Goal: Check status: Check status

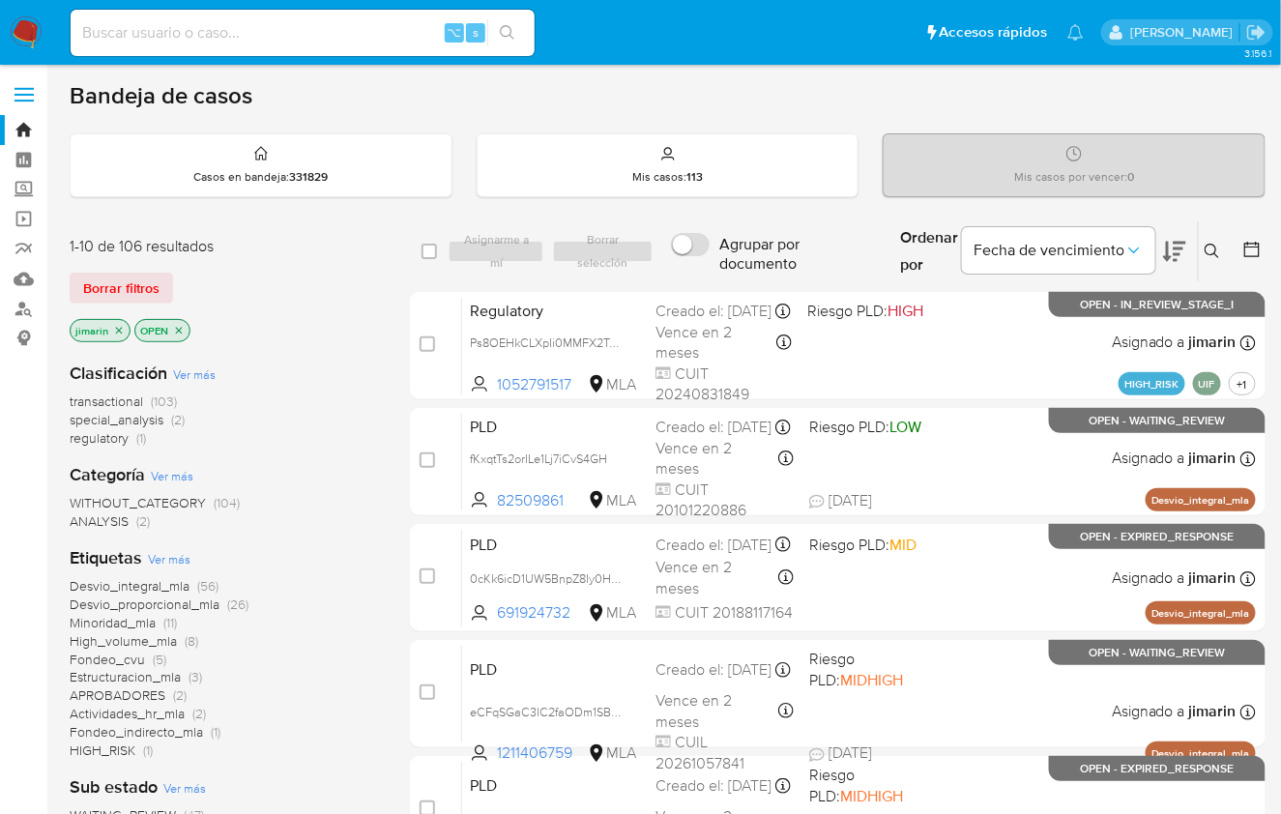
click at [318, 273] on div "Borrar filtros" at bounding box center [224, 288] width 309 height 31
click at [1207, 246] on icon at bounding box center [1211, 251] width 15 height 15
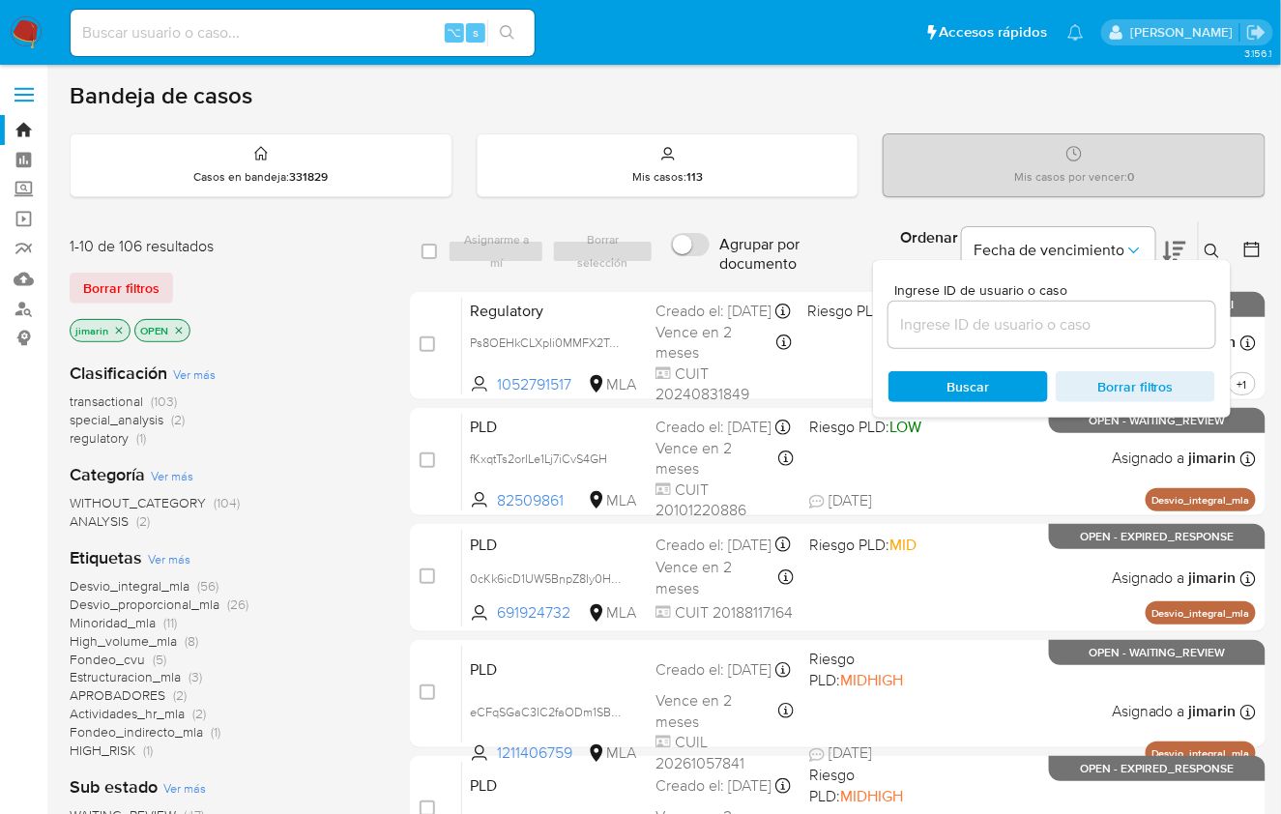
click at [1149, 315] on input at bounding box center [1051, 324] width 327 height 25
type input "512873525"
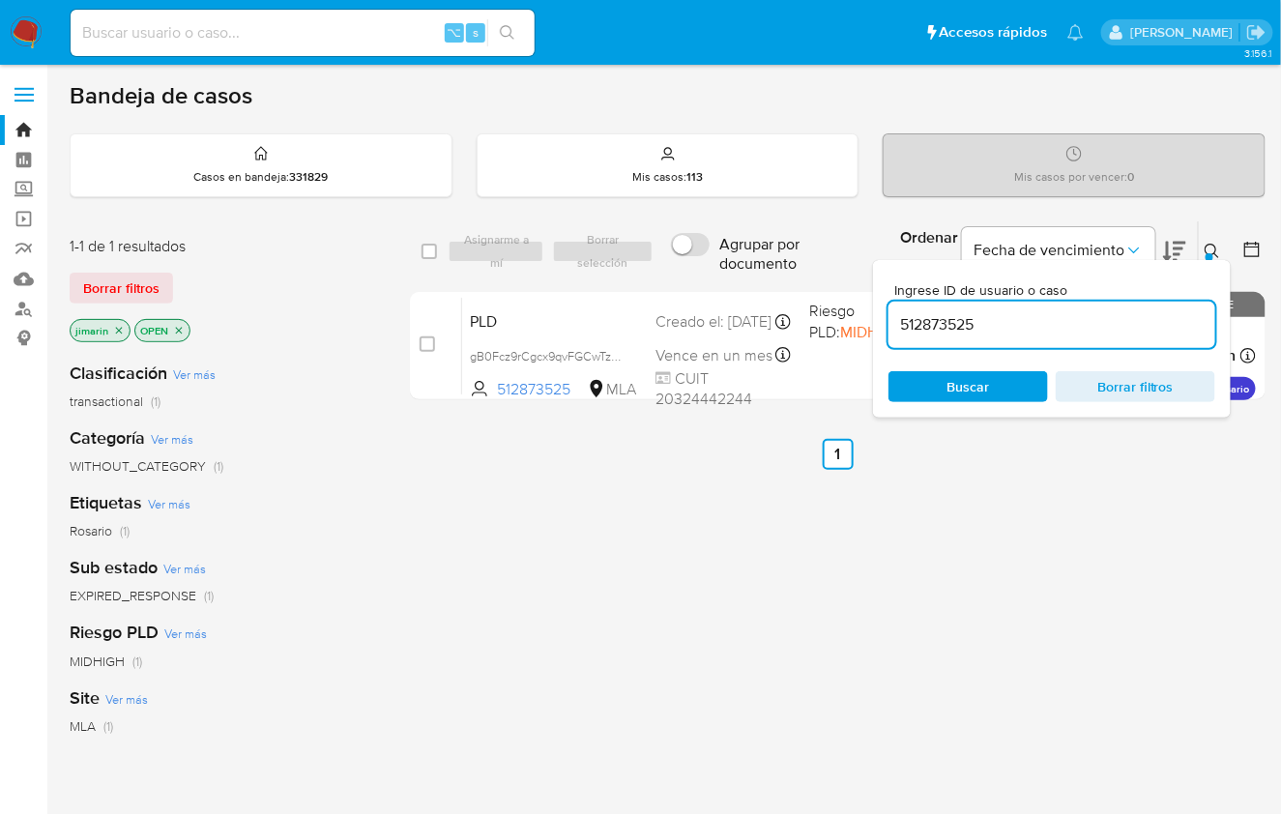
click at [1208, 249] on icon at bounding box center [1211, 251] width 15 height 15
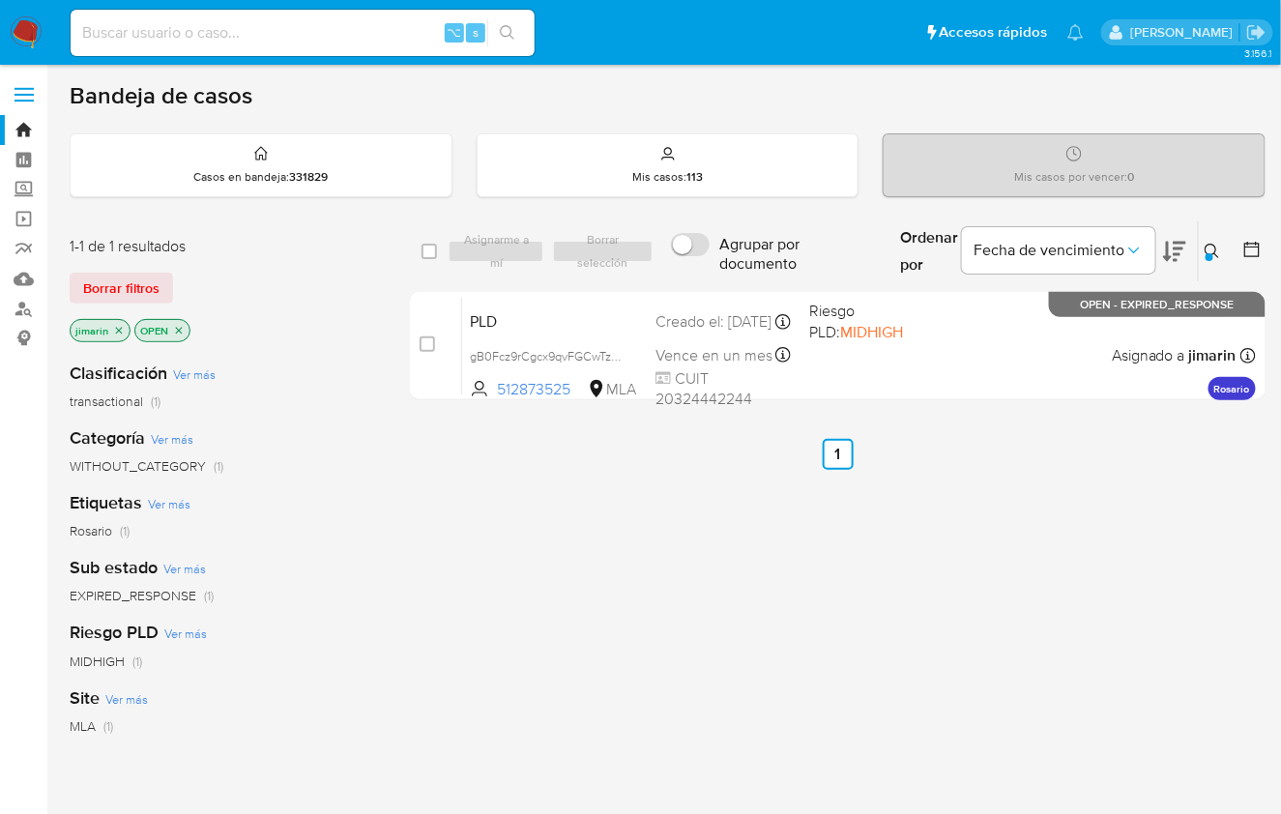
click at [1207, 246] on icon at bounding box center [1211, 251] width 15 height 15
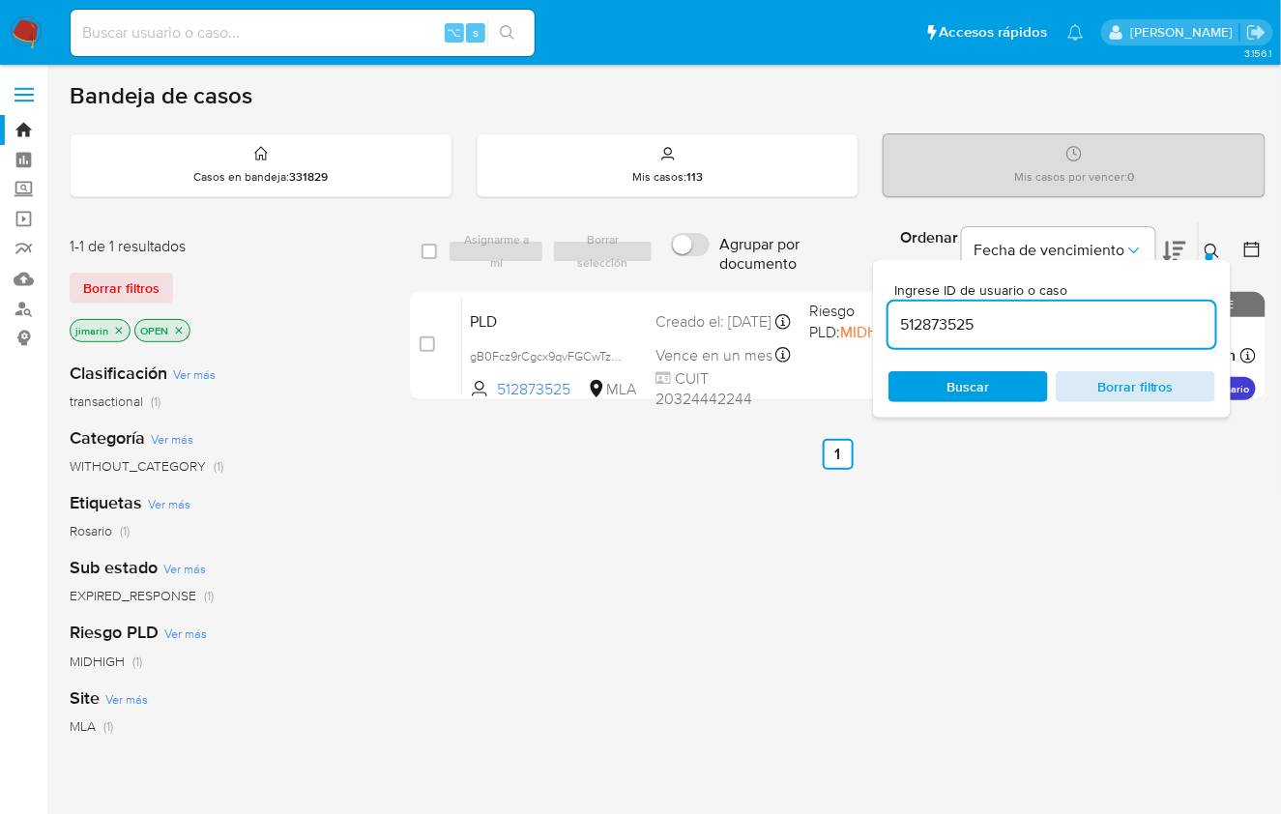
click at [1149, 388] on span "Borrar filtros" at bounding box center [1135, 386] width 132 height 27
click at [1216, 240] on button at bounding box center [1215, 251] width 32 height 23
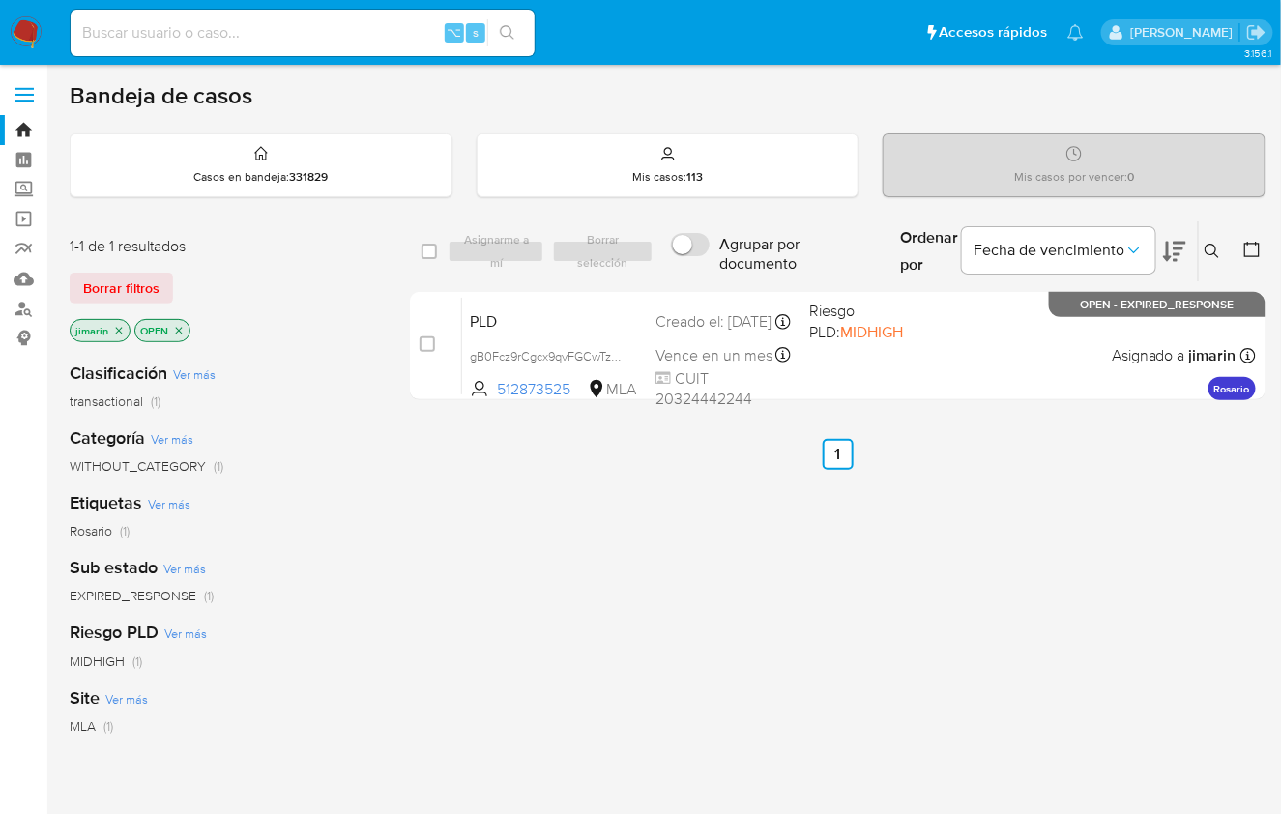
click at [43, 49] on nav "Pausado Ver notificaciones ⌥ s Accesos rápidos Presiona las siguientes teclas p…" at bounding box center [640, 32] width 1281 height 65
click at [35, 41] on img at bounding box center [26, 32] width 33 height 33
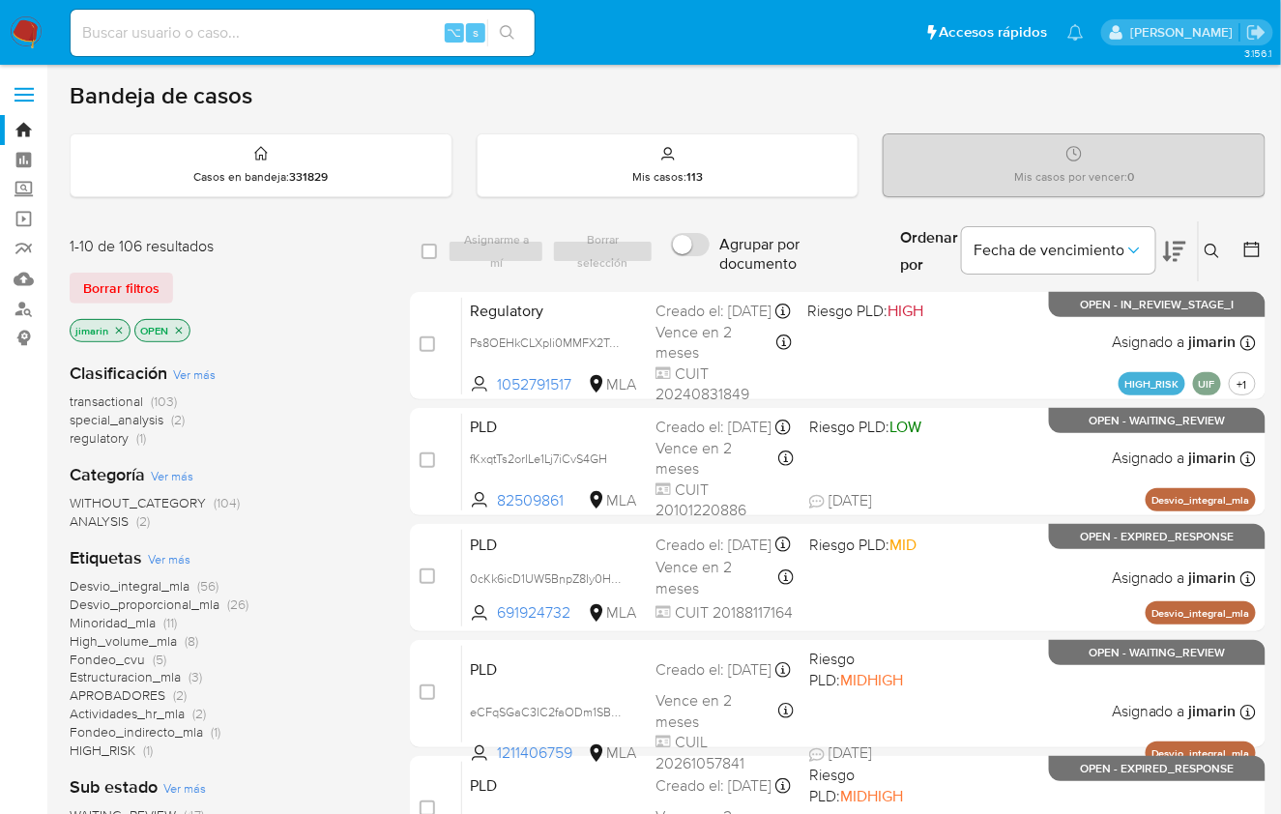
click at [172, 559] on span "Ver más" at bounding box center [169, 558] width 43 height 17
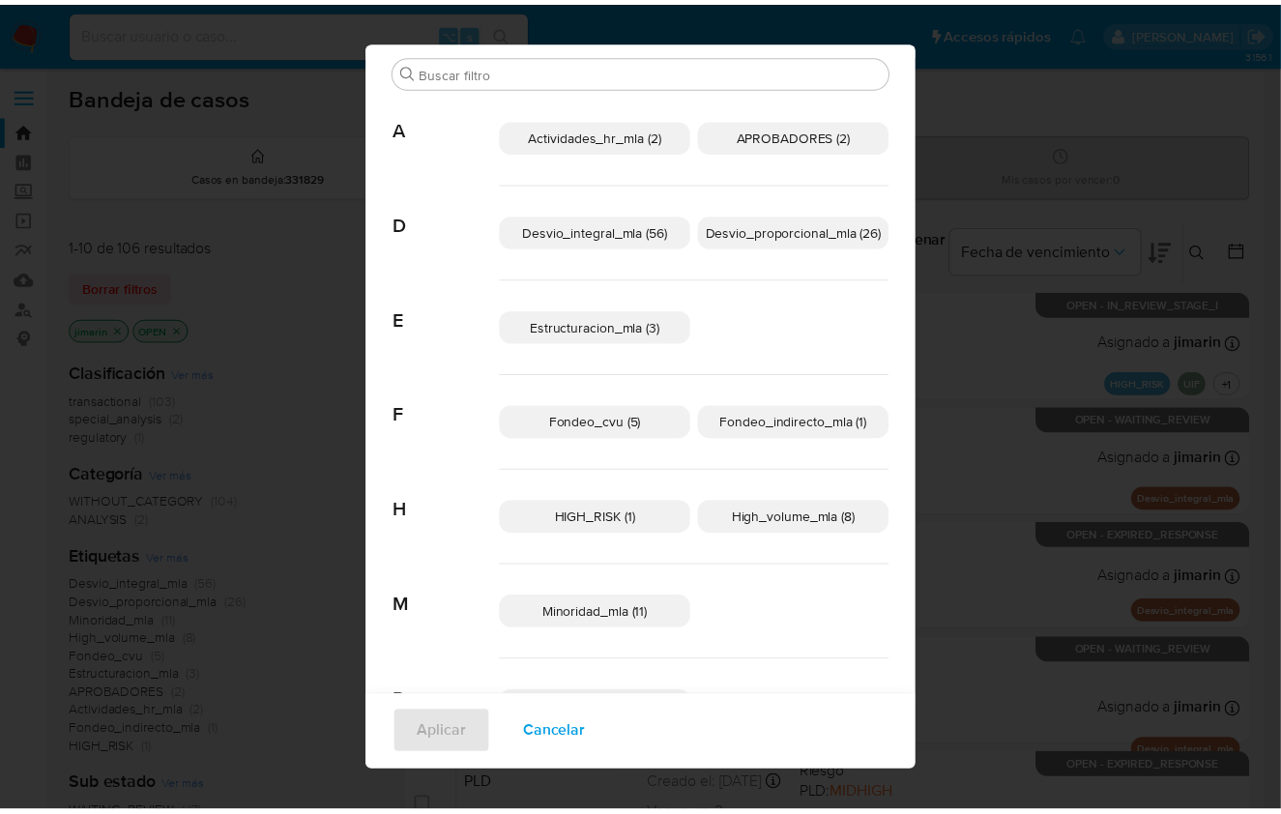
scroll to position [20, 0]
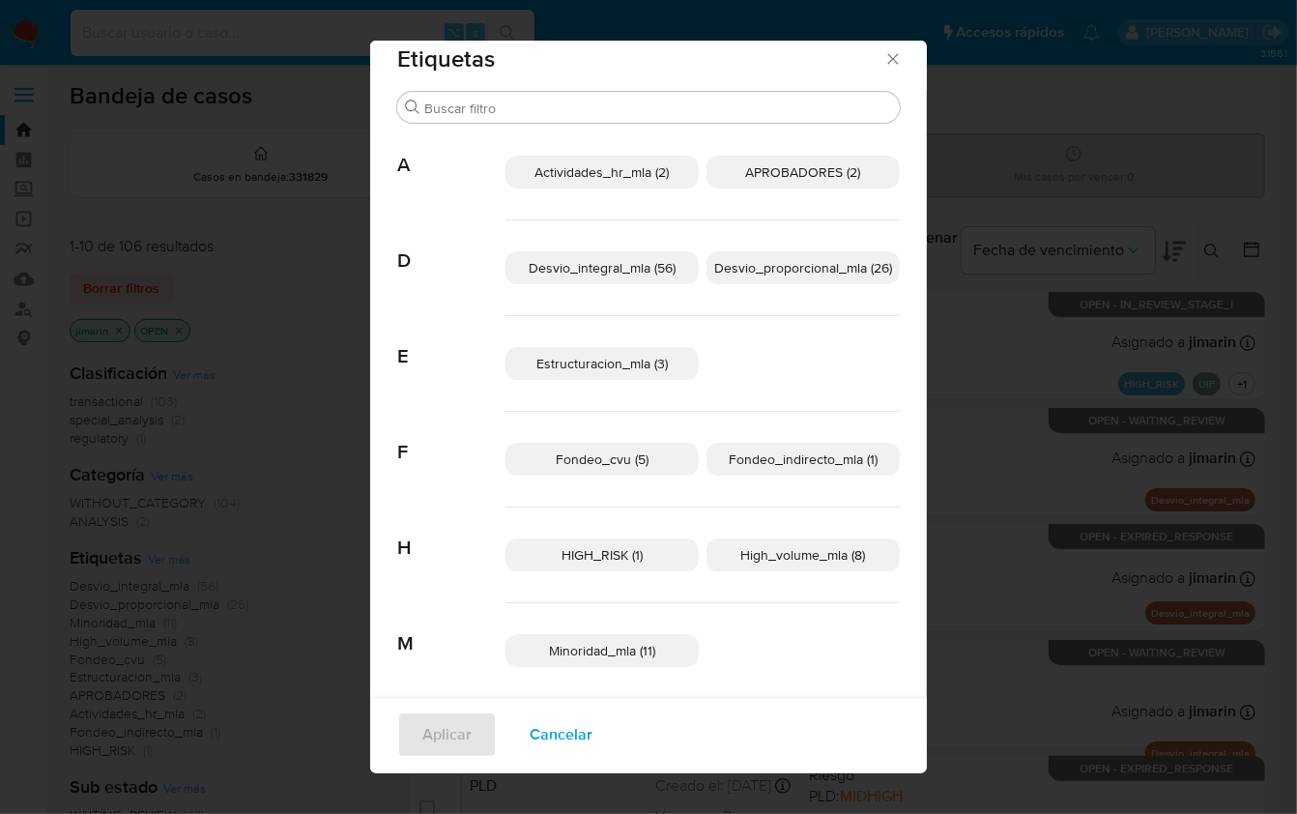
click at [1048, 448] on div "Etiquetas Buscar A Actividades_hr_mla (2) APROBADORES (2) D Desvio_integral_mla…" at bounding box center [648, 407] width 1297 height 814
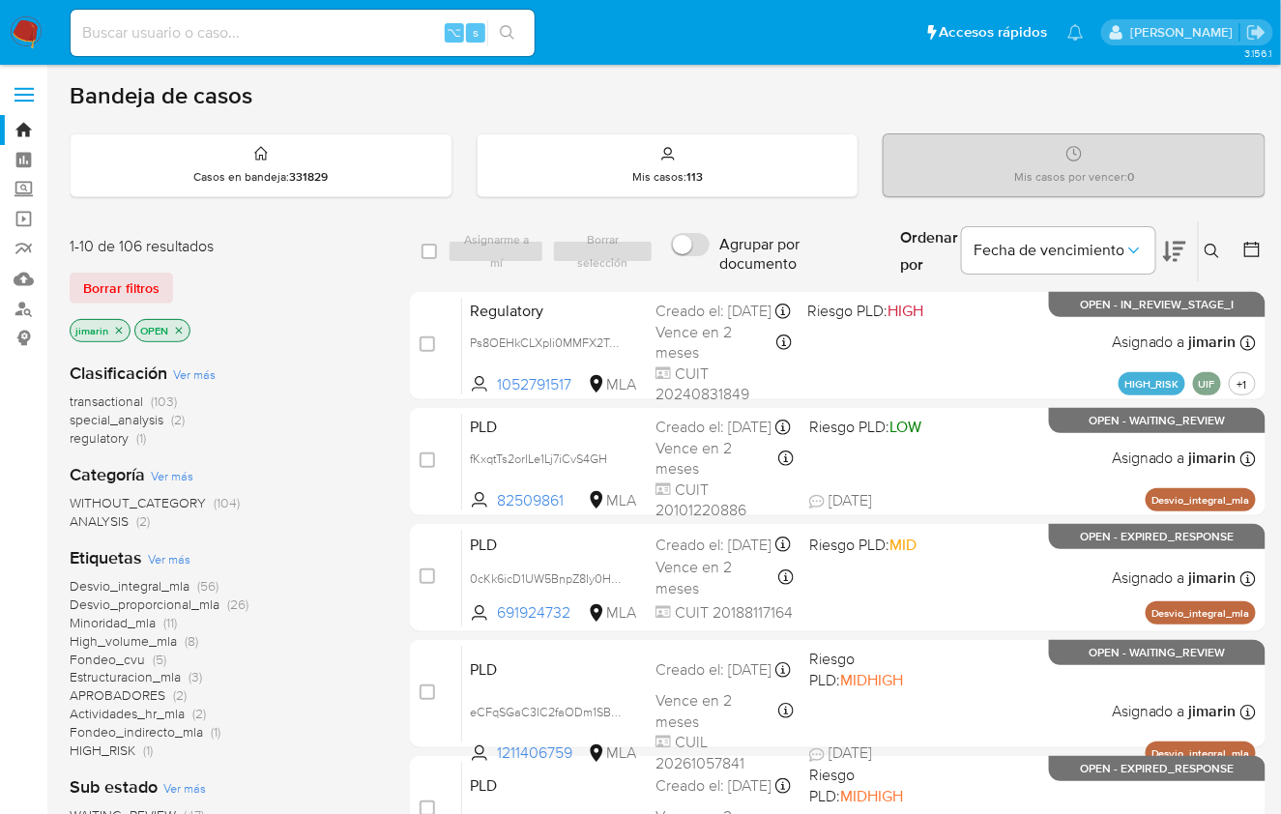
click at [294, 239] on div "1-10 de 106 resultados" at bounding box center [224, 246] width 309 height 21
click at [1262, 253] on button at bounding box center [1253, 251] width 23 height 23
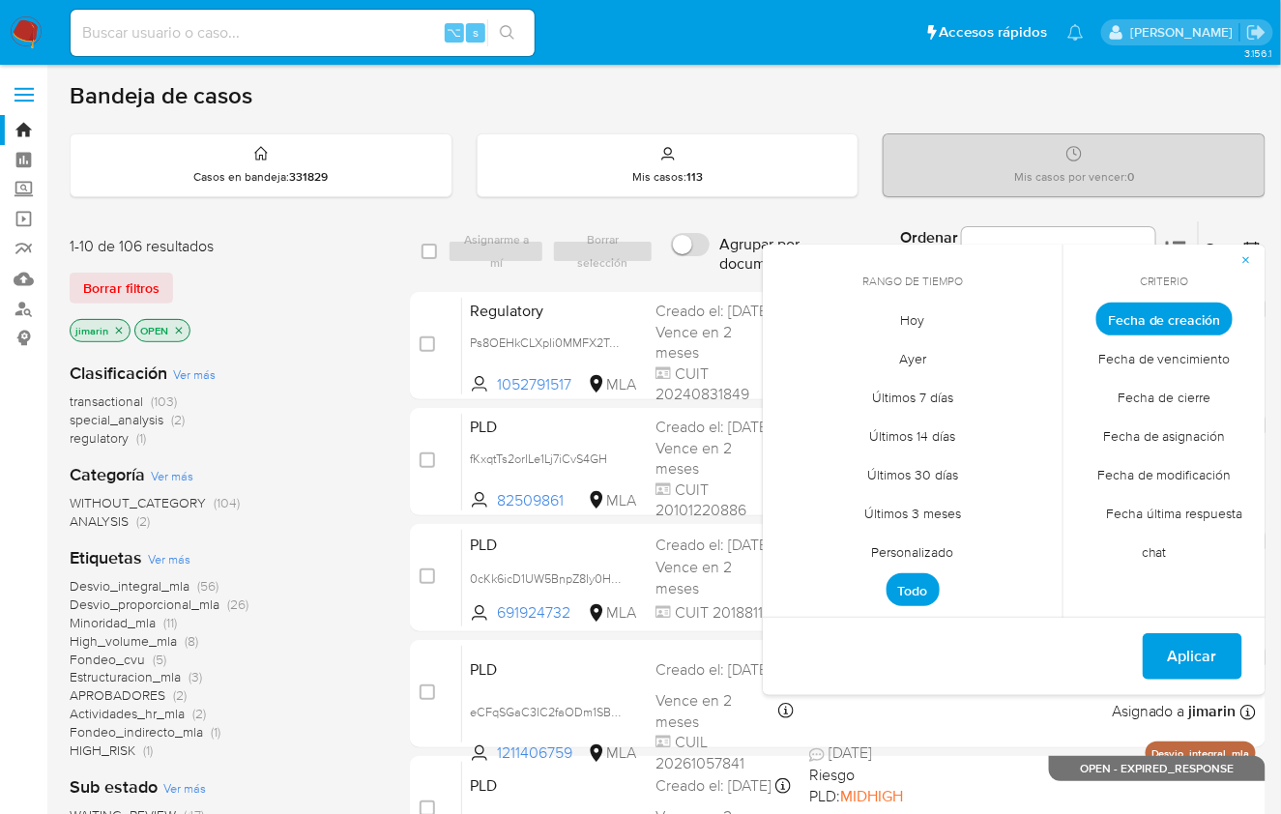
click at [922, 544] on span "Personalizado" at bounding box center [913, 553] width 123 height 40
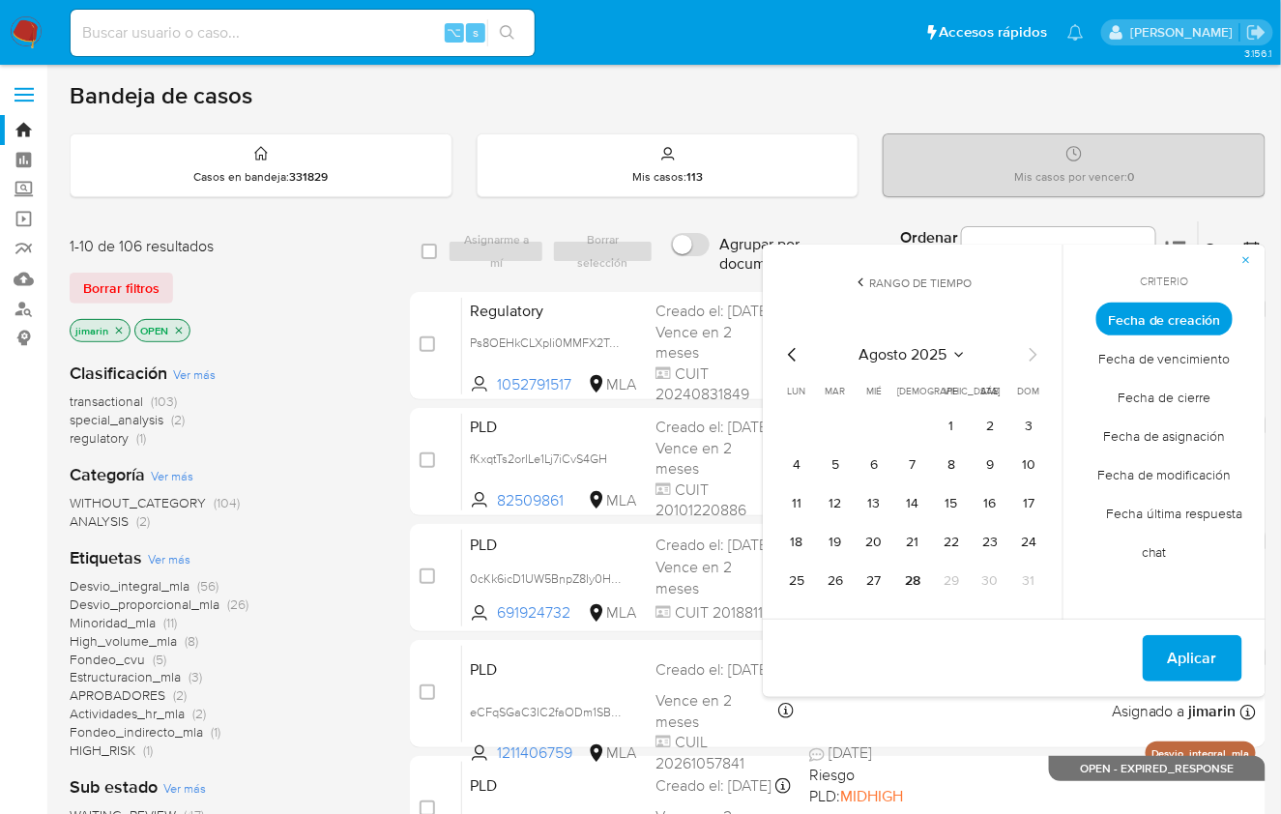
click at [788, 347] on icon "Mes anterior" at bounding box center [792, 354] width 23 height 23
click at [789, 348] on icon "Mes anterior" at bounding box center [792, 354] width 23 height 23
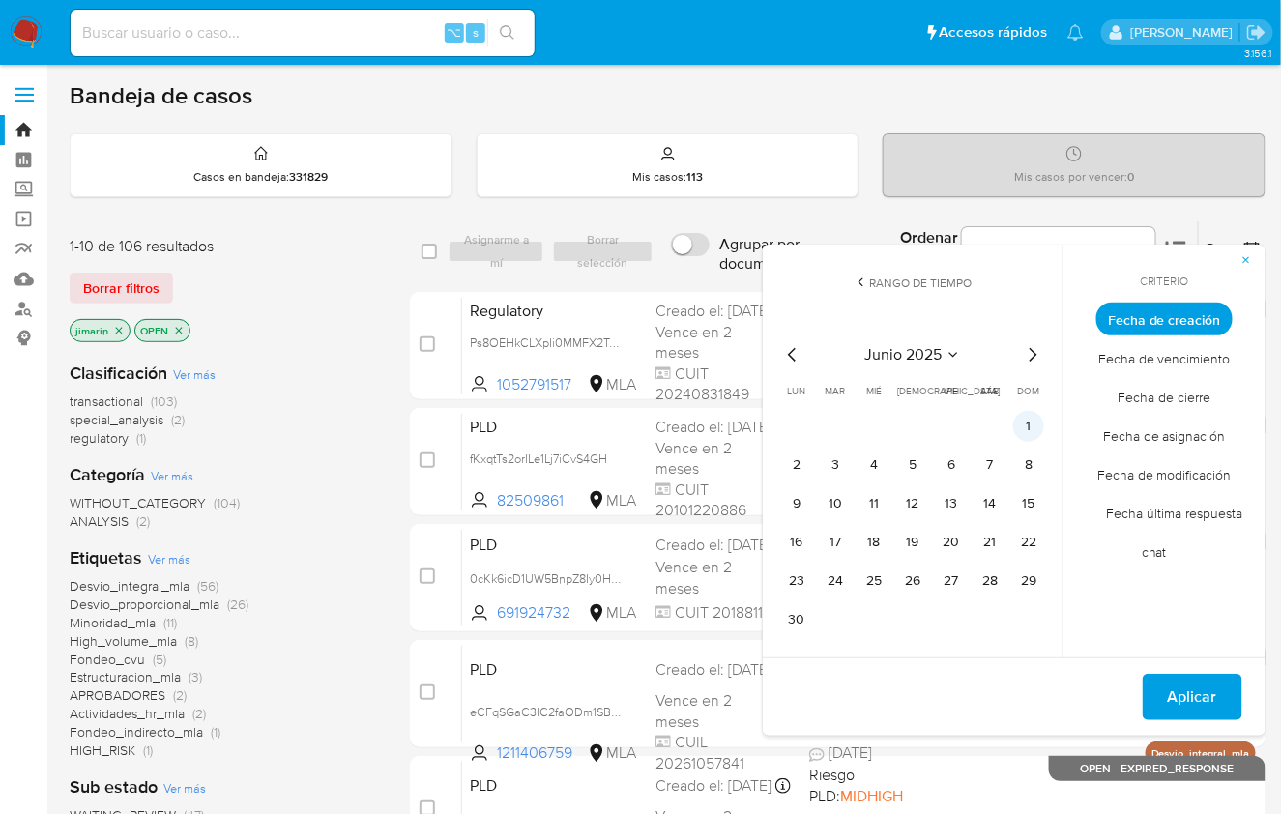
click at [1020, 419] on button "1" at bounding box center [1028, 426] width 31 height 31
click at [782, 627] on button "30" at bounding box center [796, 619] width 31 height 31
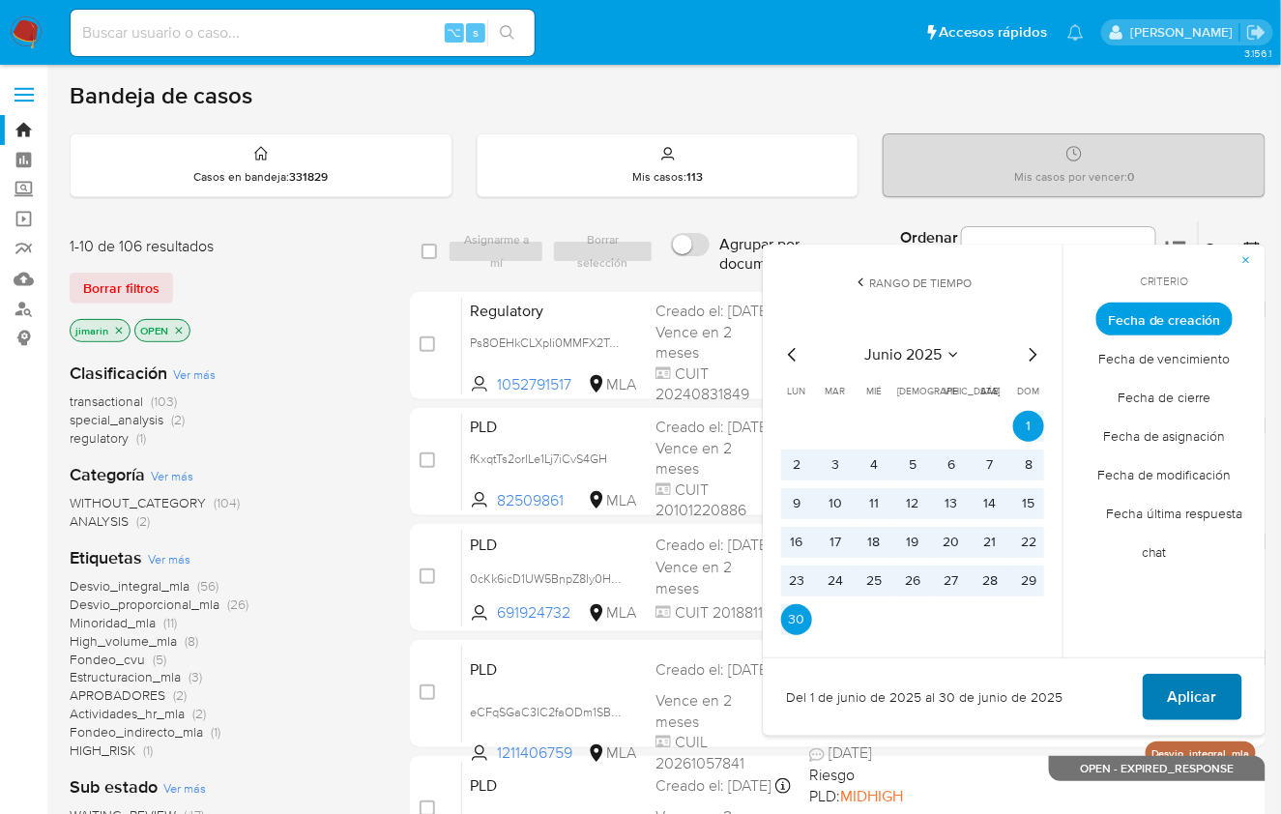
click at [1213, 711] on span "Aplicar" at bounding box center [1192, 697] width 49 height 43
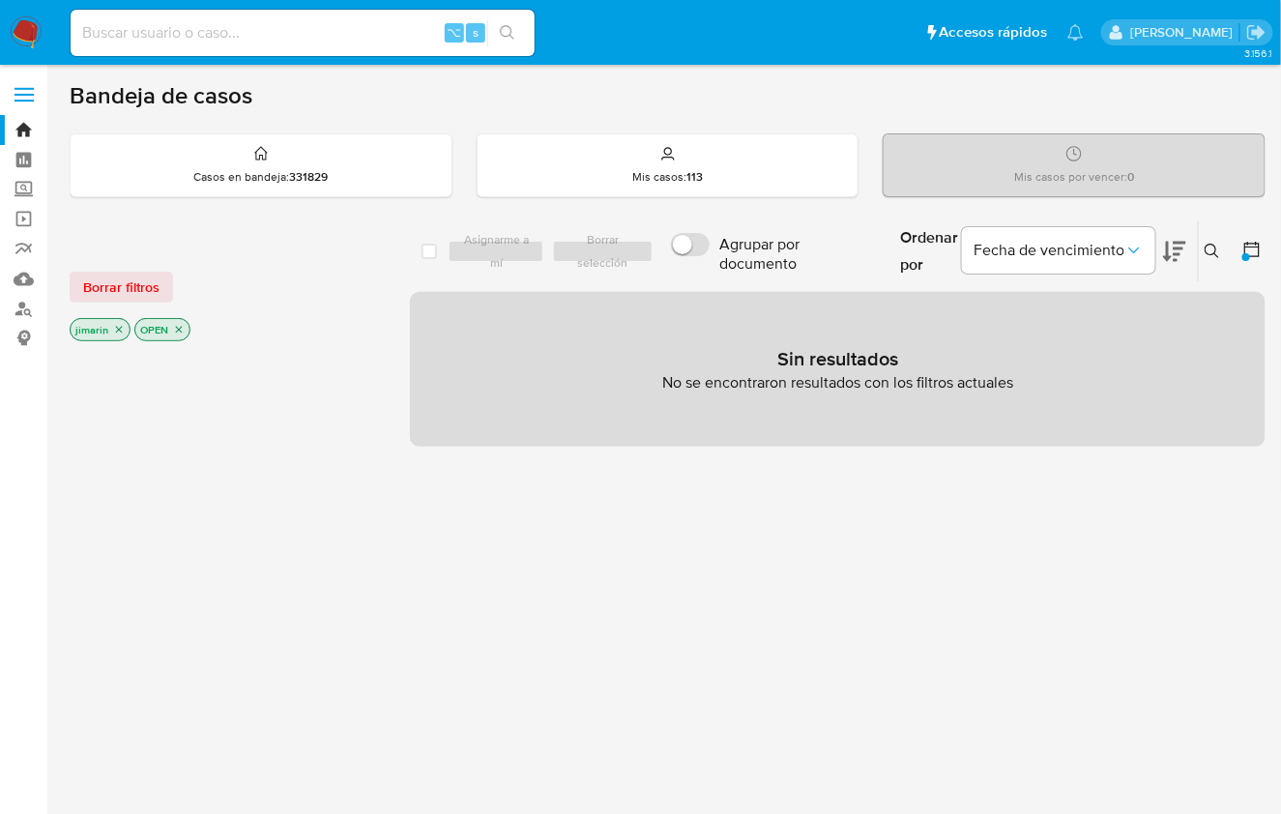
click at [175, 330] on icon "close-filter" at bounding box center [179, 330] width 12 height 12
click at [114, 331] on icon "close-filter" at bounding box center [119, 330] width 12 height 12
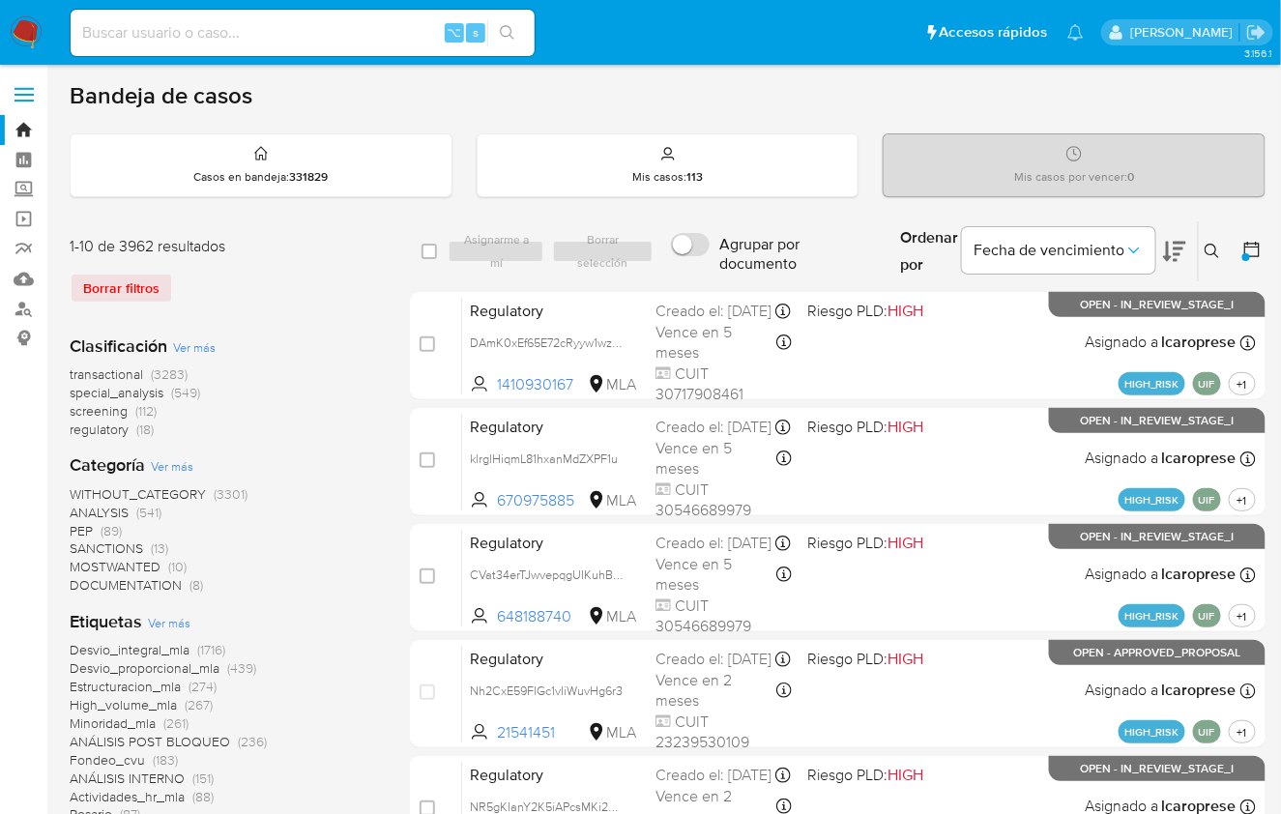
click at [1244, 255] on div at bounding box center [1246, 257] width 8 height 8
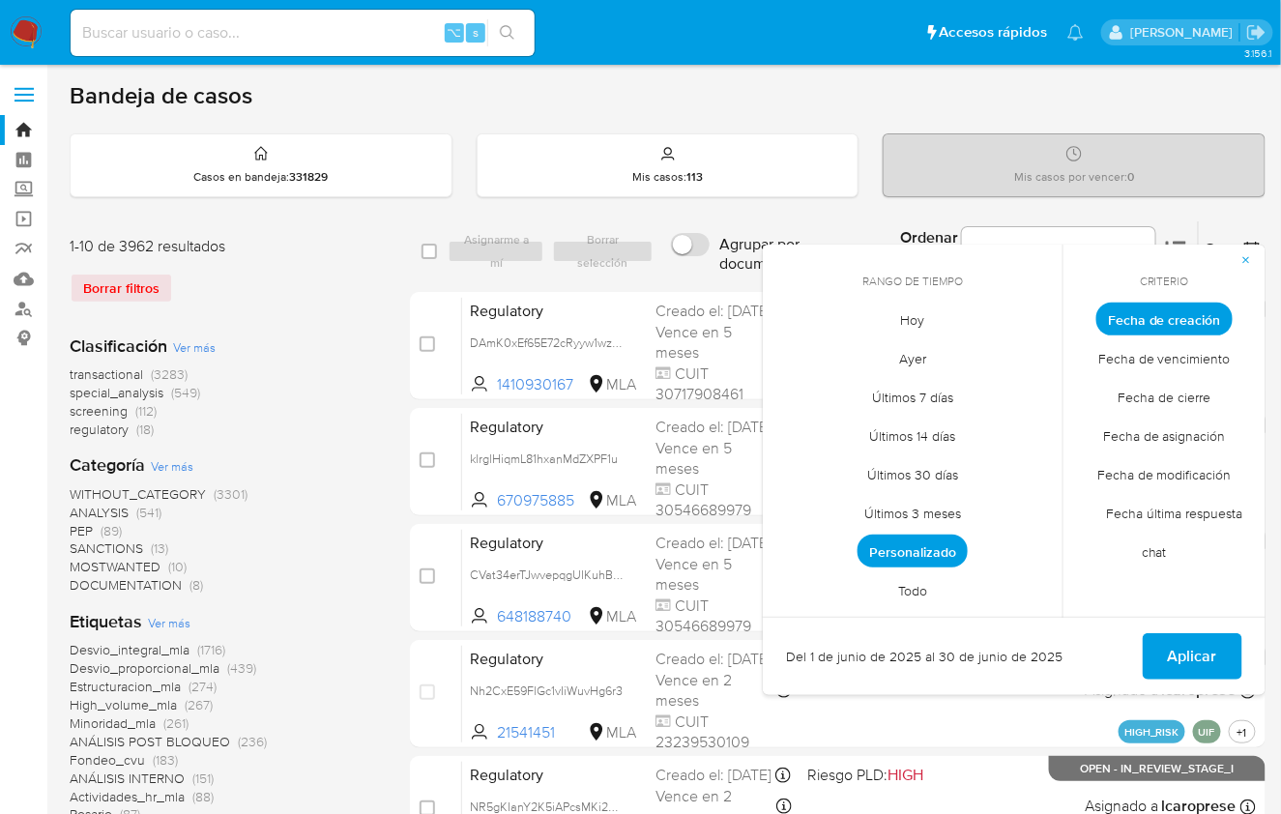
click at [921, 549] on span "Personalizado" at bounding box center [912, 551] width 110 height 33
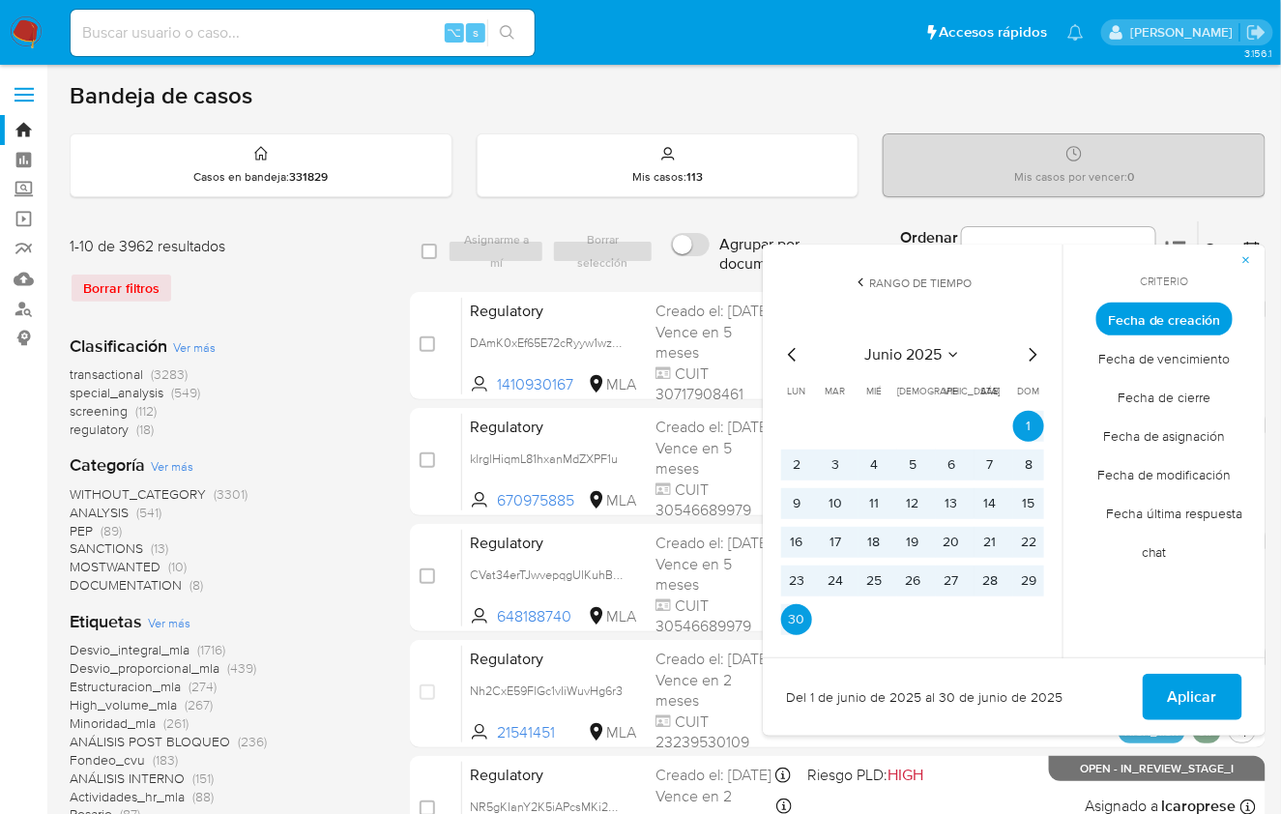
click at [1028, 348] on icon "Mes siguiente" at bounding box center [1032, 354] width 23 height 23
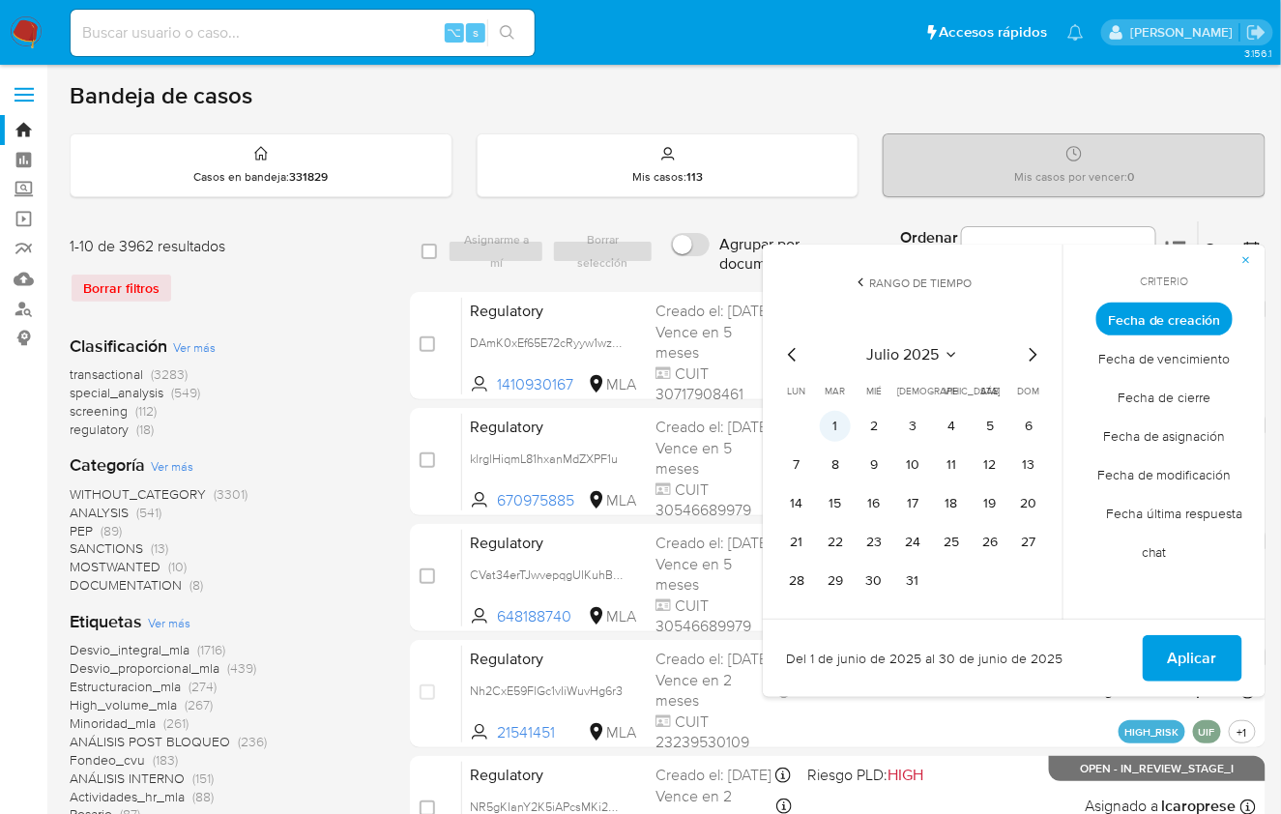
click at [830, 422] on button "1" at bounding box center [835, 426] width 31 height 31
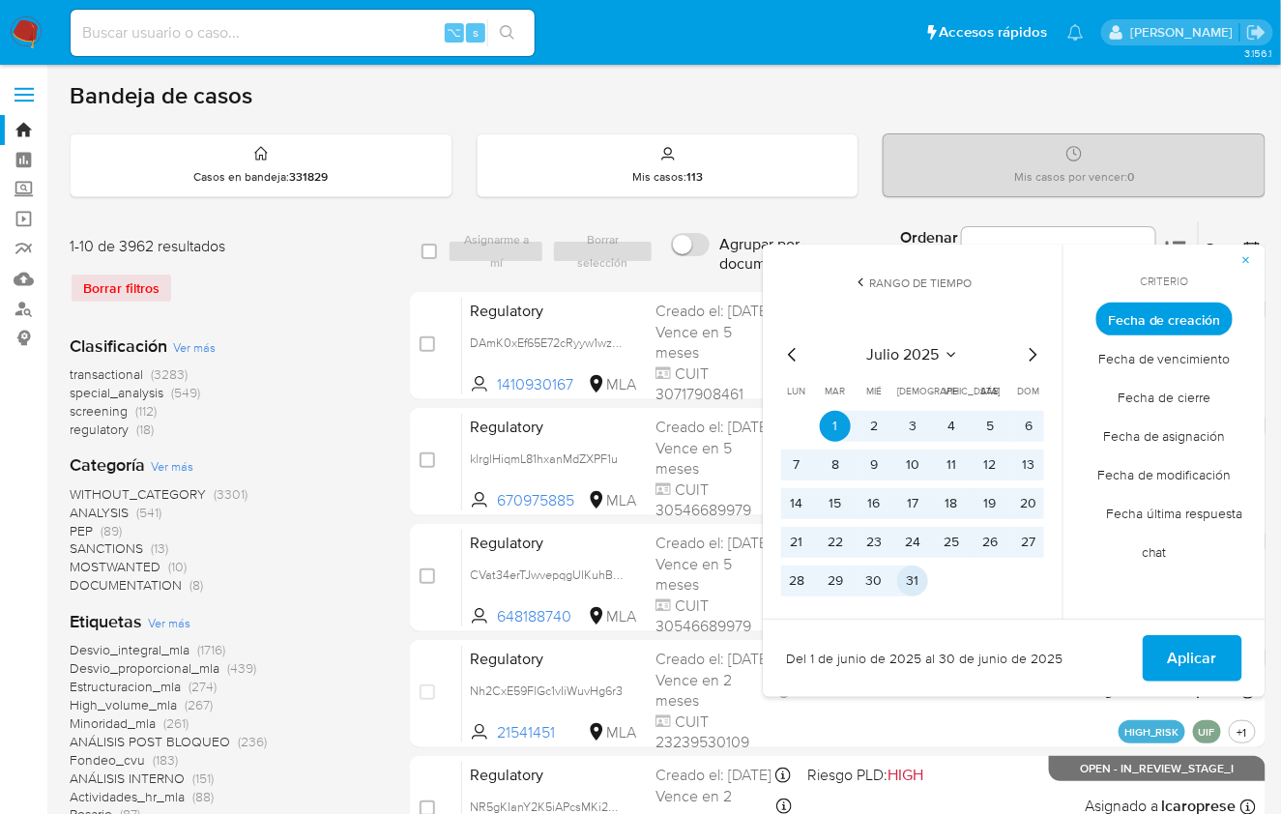
click at [927, 582] on button "31" at bounding box center [912, 580] width 31 height 31
click at [1177, 651] on span "Aplicar" at bounding box center [1192, 658] width 49 height 43
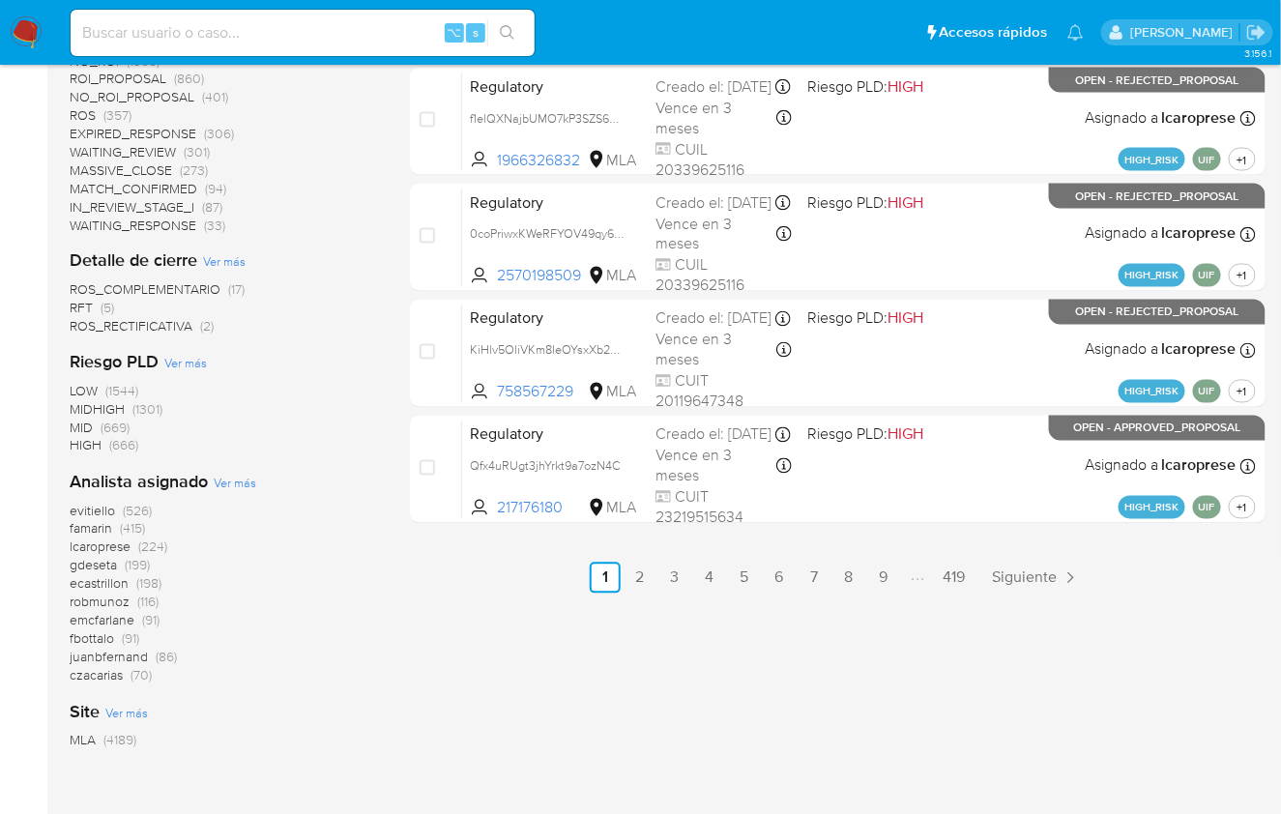
scroll to position [947, 0]
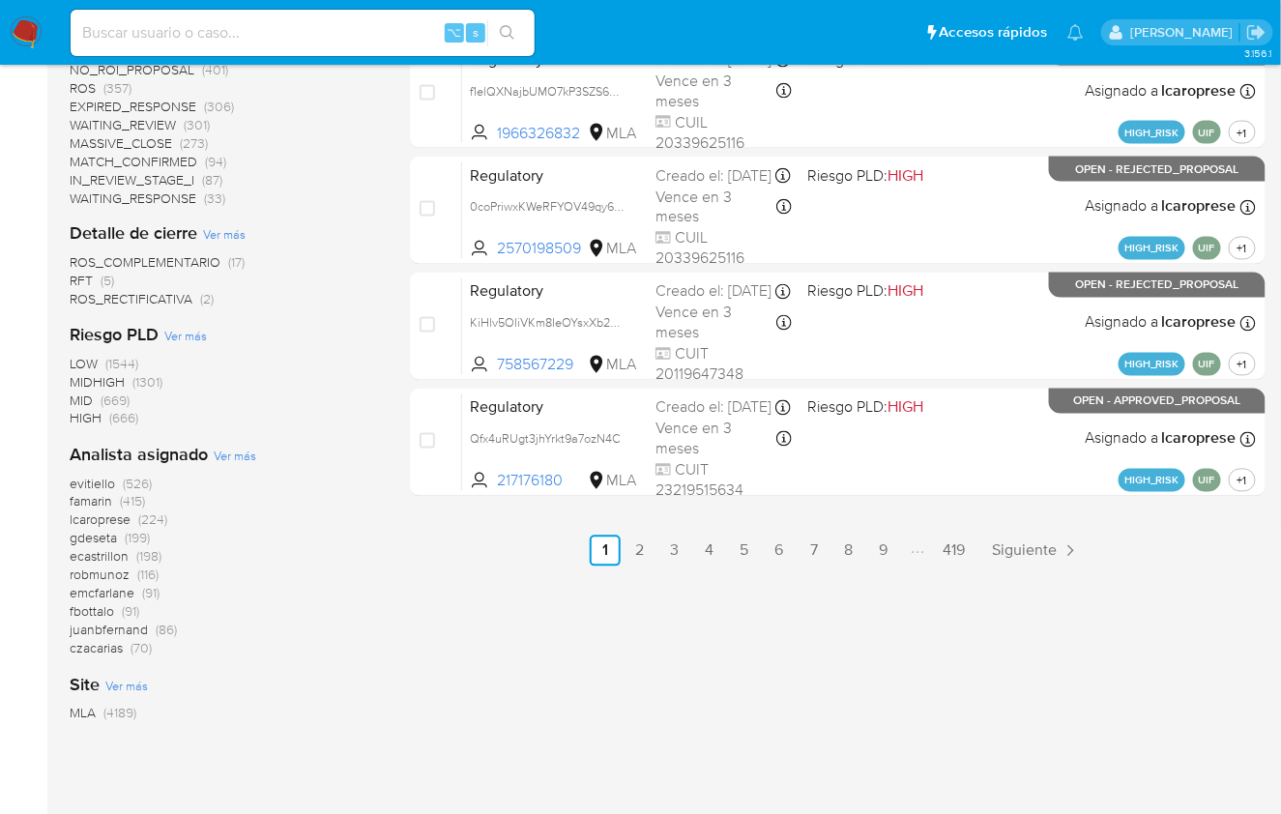
click at [34, 47] on img at bounding box center [26, 32] width 33 height 33
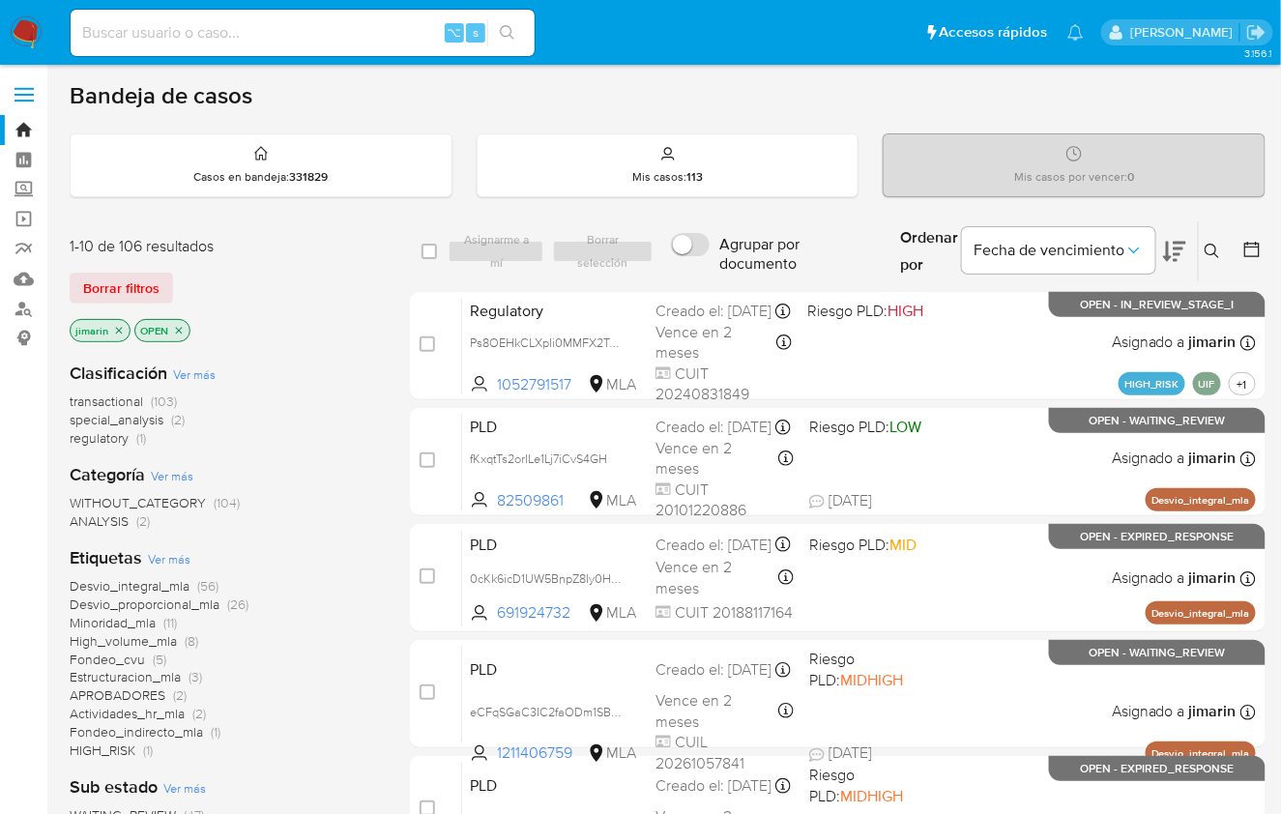
click at [1251, 243] on icon at bounding box center [1251, 249] width 19 height 19
click at [1254, 255] on icon at bounding box center [1251, 249] width 19 height 19
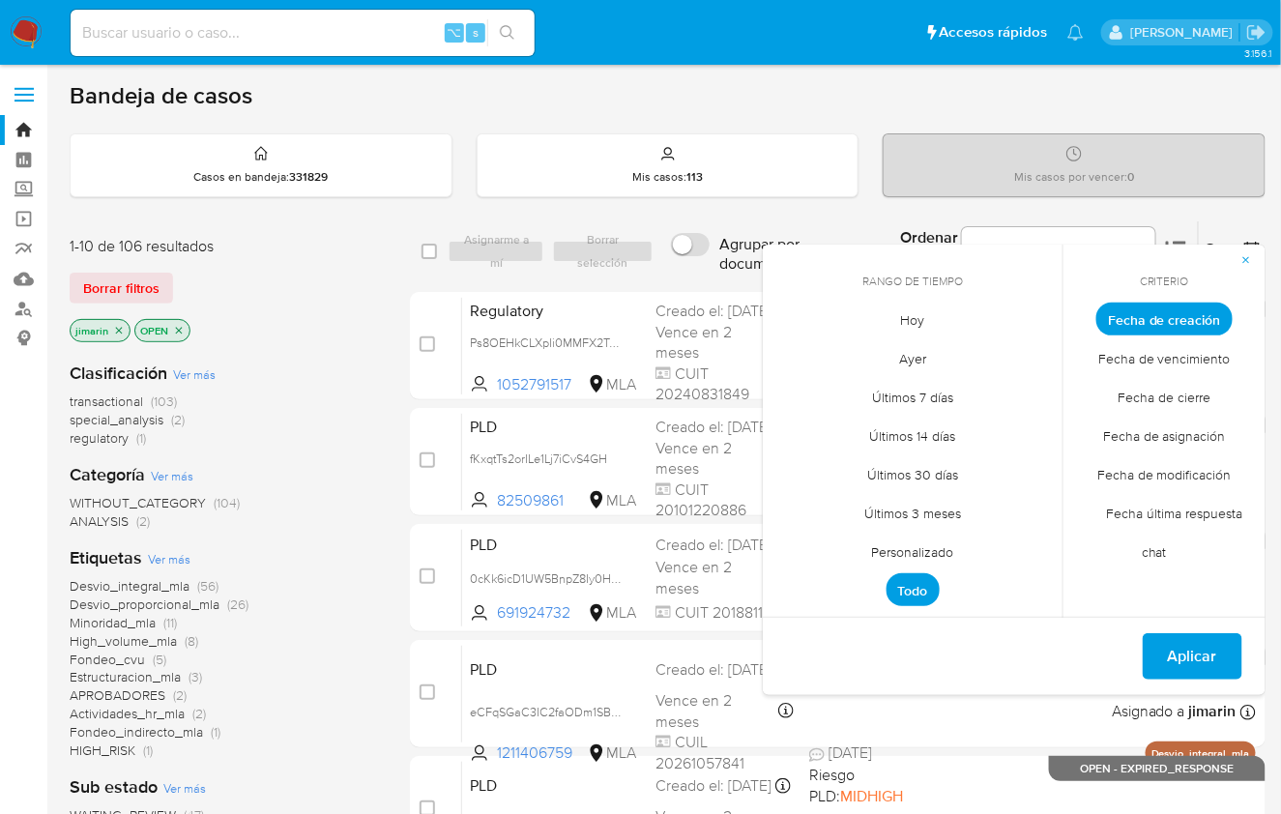
click at [919, 546] on span "Personalizado" at bounding box center [913, 553] width 123 height 40
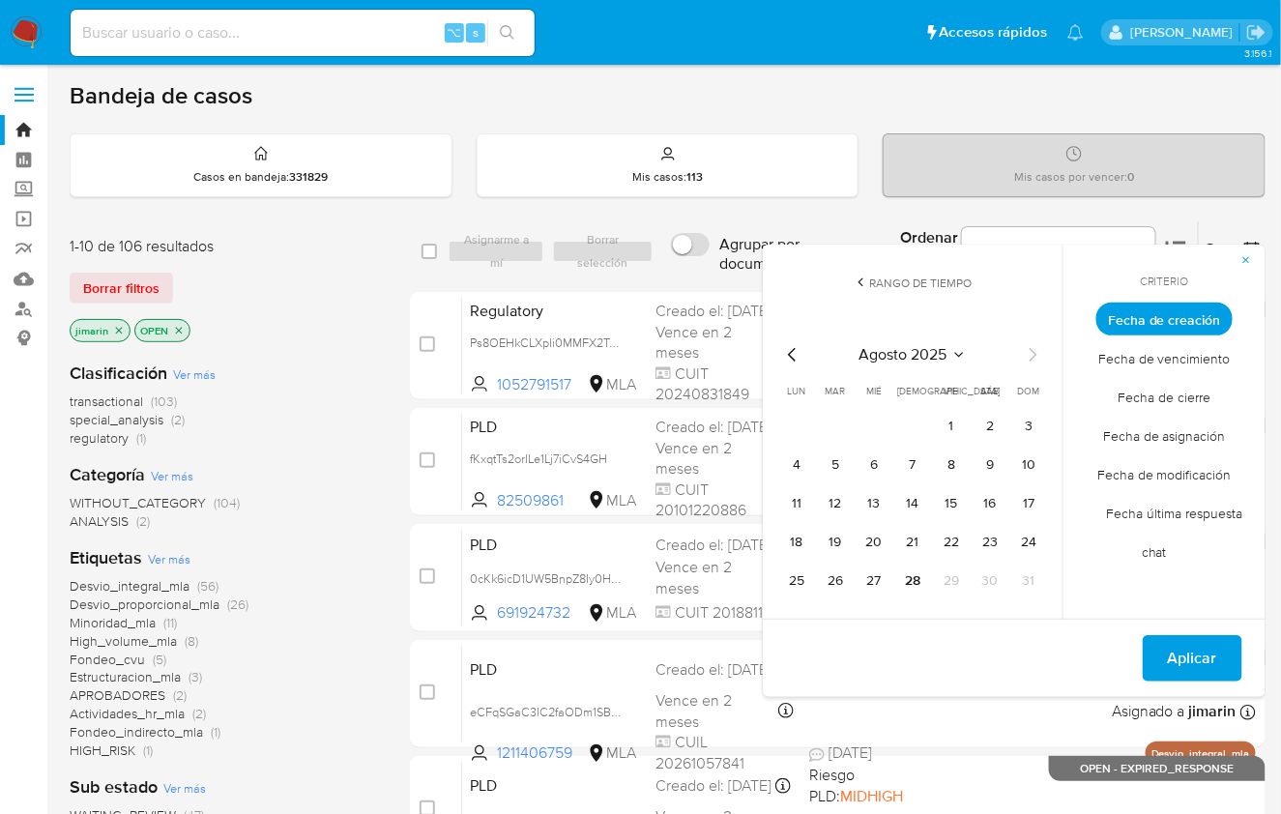
click at [791, 348] on icon "Mes anterior" at bounding box center [792, 354] width 23 height 23
click at [840, 421] on button "1" at bounding box center [835, 426] width 31 height 31
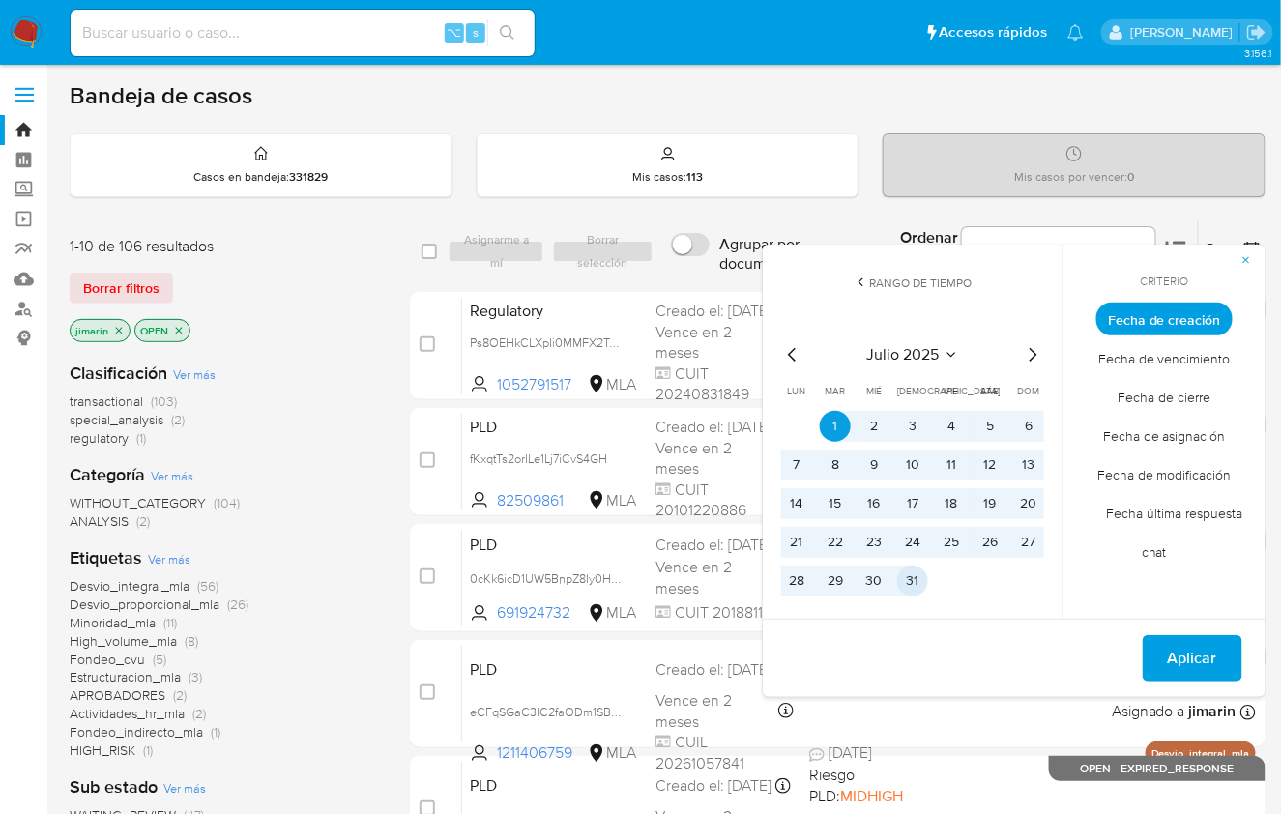
click at [918, 581] on button "31" at bounding box center [912, 580] width 31 height 31
click at [1231, 670] on button "Aplicar" at bounding box center [1193, 658] width 100 height 46
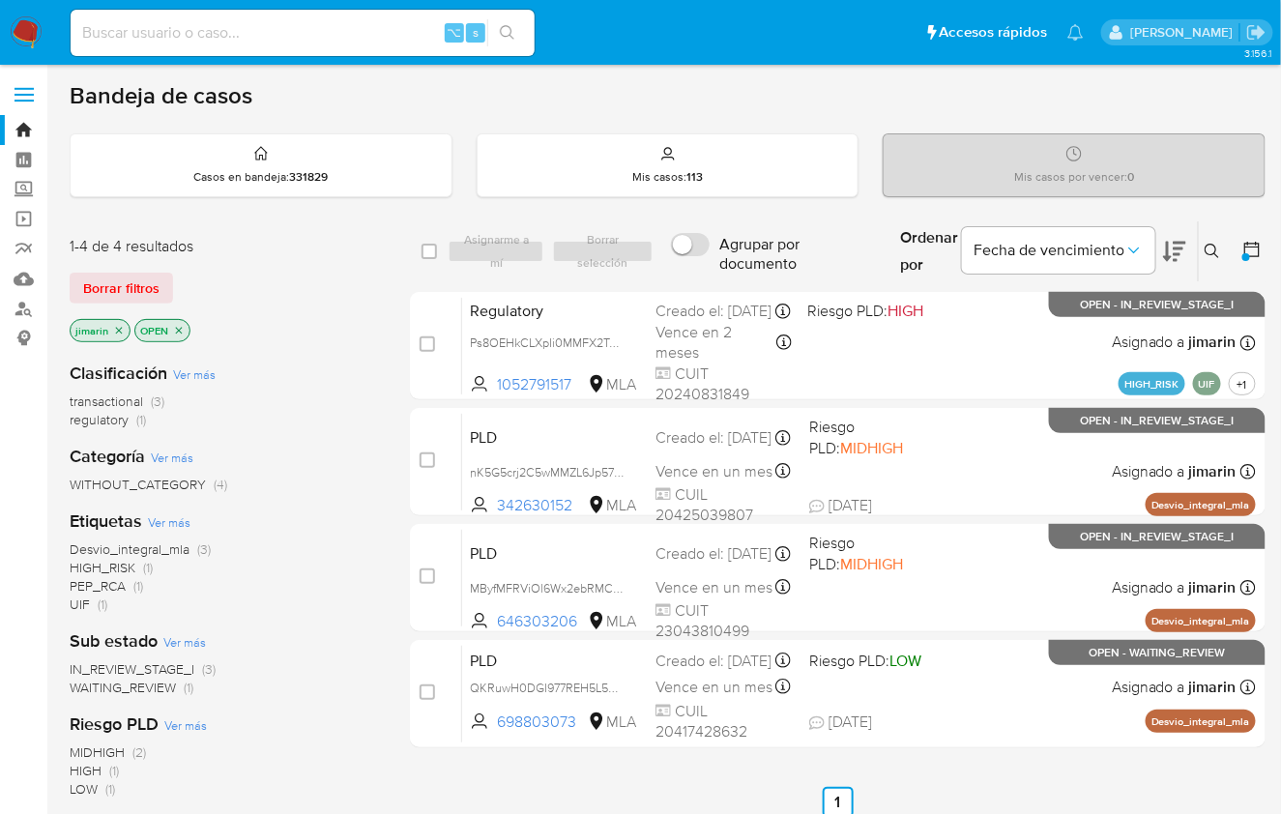
click at [187, 379] on span "Ver más" at bounding box center [194, 373] width 43 height 17
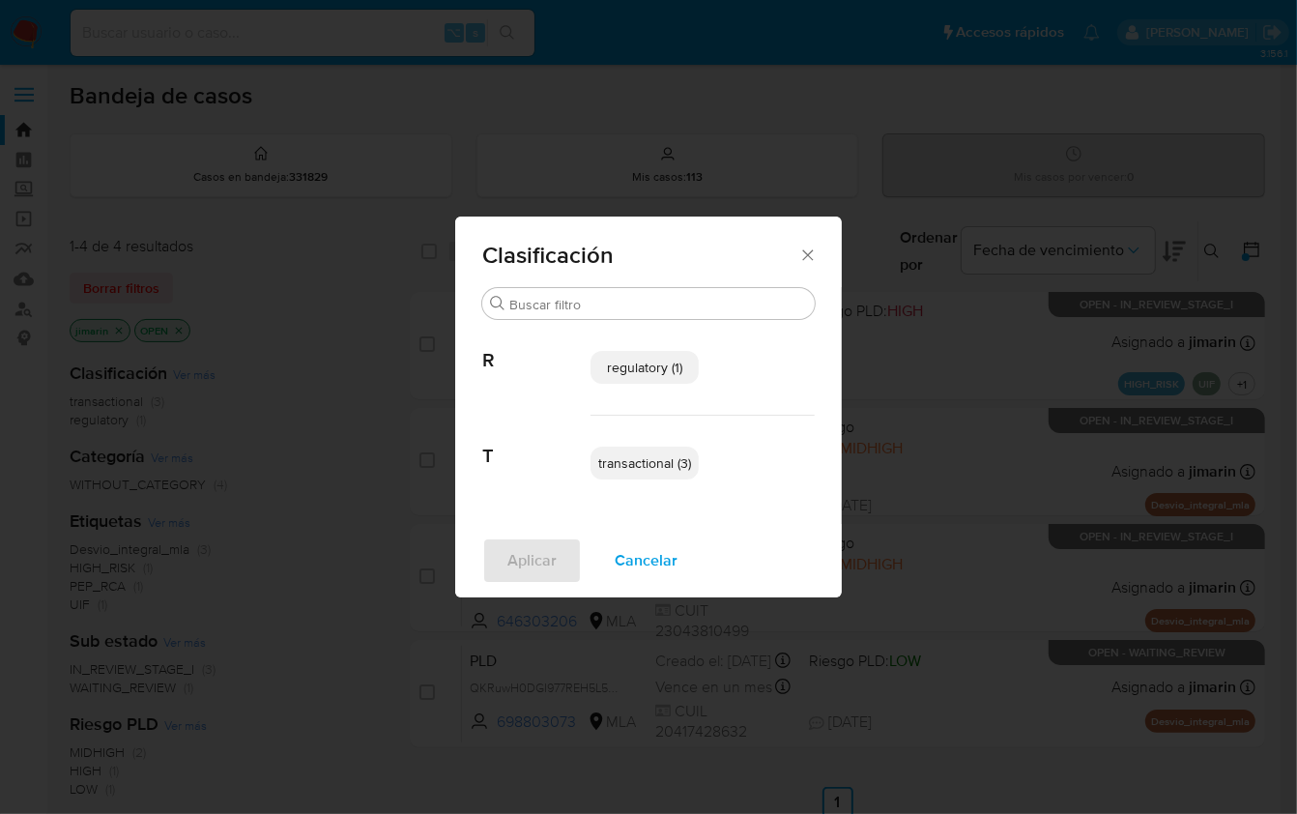
click at [324, 428] on div "Clasificación Buscar R regulatory (1) T transactional (3) Aplicar Cancelar" at bounding box center [648, 407] width 1297 height 814
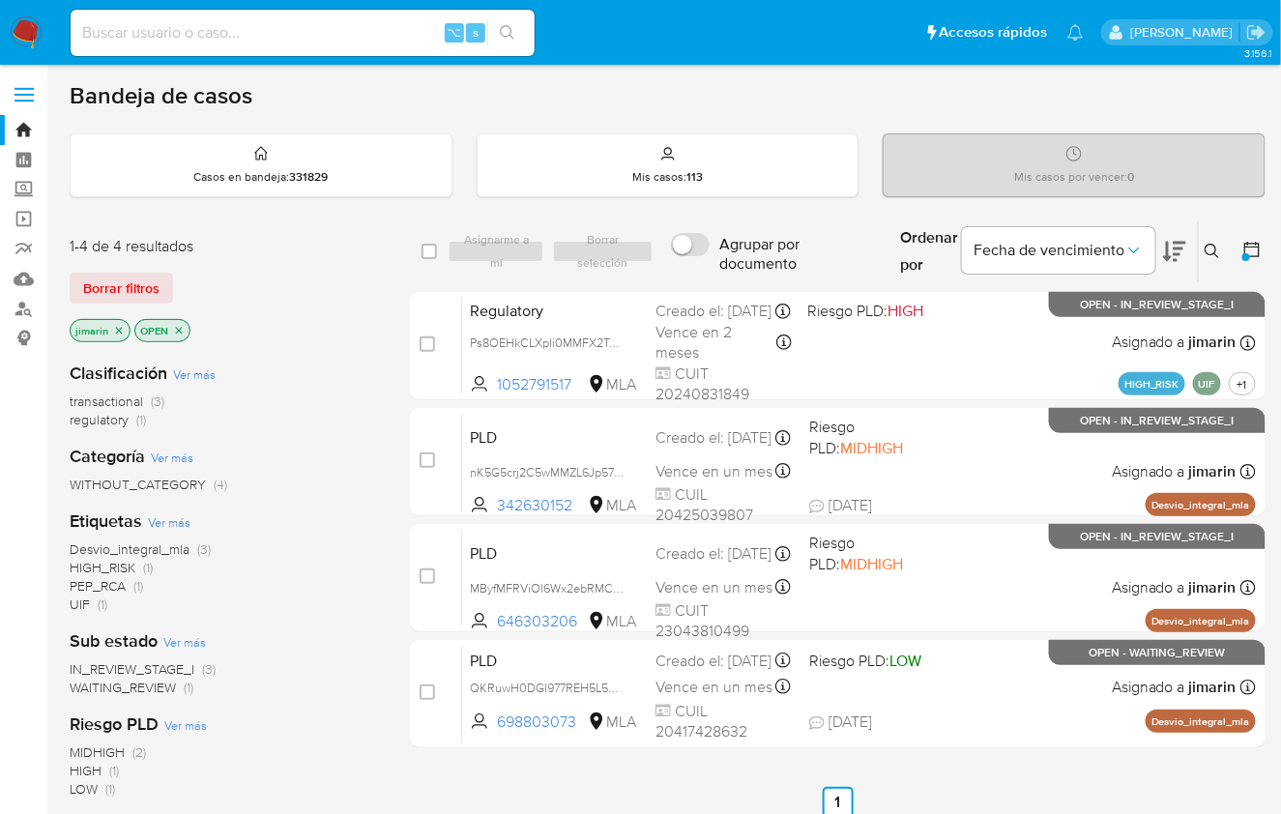
click at [113, 393] on span "transactional" at bounding box center [106, 400] width 73 height 19
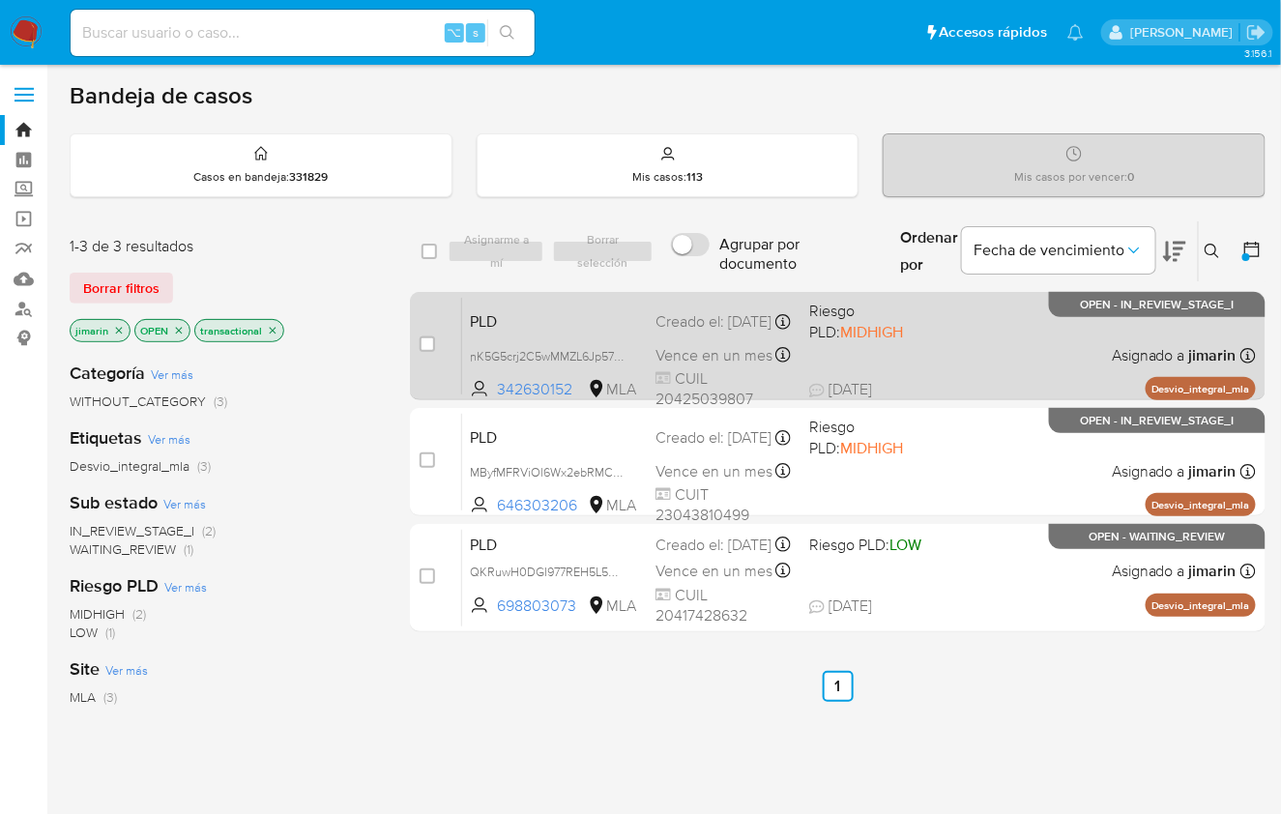
click at [978, 351] on div "PLD nK5G5crj2C5wMMZL6Jp574pe 342630152 MLA Riesgo PLD: MIDHIGH Creado el: 12/07…" at bounding box center [859, 346] width 794 height 98
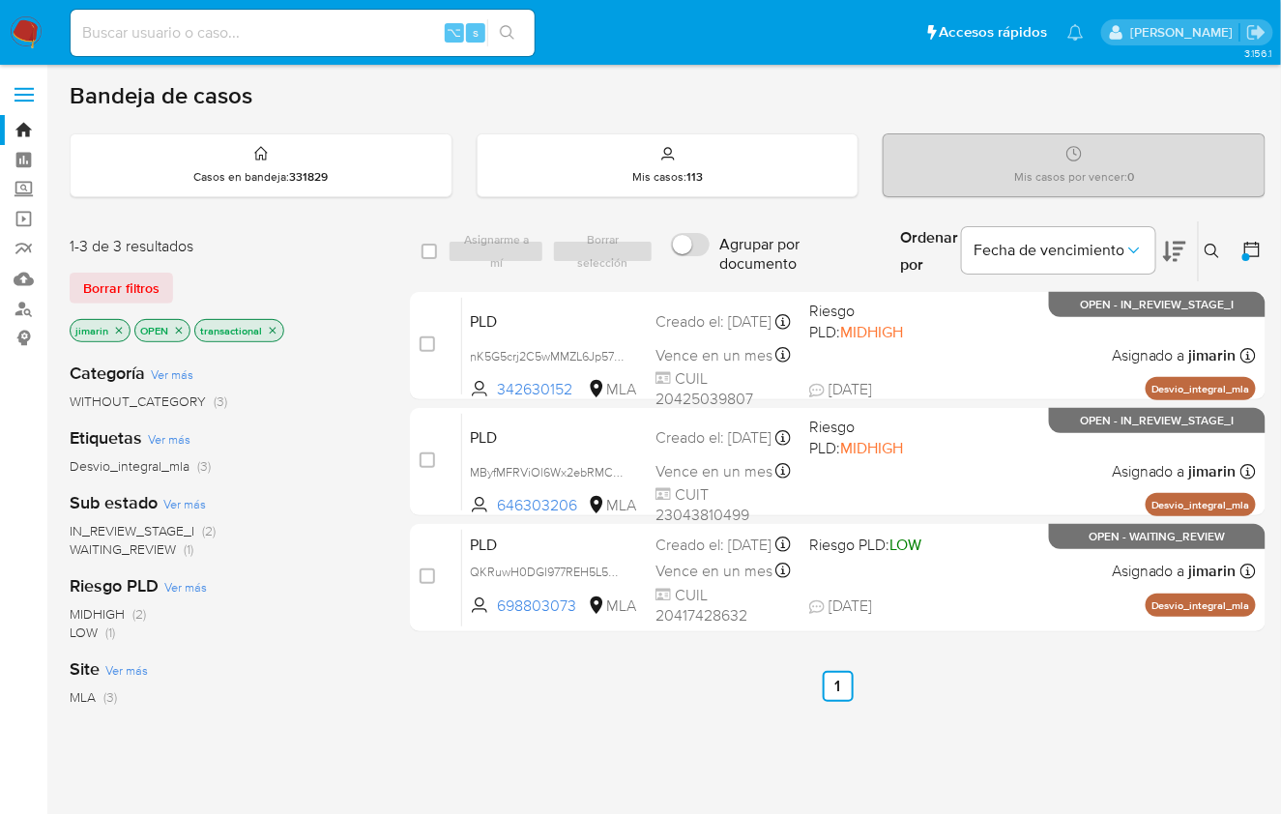
click at [1209, 245] on icon at bounding box center [1211, 251] width 15 height 15
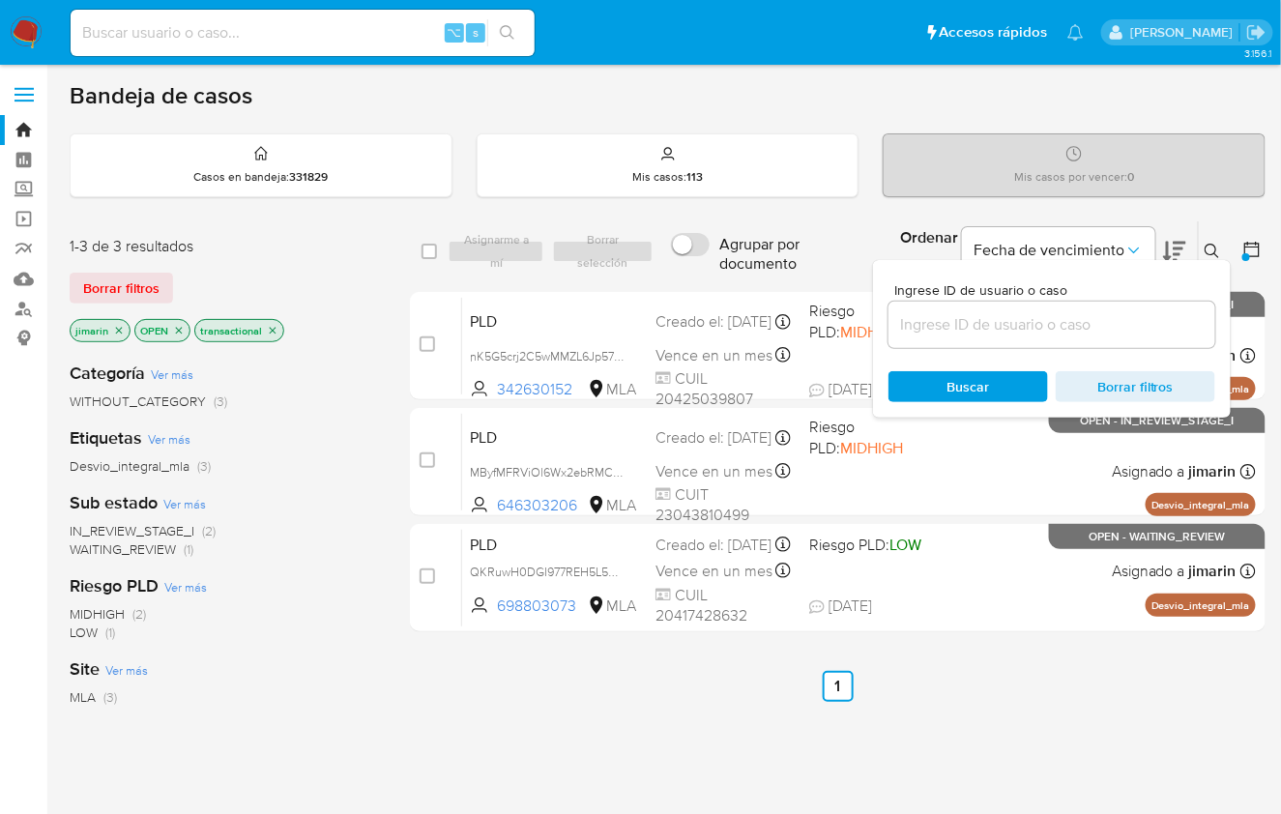
click at [1086, 317] on input at bounding box center [1051, 324] width 327 height 25
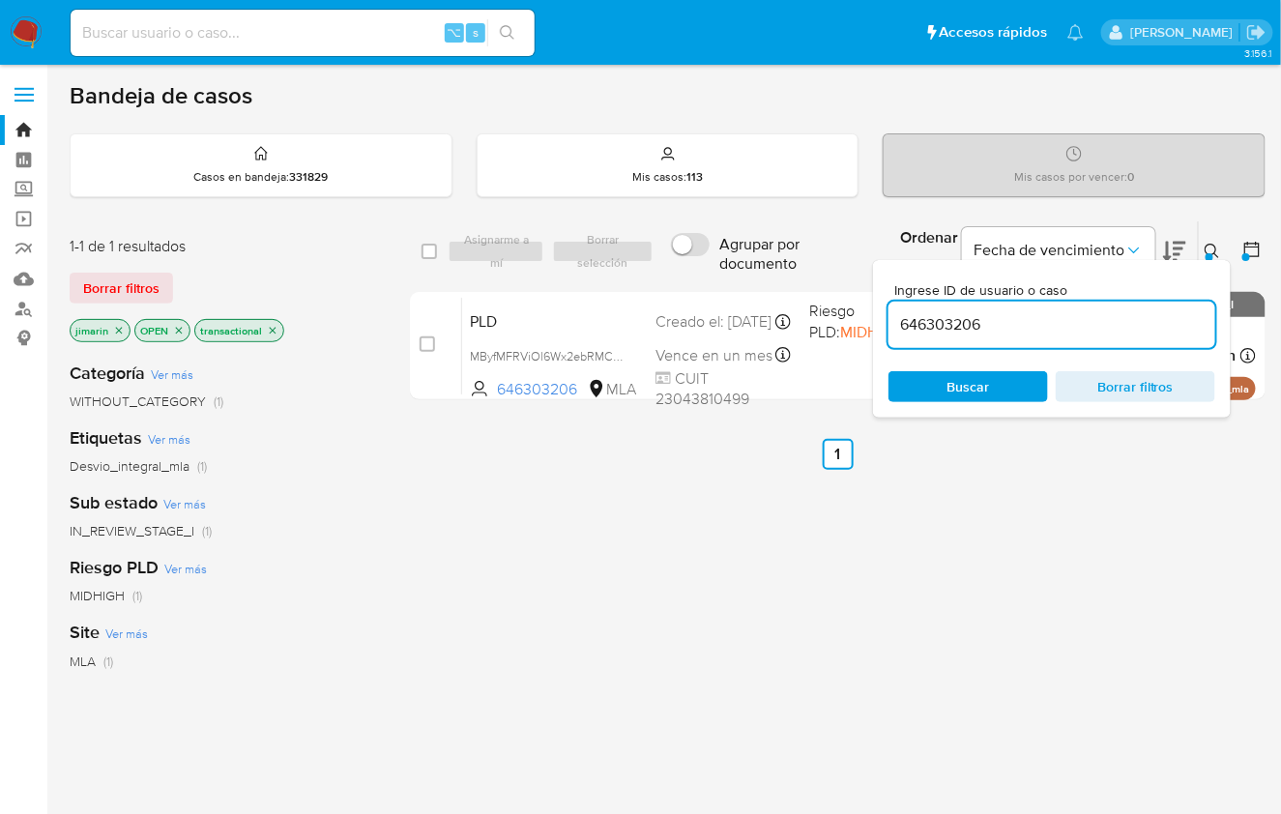
click at [1216, 245] on icon at bounding box center [1211, 251] width 15 height 15
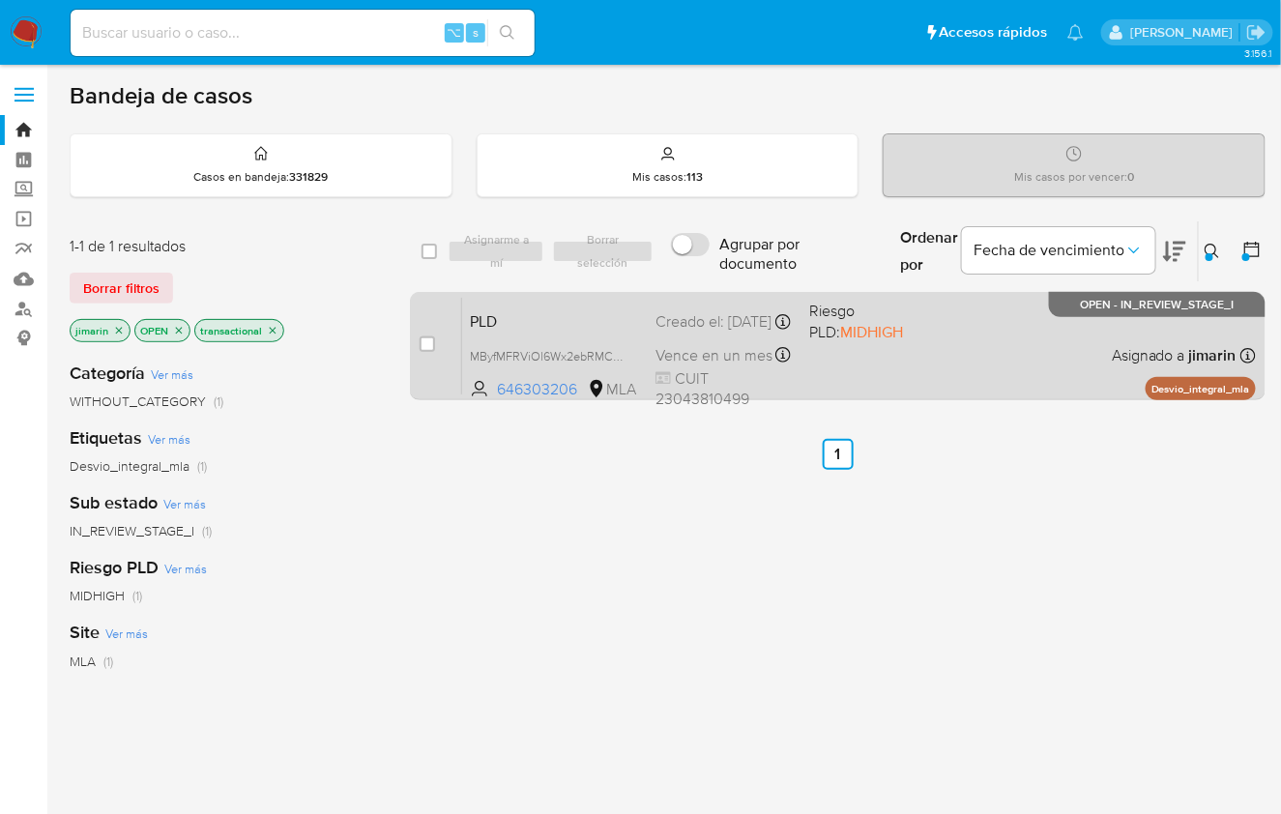
click at [1062, 355] on div "PLD MByfMFRViOl6Wx2ebRMCkv3R 646303206 MLA Riesgo PLD: MIDHIGH Creado el: 12/07…" at bounding box center [859, 346] width 794 height 98
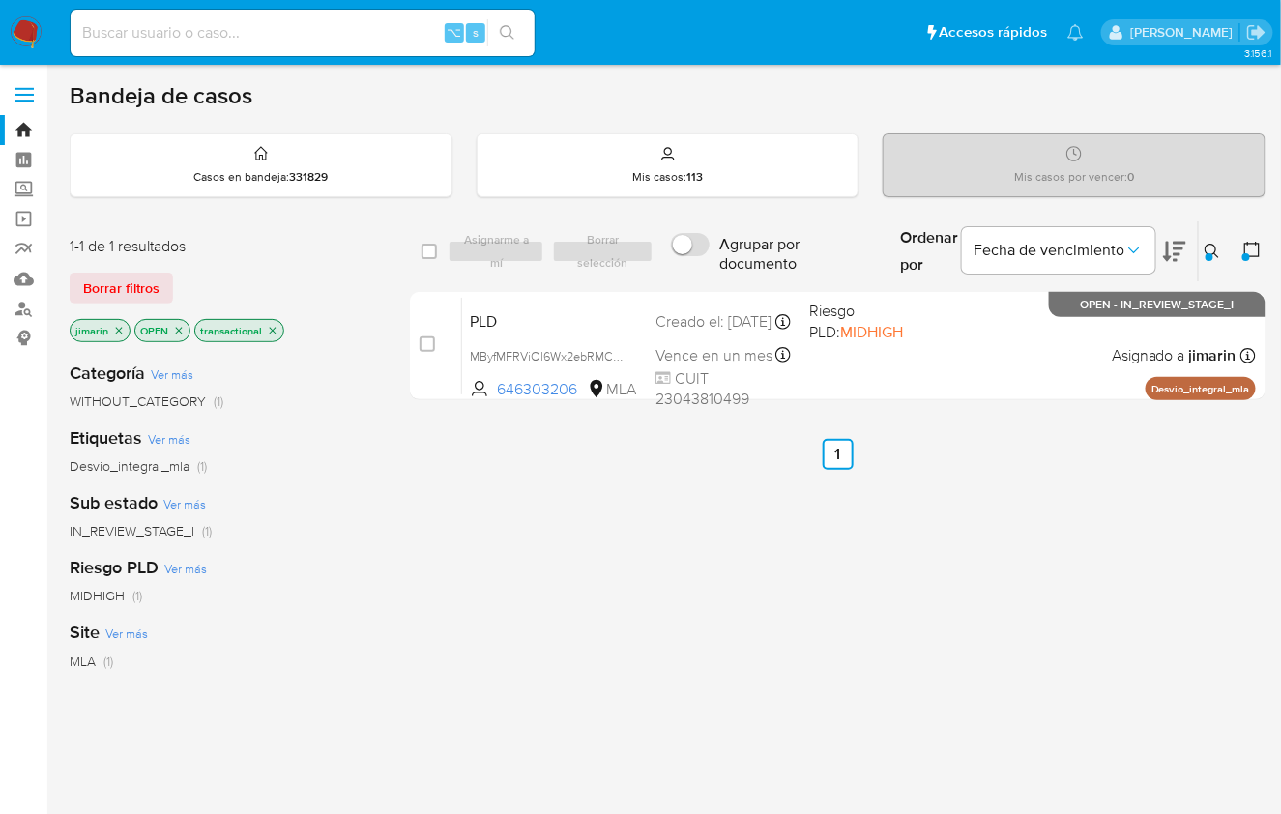
click at [1202, 256] on button at bounding box center [1215, 251] width 32 height 23
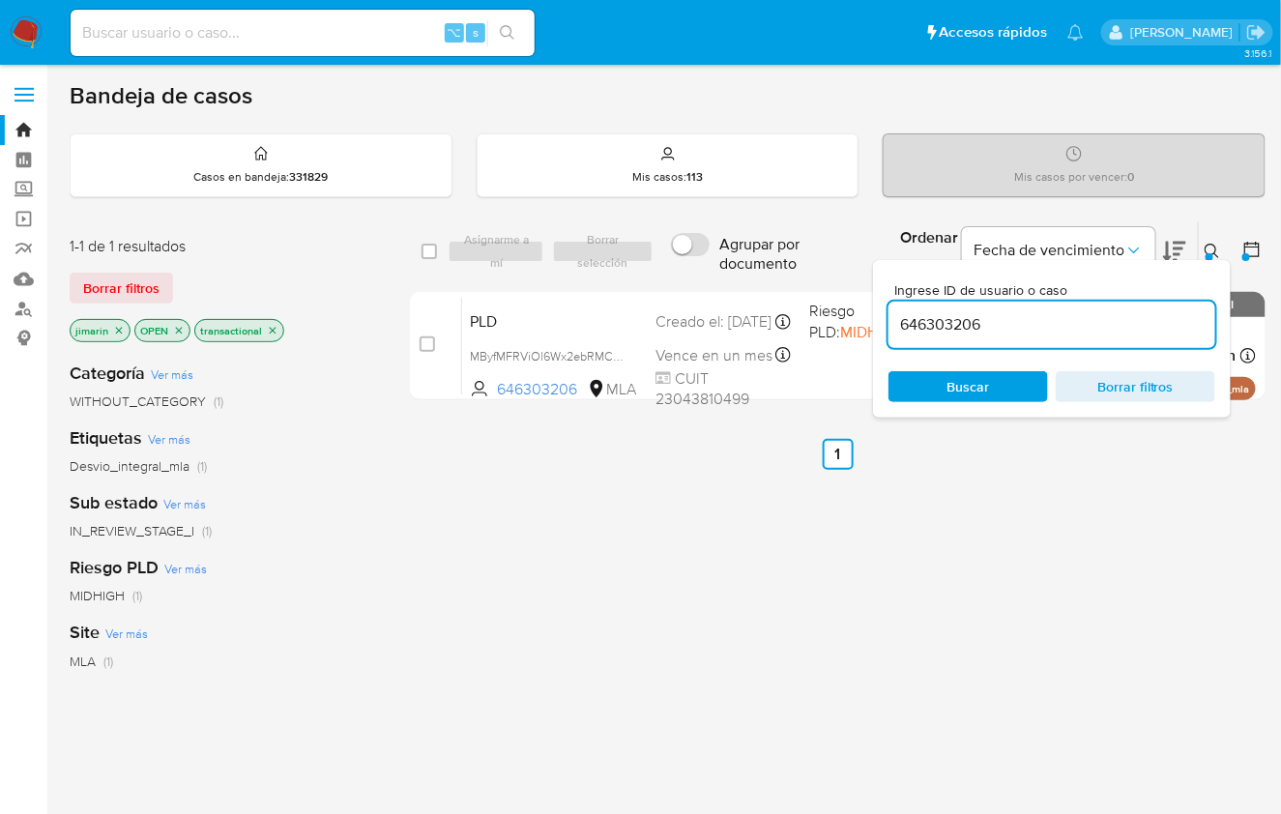
click at [1130, 312] on input "646303206" at bounding box center [1051, 324] width 327 height 25
type input "698803073"
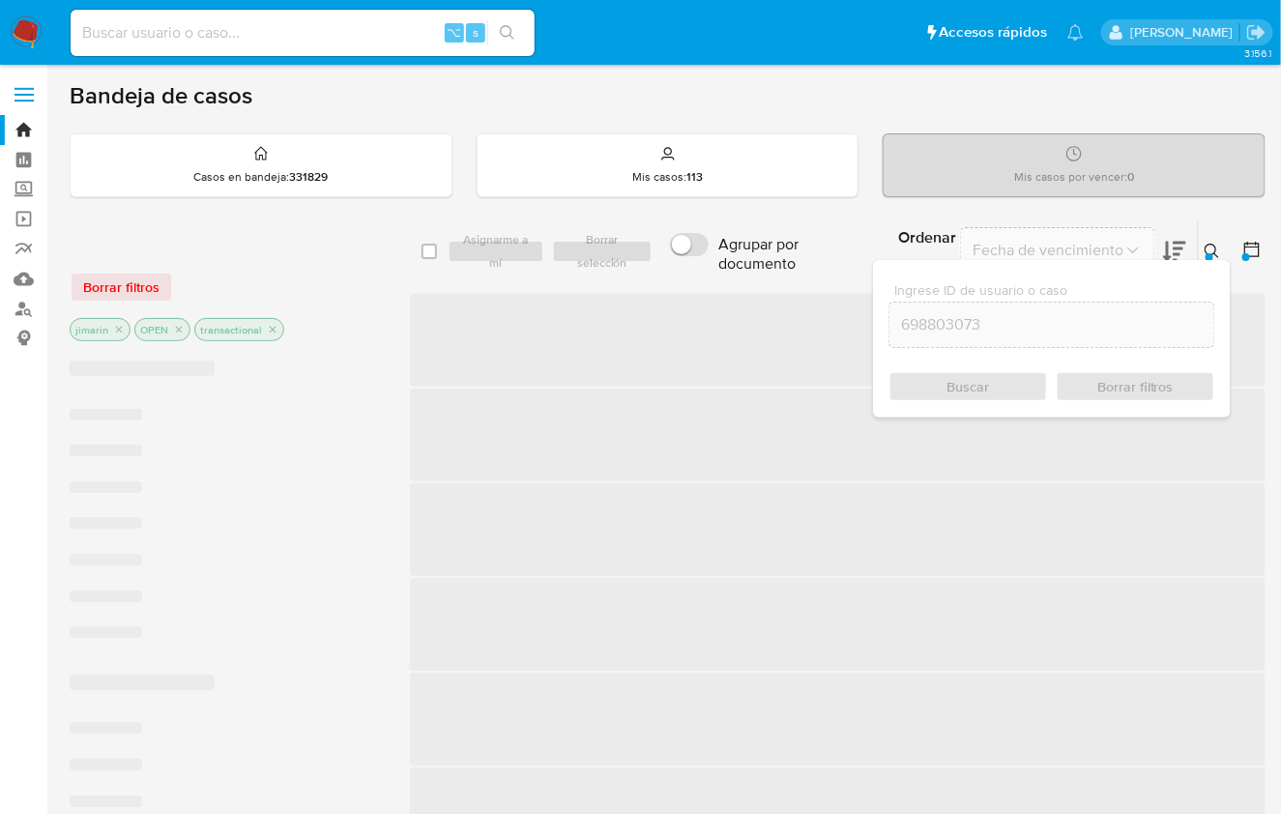
click at [1217, 250] on icon at bounding box center [1211, 251] width 15 height 15
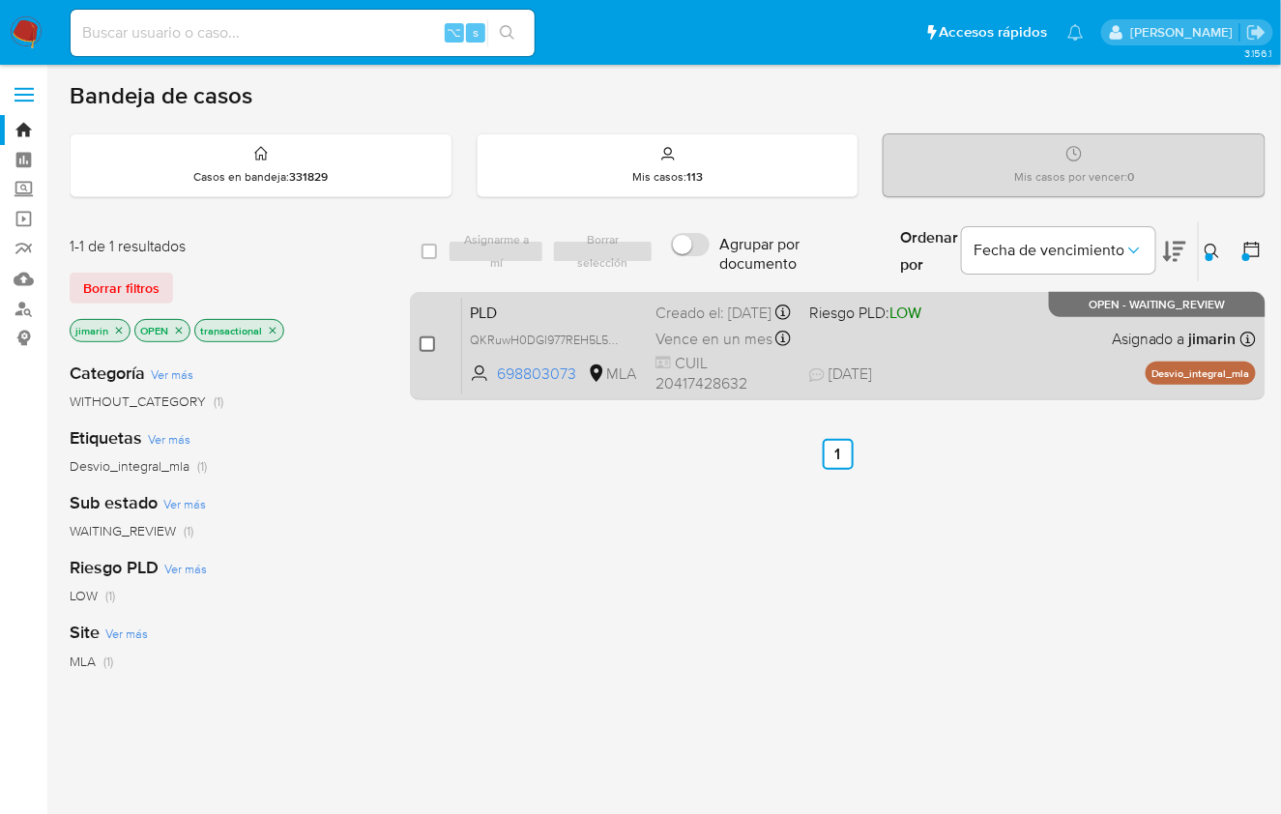
click at [424, 341] on input "checkbox" at bounding box center [427, 343] width 15 height 15
checkbox input "true"
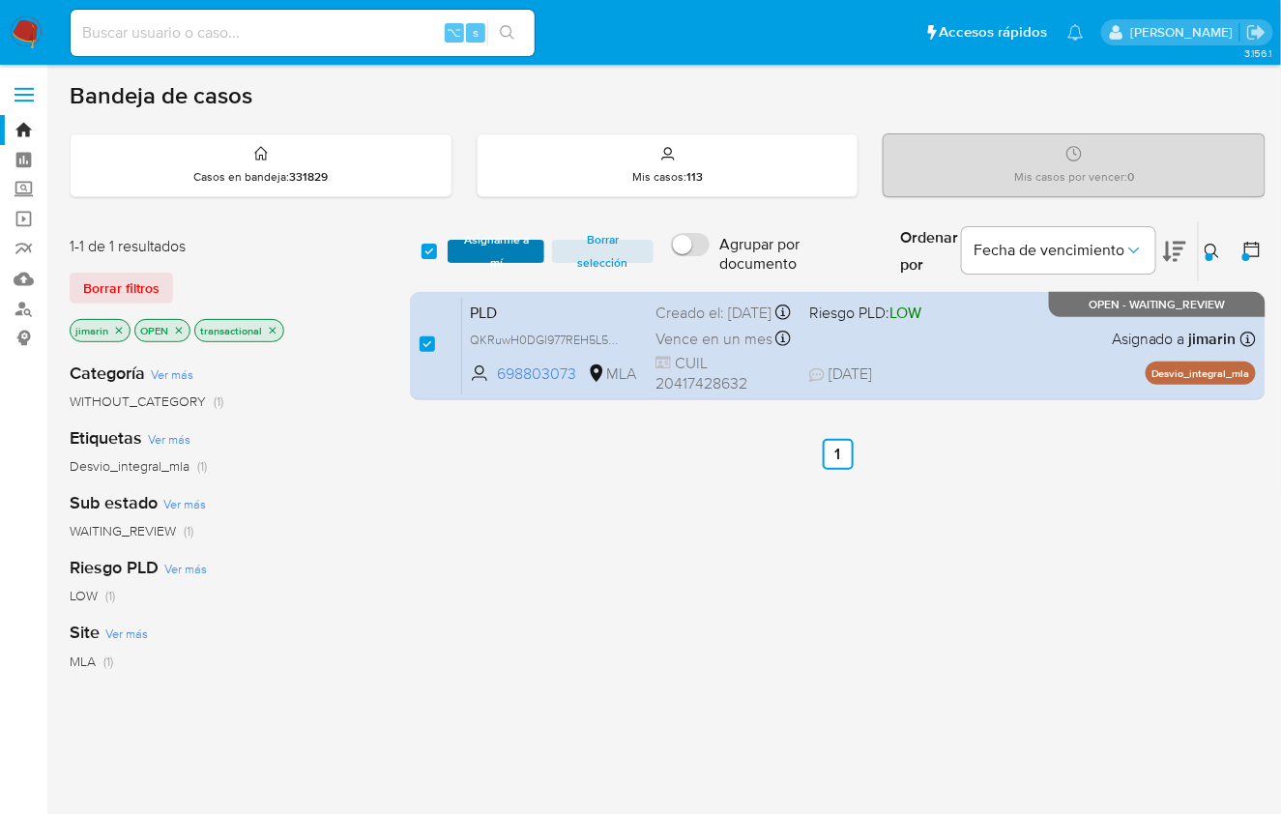
click at [463, 258] on span "Asignarme a mí" at bounding box center [495, 251] width 77 height 19
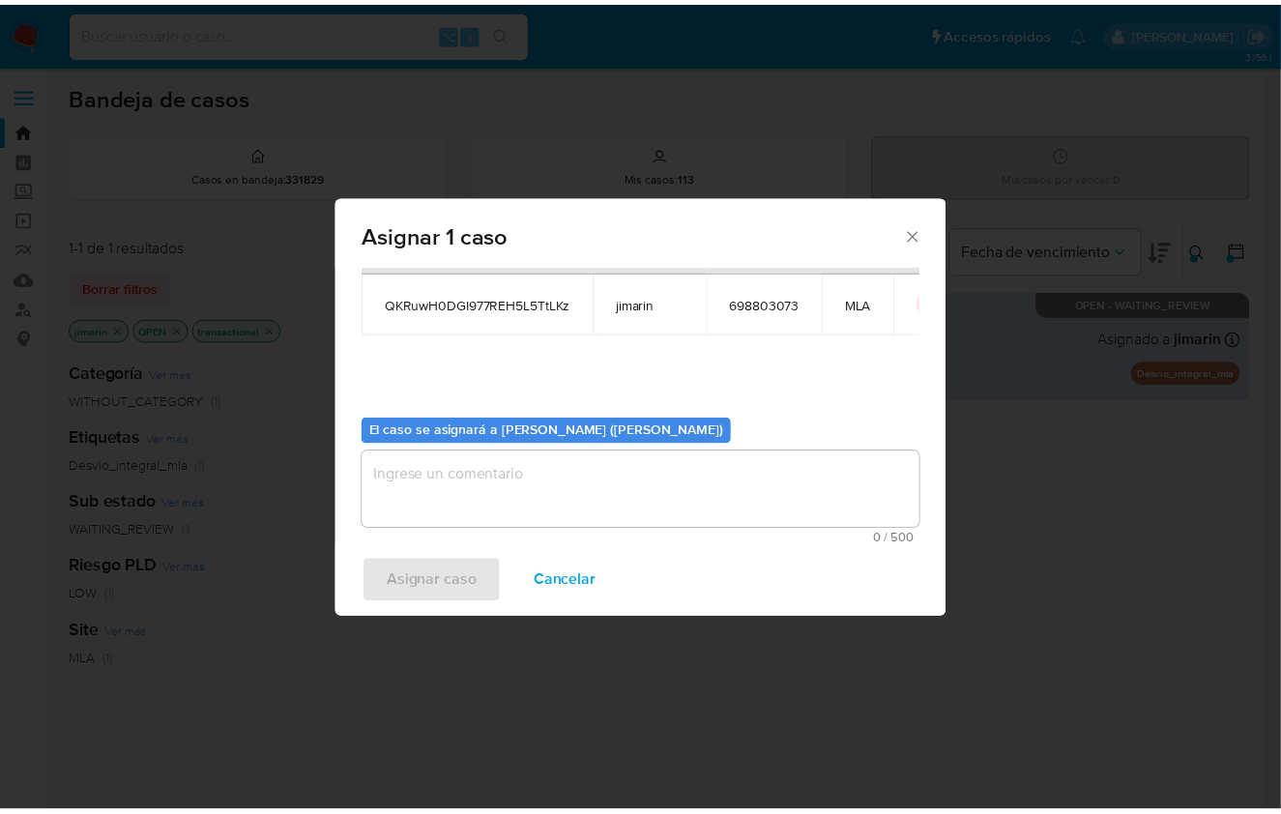
scroll to position [99, 0]
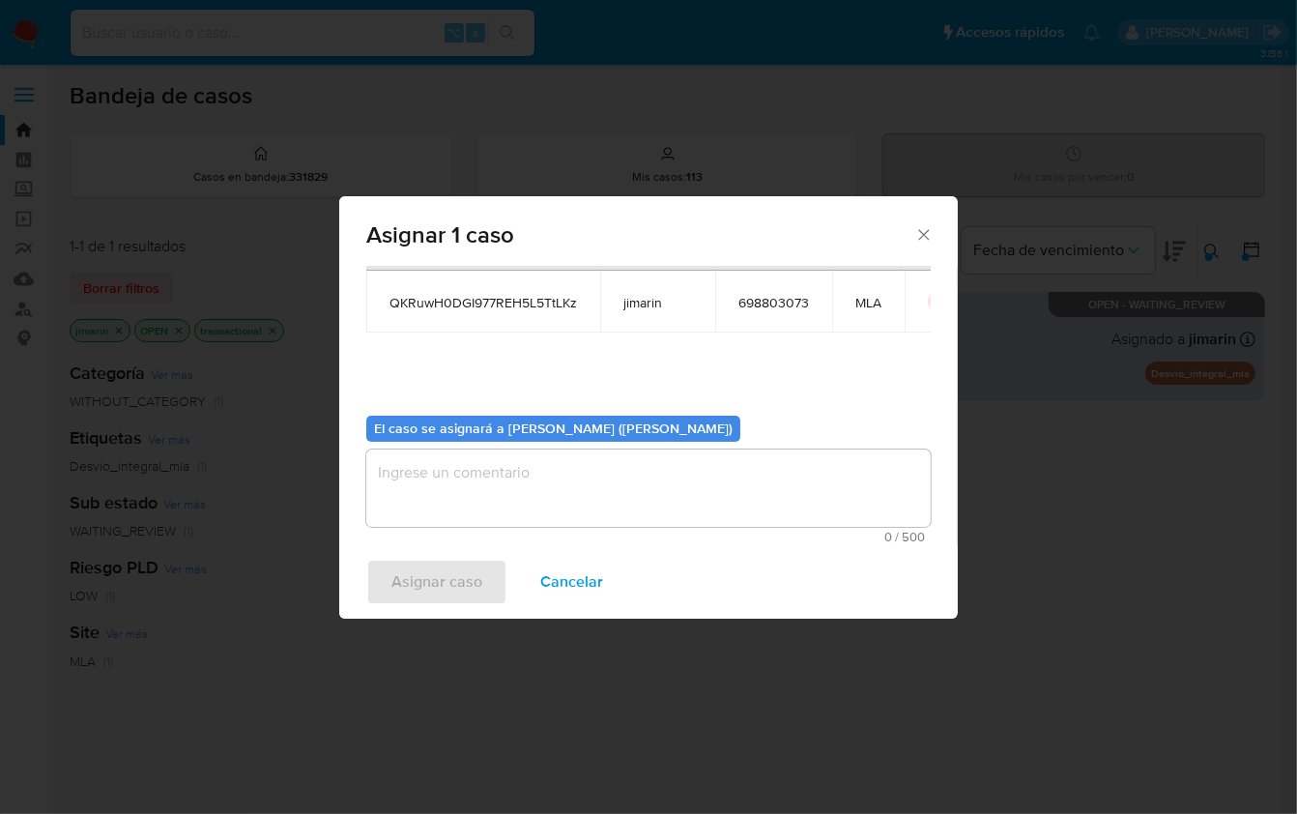
click at [491, 468] on textarea "assign-modal" at bounding box center [648, 487] width 565 height 77
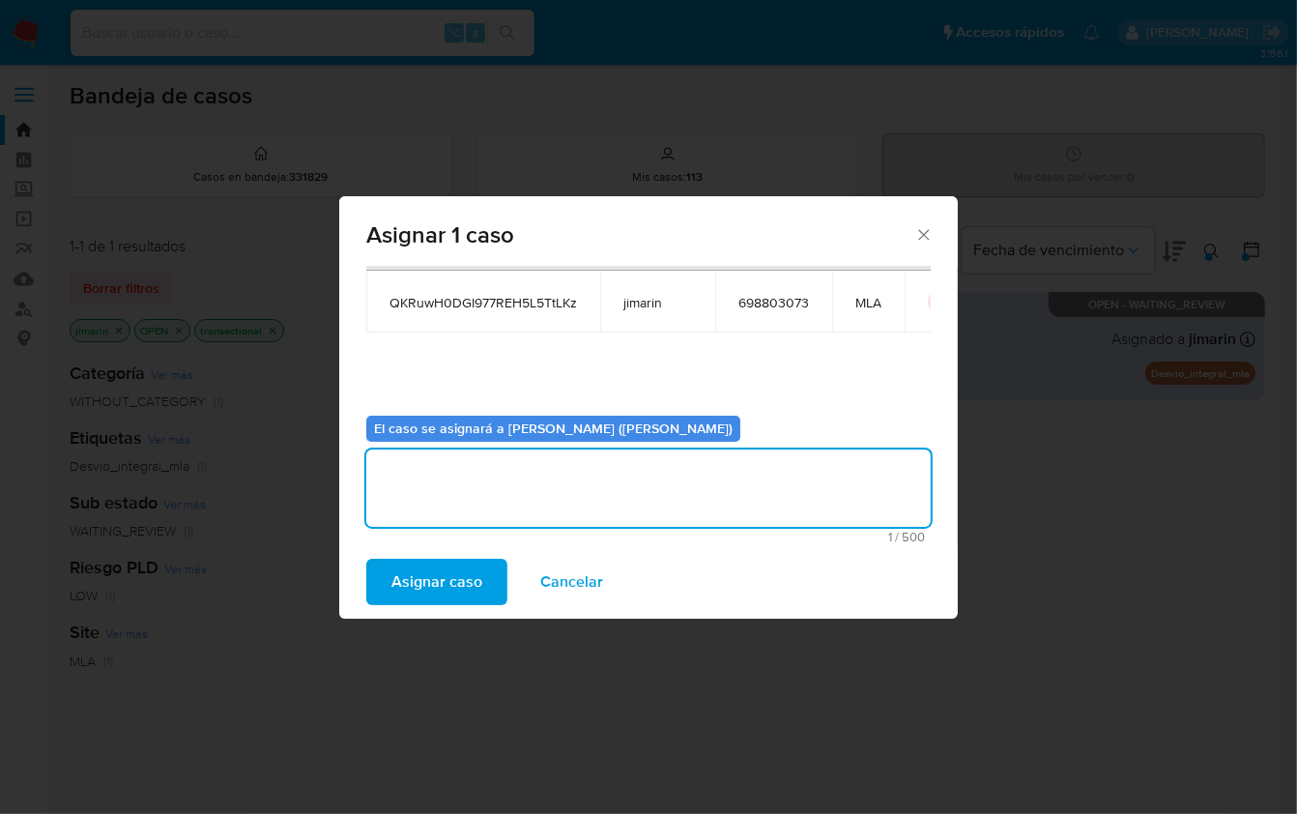
click at [438, 562] on span "Asignar caso" at bounding box center [436, 582] width 91 height 43
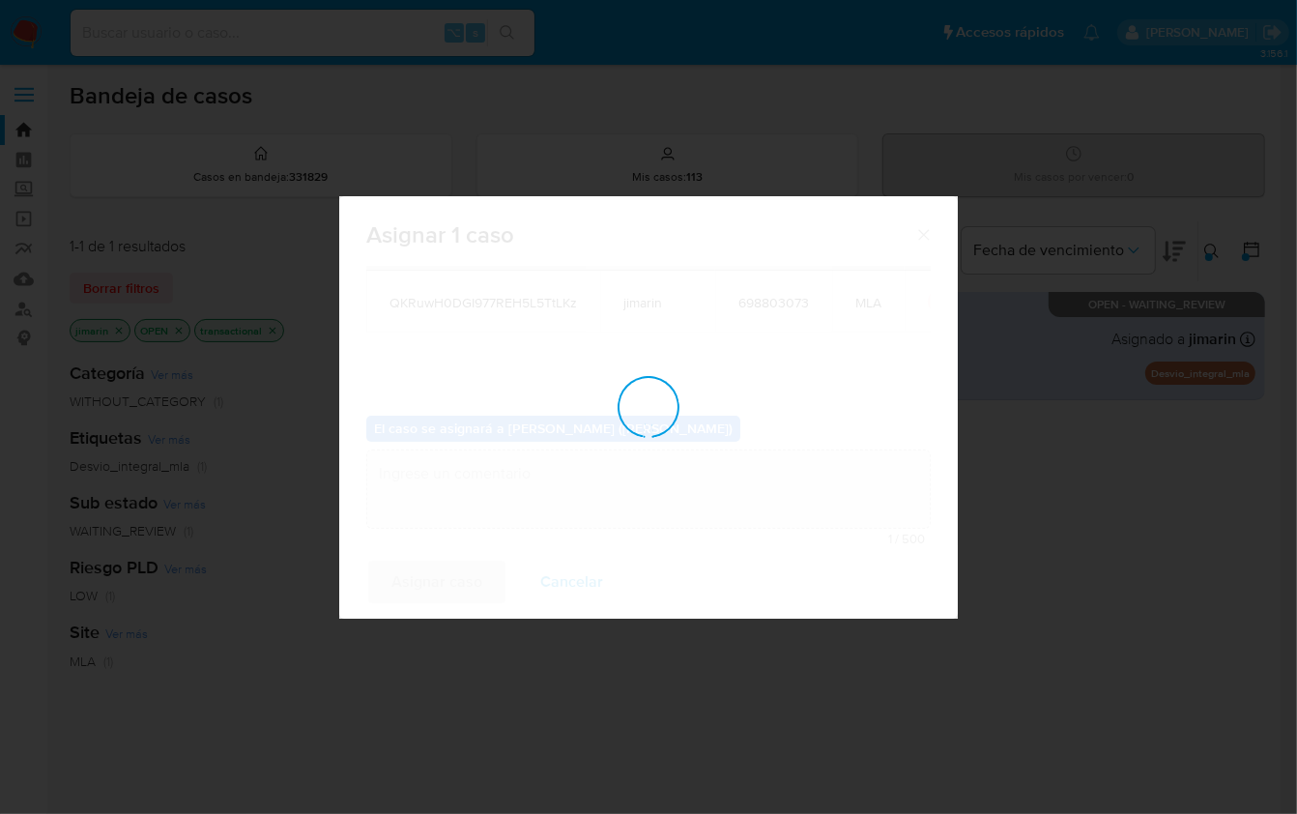
checkbox input "false"
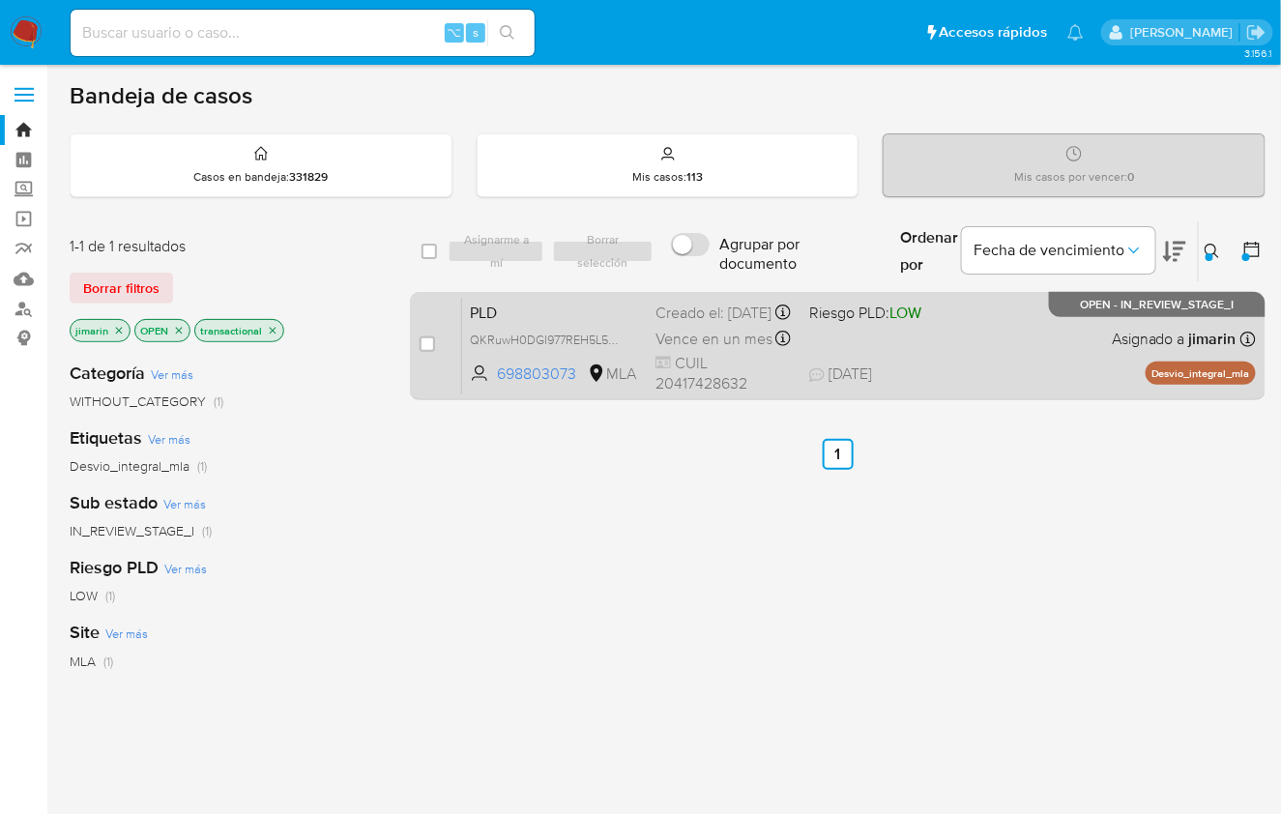
click at [1020, 342] on div "PLD QKRuwH0DGI977REH5L5TtLKz 698803073 MLA Riesgo PLD: LOW Creado el: 12/07/202…" at bounding box center [859, 346] width 794 height 98
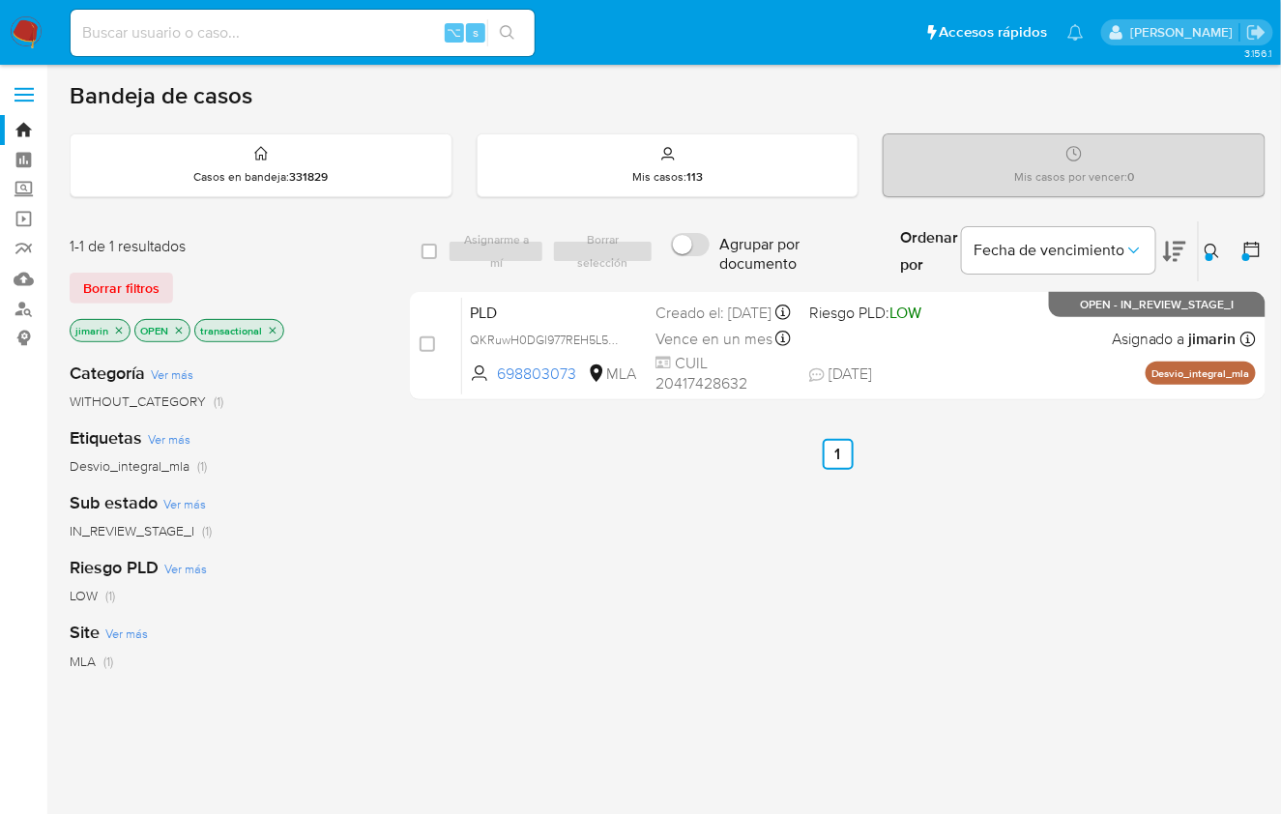
click at [1210, 248] on icon at bounding box center [1211, 251] width 15 height 15
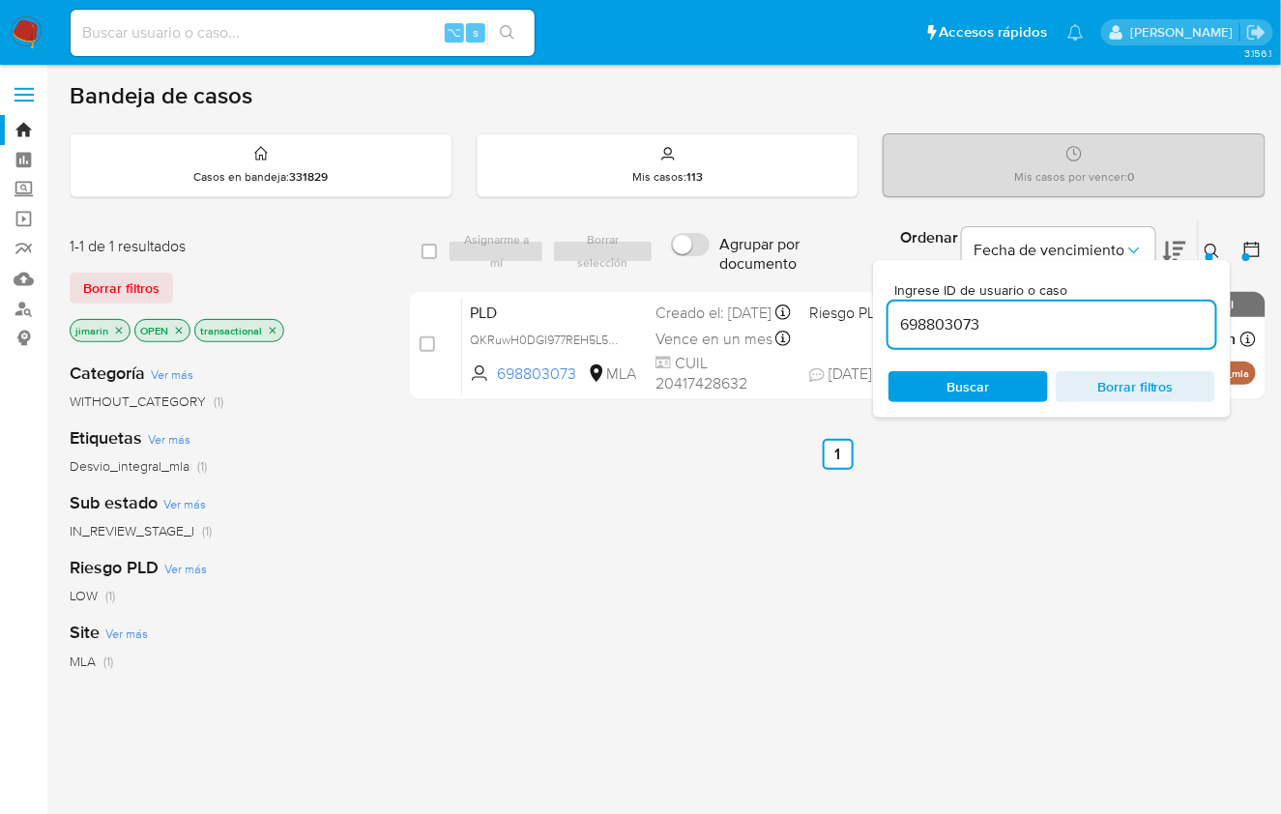
click at [1088, 327] on input "698803073" at bounding box center [1051, 324] width 327 height 25
type input "386427365"
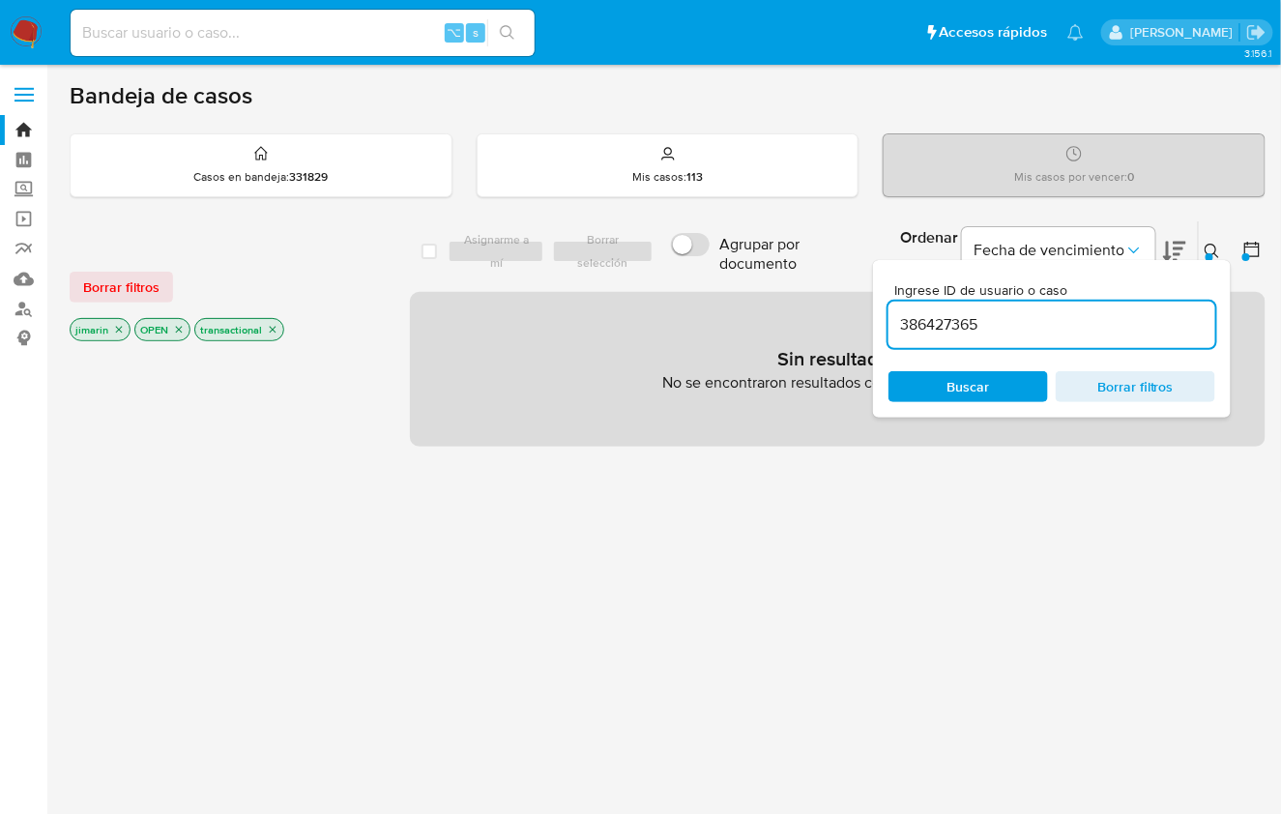
click at [1218, 252] on icon at bounding box center [1211, 251] width 15 height 15
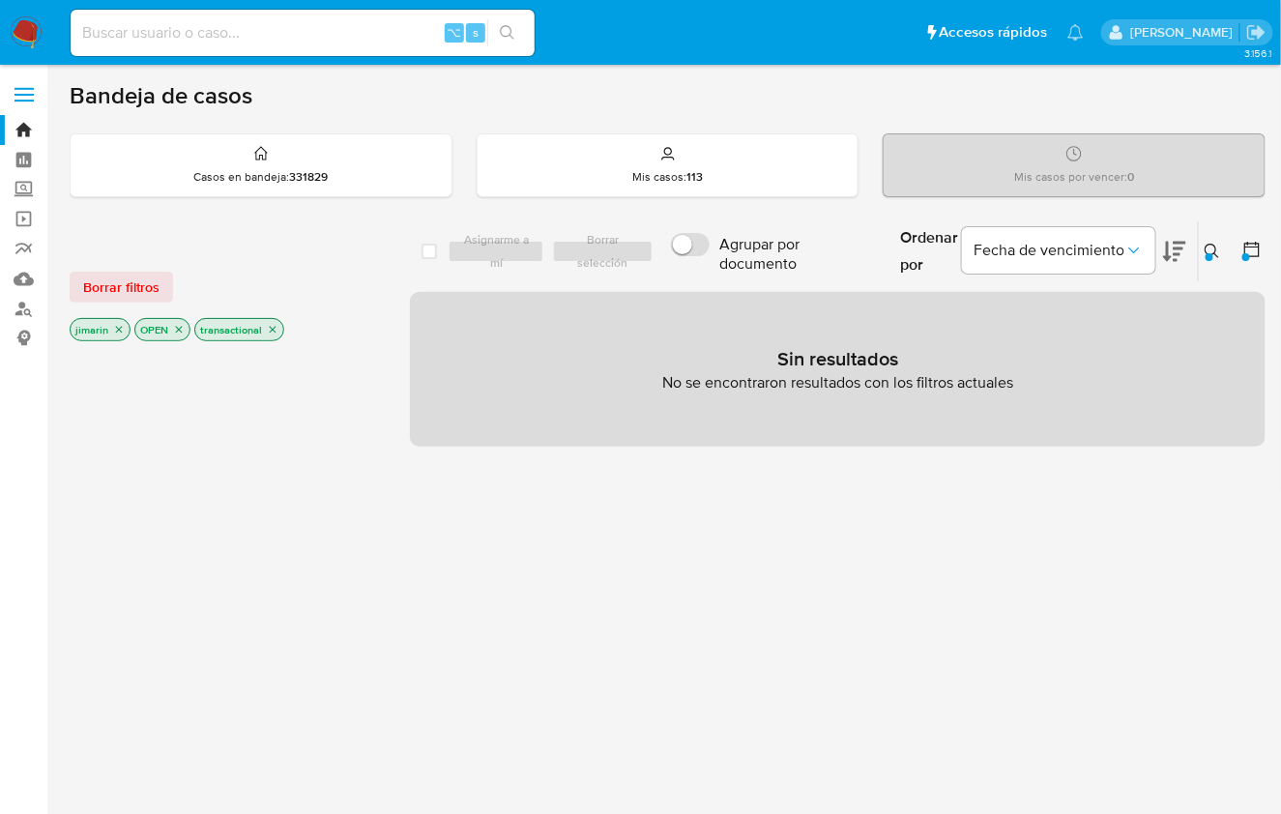
click at [177, 328] on icon "close-filter" at bounding box center [179, 330] width 7 height 7
click at [120, 327] on icon "close-filter" at bounding box center [119, 330] width 7 height 7
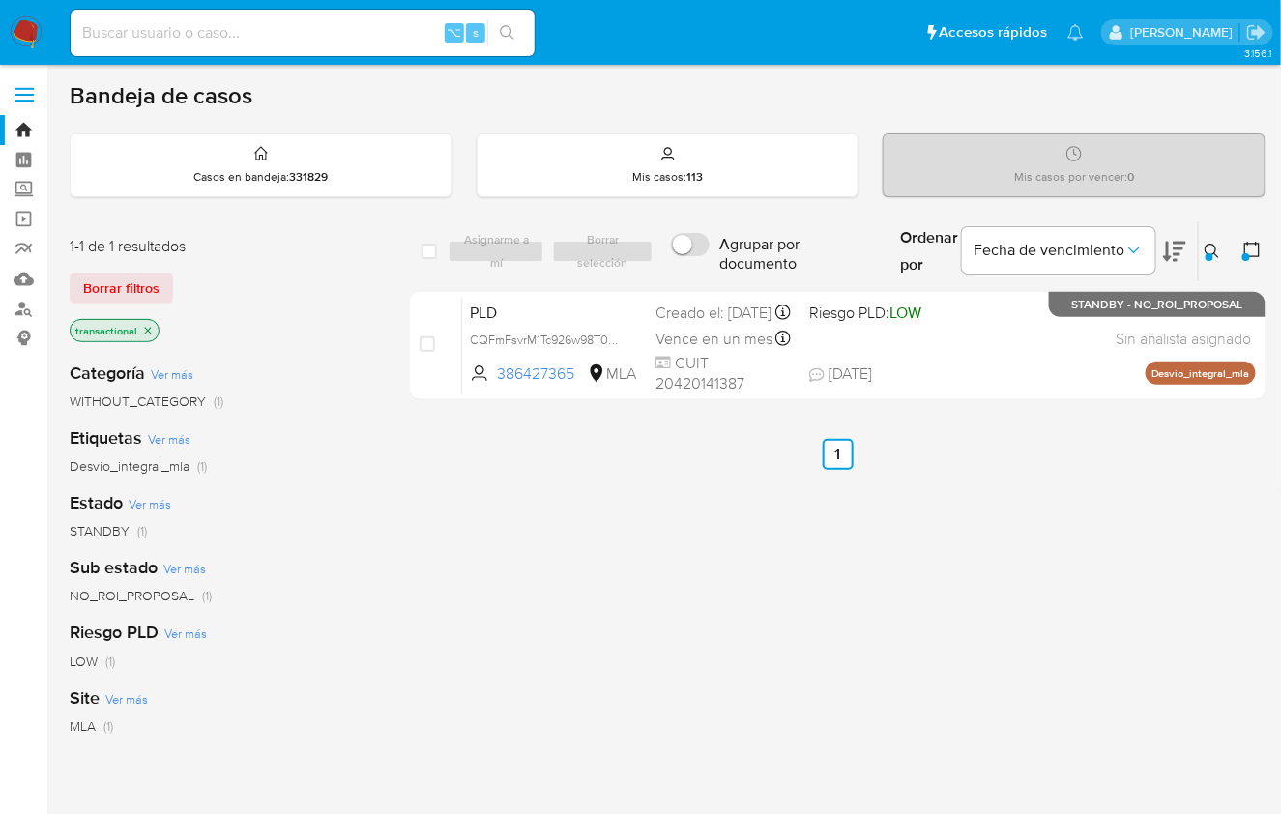
click at [1124, 531] on div "select-all-cases-checkbox Asignarme a mí Borrar selección Agrupar por documento…" at bounding box center [837, 658] width 855 height 876
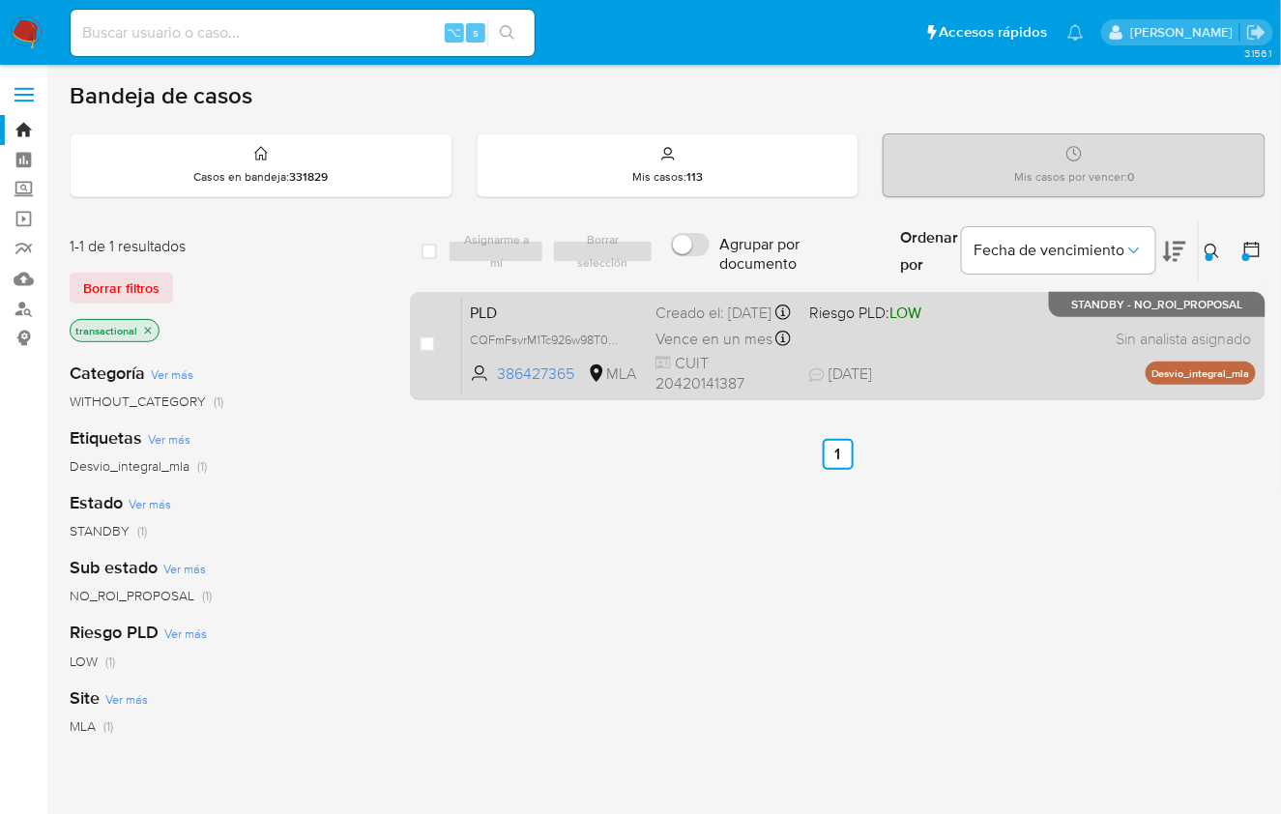
click at [1031, 375] on div "PLD CQFmFsvrM1Tc926w98T0Gm0h 386427365 MLA Riesgo PLD: LOW Creado el: 12/07/202…" at bounding box center [859, 346] width 794 height 98
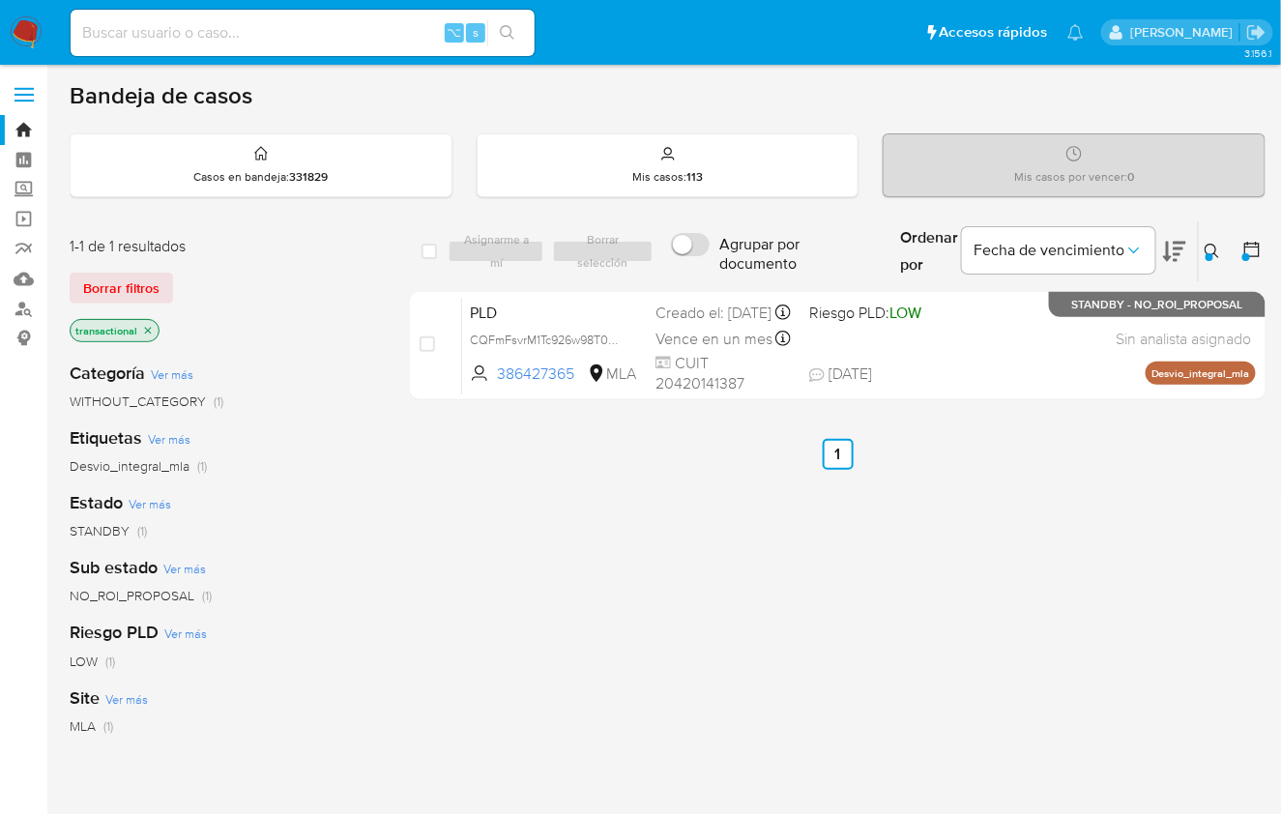
click at [388, 91] on div "Bandeja de casos" at bounding box center [668, 95] width 1196 height 29
click at [1218, 255] on icon at bounding box center [1211, 251] width 14 height 14
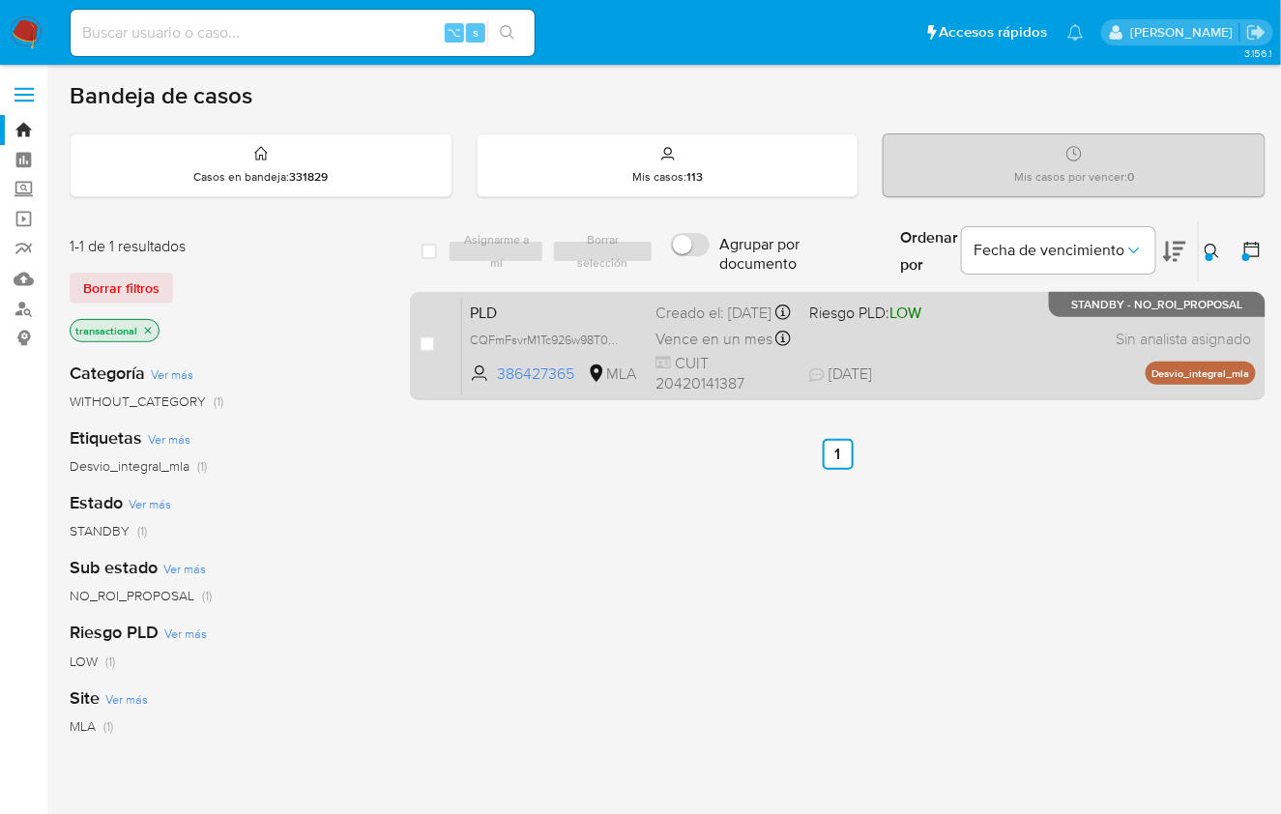
click at [1120, 308] on span "STANDBY - NO_ROI_PROPOSAL" at bounding box center [1157, 305] width 172 height 11
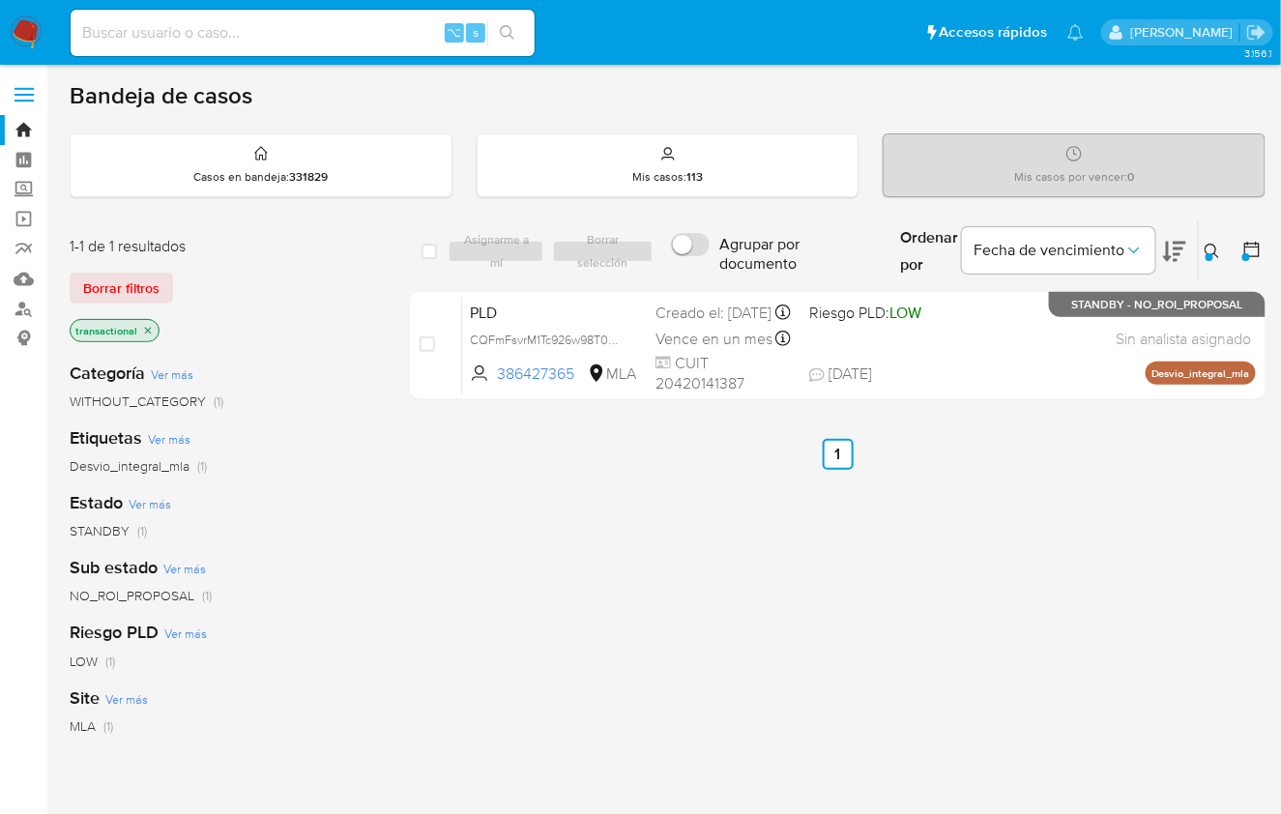
click at [41, 34] on img at bounding box center [26, 32] width 33 height 33
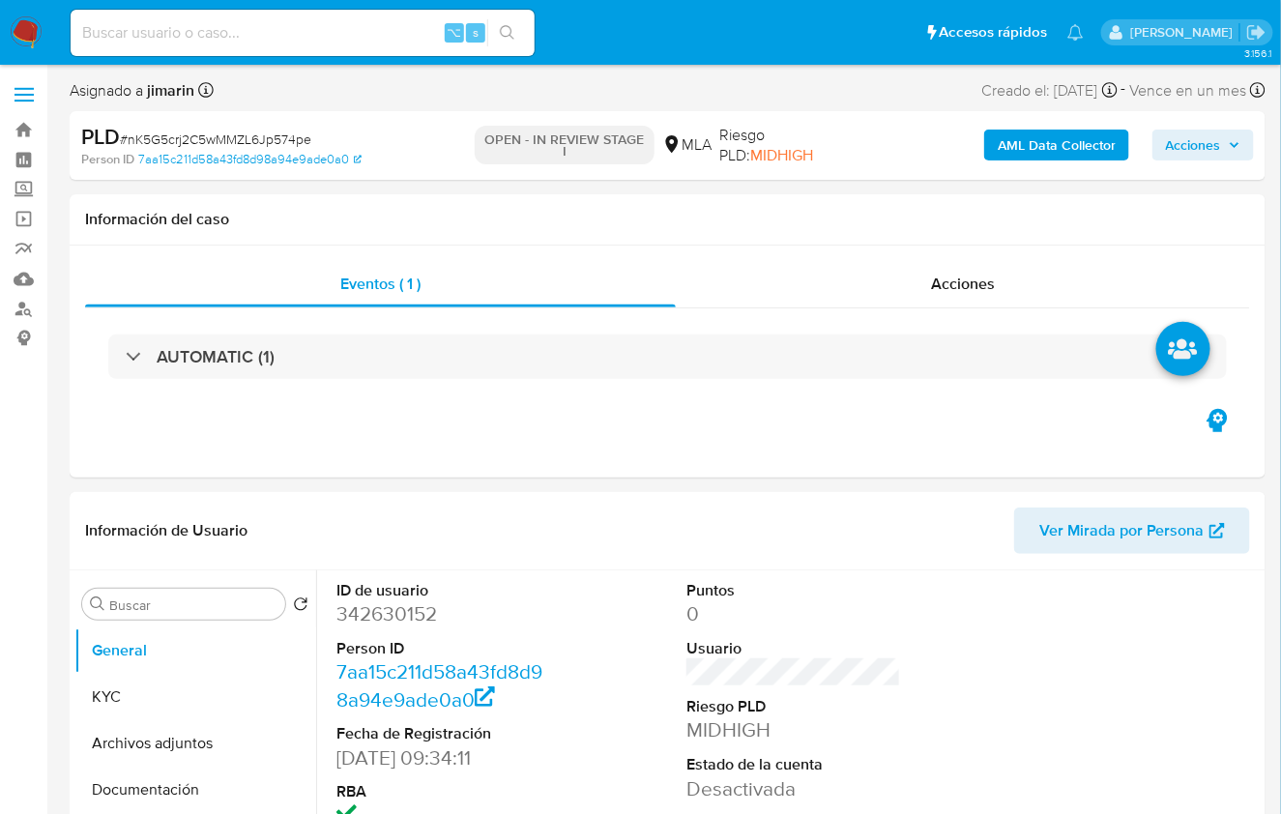
select select "10"
click at [158, 709] on button "KYC" at bounding box center [187, 697] width 226 height 46
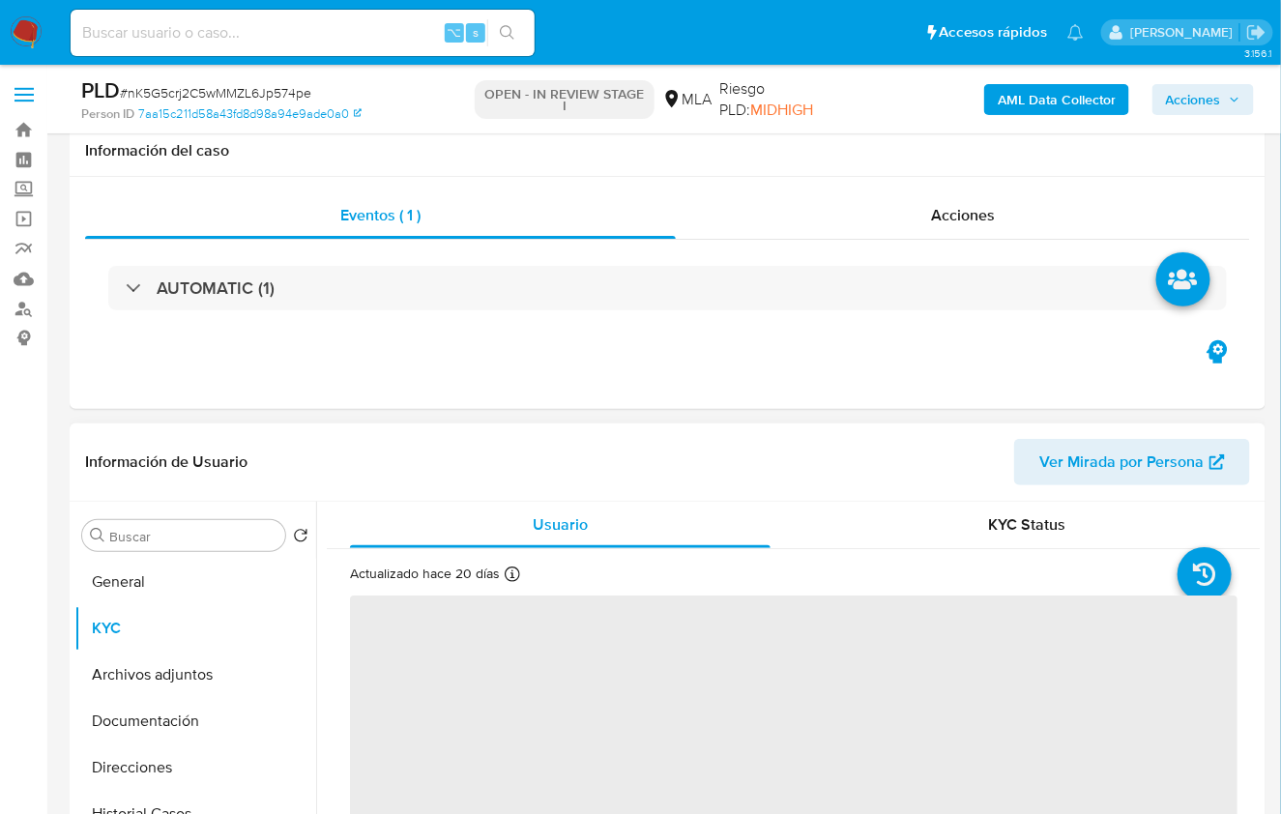
scroll to position [339, 0]
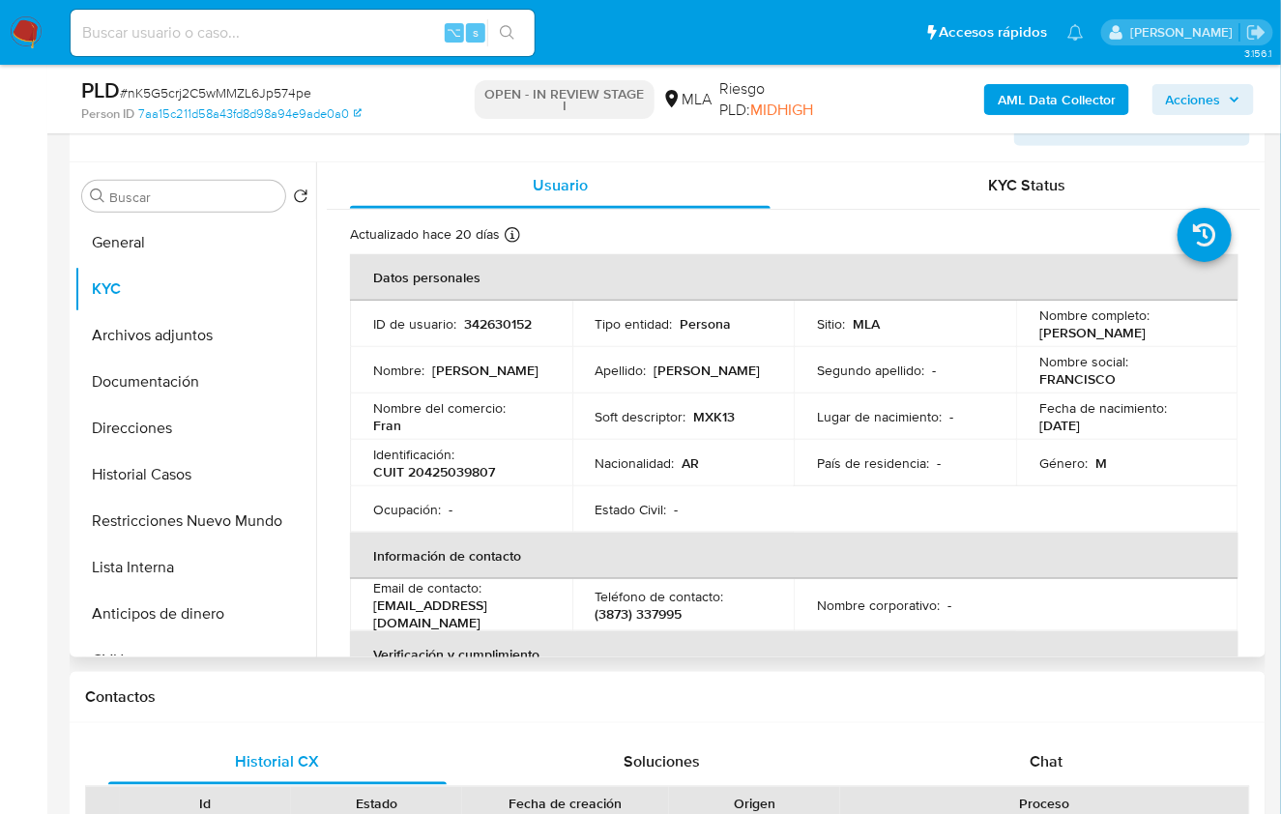
drag, startPoint x: 567, startPoint y: 613, endPoint x: 384, endPoint y: 612, distance: 183.7
click at [371, 614] on td "Email de contacto : [EMAIL_ADDRESS][DOMAIN_NAME]" at bounding box center [461, 605] width 222 height 52
copy p "[EMAIL_ADDRESS][DOMAIN_NAME]"
click at [632, 144] on header "Información de Usuario Ver Mirada por Persona" at bounding box center [667, 123] width 1165 height 46
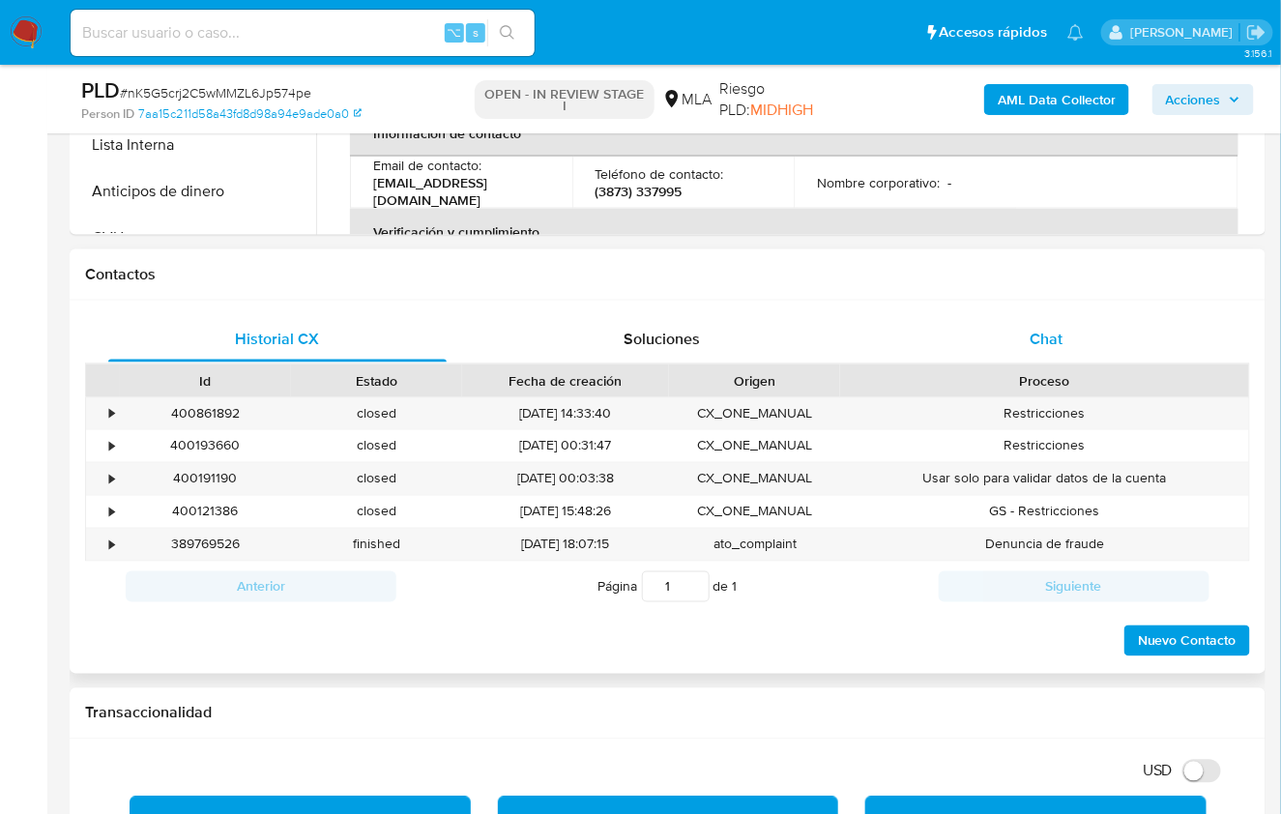
click at [1057, 331] on span "Chat" at bounding box center [1045, 339] width 33 height 22
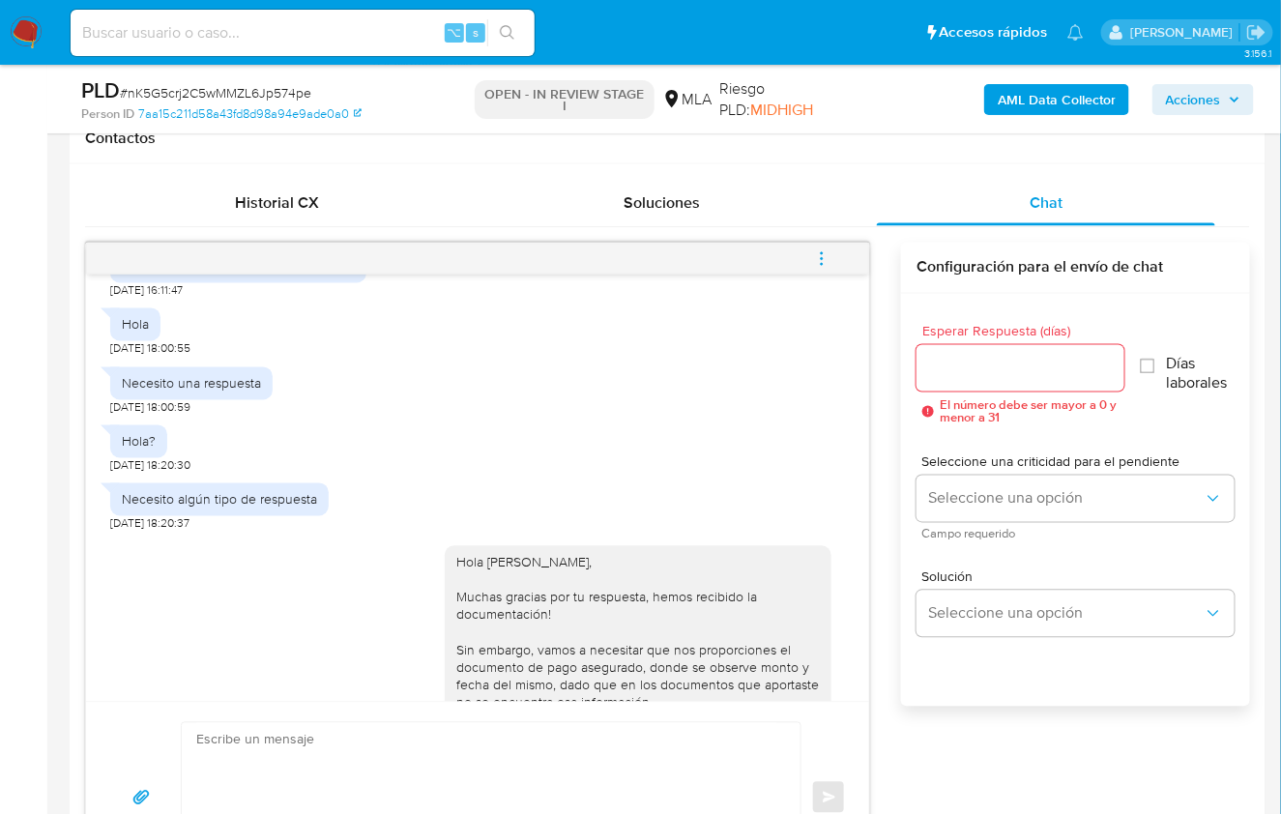
scroll to position [474, 0]
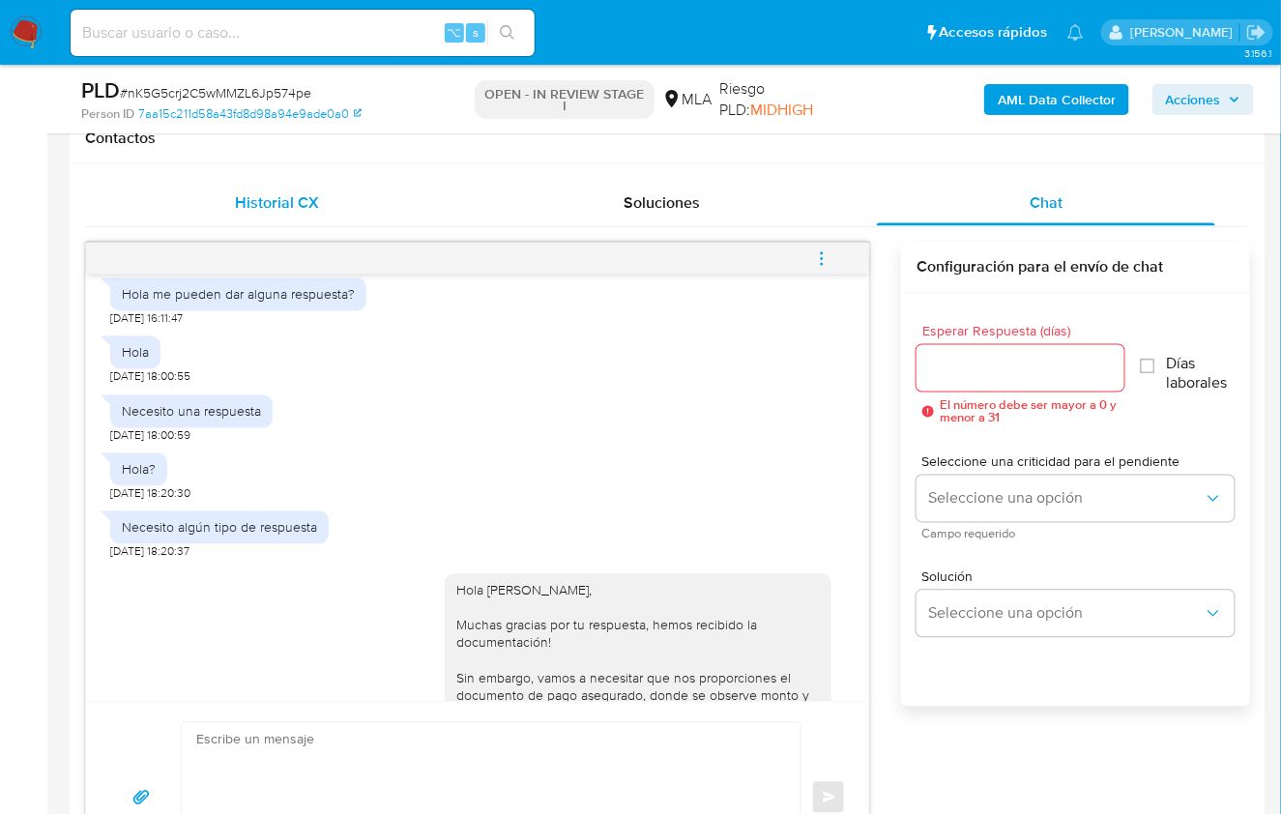
click at [301, 202] on span "Historial CX" at bounding box center [277, 202] width 84 height 22
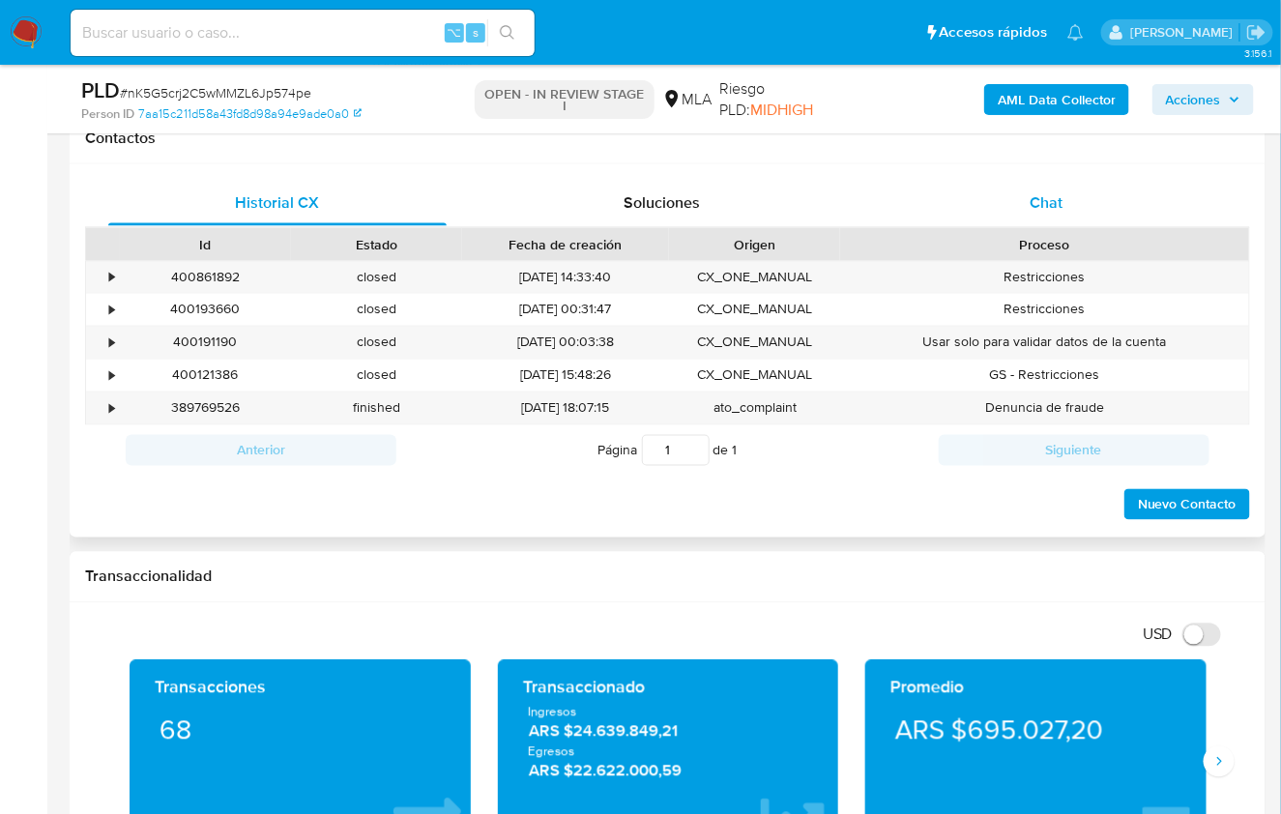
click at [1091, 200] on div "Chat" at bounding box center [1046, 203] width 338 height 46
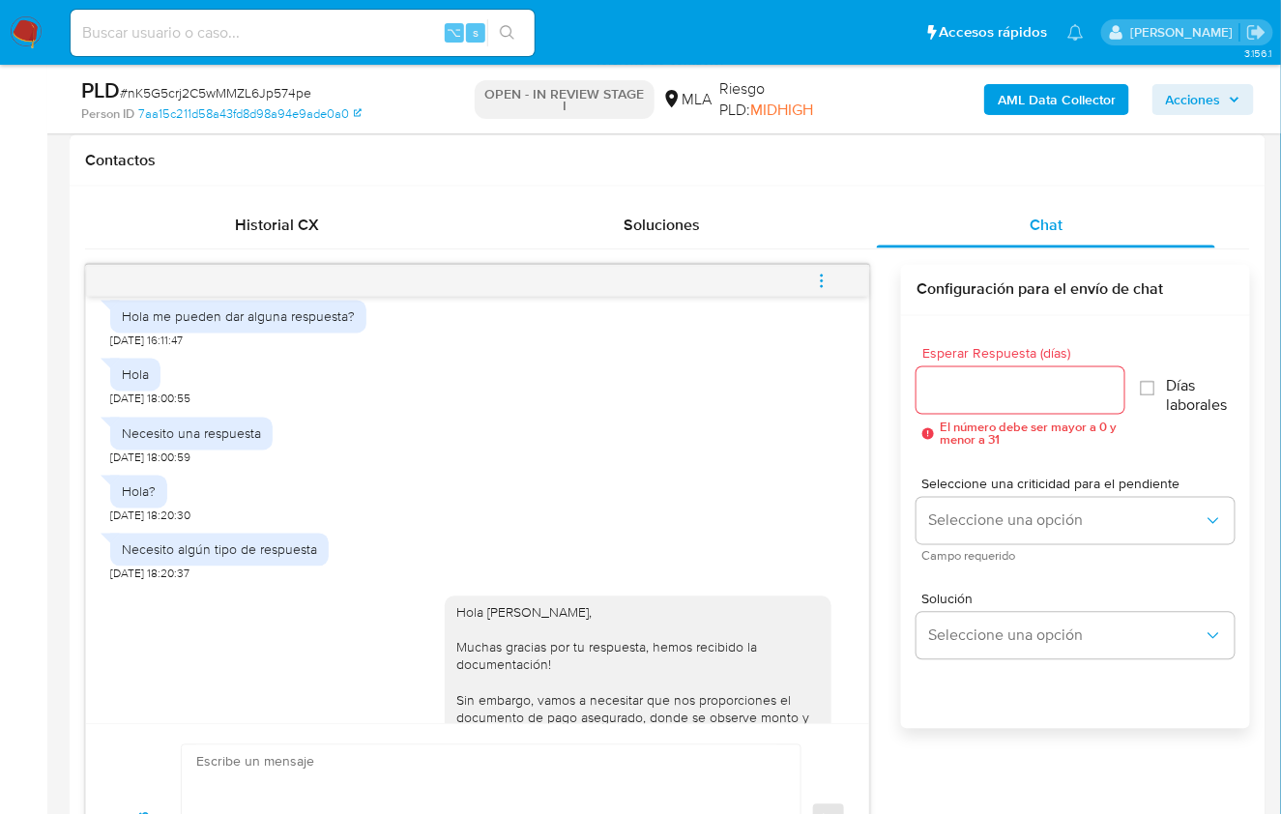
scroll to position [377, 0]
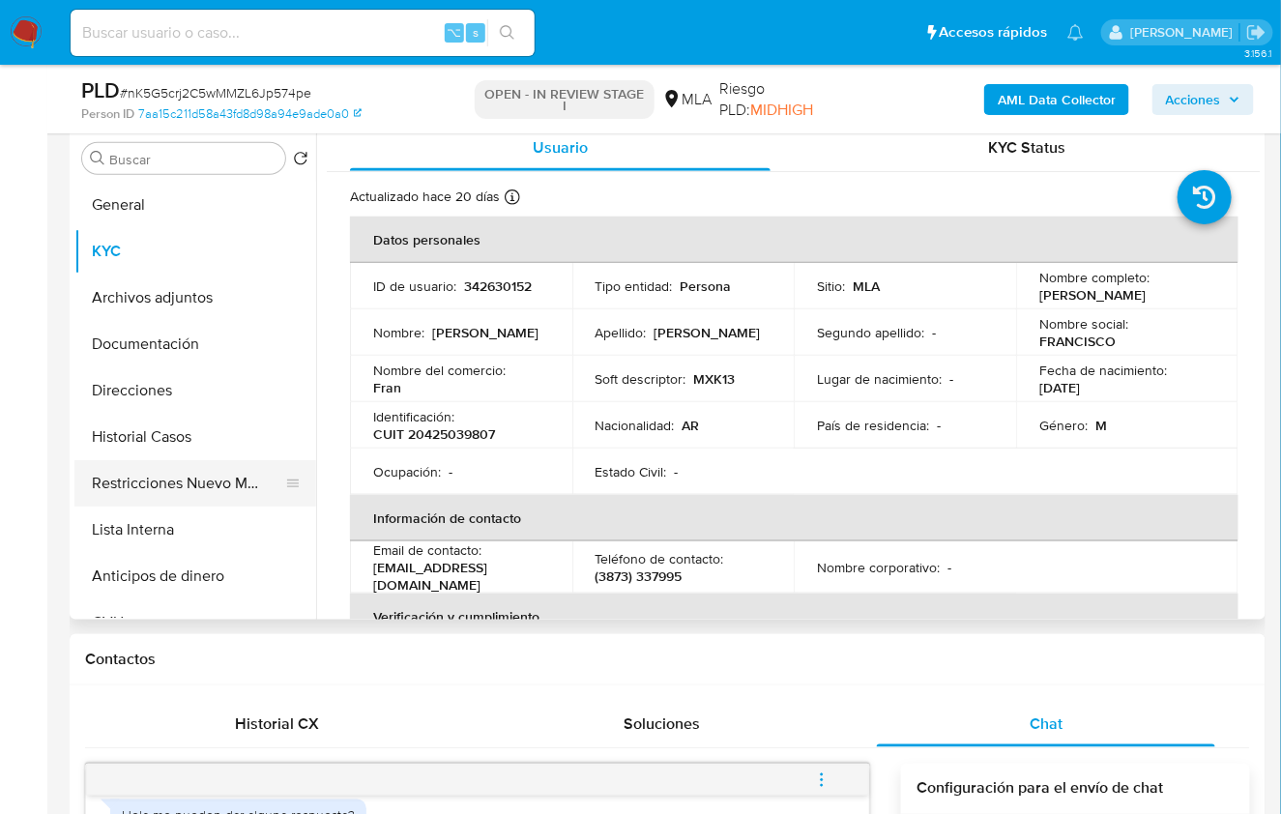
click at [164, 494] on button "Restricciones Nuevo Mundo" at bounding box center [187, 483] width 226 height 46
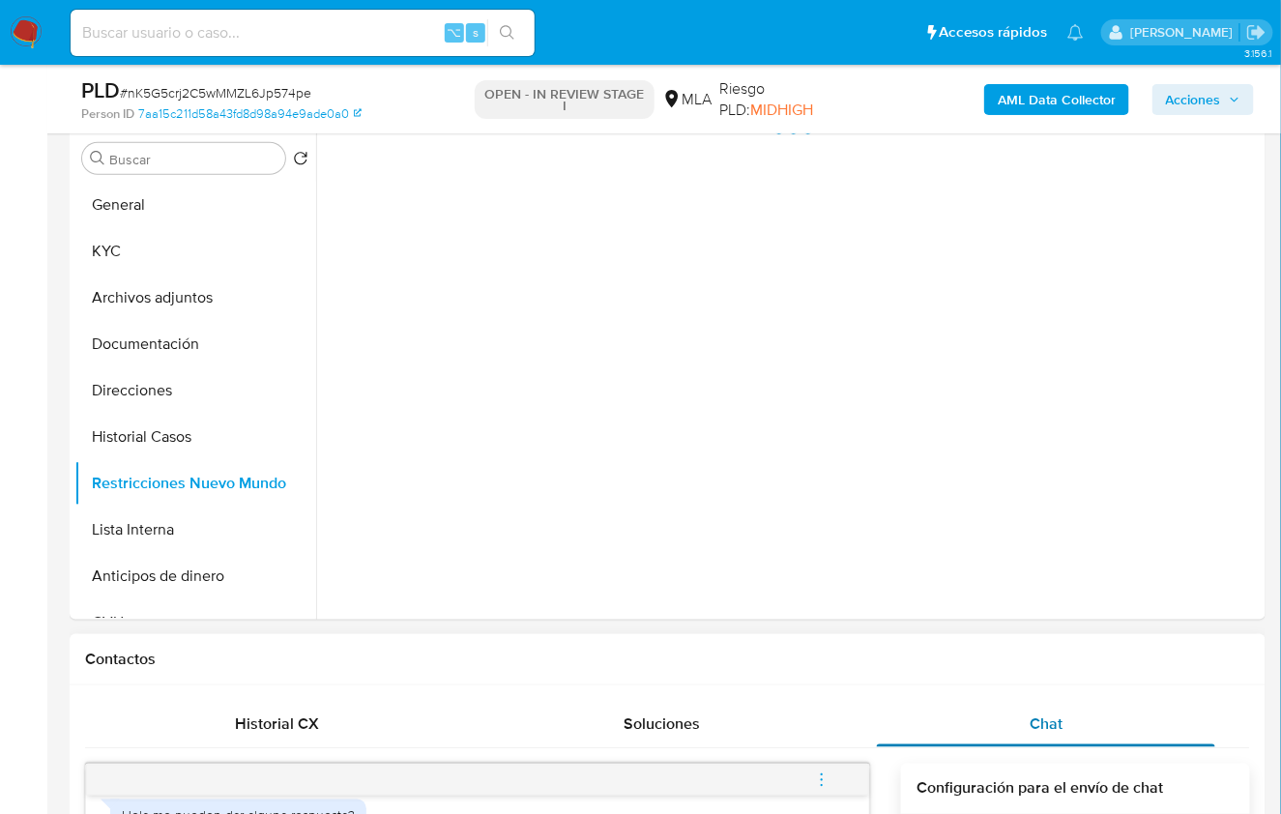
click at [988, 726] on div "Chat" at bounding box center [1046, 724] width 338 height 46
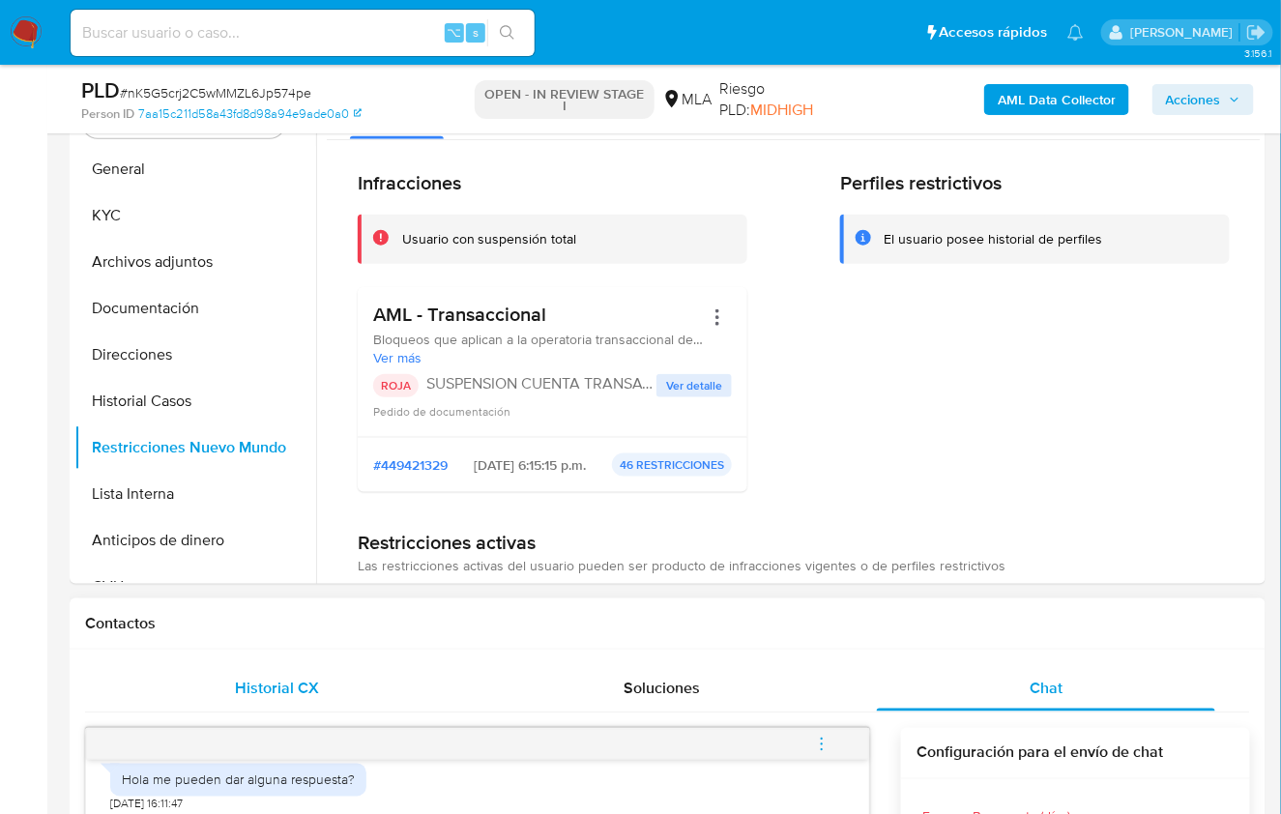
scroll to position [415, 0]
click at [335, 698] on div "Historial CX" at bounding box center [277, 686] width 338 height 46
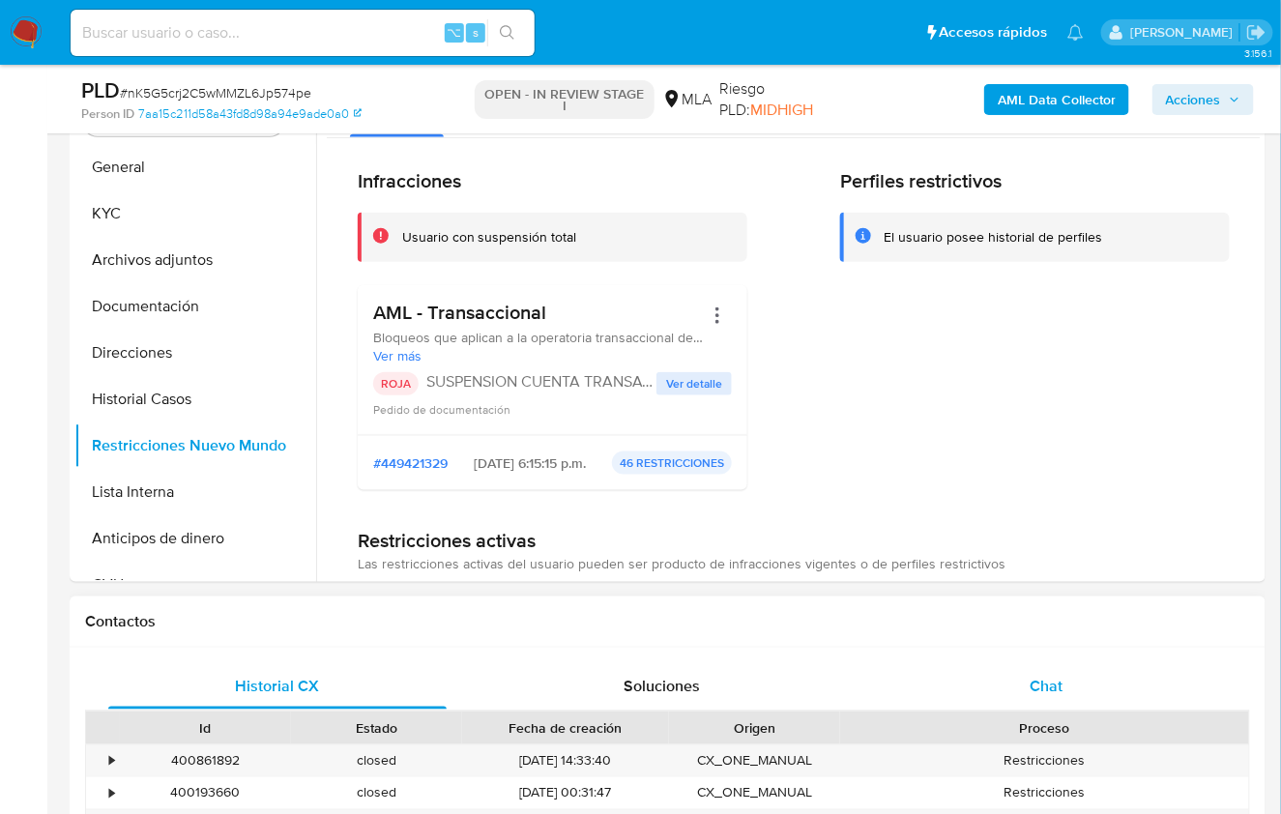
click at [1112, 690] on div "Chat" at bounding box center [1046, 686] width 338 height 46
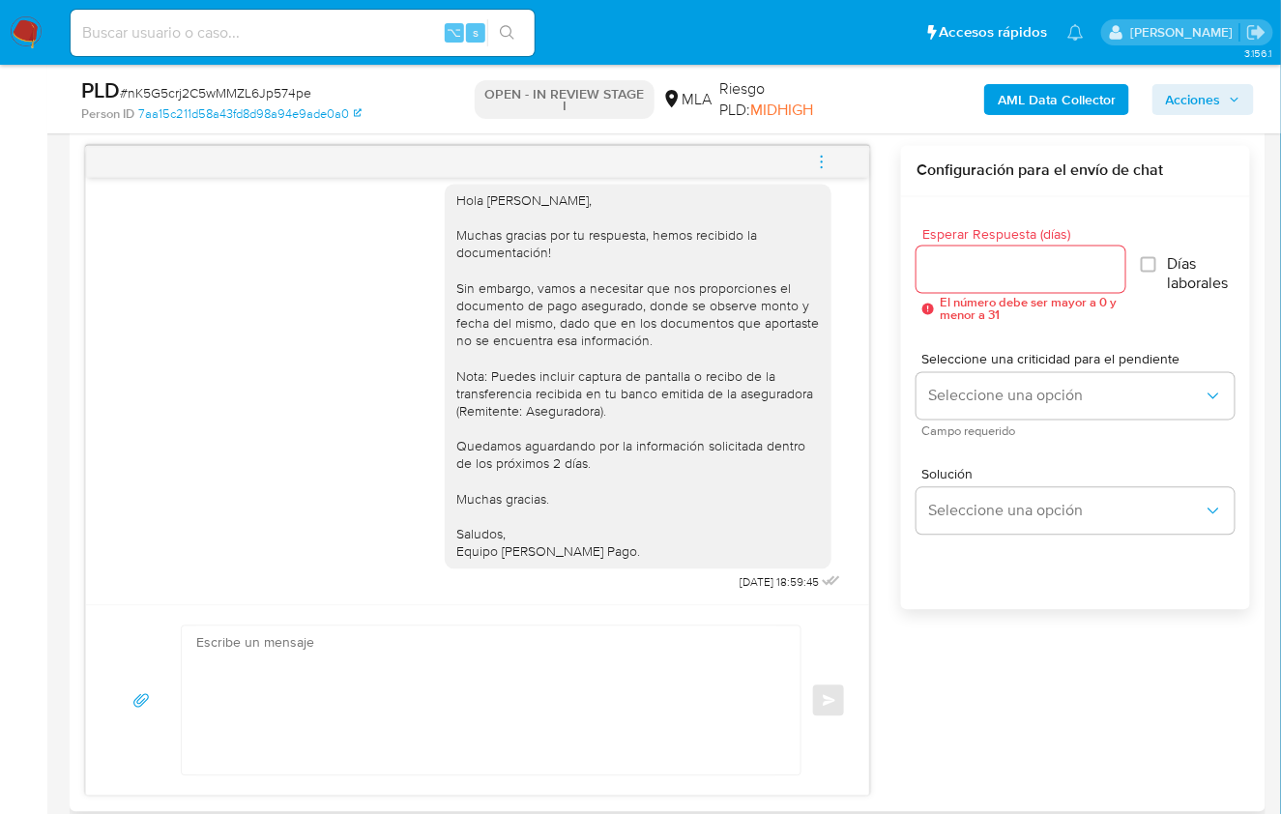
scroll to position [710, 0]
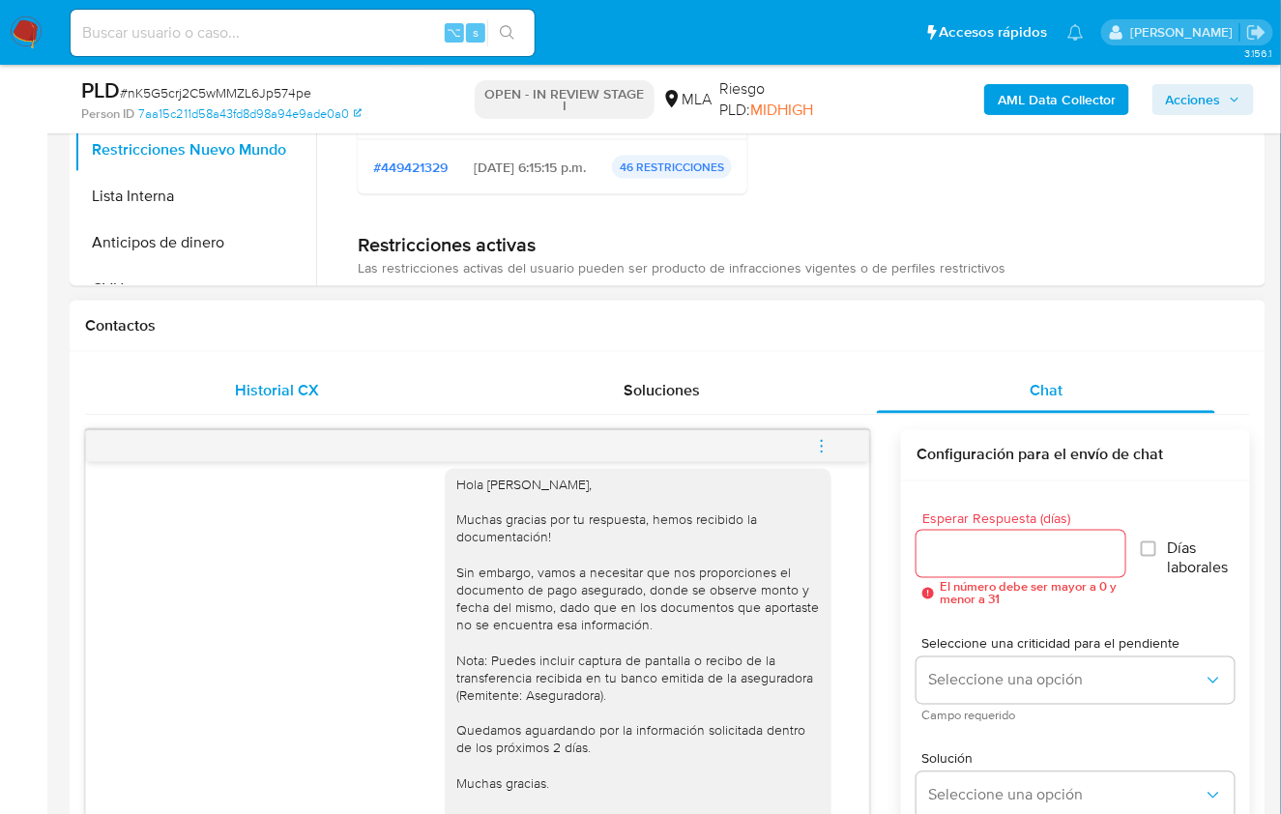
click at [298, 385] on span "Historial CX" at bounding box center [277, 390] width 84 height 22
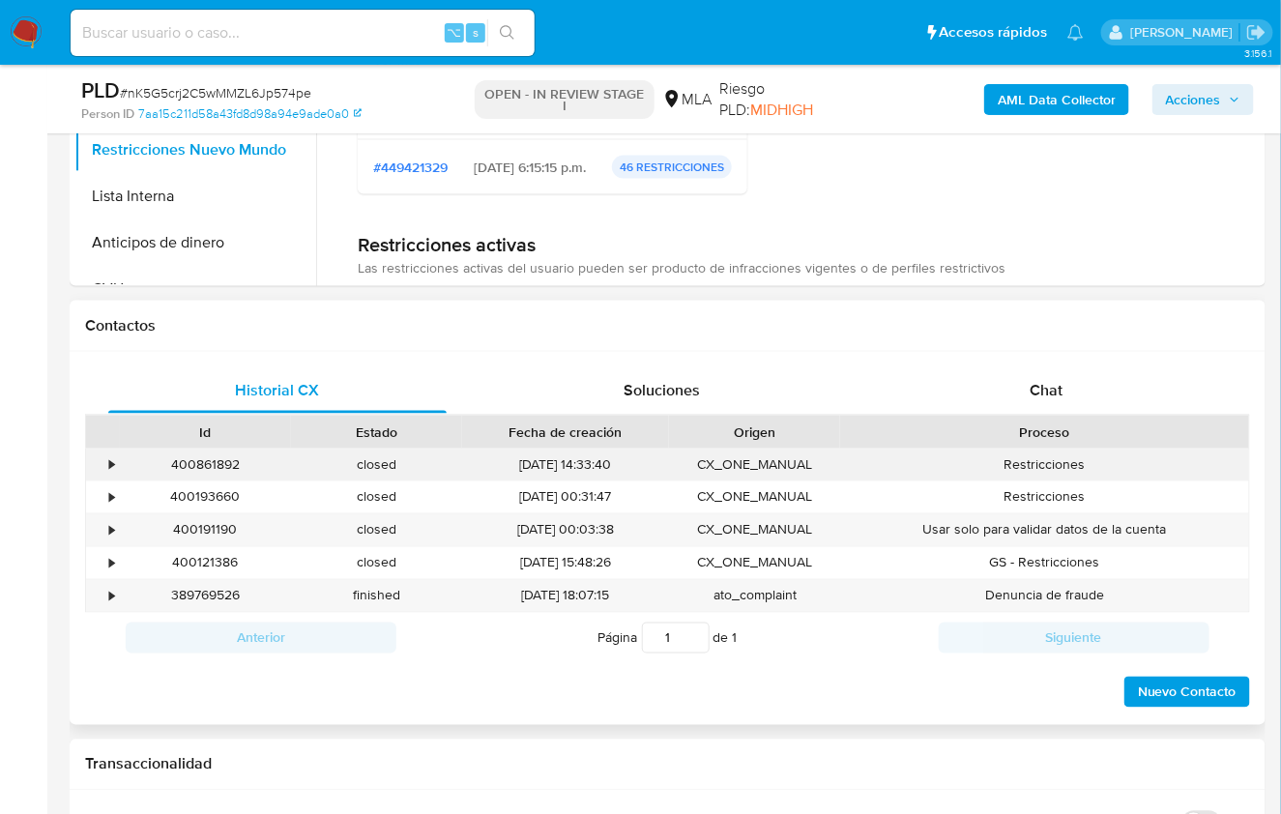
click at [211, 457] on div "400861892" at bounding box center [205, 465] width 171 height 32
copy div "400861892"
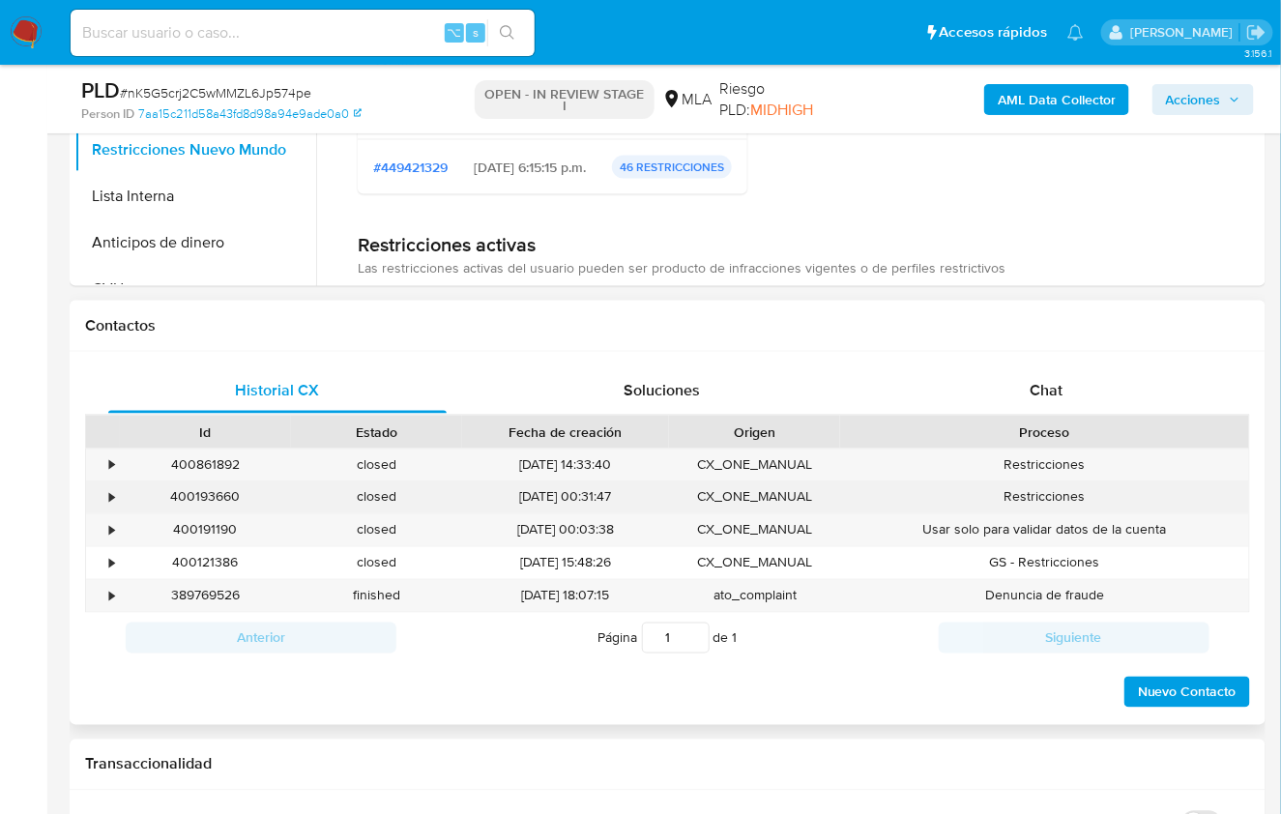
click at [212, 504] on div "400193660" at bounding box center [205, 497] width 171 height 32
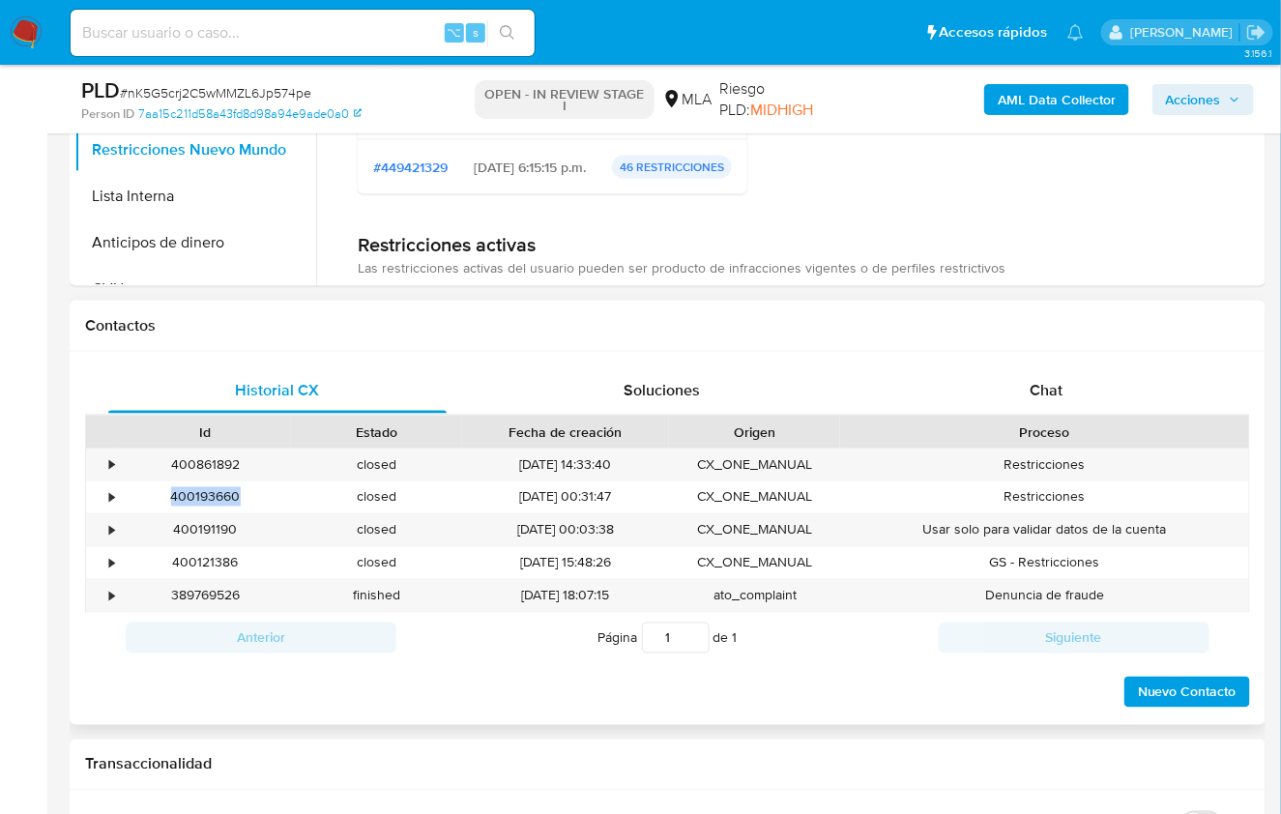
copy div "400193660"
click at [224, 527] on div "400191190" at bounding box center [205, 530] width 171 height 32
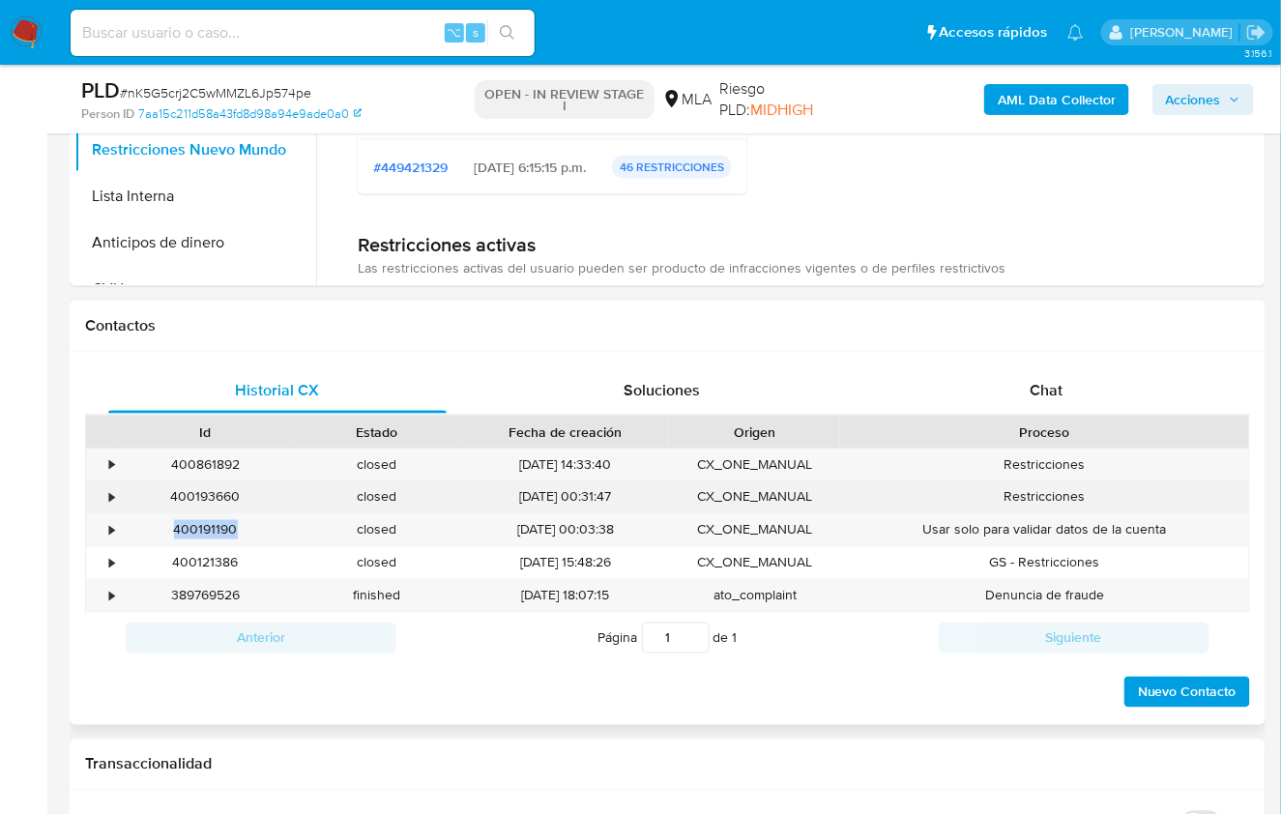
copy div "400191190"
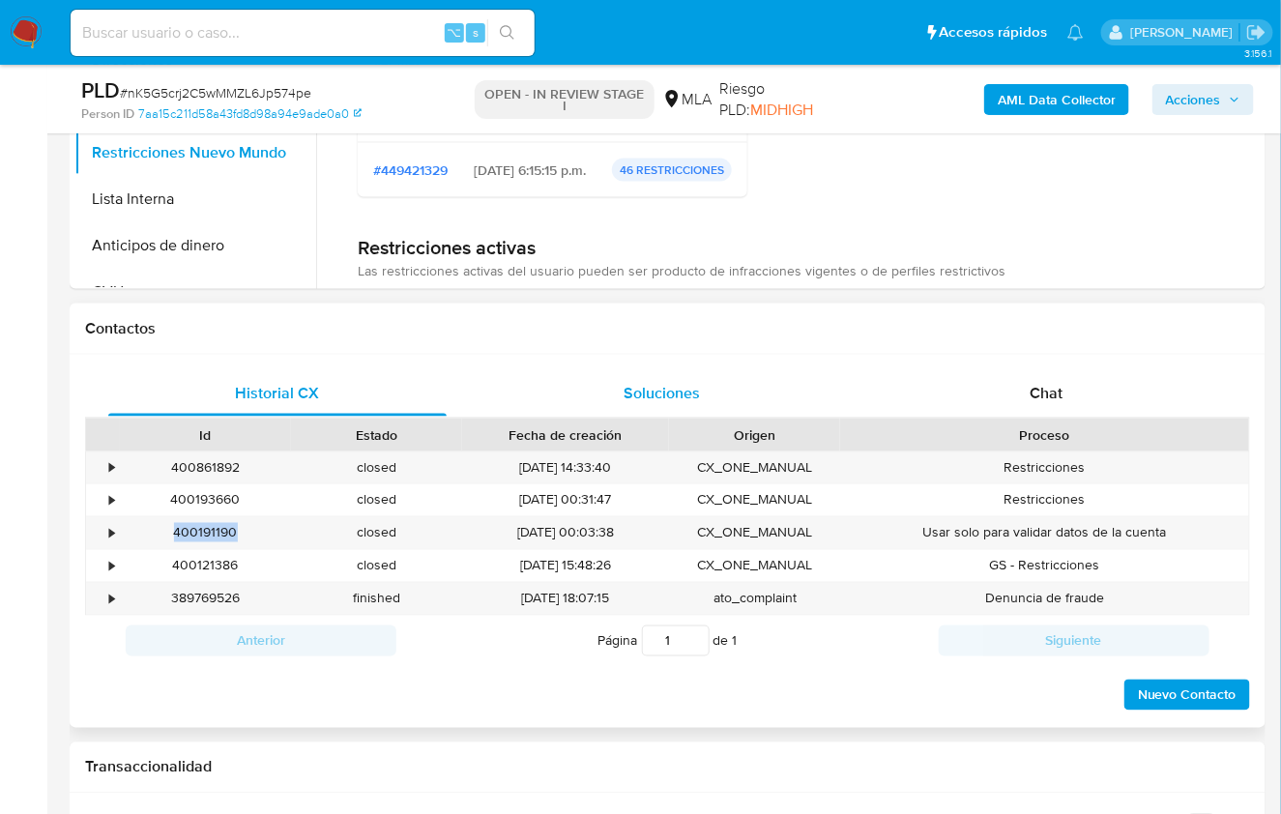
scroll to position [707, 0]
click at [1019, 398] on div "Chat" at bounding box center [1046, 394] width 338 height 46
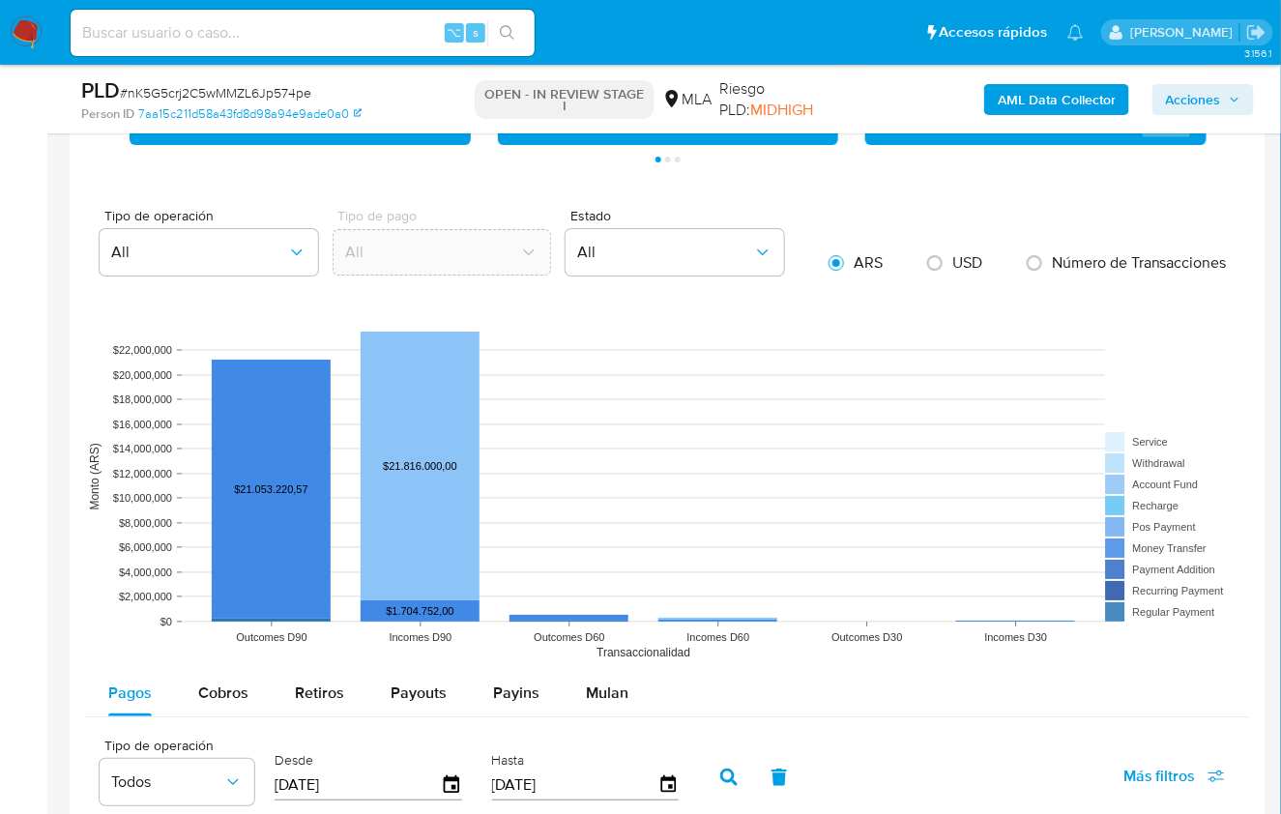
scroll to position [1723, 0]
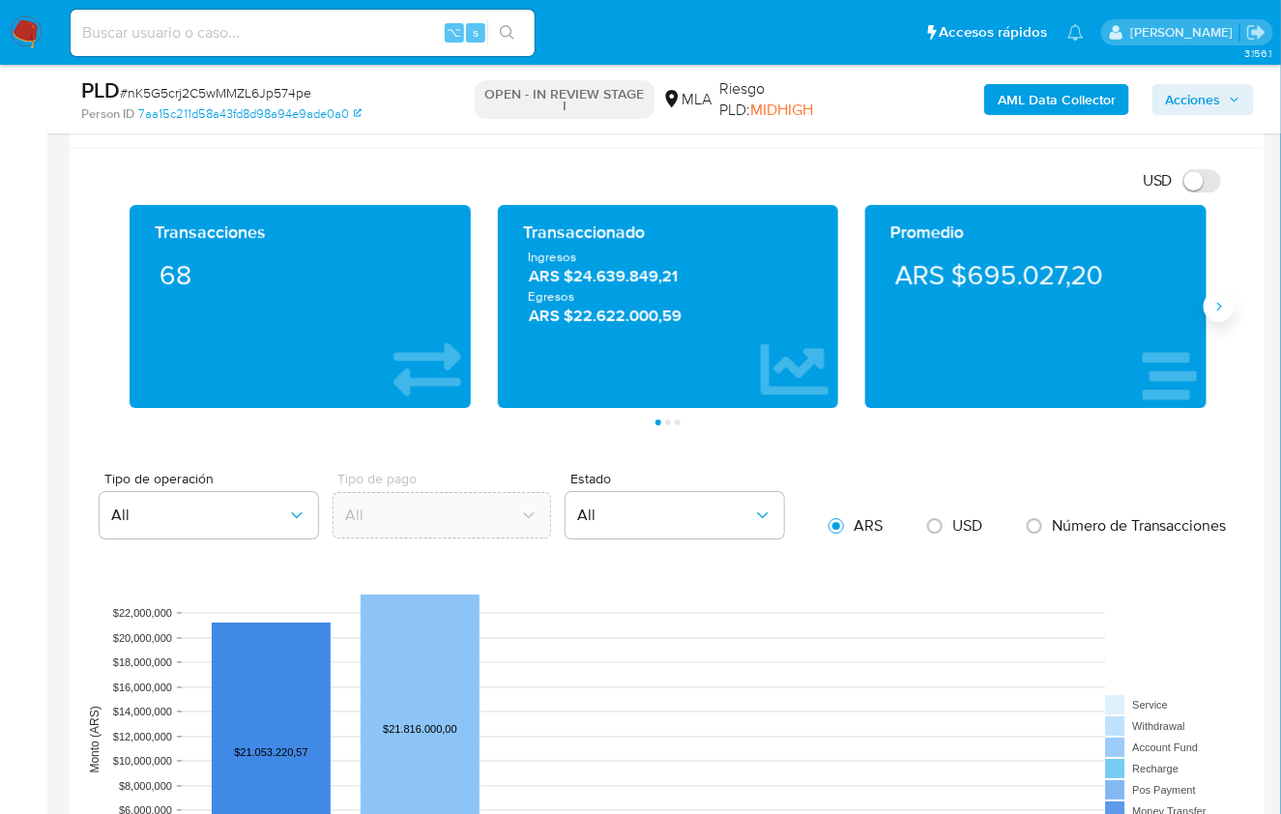
click at [1232, 309] on button "Siguiente" at bounding box center [1218, 306] width 31 height 31
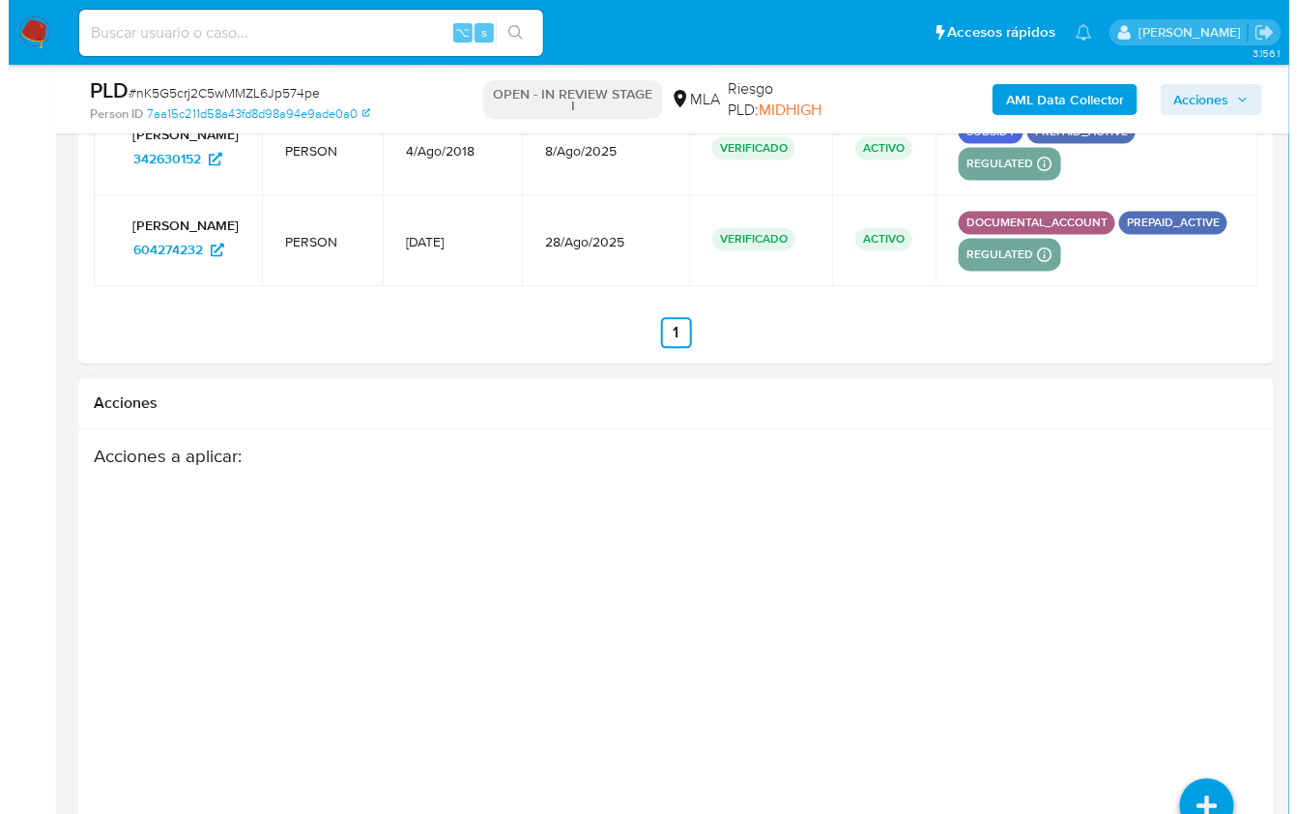
scroll to position [3522, 0]
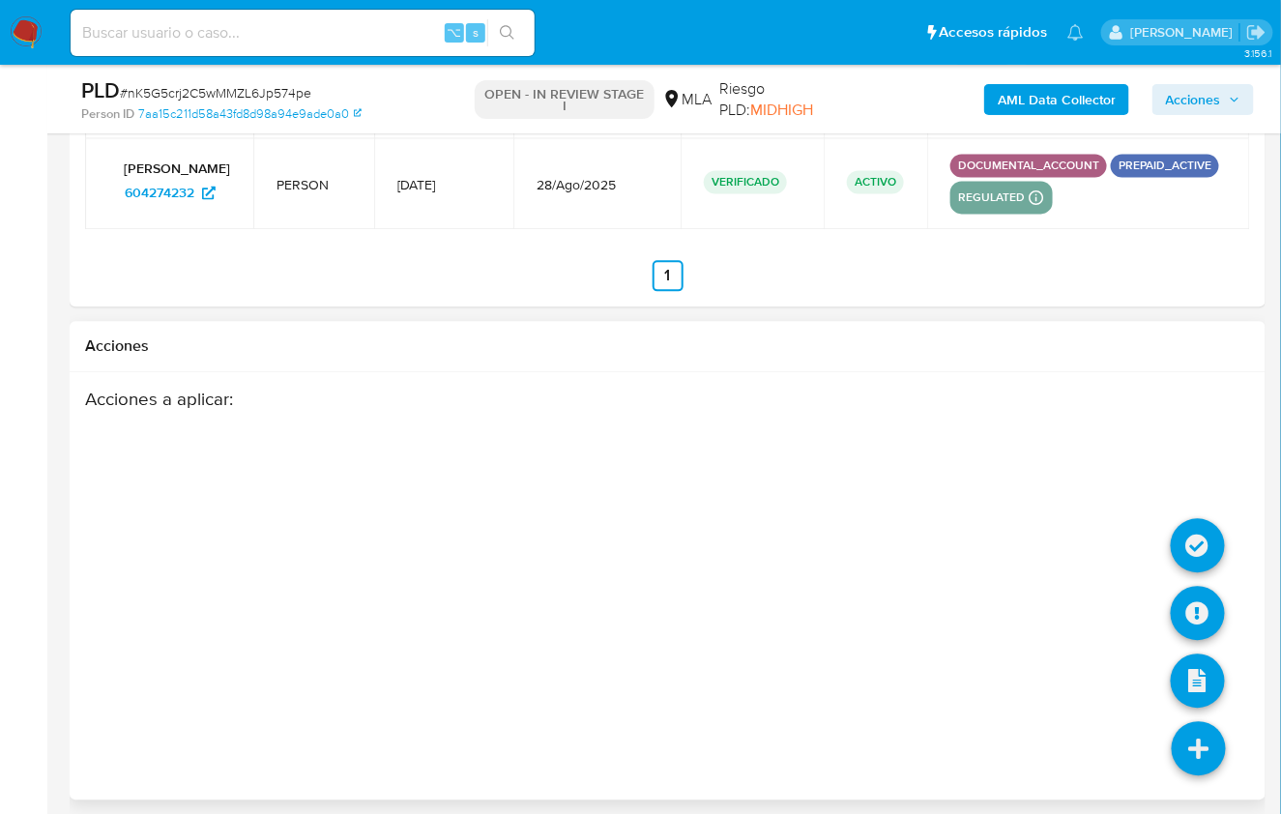
click at [1186, 734] on icon at bounding box center [1199, 748] width 54 height 54
click at [1203, 723] on icon at bounding box center [1199, 748] width 54 height 54
click at [1187, 538] on icon at bounding box center [1198, 545] width 54 height 54
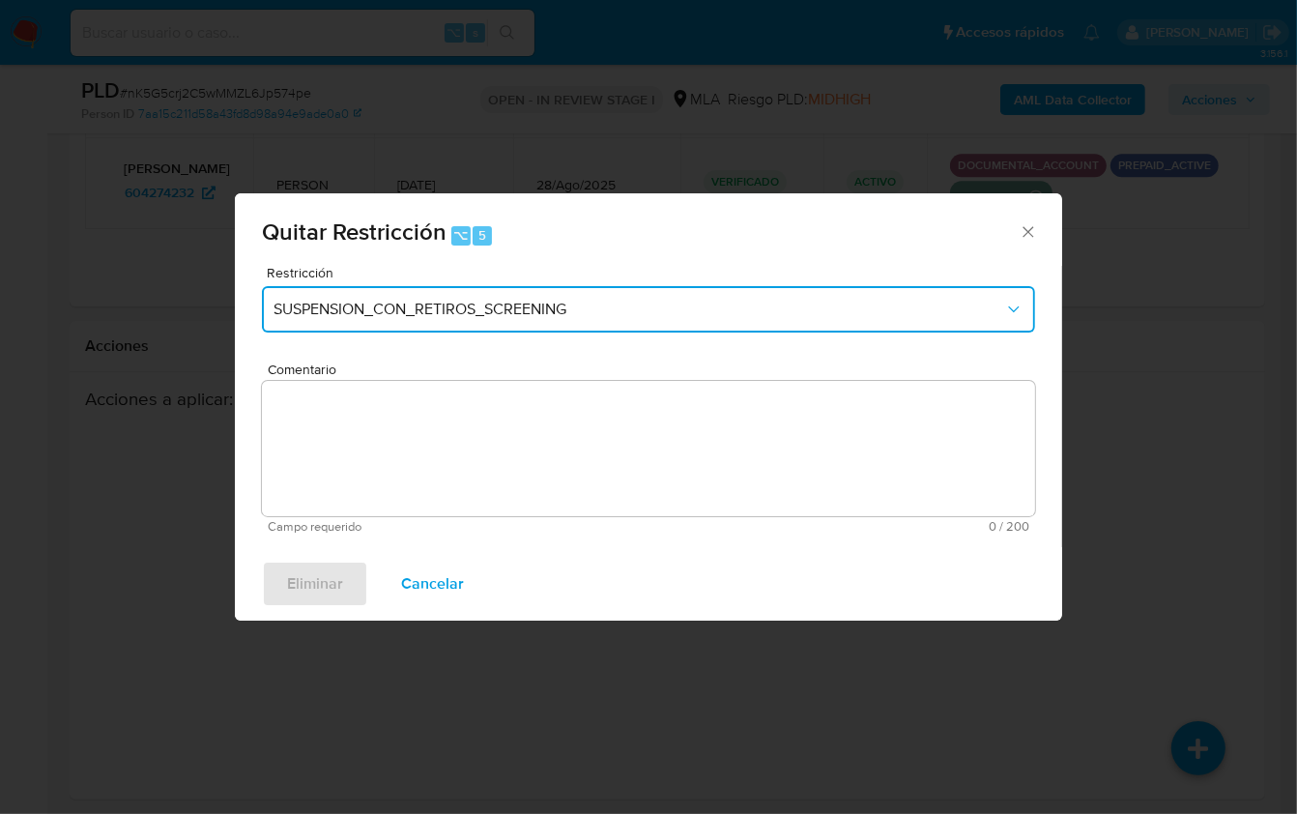
click at [418, 295] on button "SUSPENSION_CON_RETIROS_SCREENING" at bounding box center [648, 309] width 773 height 46
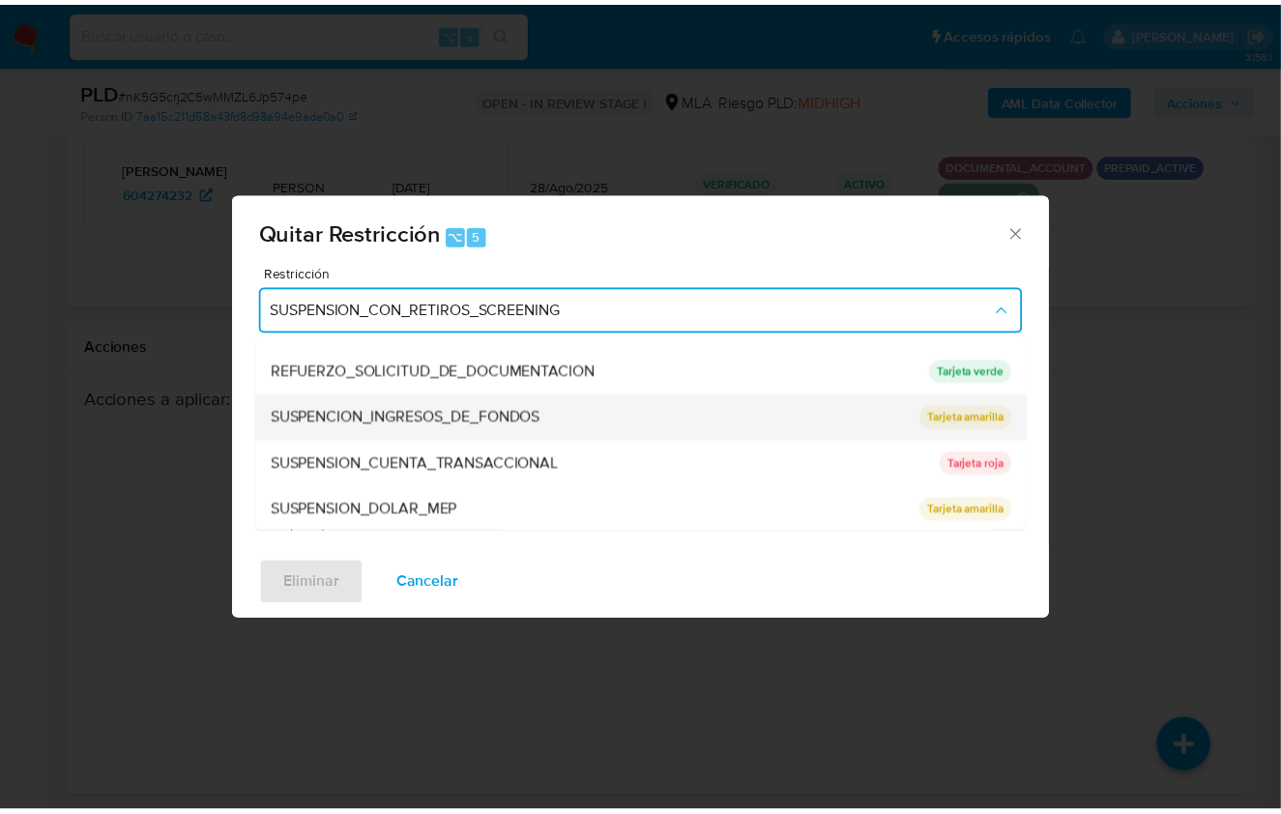
scroll to position [409, 0]
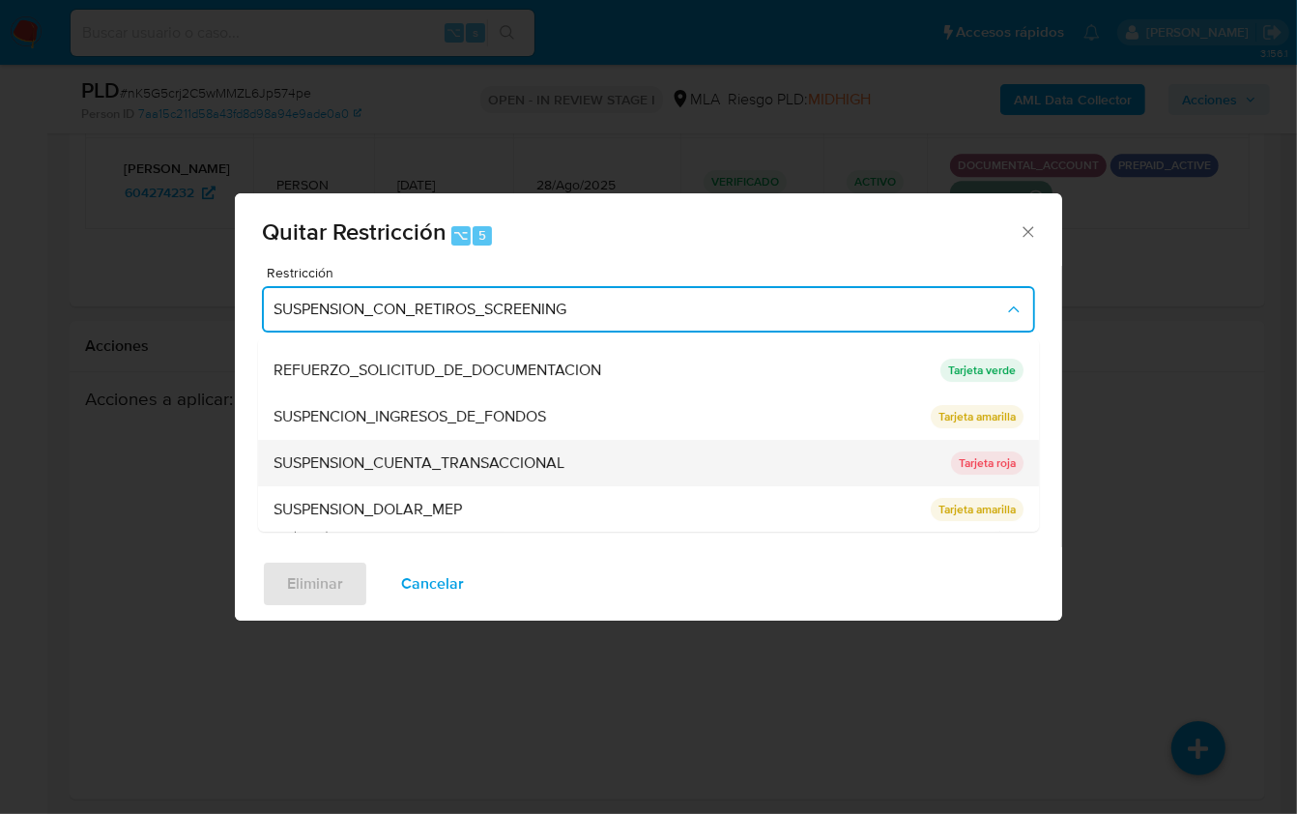
click at [466, 453] on span "SUSPENSION_CUENTA_TRANSACCIONAL" at bounding box center [419, 462] width 291 height 19
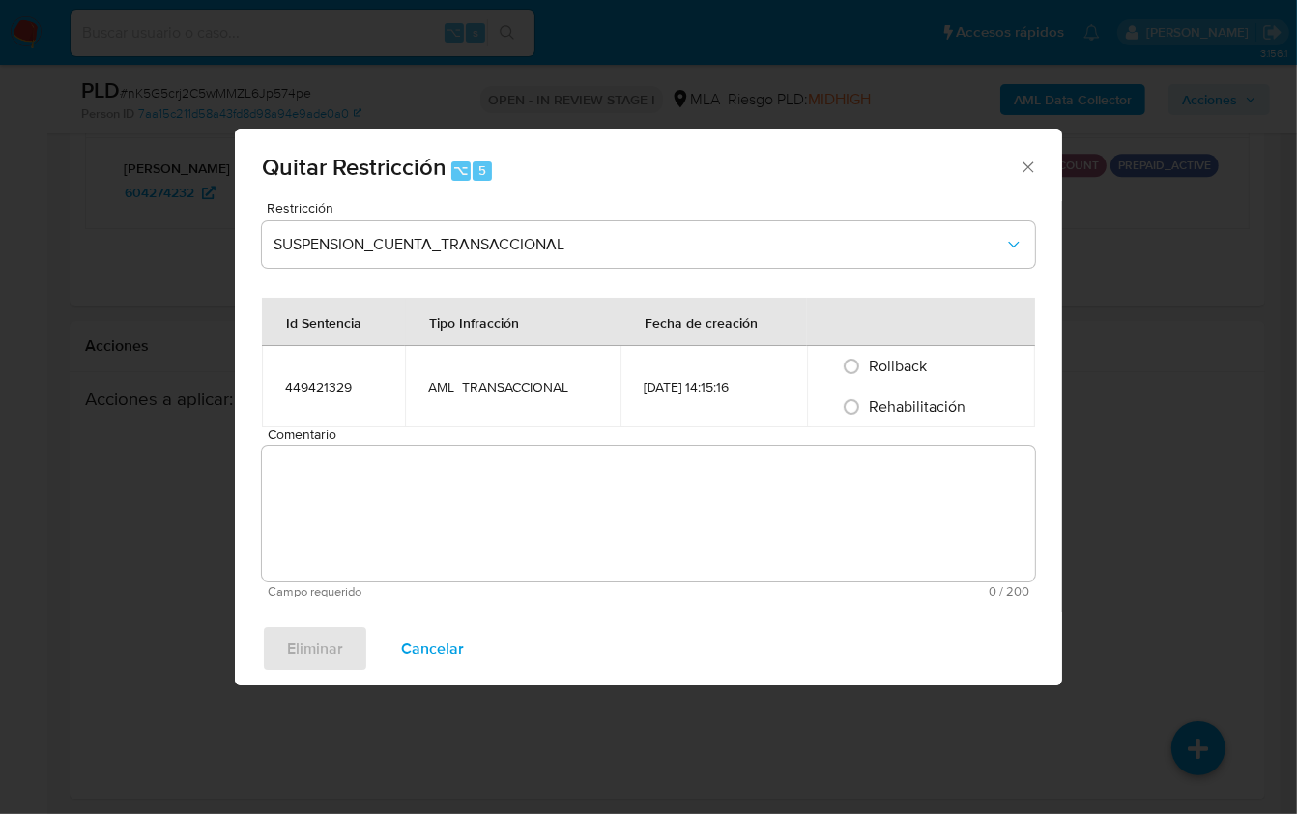
click at [1026, 159] on icon "Cerrar ventana" at bounding box center [1028, 167] width 19 height 19
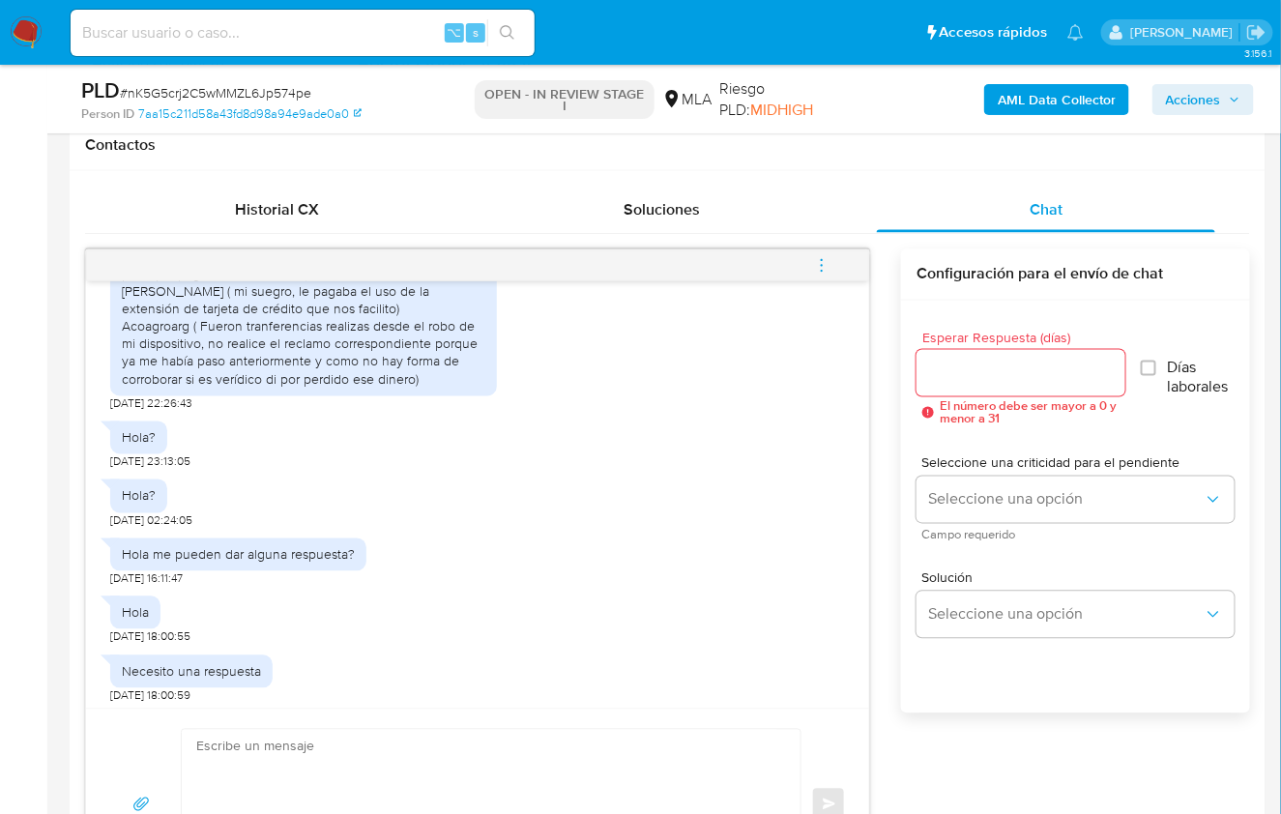
scroll to position [3, 0]
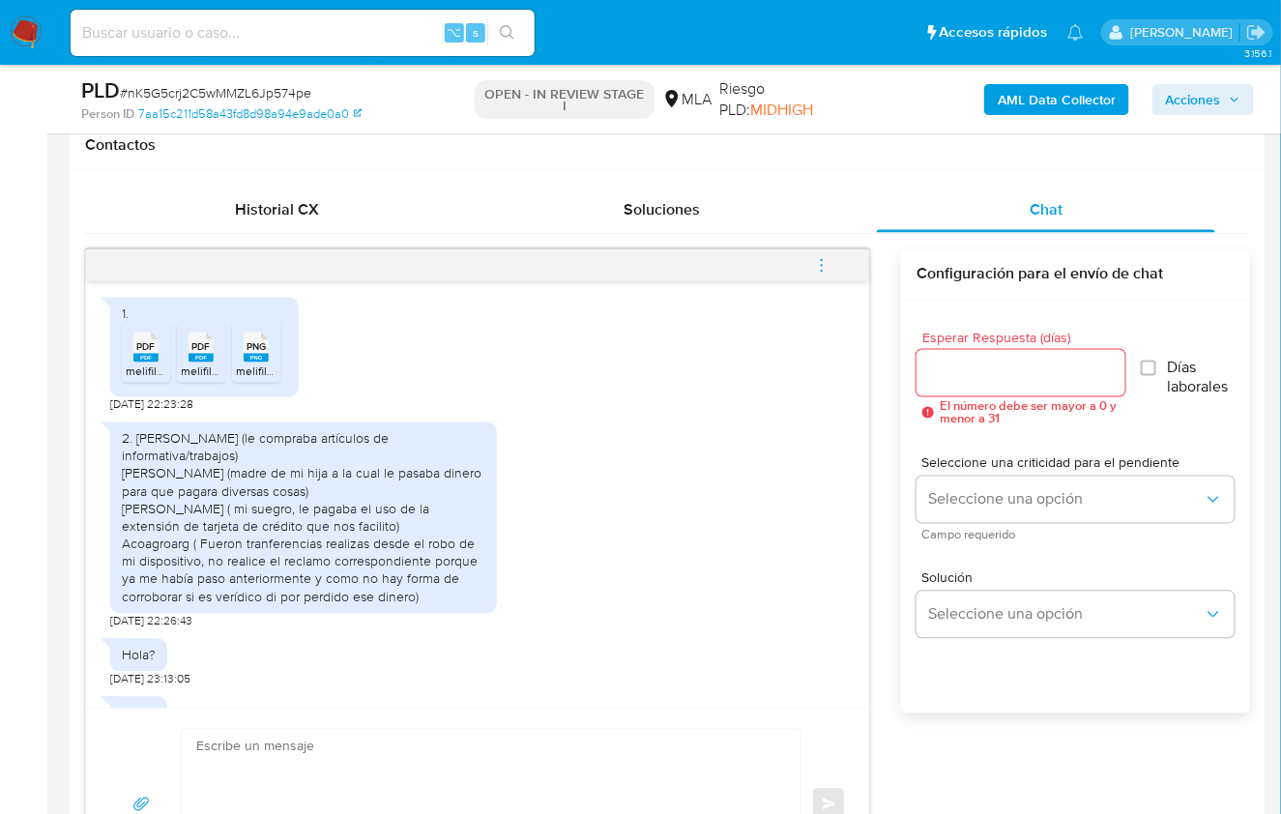
click at [268, 453] on div "2. Agustín Fernando mora (le compraba artículos de informativa/trabajos) Delfin…" at bounding box center [303, 518] width 363 height 176
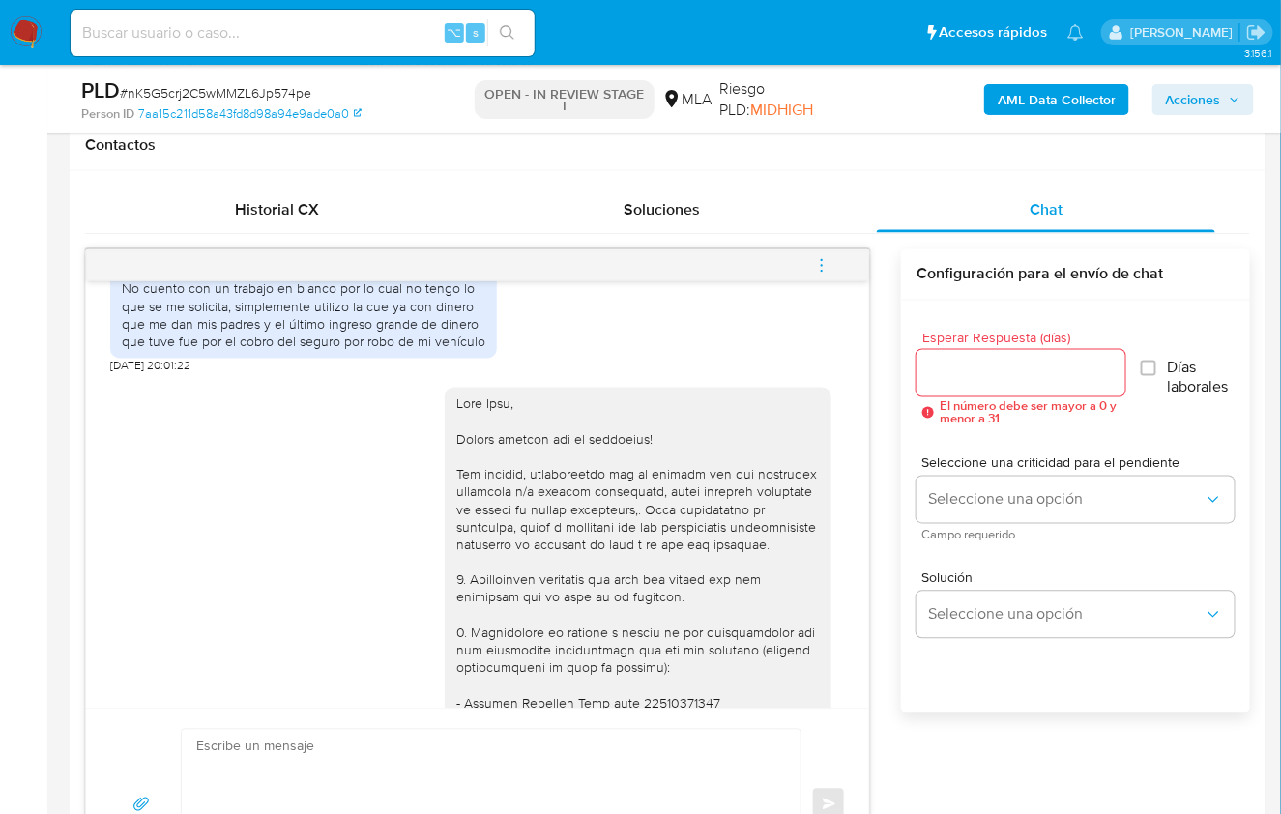
scroll to position [1383, 0]
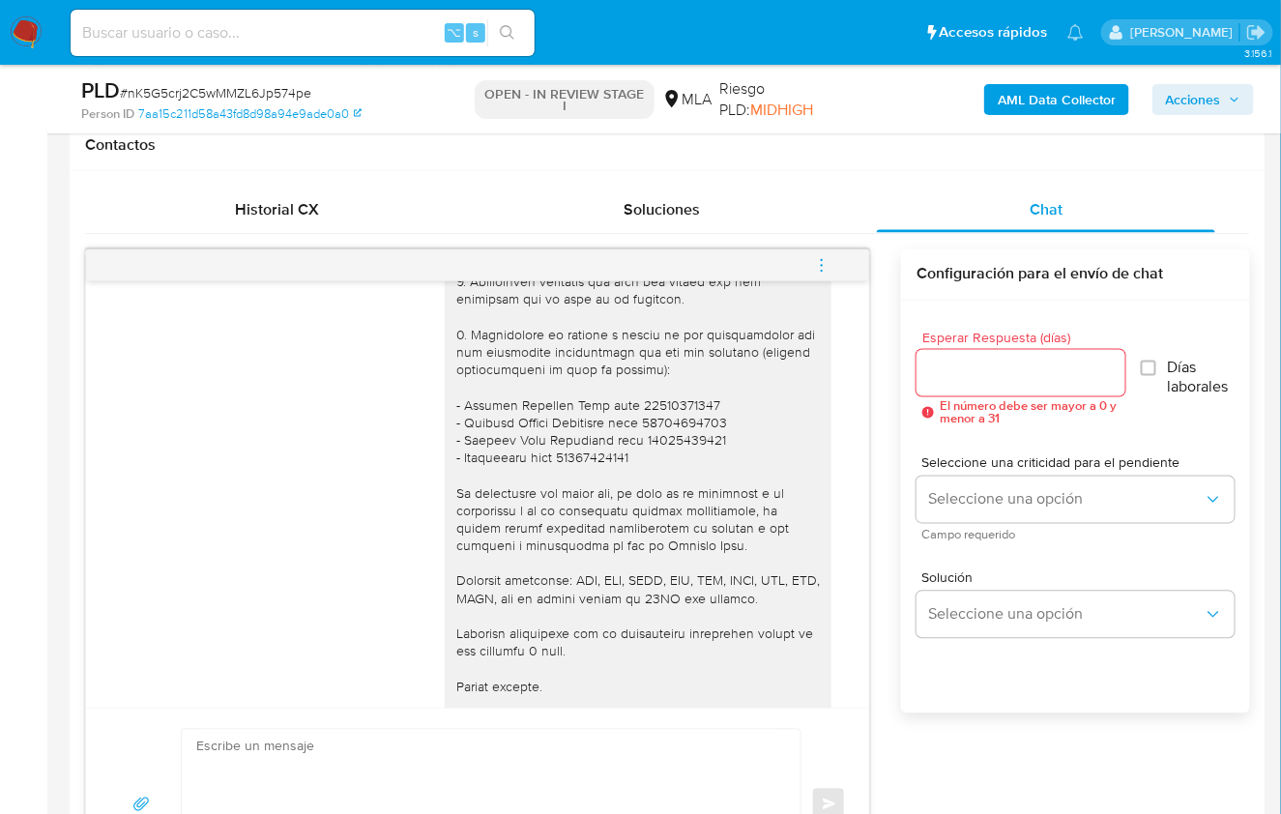
click at [567, 171] on div "Historial CX Soluciones Chat Id Estado Fecha de creación Origen Proceso • 40086…" at bounding box center [668, 543] width 1196 height 744
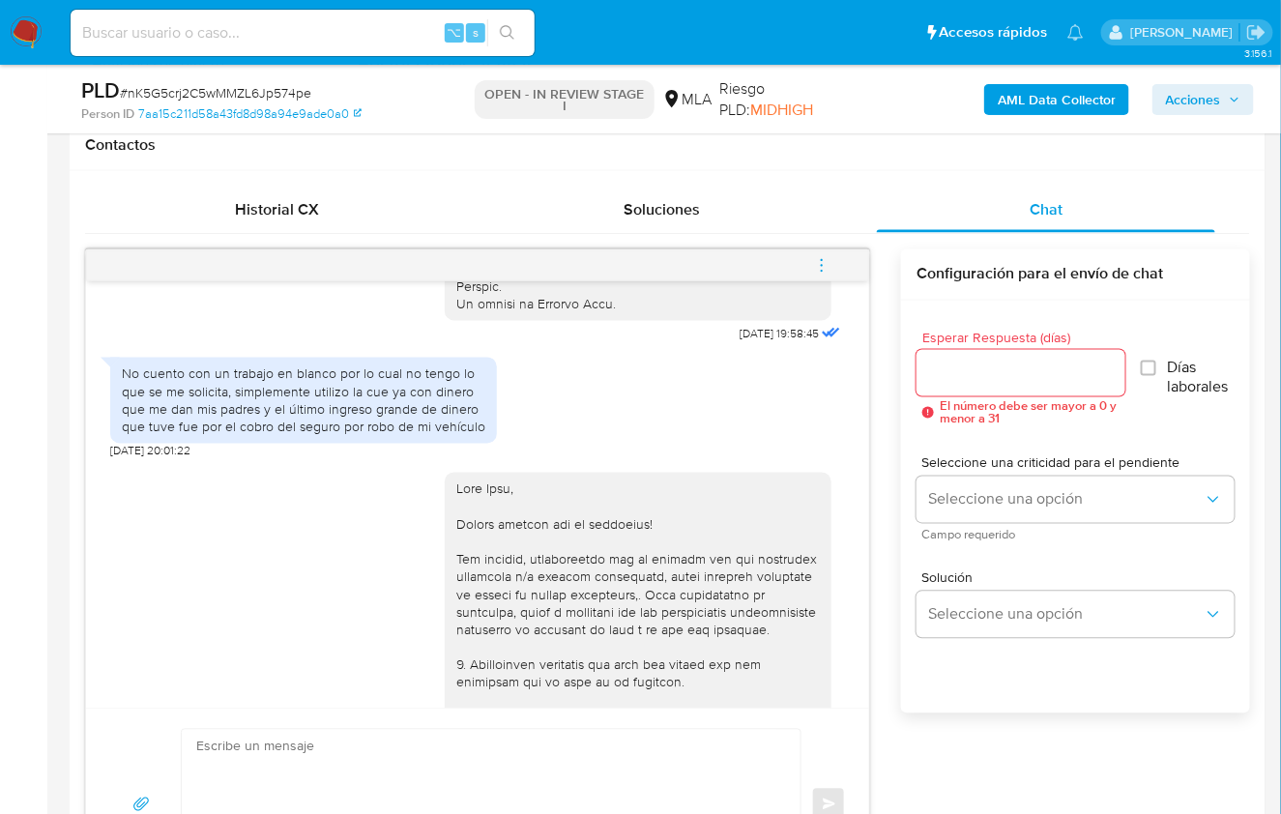
scroll to position [984, 0]
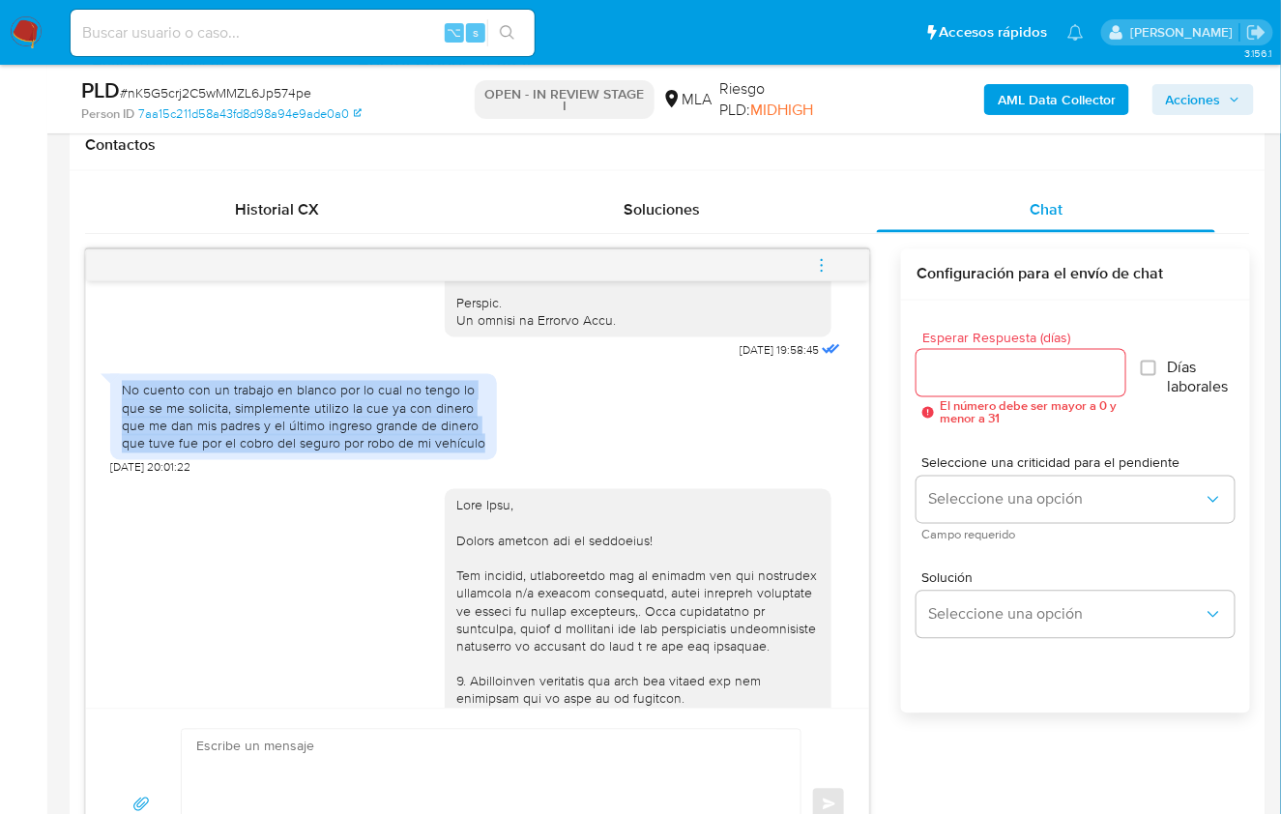
drag, startPoint x: 120, startPoint y: 423, endPoint x: 487, endPoint y: 482, distance: 372.0
click at [484, 460] on div "No cuento con un trabajo en blanco por lo cual no tengo lo que se me solicita, …" at bounding box center [303, 417] width 387 height 86
copy div "No cuento con un trabajo en blanco por lo cual no tengo lo que se me solicita, …"
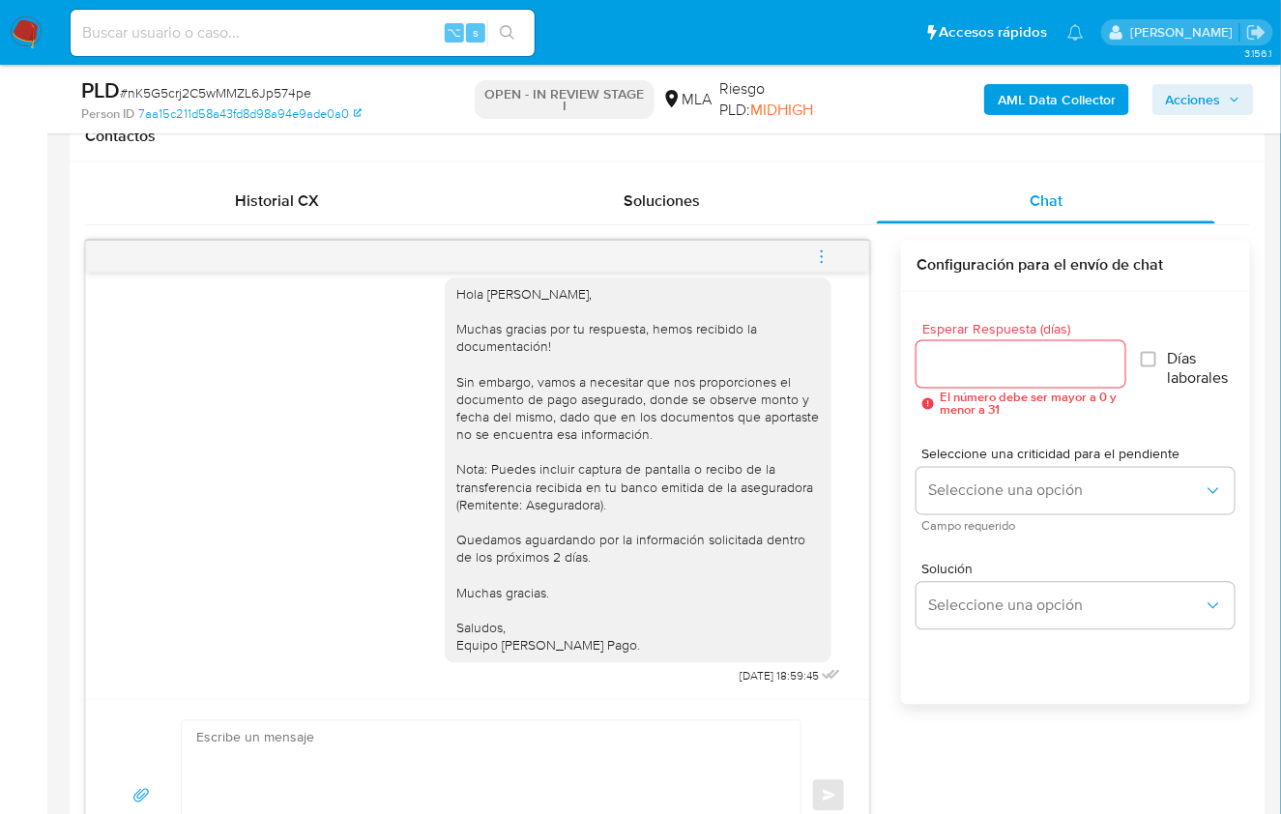
scroll to position [2679, 0]
click at [825, 263] on icon "menu-action" at bounding box center [821, 256] width 17 height 17
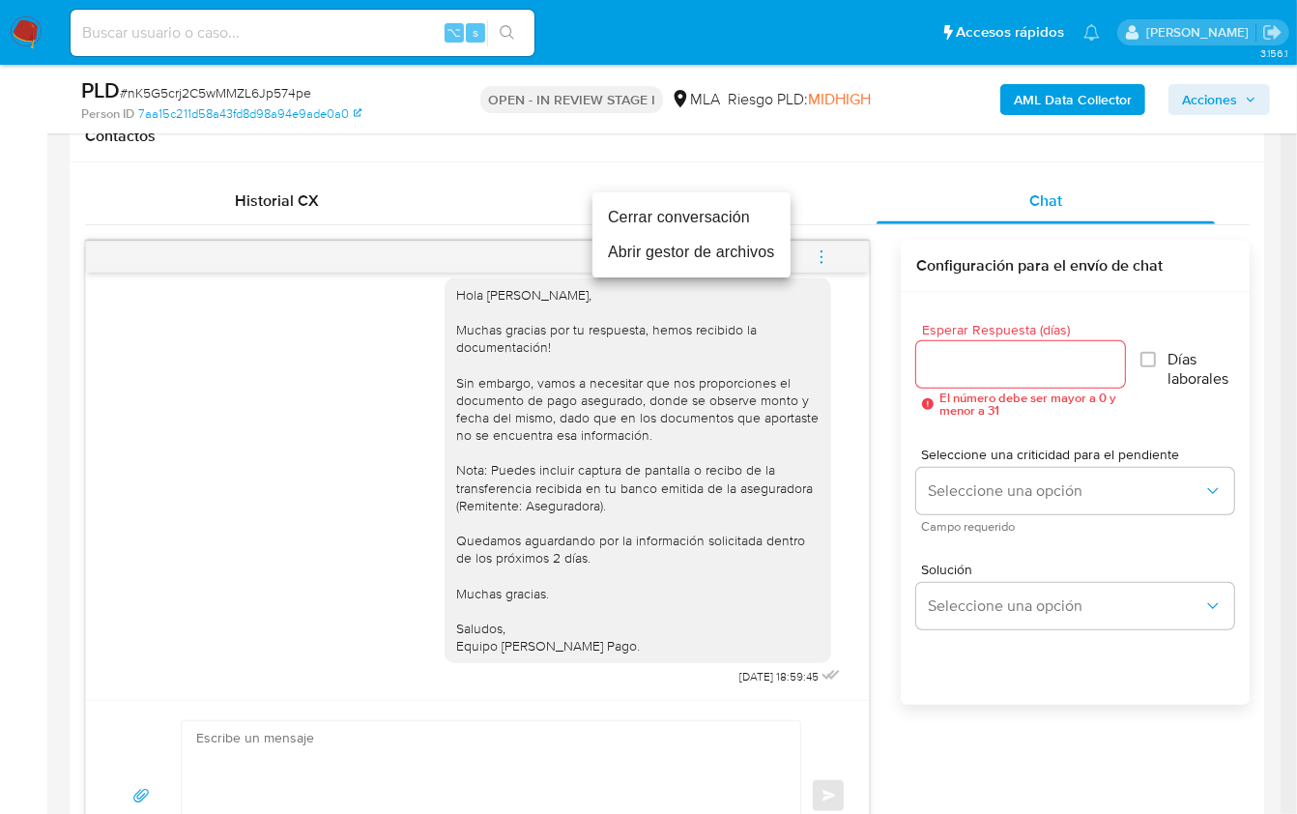
click at [648, 224] on li "Cerrar conversación" at bounding box center [692, 217] width 198 height 35
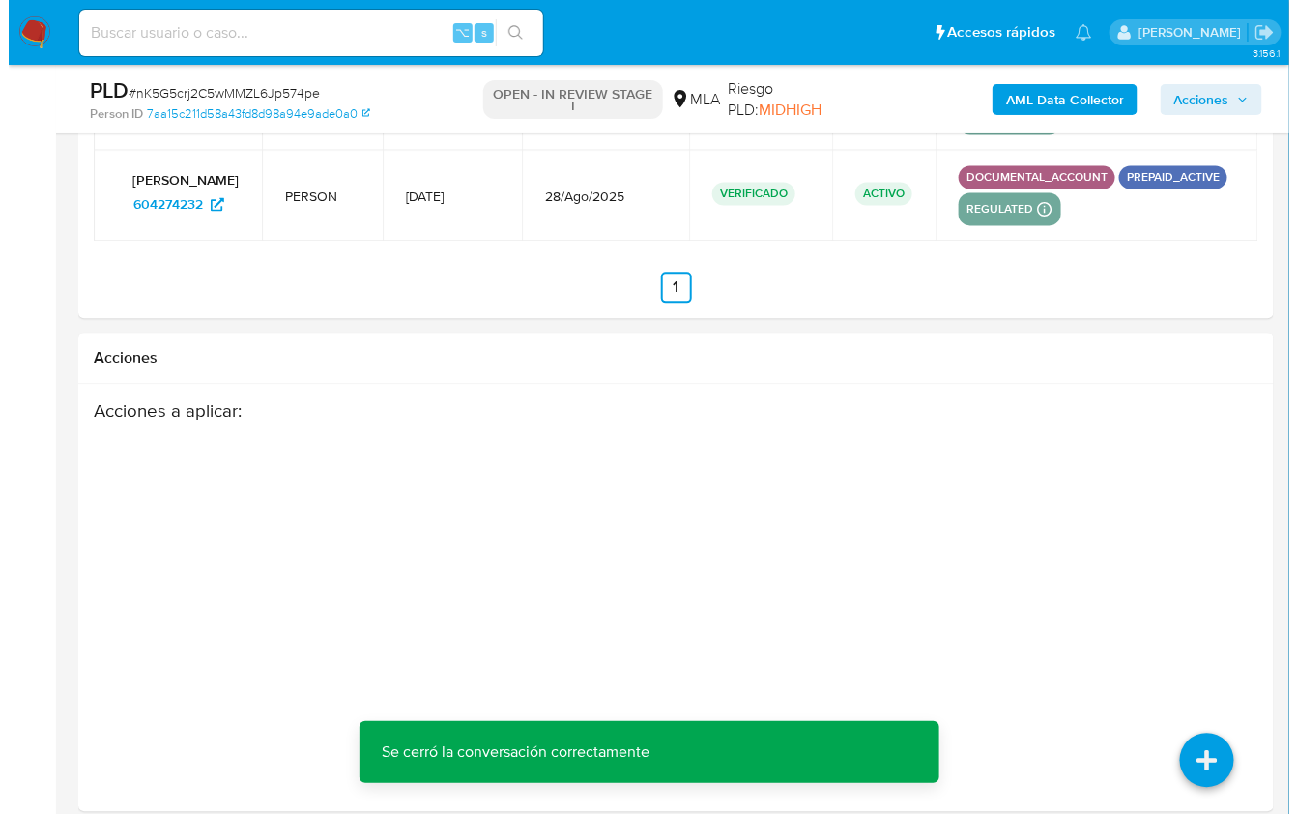
scroll to position [3522, 0]
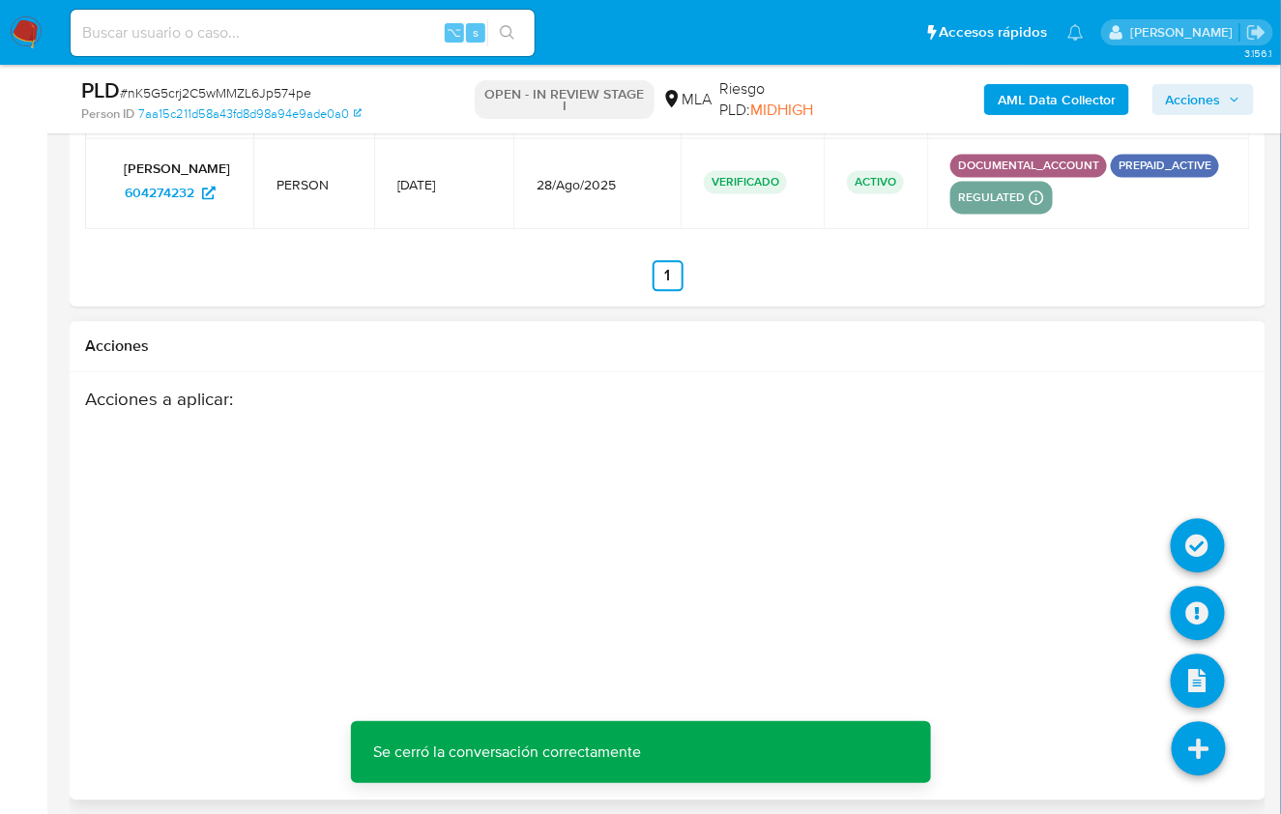
click at [1203, 738] on icon at bounding box center [1199, 748] width 54 height 54
click at [1186, 547] on icon at bounding box center [1198, 545] width 54 height 54
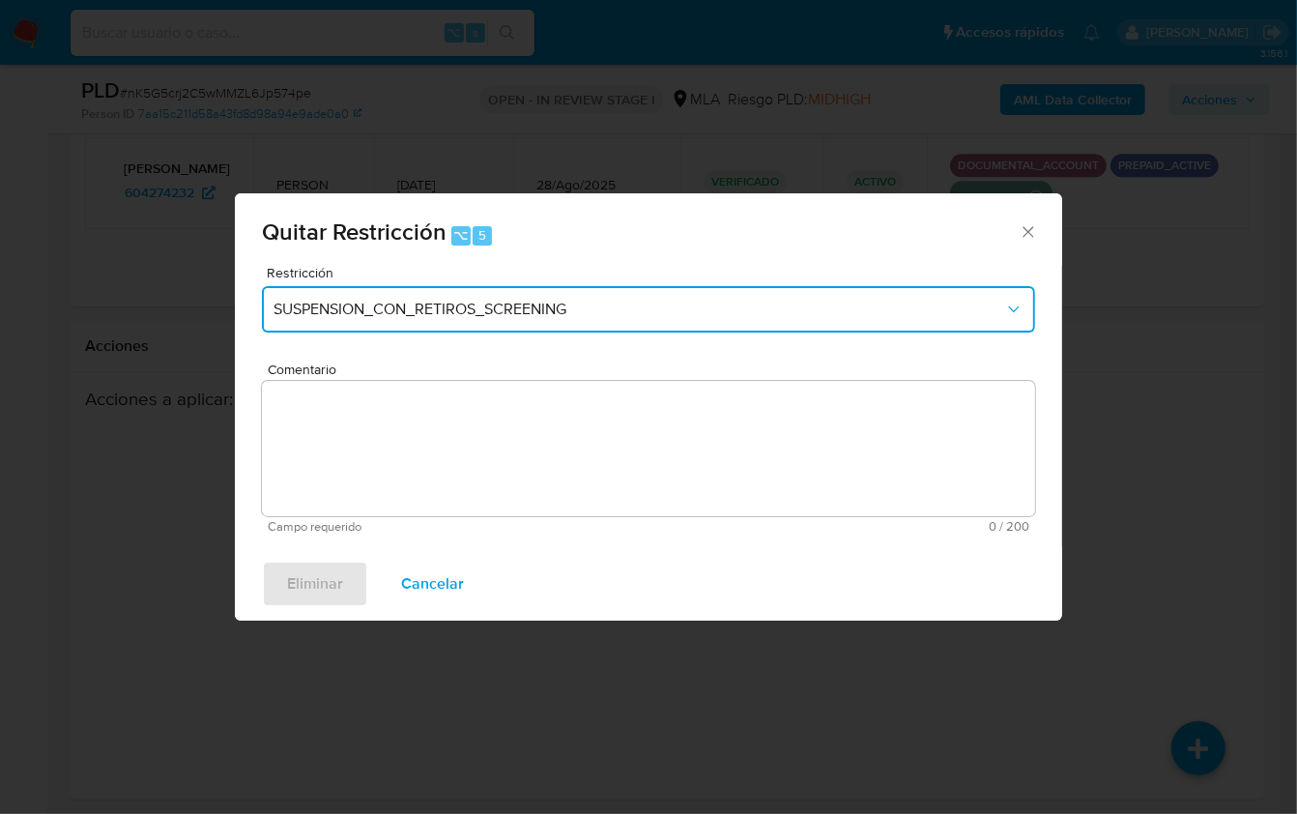
click at [428, 313] on span "SUSPENSION_CON_RETIROS_SCREENING" at bounding box center [639, 309] width 731 height 19
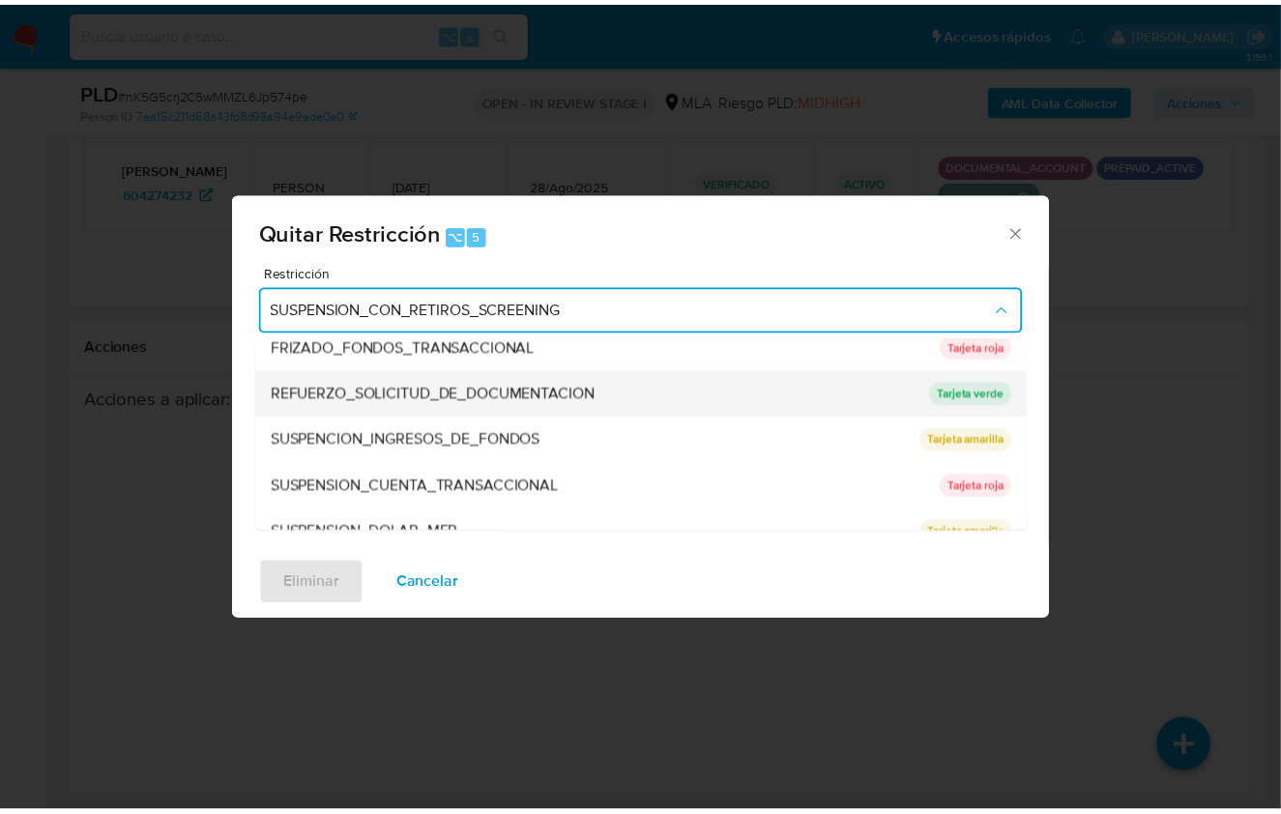
scroll to position [409, 0]
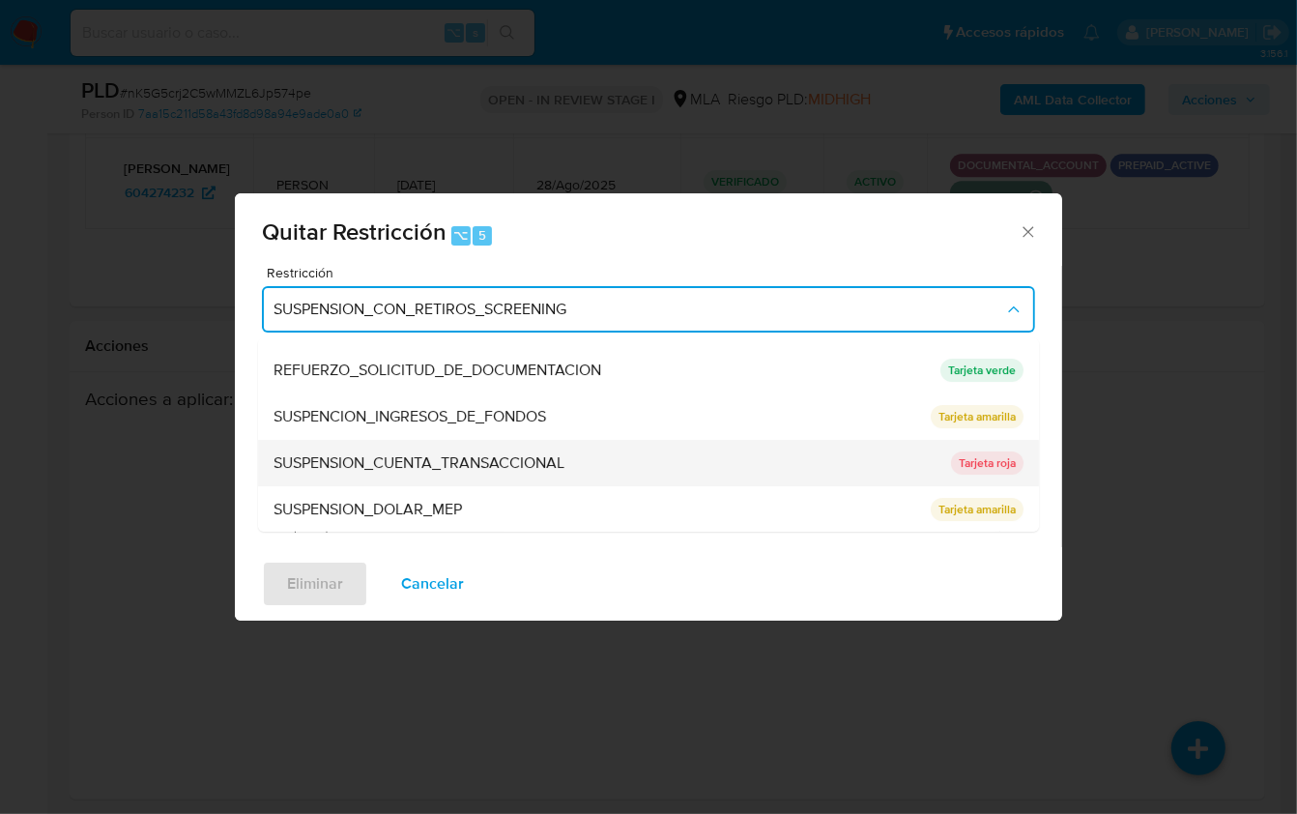
click at [481, 455] on span "SUSPENSION_CUENTA_TRANSACCIONAL" at bounding box center [419, 462] width 291 height 19
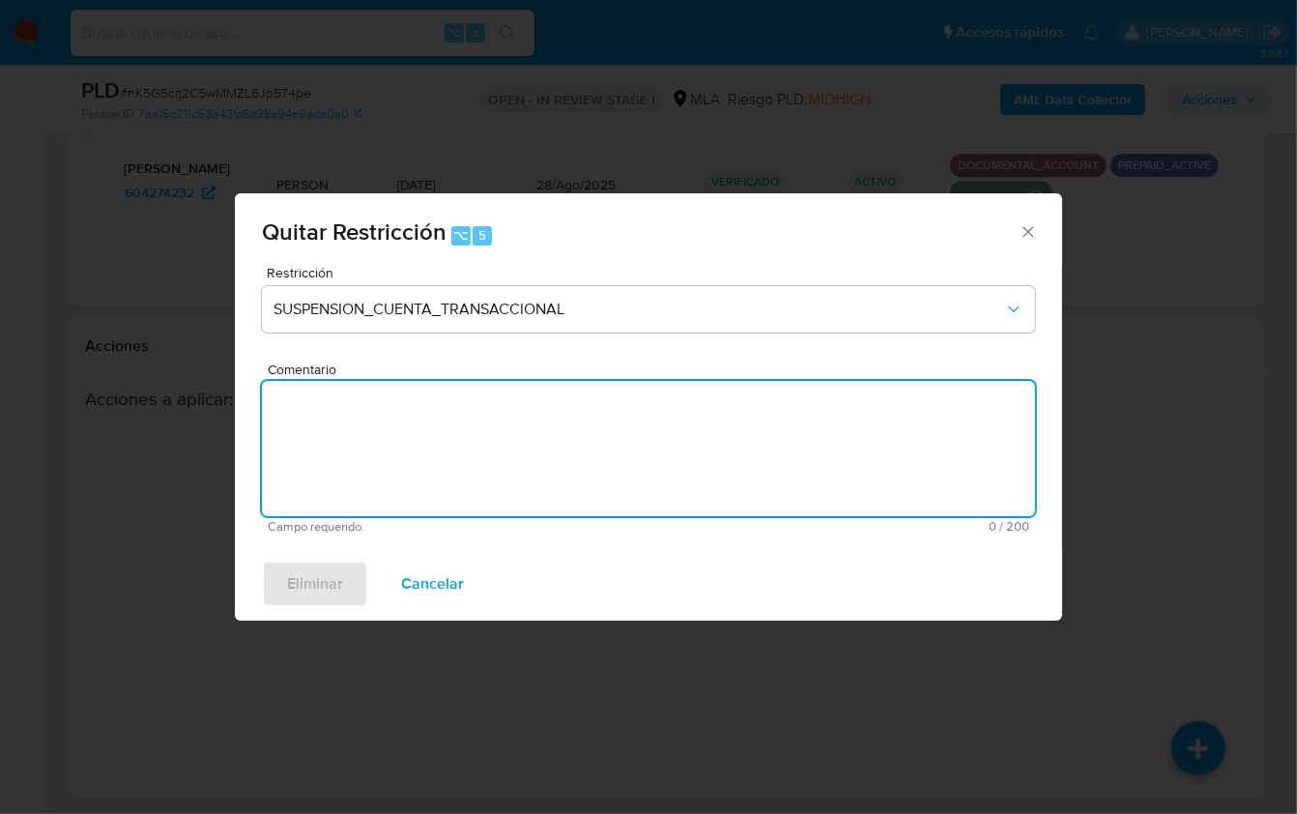
click at [447, 433] on textarea "Comentario" at bounding box center [648, 448] width 773 height 135
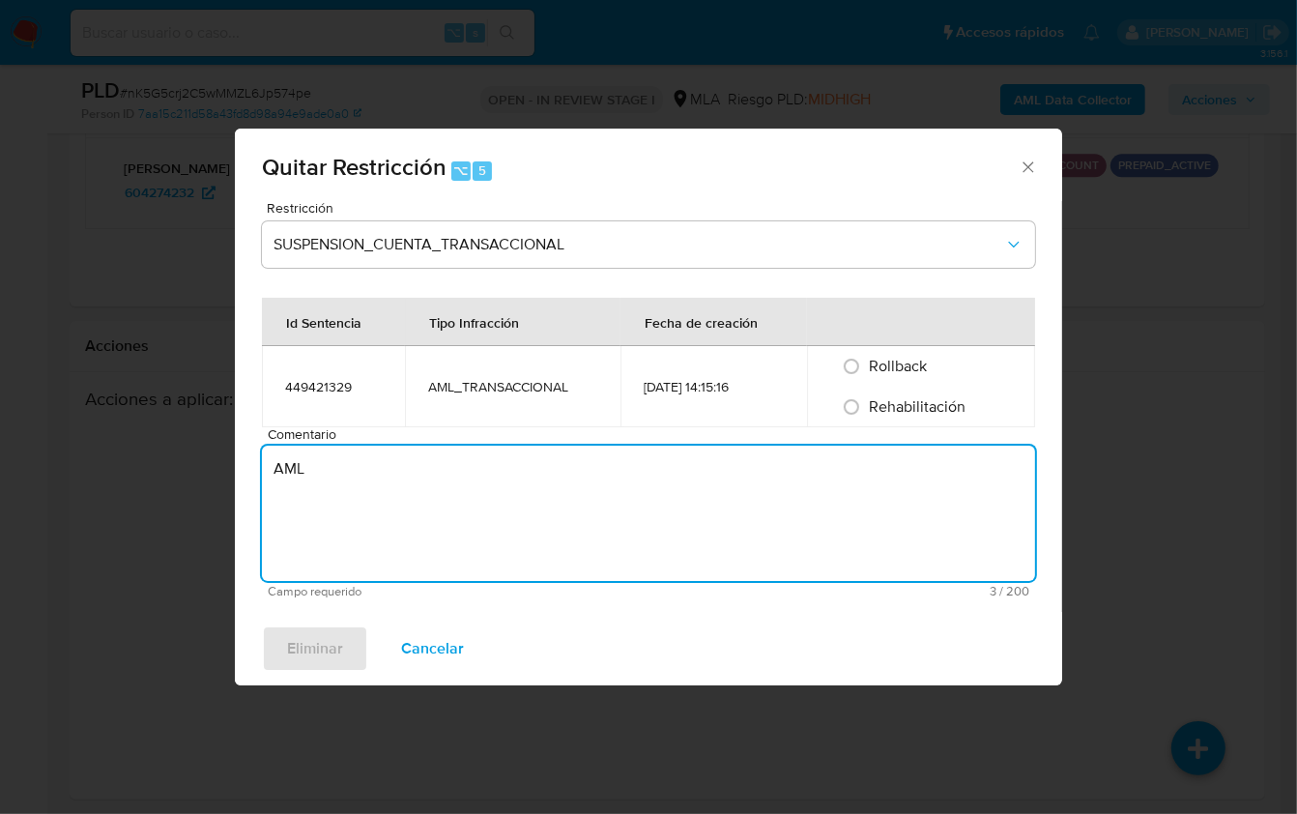
type textarea "AML"
click at [912, 396] on span "Rehabilitación" at bounding box center [917, 406] width 97 height 22
click at [867, 396] on input "Rehabilitación" at bounding box center [851, 406] width 31 height 31
radio input "true"
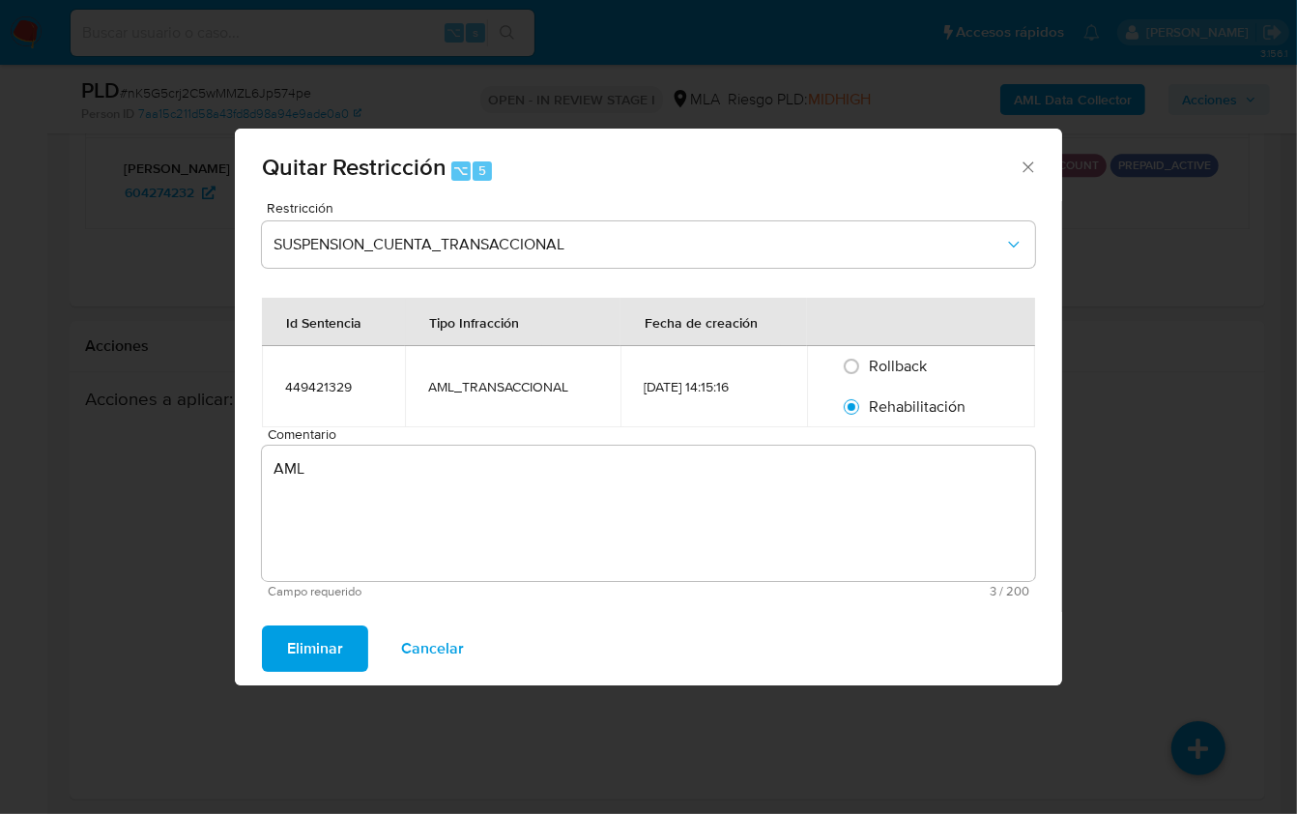
click at [307, 645] on span "Eliminar" at bounding box center [315, 648] width 56 height 43
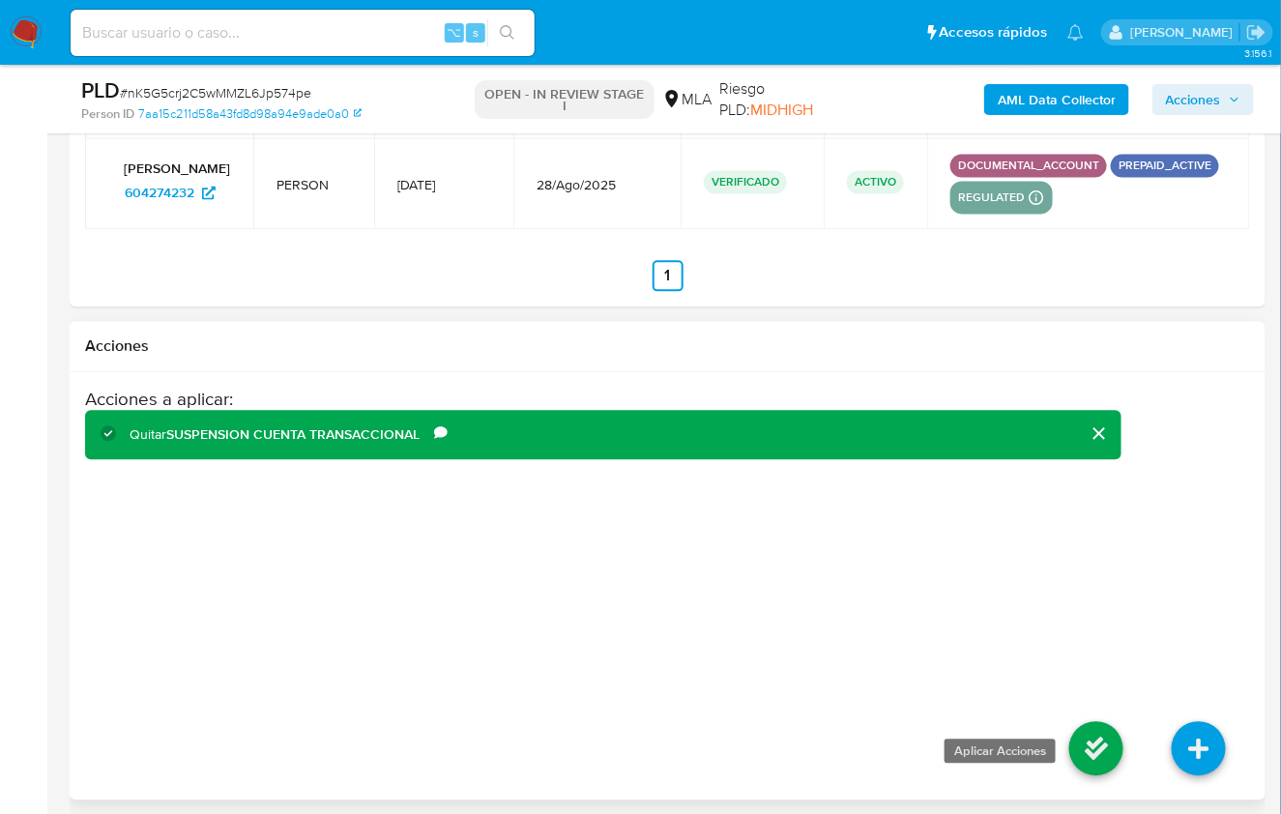
click at [1082, 721] on icon at bounding box center [1096, 748] width 54 height 54
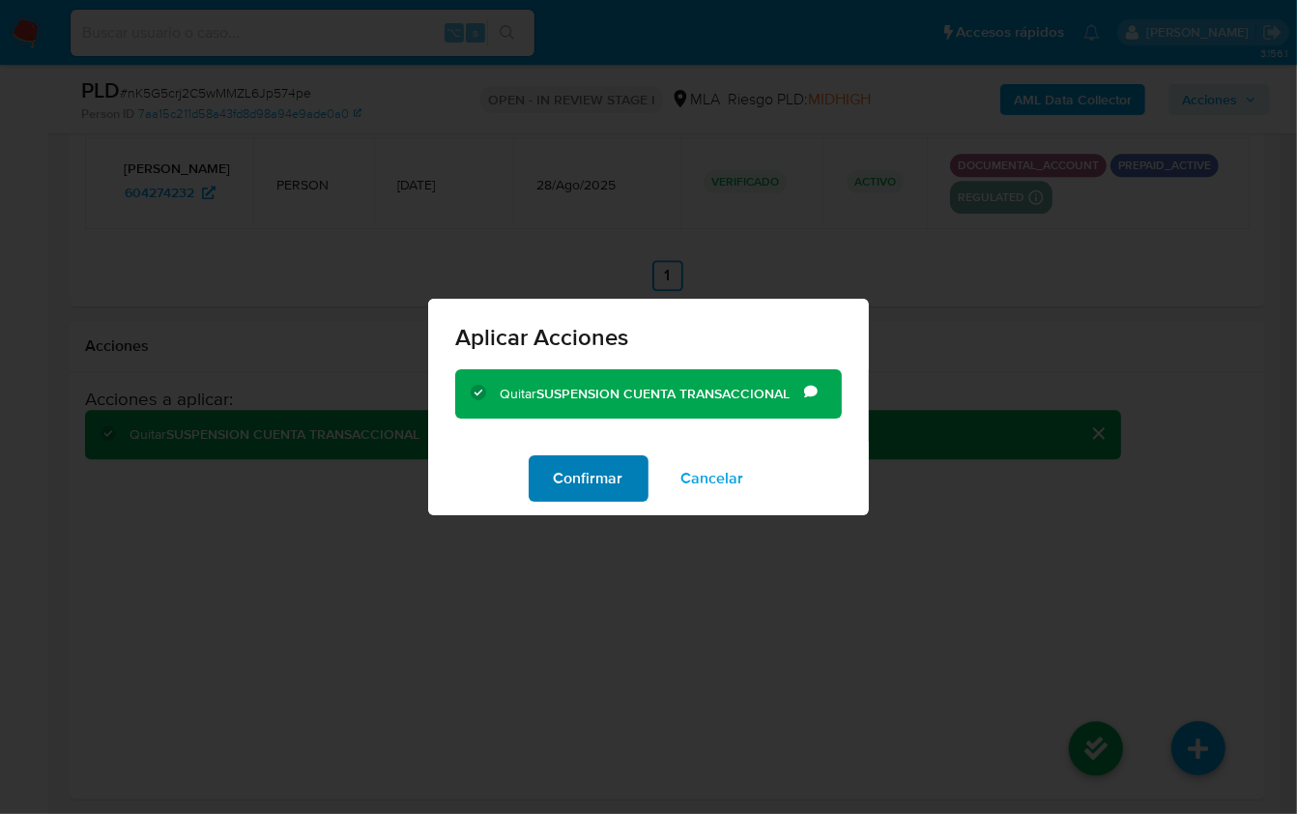
click at [579, 478] on span "Confirmar" at bounding box center [589, 478] width 70 height 43
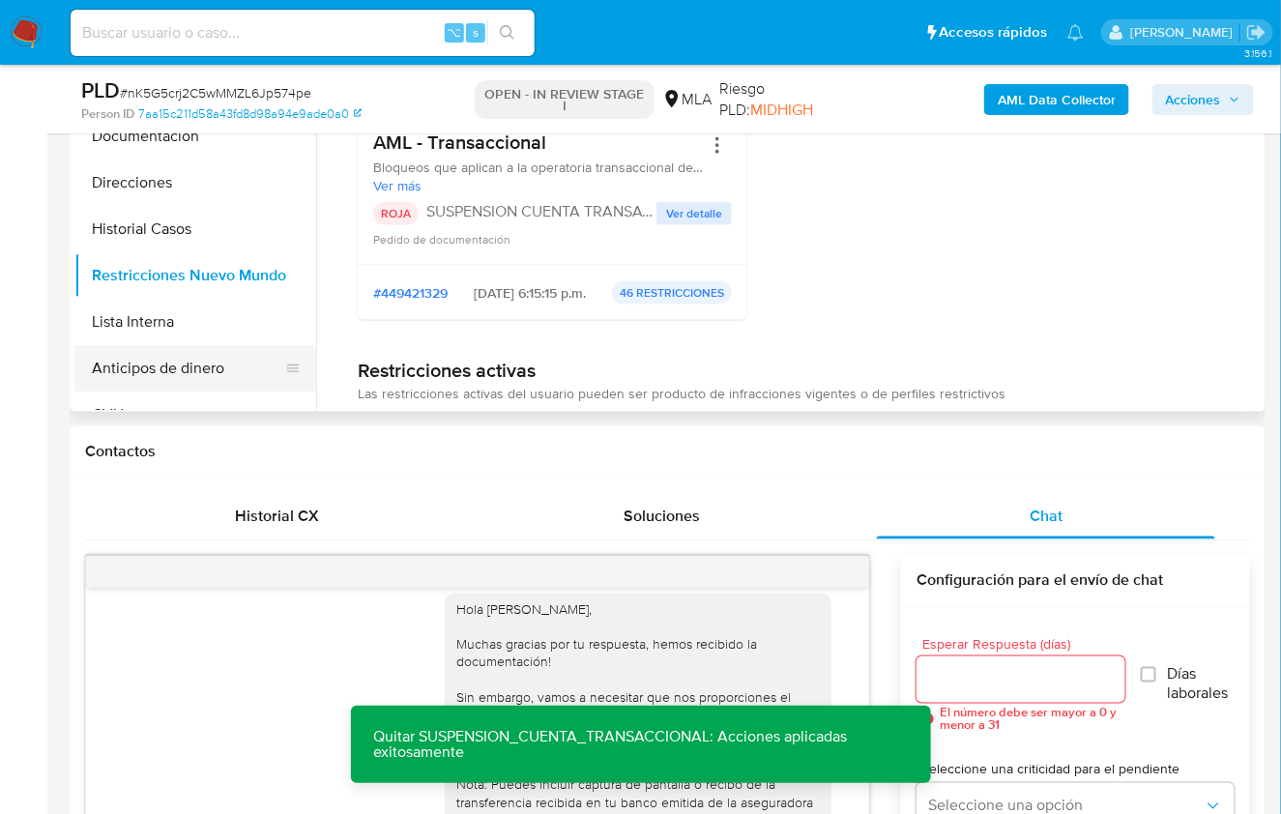
scroll to position [582, 0]
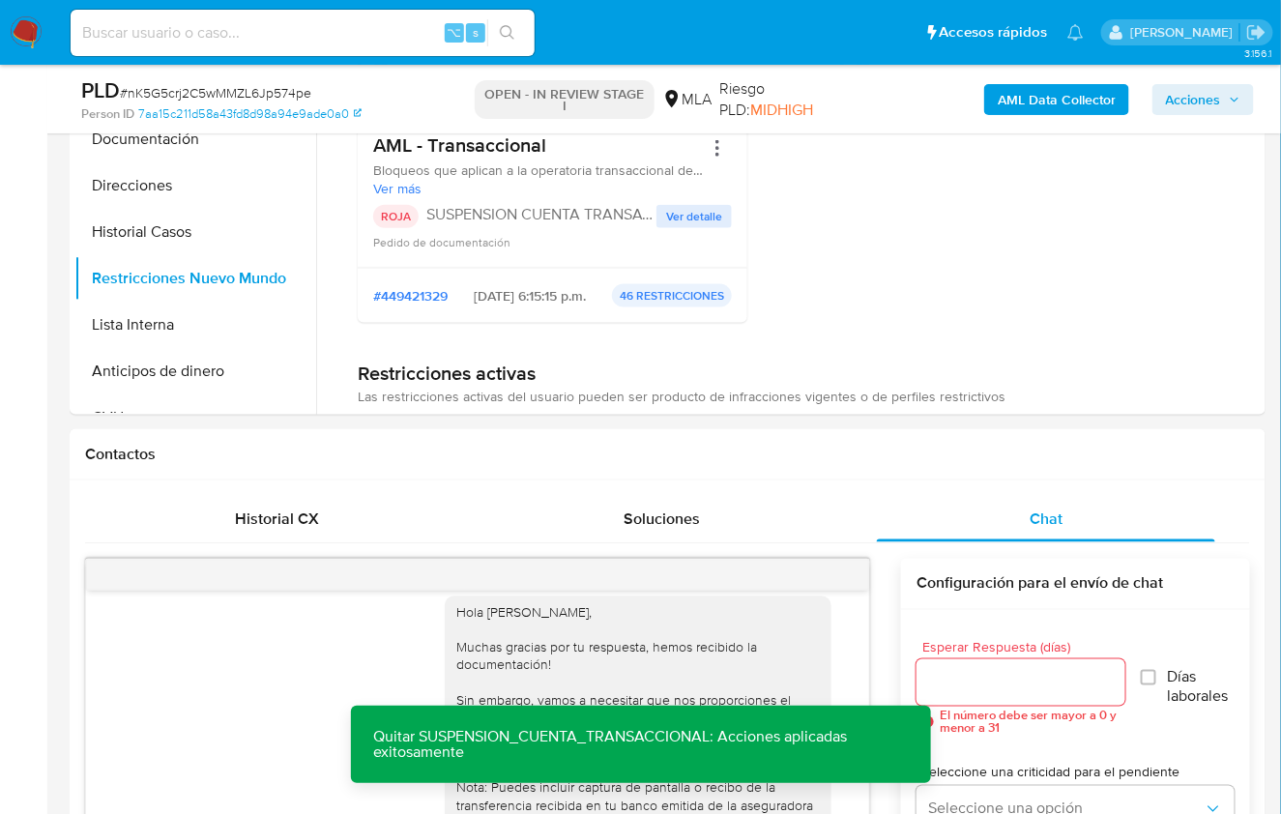
click at [1009, 101] on b "AML Data Collector" at bounding box center [1057, 99] width 118 height 31
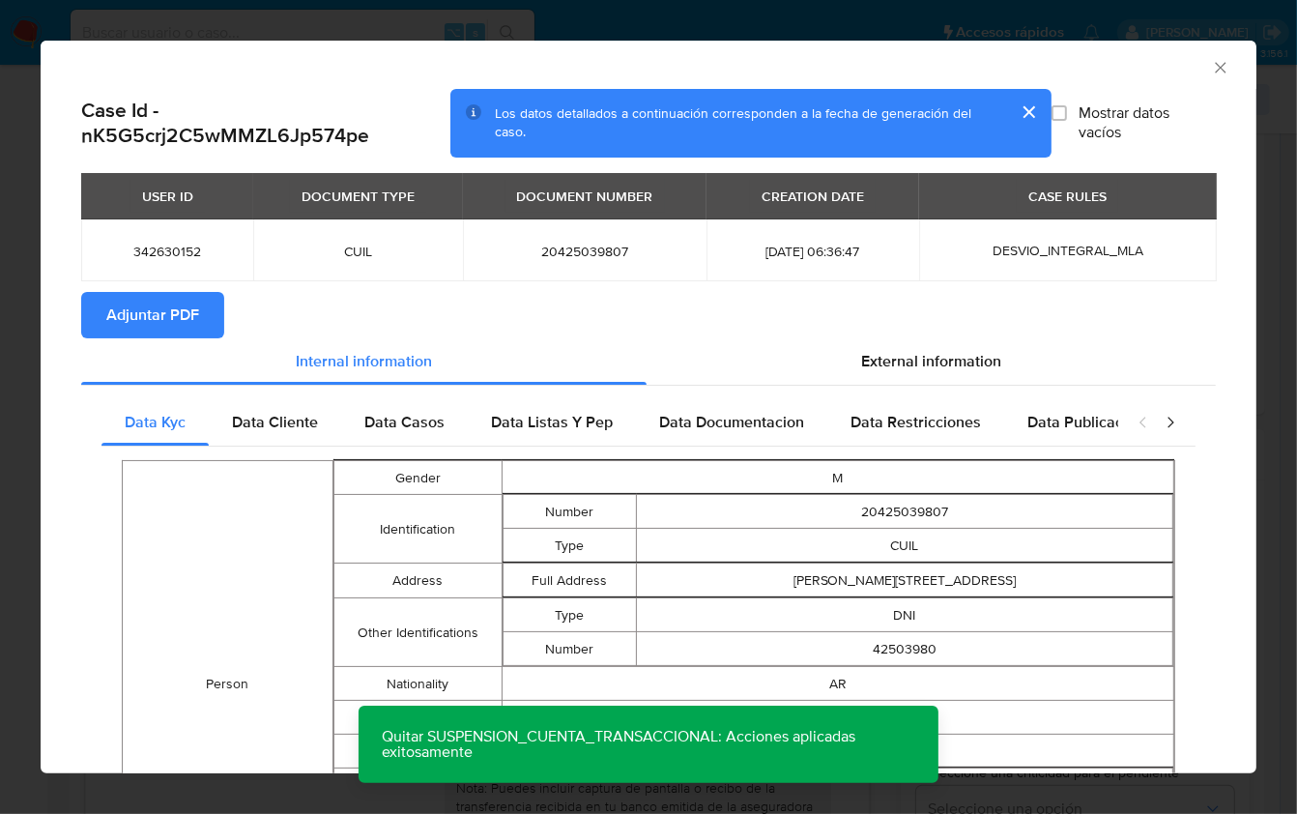
click at [153, 315] on span "Adjuntar PDF" at bounding box center [152, 315] width 93 height 43
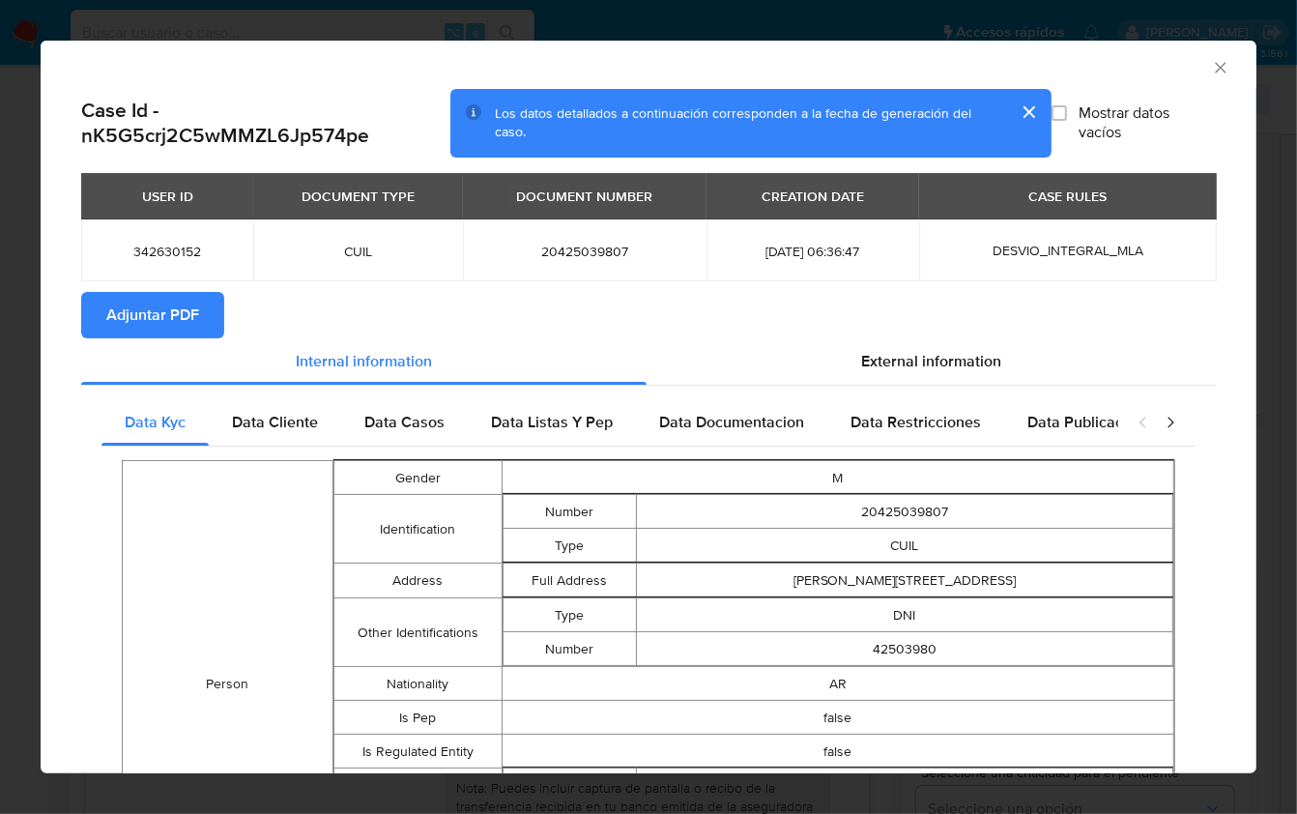
click at [1211, 67] on icon "Cerrar ventana" at bounding box center [1220, 67] width 19 height 19
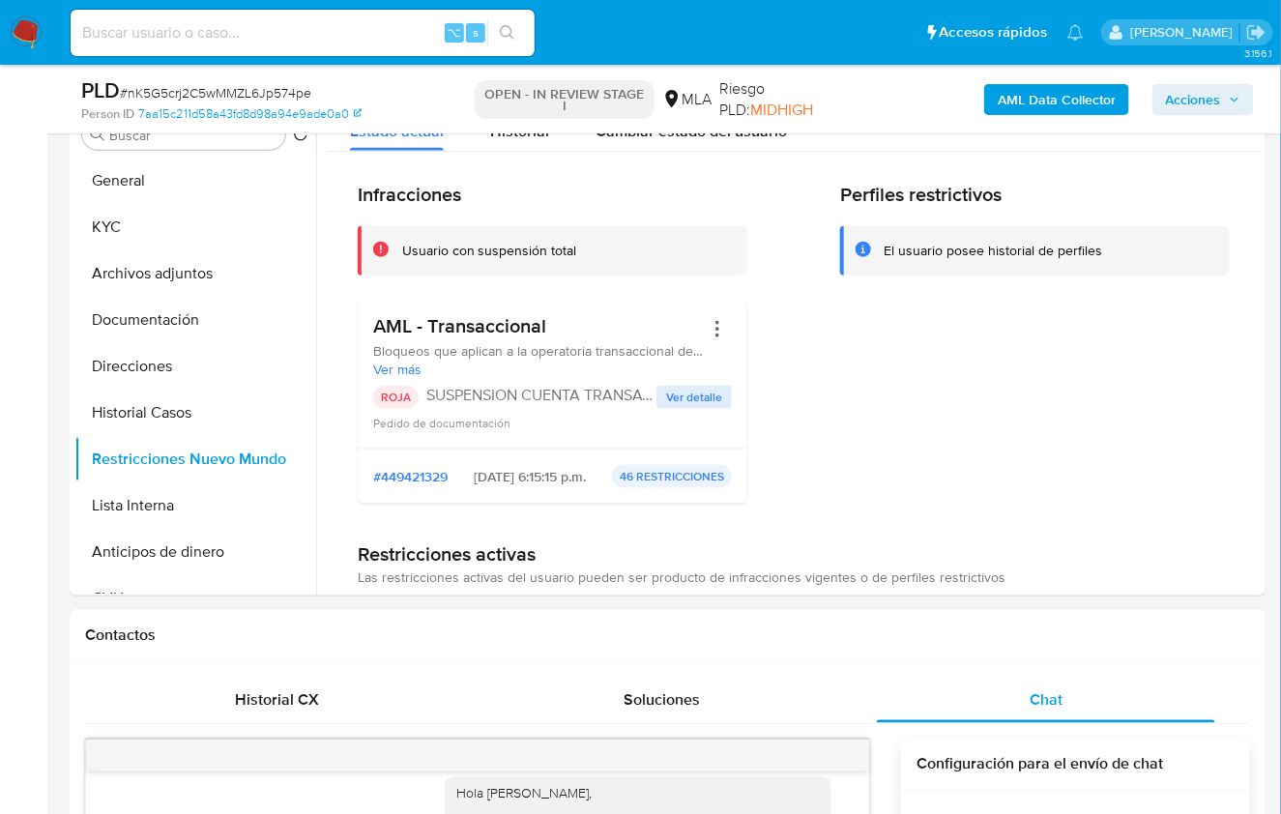
scroll to position [400, 0]
click at [163, 265] on button "Archivos adjuntos" at bounding box center [187, 274] width 226 height 46
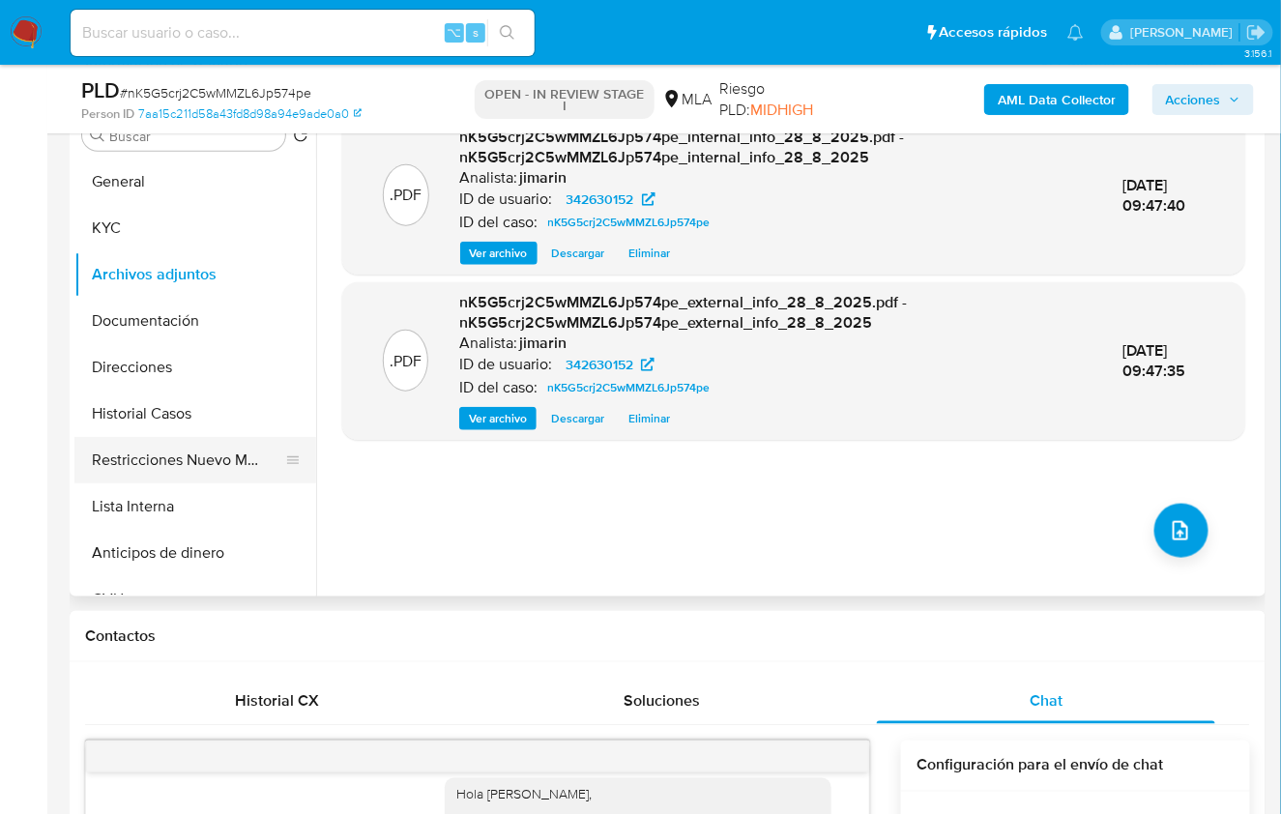
click at [217, 457] on button "Restricciones Nuevo Mundo" at bounding box center [187, 460] width 226 height 46
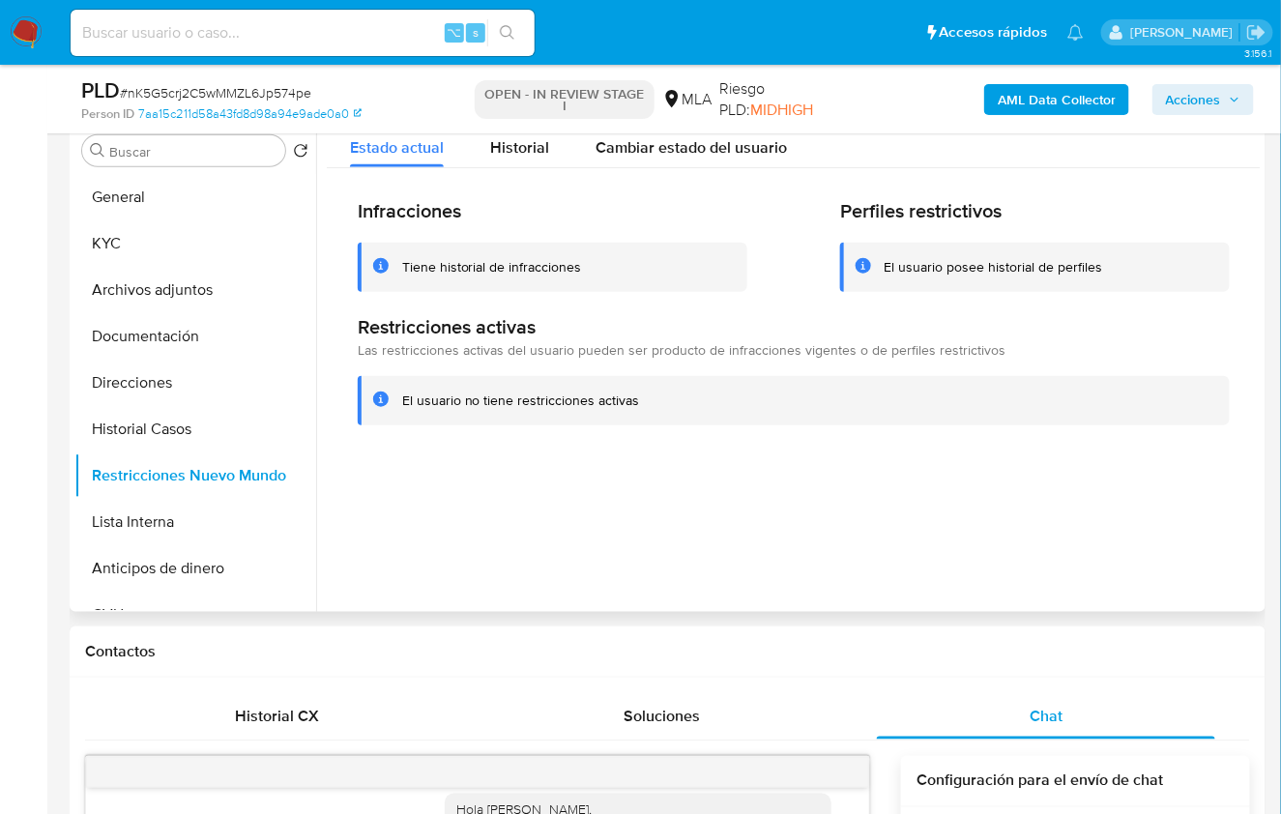
scroll to position [315, 0]
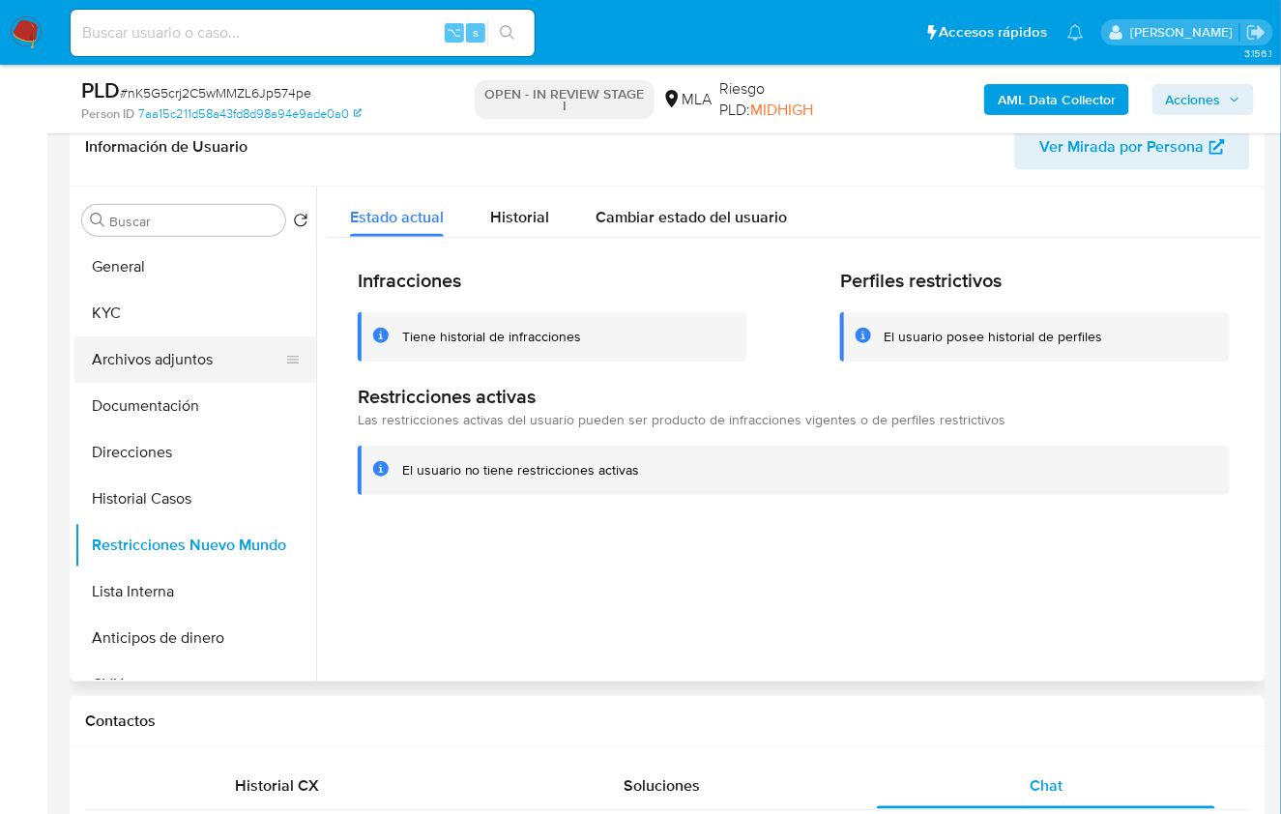
click at [171, 366] on button "Archivos adjuntos" at bounding box center [187, 359] width 226 height 46
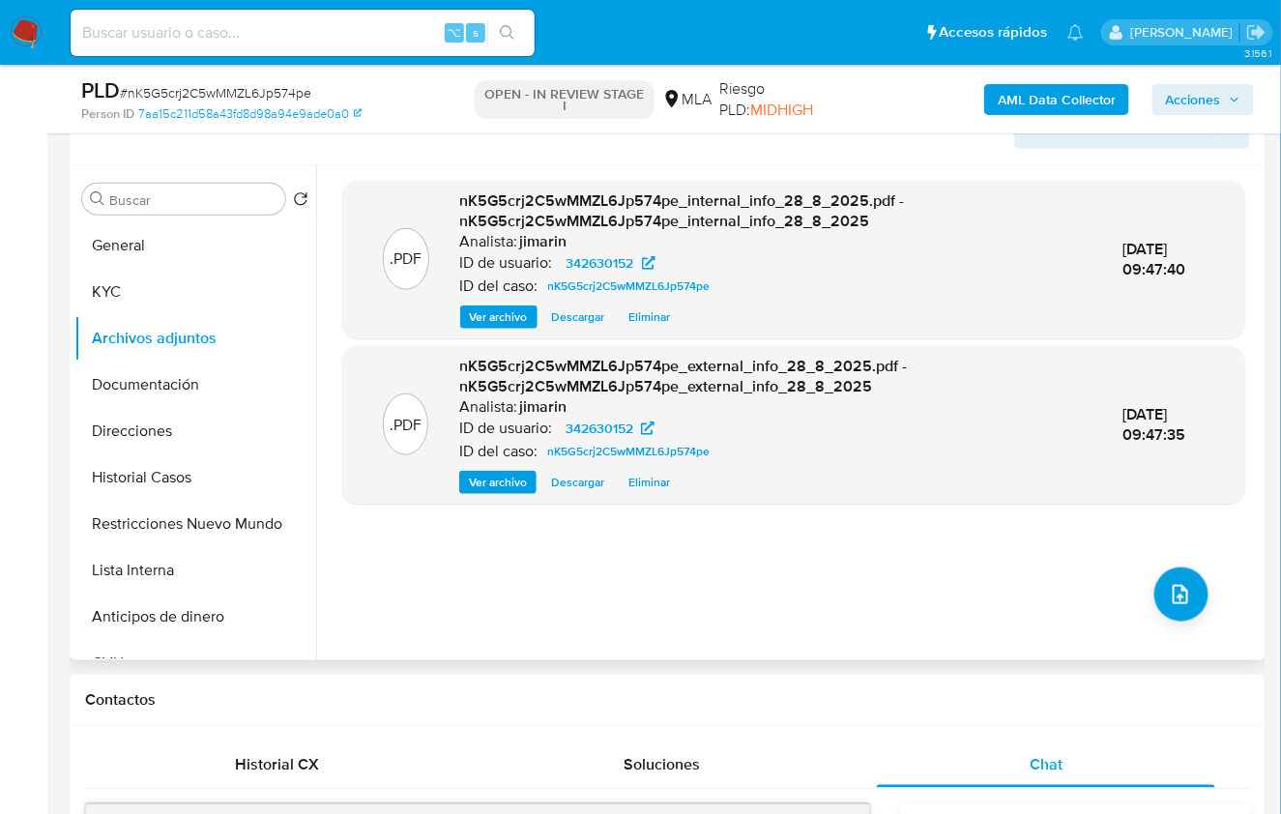
scroll to position [308, 0]
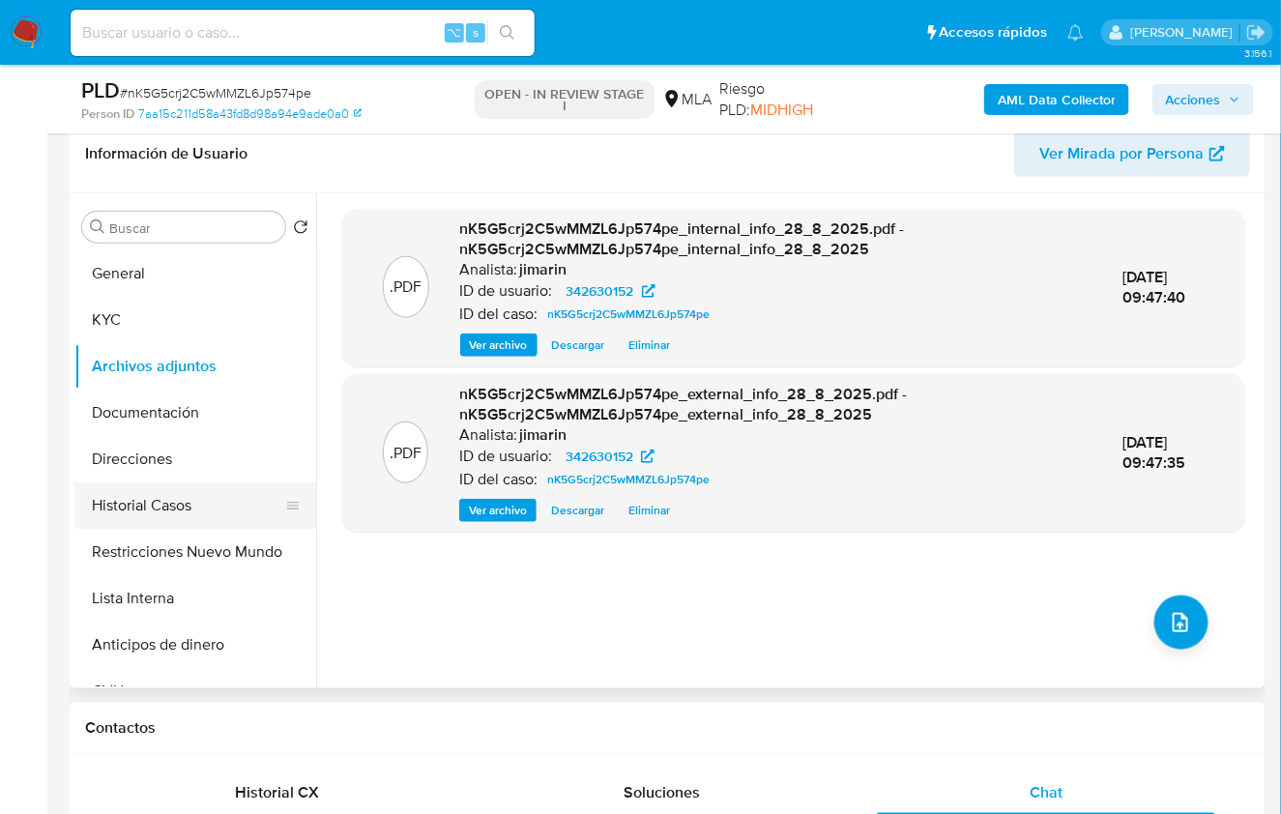
click at [196, 486] on button "Historial Casos" at bounding box center [187, 505] width 226 height 46
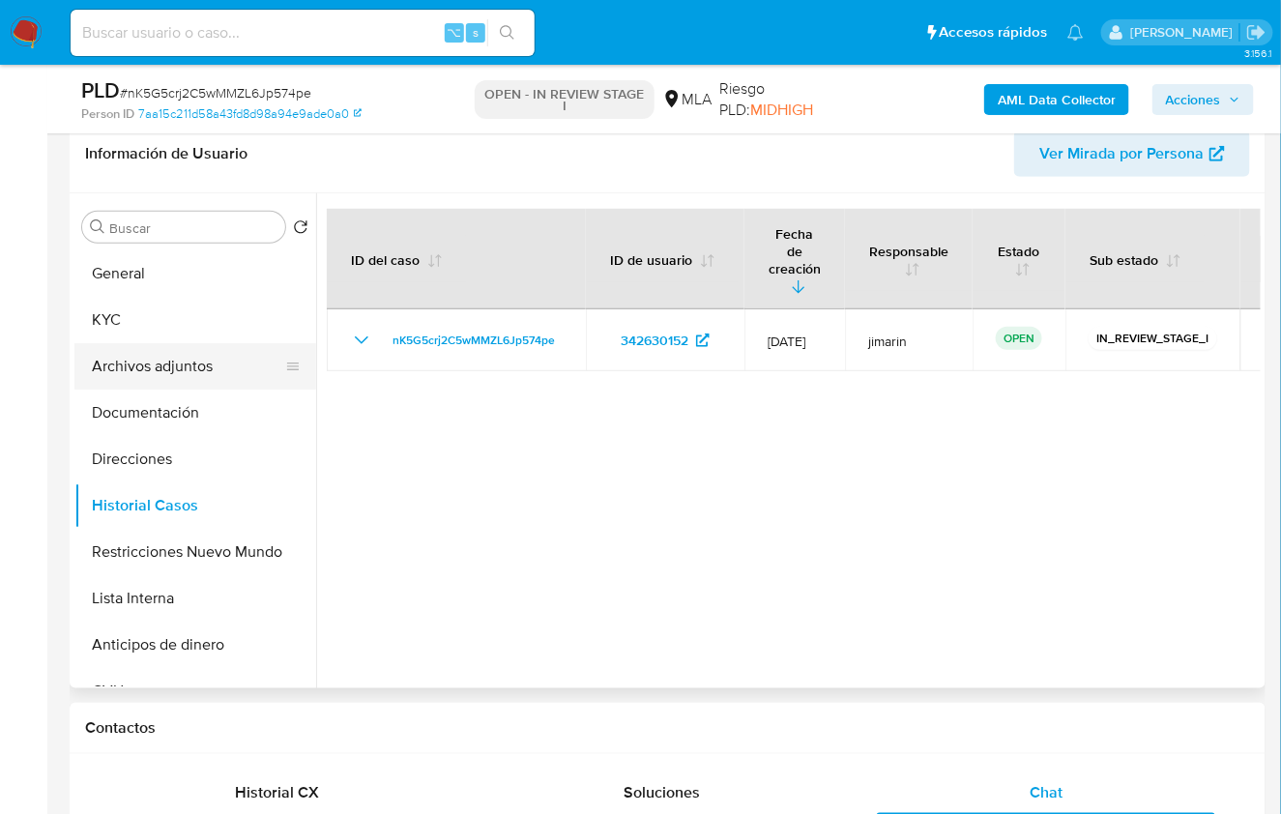
click at [186, 367] on button "Archivos adjuntos" at bounding box center [187, 366] width 226 height 46
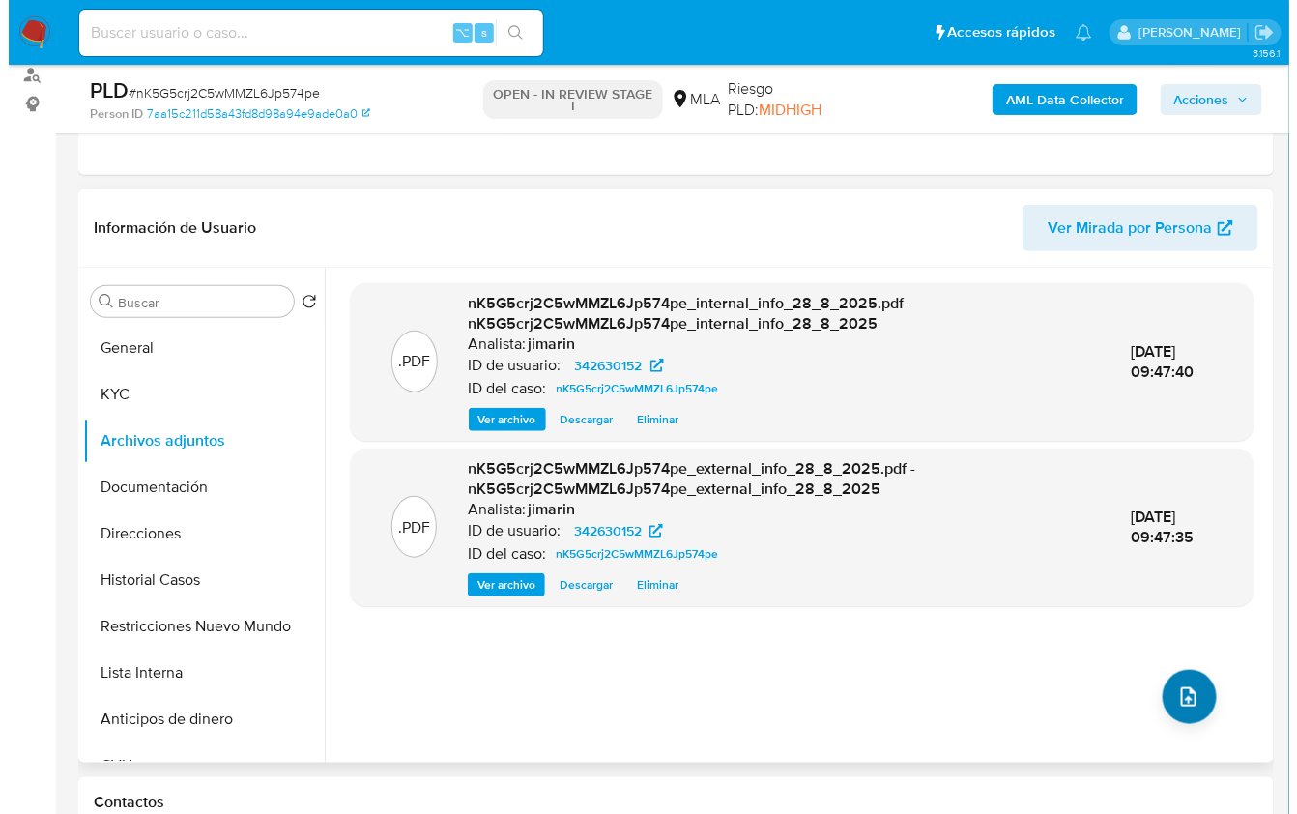
scroll to position [232, 0]
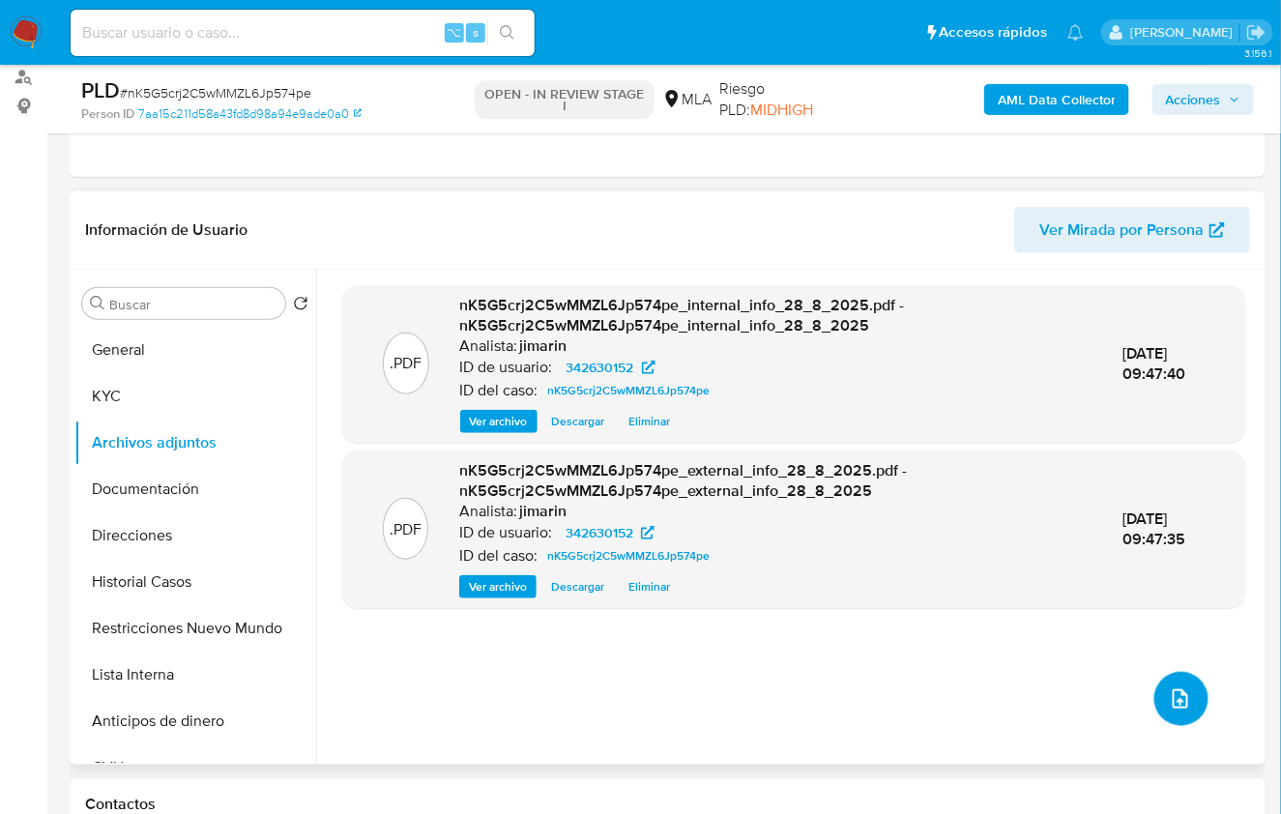
click at [1183, 688] on icon "upload-file" at bounding box center [1180, 698] width 23 height 23
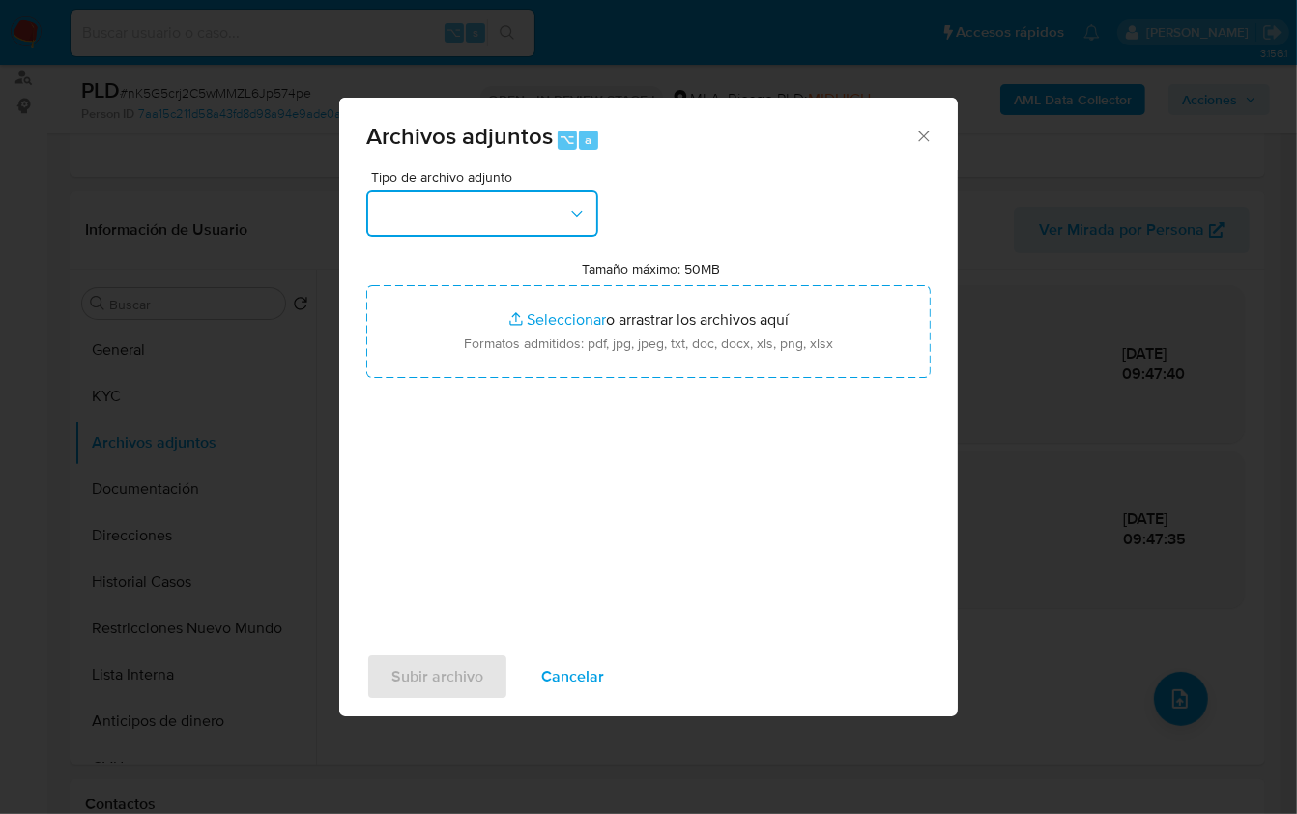
click at [507, 217] on button "button" at bounding box center [482, 213] width 232 height 46
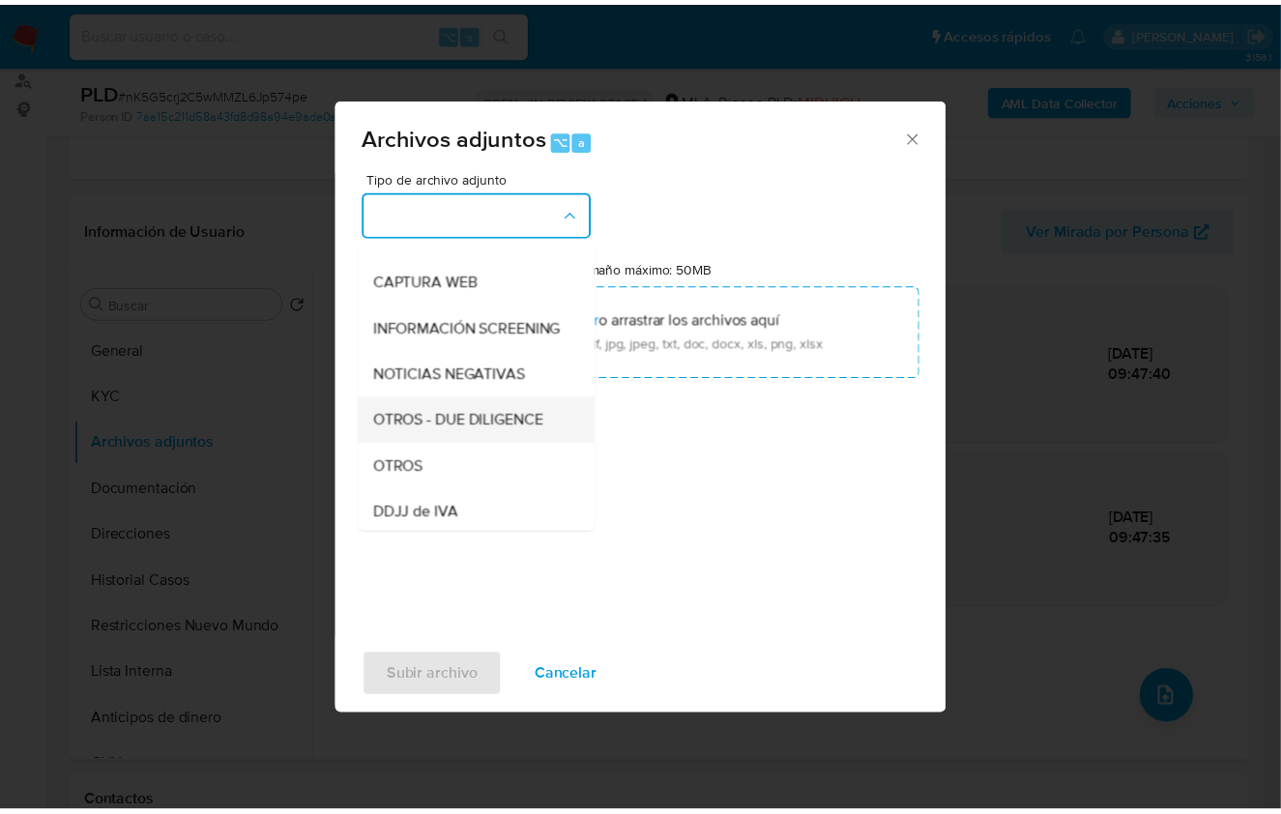
scroll to position [177, 0]
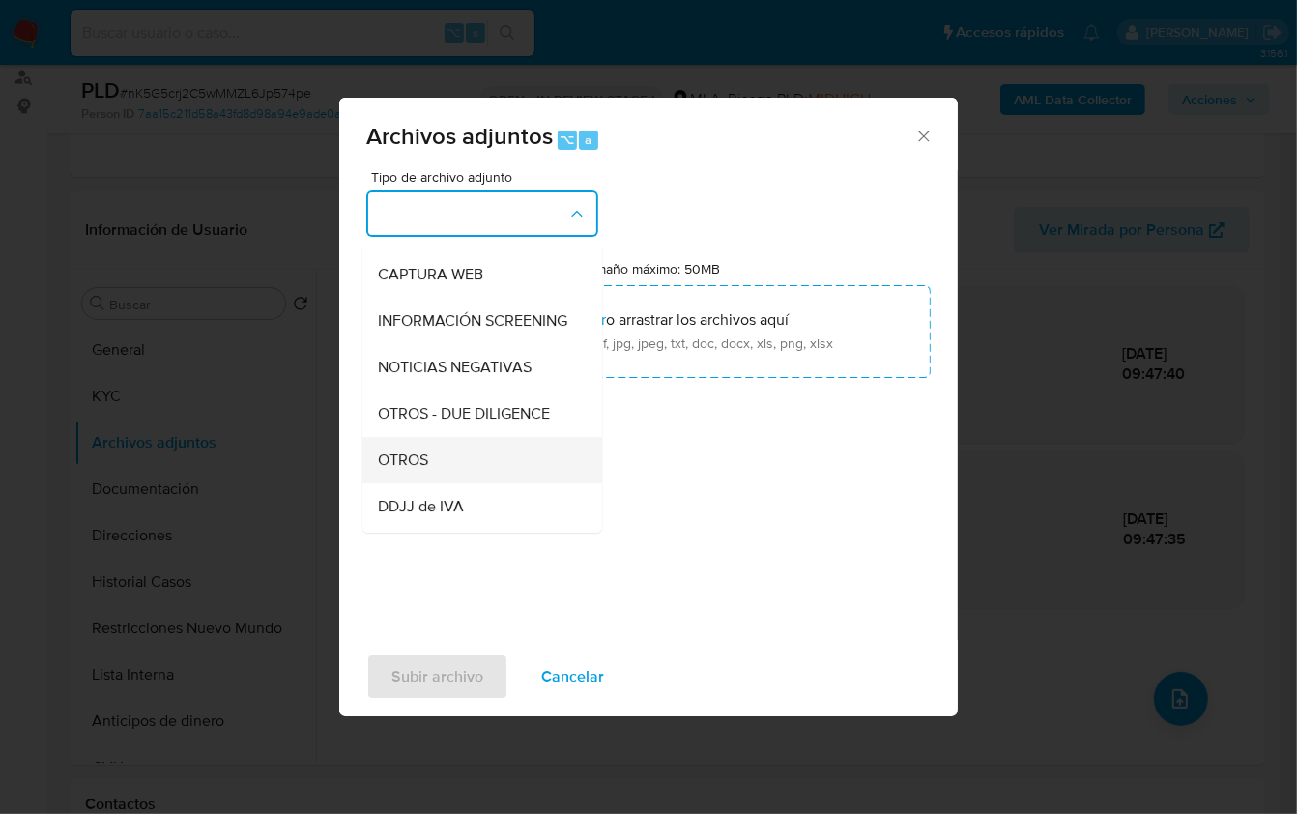
click at [449, 474] on div "OTROS" at bounding box center [476, 459] width 197 height 46
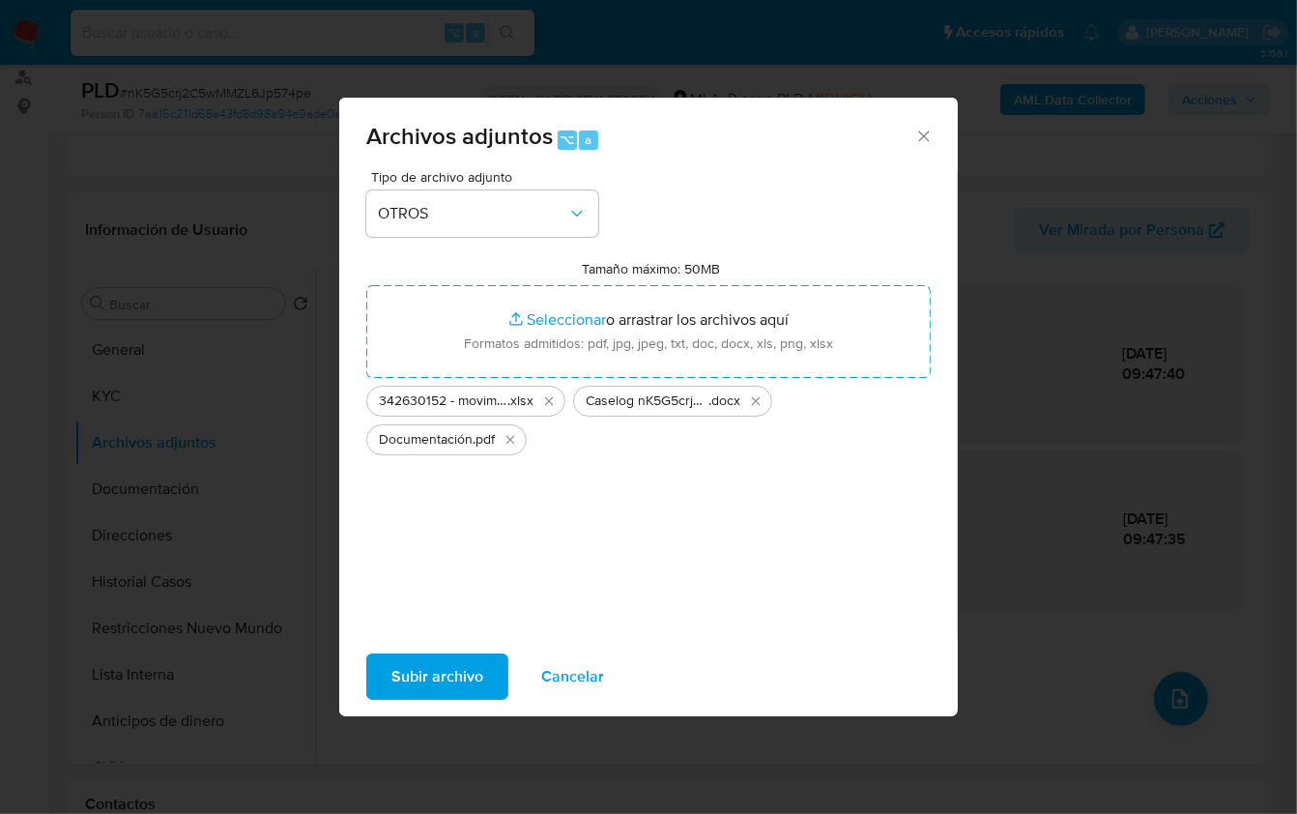
click at [434, 674] on span "Subir archivo" at bounding box center [437, 676] width 92 height 43
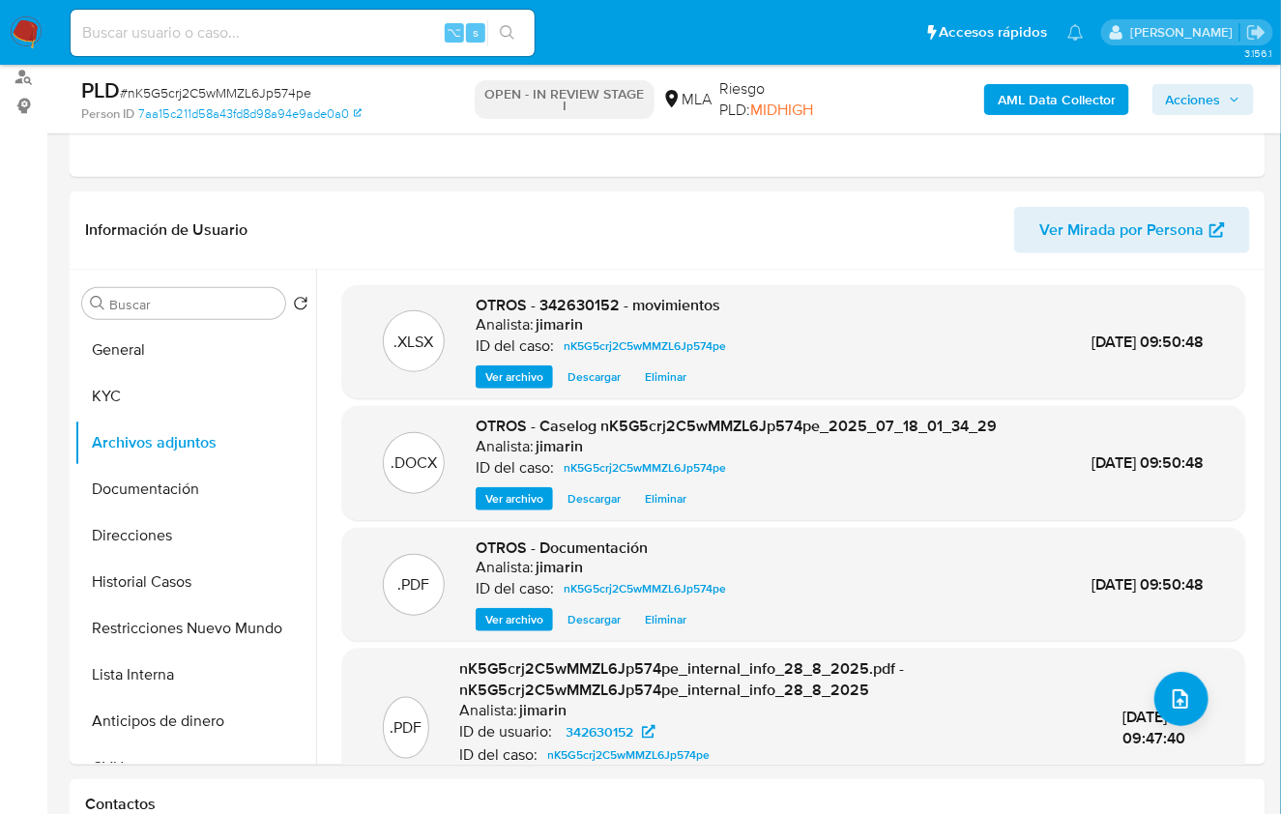
click at [1203, 105] on span "Acciones" at bounding box center [1193, 99] width 55 height 31
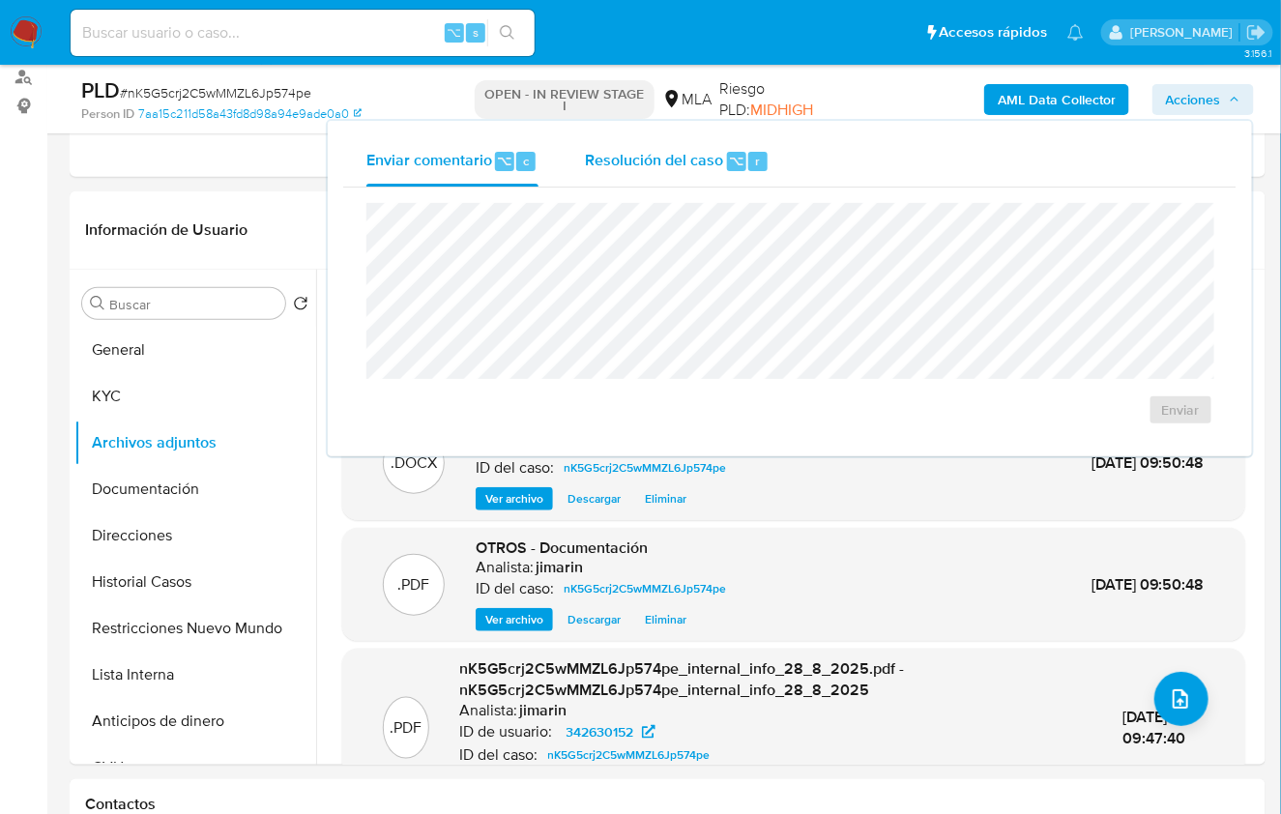
click at [652, 157] on span "Resolución del caso" at bounding box center [654, 160] width 138 height 22
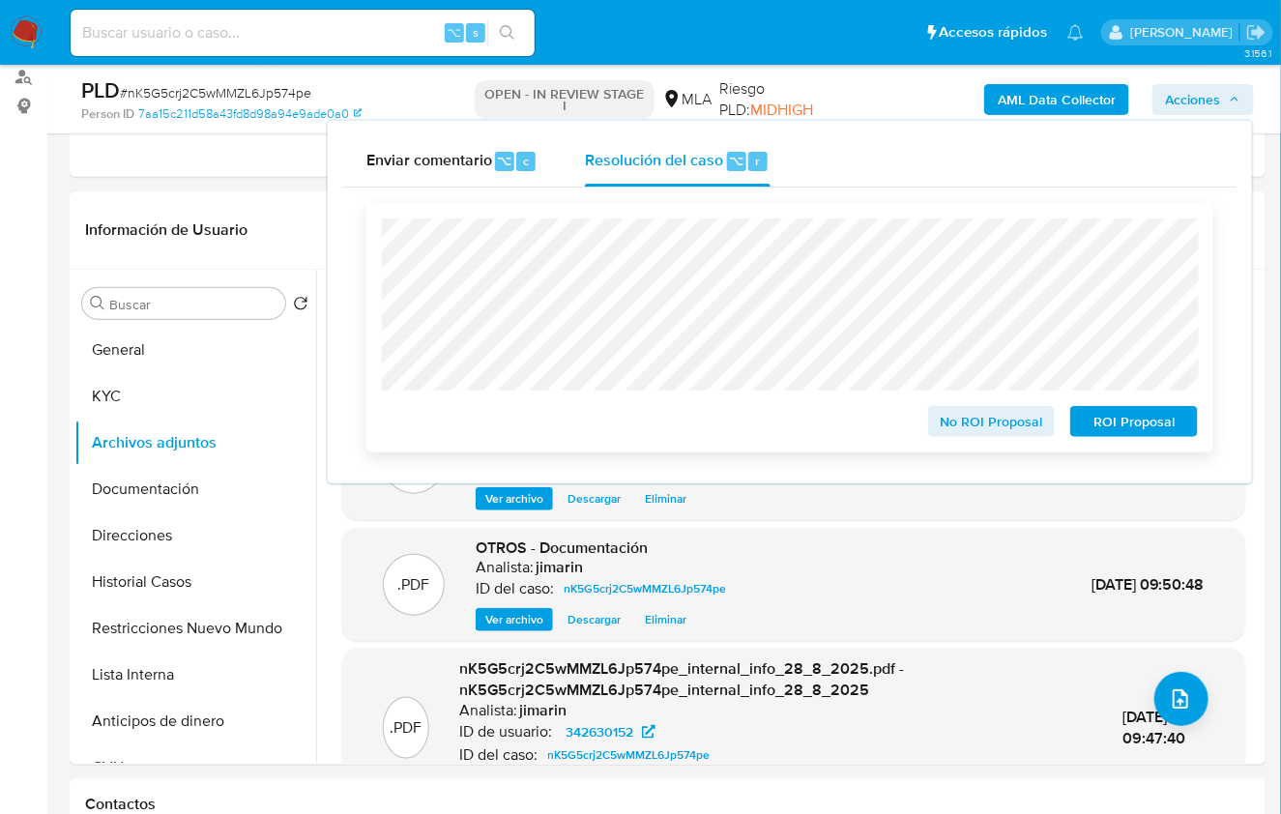
click at [964, 422] on span "No ROI Proposal" at bounding box center [991, 421] width 101 height 27
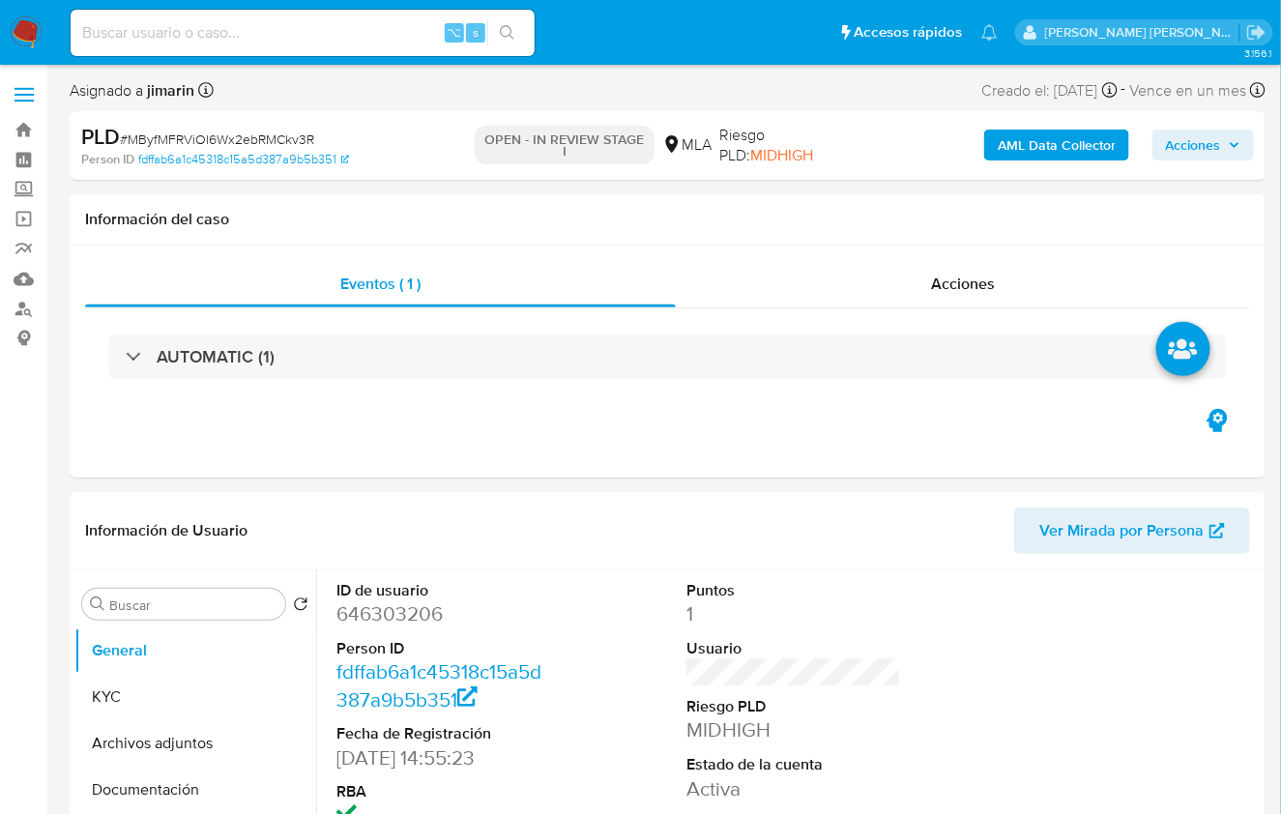
select select "10"
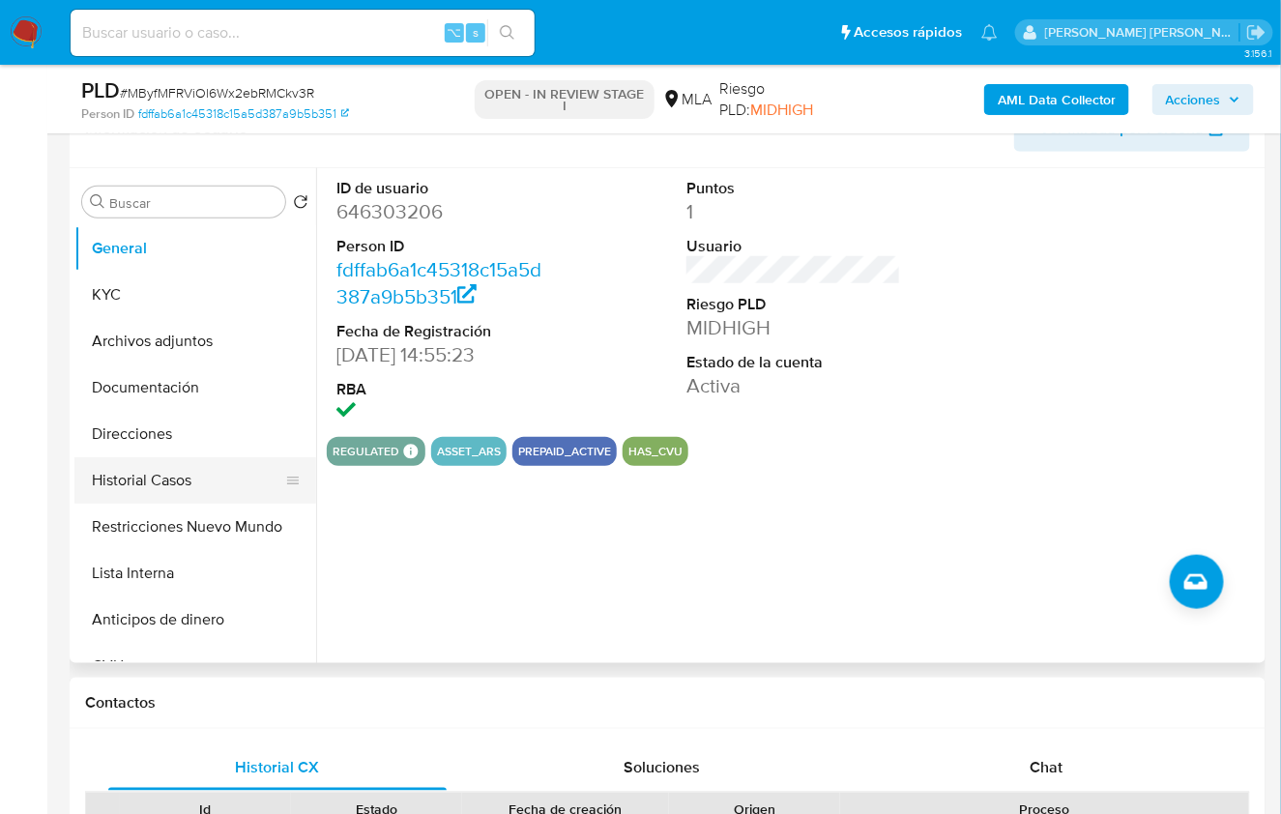
click at [202, 483] on button "Historial Casos" at bounding box center [187, 480] width 226 height 46
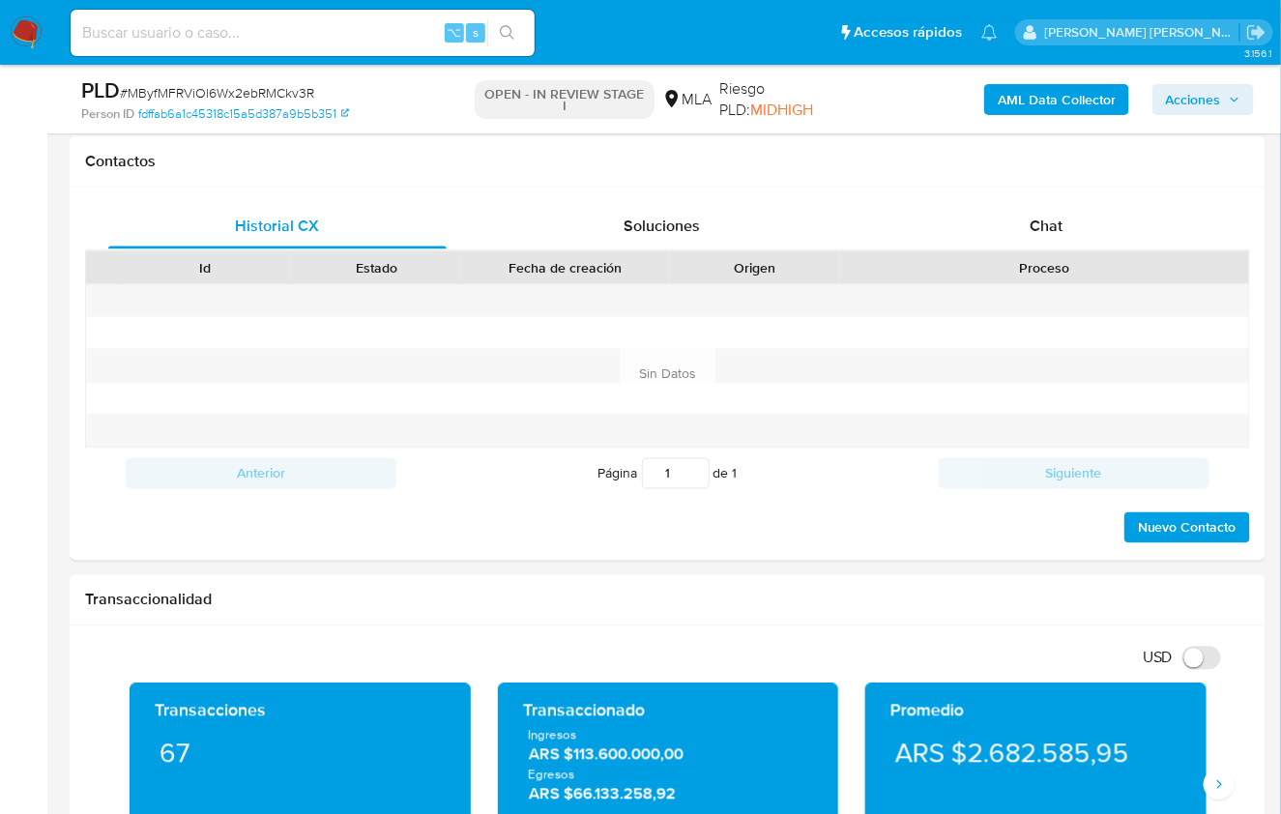
scroll to position [888, 0]
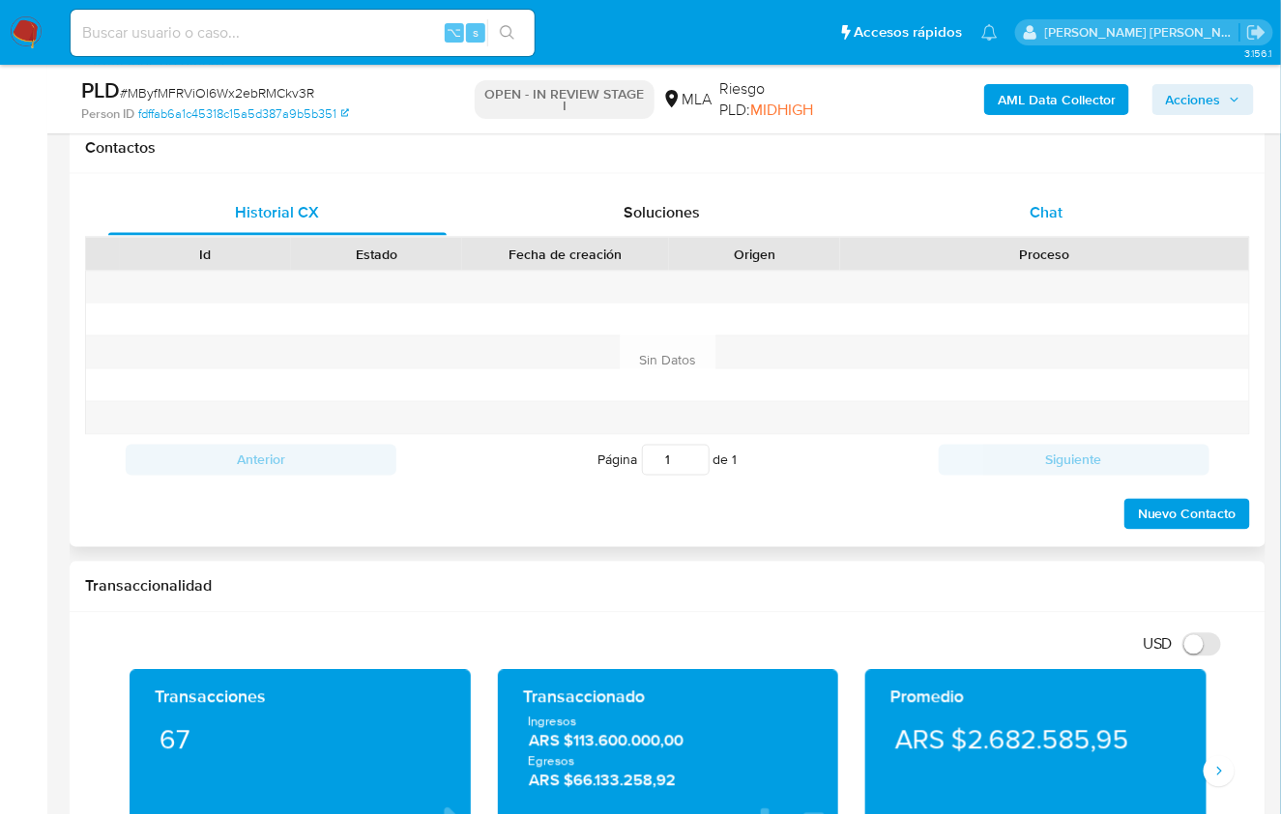
click at [1082, 192] on div "Chat" at bounding box center [1046, 212] width 338 height 46
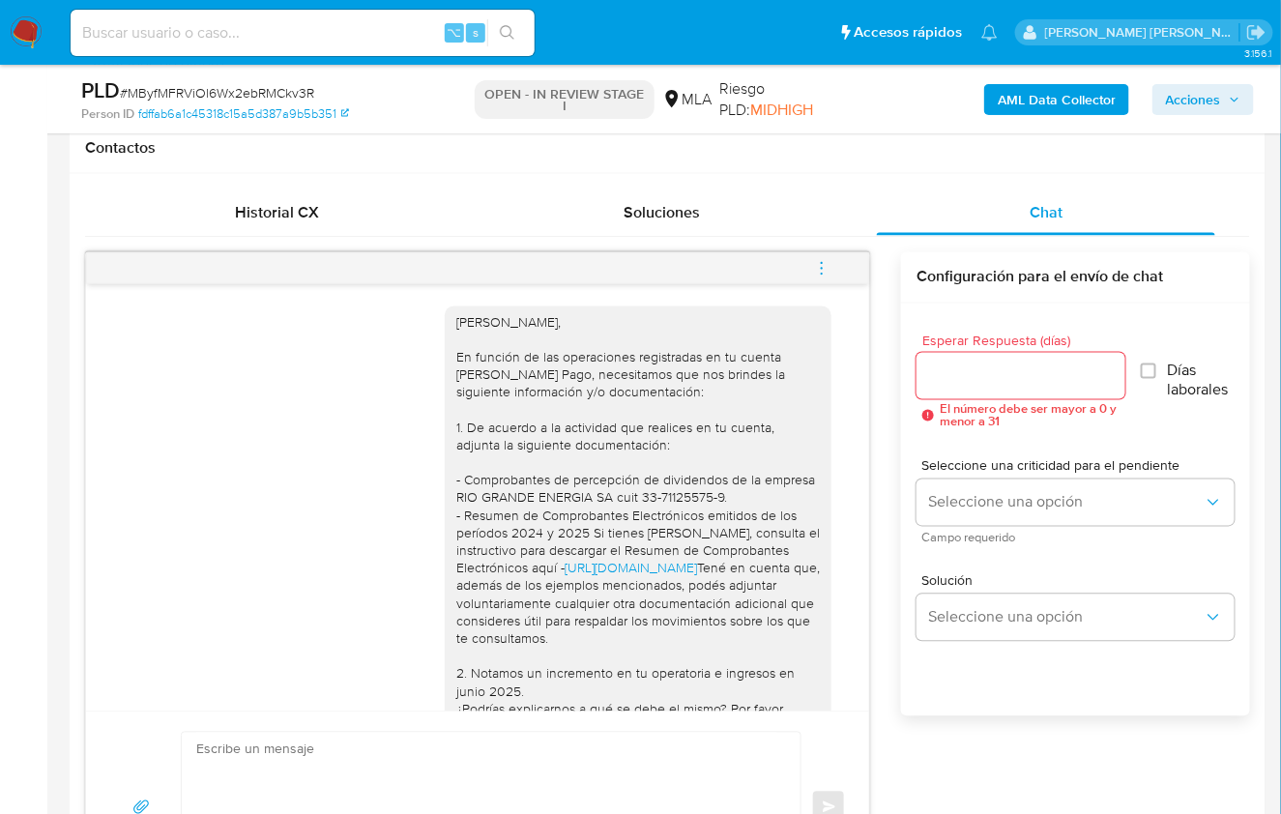
scroll to position [0, 0]
click at [283, 220] on span "Historial CX" at bounding box center [277, 212] width 84 height 22
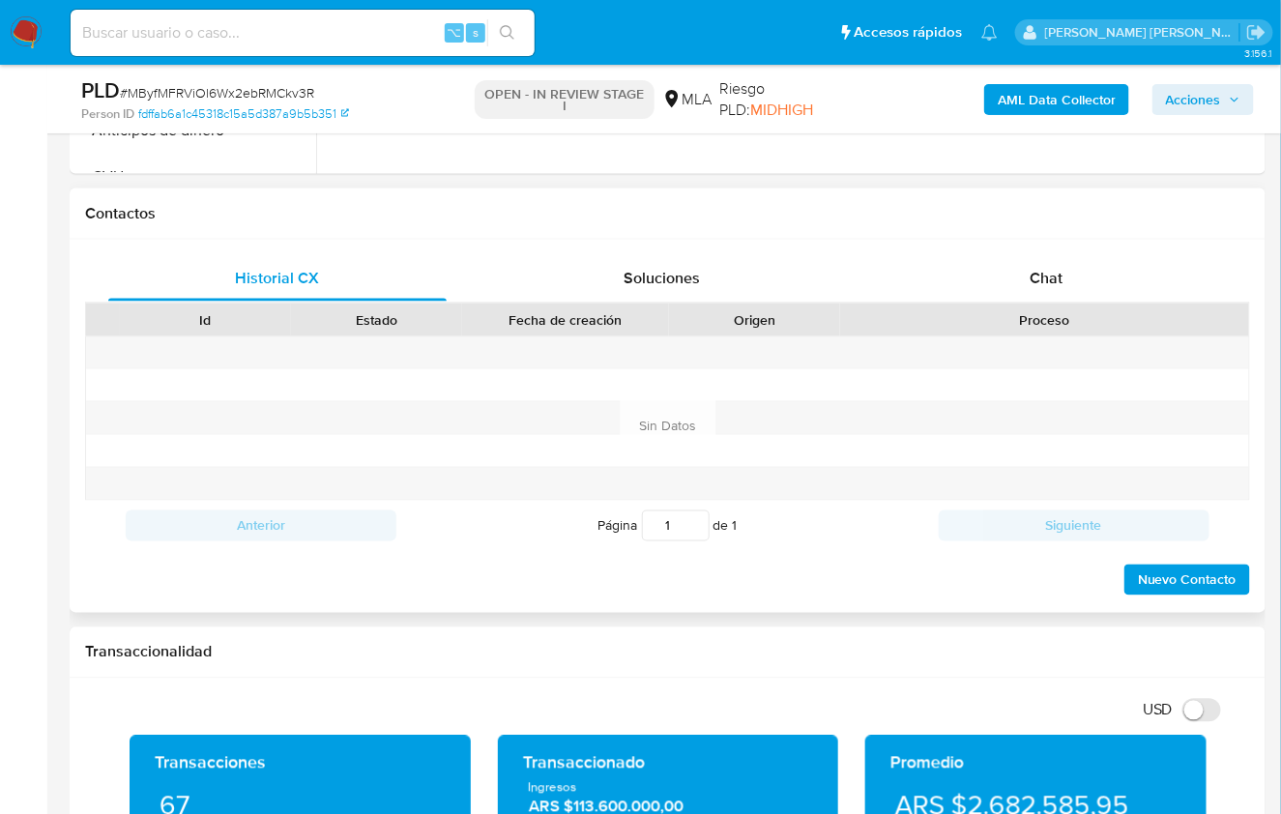
scroll to position [554, 0]
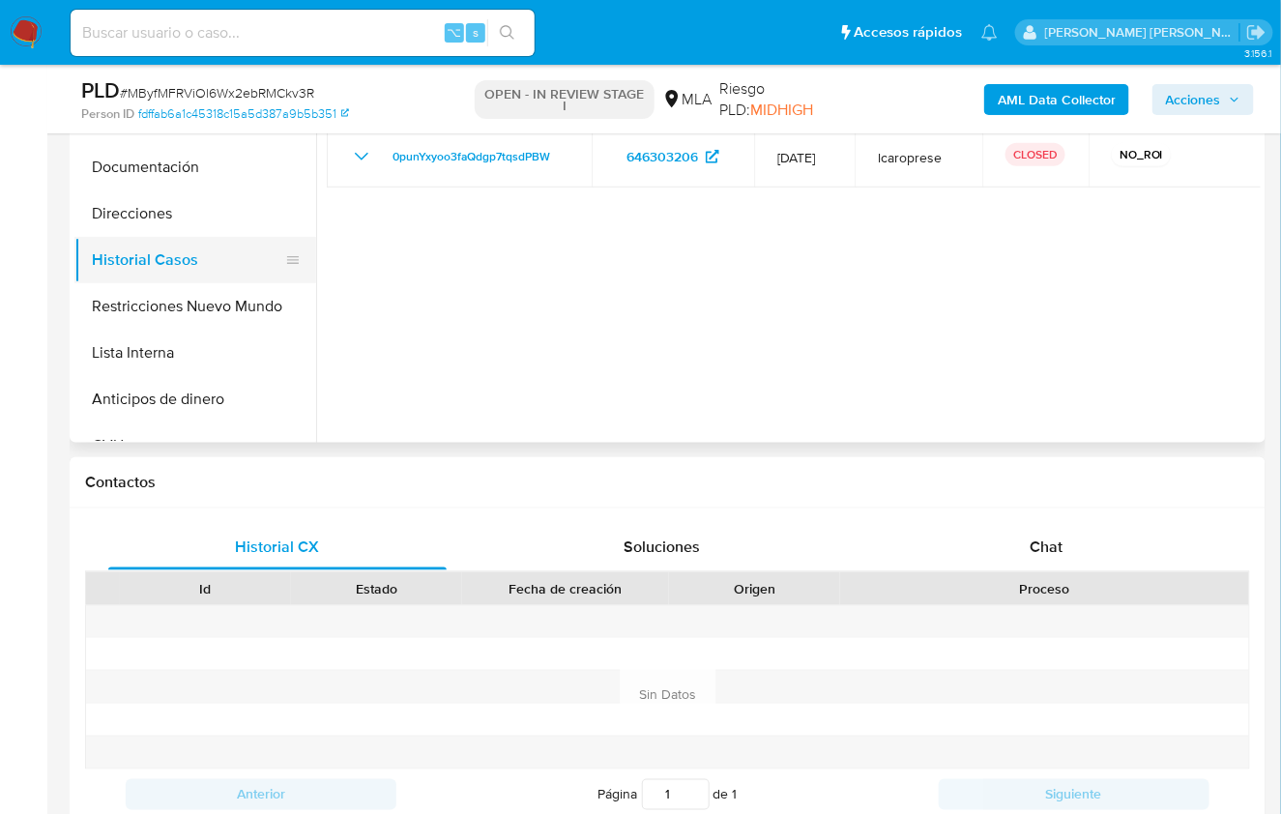
click at [145, 277] on button "Historial Casos" at bounding box center [187, 260] width 226 height 46
click at [164, 295] on button "Restricciones Nuevo Mundo" at bounding box center [187, 306] width 226 height 46
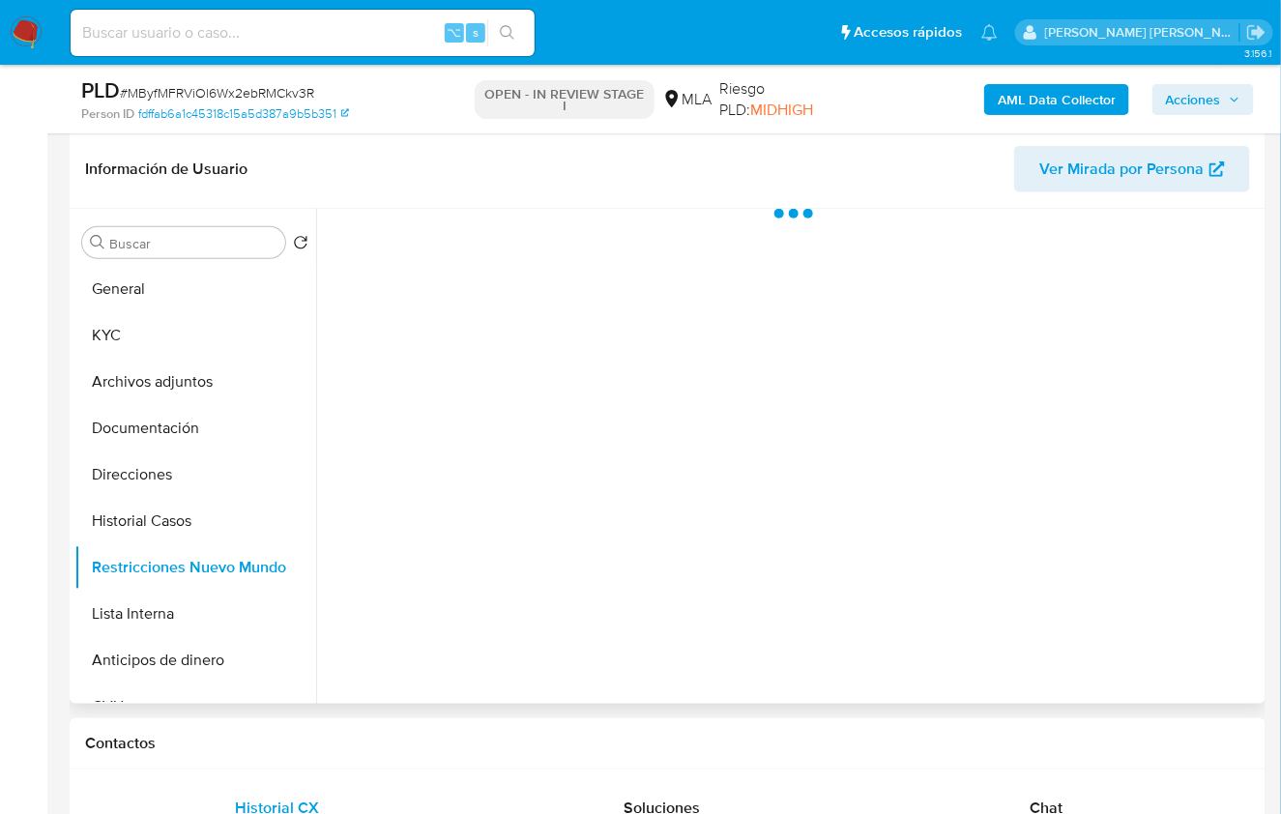
scroll to position [245, 0]
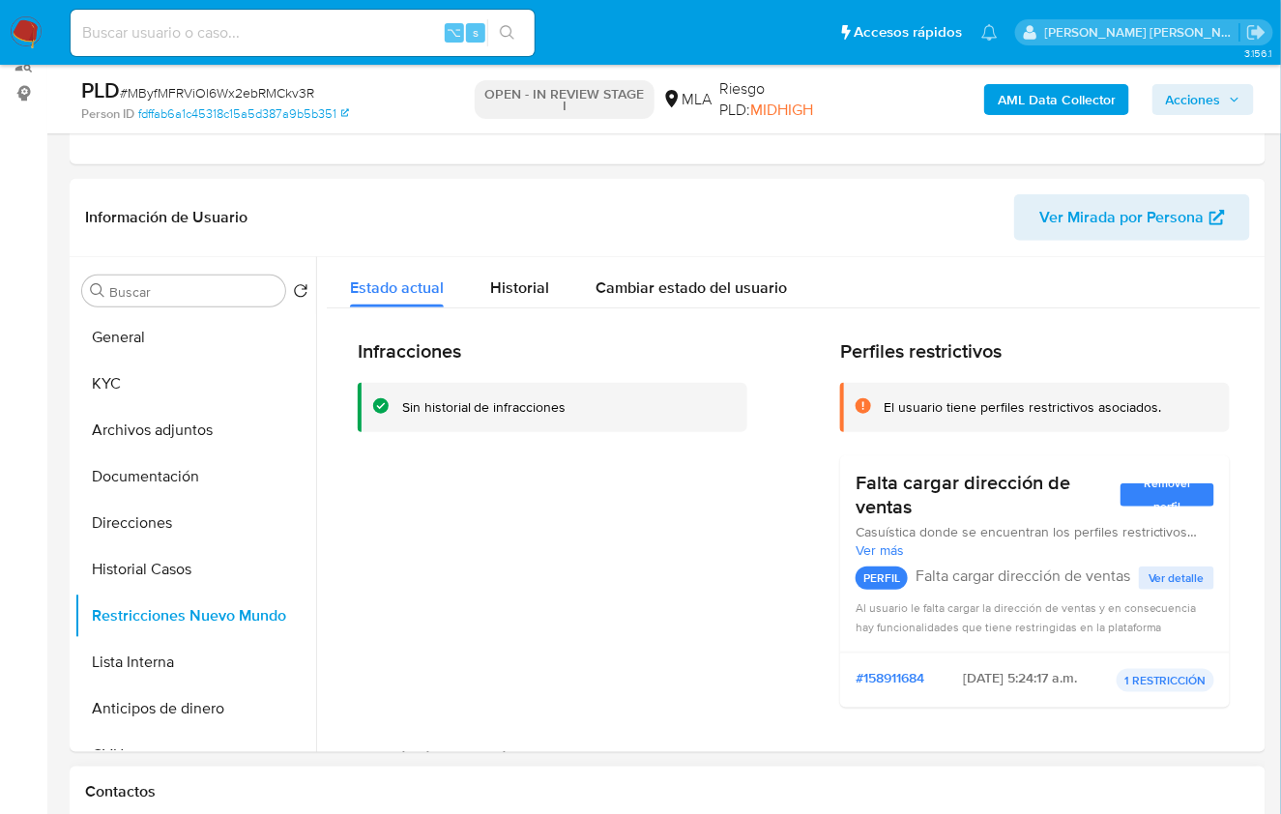
click at [1208, 783] on h1 "Contactos" at bounding box center [667, 791] width 1165 height 19
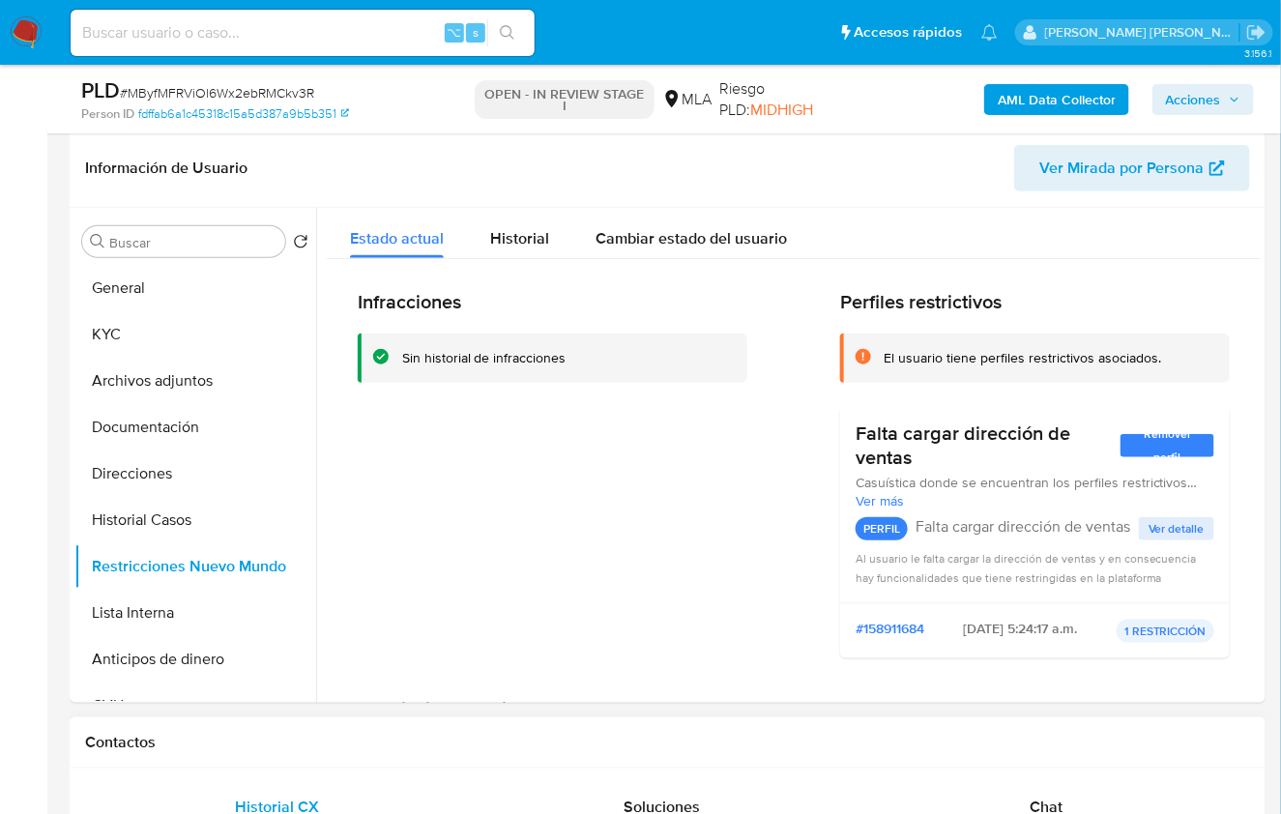
scroll to position [549, 0]
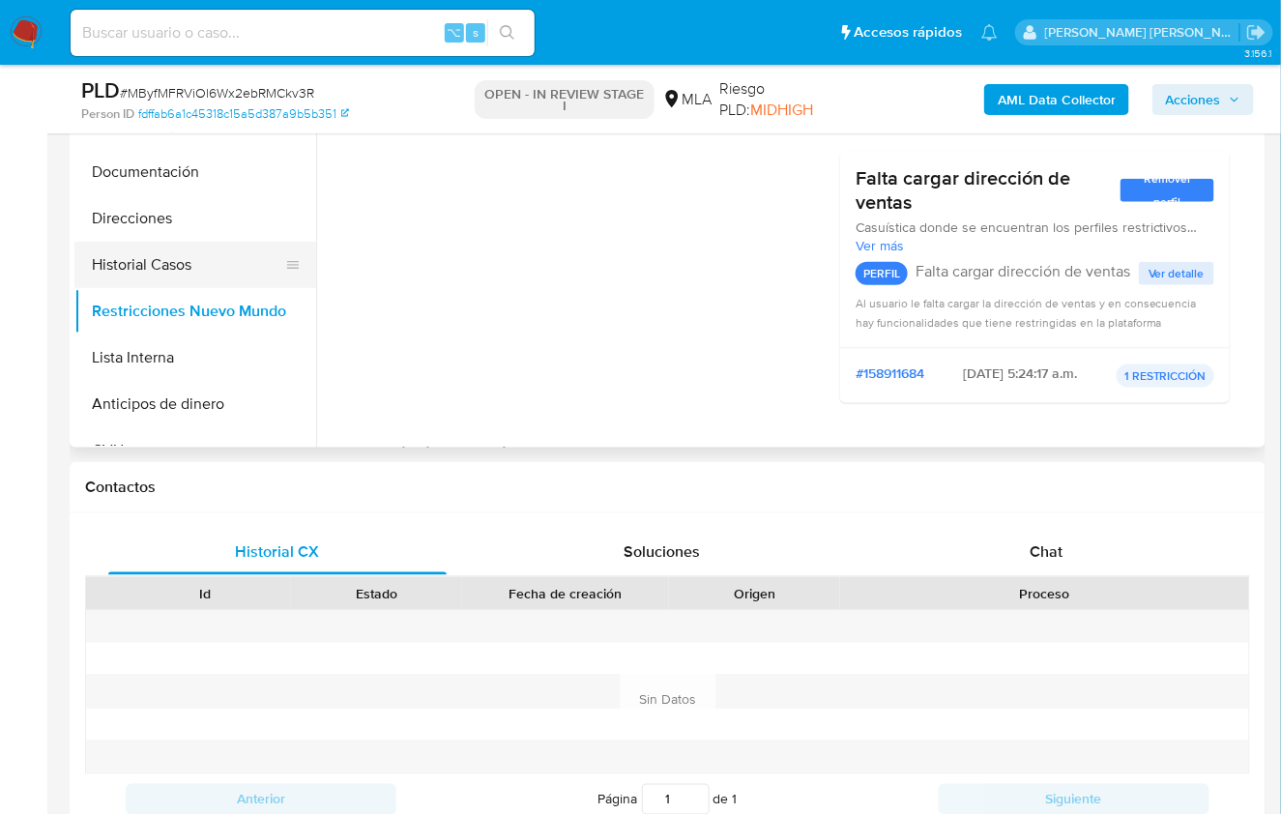
click at [183, 263] on button "Historial Casos" at bounding box center [187, 265] width 226 height 46
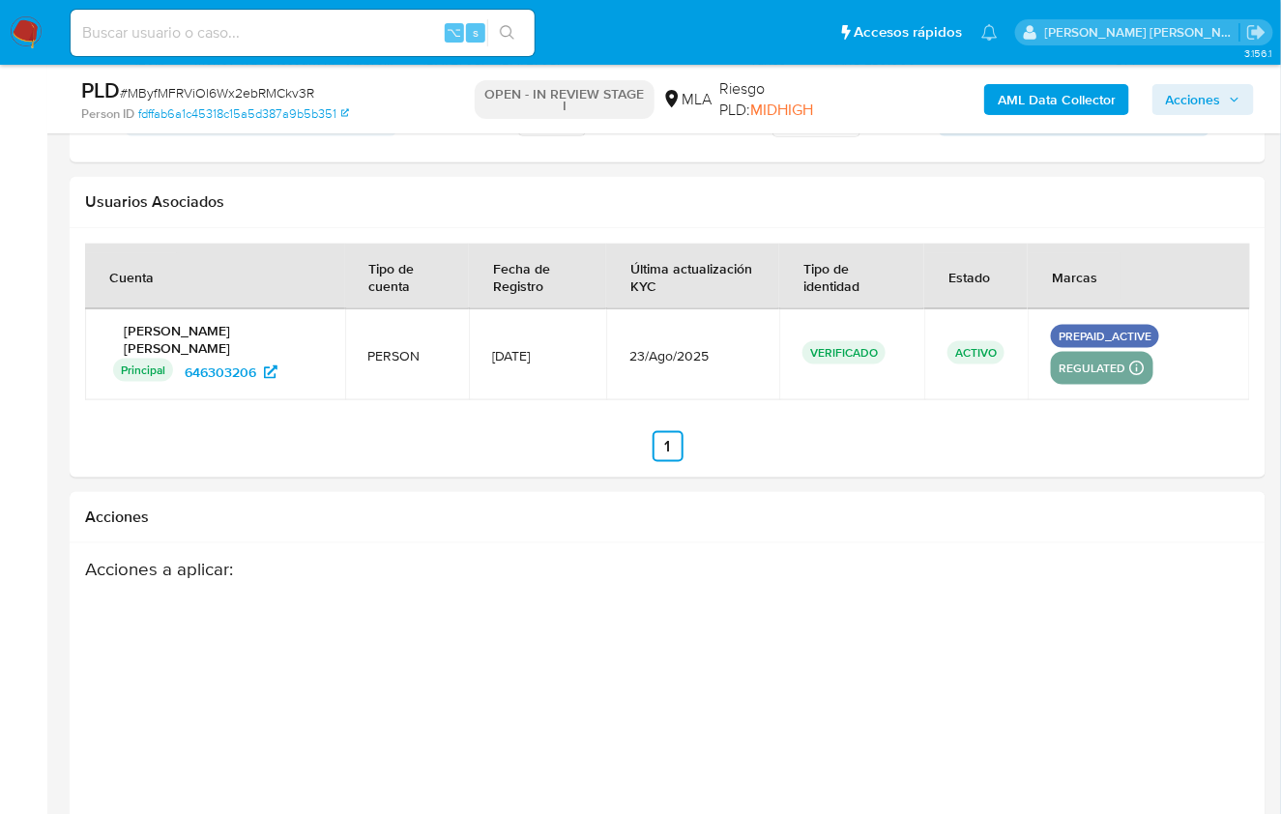
scroll to position [3059, 0]
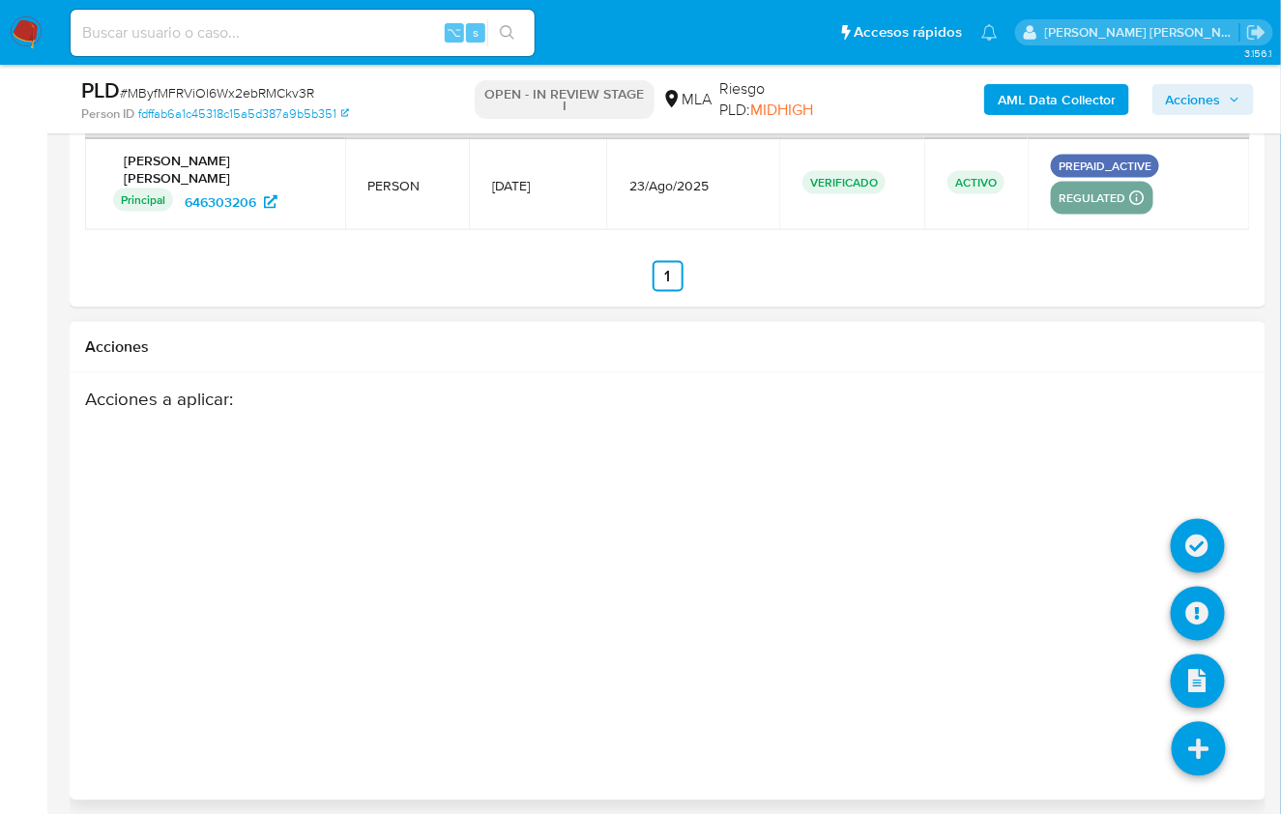
click at [1211, 729] on icon at bounding box center [1199, 749] width 54 height 54
click at [1042, 460] on div "Acciones a aplicar :" at bounding box center [603, 543] width 1036 height 309
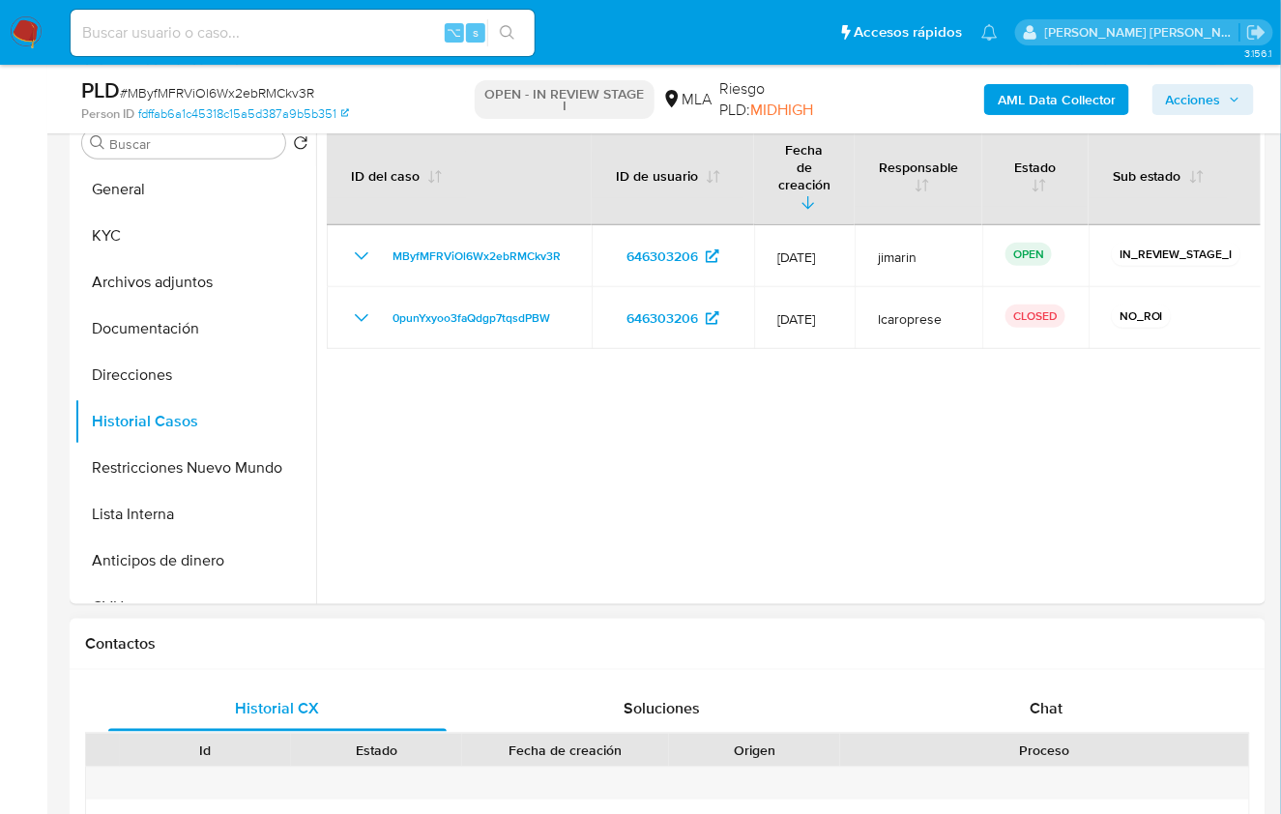
scroll to position [386, 0]
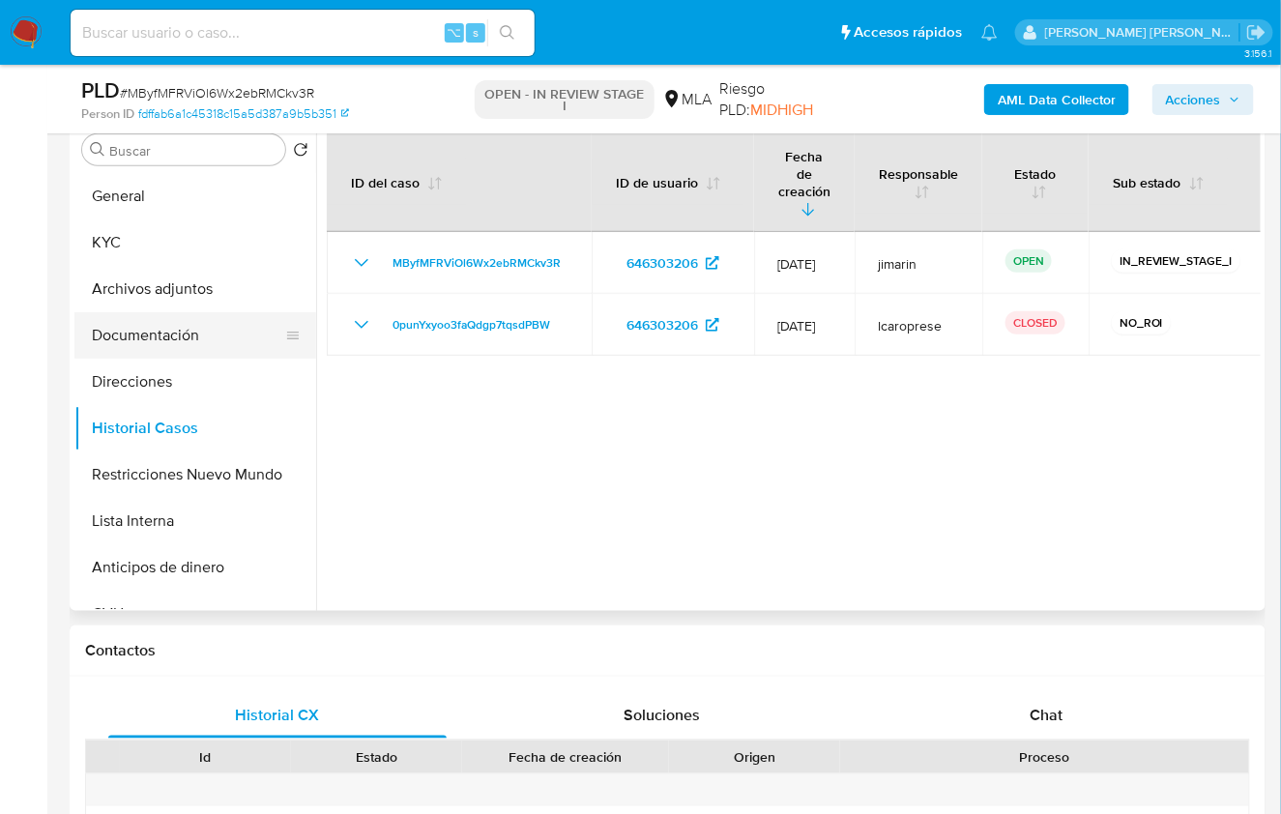
click at [181, 356] on button "Documentación" at bounding box center [187, 335] width 226 height 46
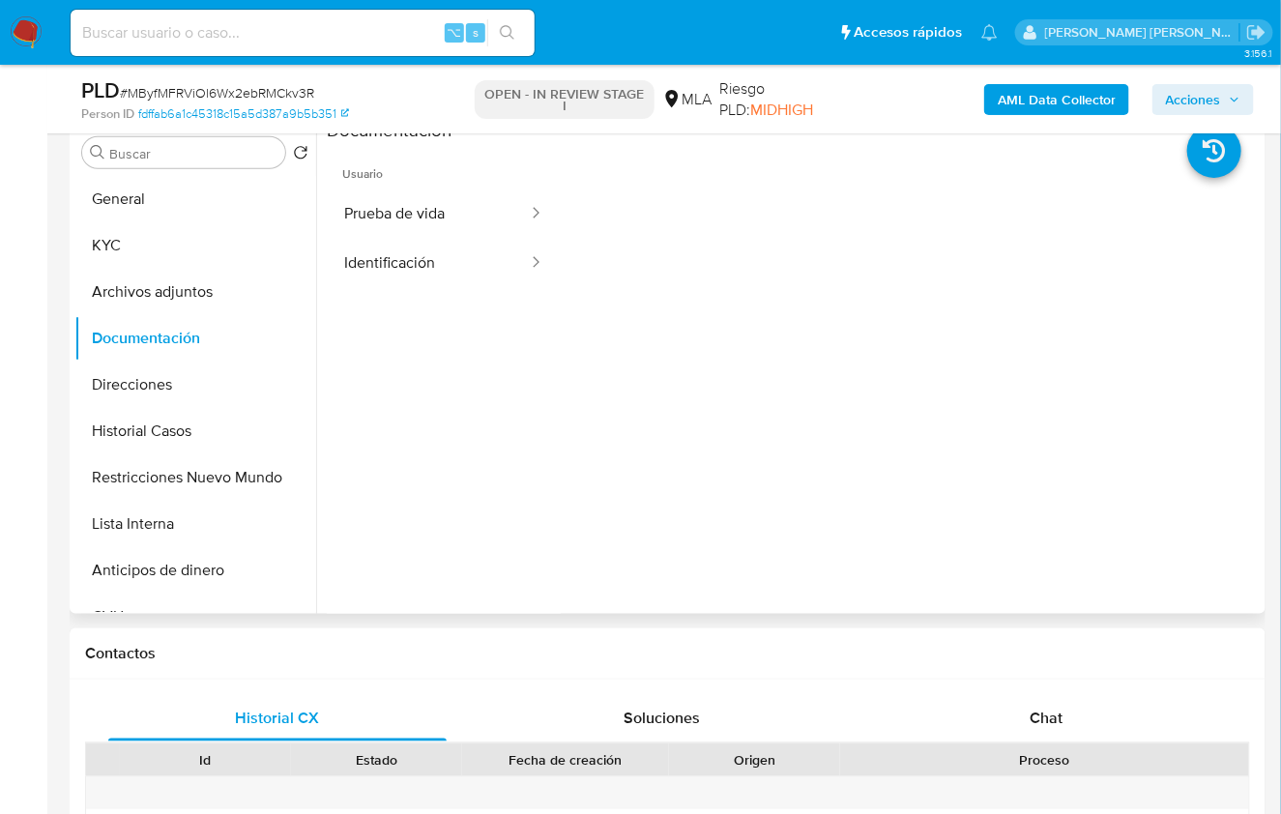
scroll to position [353, 0]
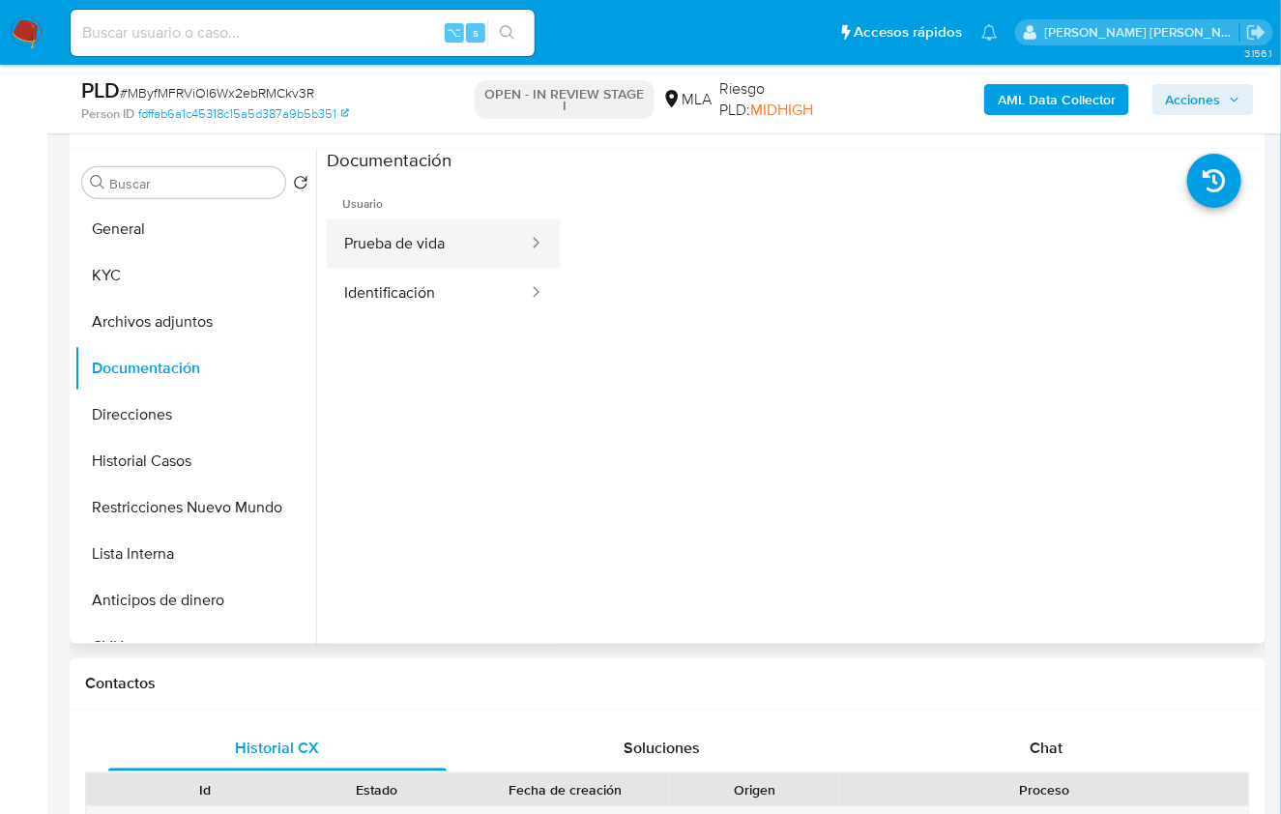
click at [435, 228] on button "Prueba de vida" at bounding box center [428, 243] width 203 height 49
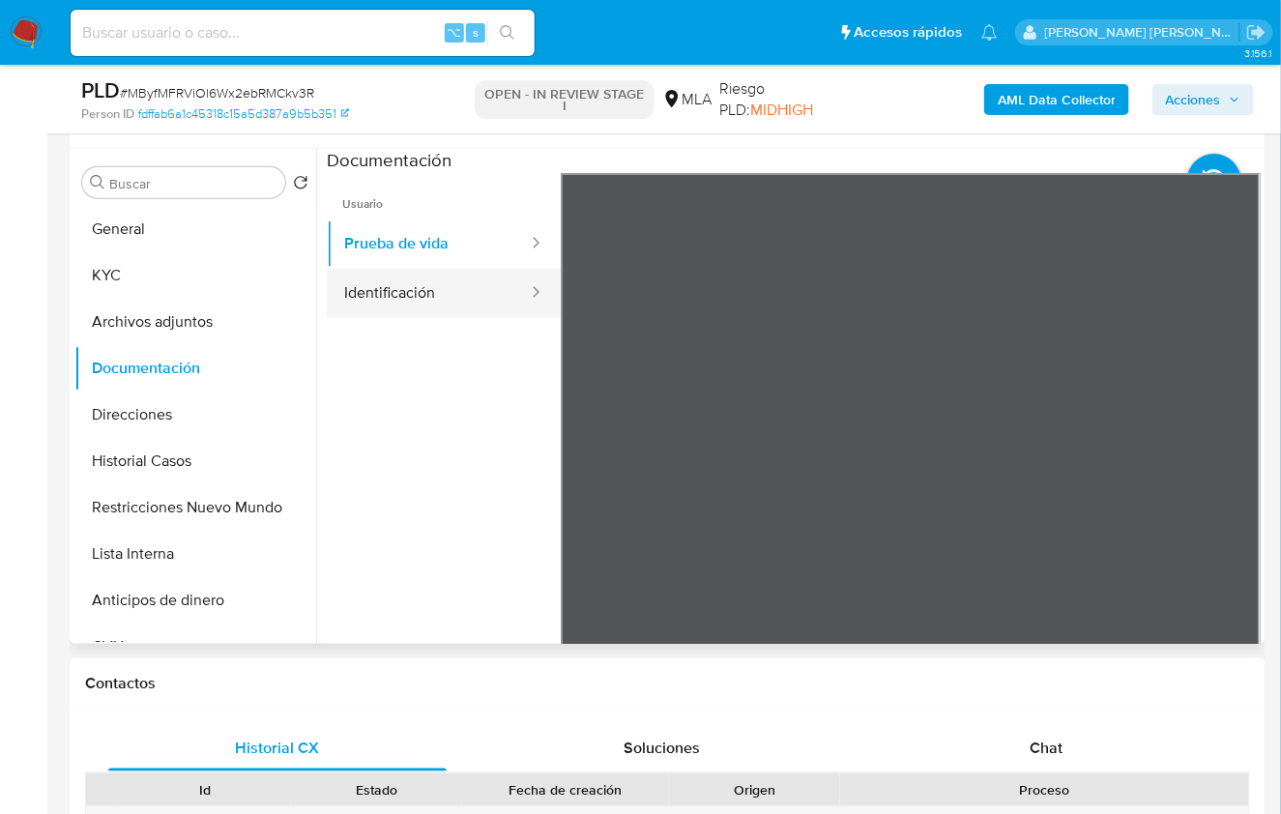
click at [453, 299] on button "Identificación" at bounding box center [428, 293] width 203 height 49
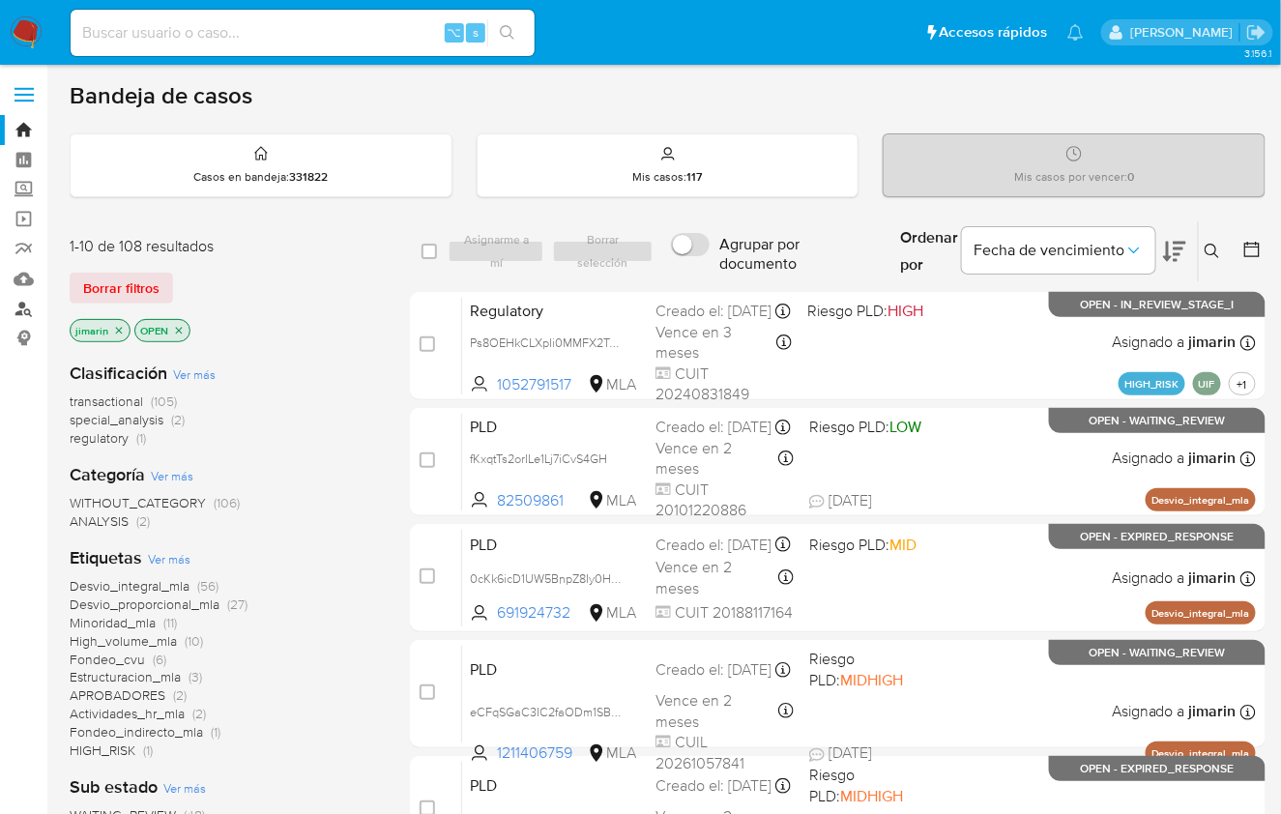
click at [23, 307] on link "Buscador de personas" at bounding box center [115, 309] width 230 height 30
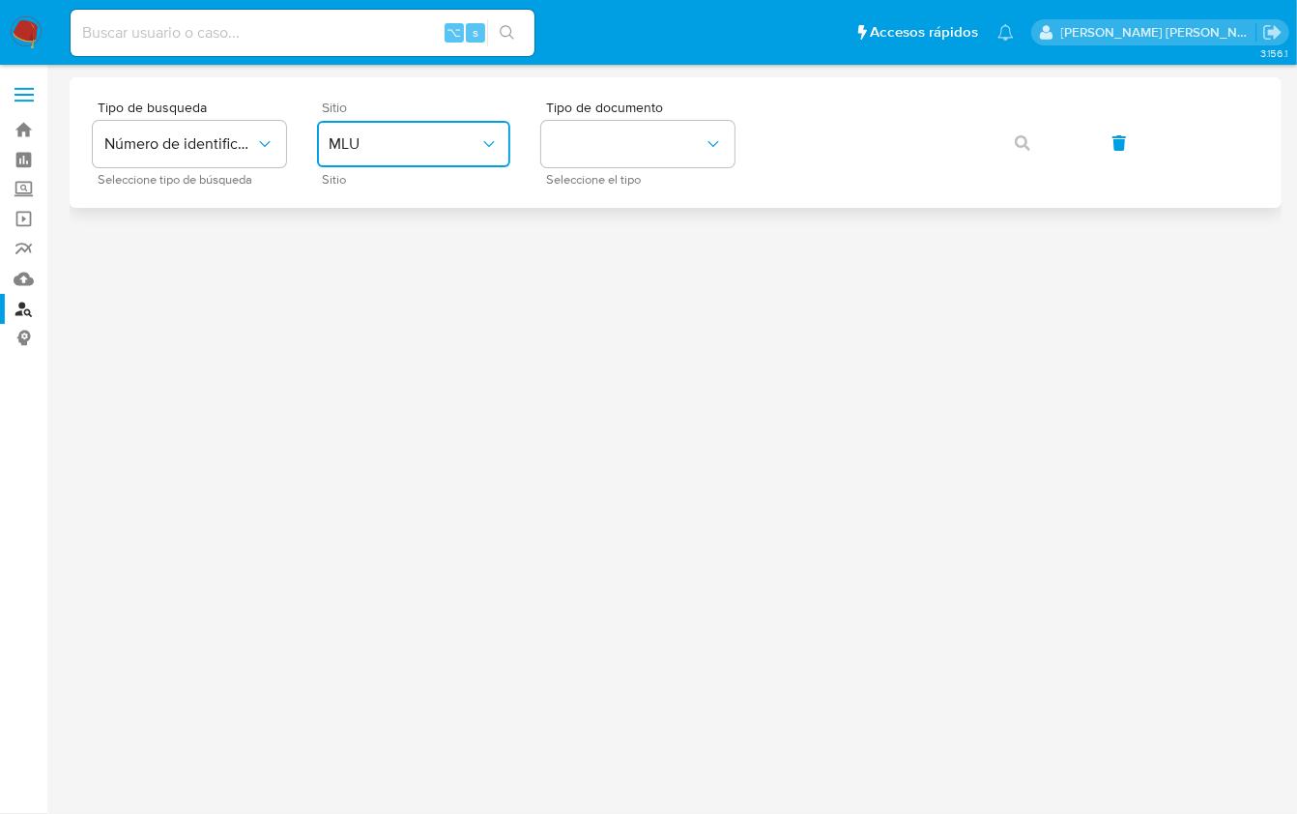
click at [377, 161] on button "MLU" at bounding box center [413, 144] width 193 height 46
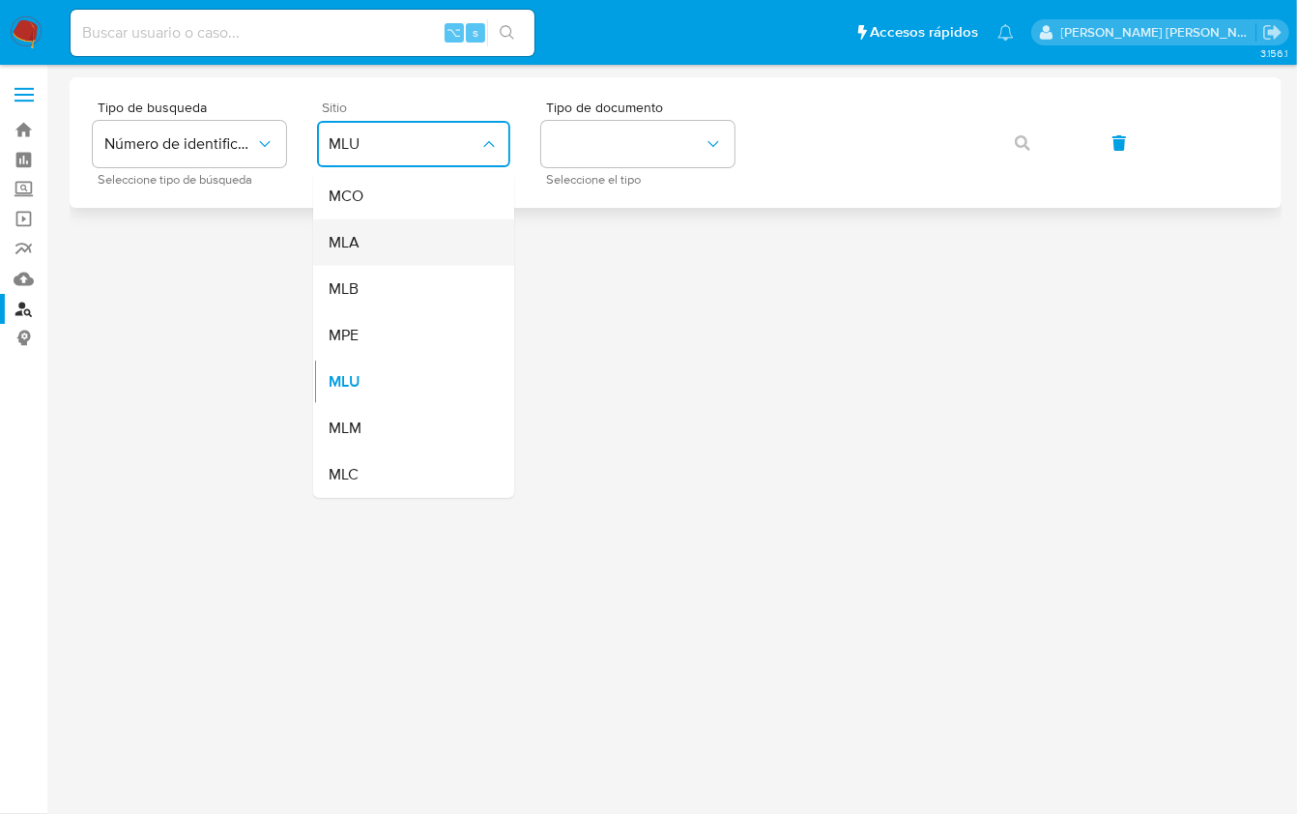
click at [374, 241] on div "MLA" at bounding box center [408, 242] width 159 height 46
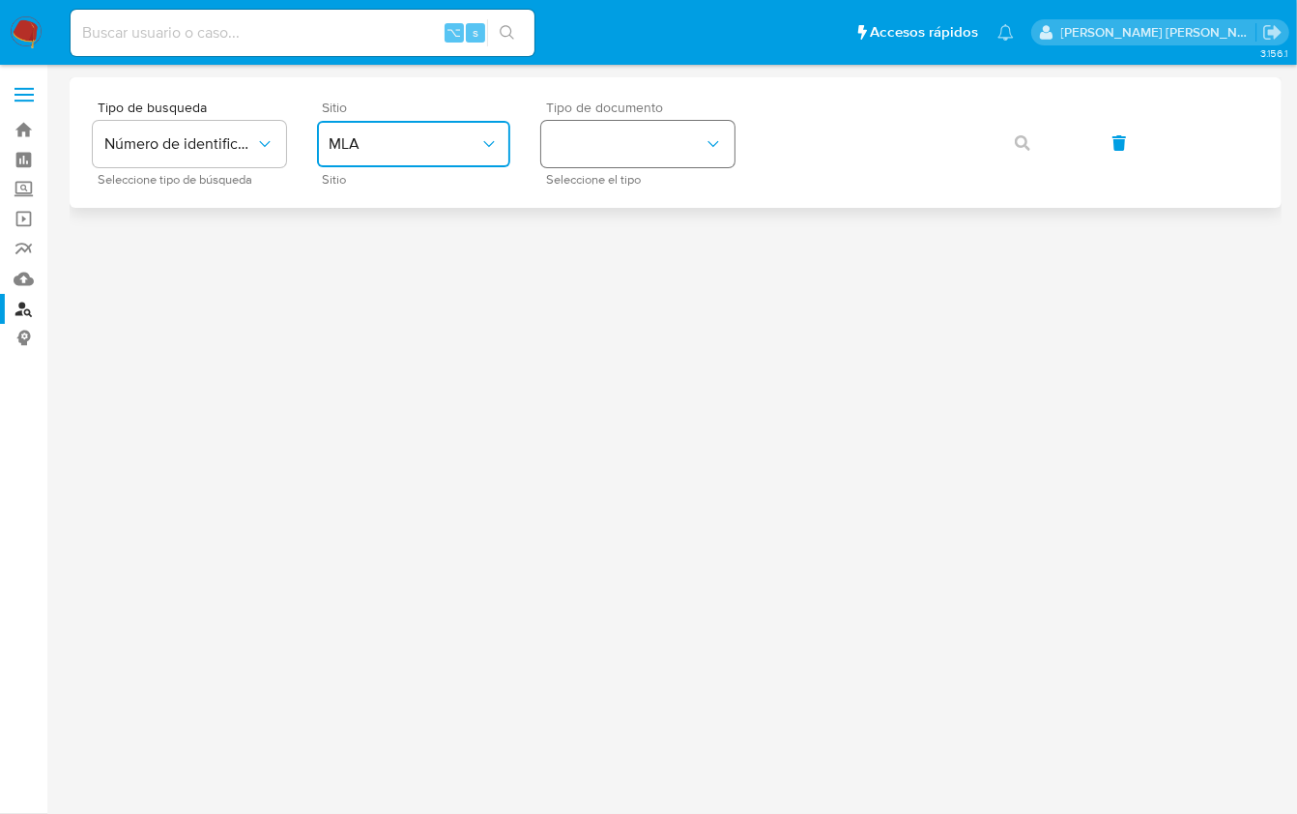
click at [618, 150] on button "identificationType" at bounding box center [637, 144] width 193 height 46
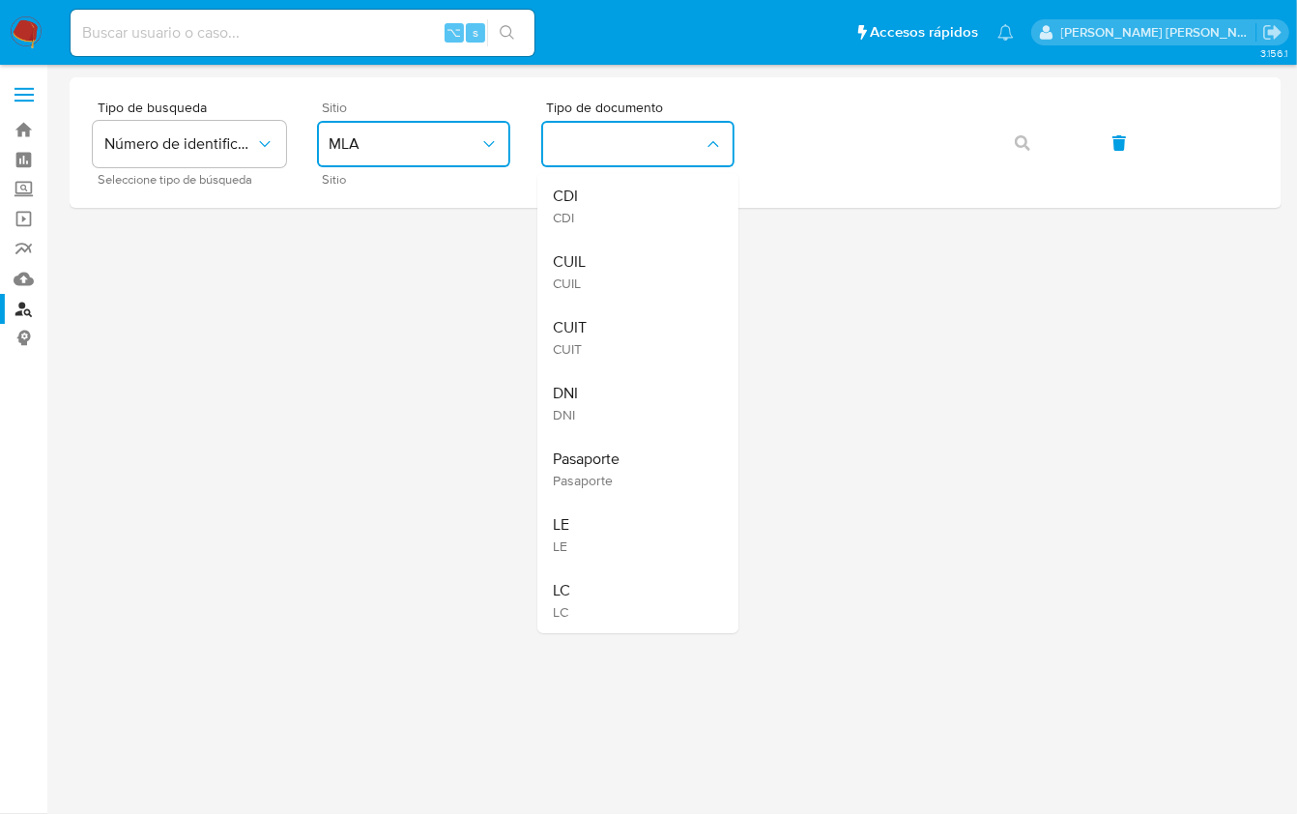
click at [625, 334] on div "CUIT CUIT" at bounding box center [632, 337] width 159 height 66
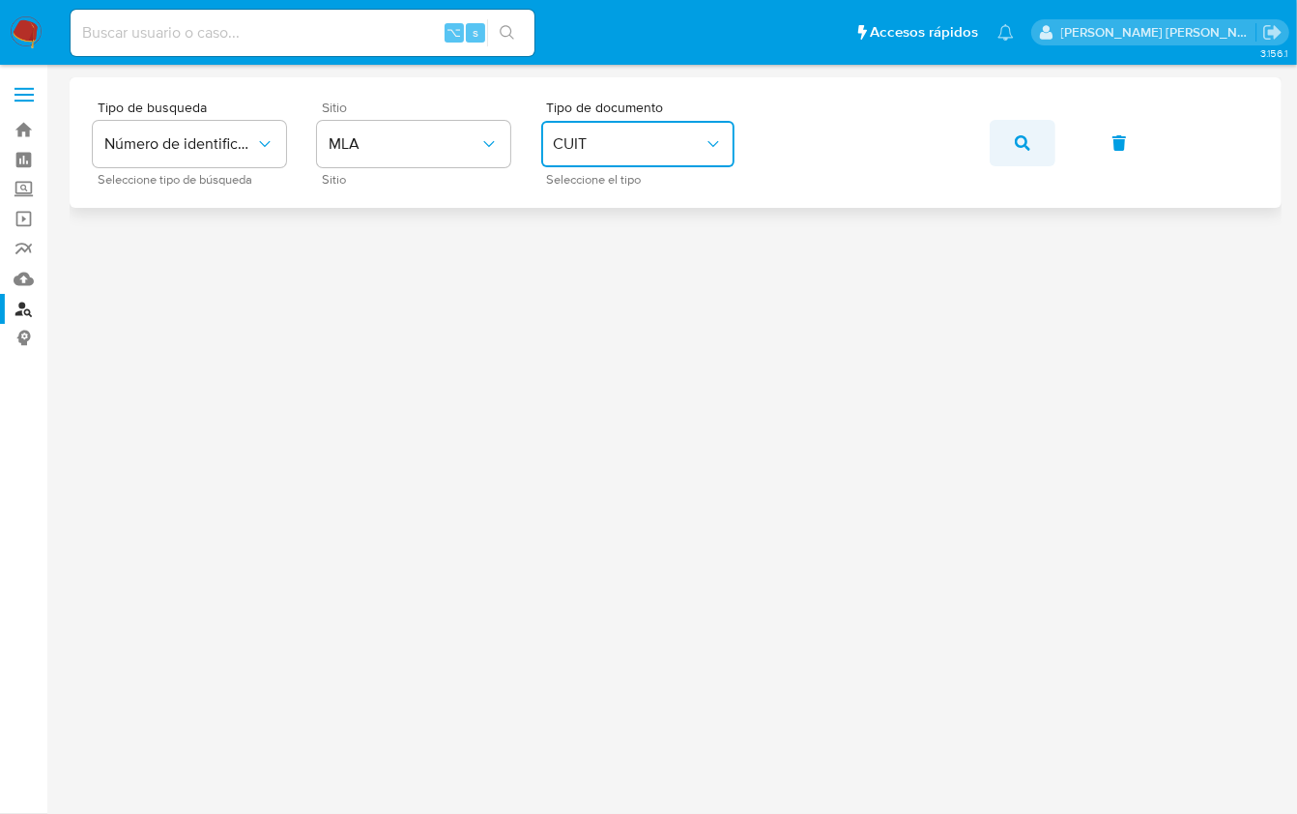
drag, startPoint x: 969, startPoint y: 146, endPoint x: 1014, endPoint y: 150, distance: 45.6
click at [970, 146] on div "Tipo de busqueda Número de identificación Seleccione tipo de búsqueda Sitio MLA…" at bounding box center [676, 143] width 1166 height 84
click at [1015, 151] on span "button" at bounding box center [1022, 143] width 15 height 43
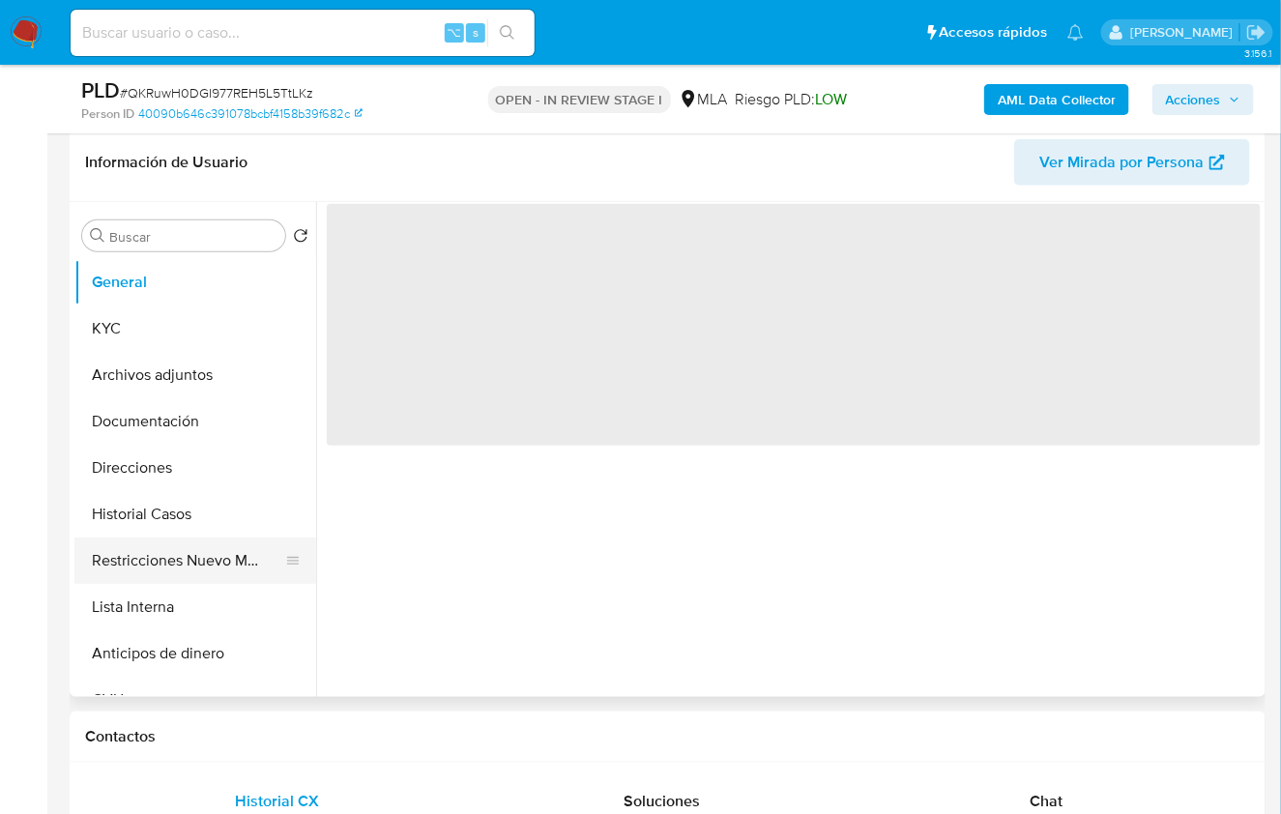
scroll to position [310, 0]
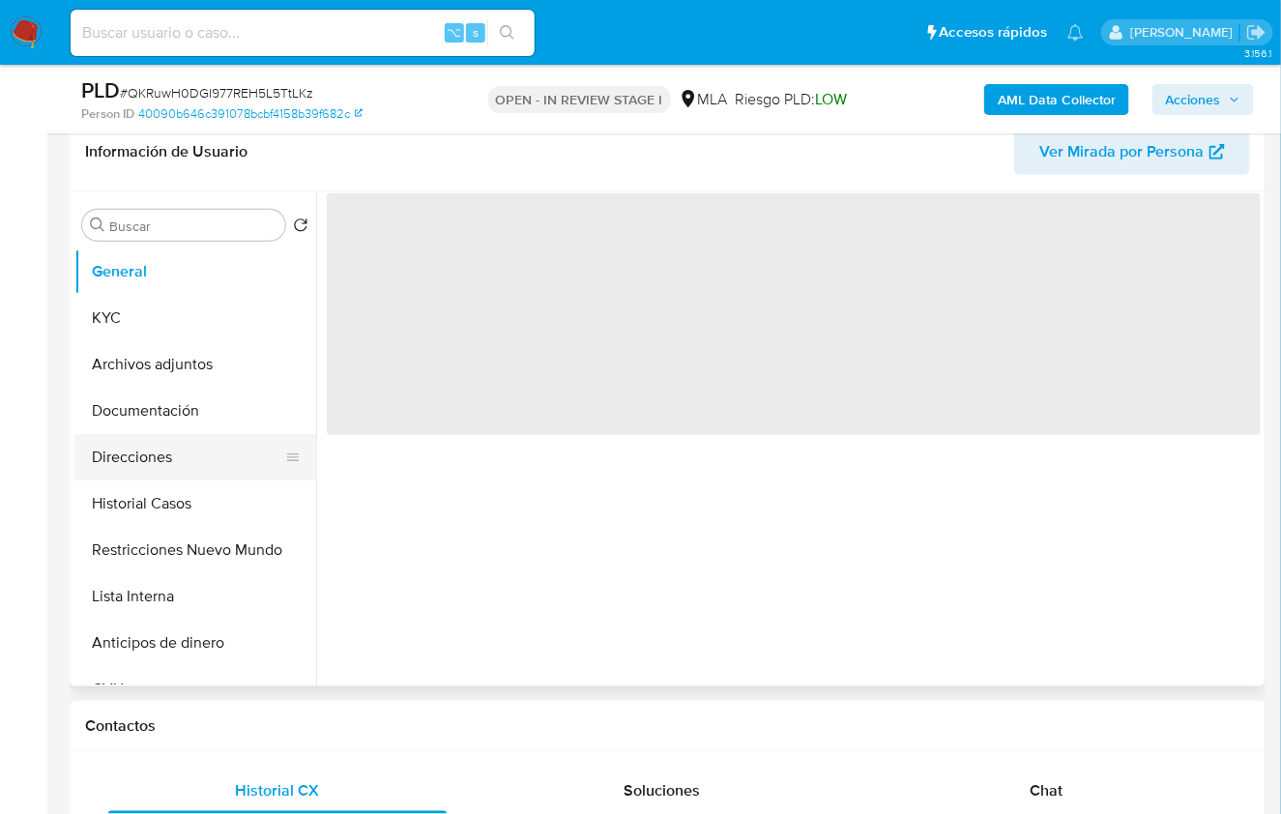
click at [197, 477] on button "Direcciones" at bounding box center [187, 457] width 226 height 46
click at [198, 488] on button "Historial Casos" at bounding box center [187, 503] width 226 height 46
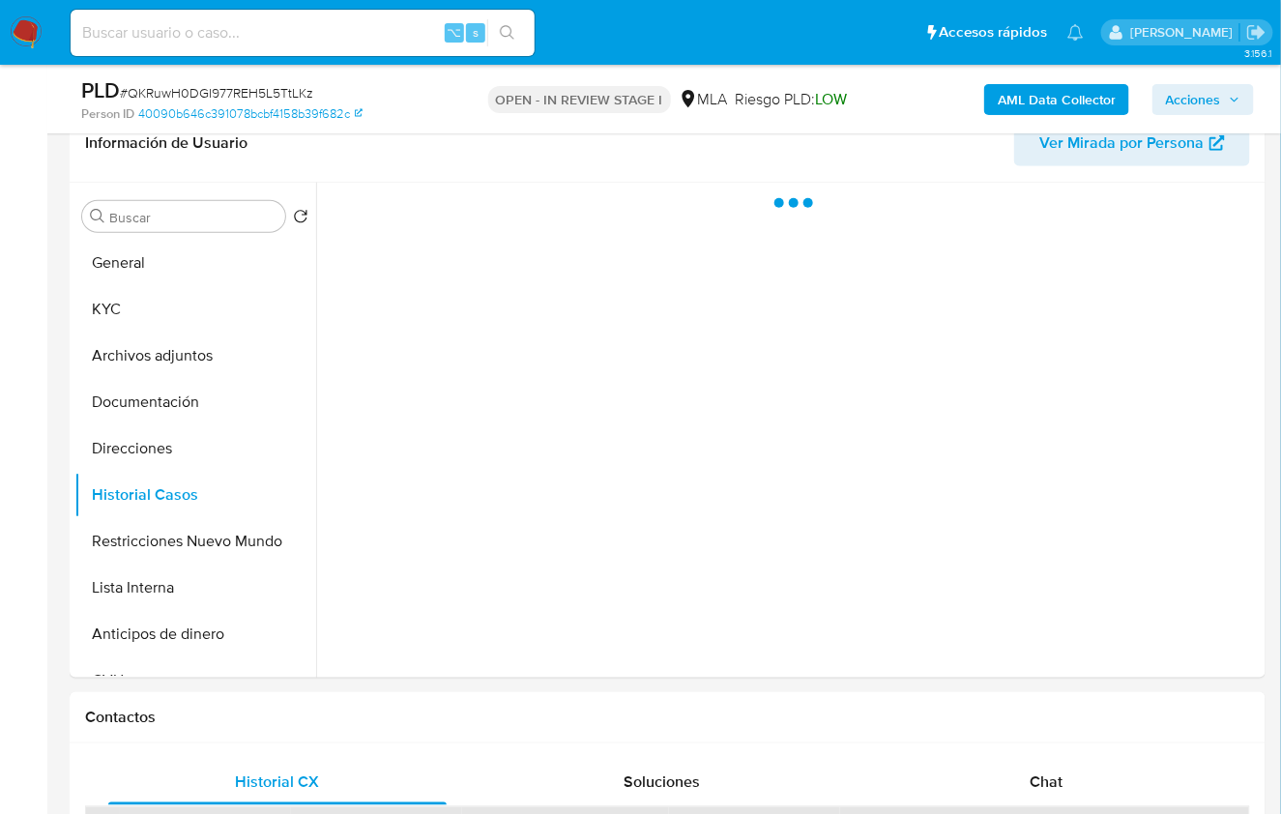
scroll to position [634, 0]
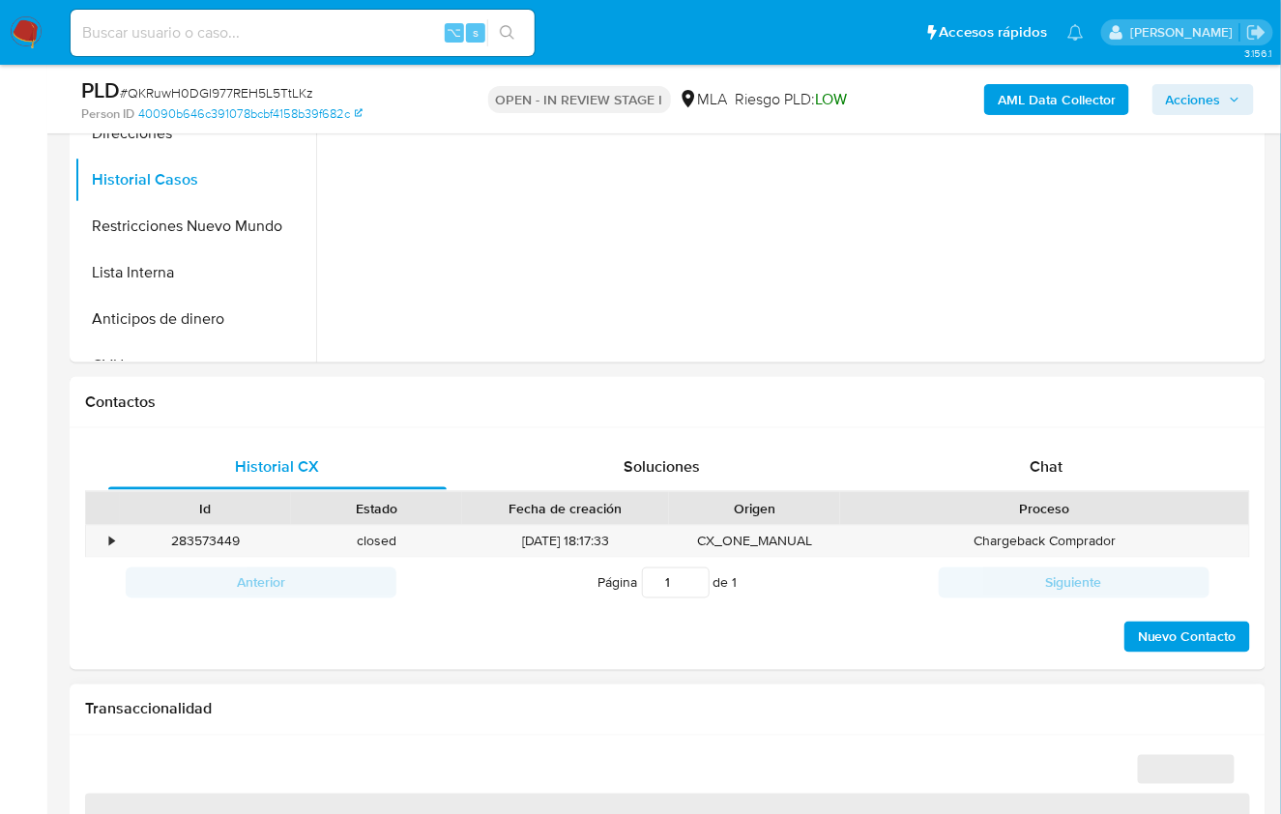
select select "10"
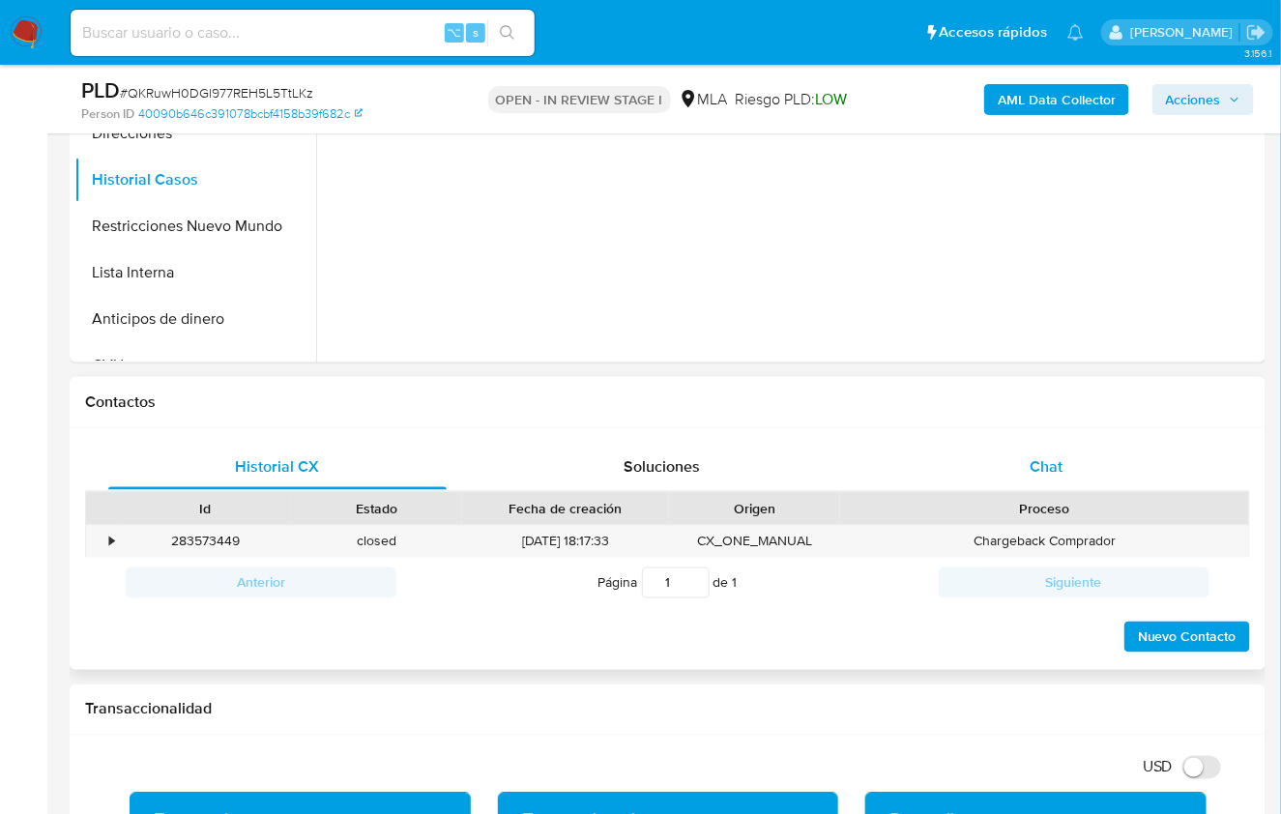
click at [1063, 492] on div "Proceso" at bounding box center [1044, 508] width 409 height 33
click at [1064, 482] on div "Chat" at bounding box center [1046, 467] width 338 height 46
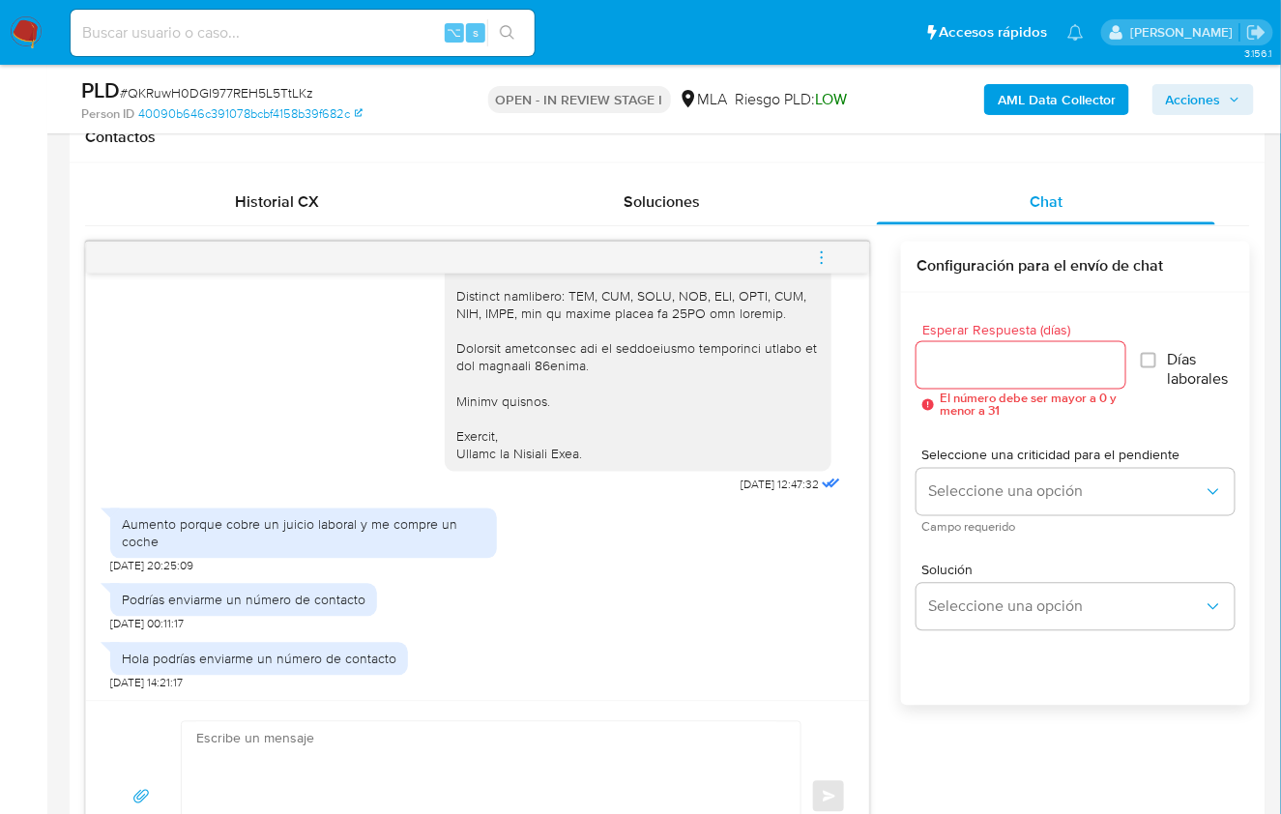
scroll to position [927, 0]
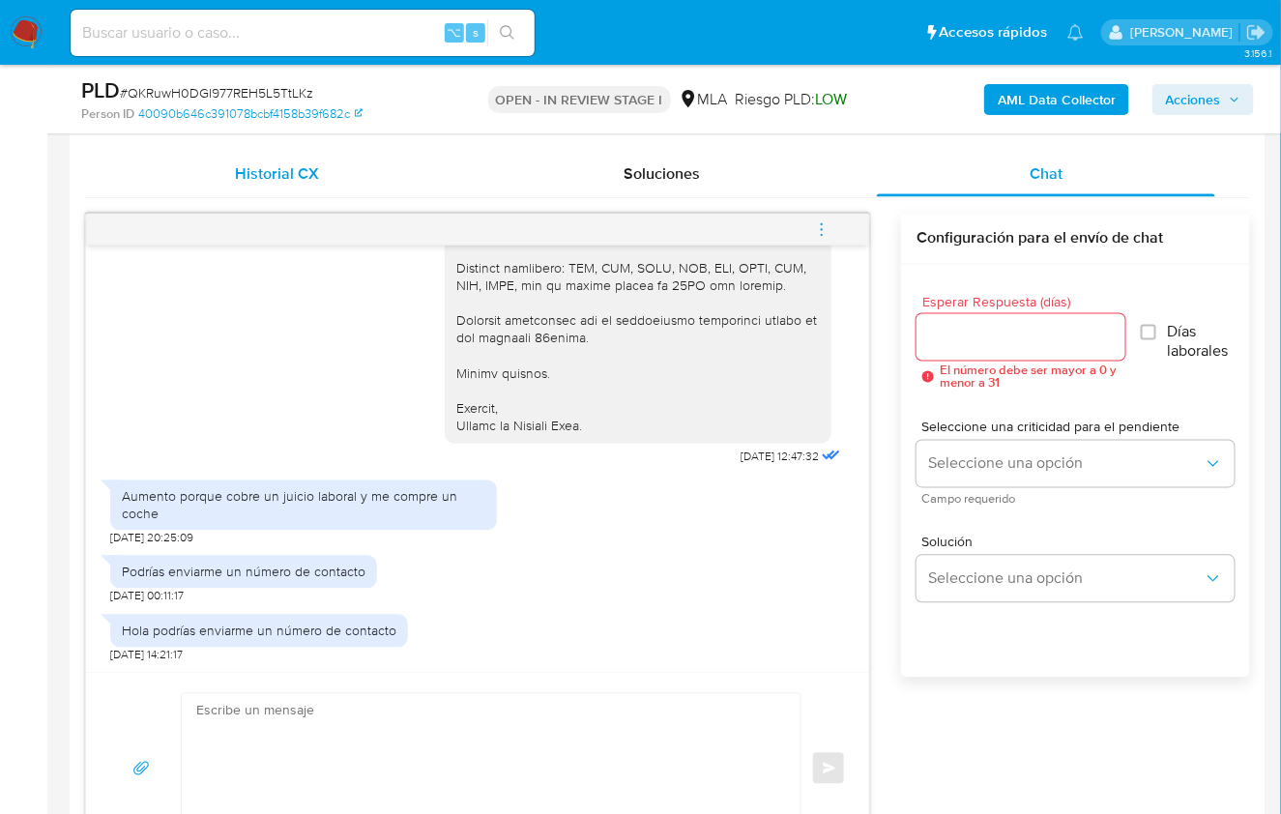
click at [355, 189] on div "Historial CX" at bounding box center [277, 174] width 338 height 46
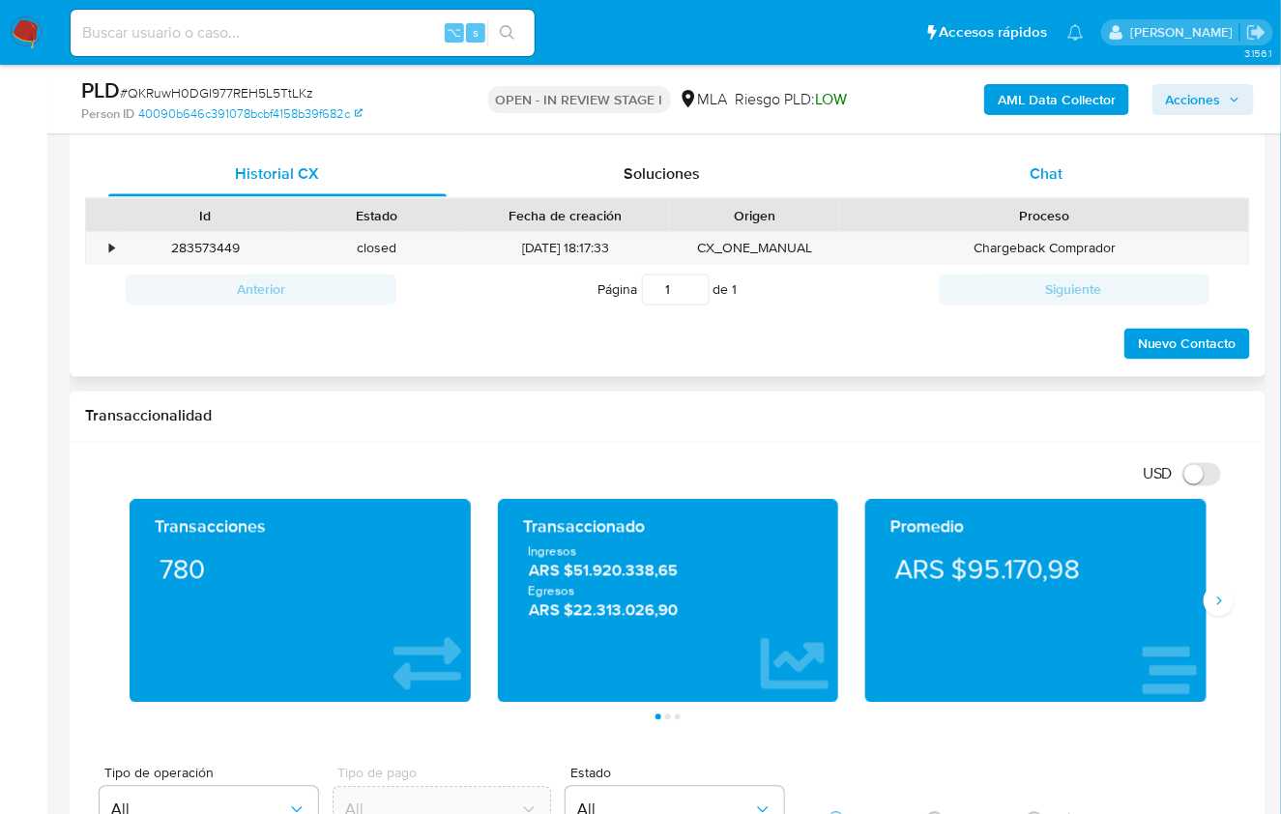
click at [1007, 174] on div "Chat" at bounding box center [1046, 174] width 338 height 46
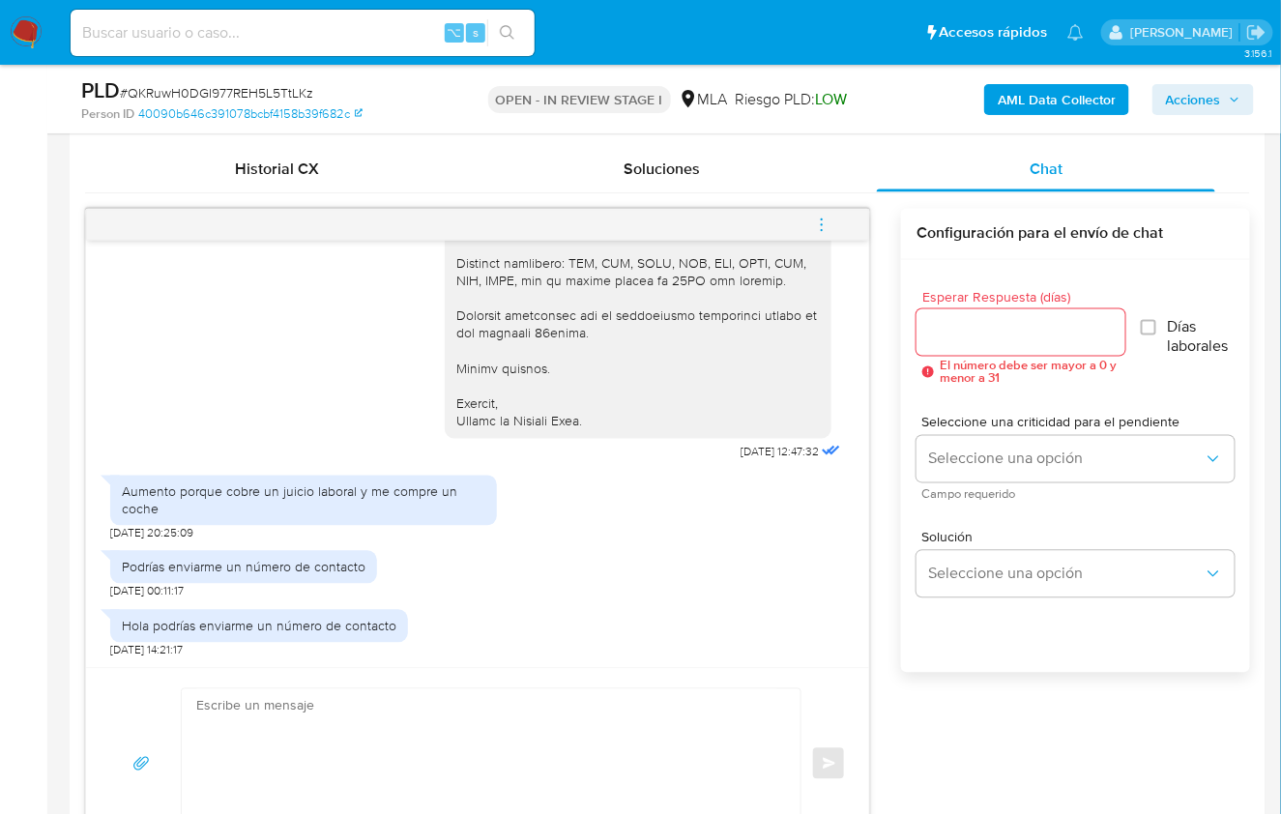
scroll to position [941, 0]
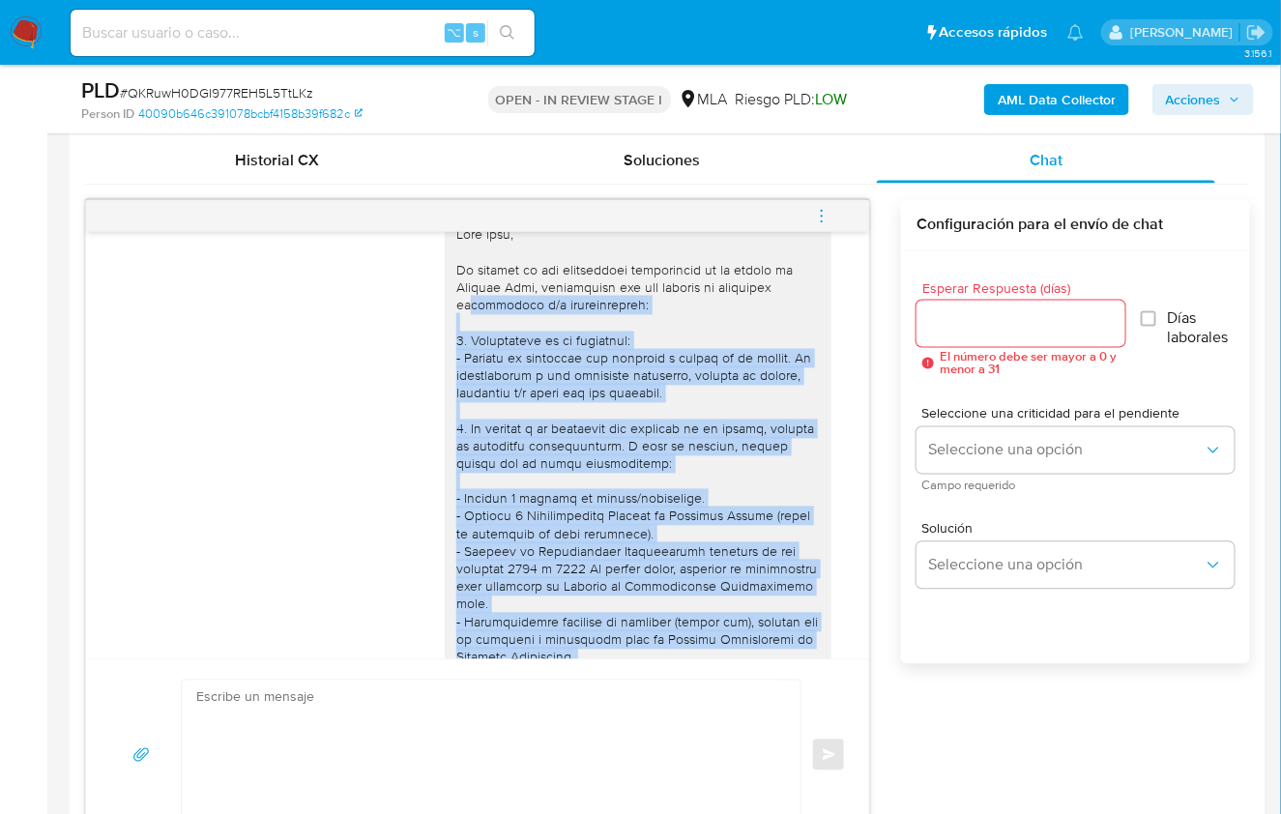
scroll to position [2538, 0]
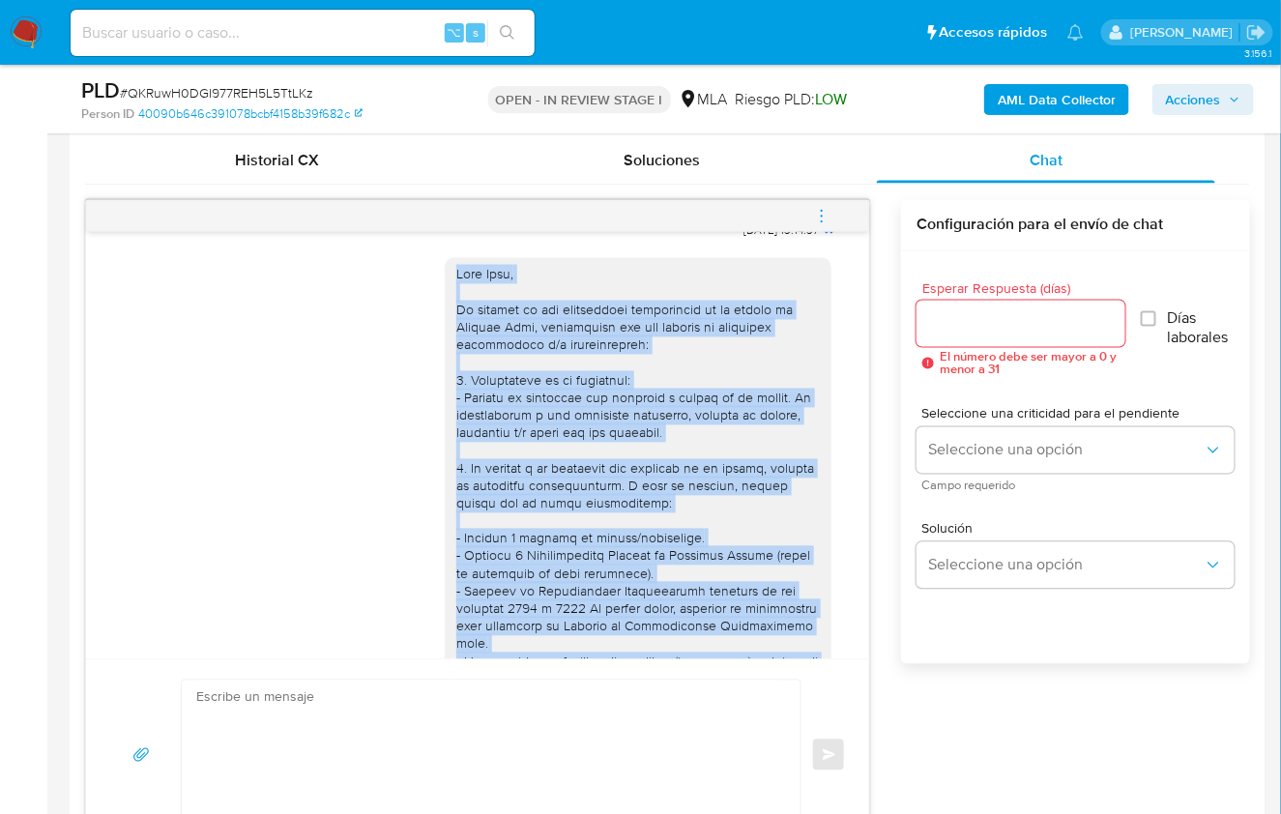
drag, startPoint x: 593, startPoint y: 556, endPoint x: 442, endPoint y: 330, distance: 271.8
click at [456, 330] on div at bounding box center [637, 784] width 363 height 1037
copy div "Hola Ivan, En función de las operaciones registradas en tu cuenta de Mercado Pa…"
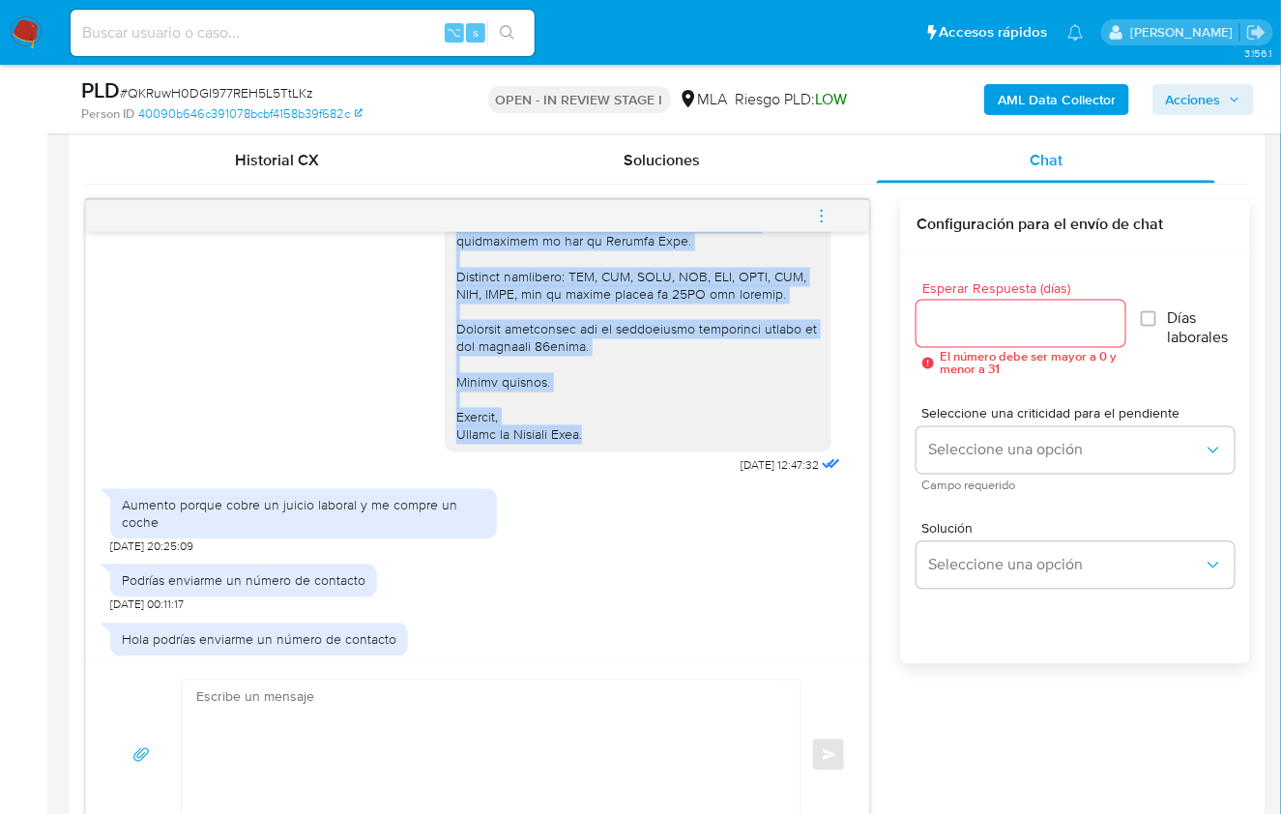
scroll to position [3473, 0]
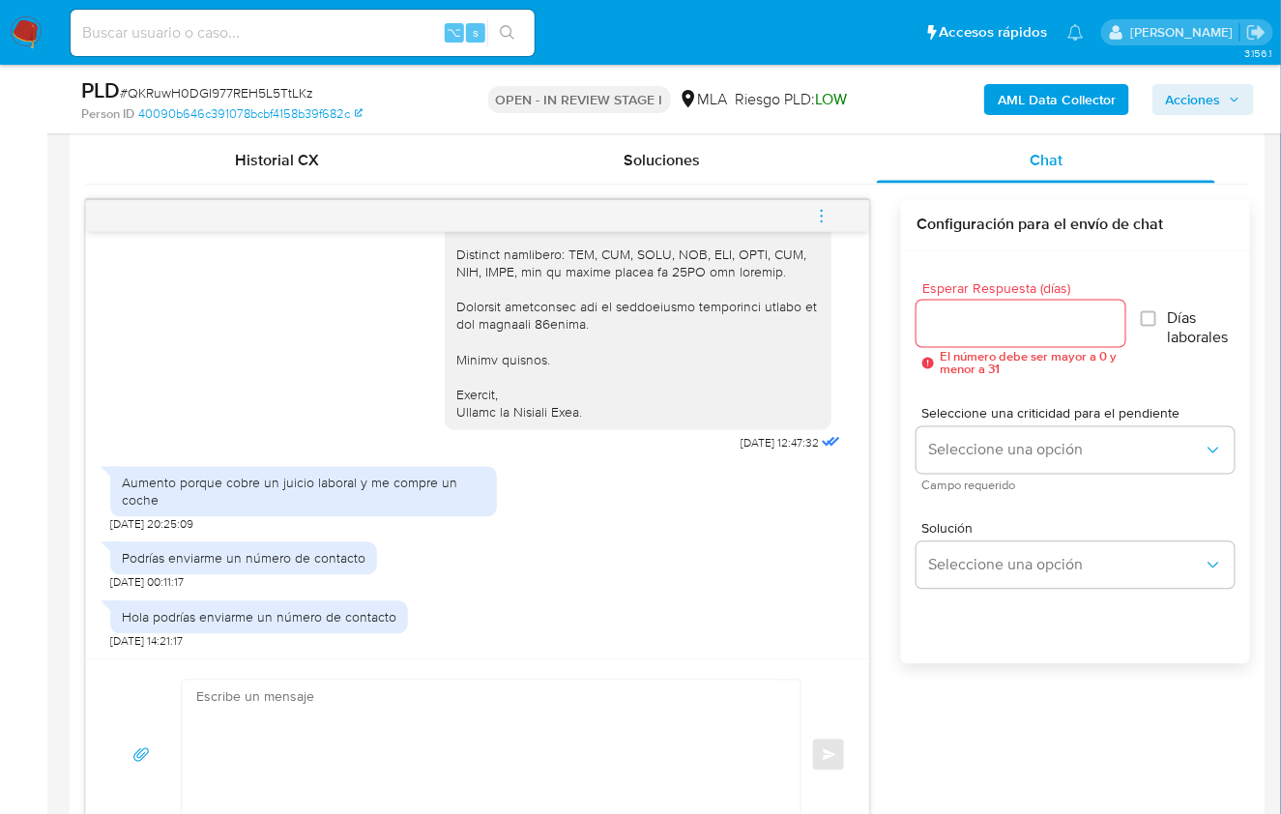
click at [478, 738] on textarea at bounding box center [486, 754] width 580 height 149
paste textarea "Hola Ivan, En función de las operaciones registradas en tu cuenta de Mercado Pa…"
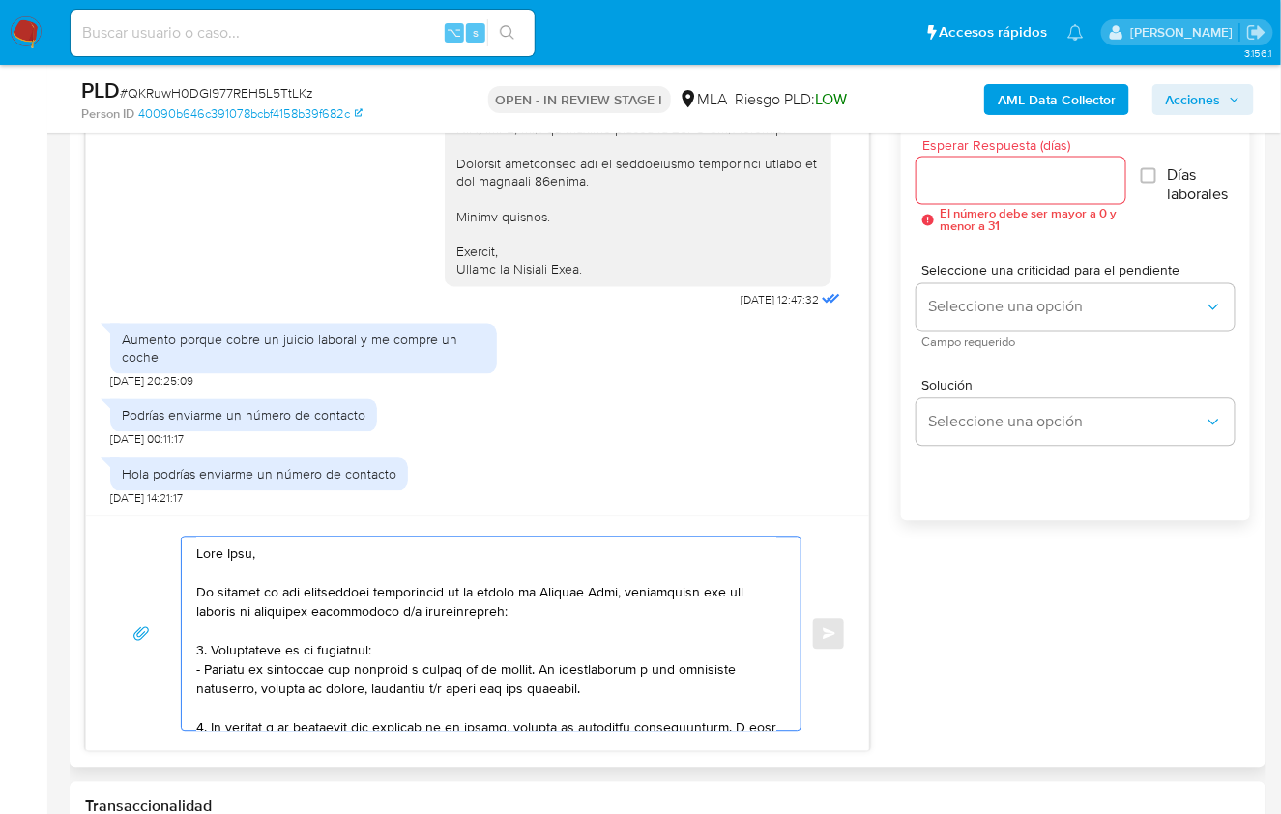
scroll to position [1080, 0]
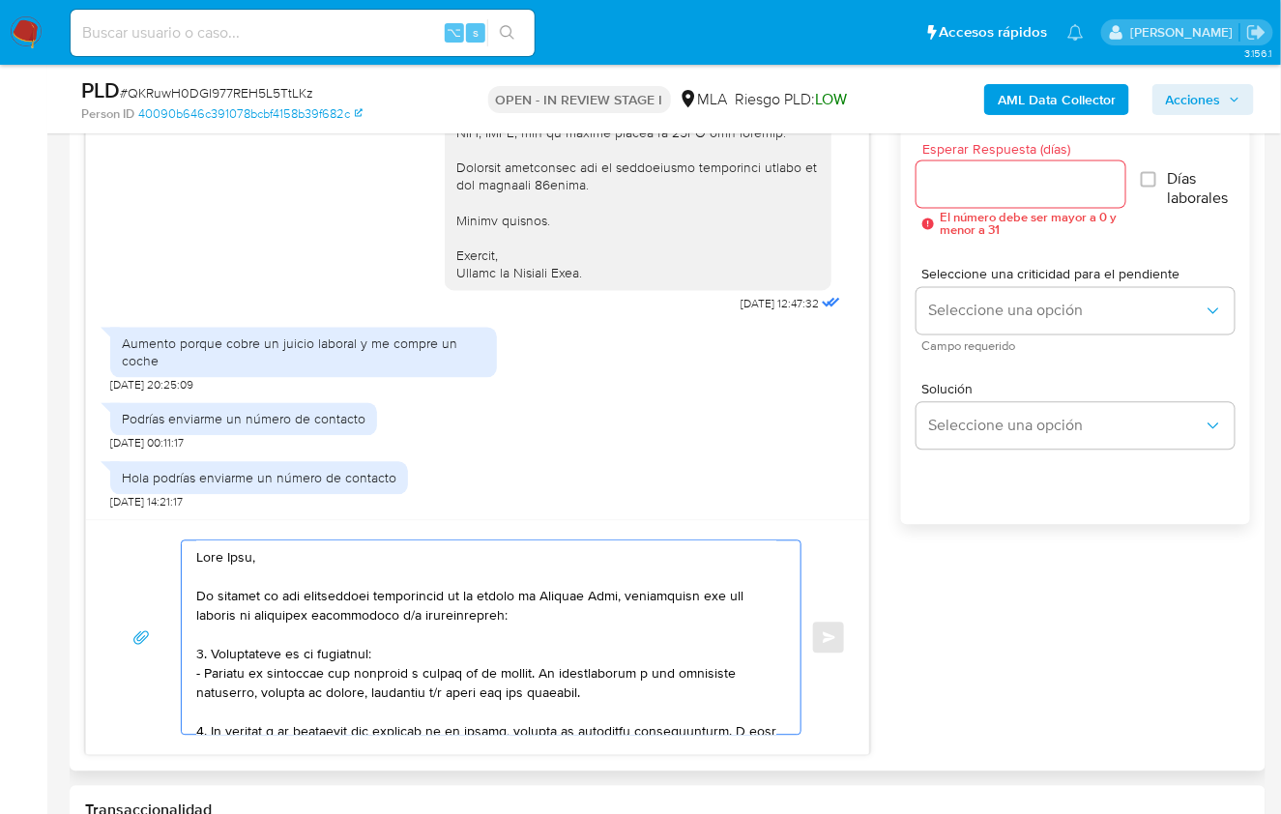
drag, startPoint x: 607, startPoint y: 692, endPoint x: 192, endPoint y: 655, distance: 416.3
click at [192, 655] on div at bounding box center [486, 637] width 609 height 193
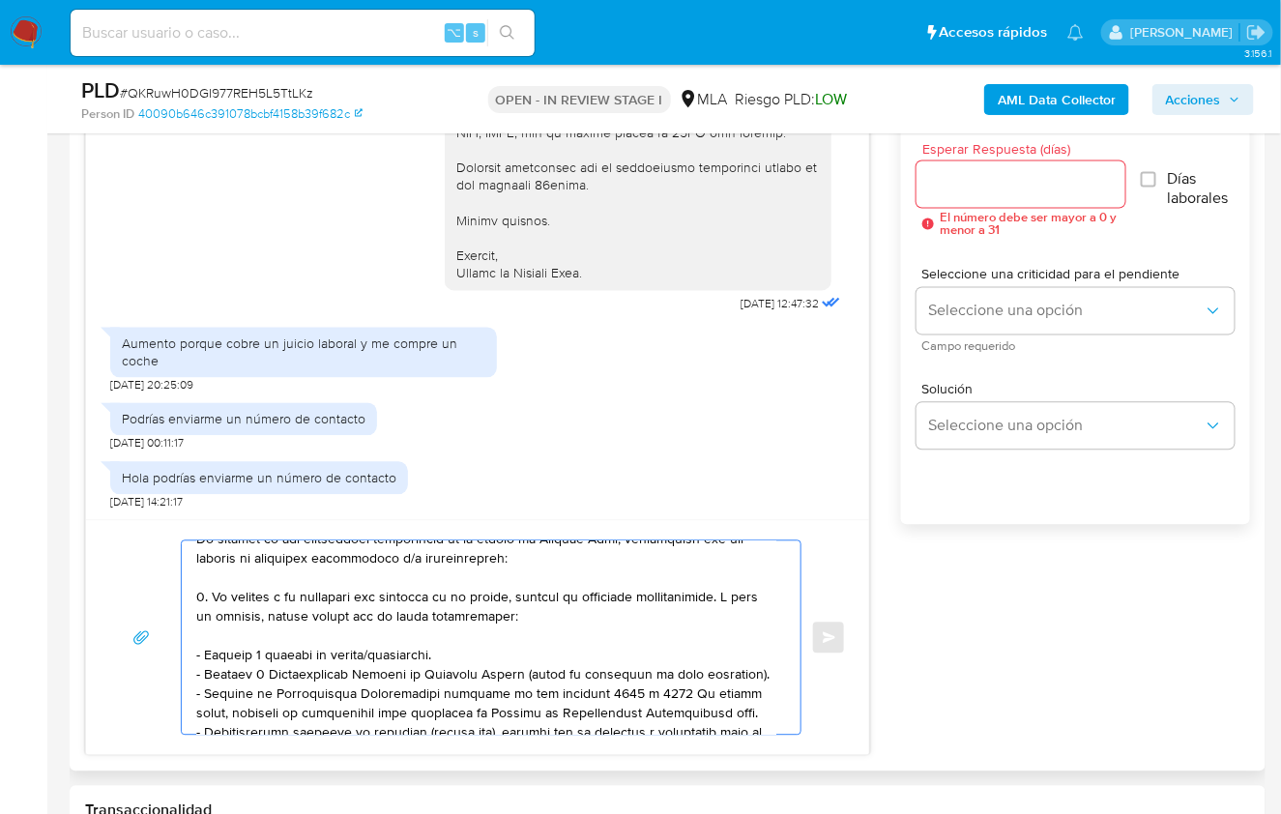
scroll to position [60, 0]
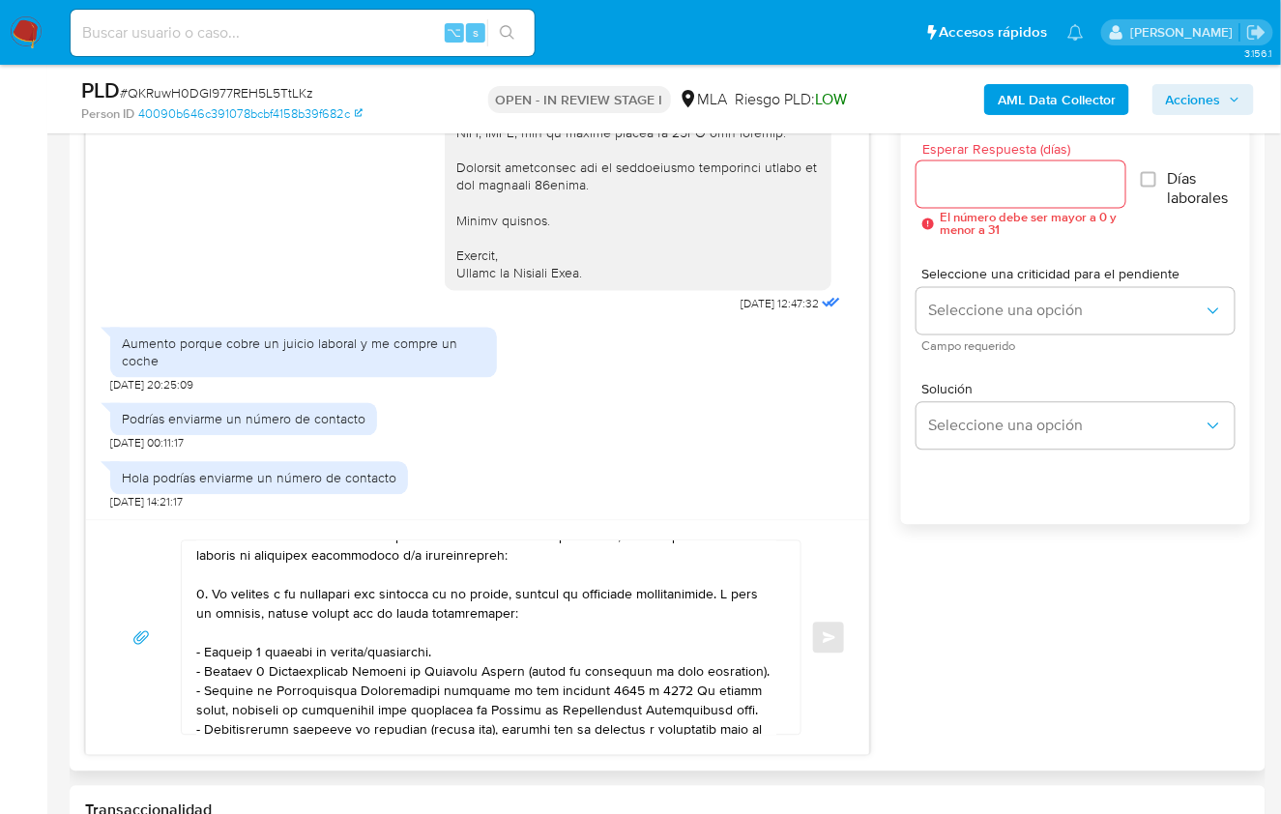
click at [194, 670] on div at bounding box center [486, 637] width 609 height 193
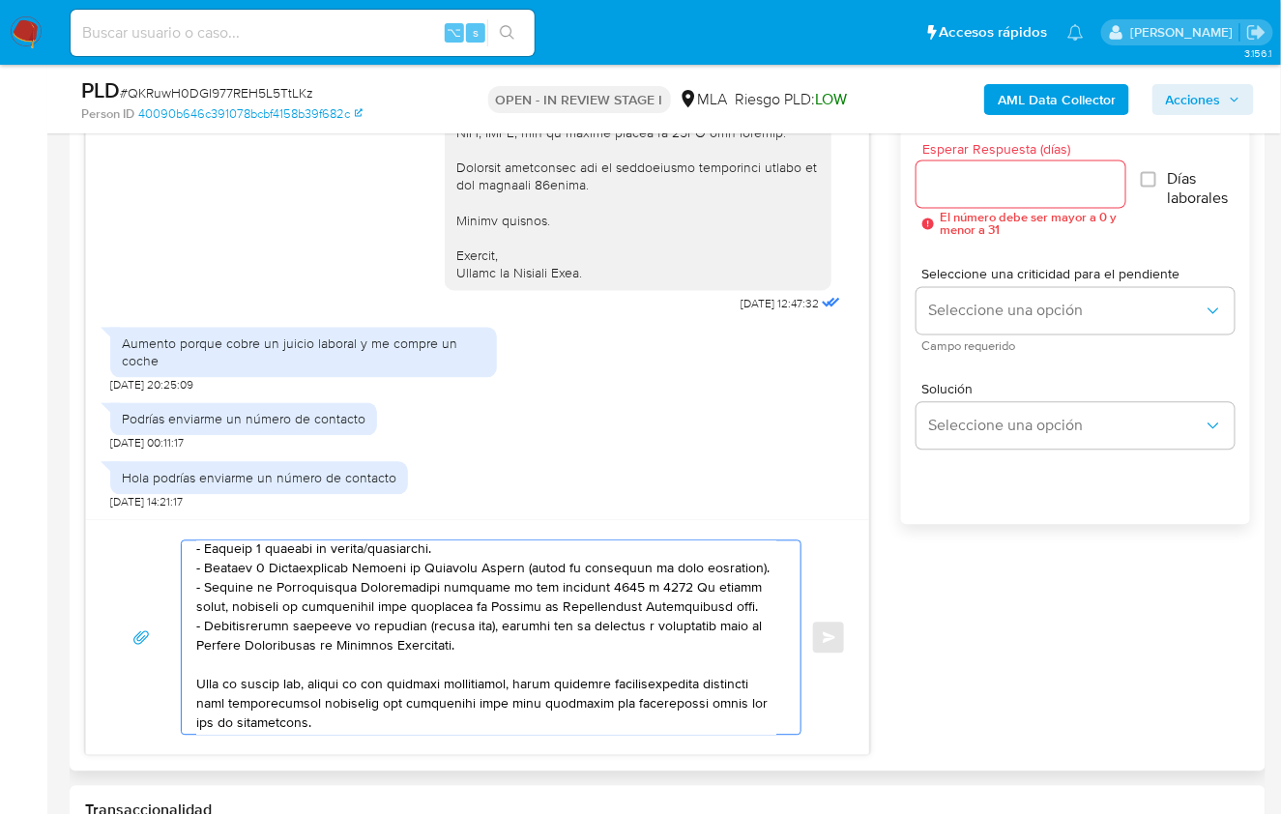
scroll to position [188, 0]
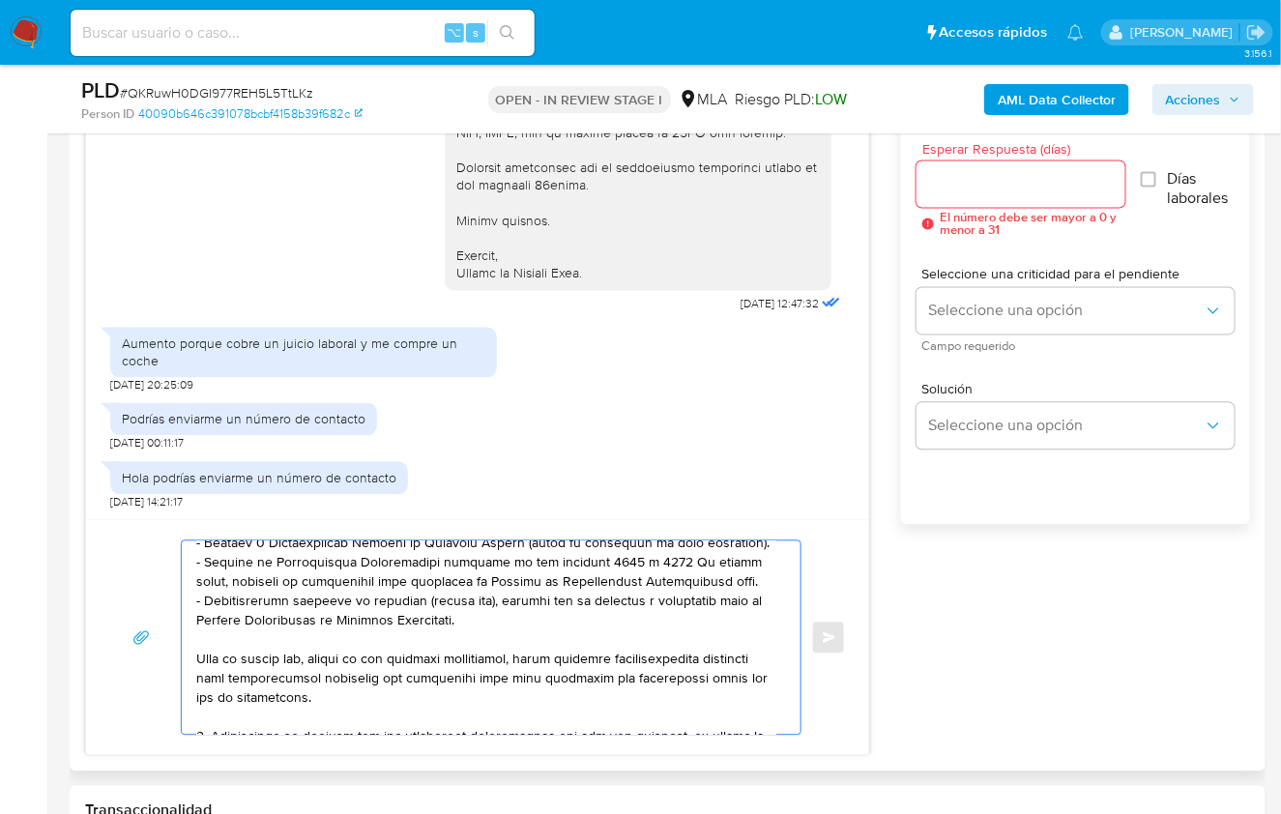
drag, startPoint x: 195, startPoint y: 670, endPoint x: 471, endPoint y: 631, distance: 278.2
click at [471, 631] on textarea at bounding box center [486, 637] width 580 height 193
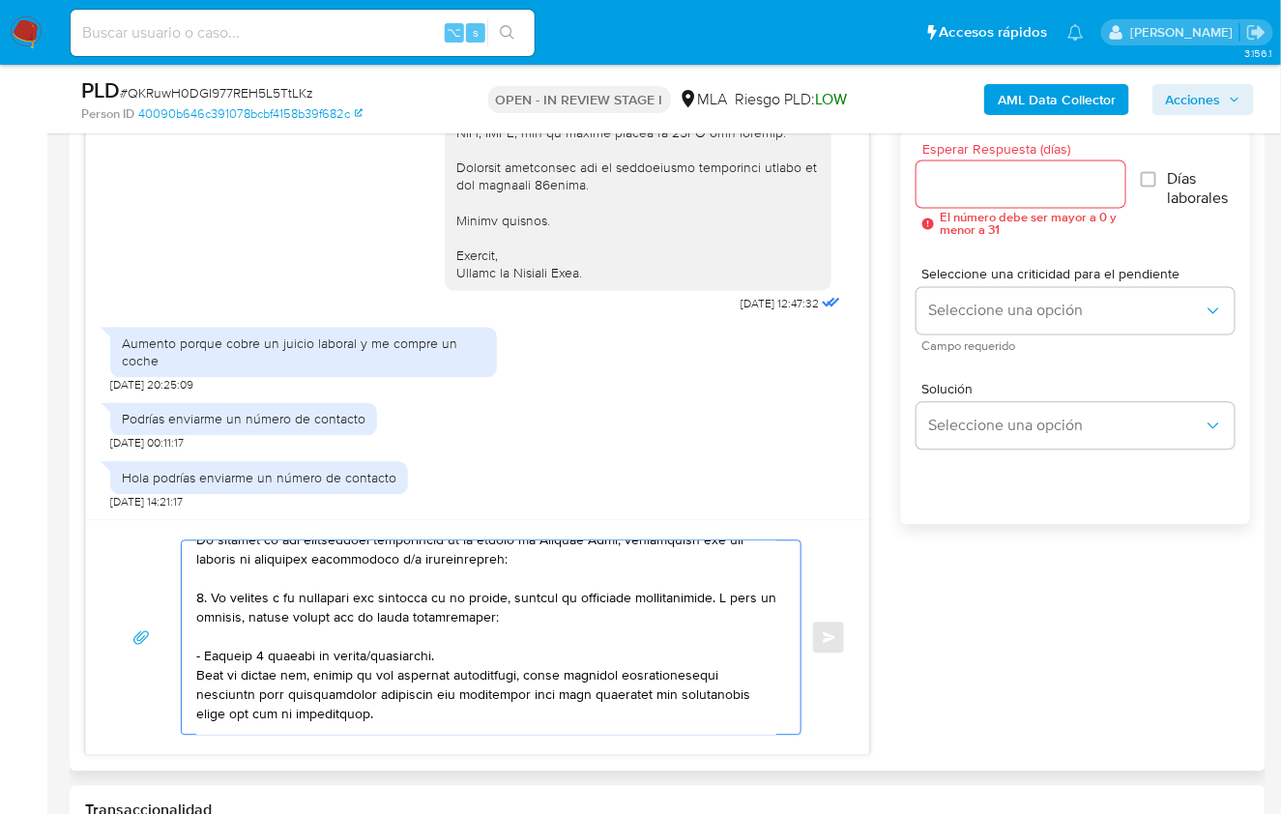
scroll to position [51, 0]
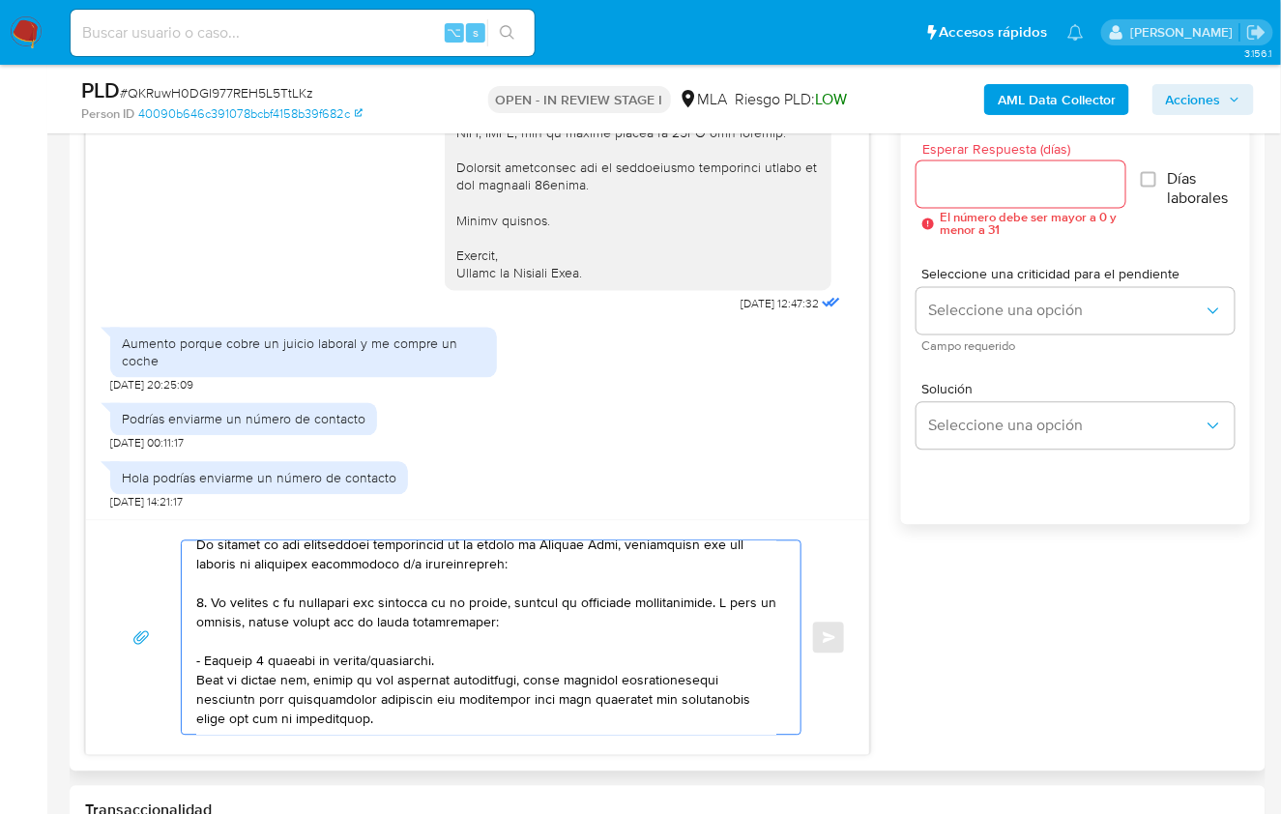
drag, startPoint x: 345, startPoint y: 709, endPoint x: 187, endPoint y: 678, distance: 161.5
click at [187, 678] on div at bounding box center [486, 637] width 609 height 193
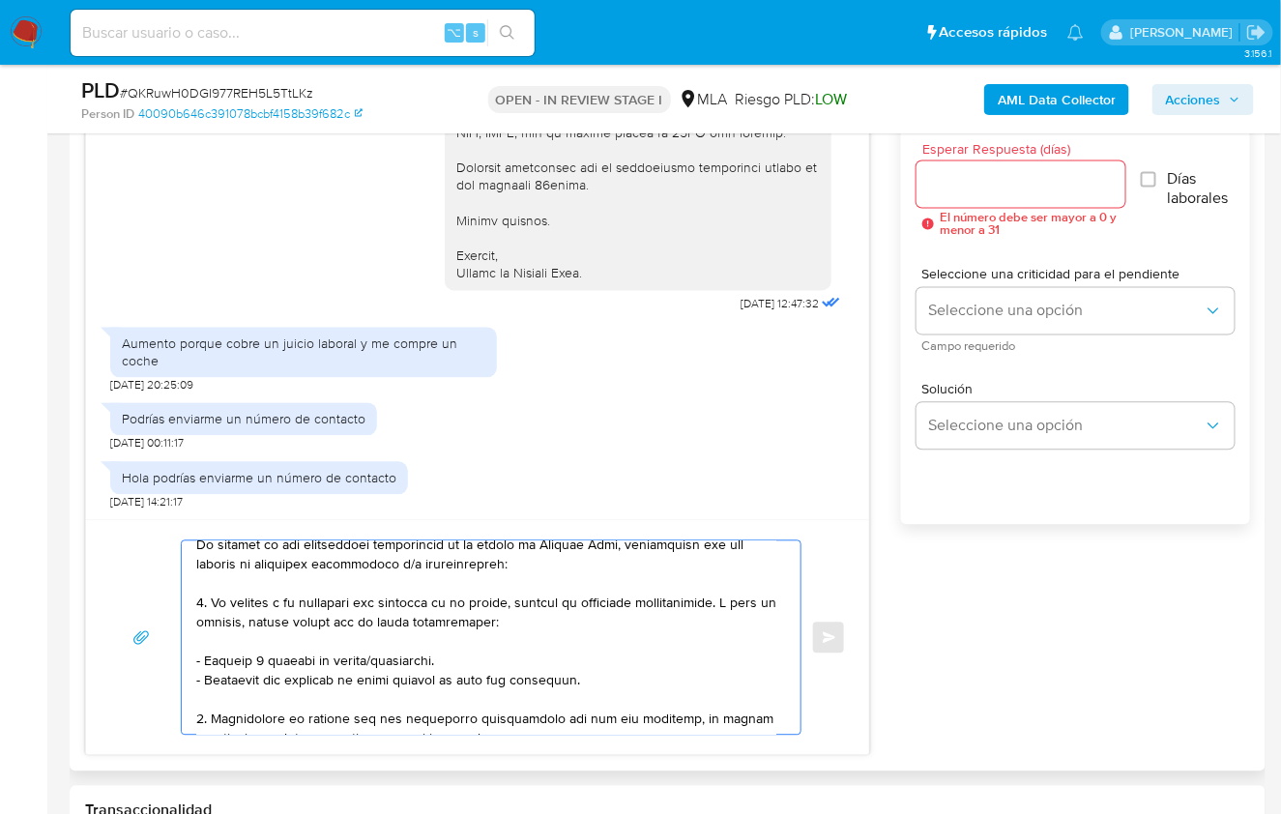
click at [386, 683] on textarea at bounding box center [486, 637] width 580 height 193
click at [383, 680] on textarea at bounding box center [486, 637] width 580 height 193
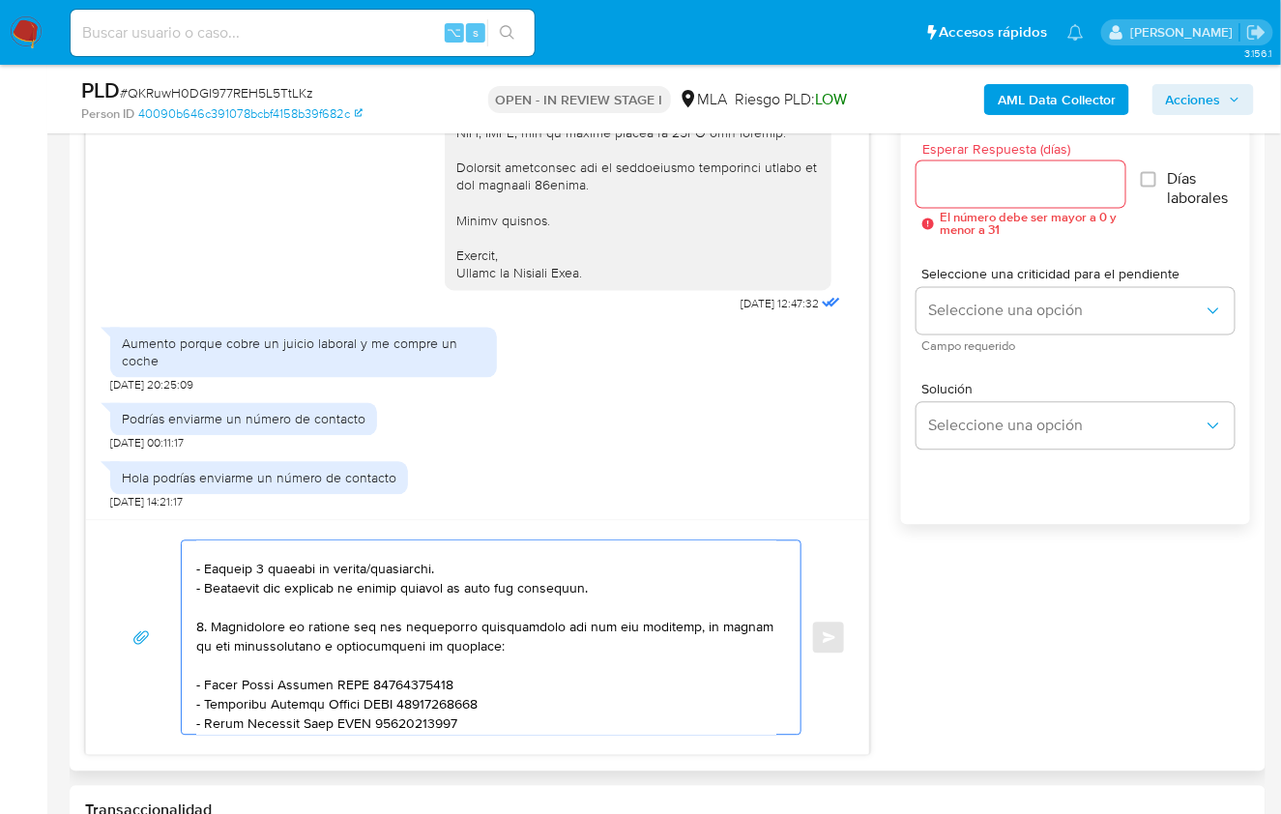
scroll to position [181, 0]
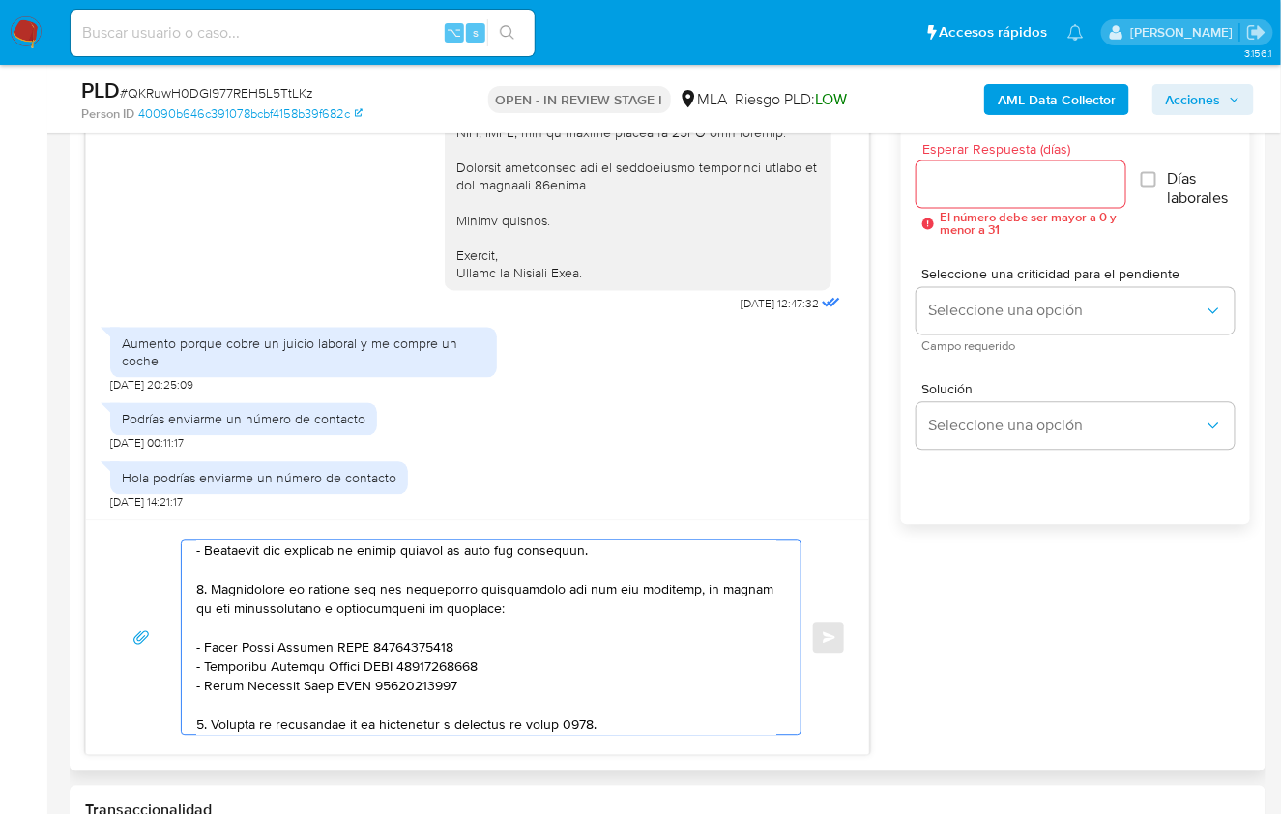
click at [251, 618] on textarea at bounding box center [486, 637] width 580 height 193
click at [472, 683] on textarea at bounding box center [486, 637] width 580 height 193
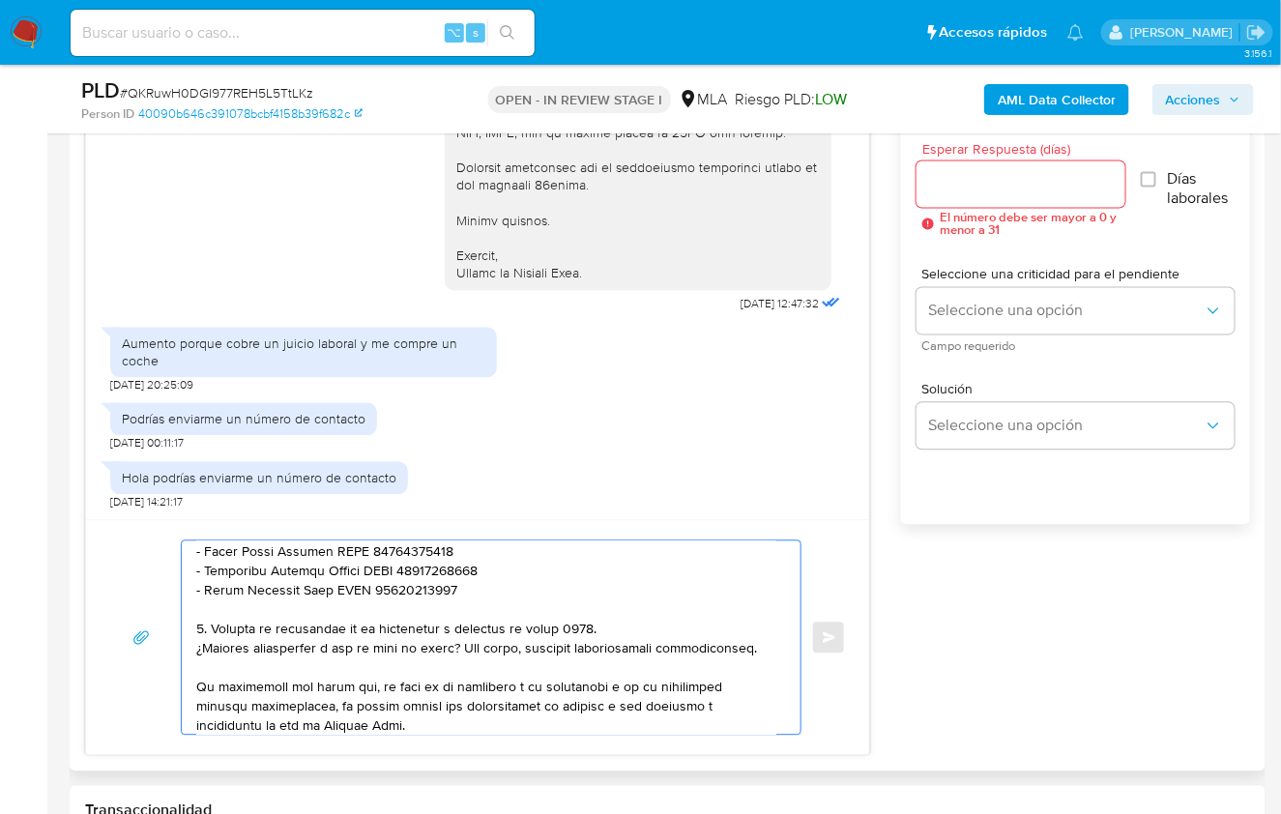
scroll to position [283, 0]
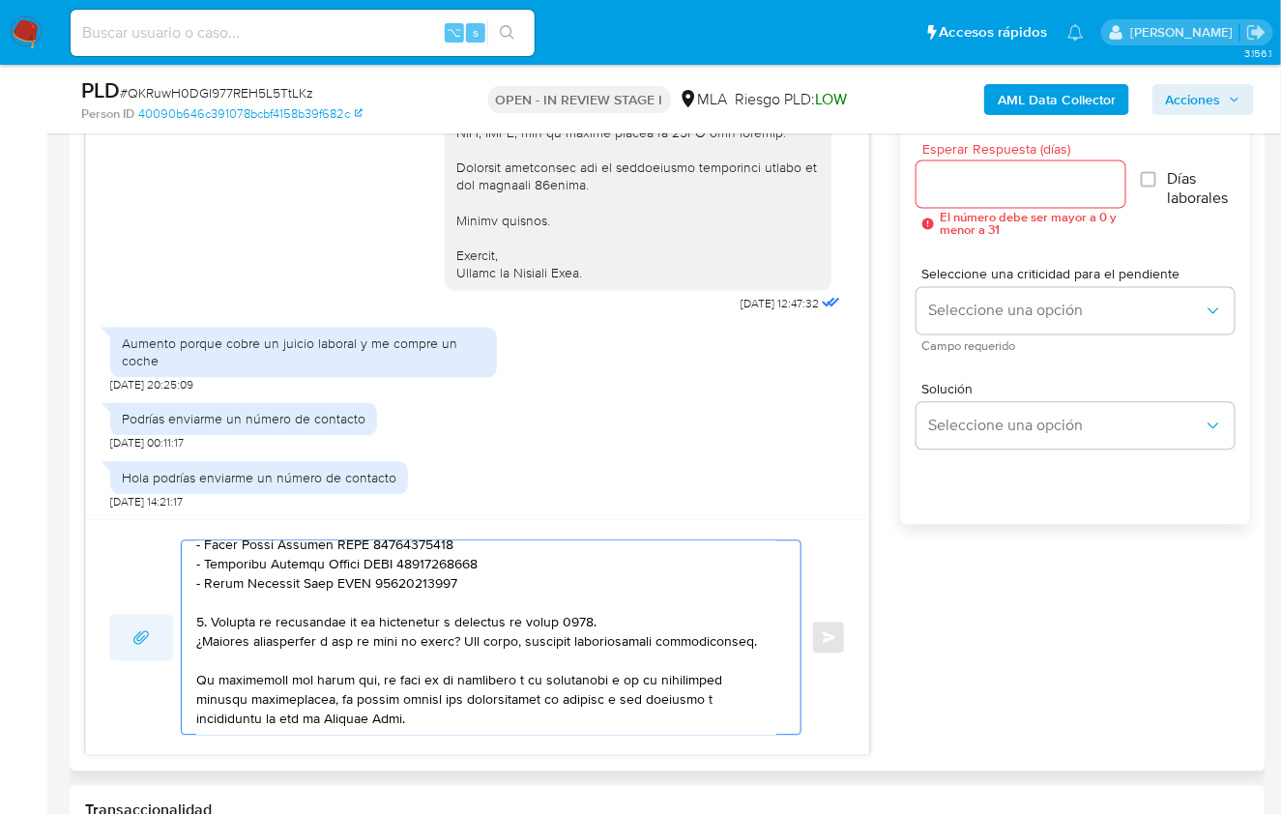
drag, startPoint x: 758, startPoint y: 640, endPoint x: 130, endPoint y: 616, distance: 627.8
click at [130, 616] on div "Enviar" at bounding box center [477, 637] width 737 height 195
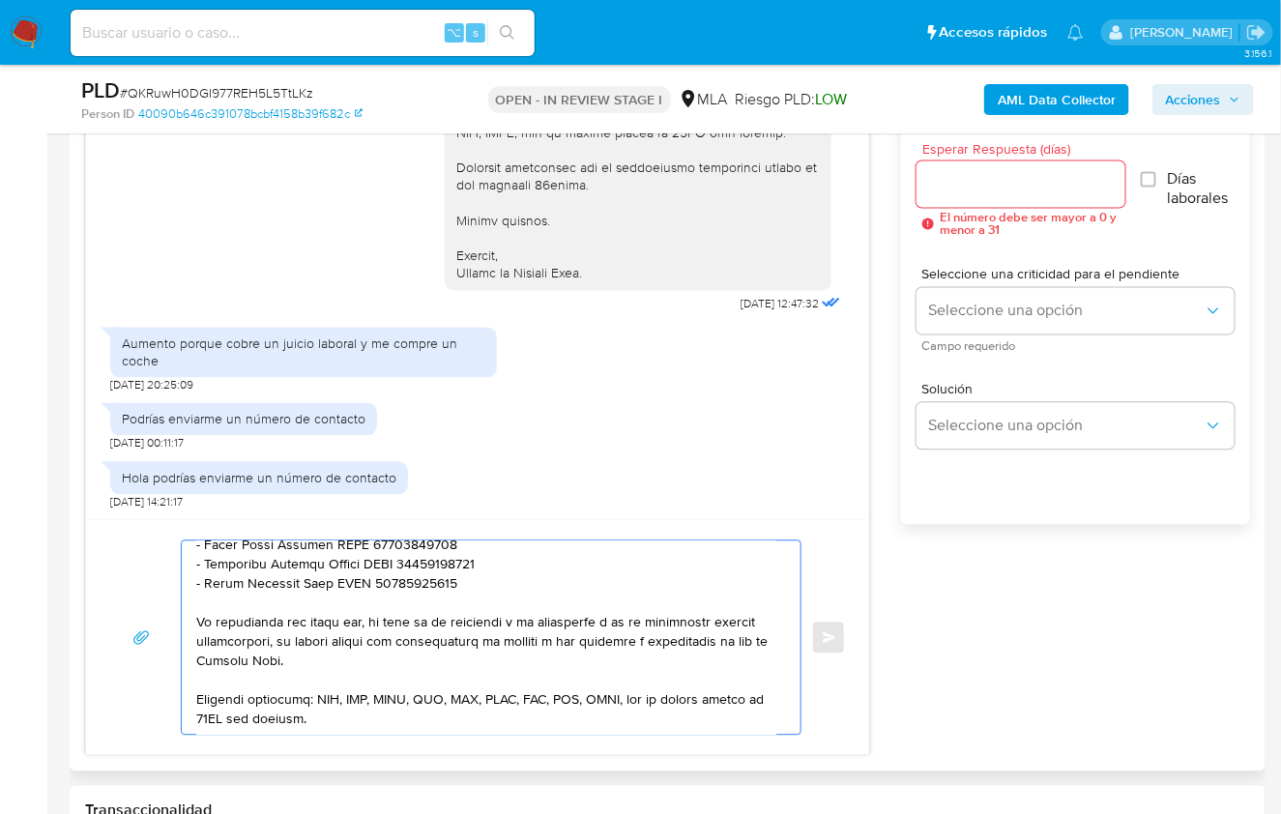
click at [385, 651] on textarea at bounding box center [486, 637] width 580 height 193
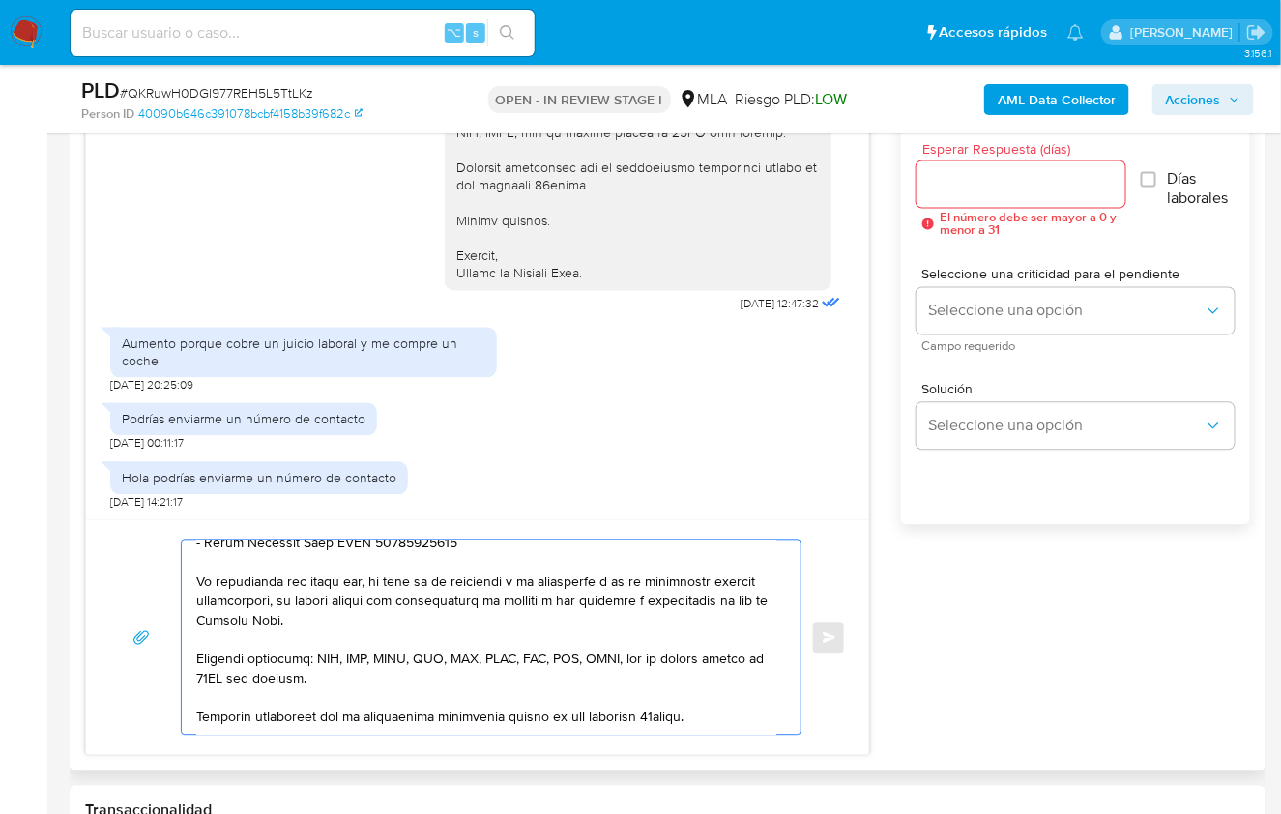
scroll to position [374, 0]
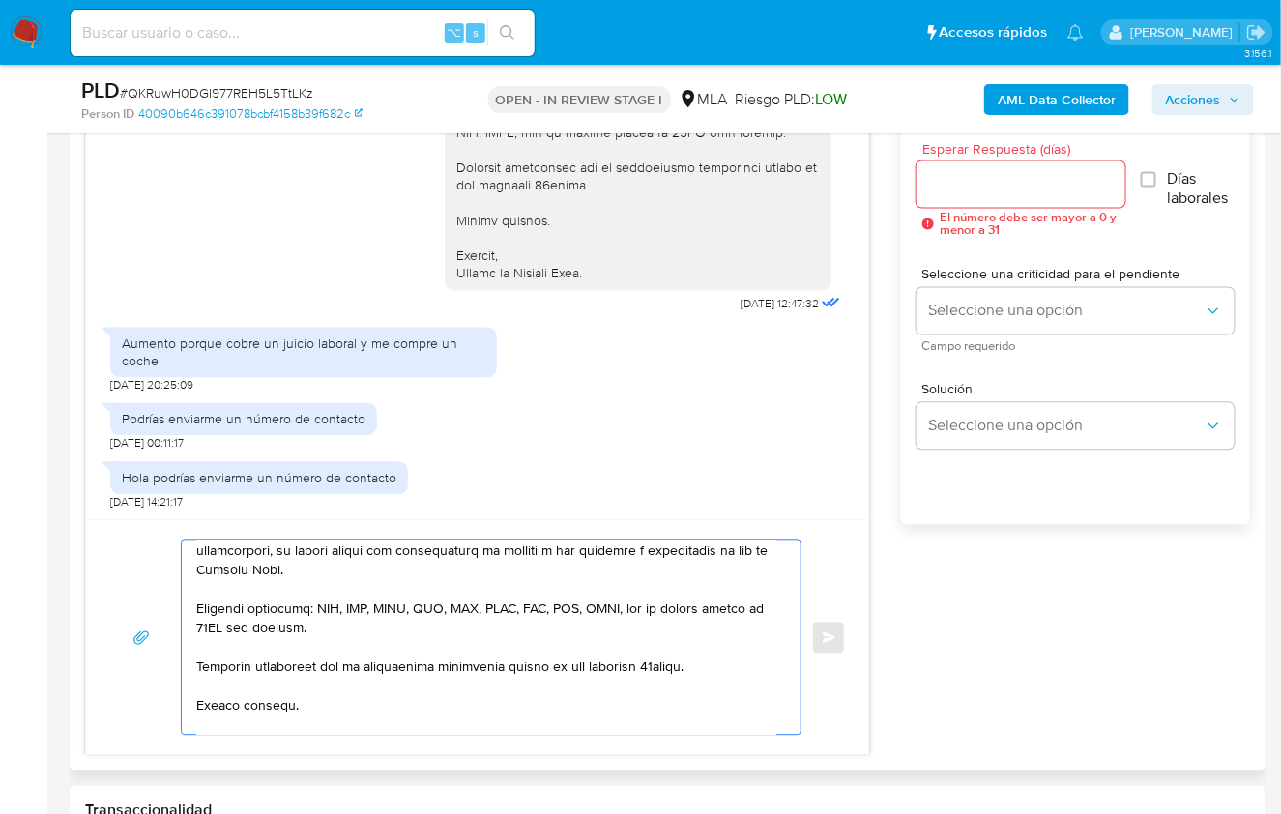
click at [709, 663] on textarea at bounding box center [486, 637] width 580 height 193
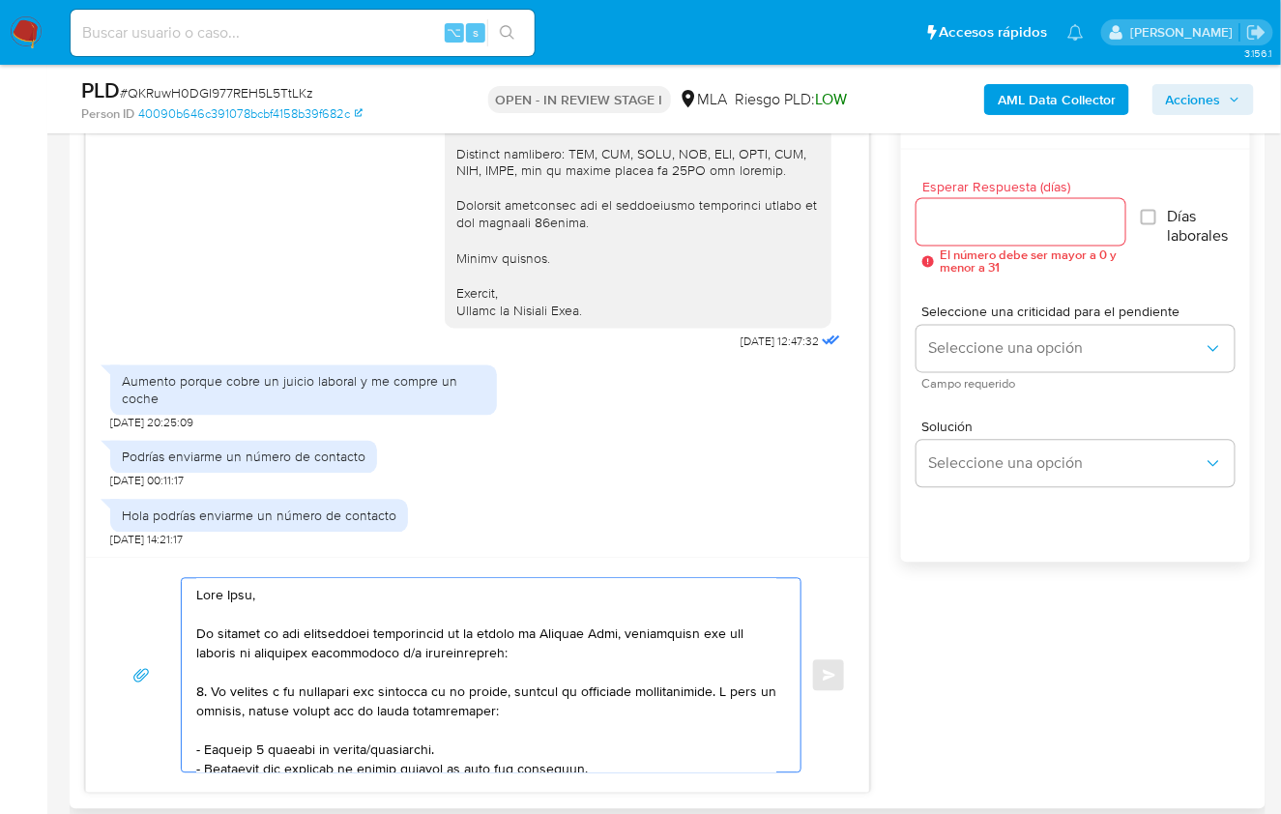
scroll to position [941, 0]
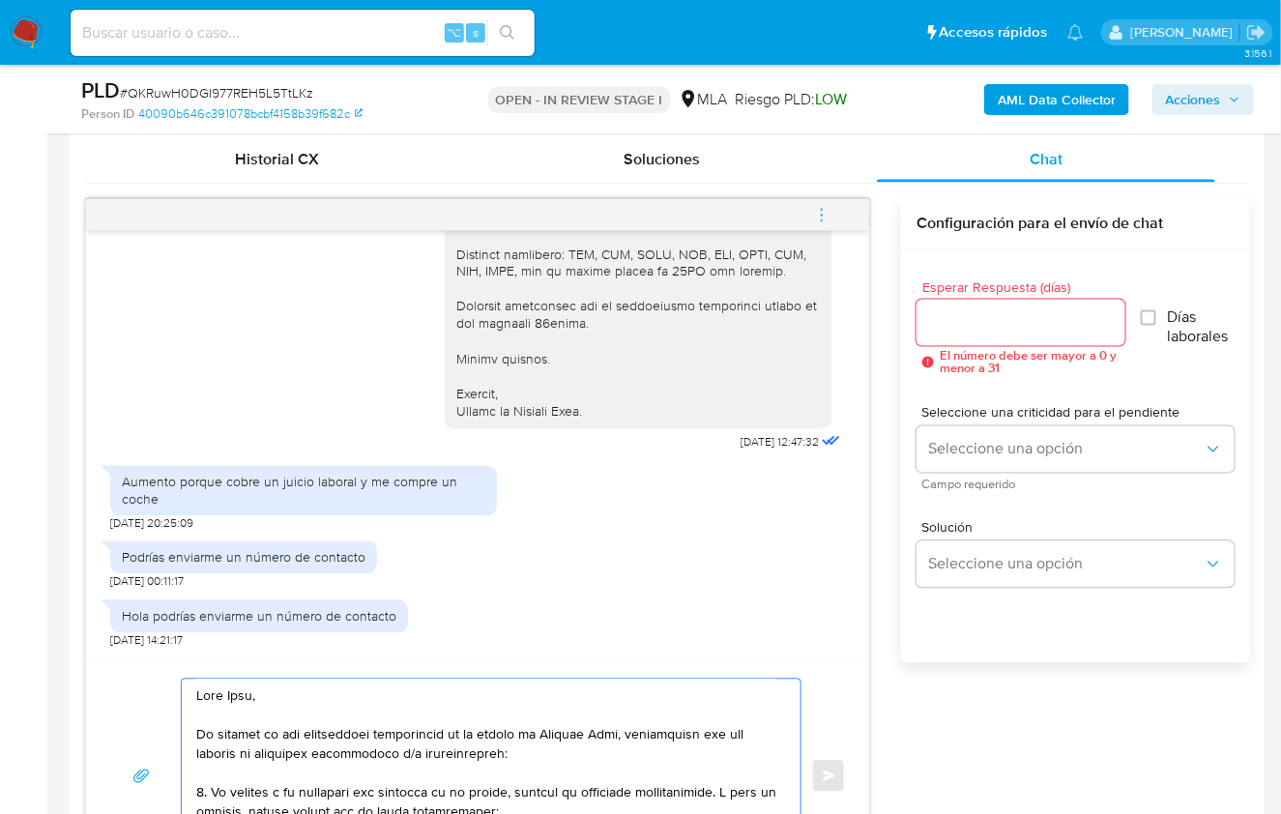
type textarea "Hola Ivan, En función de las operaciones registradas en tu cuenta de Mercado Pa…"
click at [993, 320] on input "Esperar Respuesta (días)" at bounding box center [1020, 322] width 209 height 25
type input "1"
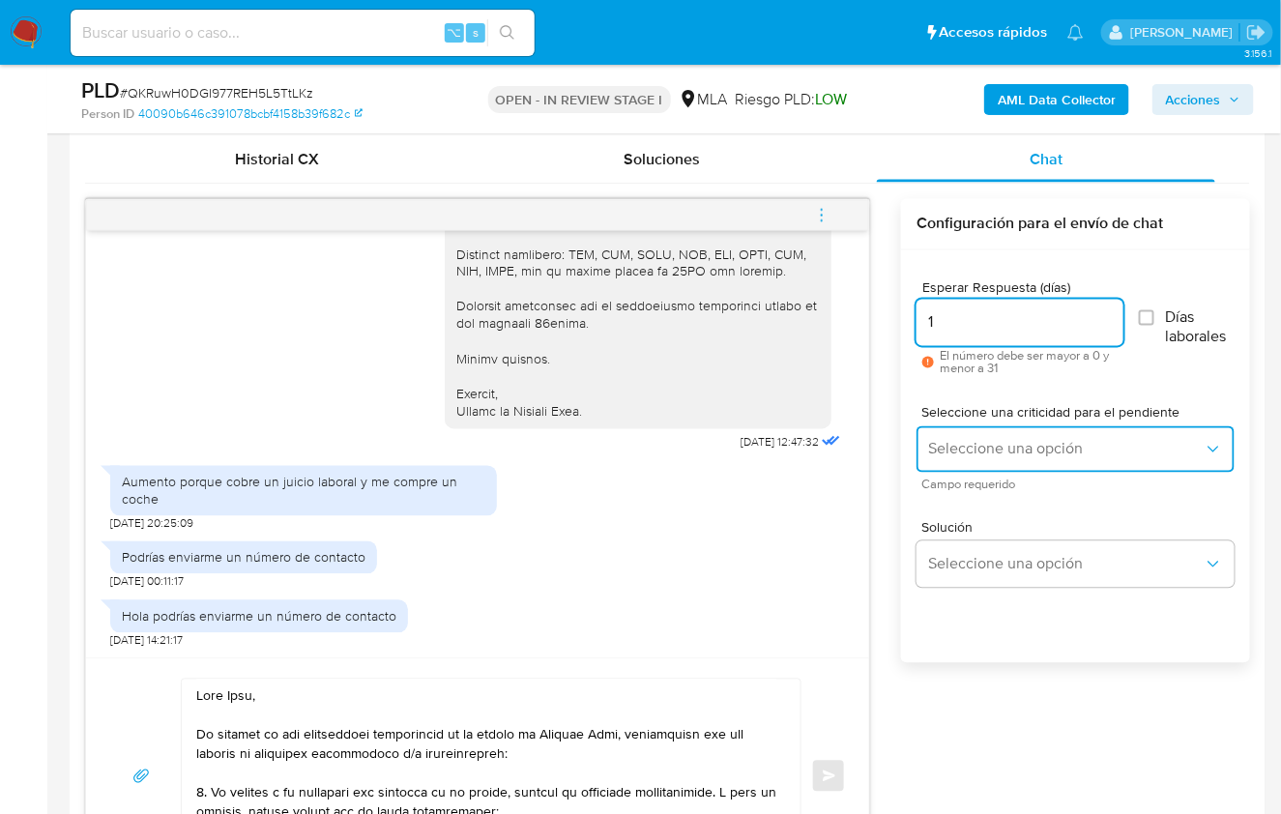
click at [976, 443] on span "Seleccione una opción" at bounding box center [1065, 449] width 275 height 19
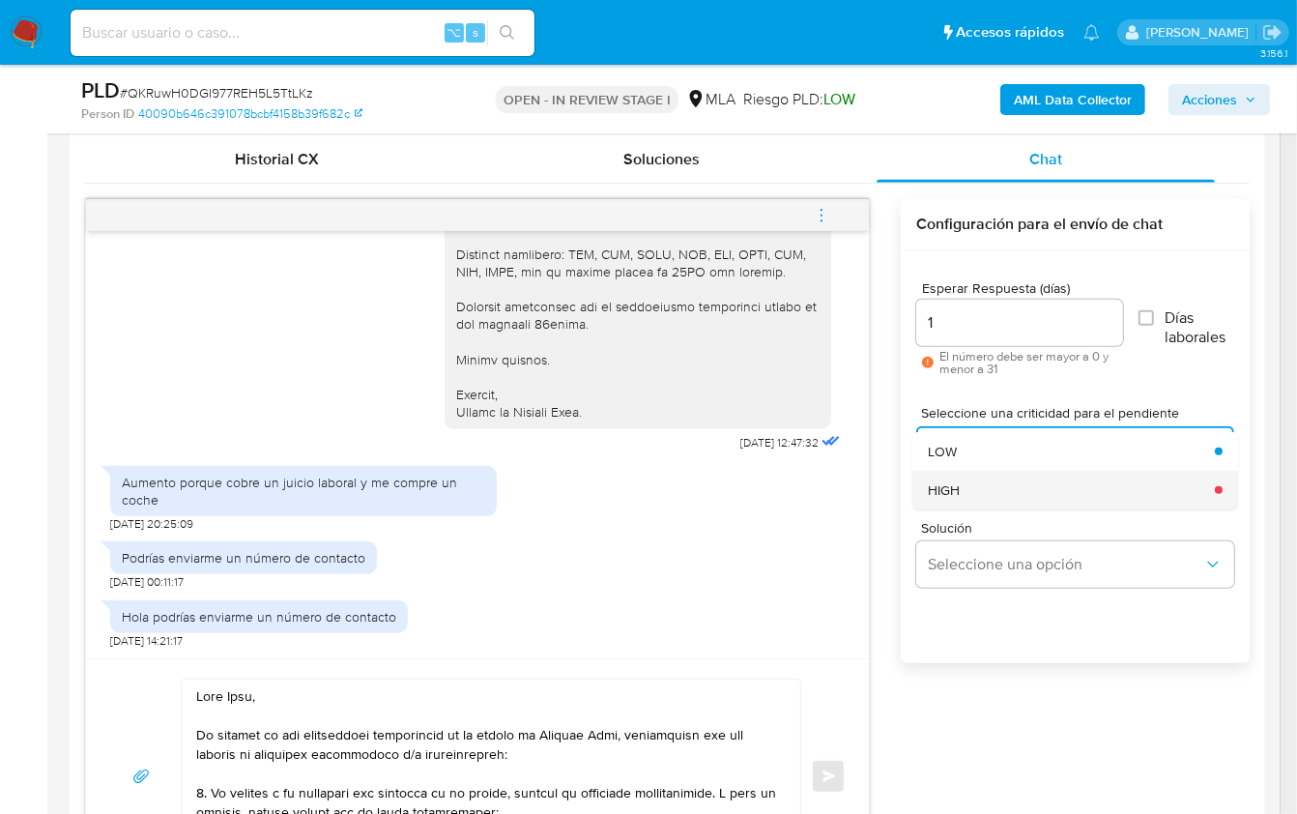
click at [973, 482] on div "HIGH" at bounding box center [1065, 490] width 275 height 39
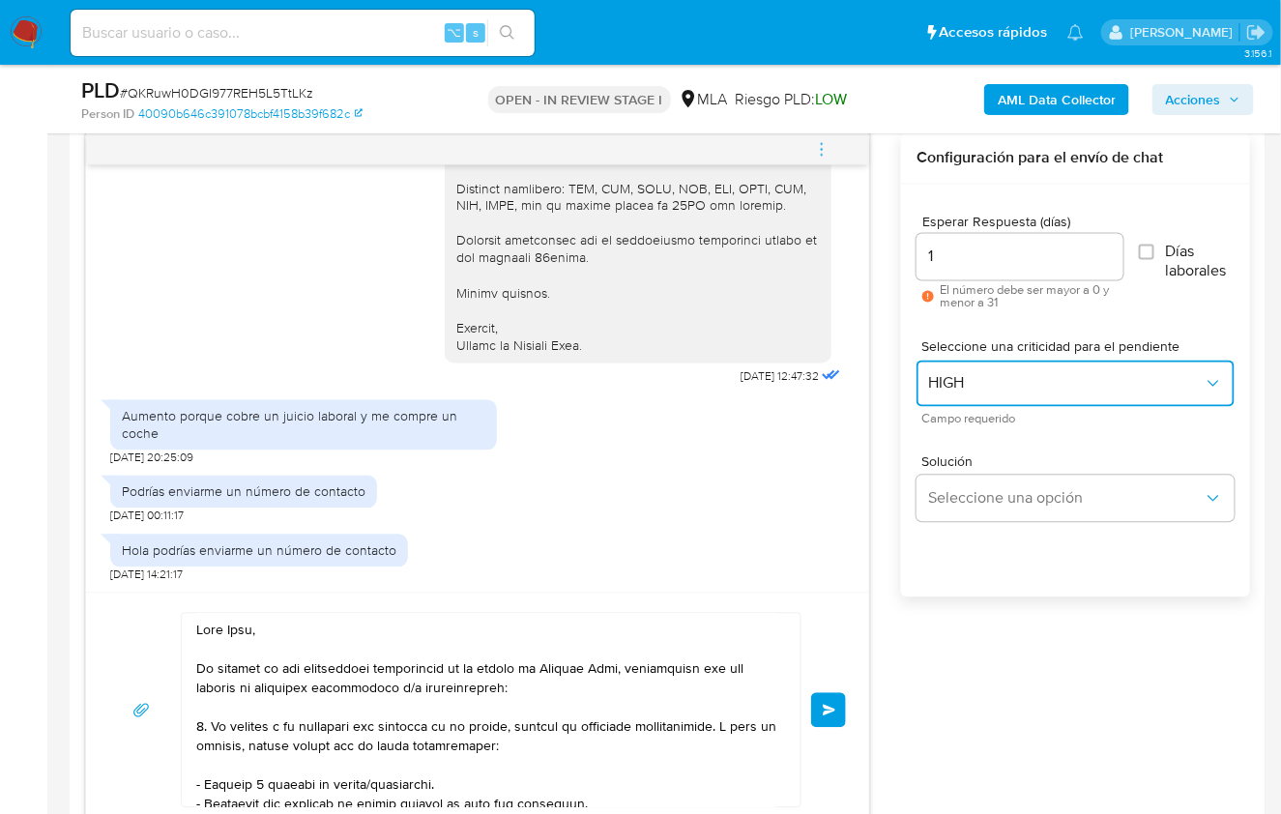
scroll to position [1059, 0]
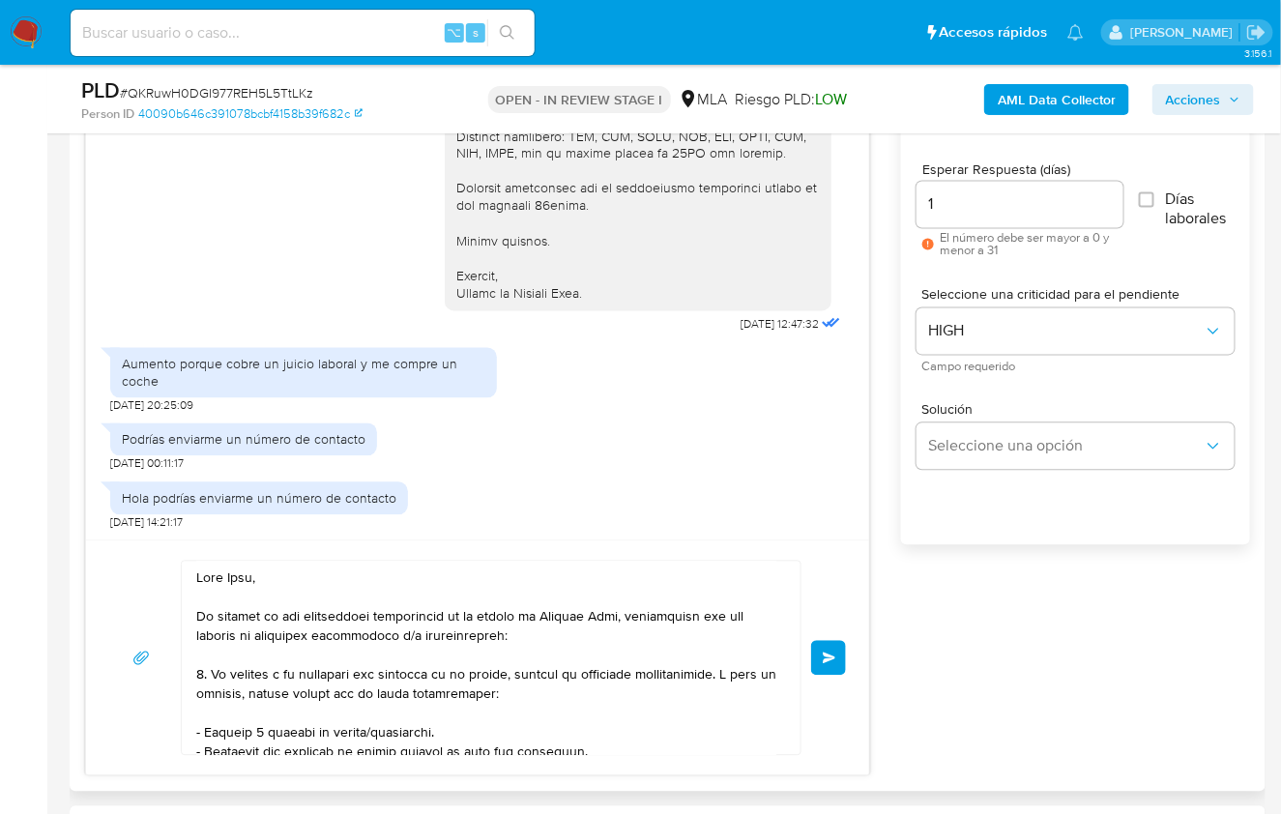
click at [834, 655] on span "Enviar" at bounding box center [830, 658] width 14 height 12
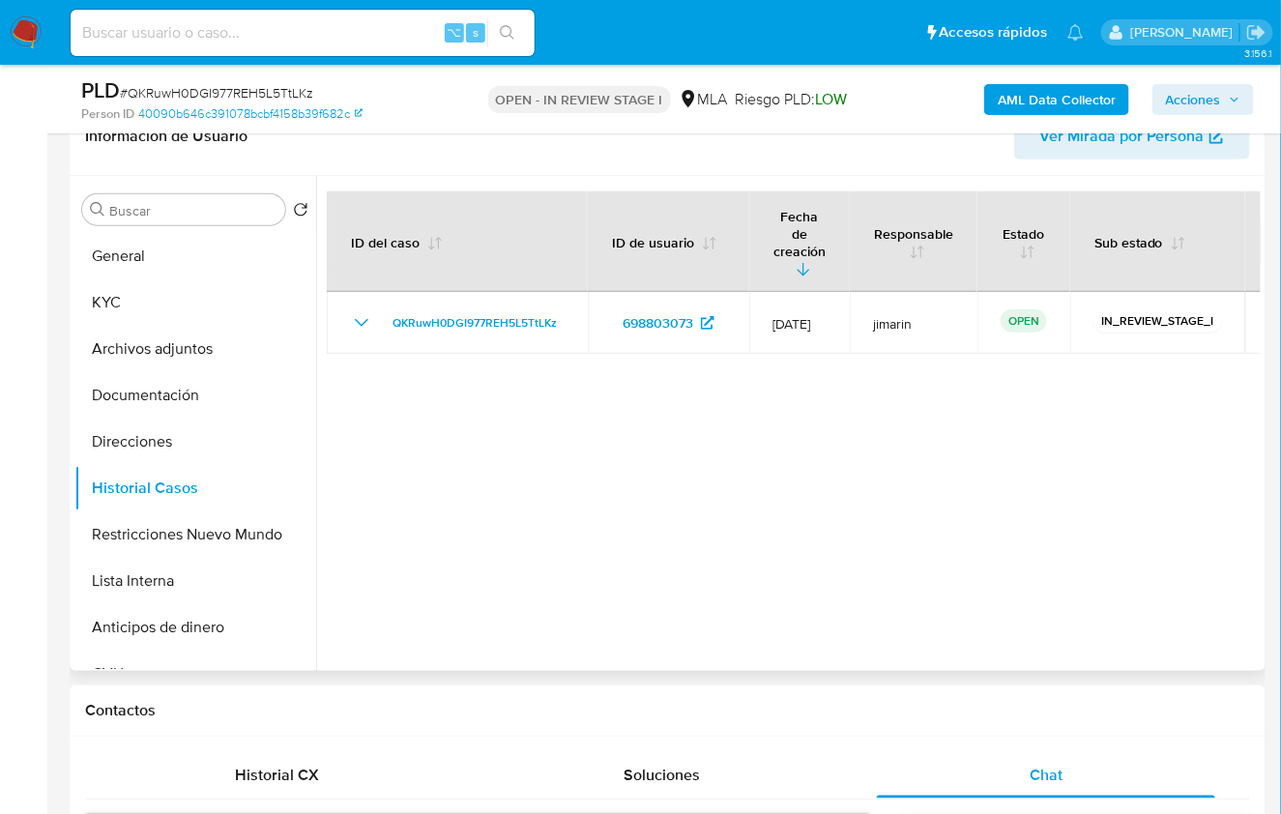
scroll to position [304, 0]
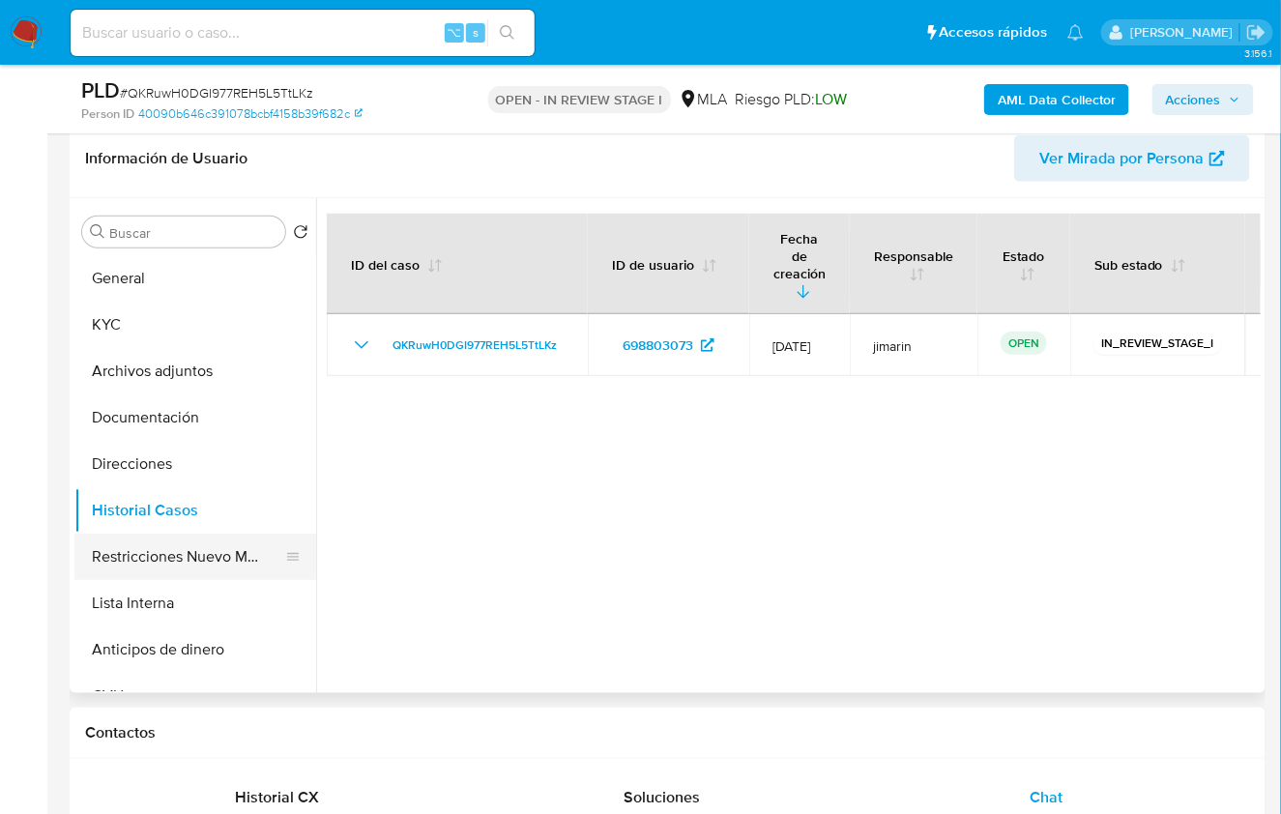
click at [210, 545] on button "Restricciones Nuevo Mundo" at bounding box center [187, 557] width 226 height 46
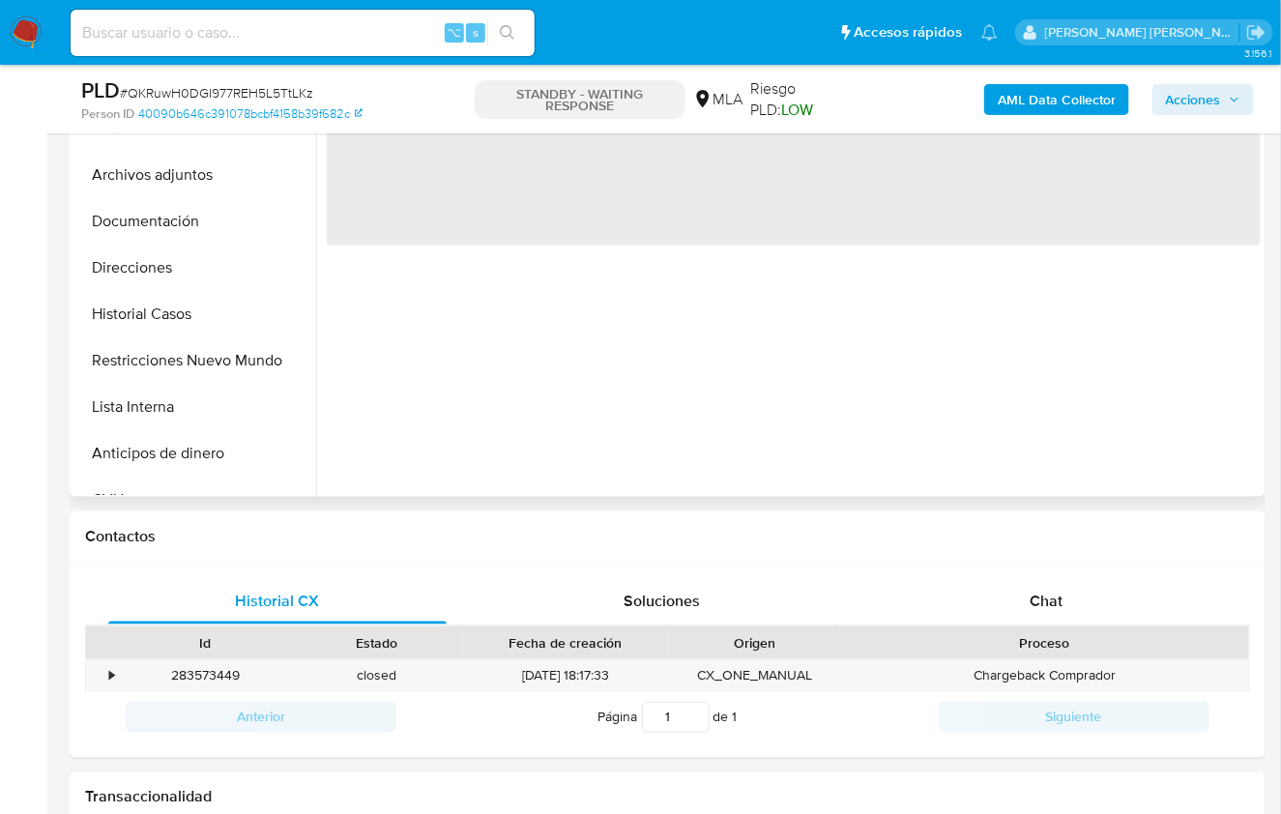
scroll to position [514, 0]
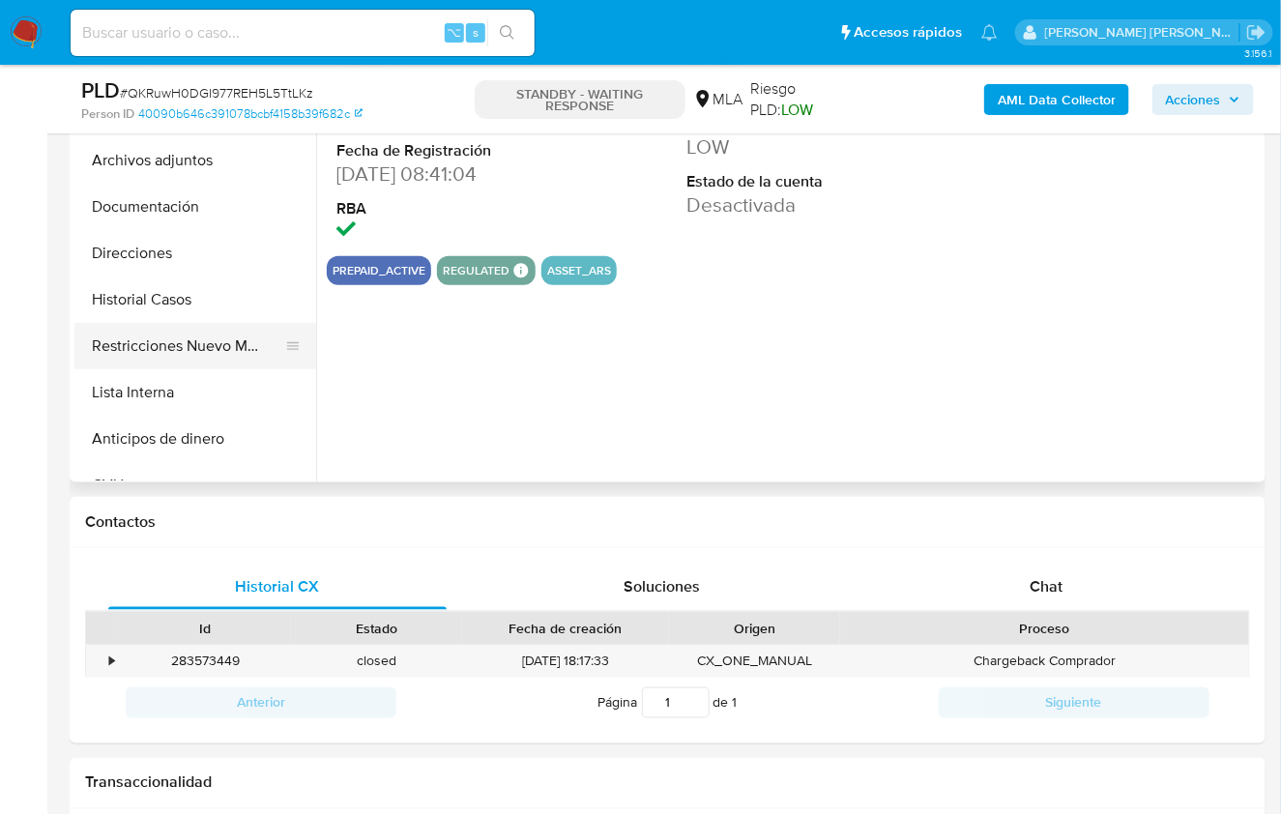
click at [238, 323] on button "Restricciones Nuevo Mundo" at bounding box center [187, 346] width 226 height 46
select select "10"
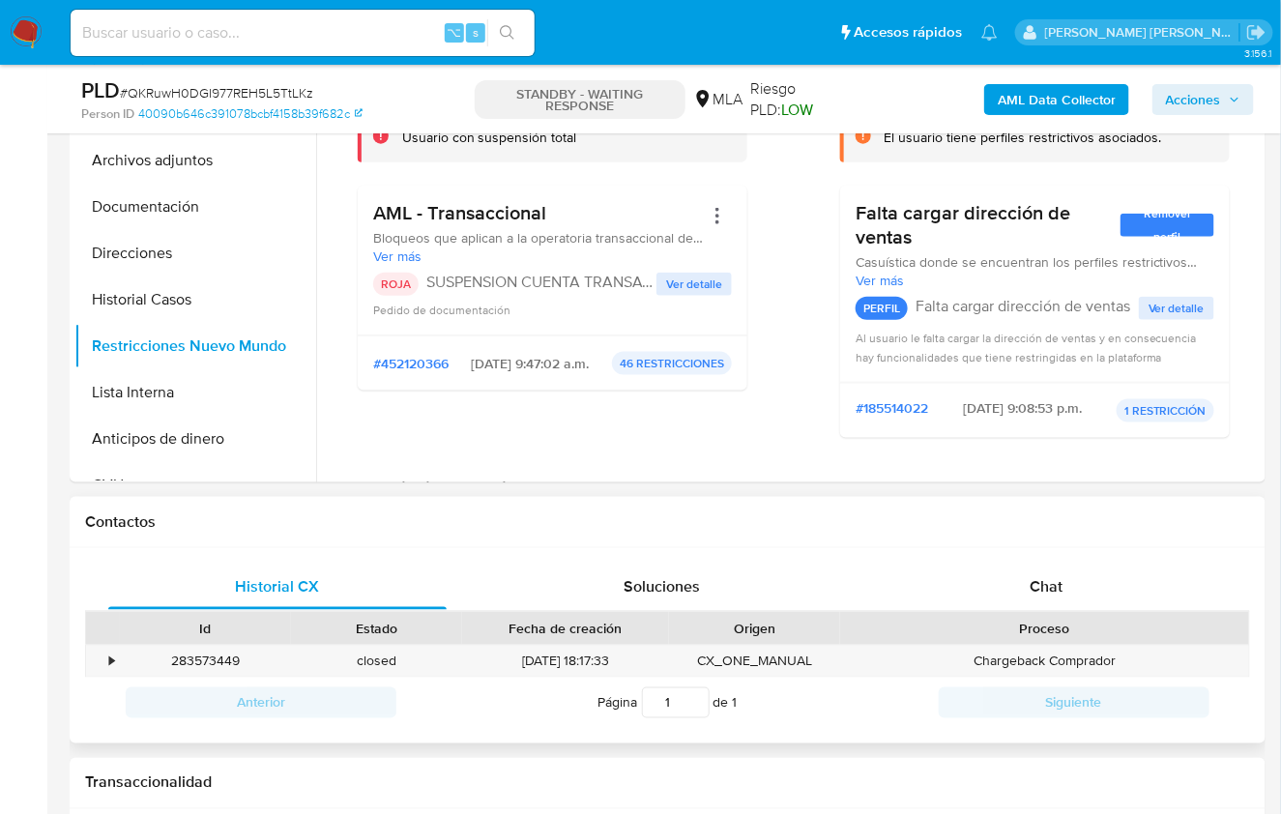
click at [772, 548] on div "Historial CX Soluciones Chat Id Estado Fecha de creación Origen Proceso • 28357…" at bounding box center [668, 646] width 1196 height 196
click at [1003, 576] on div "Chat" at bounding box center [1046, 587] width 338 height 46
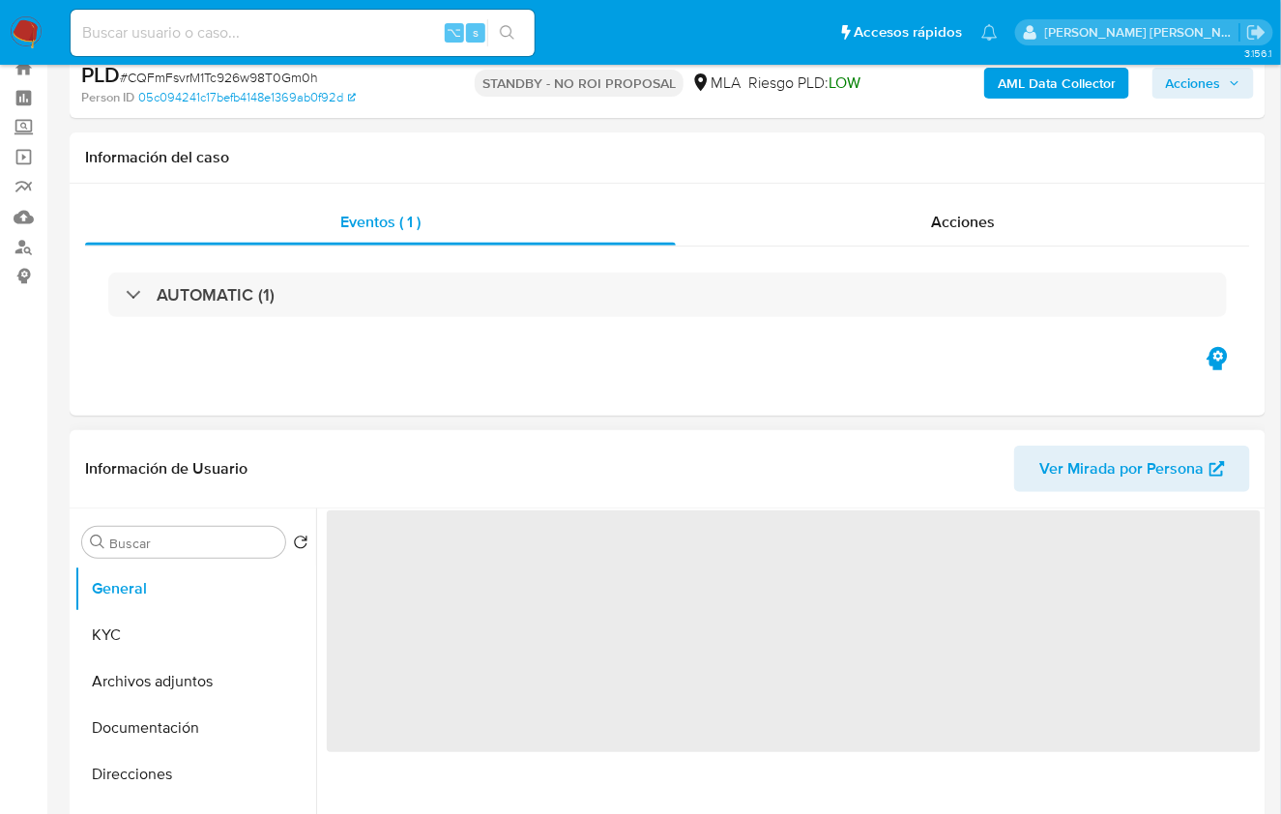
scroll to position [105, 0]
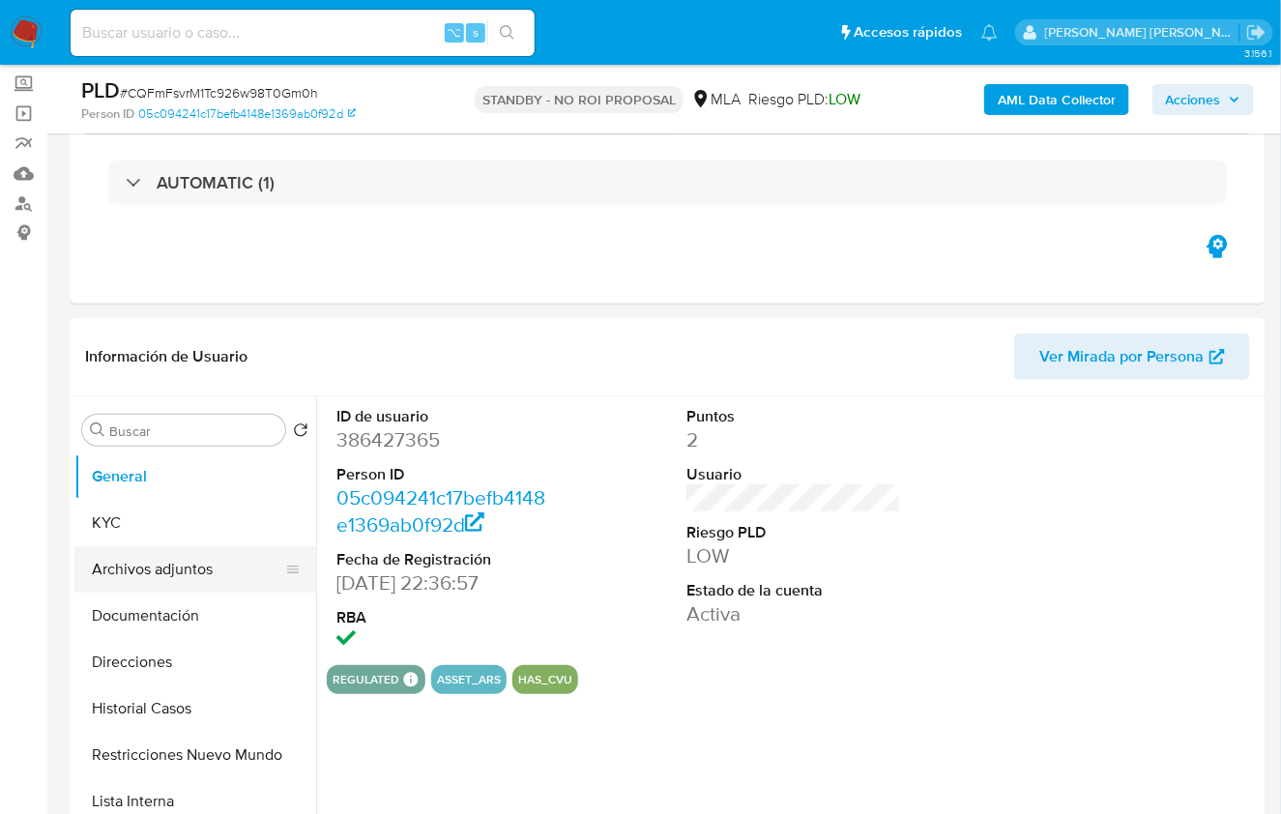
click at [217, 564] on button "Archivos adjuntos" at bounding box center [187, 569] width 226 height 46
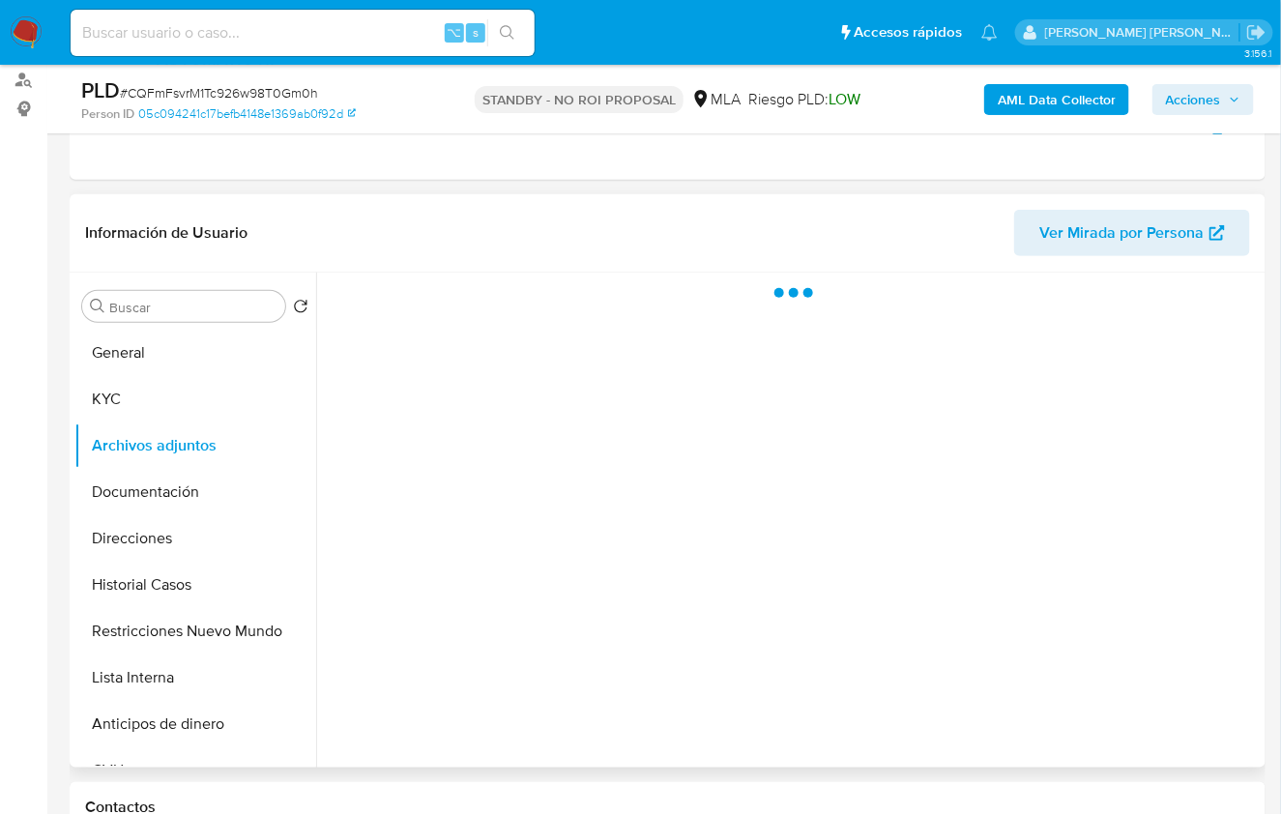
scroll to position [247, 0]
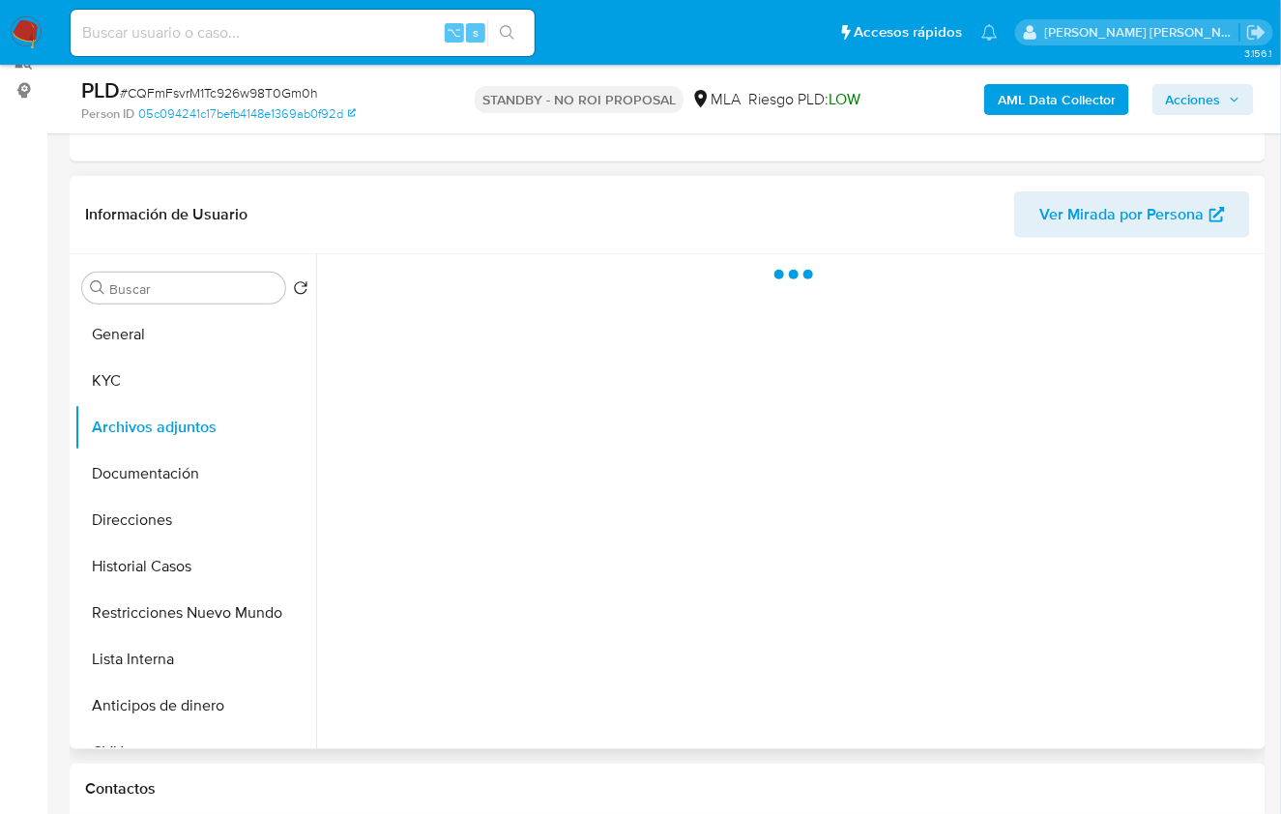
select select "10"
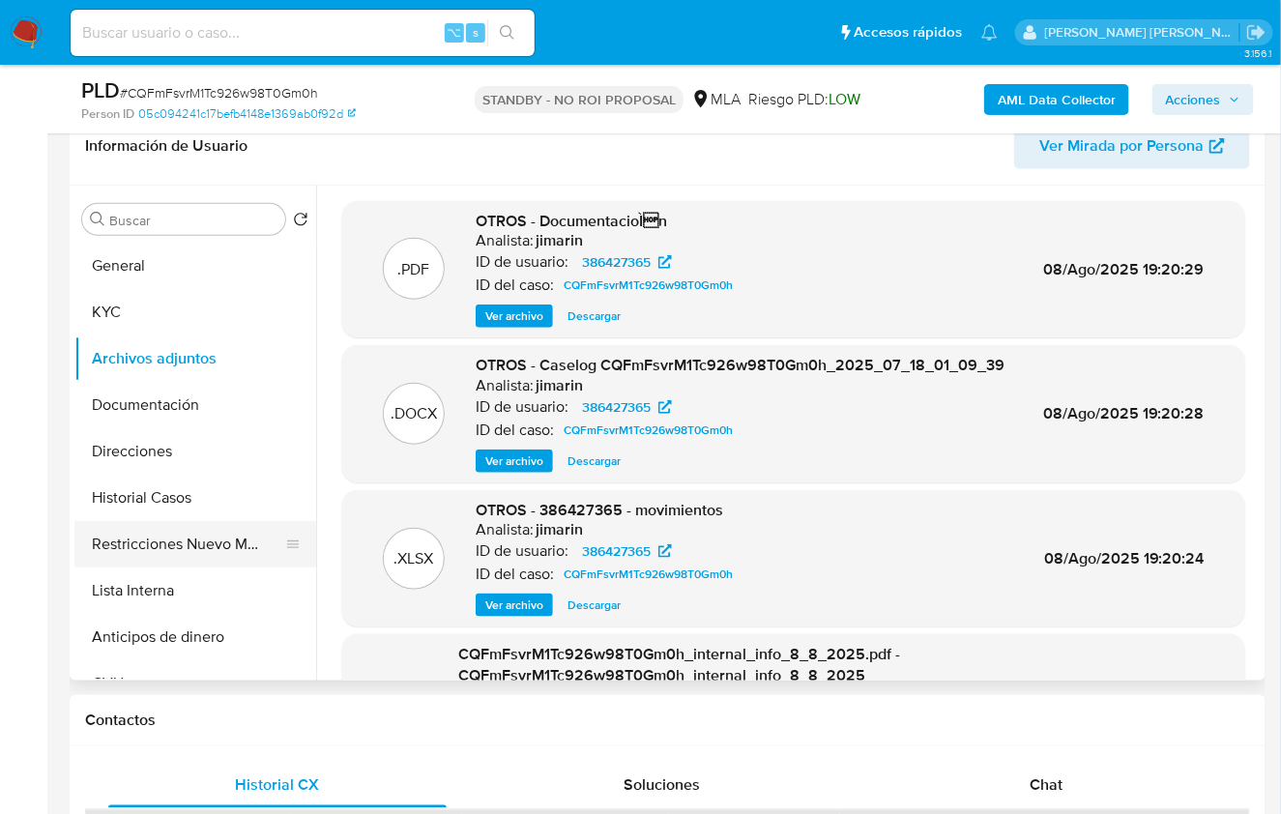
scroll to position [327, 0]
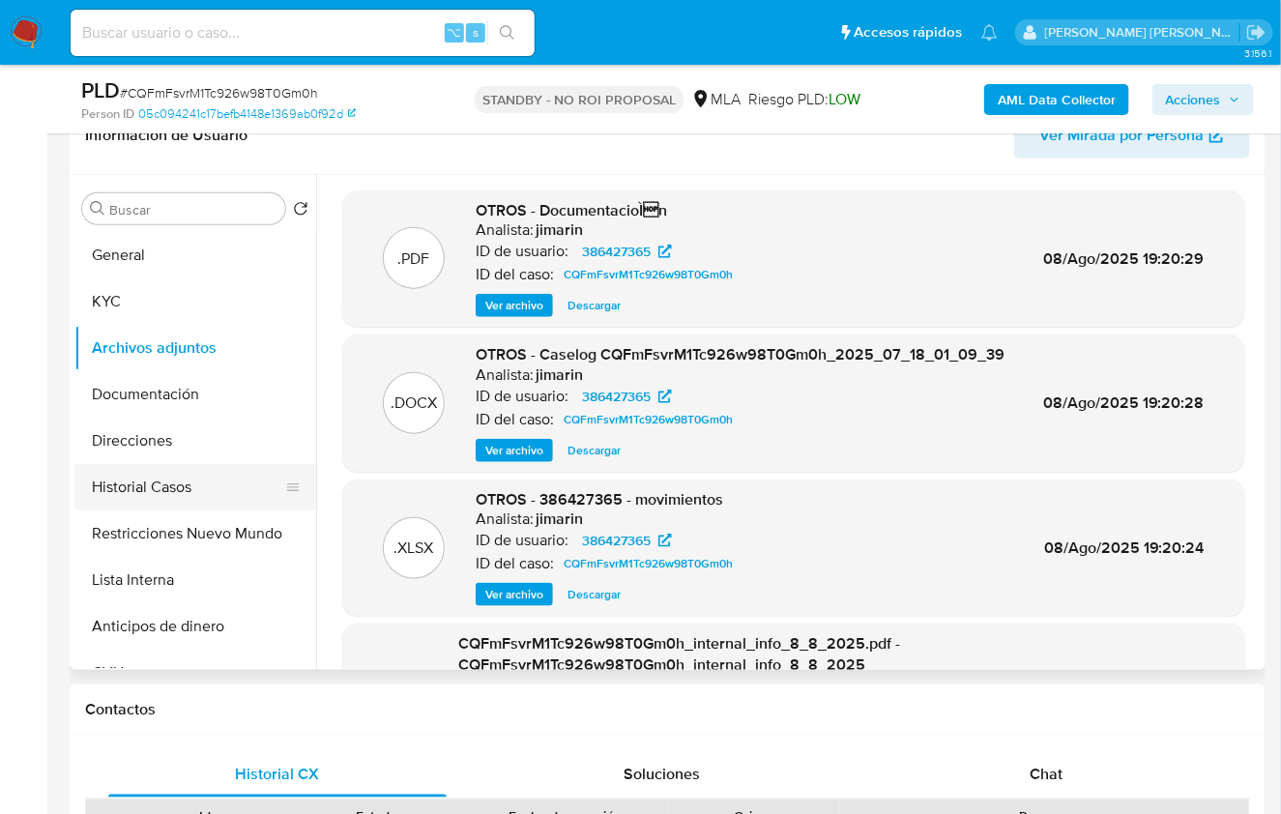
click at [199, 489] on button "Historial Casos" at bounding box center [187, 487] width 226 height 46
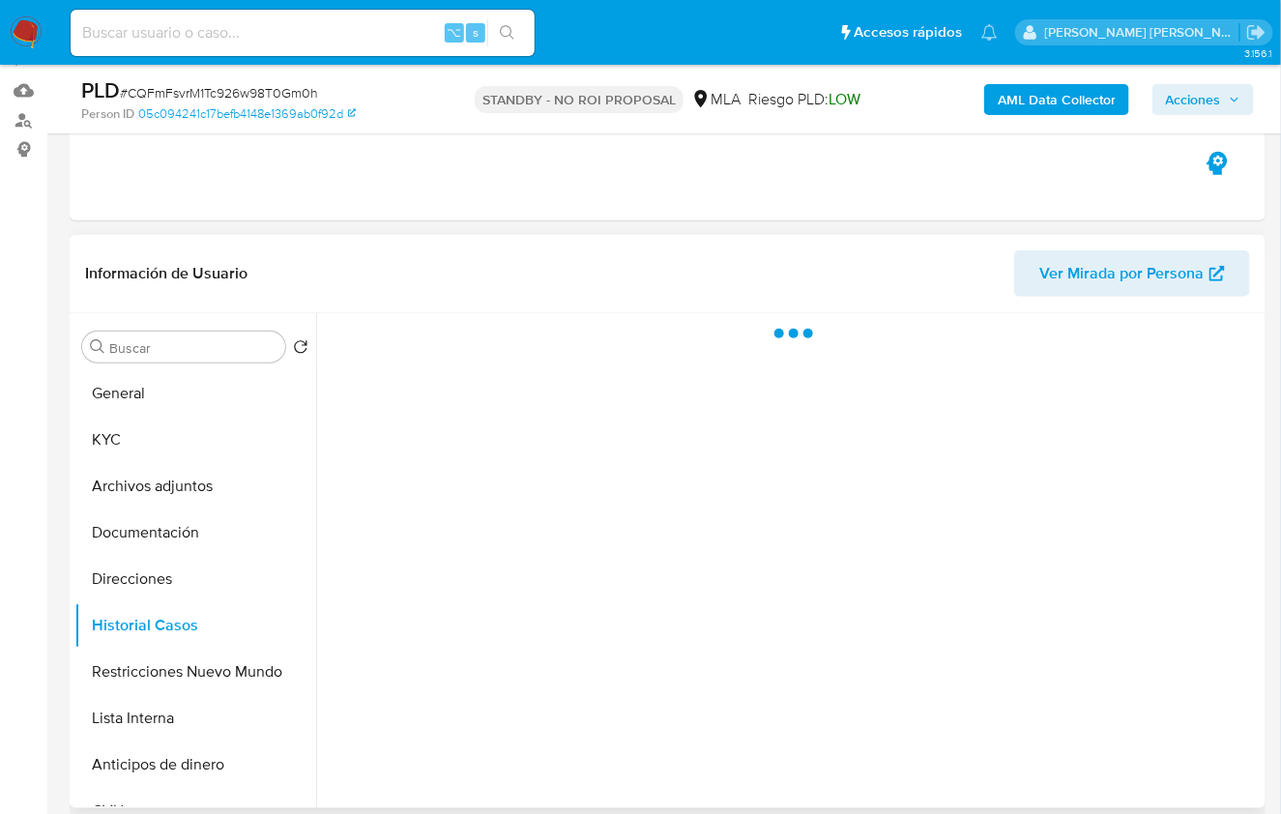
scroll to position [180, 0]
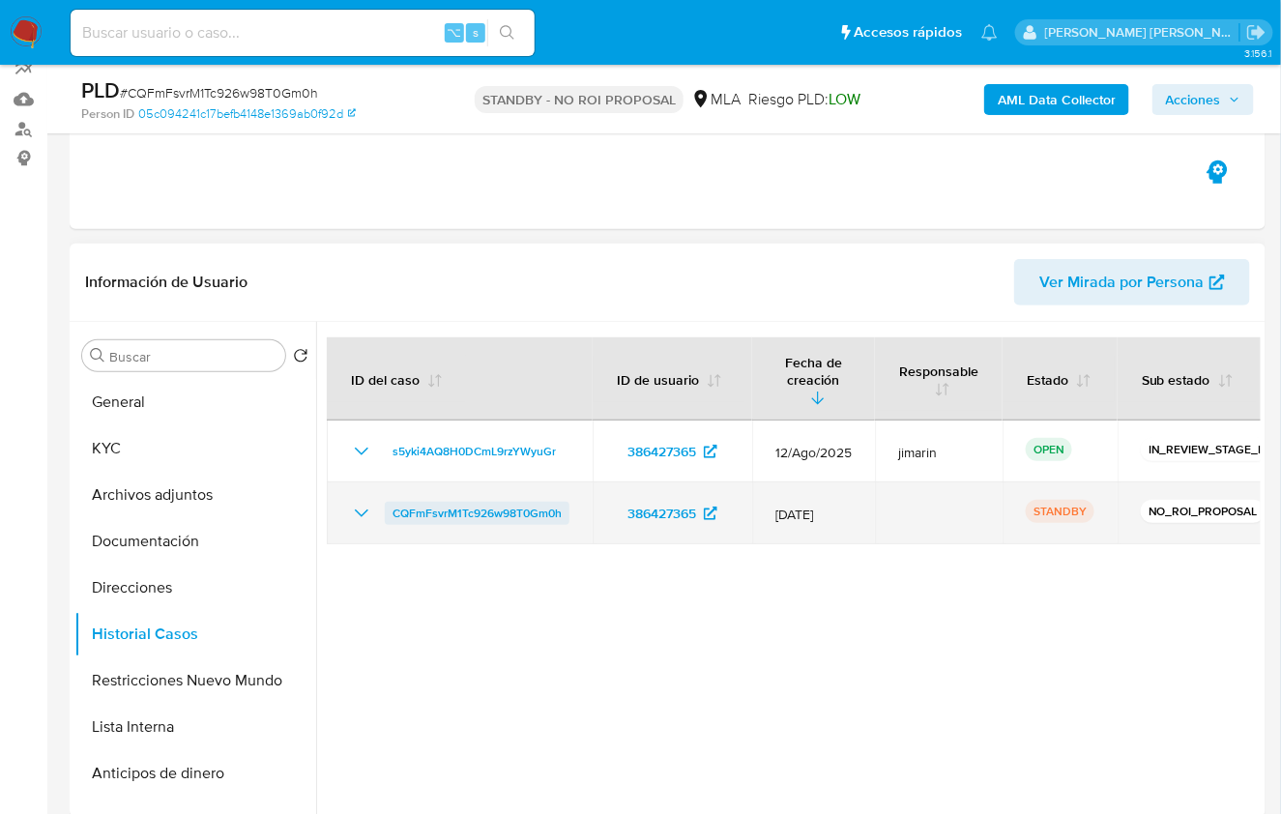
click at [509, 505] on span "CQFmFsvrM1Tc926w98T0Gm0h" at bounding box center [476, 513] width 169 height 23
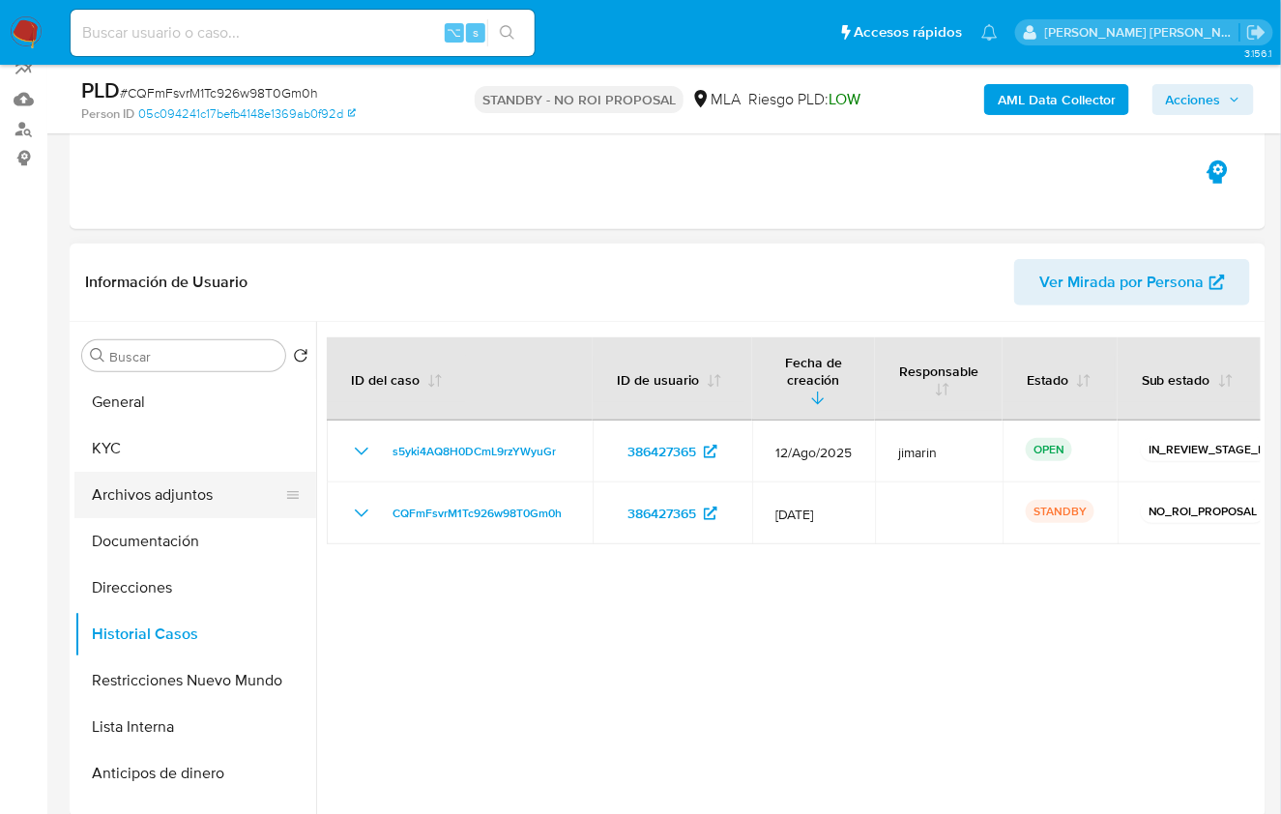
click at [187, 500] on button "Archivos adjuntos" at bounding box center [187, 495] width 226 height 46
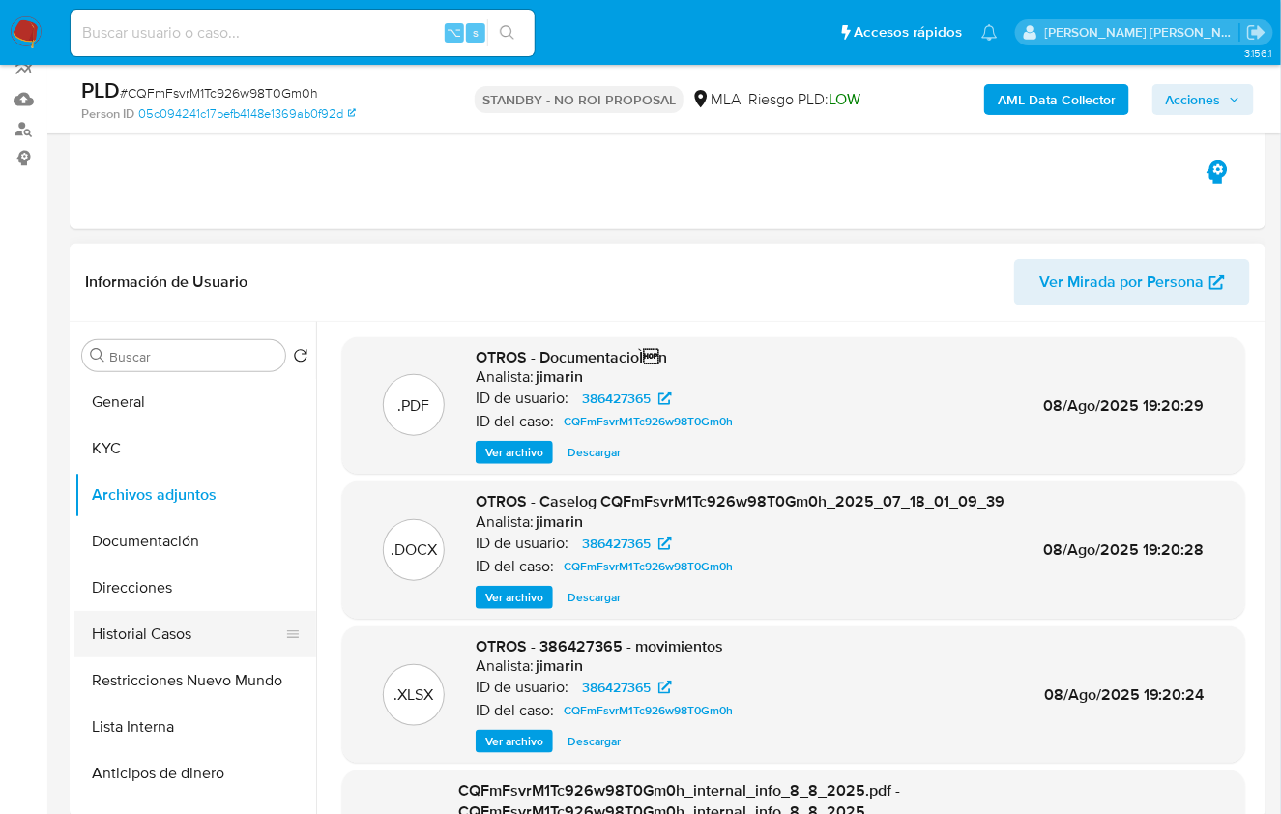
click at [215, 652] on button "Historial Casos" at bounding box center [187, 634] width 226 height 46
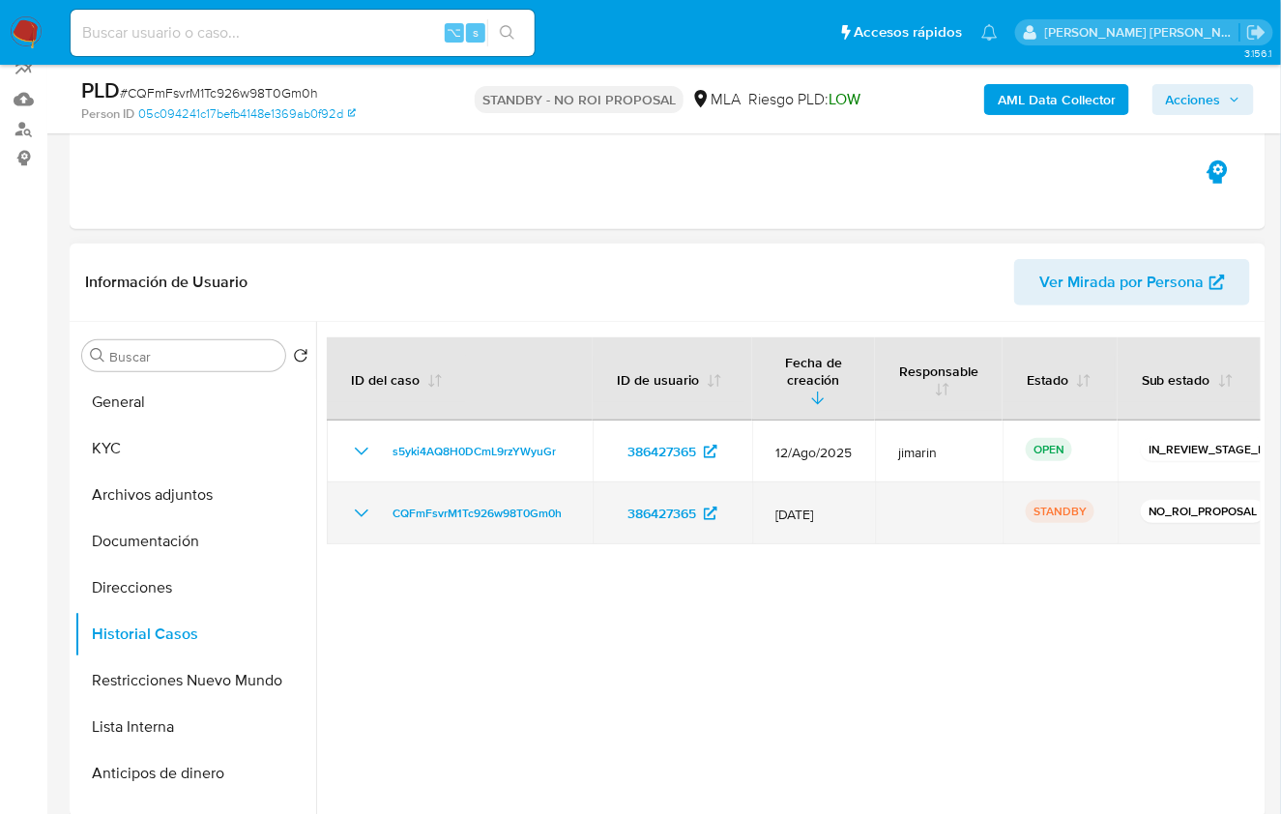
click at [1097, 512] on td "STANDBY" at bounding box center [1059, 513] width 115 height 62
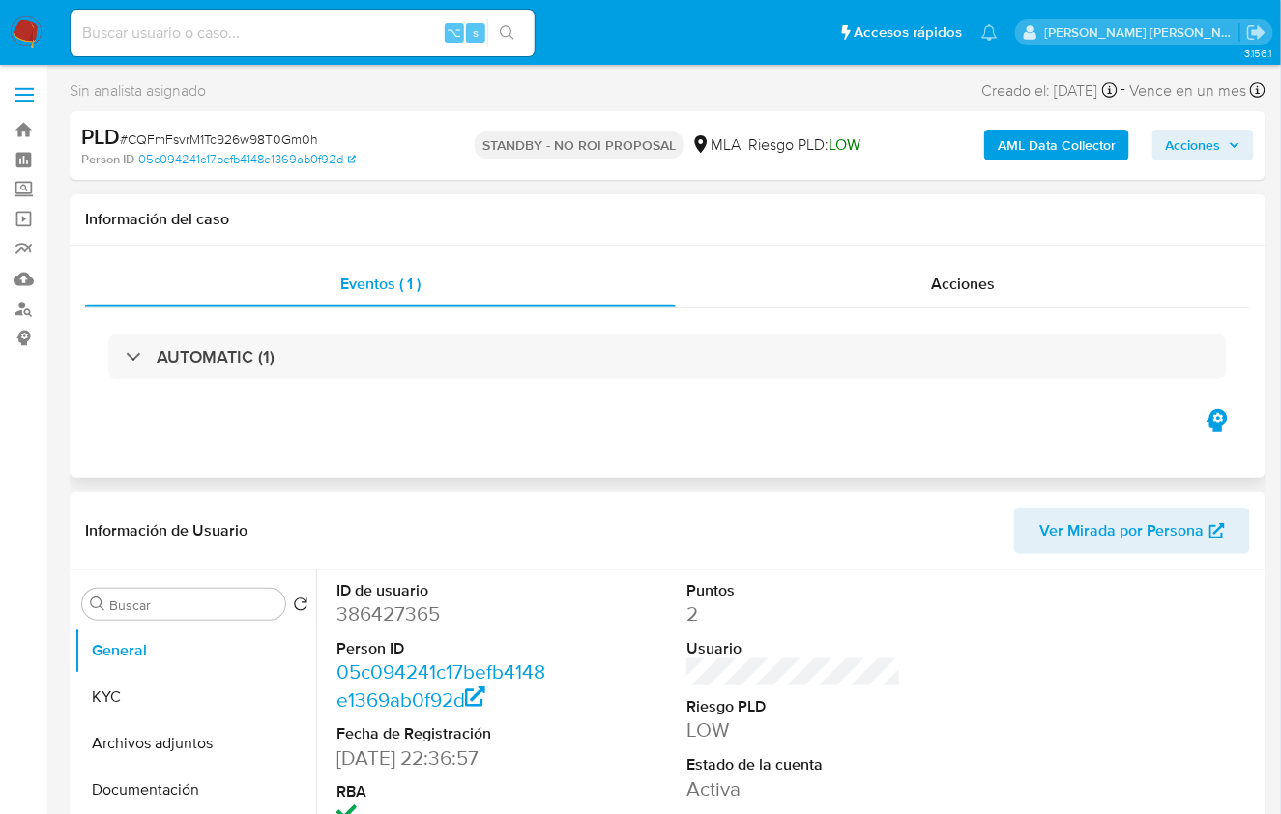
select select "10"
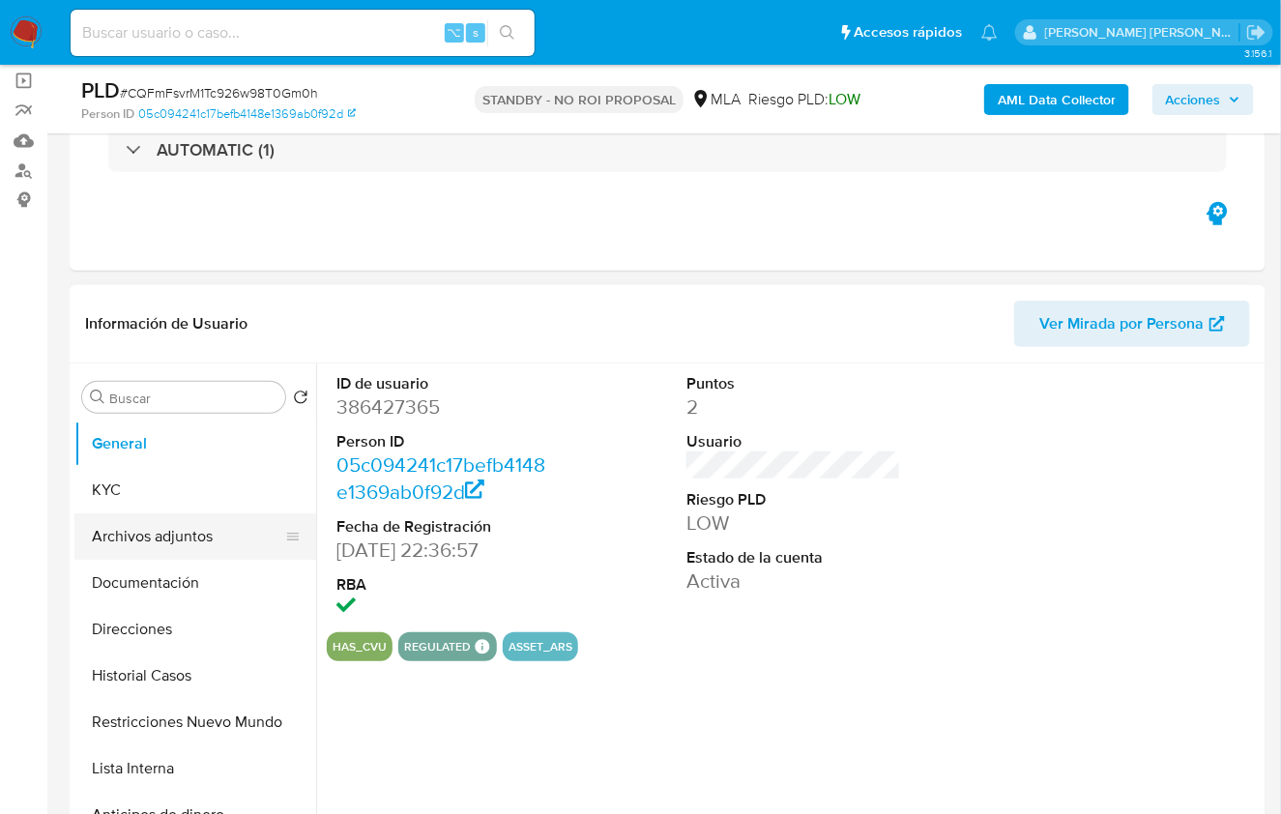
scroll to position [143, 0]
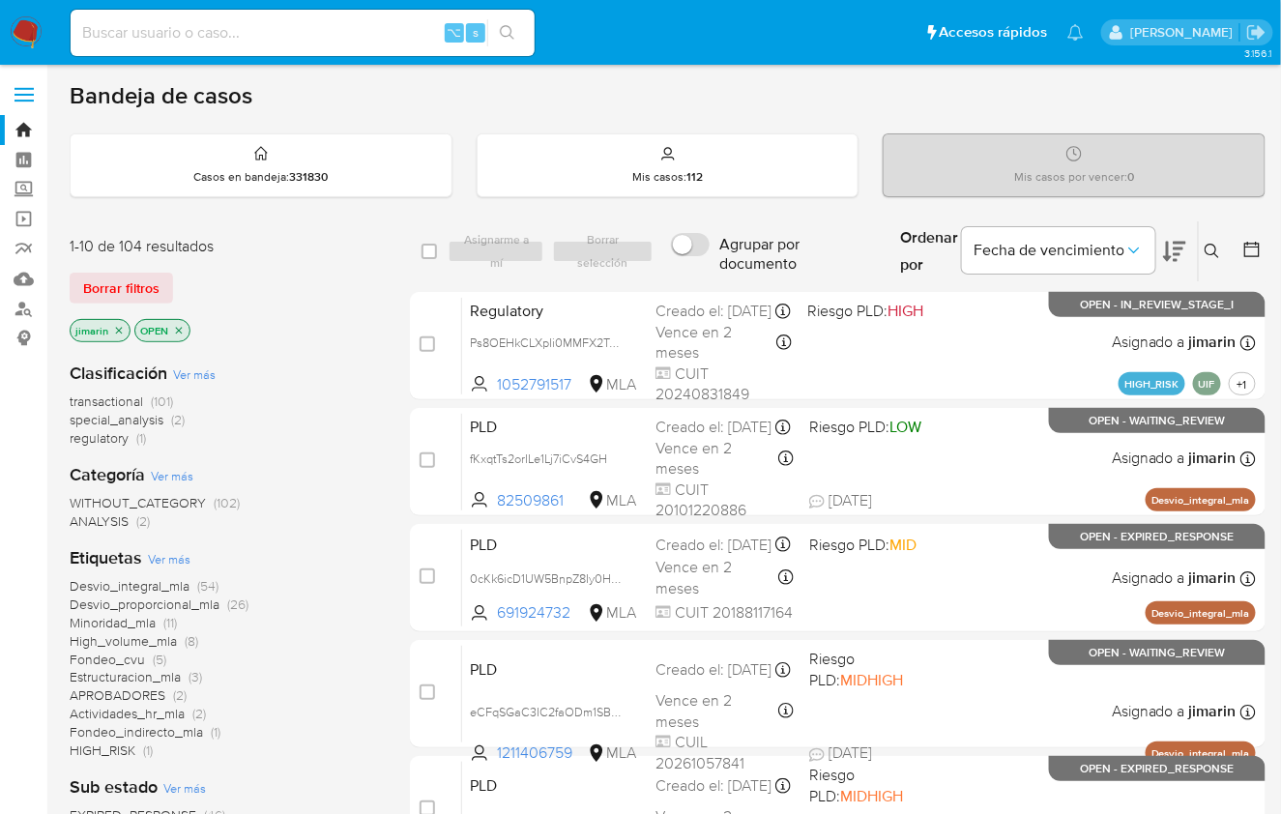
click at [1217, 246] on icon at bounding box center [1211, 251] width 15 height 15
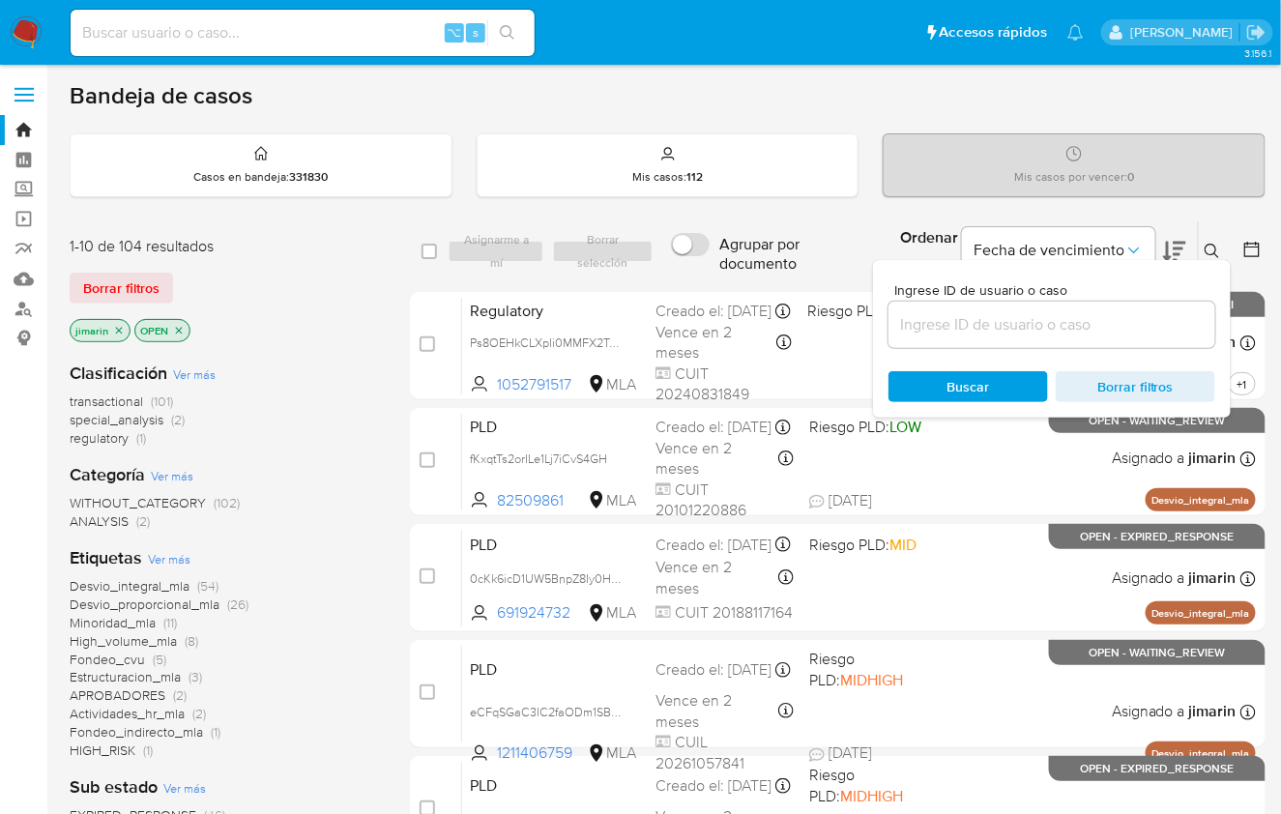
click at [1151, 319] on input at bounding box center [1051, 324] width 327 height 25
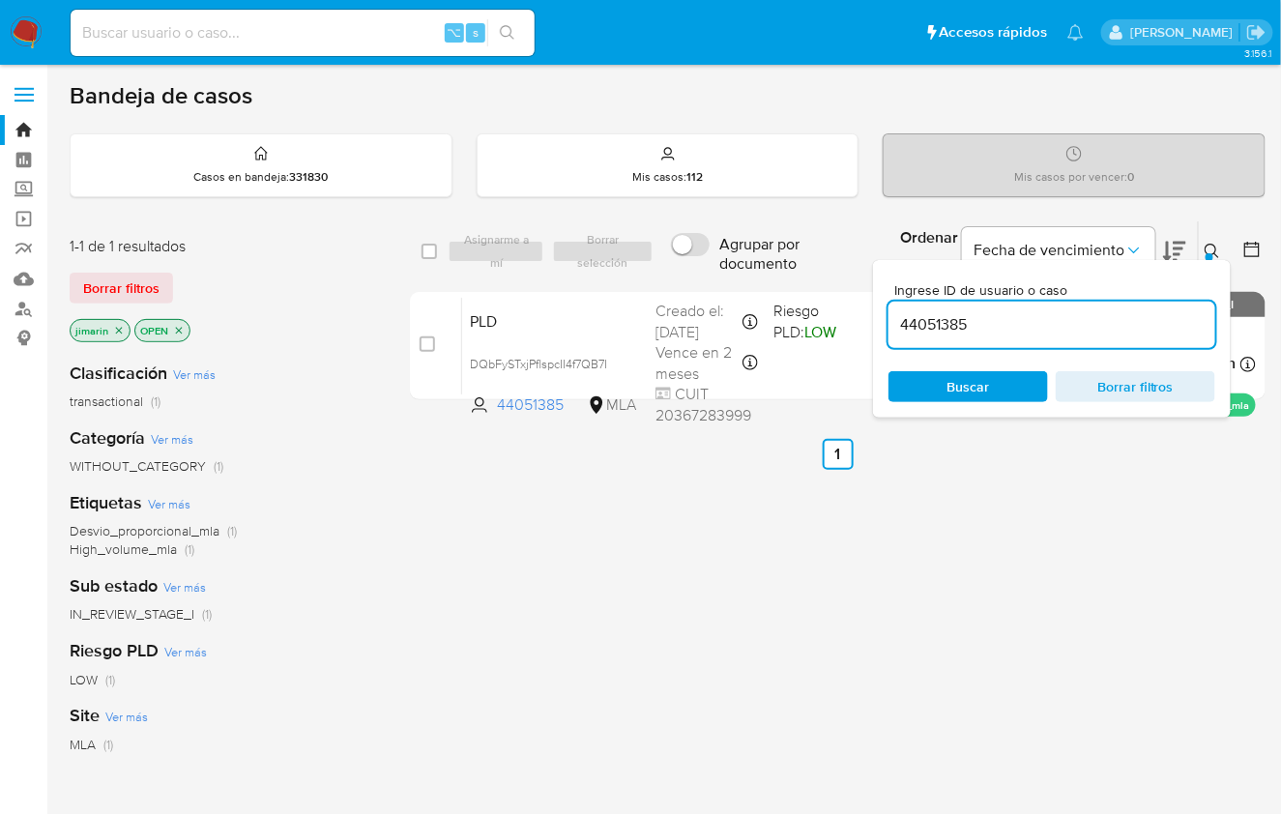
click at [177, 328] on icon "close-filter" at bounding box center [179, 330] width 7 height 7
click at [119, 329] on icon "close-filter" at bounding box center [119, 330] width 7 height 7
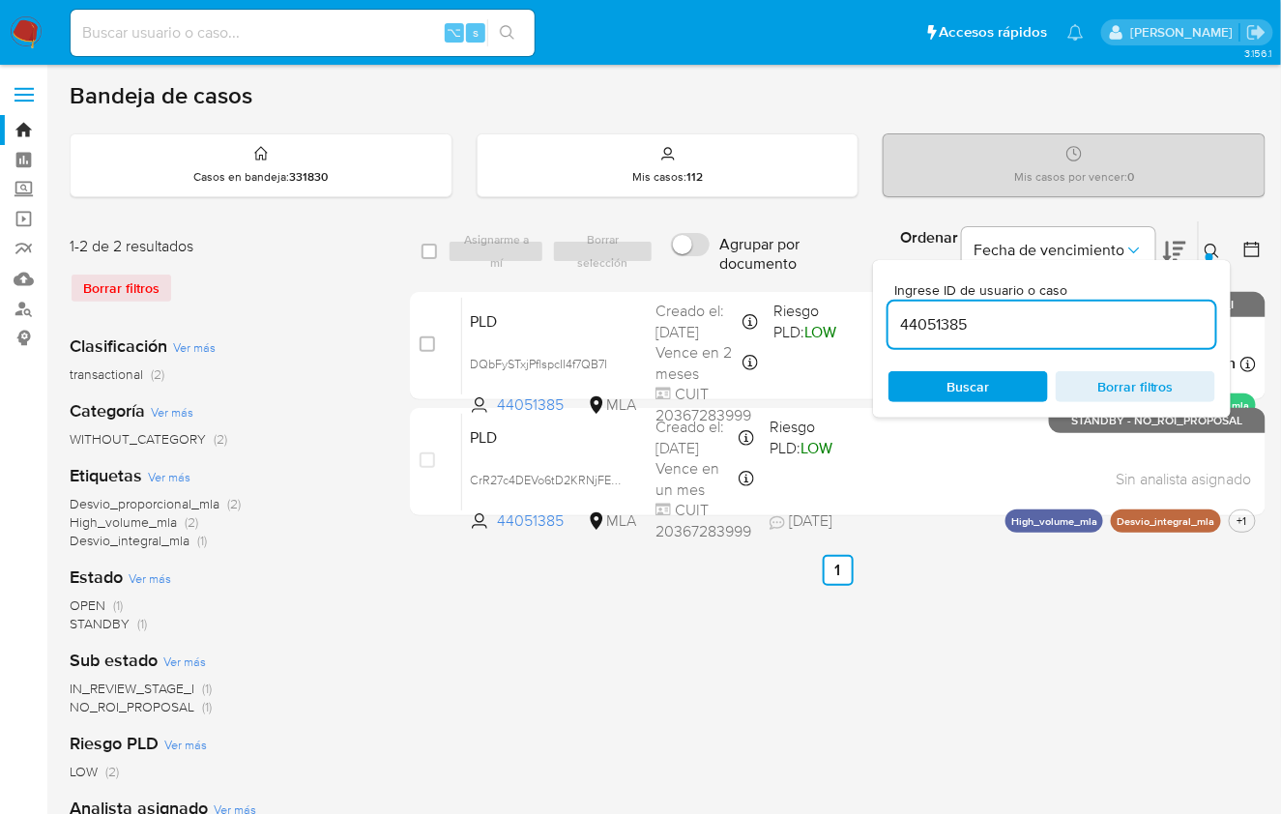
click at [1219, 253] on icon at bounding box center [1211, 251] width 15 height 15
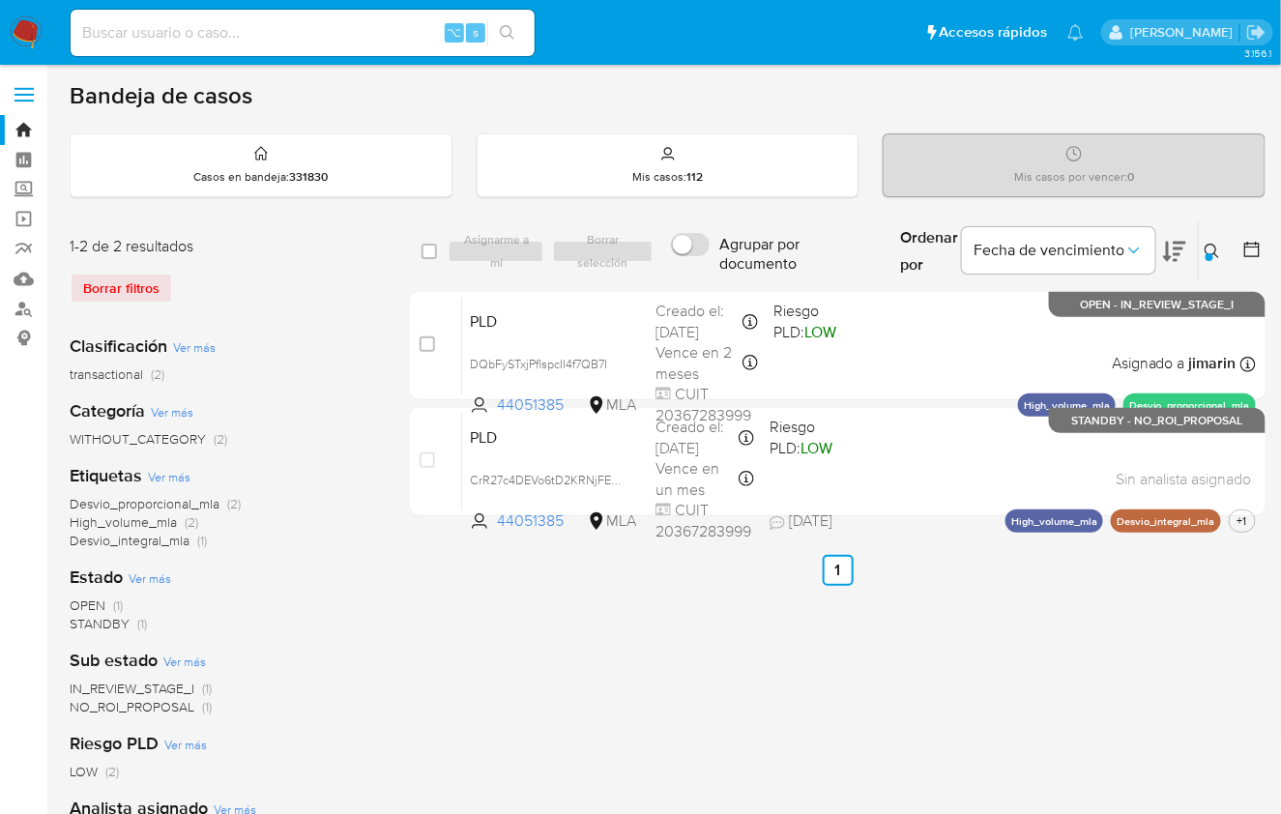
click at [1210, 253] on div at bounding box center [1209, 257] width 8 height 8
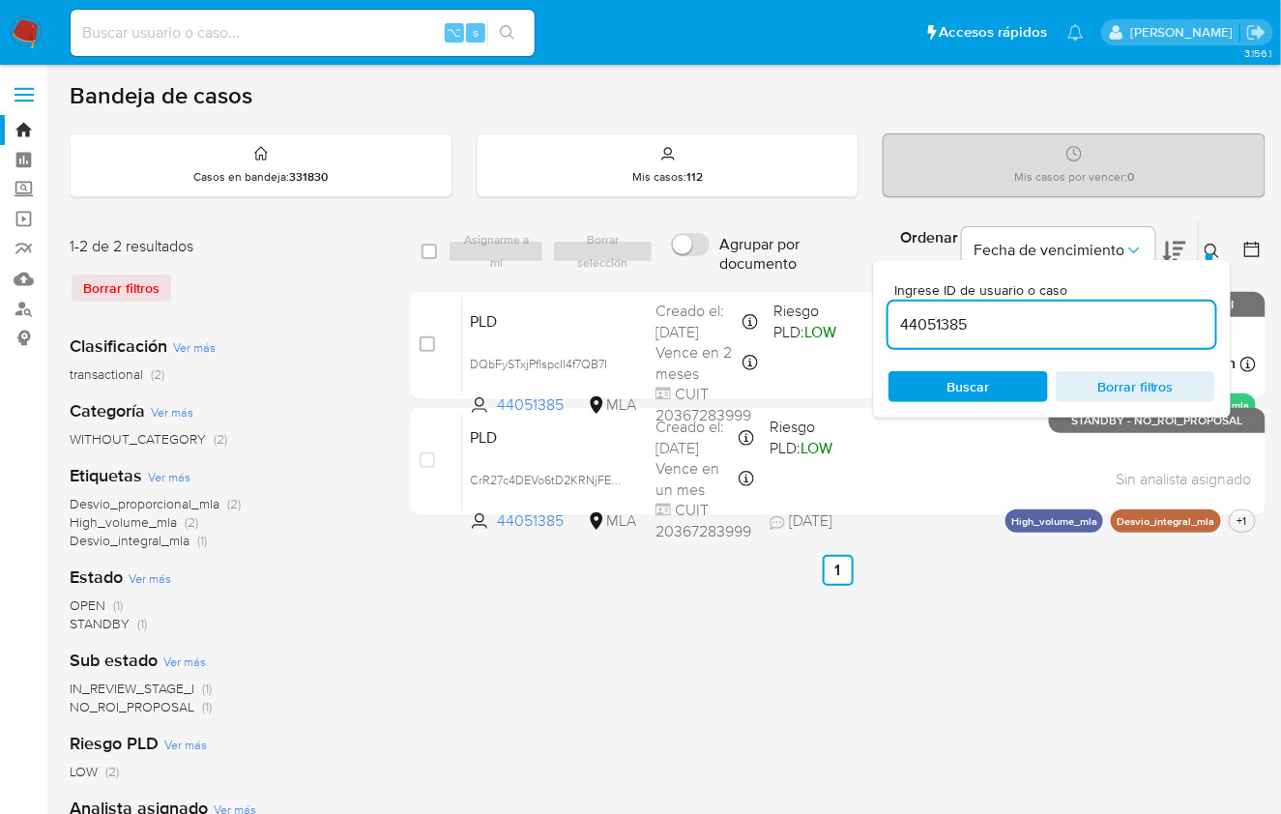
click at [1051, 312] on input "44051385" at bounding box center [1051, 324] width 327 height 25
click at [1051, 313] on input "44051385" at bounding box center [1051, 324] width 327 height 25
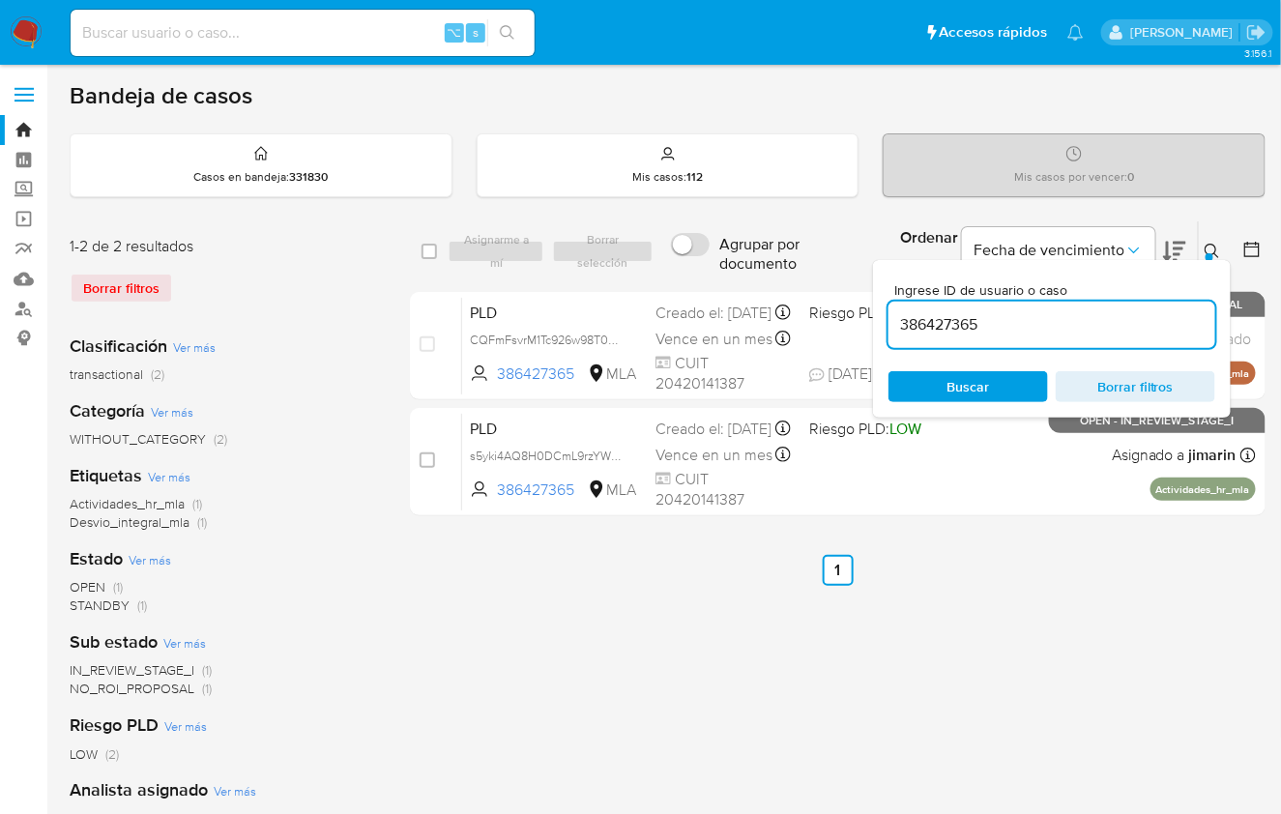
click at [1210, 247] on icon at bounding box center [1211, 251] width 15 height 15
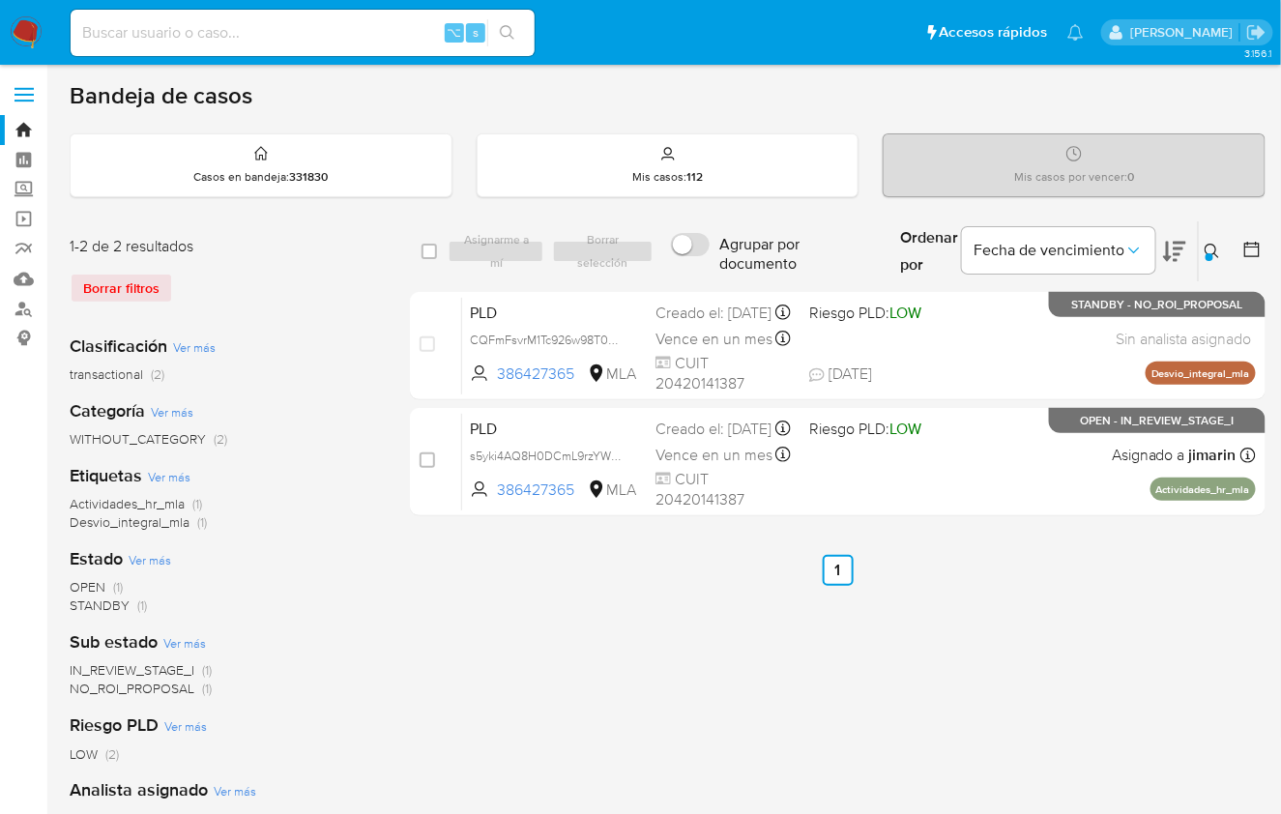
click at [1182, 257] on icon at bounding box center [1174, 251] width 23 height 23
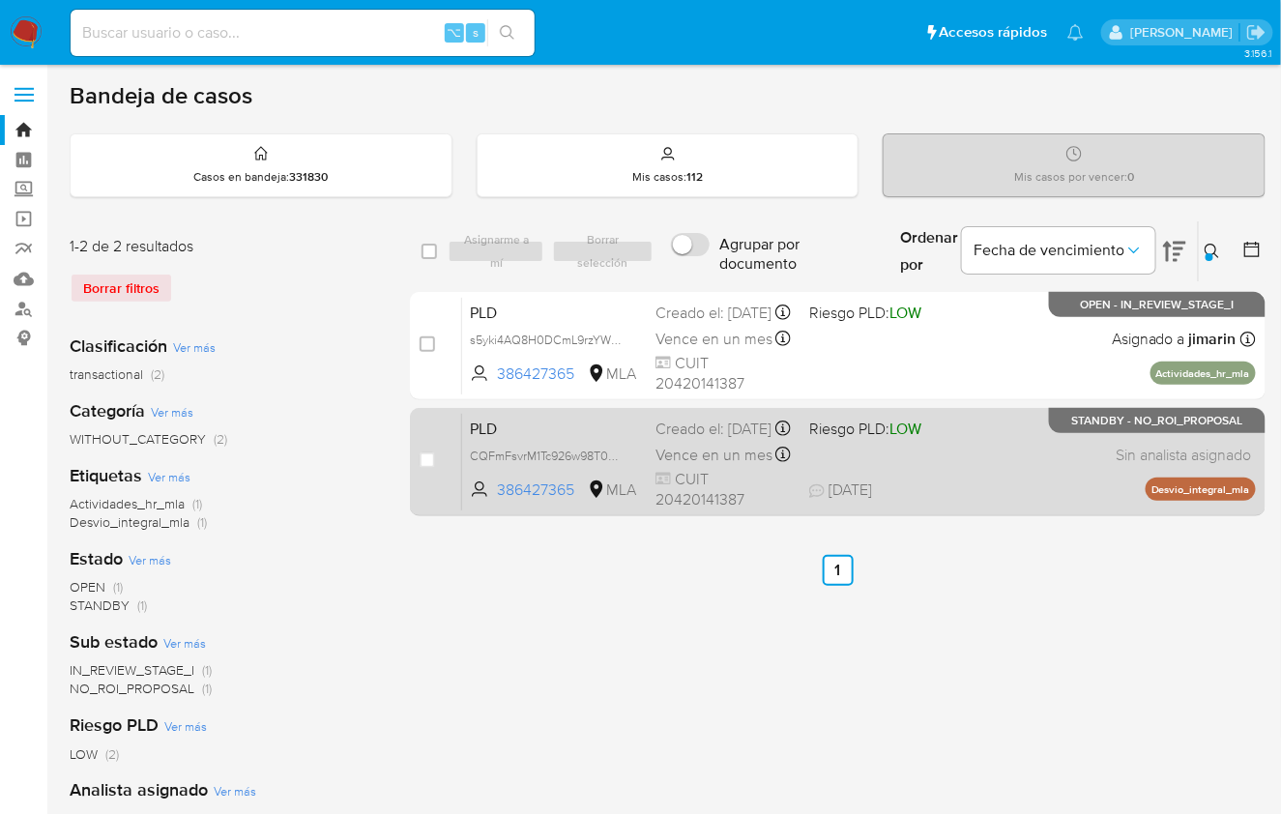
click at [1041, 478] on div "PLD CQFmFsvrM1Tc926w98T0Gm0h 386427365 MLA Riesgo PLD: LOW Creado el: 12/07/202…" at bounding box center [859, 462] width 794 height 98
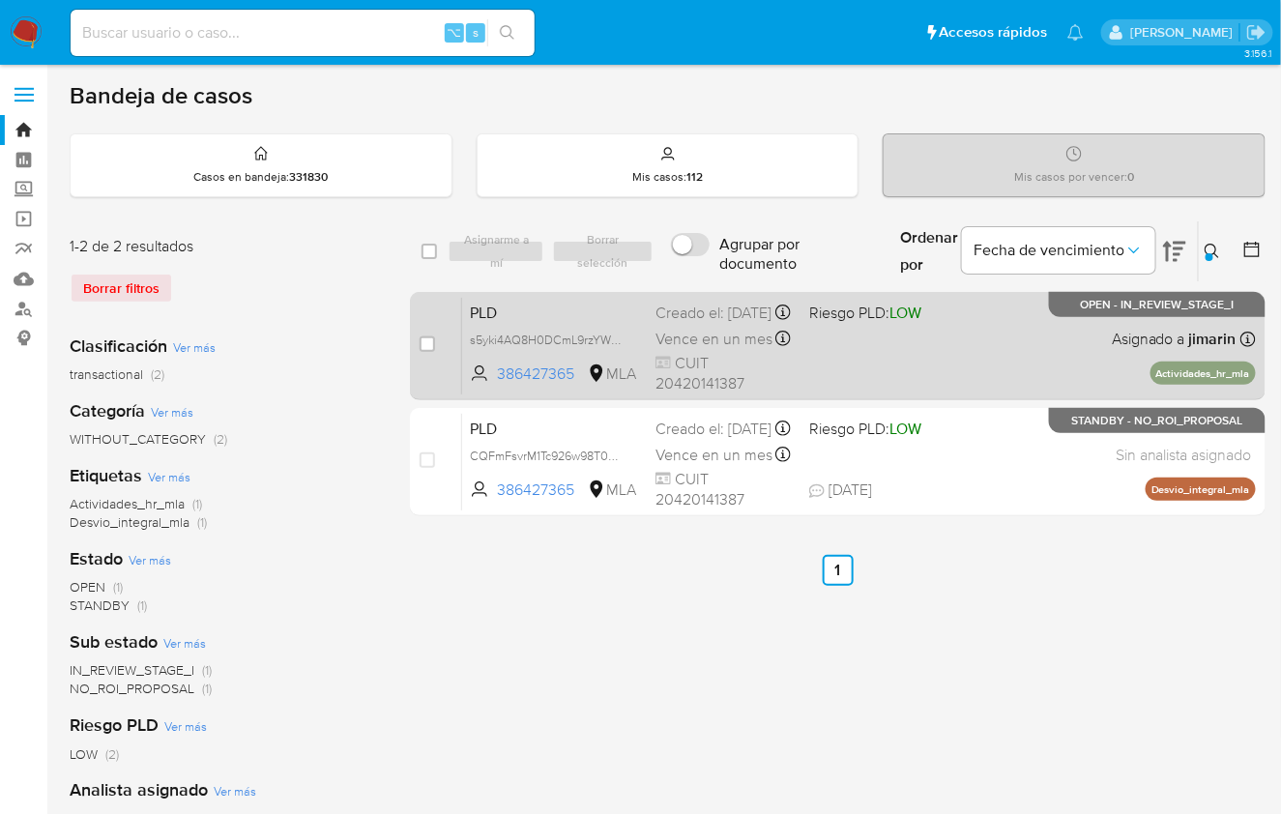
click at [1069, 353] on div "PLD s5yki4AQ8H0DCmL9rzYWyuGr 386427365 MLA Riesgo PLD: LOW Creado el: 12/08/202…" at bounding box center [859, 346] width 794 height 98
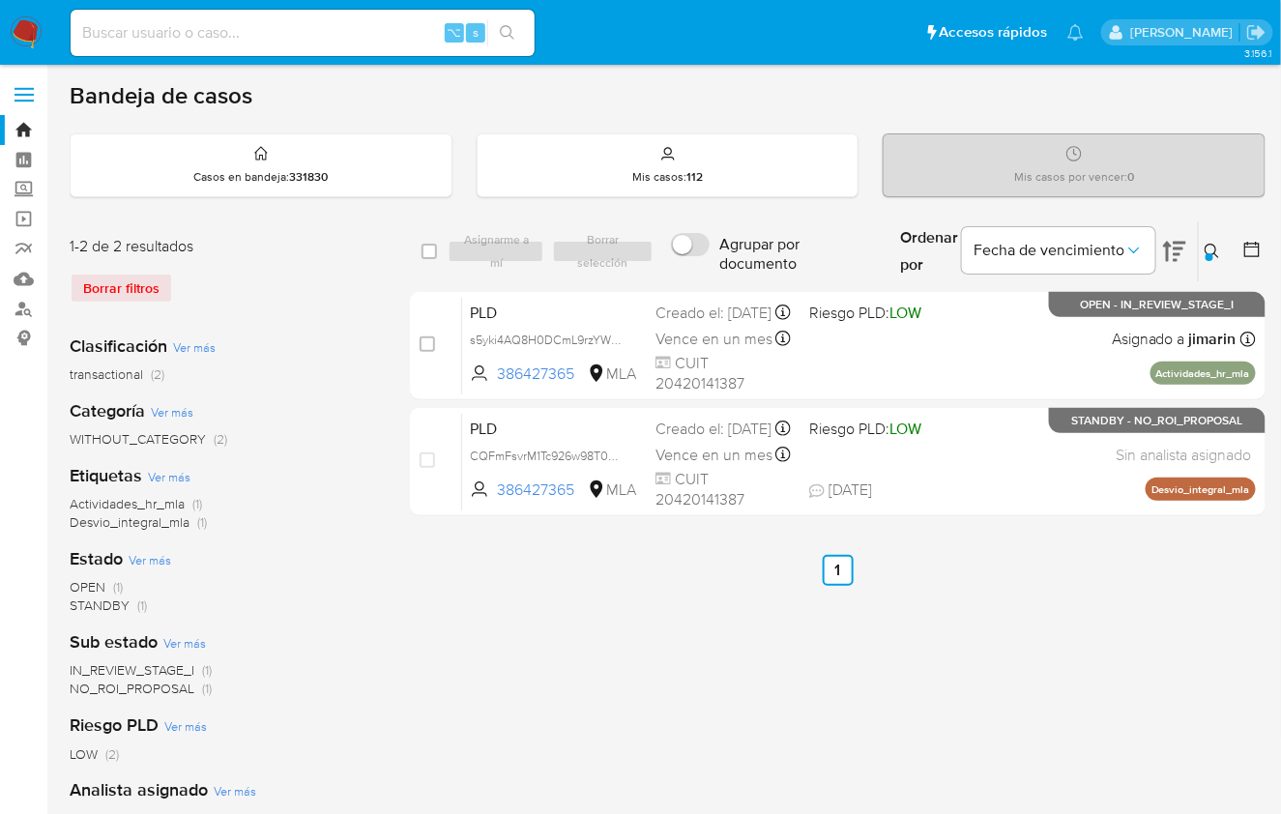
click at [1213, 246] on icon at bounding box center [1211, 251] width 15 height 15
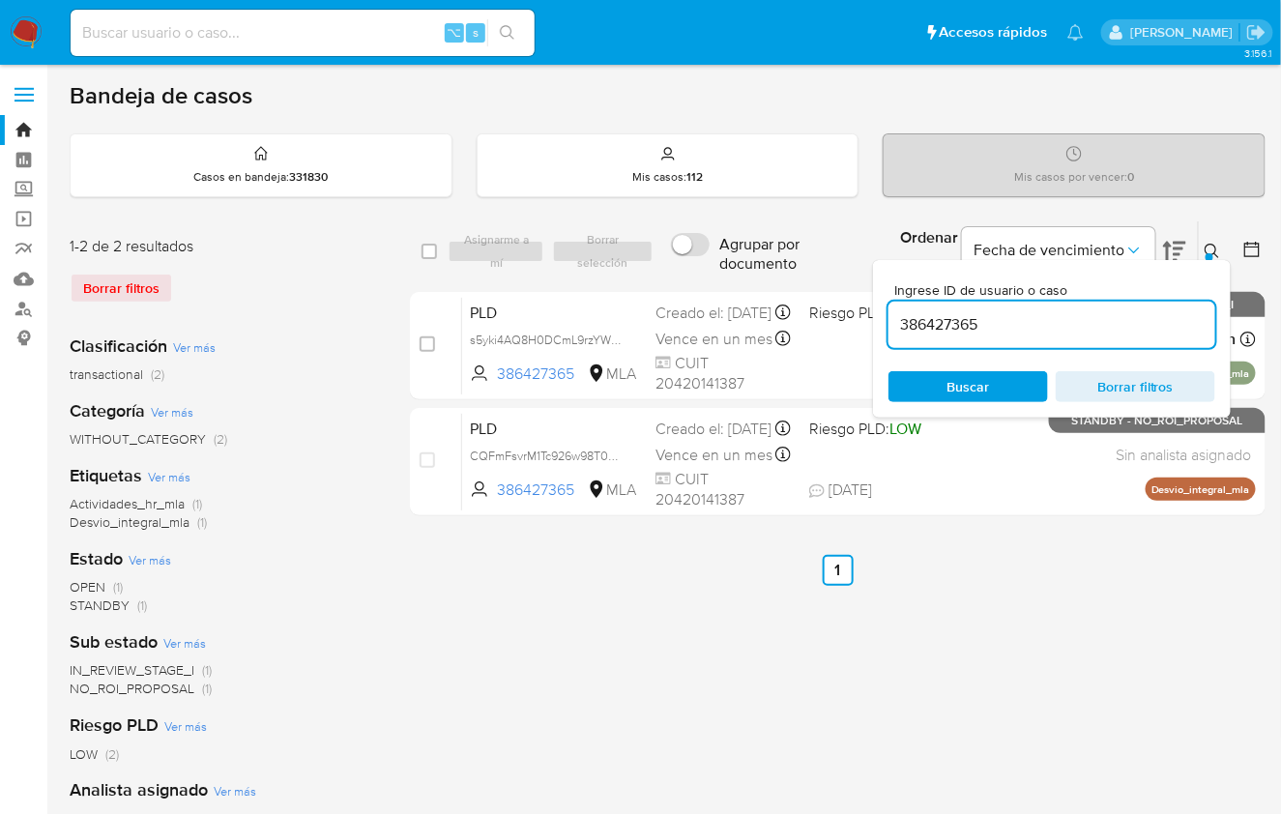
click at [1091, 312] on input "386427365" at bounding box center [1051, 324] width 327 height 25
click at [1075, 318] on input "38642736544051385" at bounding box center [1051, 324] width 327 height 25
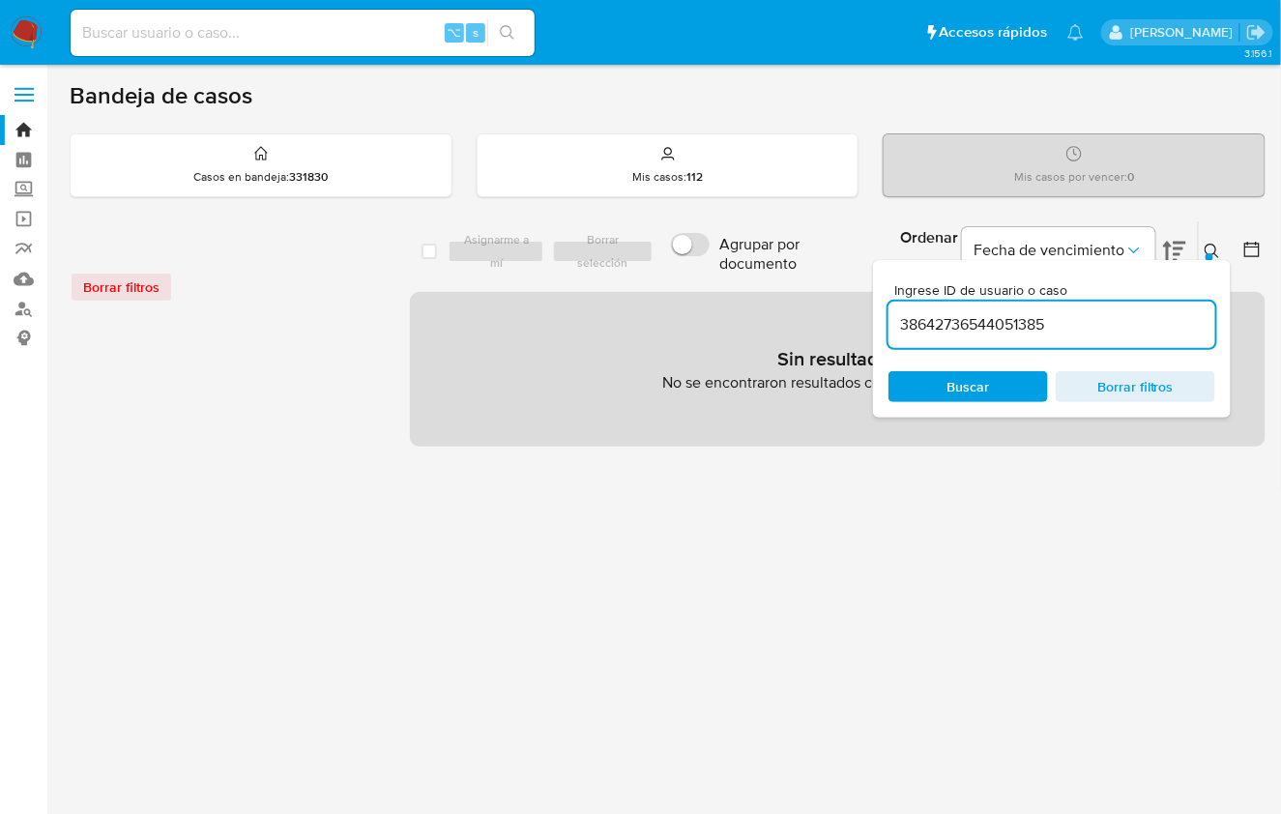
click at [1031, 318] on input "38642736544051385" at bounding box center [1051, 324] width 327 height 25
paste input
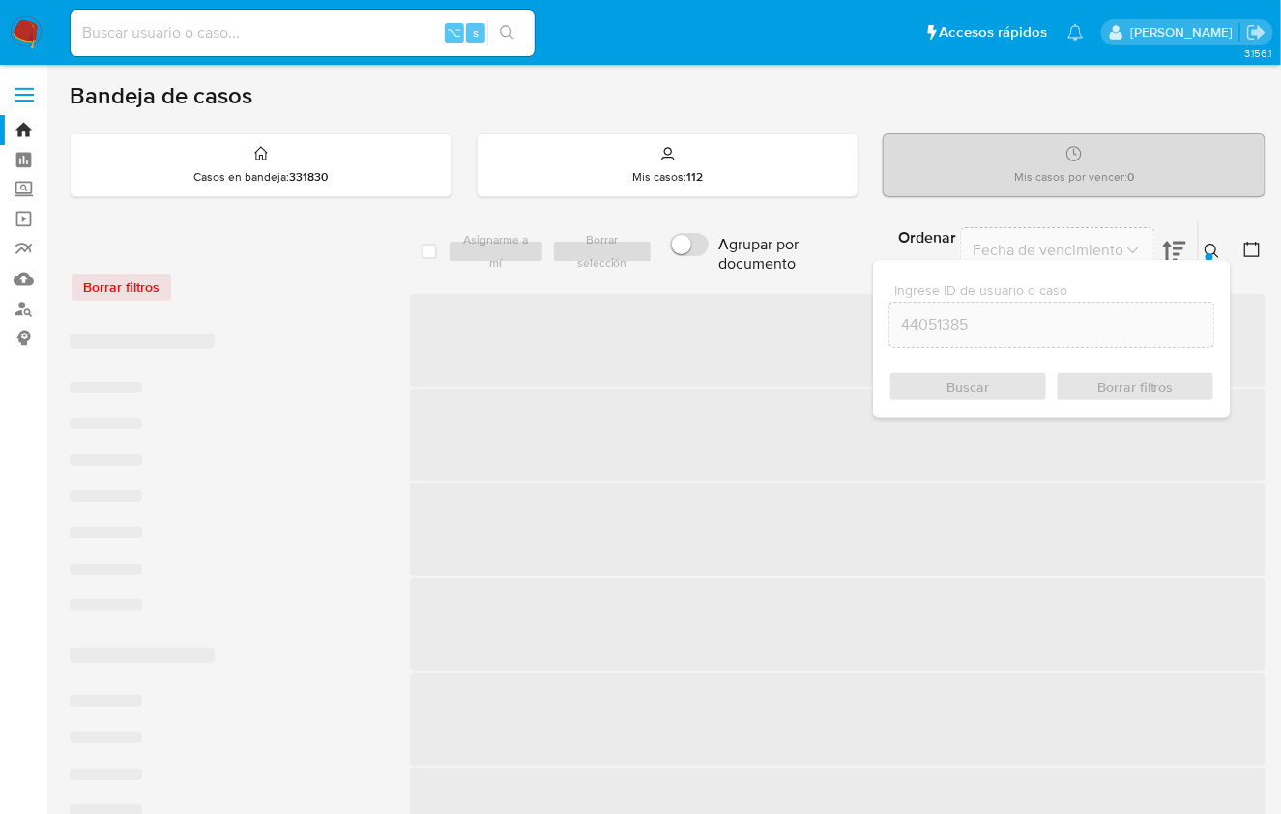
click at [1212, 249] on icon at bounding box center [1211, 251] width 15 height 15
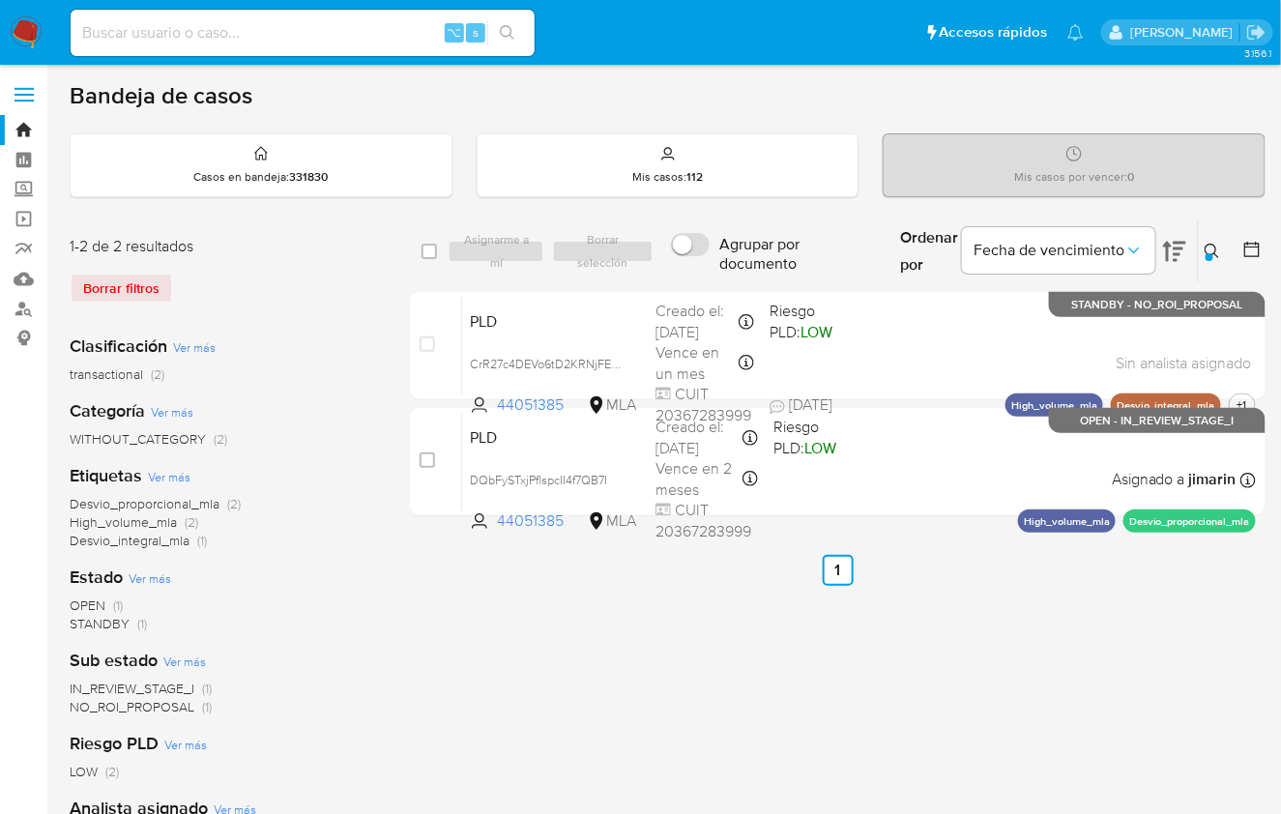
click at [1159, 243] on div "Fecha de vencimiento" at bounding box center [1074, 251] width 224 height 60
click at [1174, 247] on icon at bounding box center [1174, 252] width 23 height 20
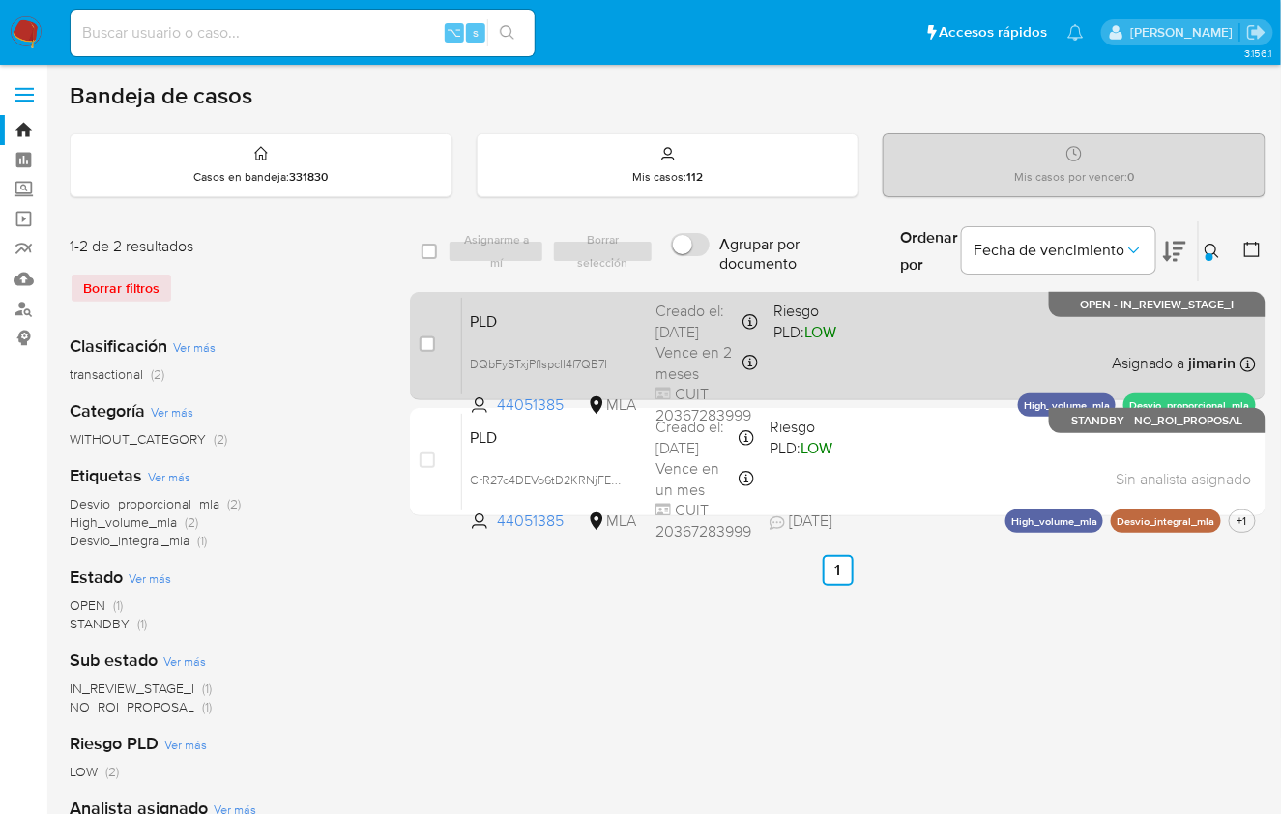
click at [1108, 334] on div "PLD DQbFySTxjPflspcII4f7QB7I 44051385 MLA Riesgo PLD: LOW Creado el: 12/08/2025…" at bounding box center [859, 346] width 794 height 98
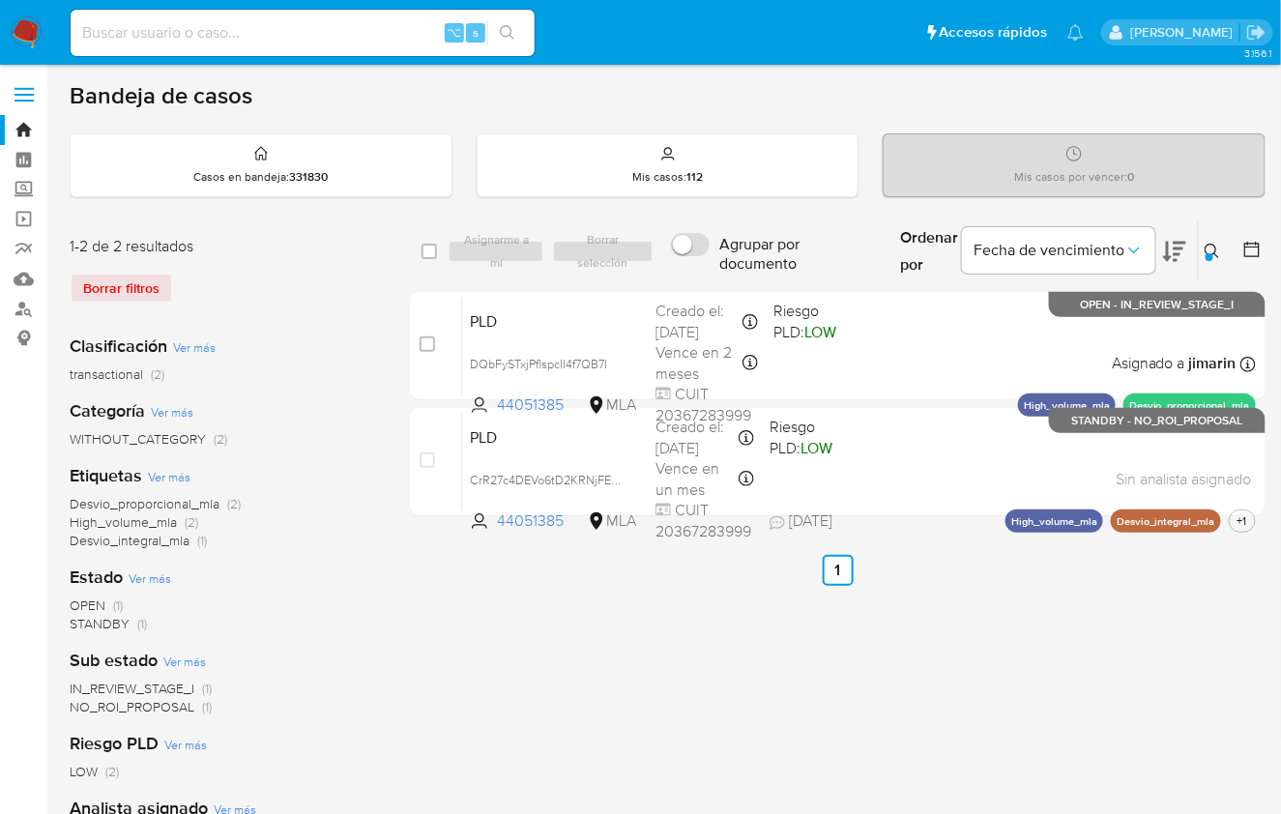
click at [1219, 245] on icon at bounding box center [1211, 251] width 15 height 15
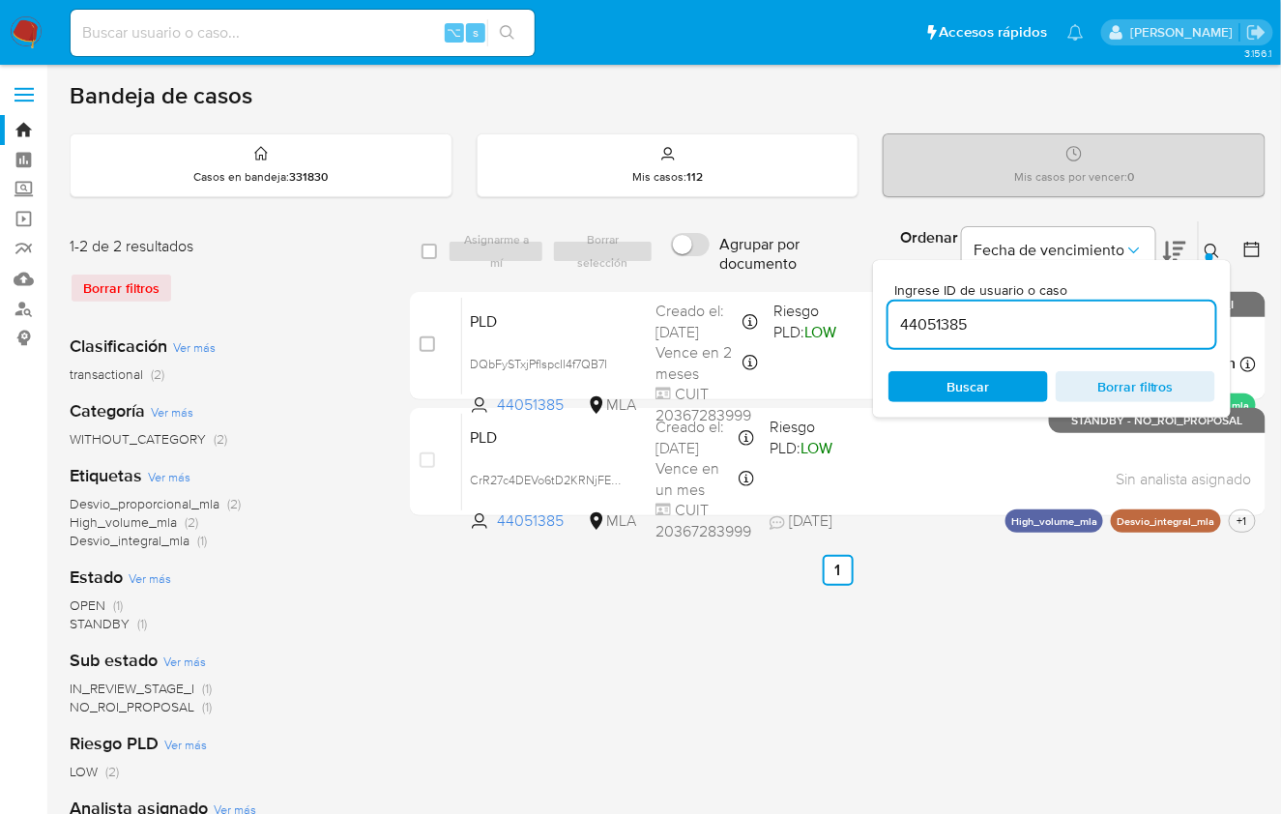
click at [1144, 312] on input "44051385" at bounding box center [1051, 324] width 327 height 25
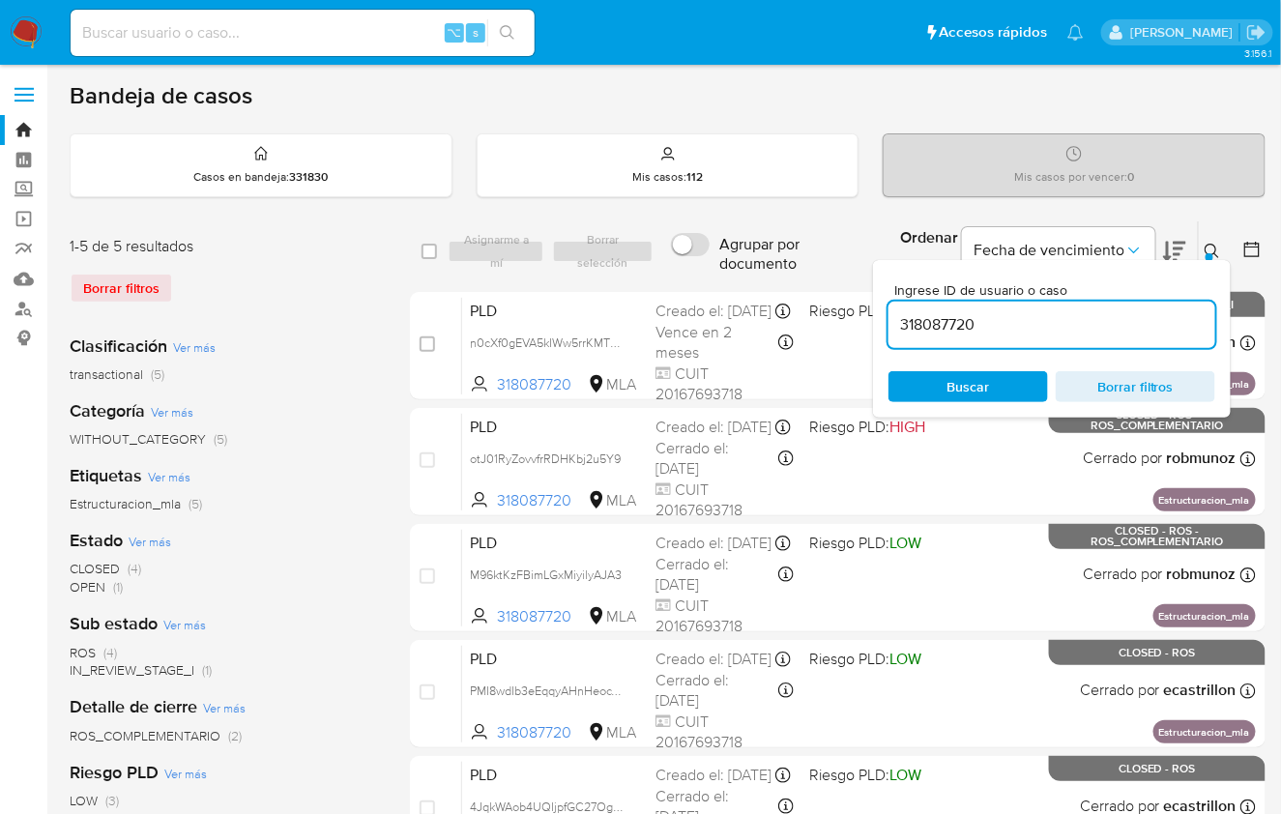
click at [1212, 245] on icon at bounding box center [1211, 251] width 15 height 15
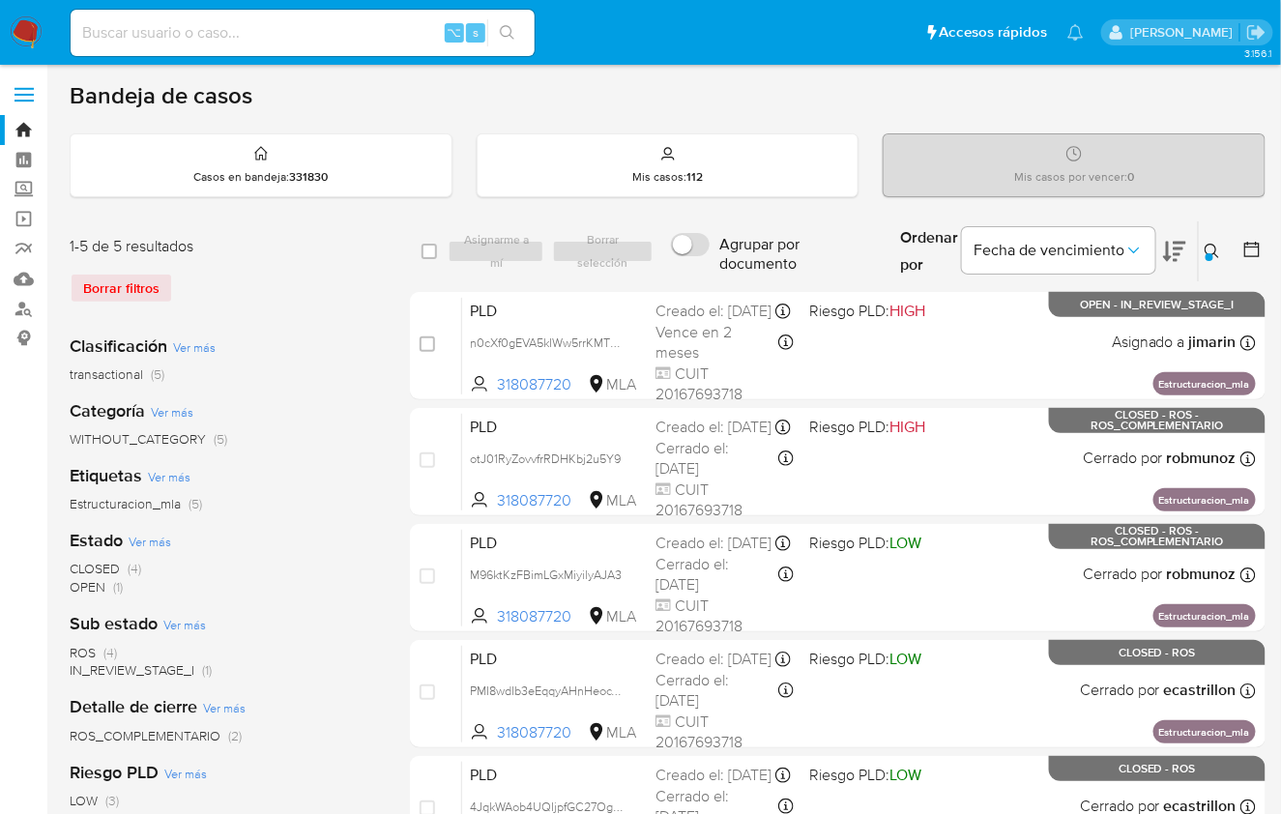
click at [1203, 247] on button at bounding box center [1215, 251] width 32 height 23
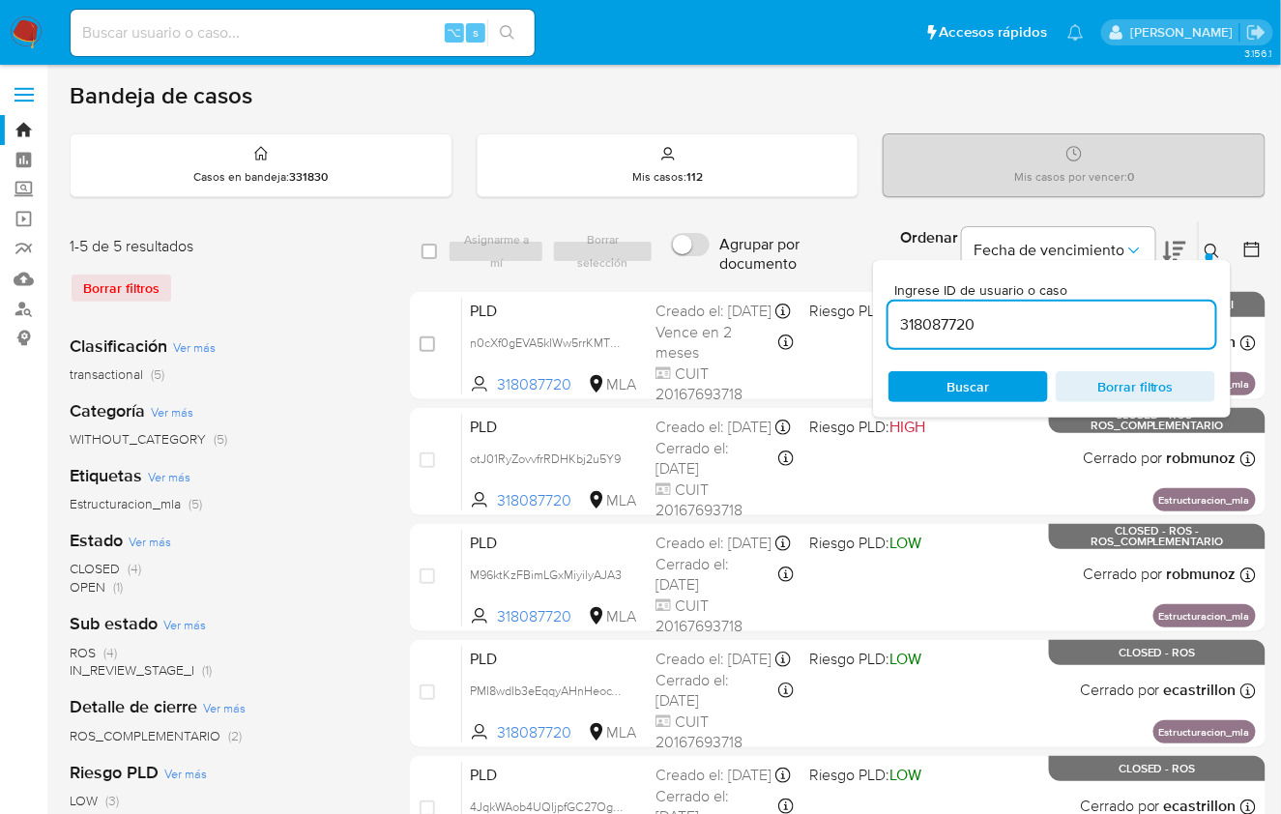
click at [1150, 313] on input "318087720" at bounding box center [1051, 324] width 327 height 25
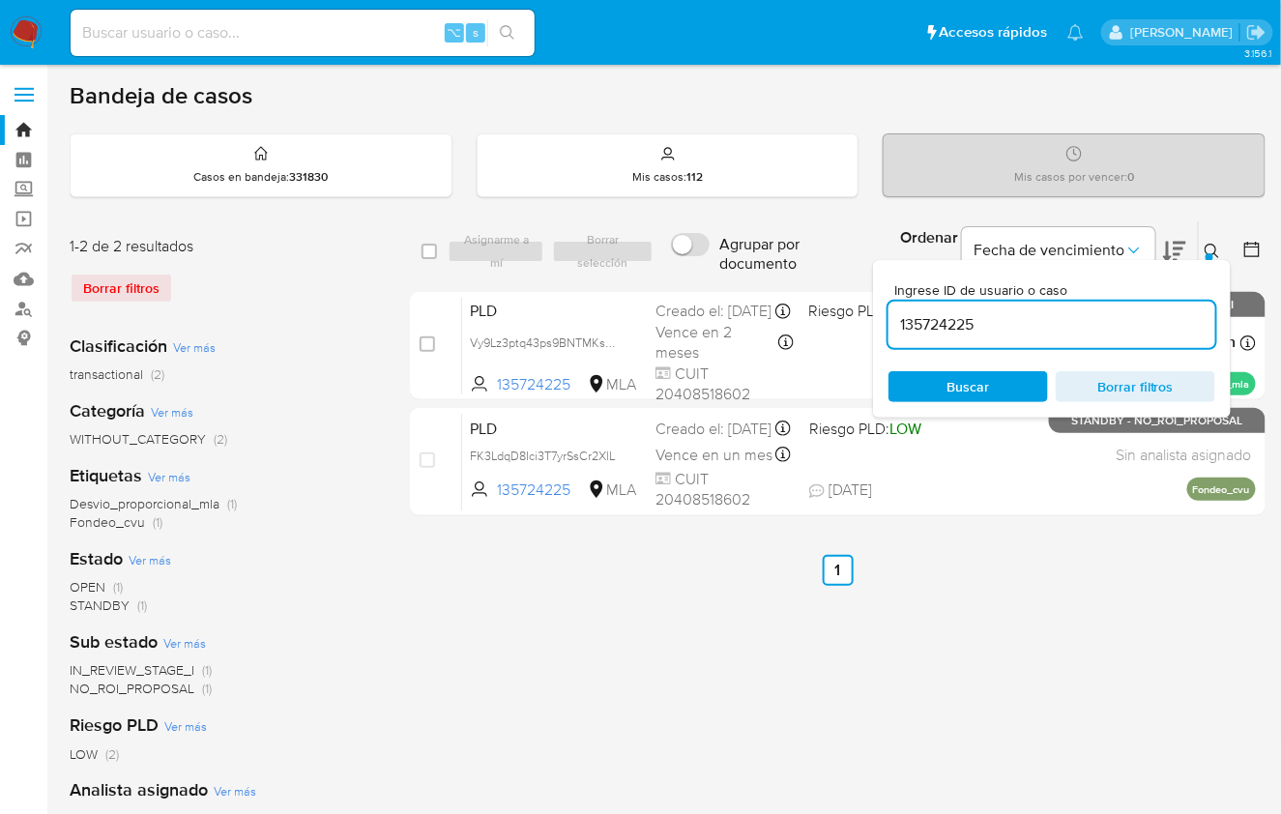
click at [1210, 247] on icon at bounding box center [1211, 251] width 15 height 15
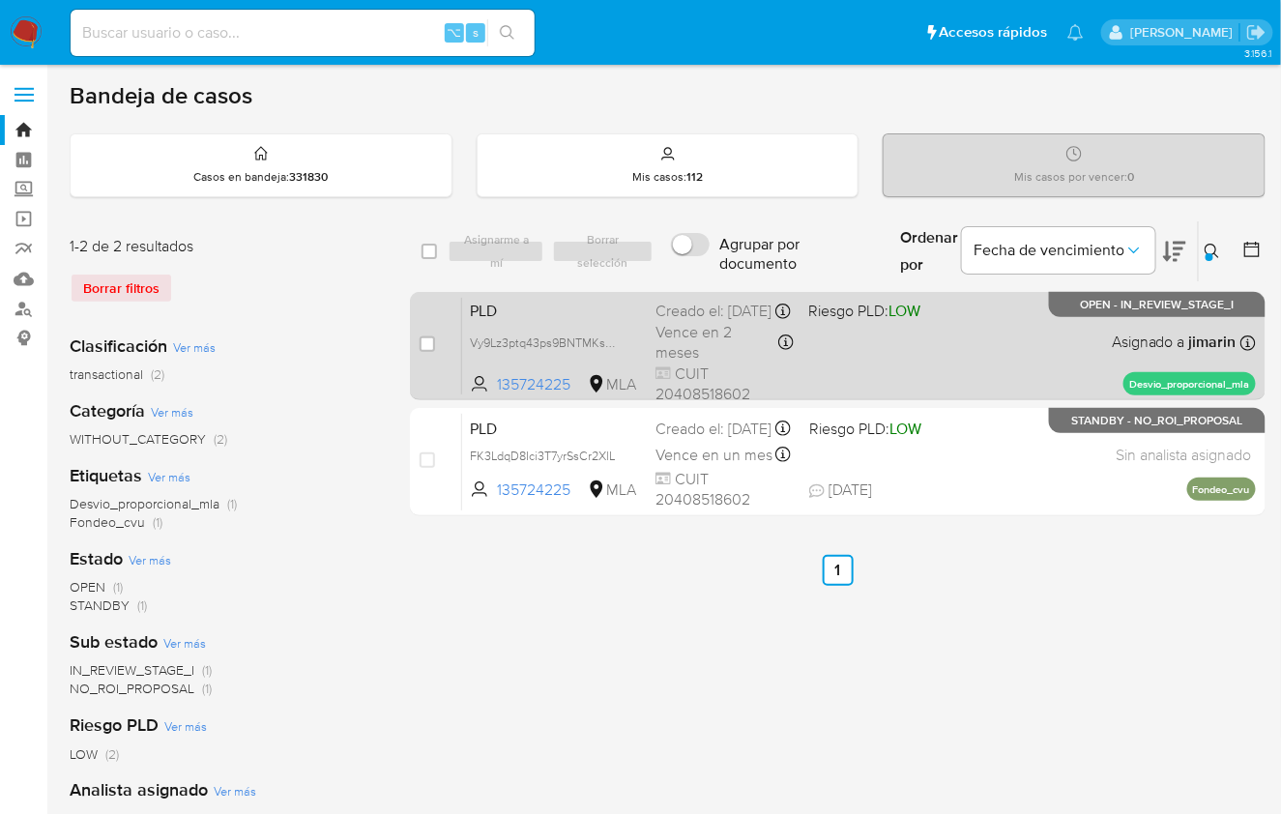
click at [1039, 343] on div "PLD Vy9Lz3ptq43ps9BNTMKsOgej 135724225 MLA Riesgo PLD: LOW Creado el: 12/08/202…" at bounding box center [859, 346] width 794 height 98
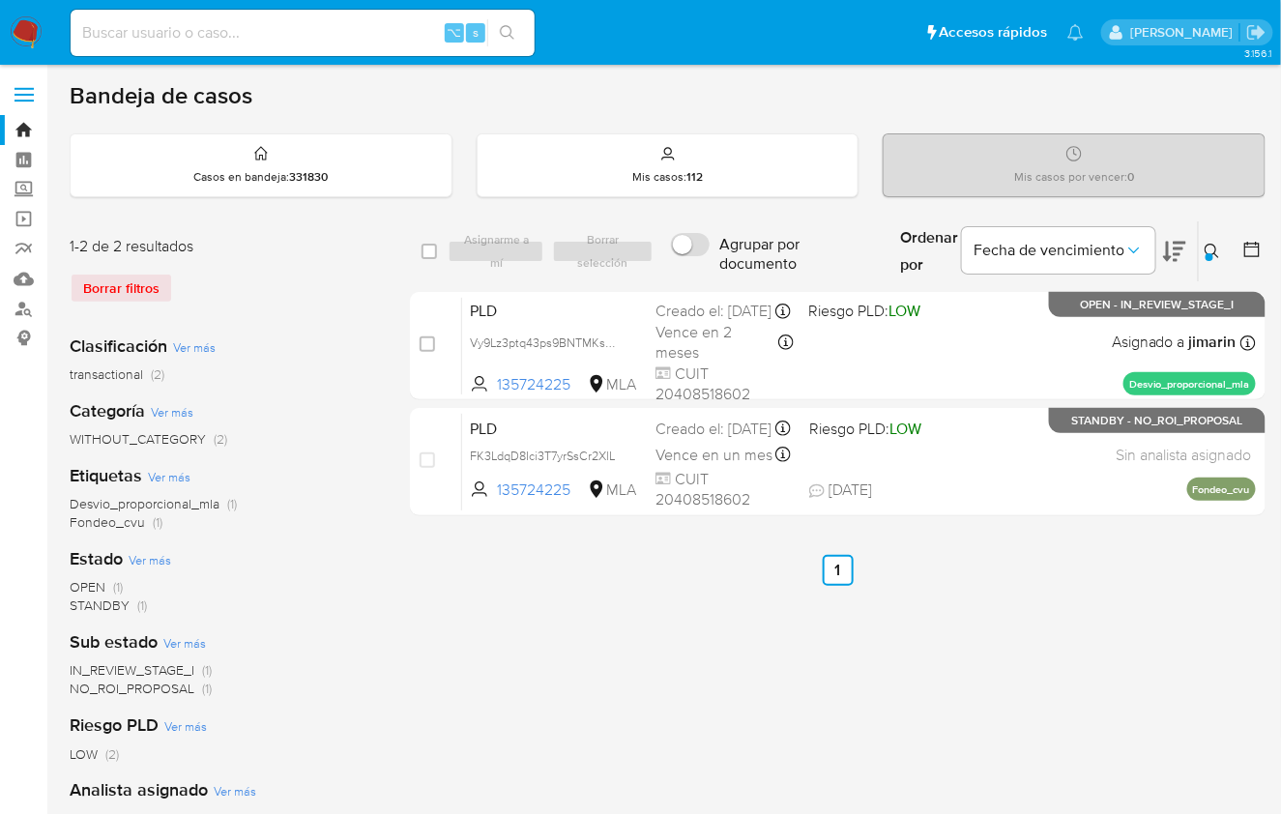
click at [1217, 259] on button at bounding box center [1215, 251] width 32 height 23
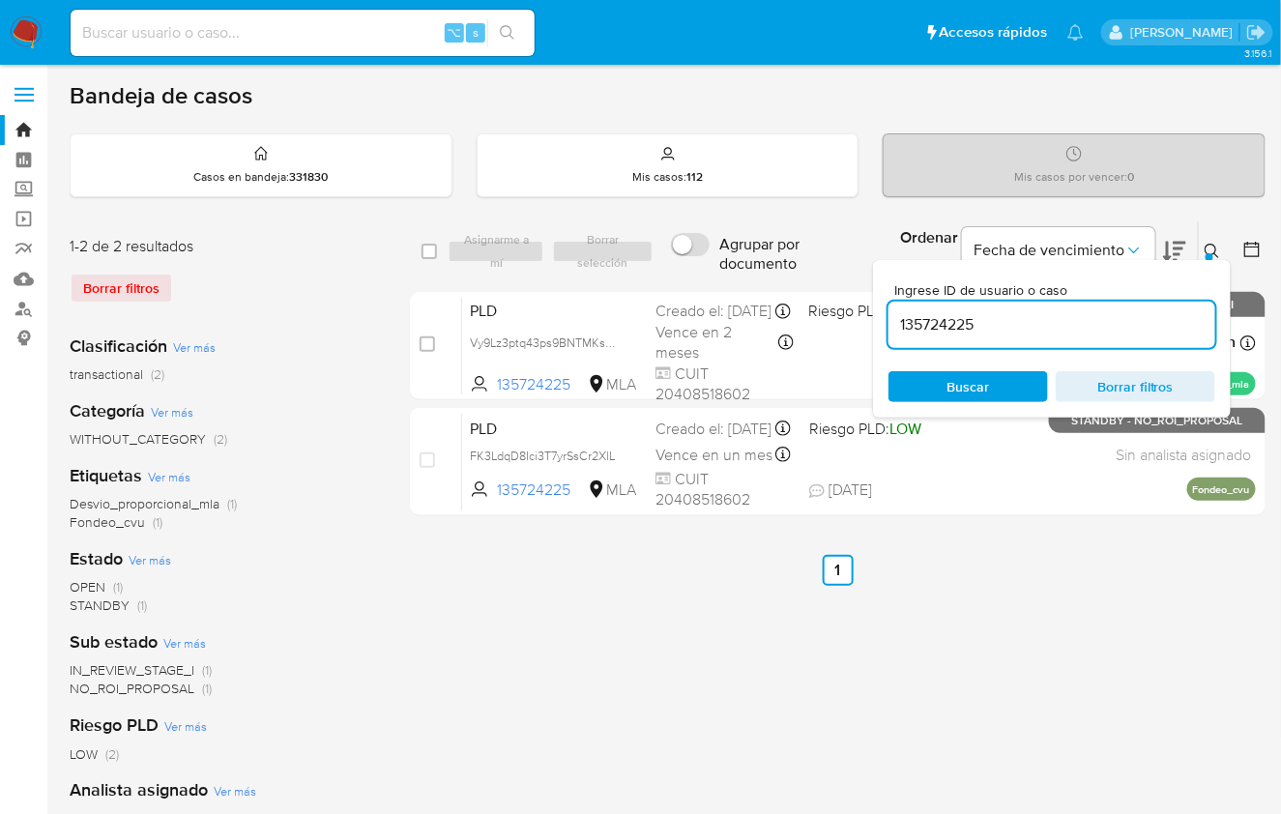
click at [1147, 330] on input "135724225" at bounding box center [1051, 324] width 327 height 25
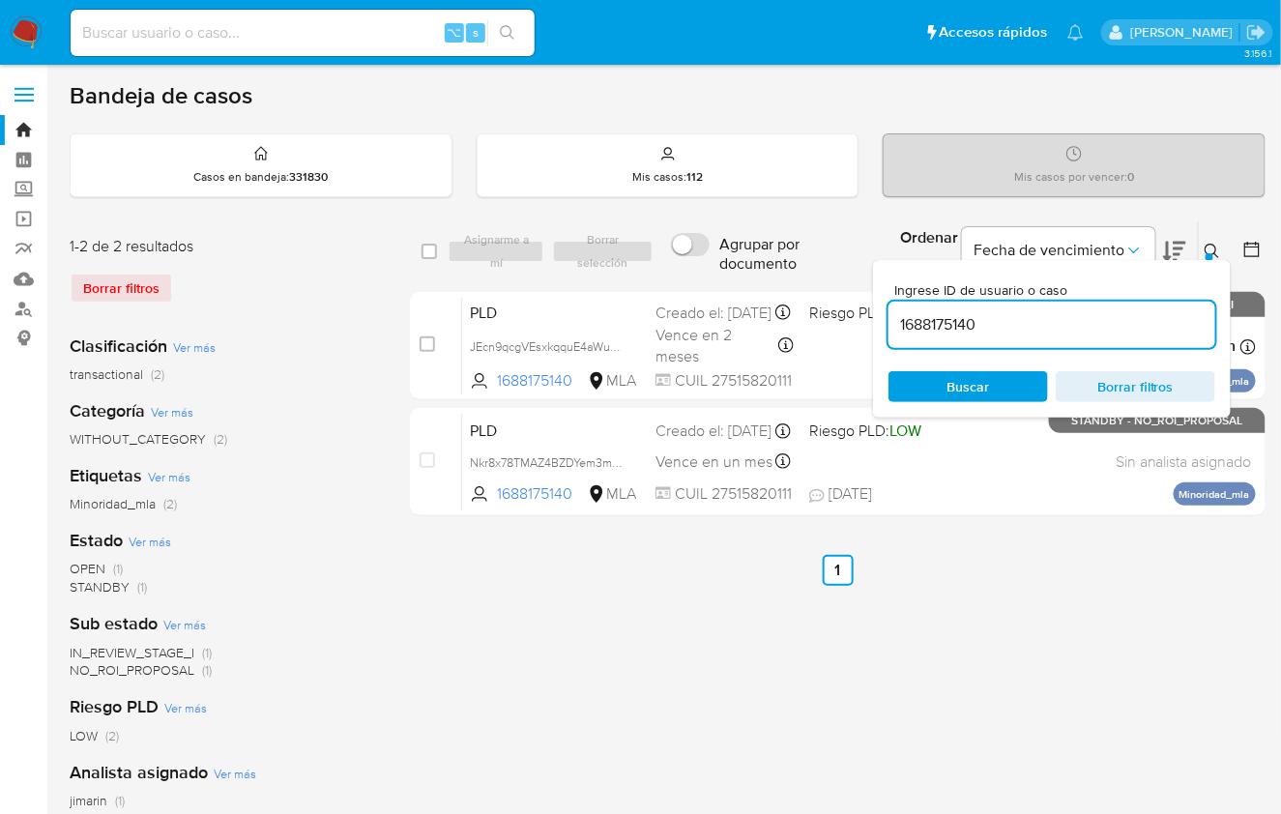
click at [1210, 253] on div at bounding box center [1209, 257] width 8 height 8
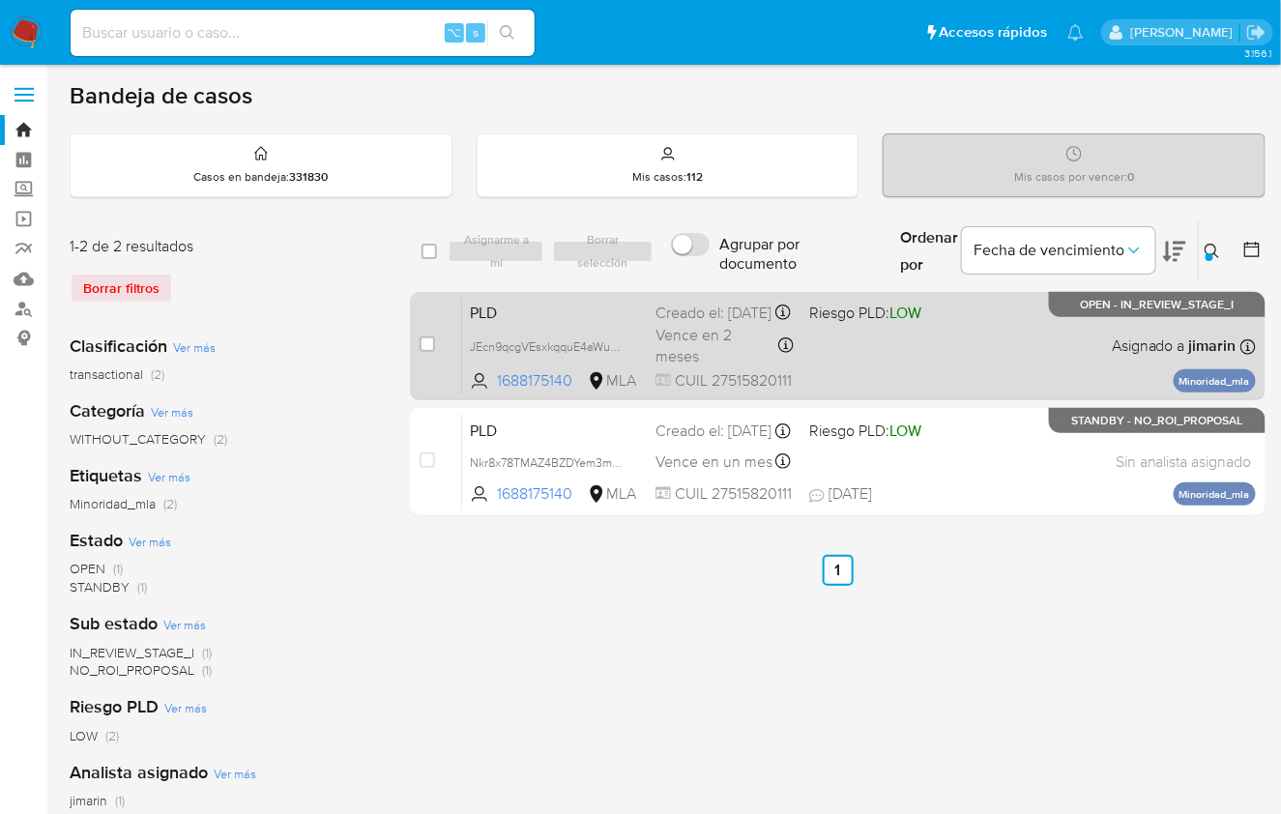
click at [1048, 323] on div "PLD JEcn9qcgVEsxkqquE4aWuWXw 1688175140 MLA Riesgo PLD: LOW Creado el: 12/08/20…" at bounding box center [859, 346] width 794 height 98
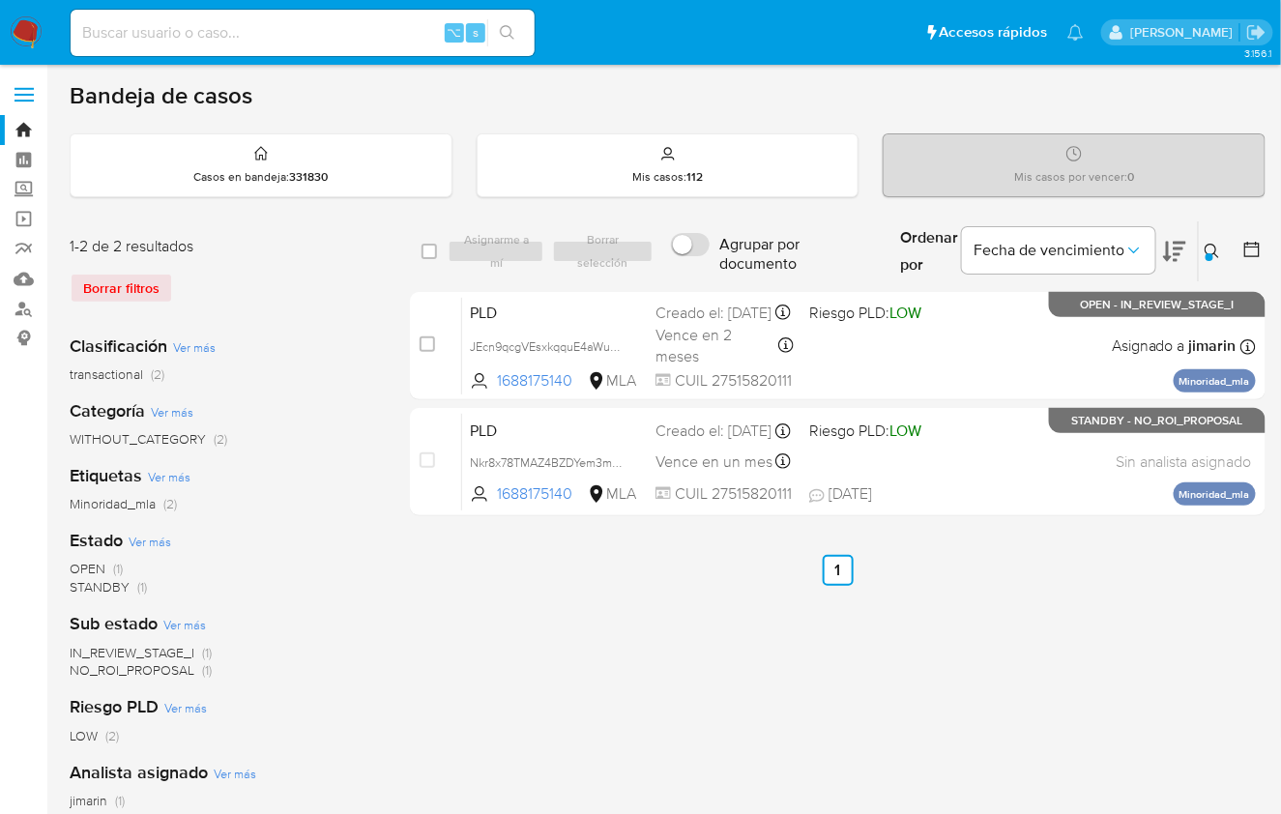
click at [1207, 253] on div at bounding box center [1209, 257] width 8 height 8
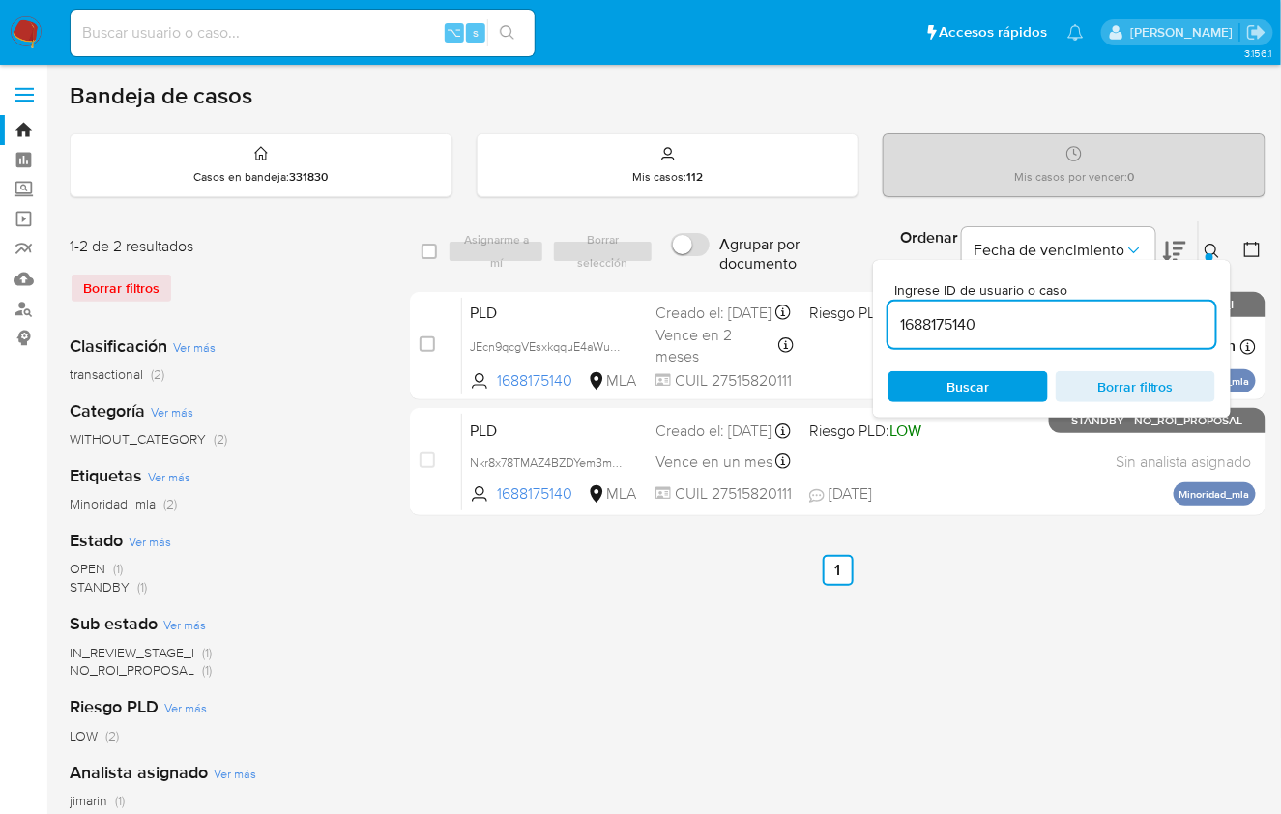
click at [1099, 321] on input "1688175140" at bounding box center [1051, 324] width 327 height 25
click at [1098, 320] on input "1688175140" at bounding box center [1051, 324] width 327 height 25
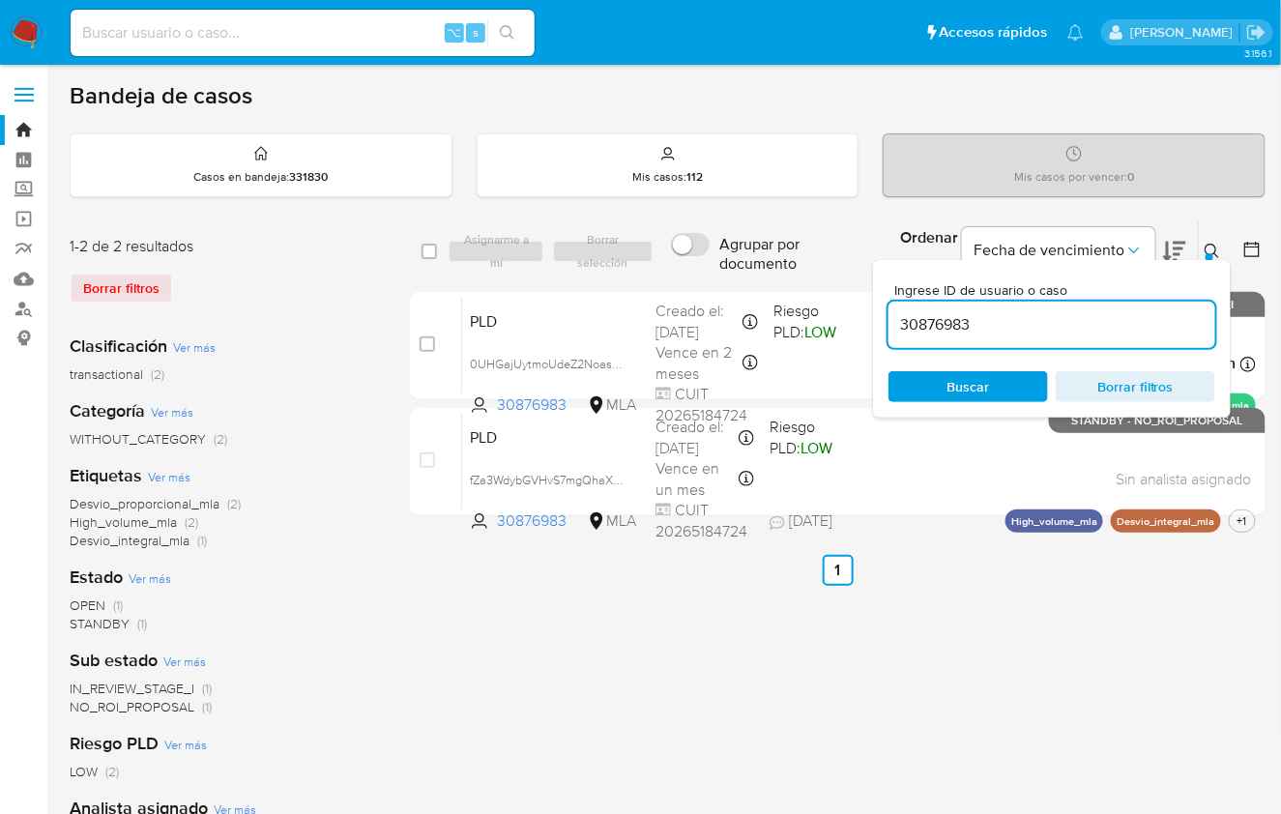
click at [1205, 245] on icon at bounding box center [1211, 251] width 14 height 14
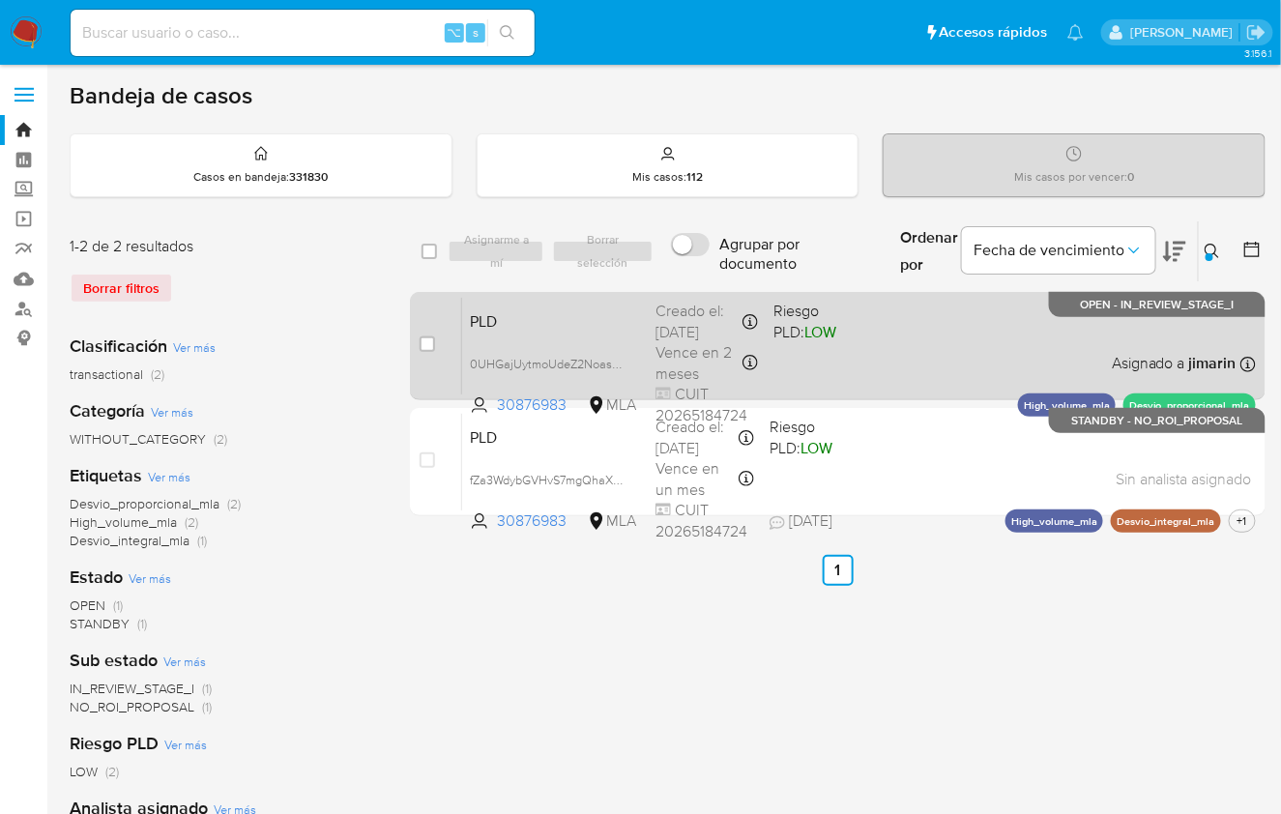
click at [1026, 325] on div "PLD 0UHGajUytmoUdeZ2NoasHgyG 30876983 MLA Riesgo PLD: LOW Creado el: 12/08/2025…" at bounding box center [859, 346] width 794 height 98
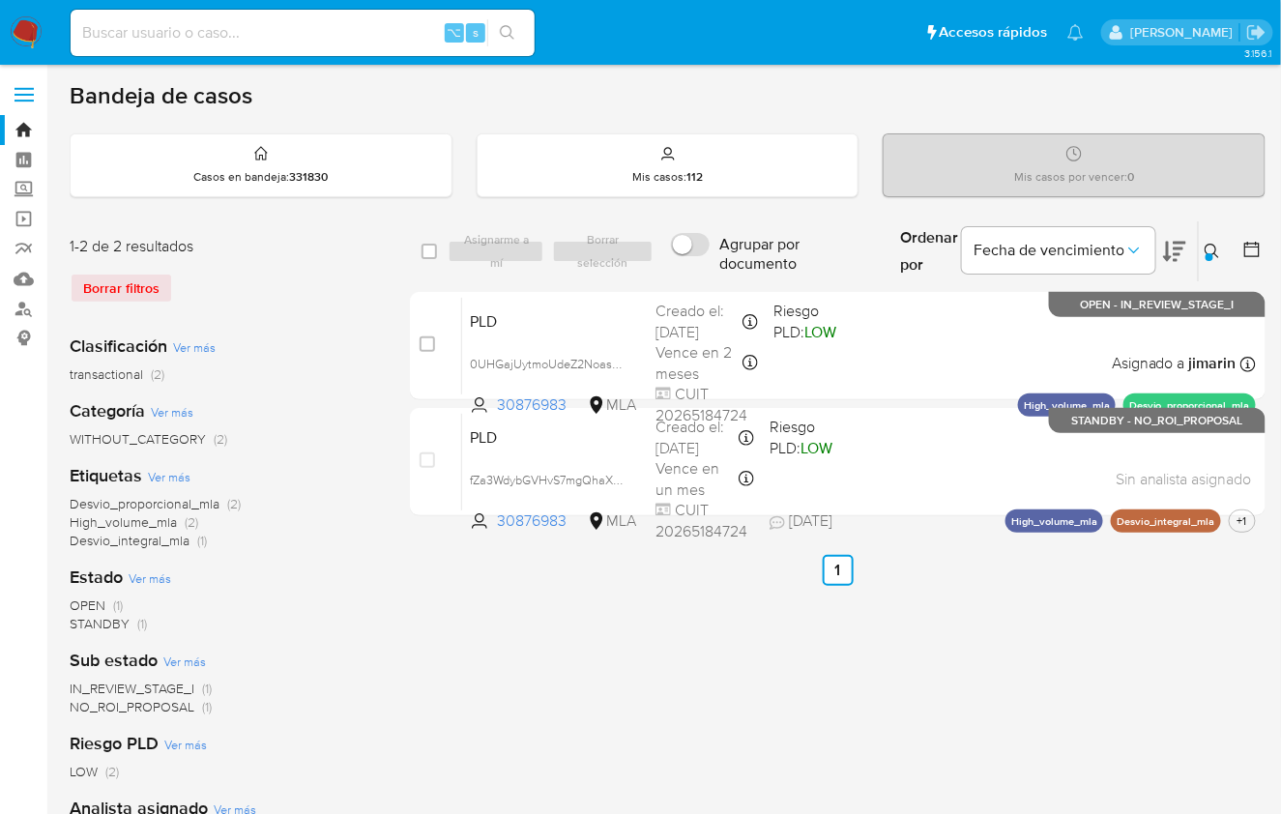
click at [1216, 260] on button at bounding box center [1215, 251] width 32 height 23
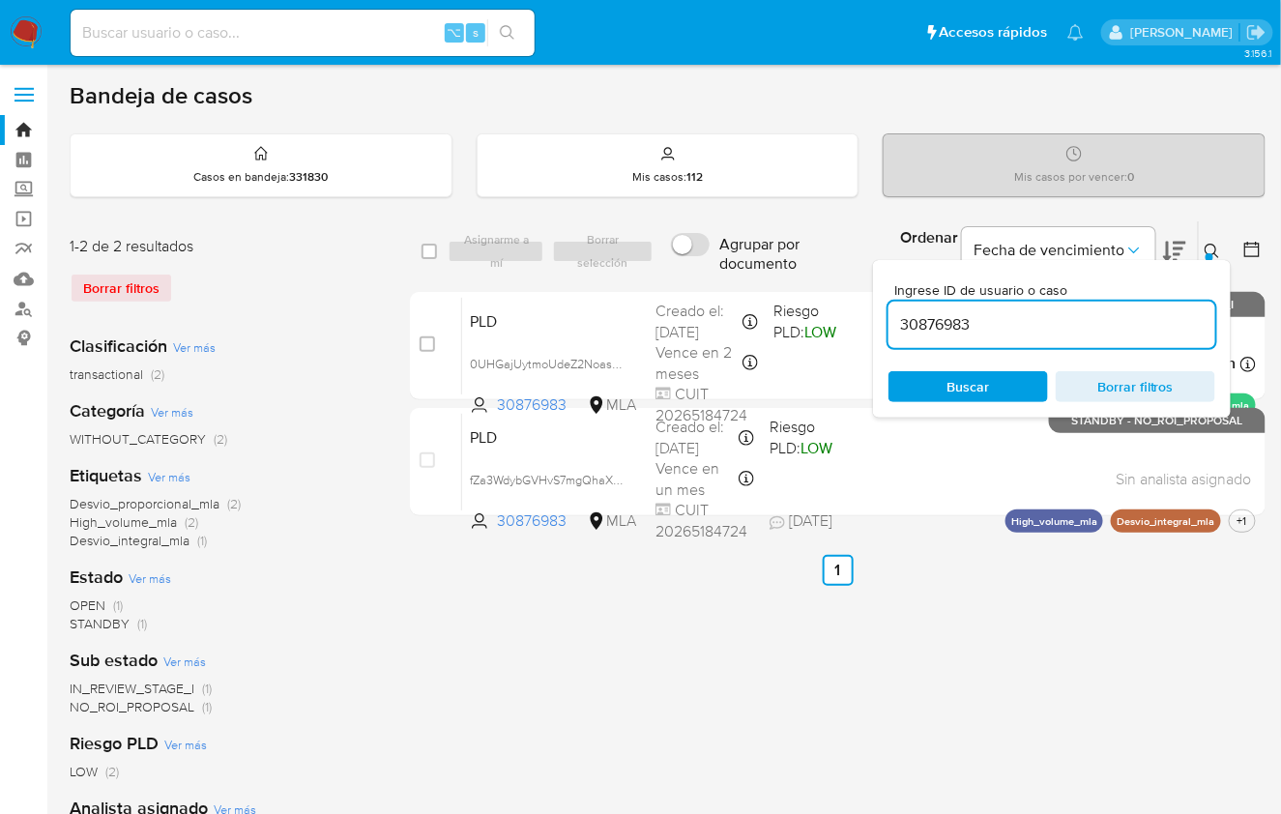
click at [1138, 313] on input "30876983" at bounding box center [1051, 324] width 327 height 25
click at [1137, 314] on input "30876983" at bounding box center [1051, 324] width 327 height 25
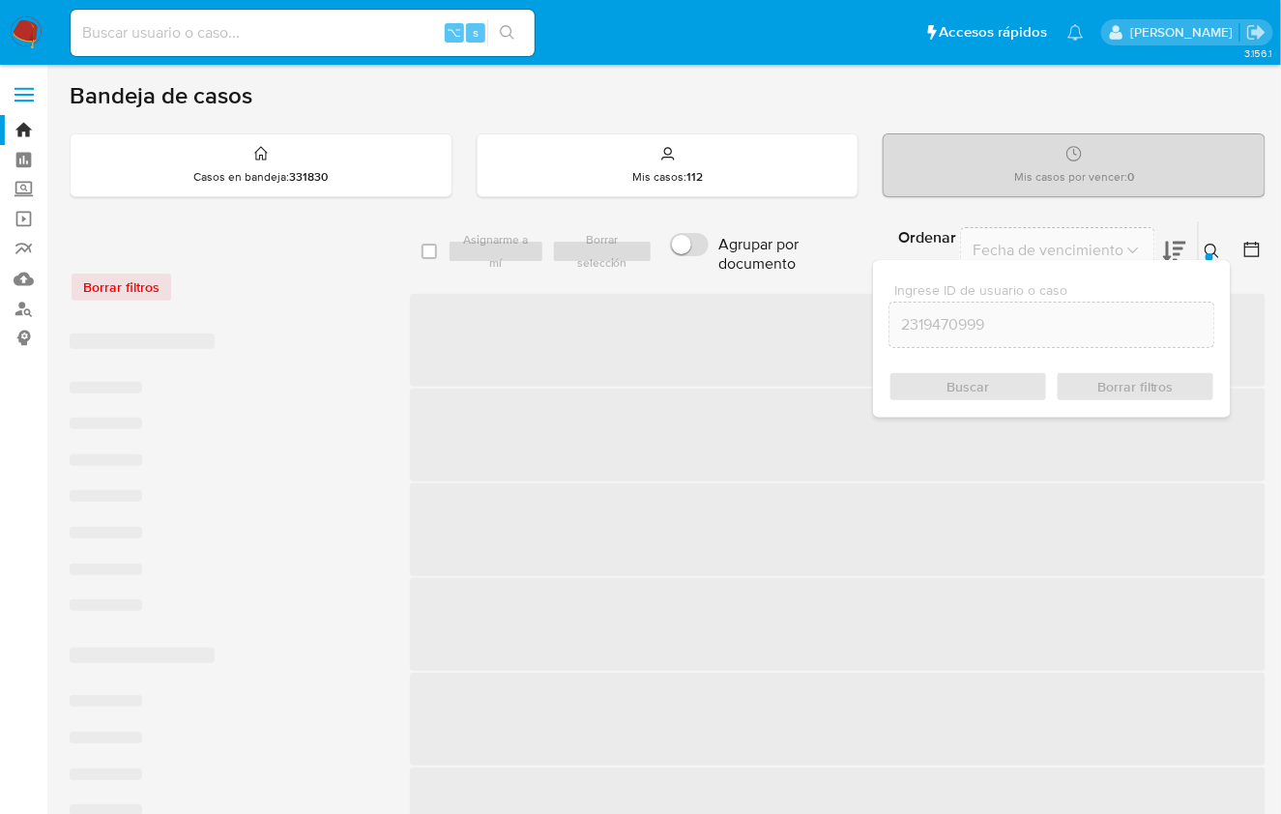
click at [1212, 253] on div at bounding box center [1209, 257] width 8 height 8
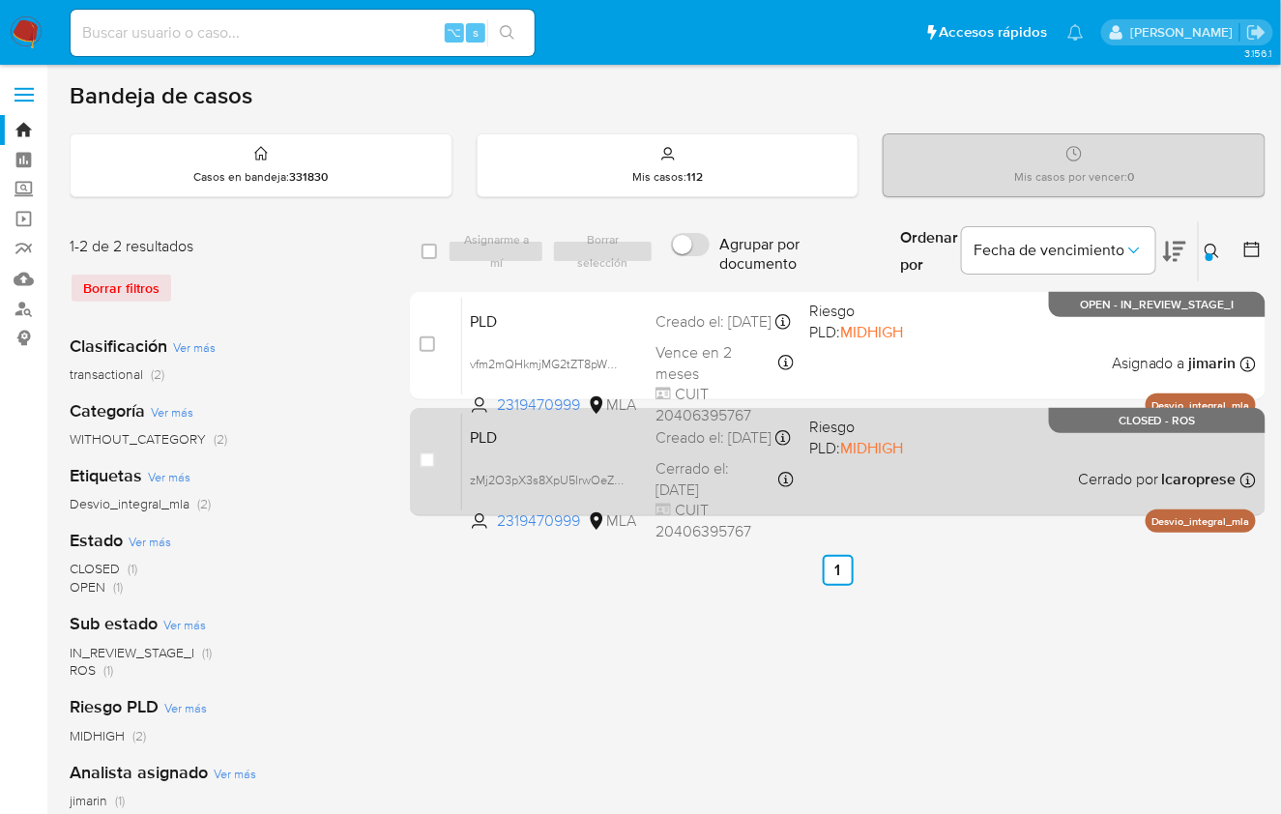
click at [1134, 481] on span "Cerrado por lcaroprese" at bounding box center [1157, 479] width 159 height 21
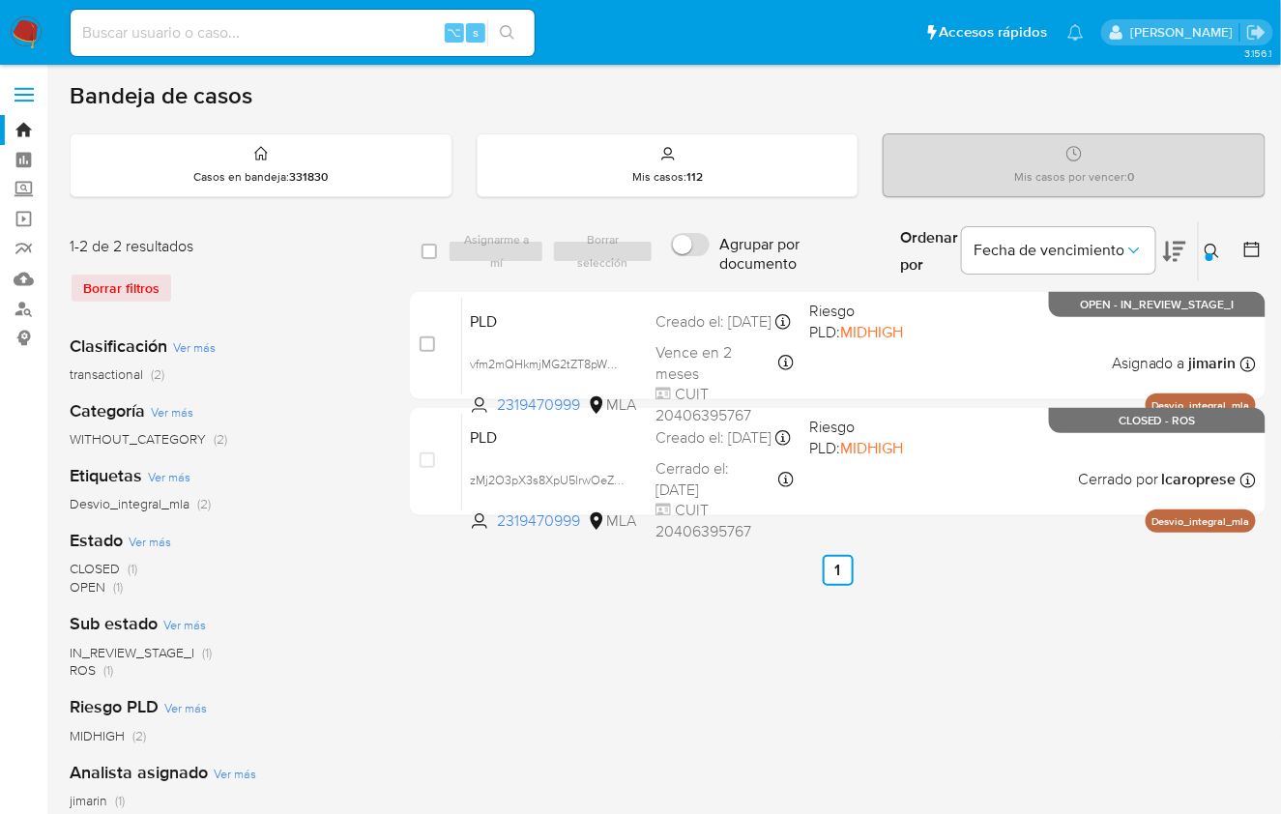
click at [1207, 253] on div at bounding box center [1209, 257] width 8 height 8
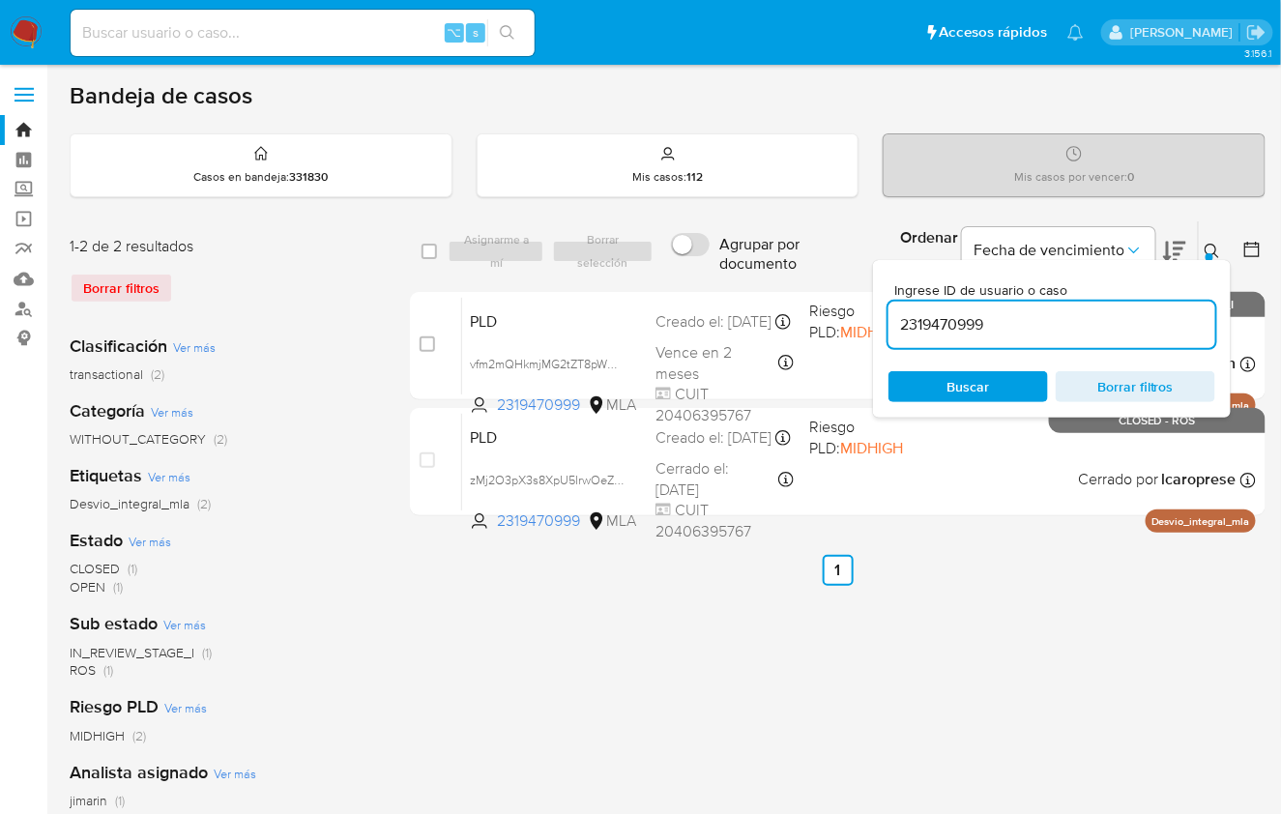
click at [1050, 322] on input "2319470999" at bounding box center [1051, 324] width 327 height 25
type input "257776296"
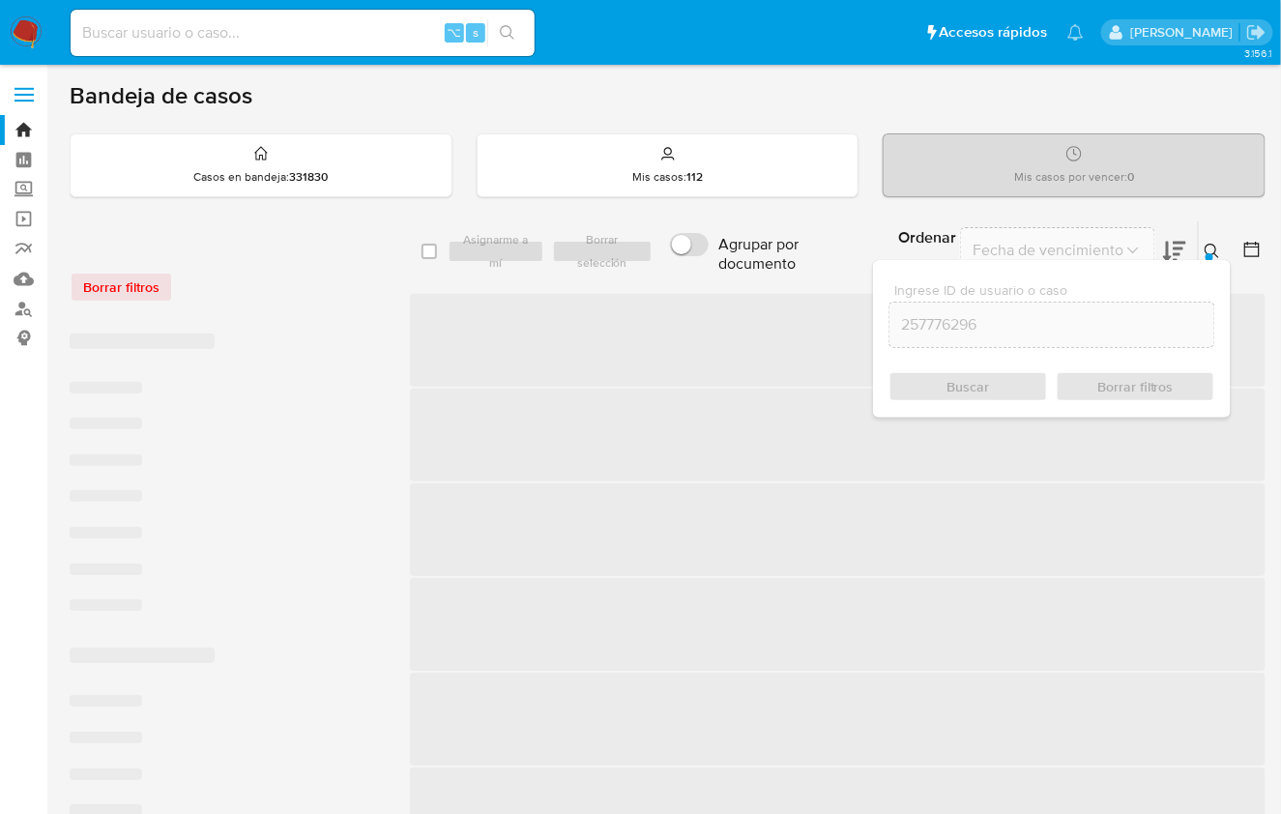
click at [1216, 240] on button at bounding box center [1215, 251] width 32 height 23
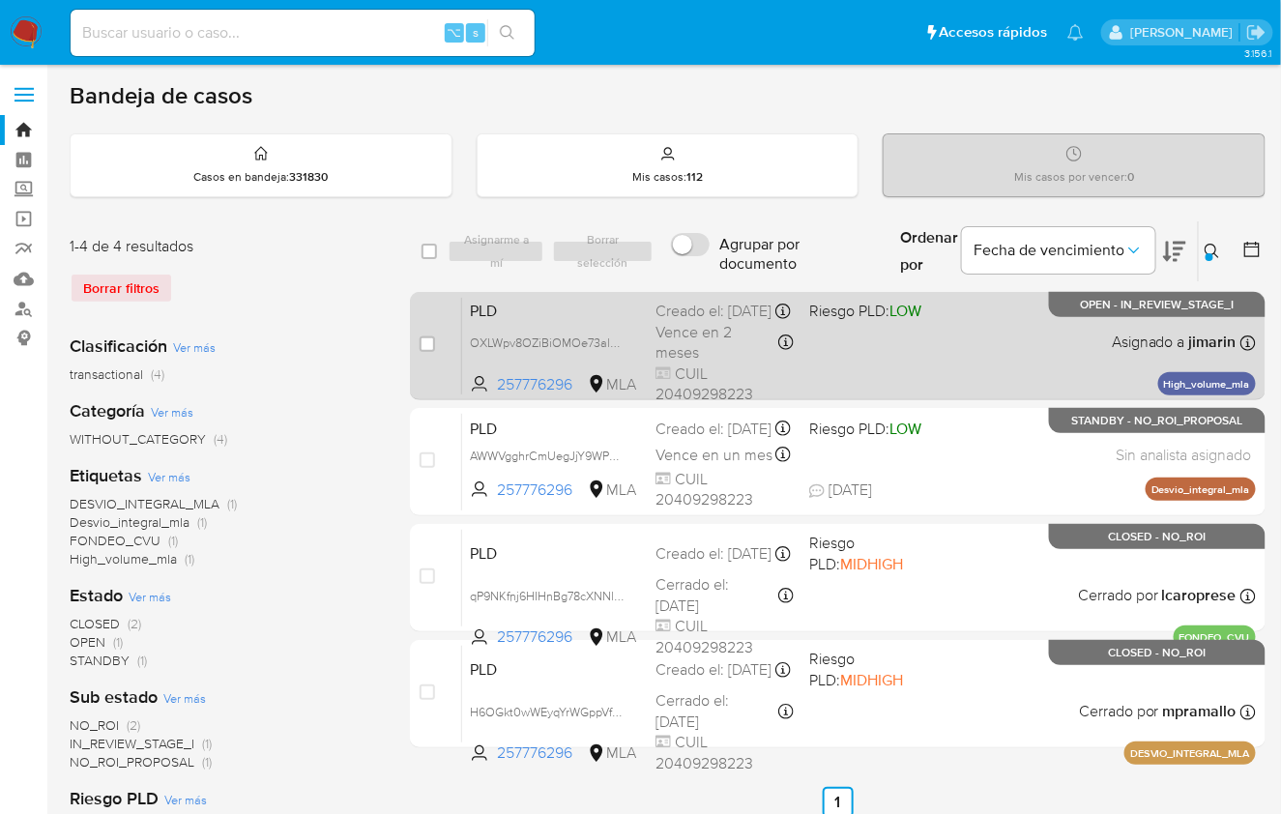
click at [1005, 342] on div "PLD OXLWpv8OZiBiOMOe73alsDgq 257776296 MLA Riesgo PLD: LOW Creado el: 12/08/202…" at bounding box center [859, 346] width 794 height 98
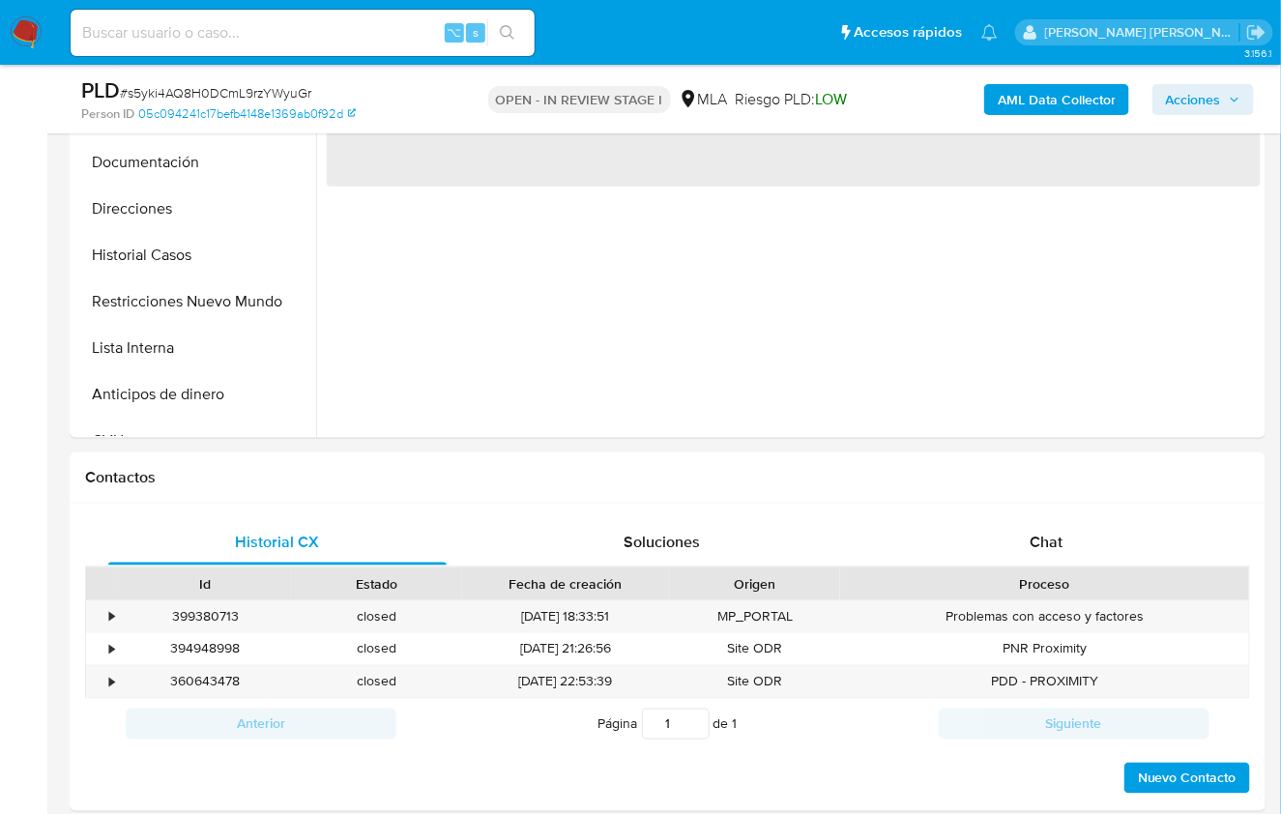
scroll to position [1144, 0]
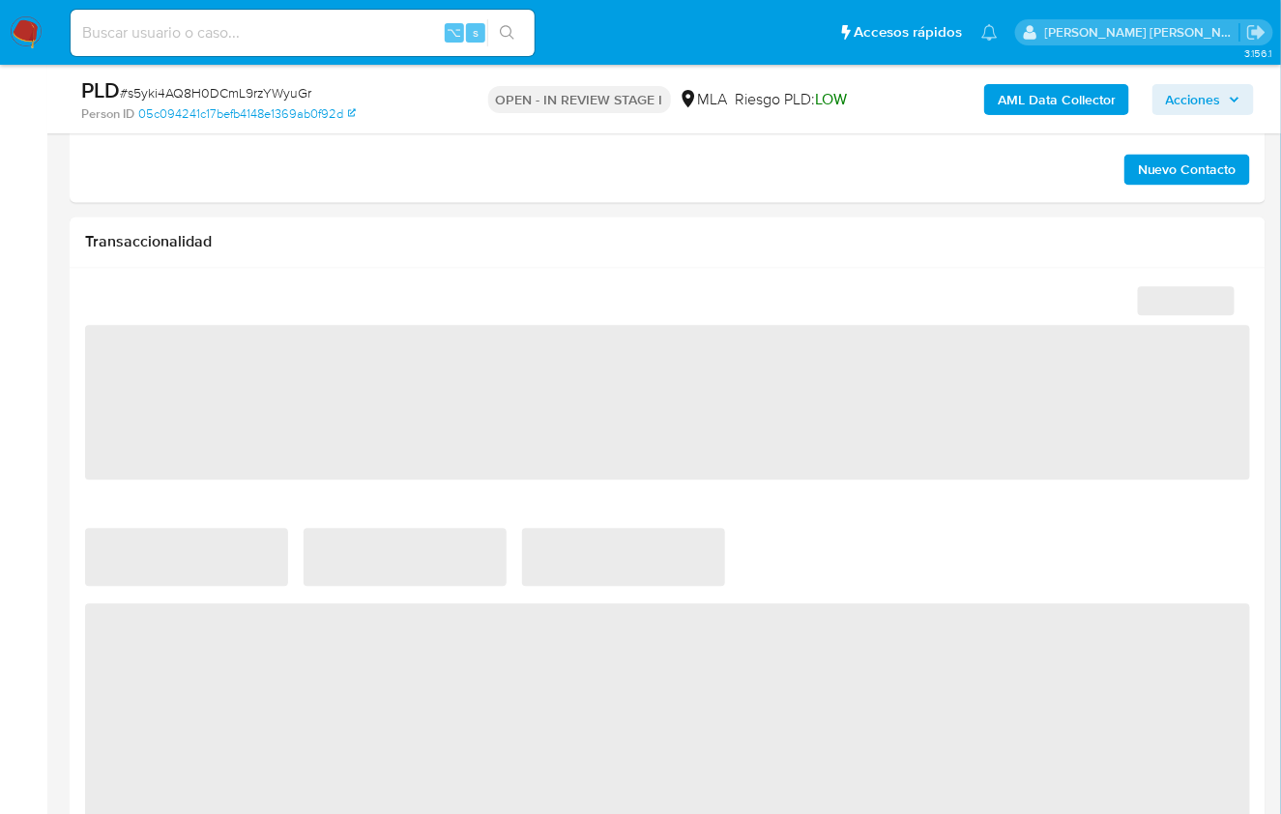
select select "10"
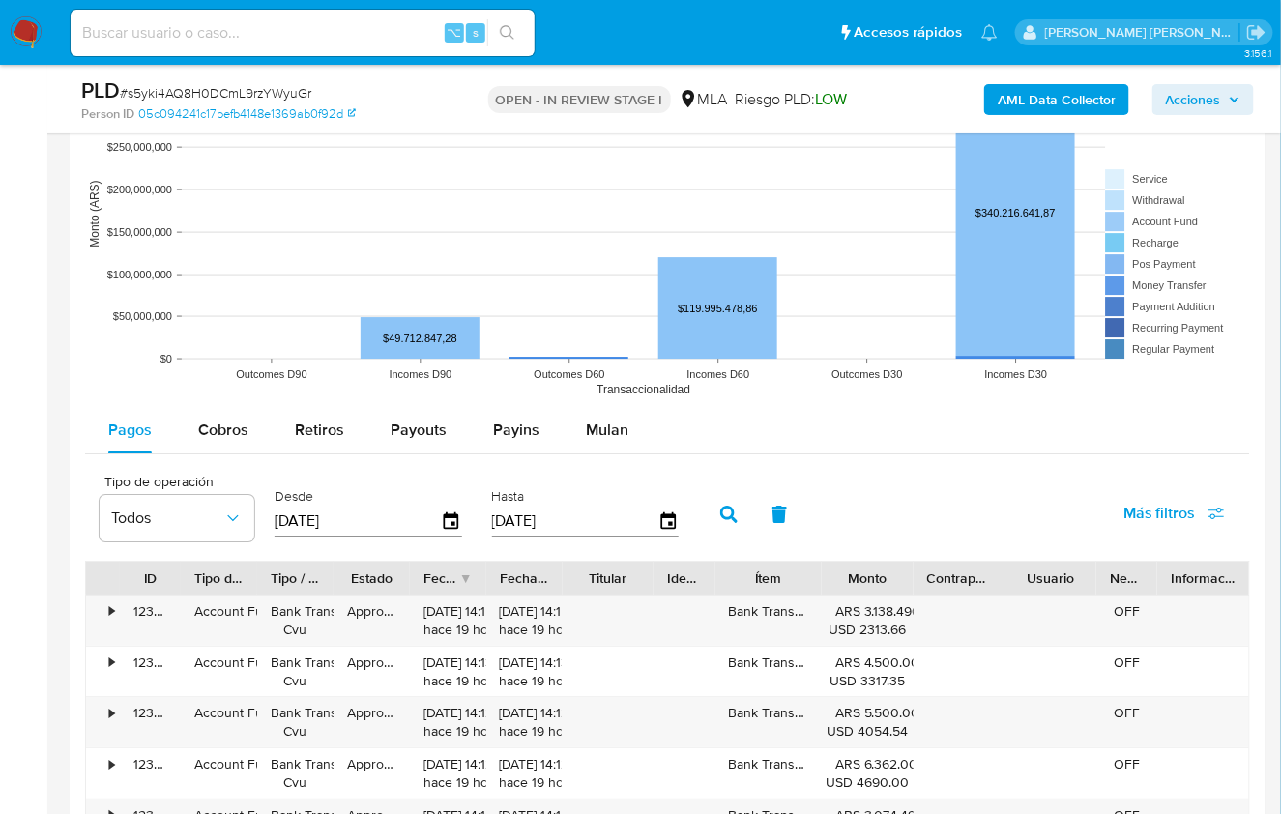
scroll to position [1890, 0]
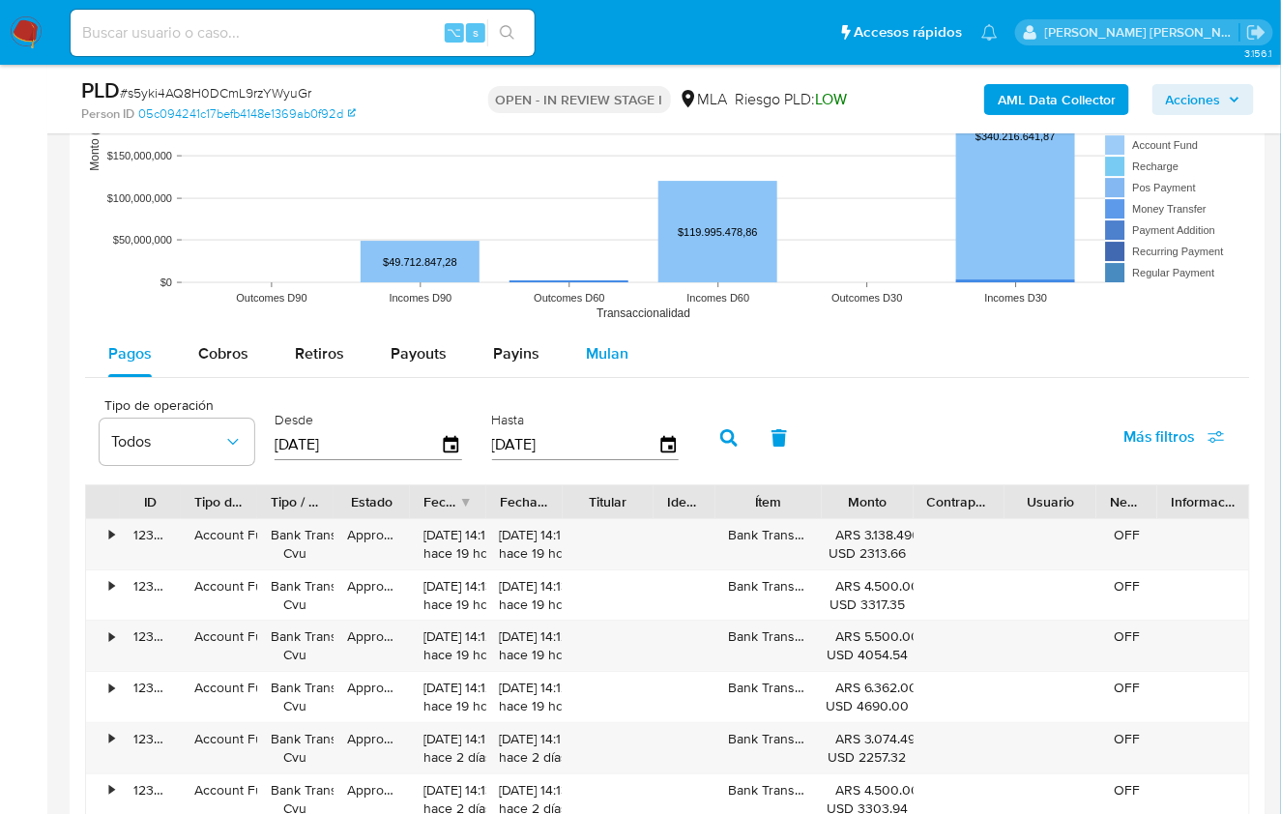
click at [617, 364] on div "Mulan" at bounding box center [607, 354] width 43 height 46
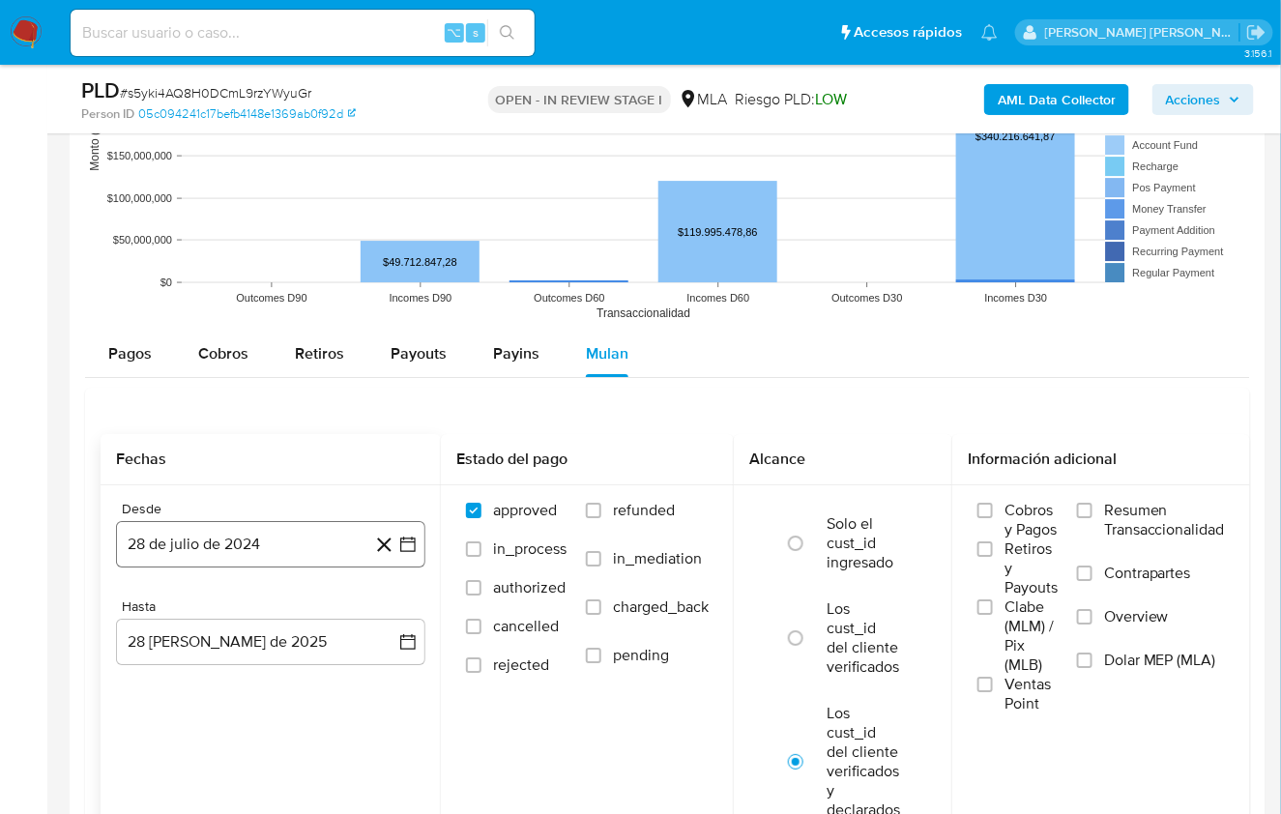
click at [275, 529] on button "28 de julio de 2024" at bounding box center [270, 544] width 309 height 46
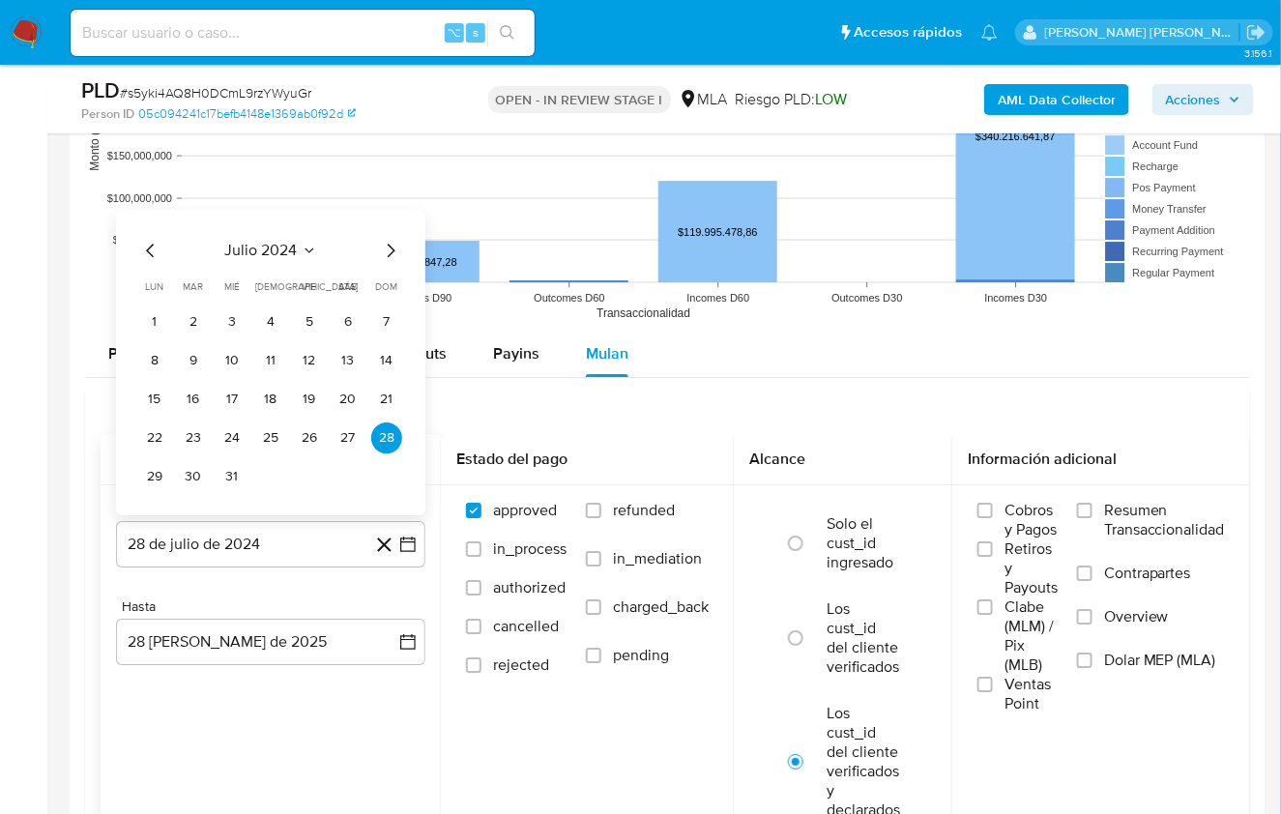
click at [265, 247] on span "julio 2024" at bounding box center [261, 250] width 72 height 19
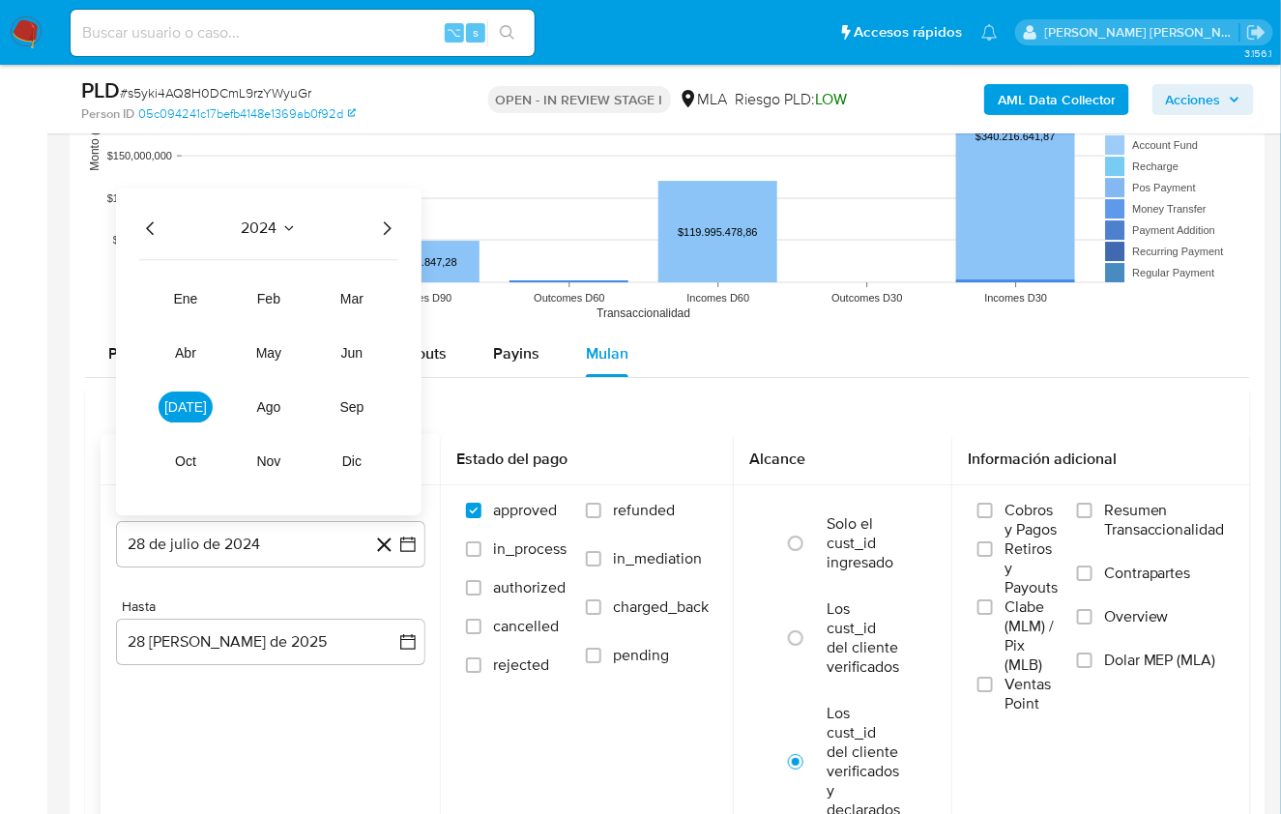
click at [381, 224] on icon "Año siguiente" at bounding box center [386, 228] width 23 height 23
click at [362, 291] on span "mar" at bounding box center [351, 298] width 23 height 15
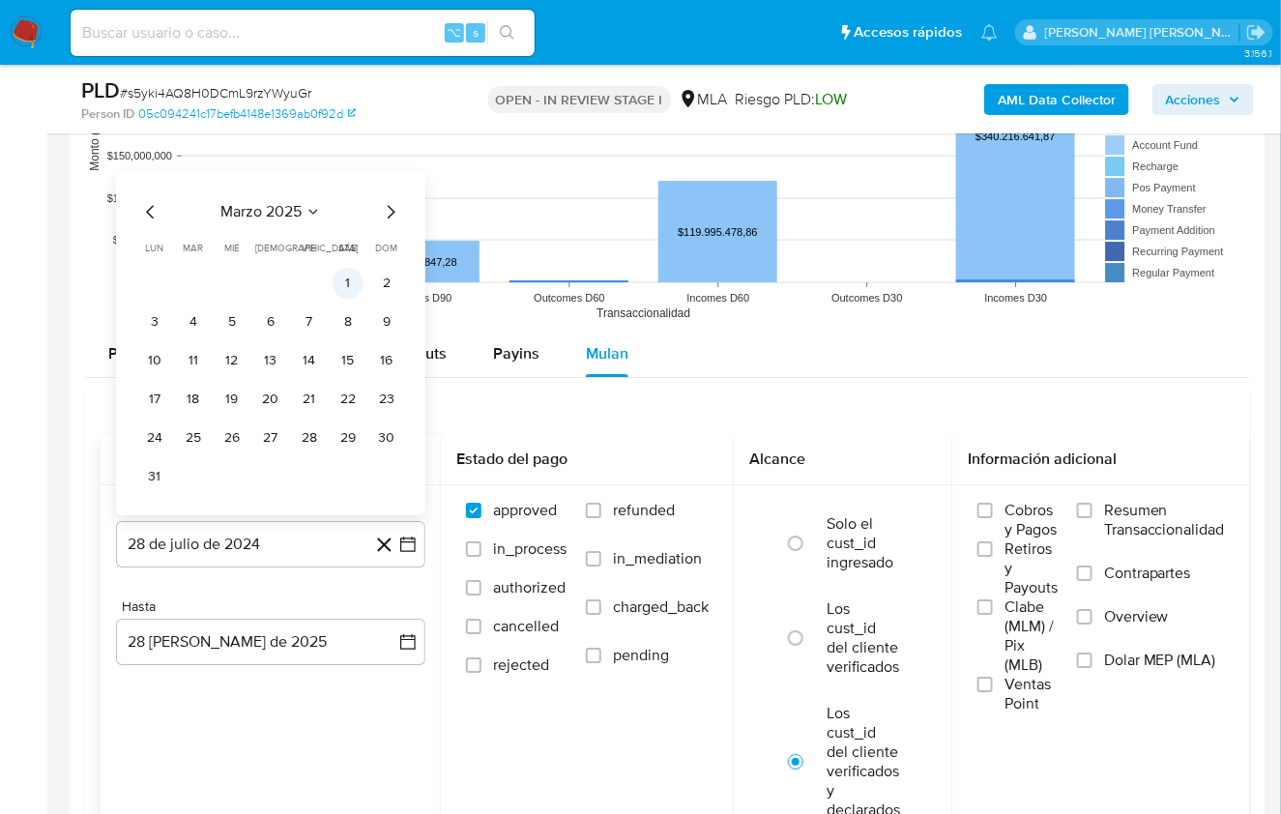
click at [356, 280] on button "1" at bounding box center [348, 283] width 31 height 31
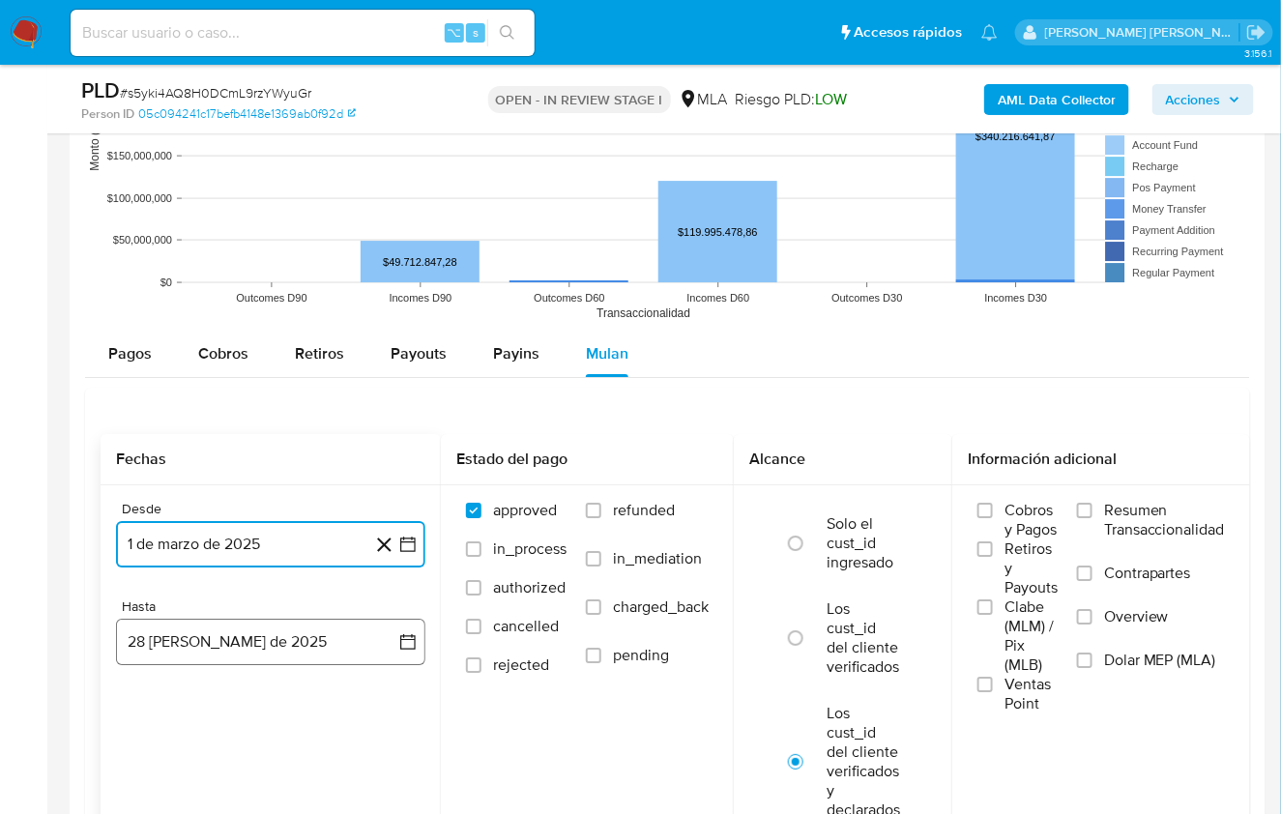
click at [333, 652] on button "28 [PERSON_NAME] de 2025" at bounding box center [270, 642] width 309 height 46
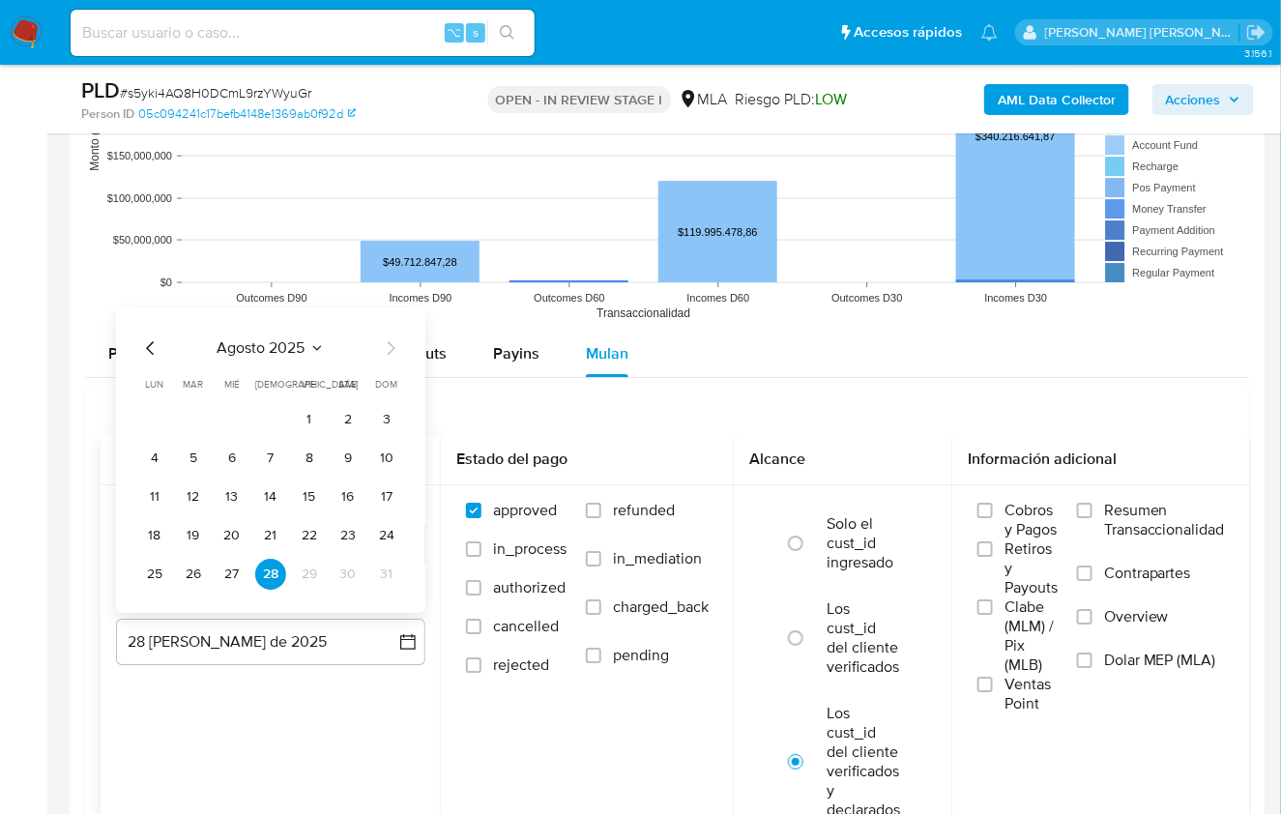
click at [147, 339] on icon "Mes anterior" at bounding box center [150, 347] width 23 height 23
click at [273, 567] on button "31" at bounding box center [270, 574] width 31 height 31
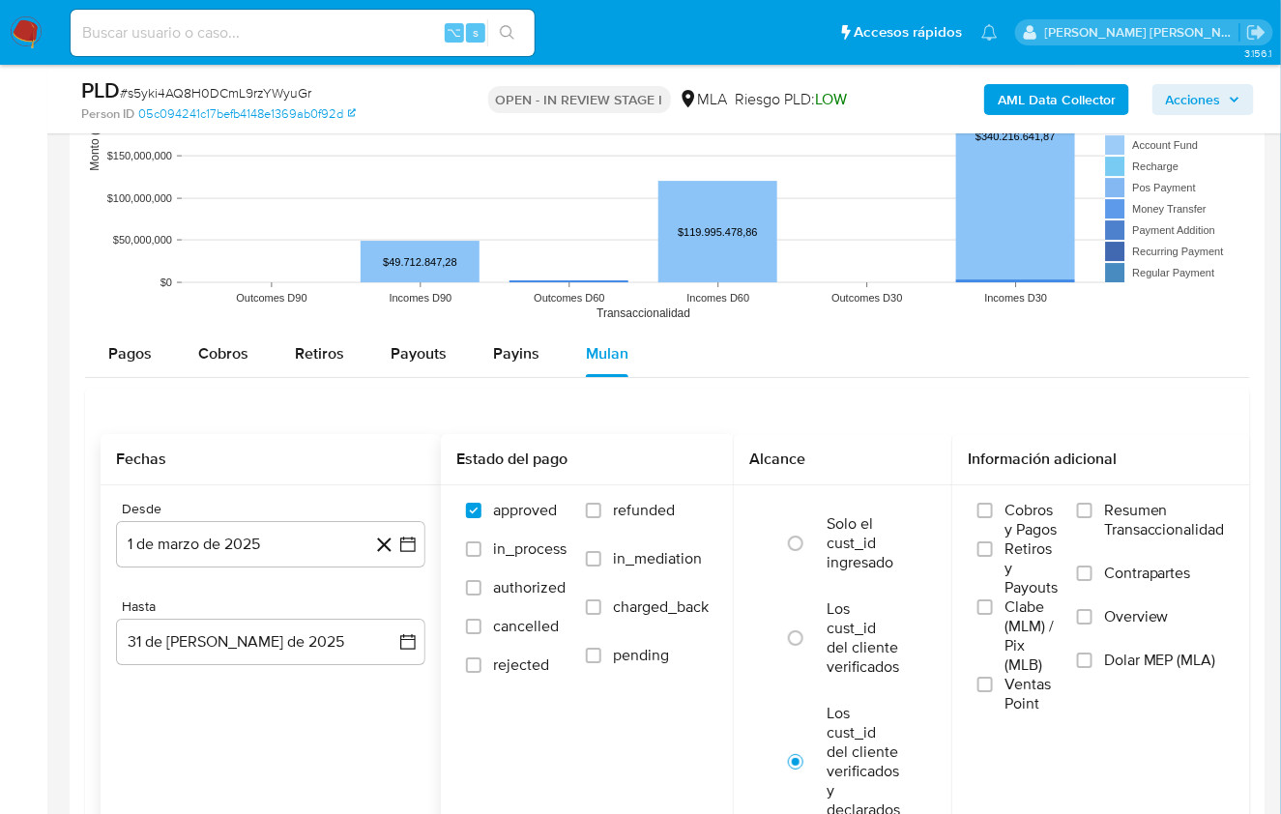
click at [638, 517] on label "refunded" at bounding box center [647, 525] width 123 height 48
click at [601, 517] on input "refunded" at bounding box center [593, 510] width 15 height 15
checkbox input "true"
click at [1117, 658] on span "Dolar MEP (MLA)" at bounding box center [1160, 660] width 112 height 19
click at [1092, 658] on input "Dolar MEP (MLA)" at bounding box center [1084, 659] width 15 height 15
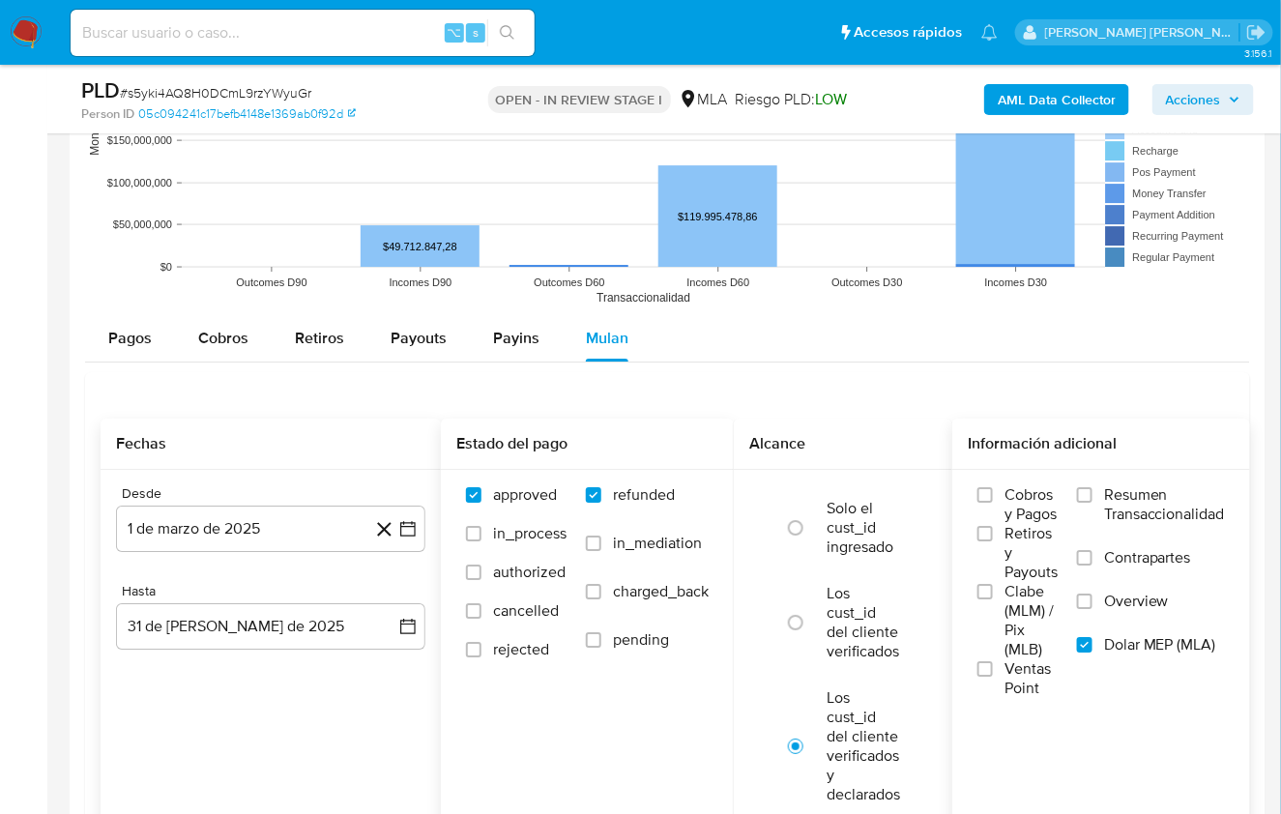
scroll to position [2188, 0]
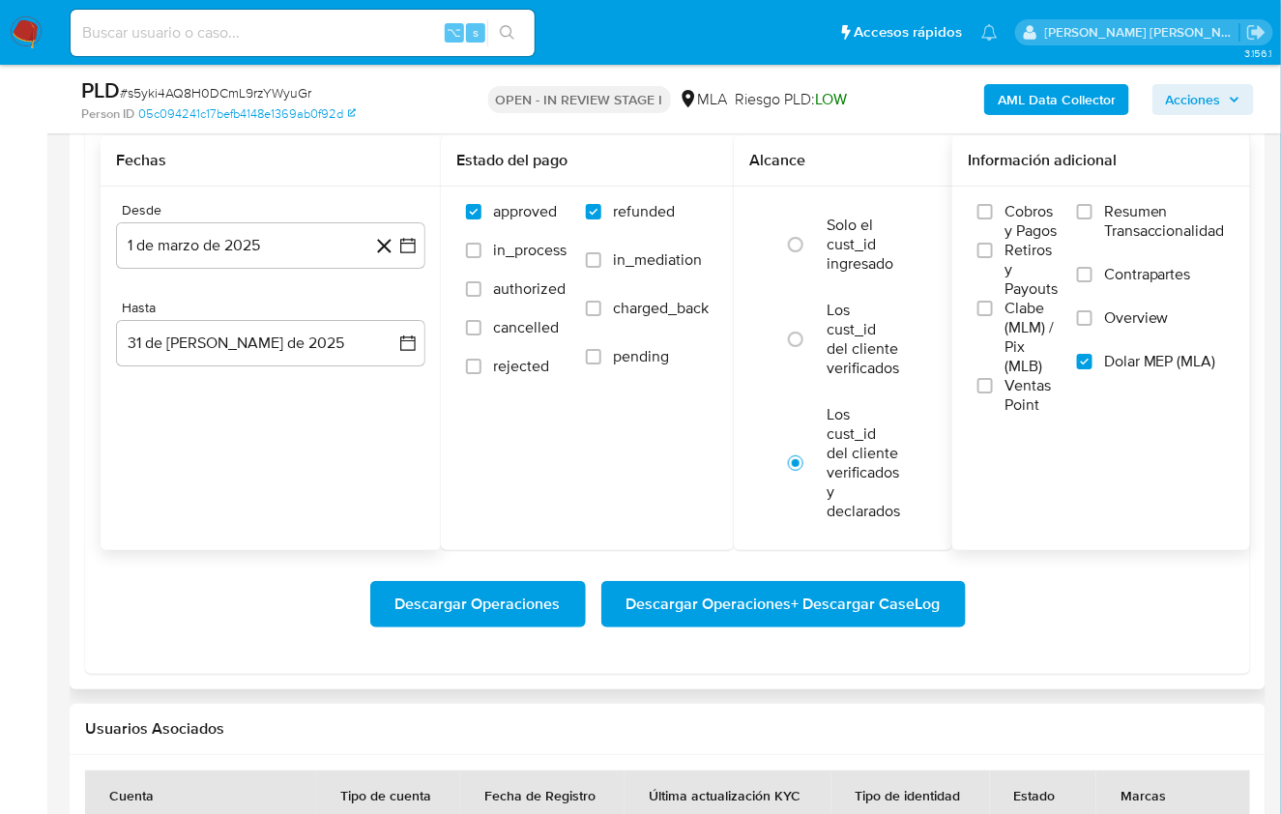
click at [716, 605] on span "Descargar Operaciones + Descargar CaseLog" at bounding box center [783, 604] width 314 height 43
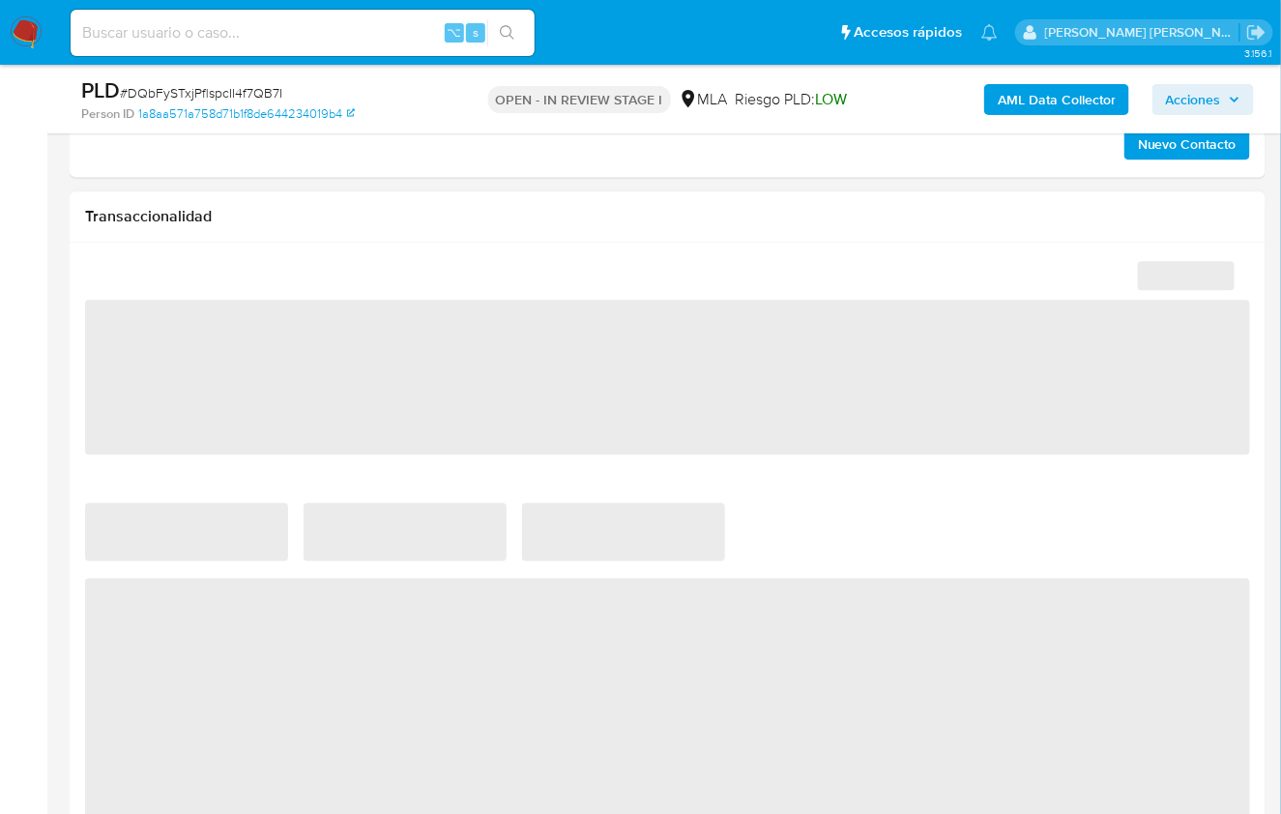
select select "10"
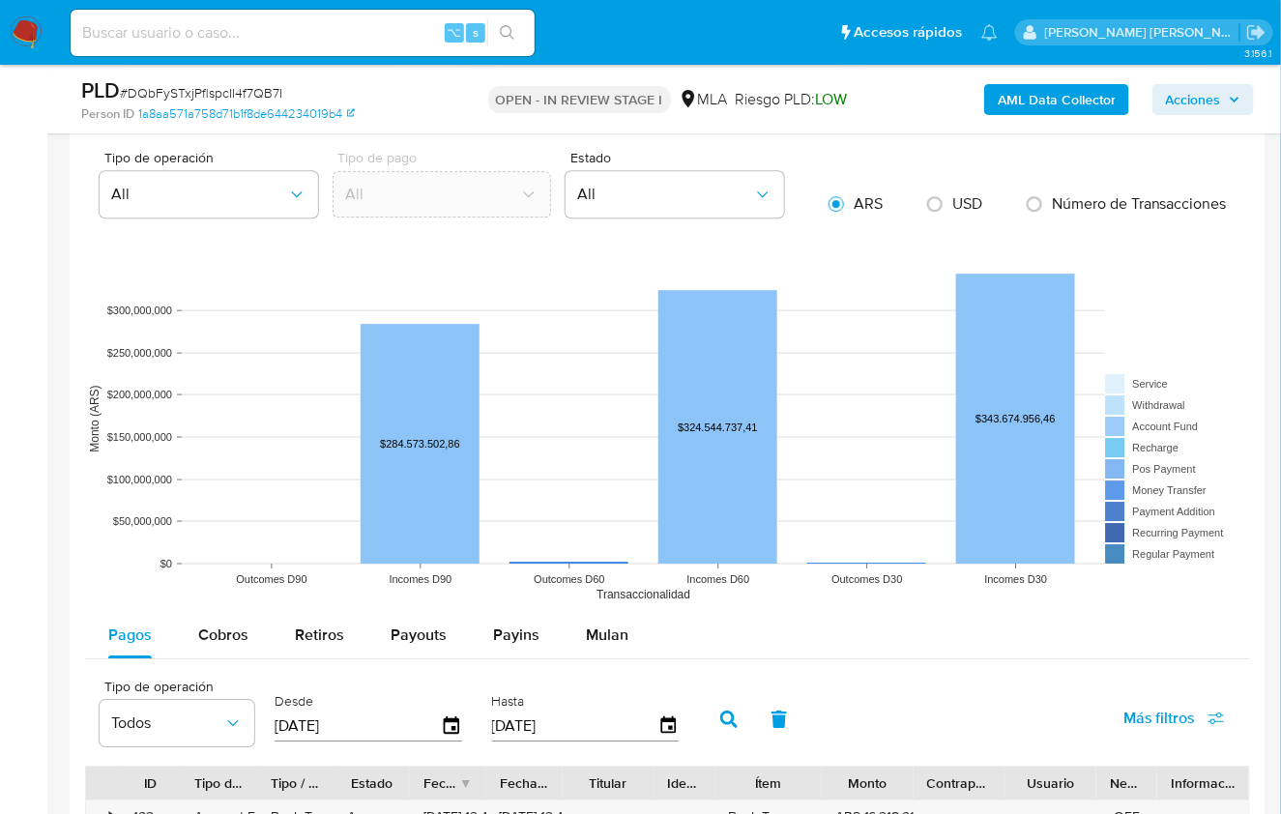
scroll to position [1889, 0]
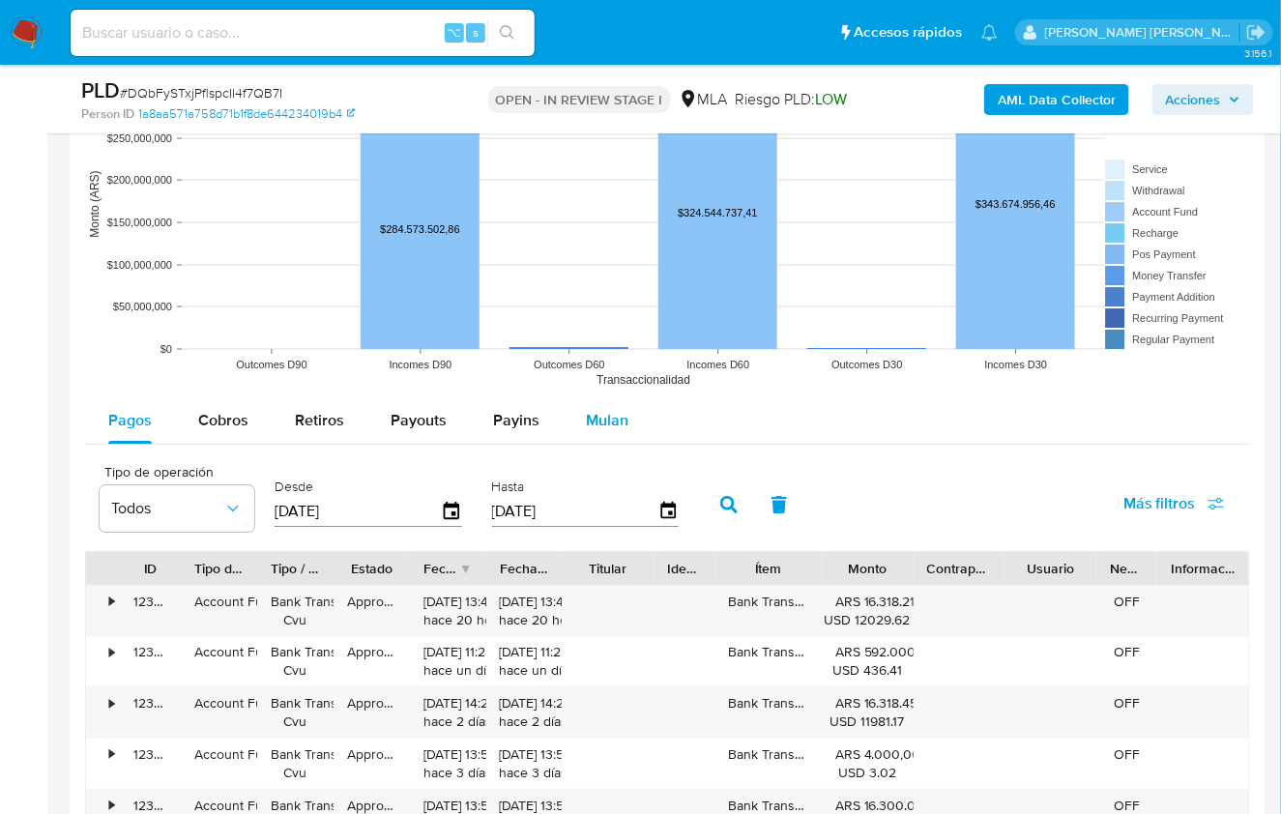
click at [617, 409] on span "Mulan" at bounding box center [607, 420] width 43 height 22
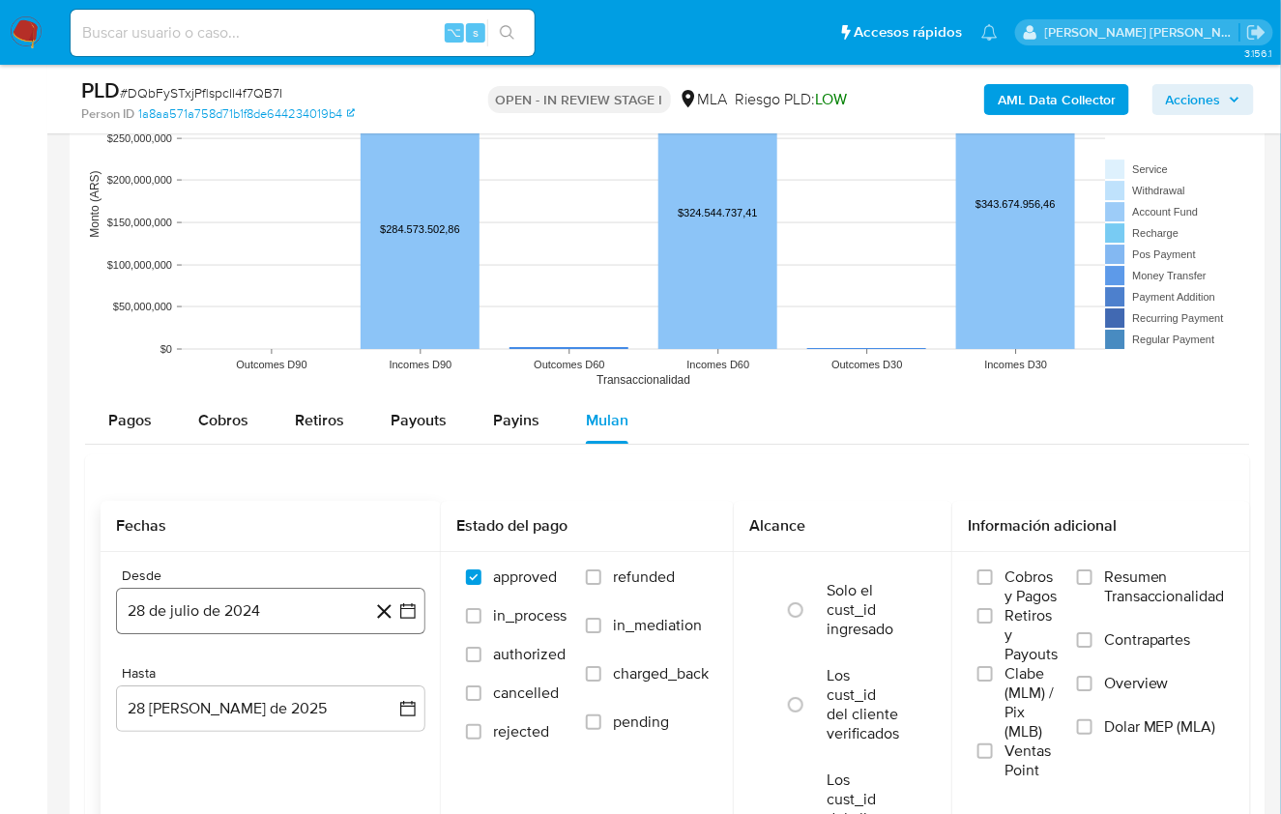
click at [262, 619] on button "28 de julio de 2024" at bounding box center [270, 611] width 309 height 46
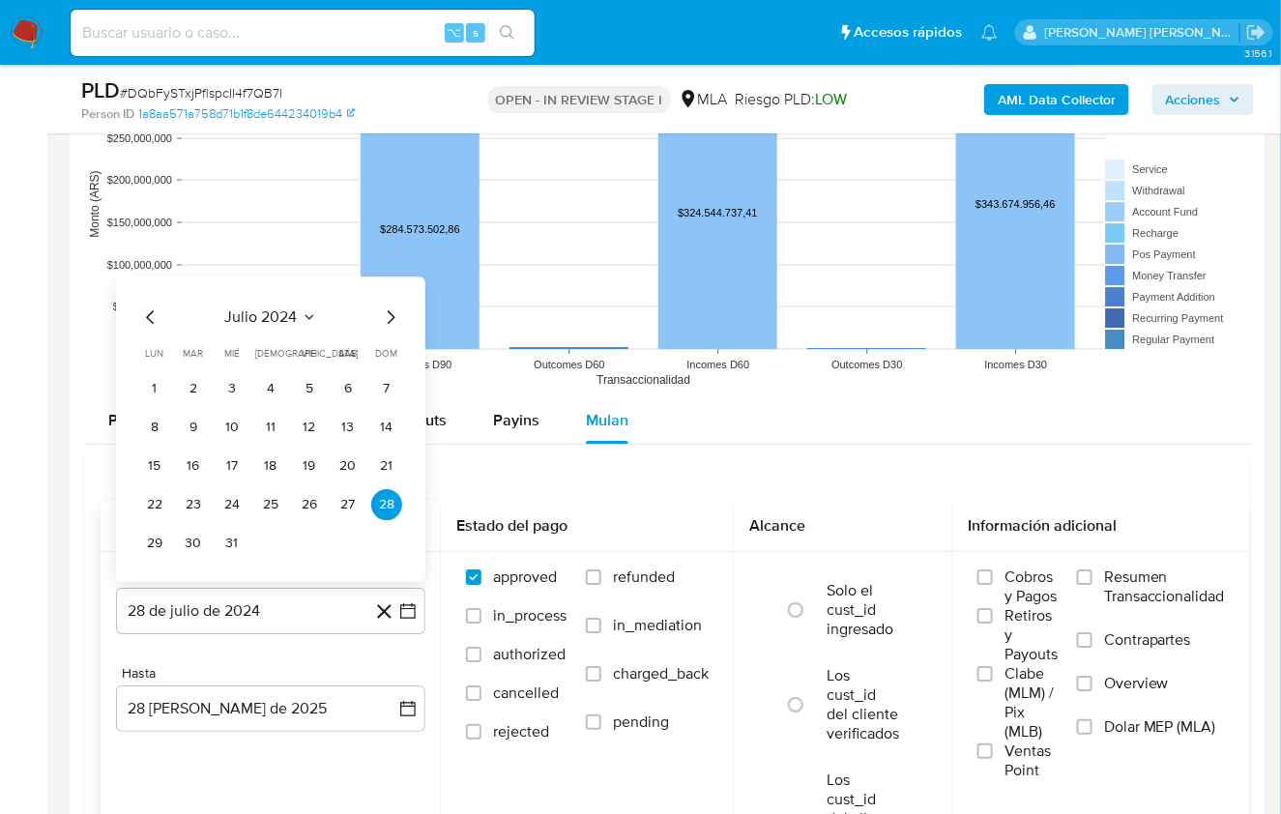
click at [269, 313] on span "julio 2024" at bounding box center [261, 316] width 72 height 19
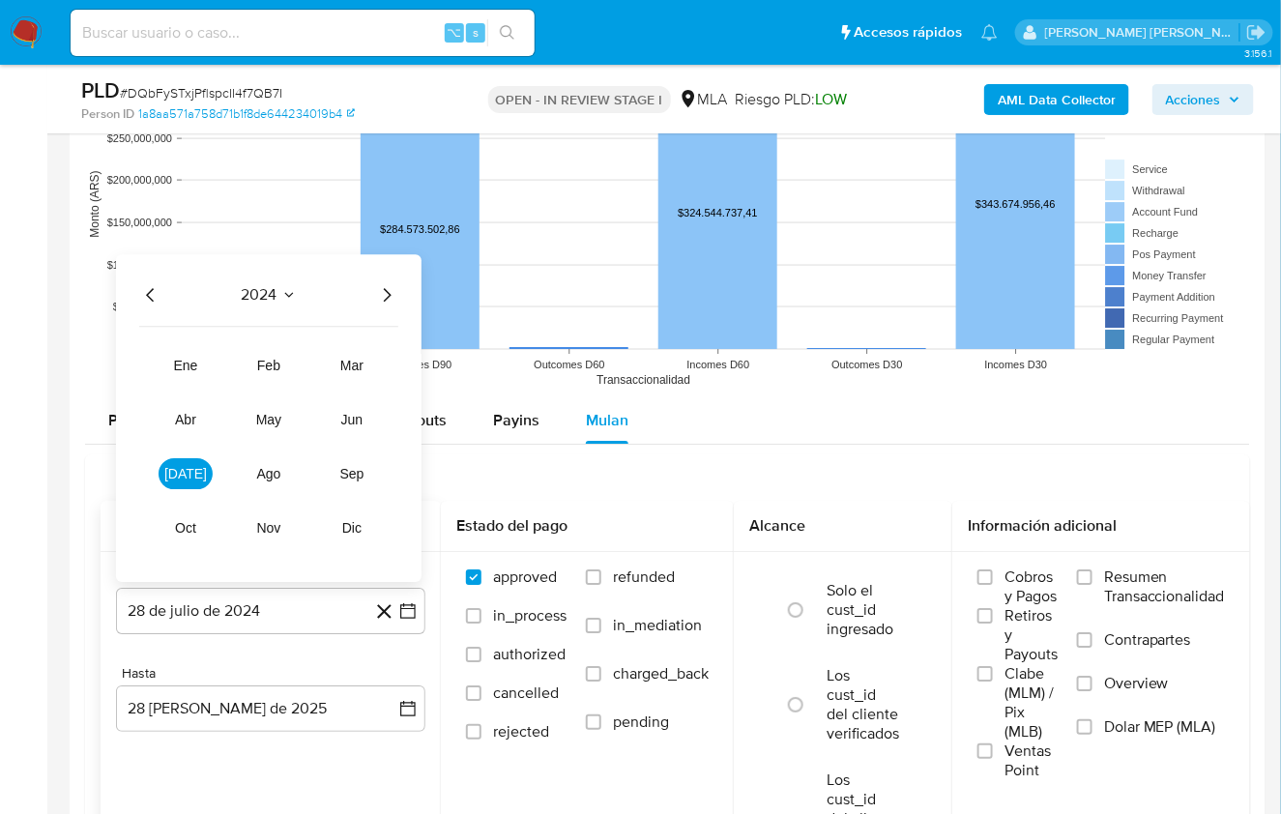
click at [388, 287] on icon "Año siguiente" at bounding box center [386, 294] width 23 height 23
click at [365, 351] on button "mar" at bounding box center [352, 365] width 54 height 31
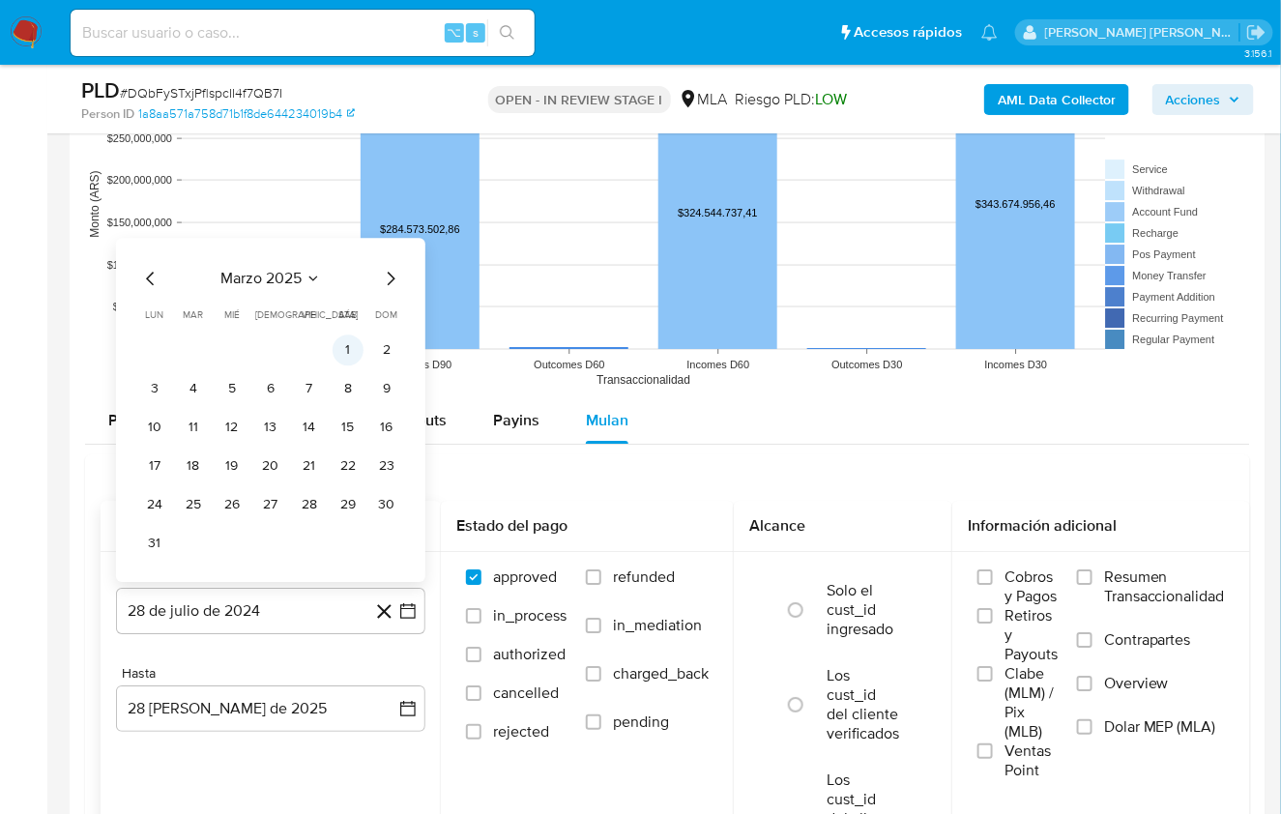
click at [350, 340] on button "1" at bounding box center [348, 349] width 31 height 31
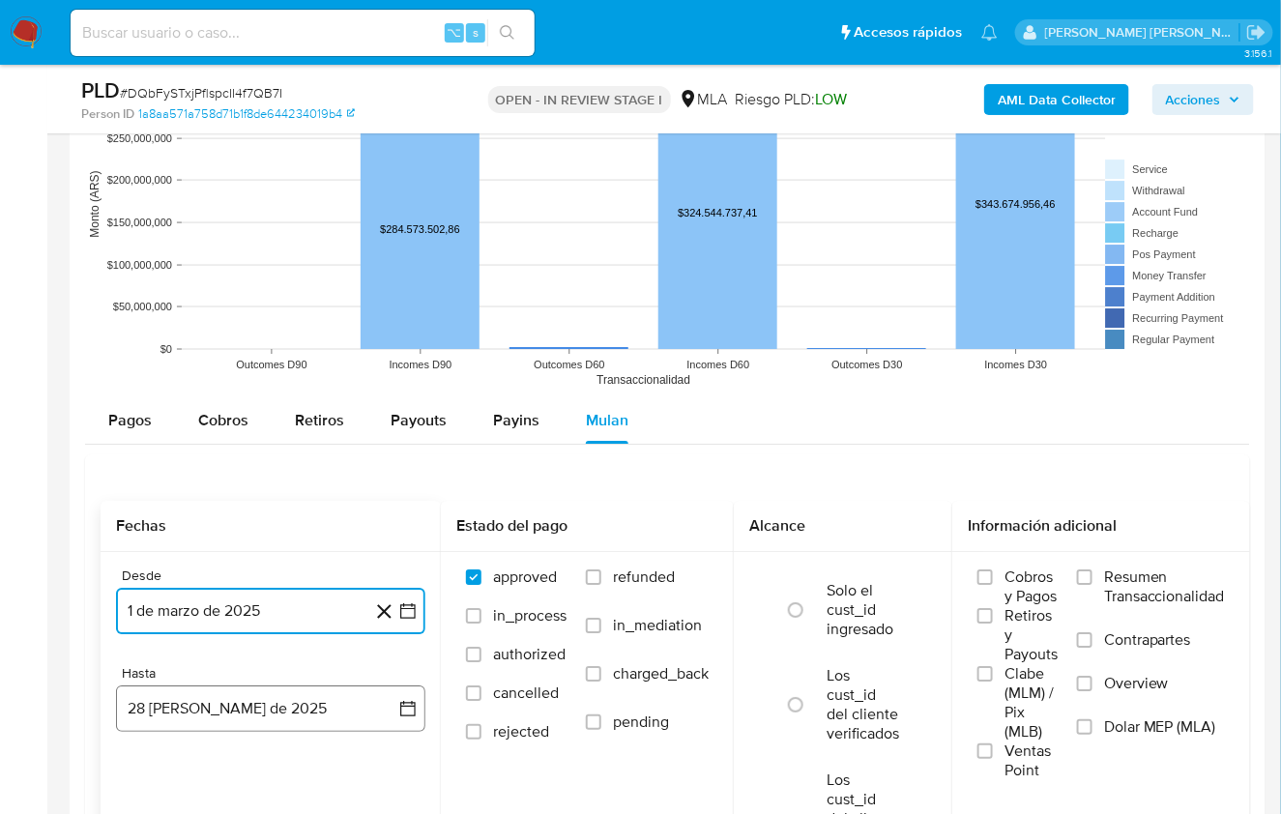
click at [247, 687] on button "28 [PERSON_NAME] de 2025" at bounding box center [270, 708] width 309 height 46
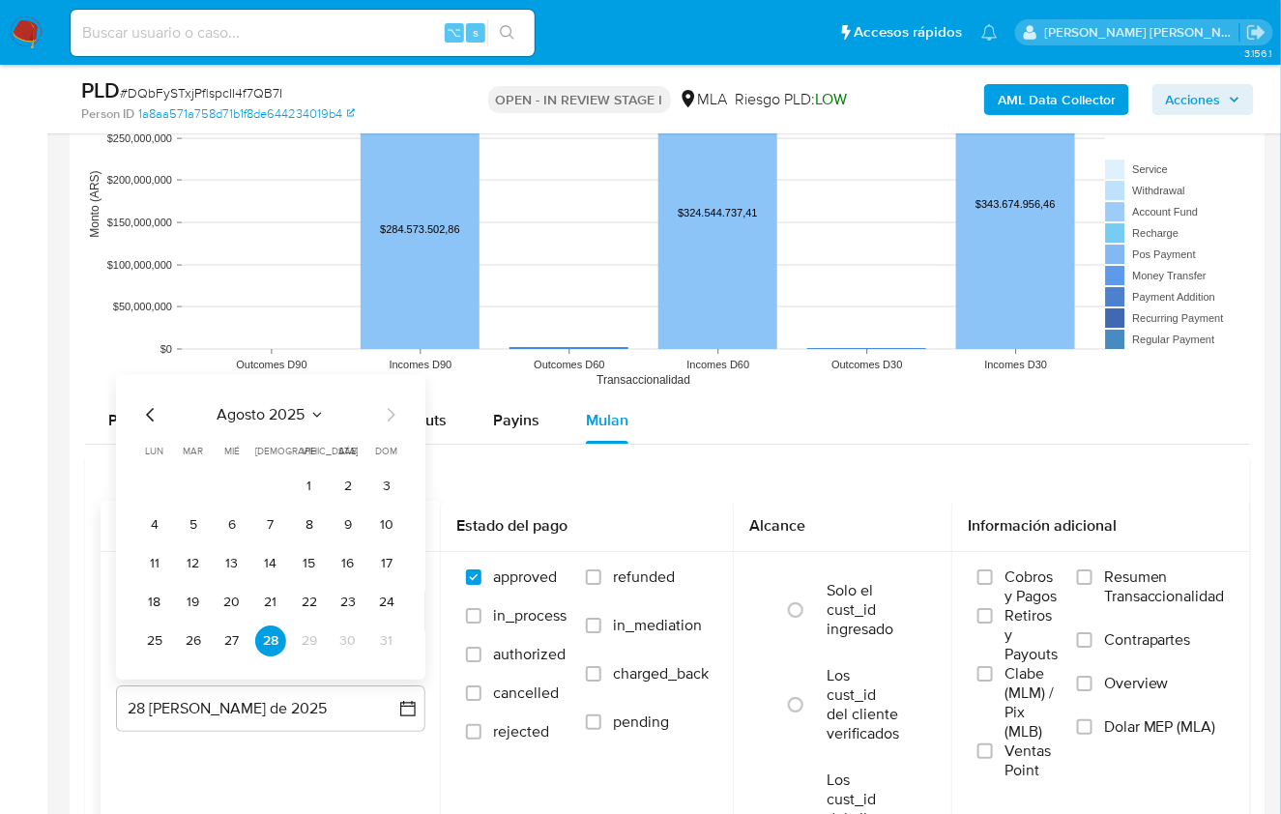
click at [149, 408] on icon "Mes anterior" at bounding box center [150, 414] width 23 height 23
click at [272, 638] on button "31" at bounding box center [270, 640] width 31 height 31
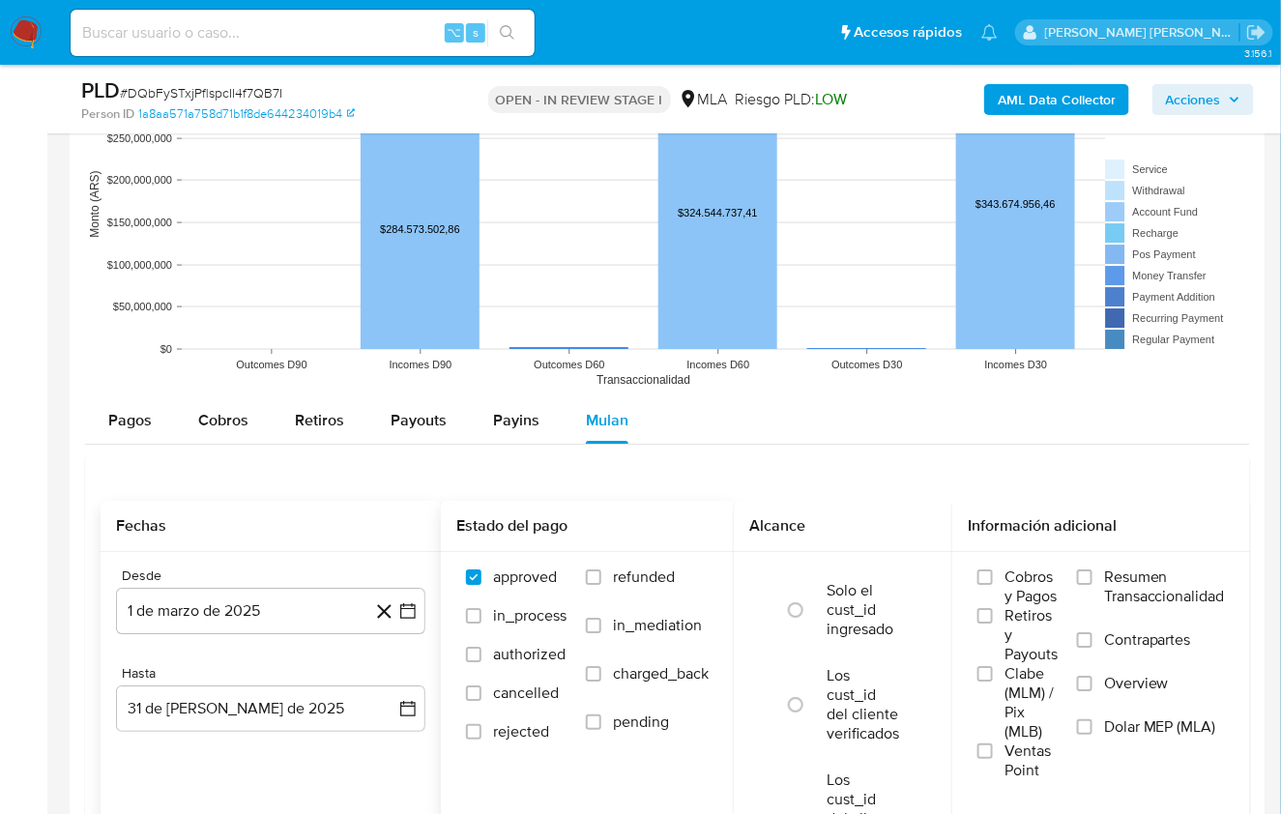
click at [632, 567] on span "refunded" at bounding box center [644, 576] width 62 height 19
click at [601, 569] on input "refunded" at bounding box center [593, 576] width 15 height 15
checkbox input "true"
click at [1114, 721] on span "Dolar MEP (MLA)" at bounding box center [1160, 726] width 112 height 19
click at [1092, 721] on input "Dolar MEP (MLA)" at bounding box center [1084, 726] width 15 height 15
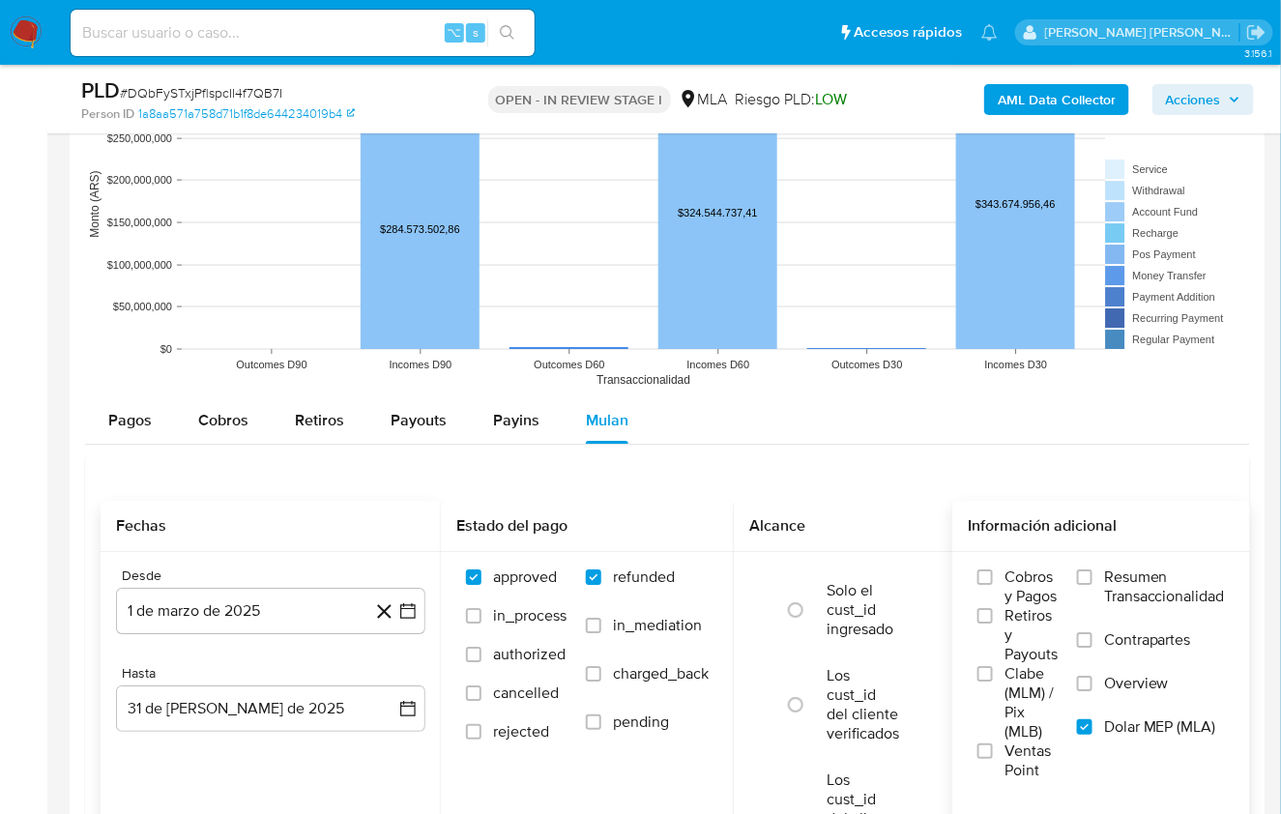
scroll to position [2225, 0]
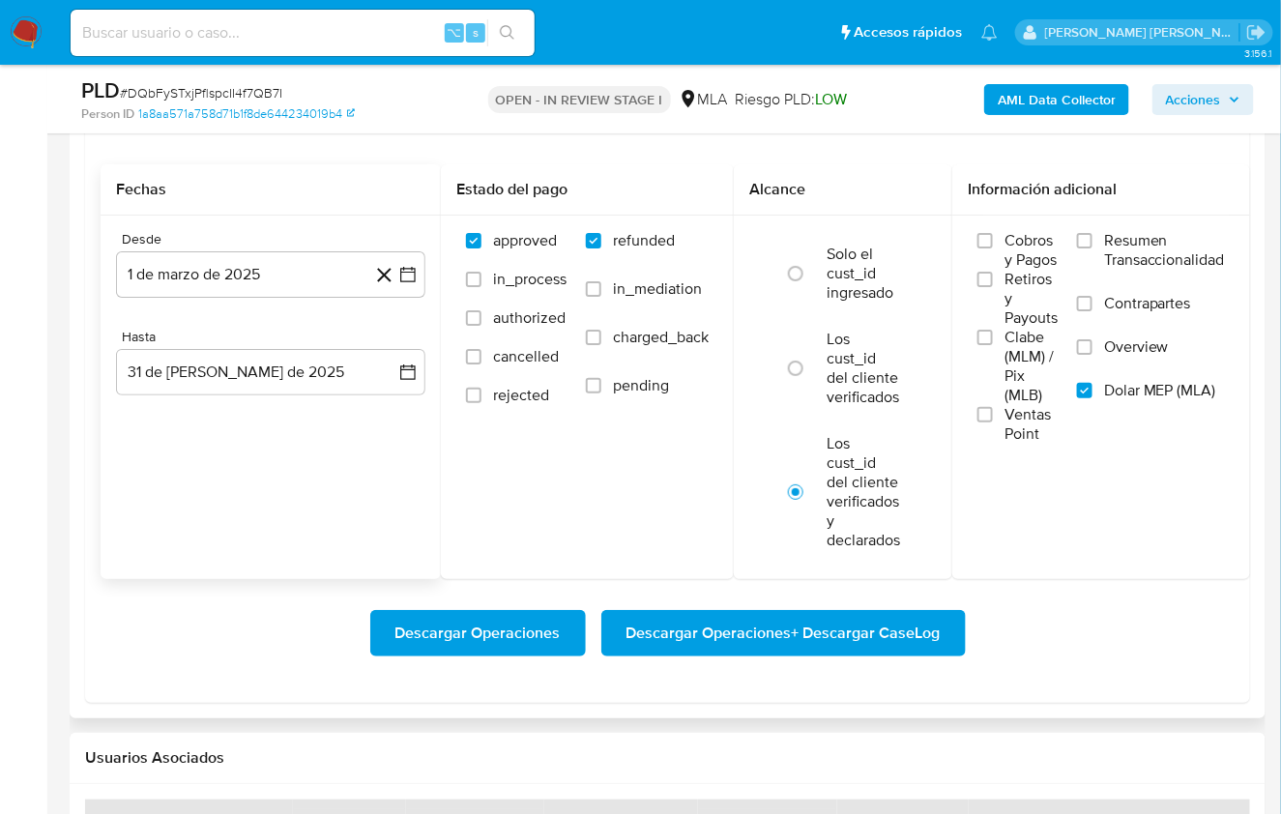
click at [852, 612] on span "Descargar Operaciones + Descargar CaseLog" at bounding box center [783, 633] width 314 height 43
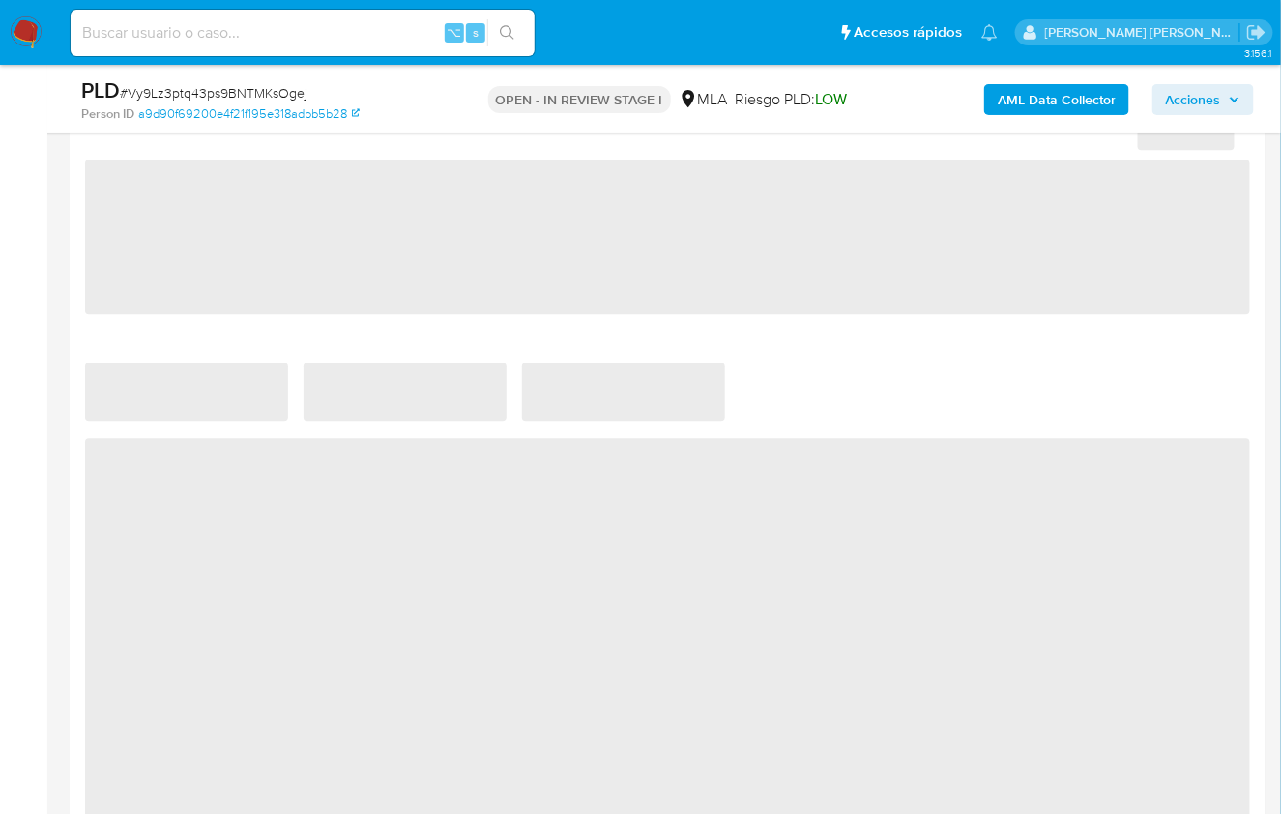
select select "10"
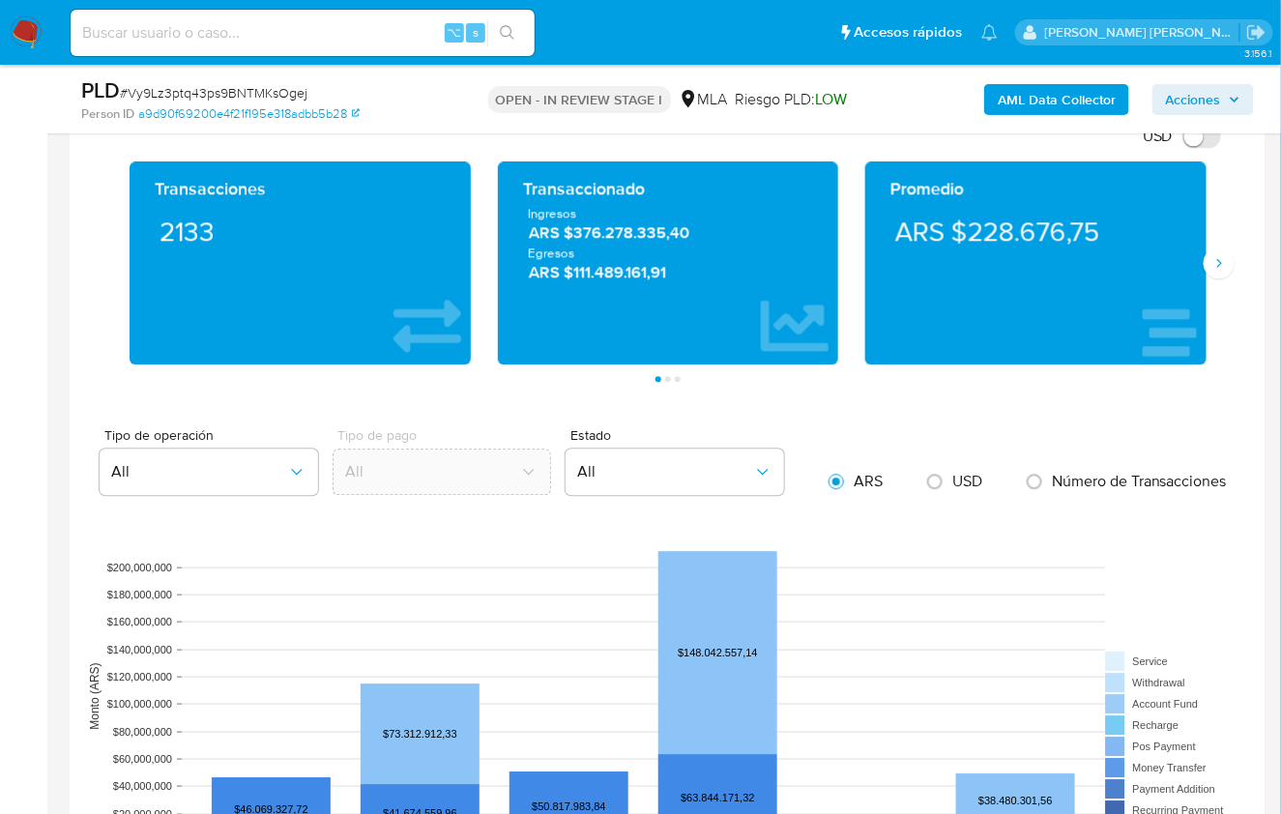
scroll to position [1713, 0]
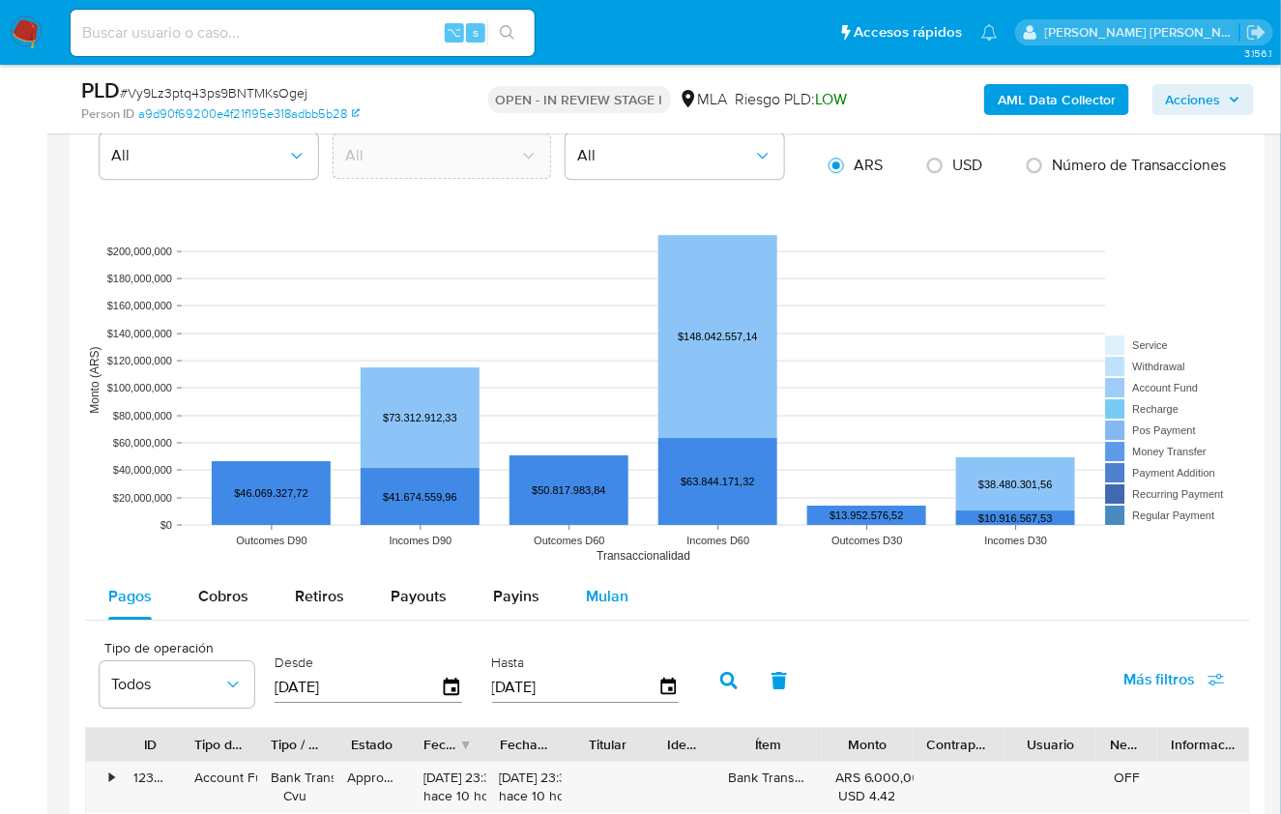
click at [611, 602] on div "Mulan" at bounding box center [607, 596] width 43 height 46
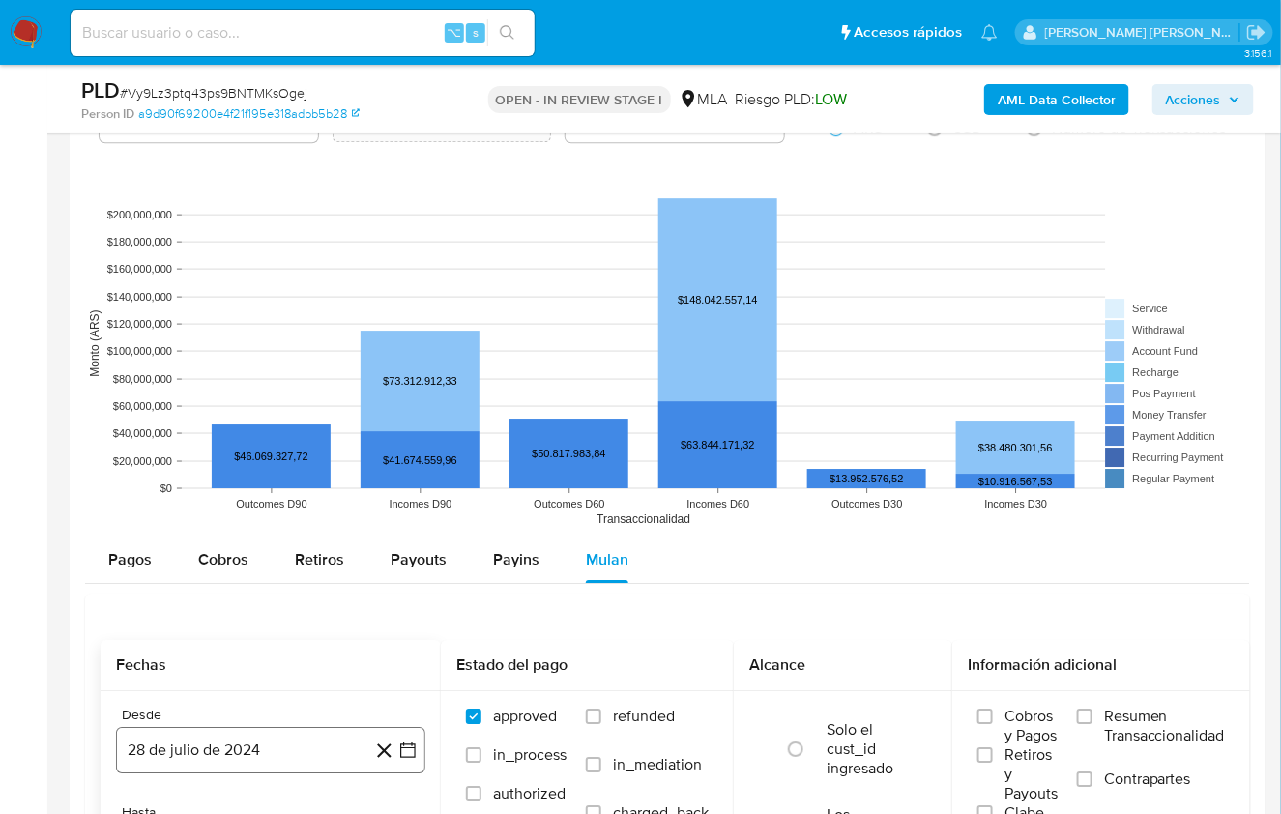
scroll to position [1874, 0]
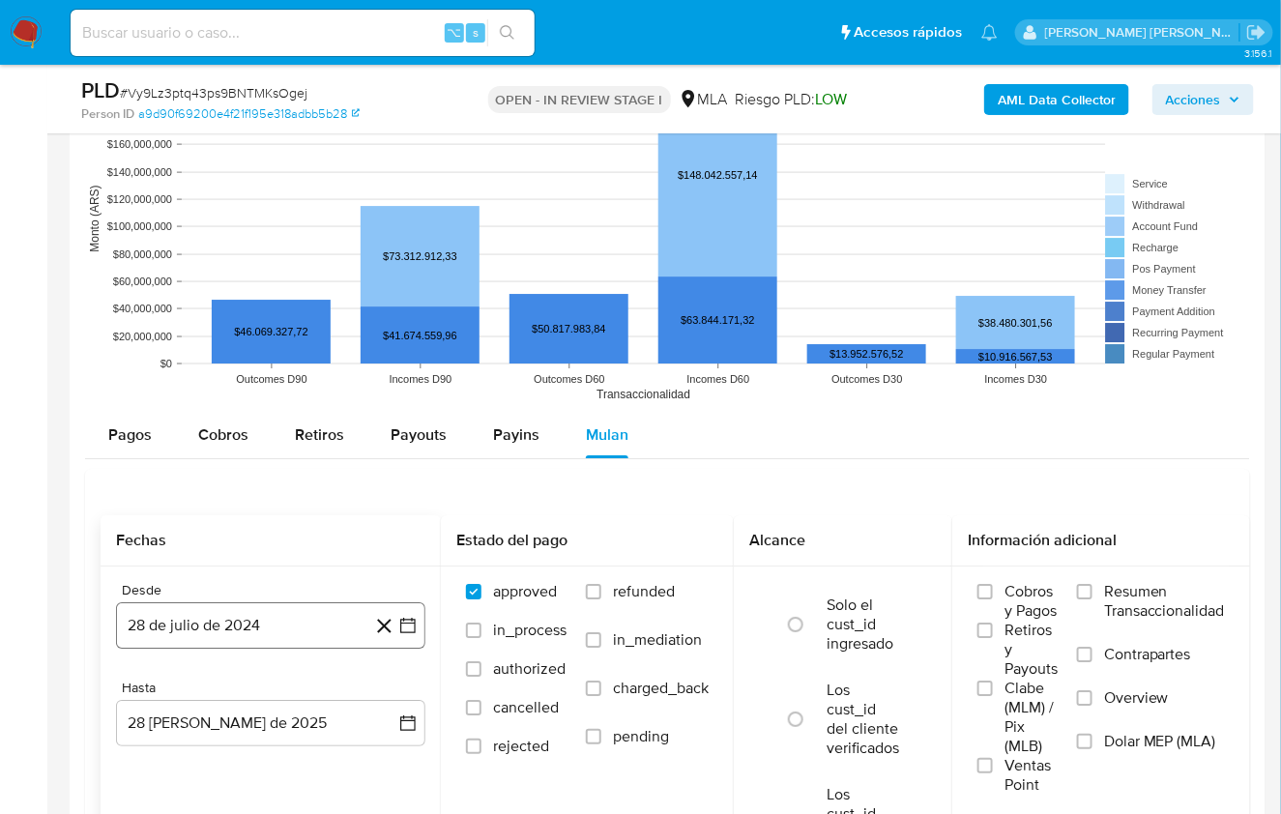
click at [235, 626] on button "28 de julio de 2024" at bounding box center [270, 625] width 309 height 46
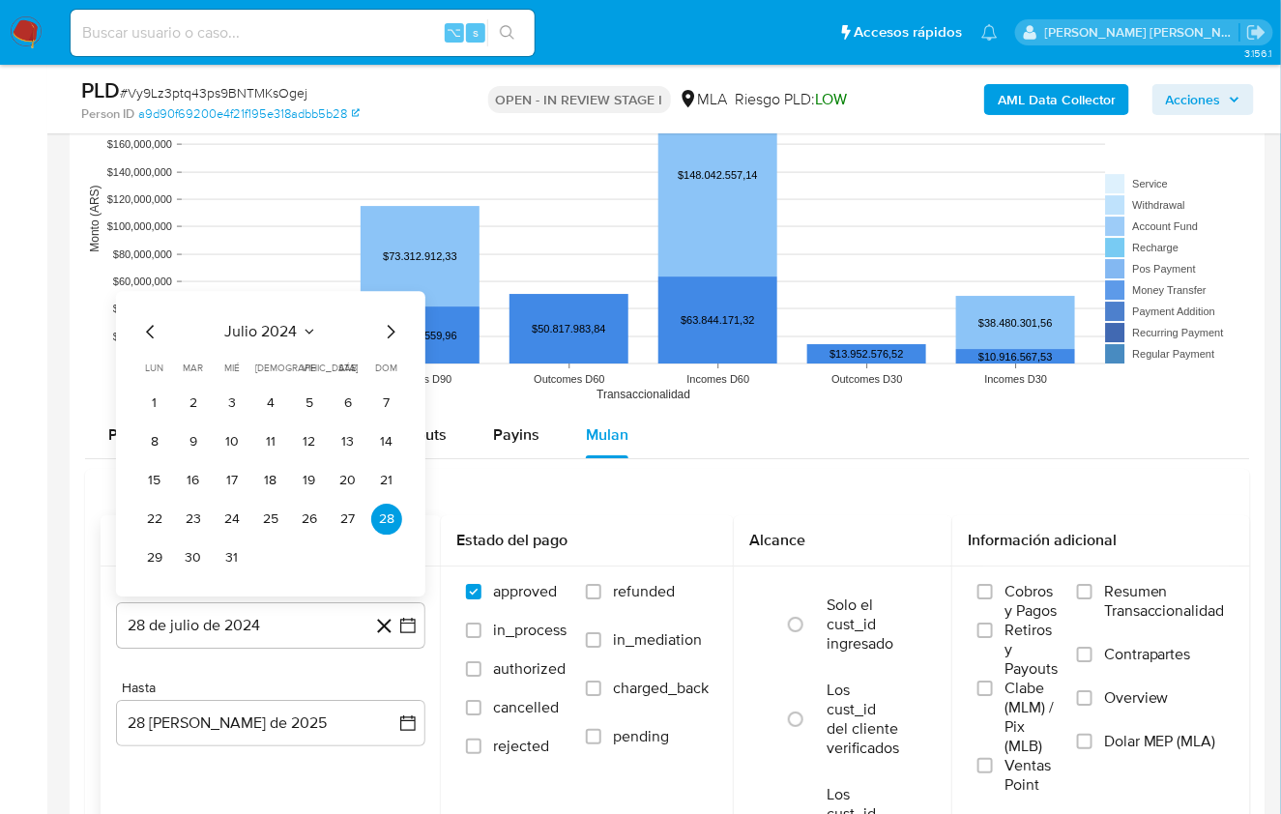
click at [282, 333] on span "julio 2024" at bounding box center [261, 331] width 72 height 19
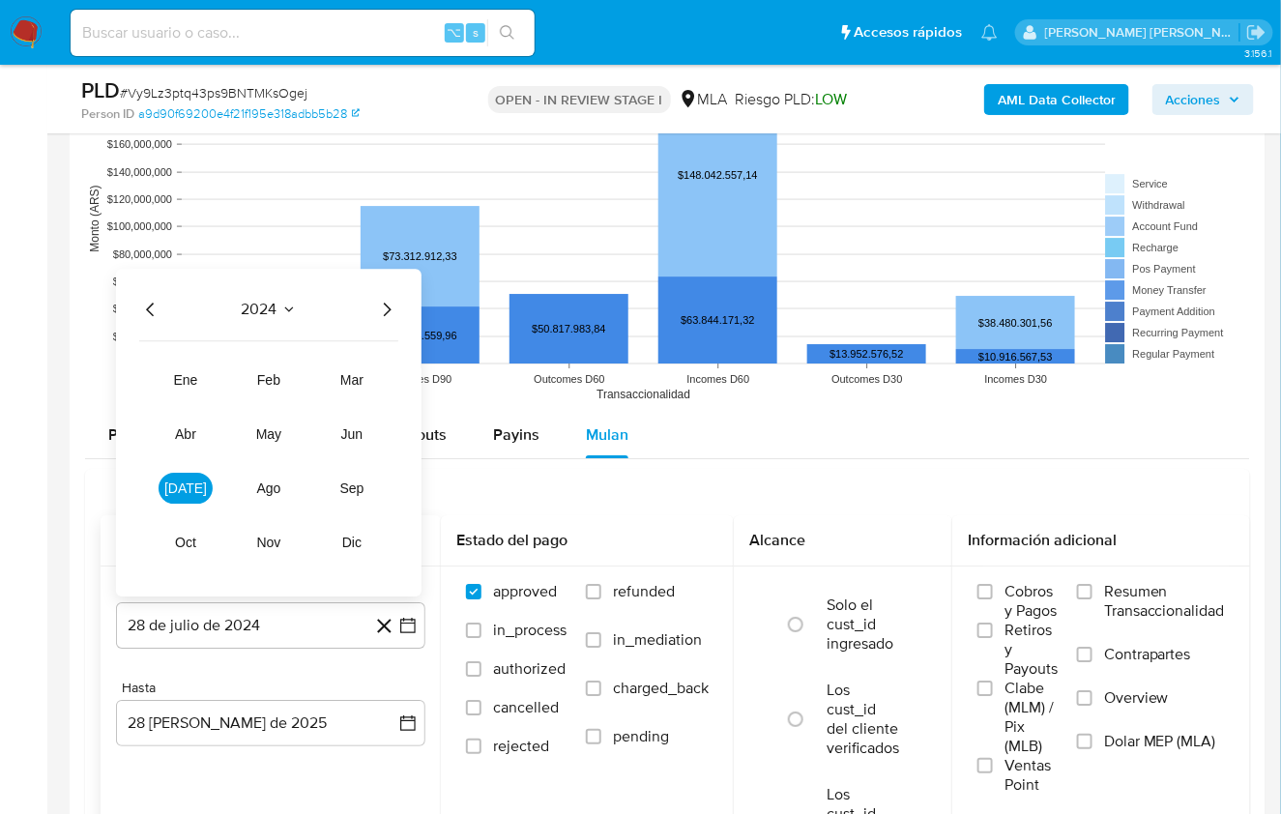
click at [388, 299] on icon "Año siguiente" at bounding box center [386, 309] width 23 height 23
click at [355, 381] on span "mar" at bounding box center [351, 379] width 23 height 15
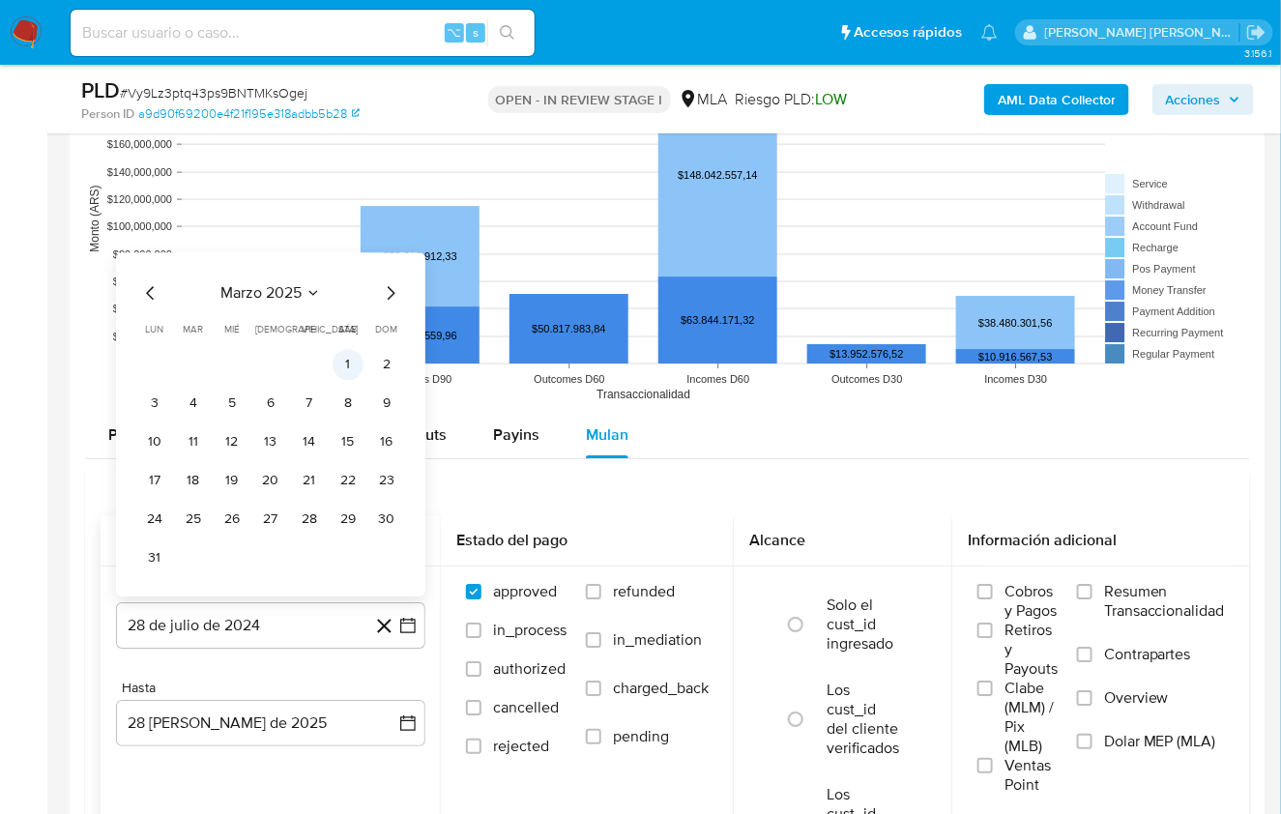
click at [345, 355] on button "1" at bounding box center [348, 364] width 31 height 31
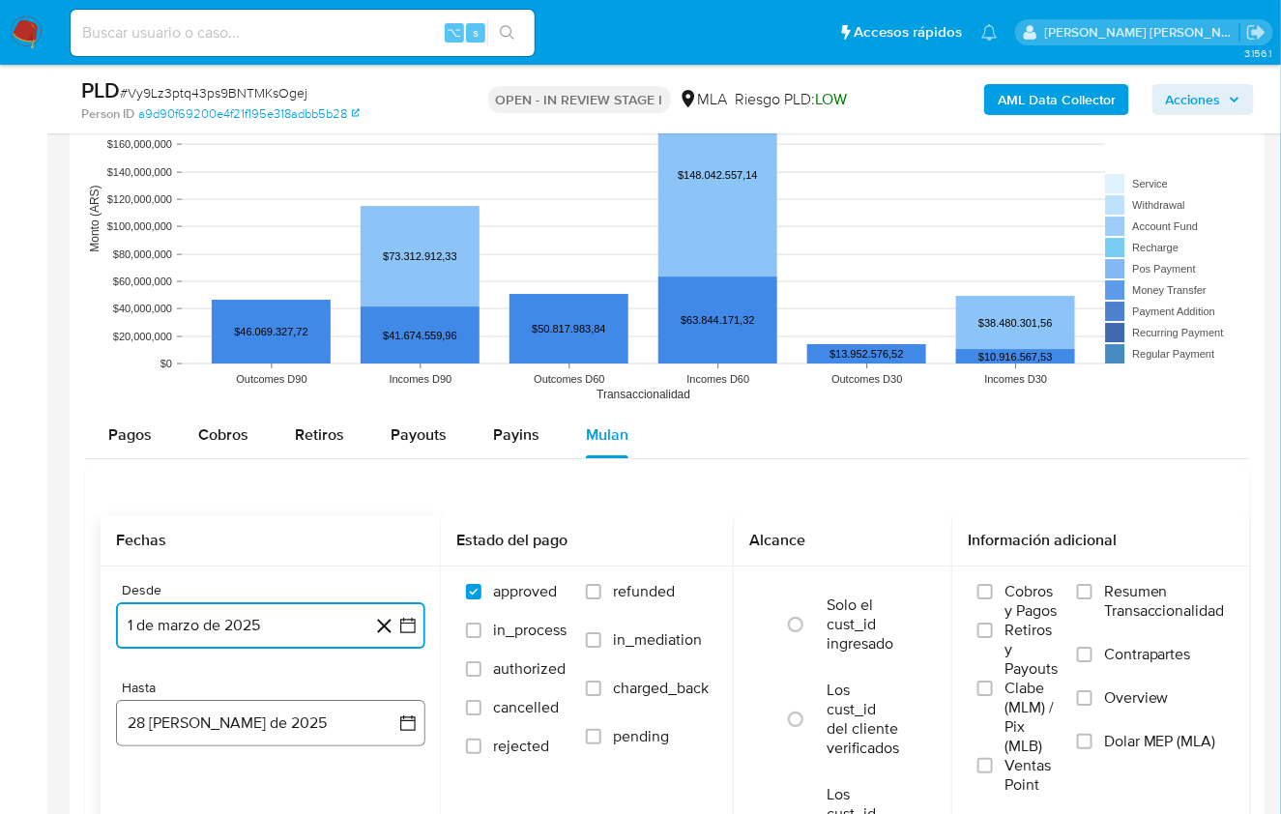
click at [273, 712] on button "28 [PERSON_NAME] de 2025" at bounding box center [270, 723] width 309 height 46
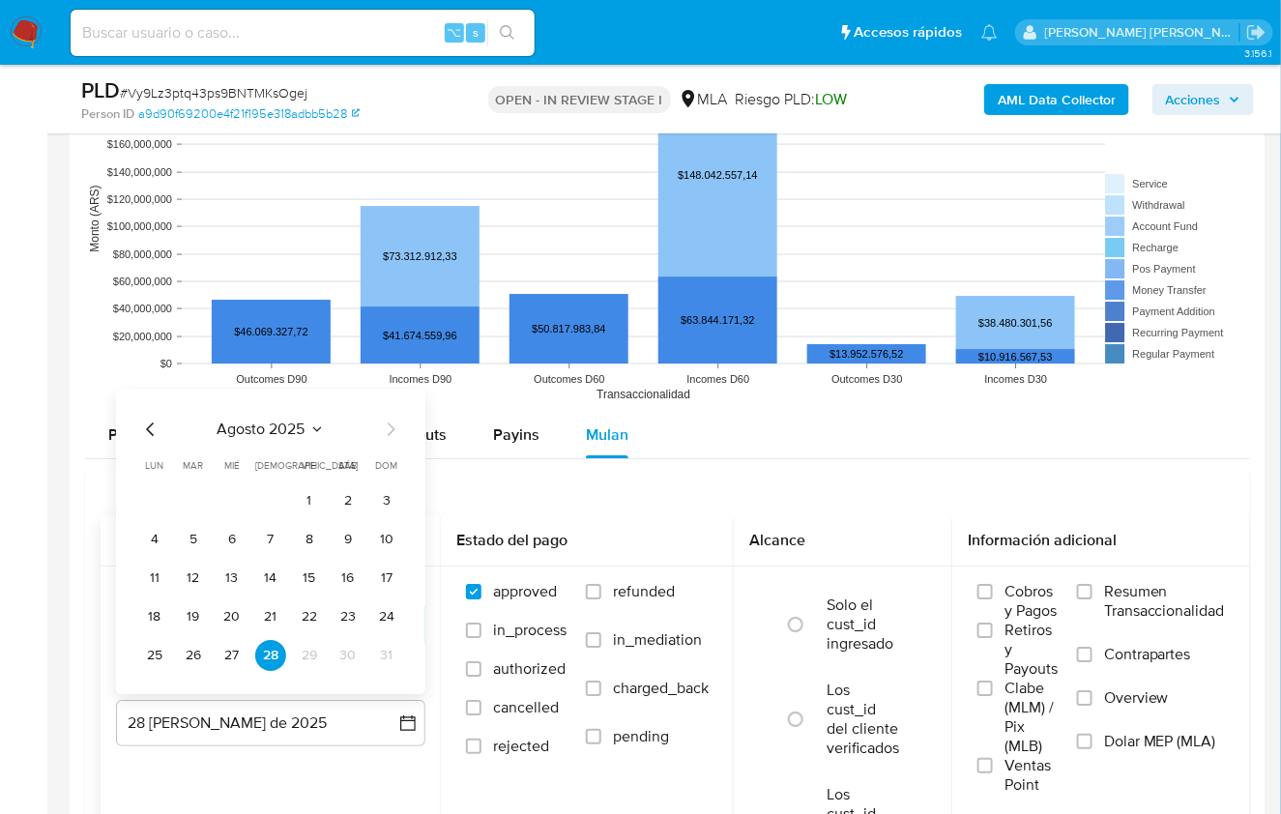
click at [148, 420] on icon "Mes anterior" at bounding box center [150, 429] width 23 height 23
click at [269, 650] on button "31" at bounding box center [270, 655] width 31 height 31
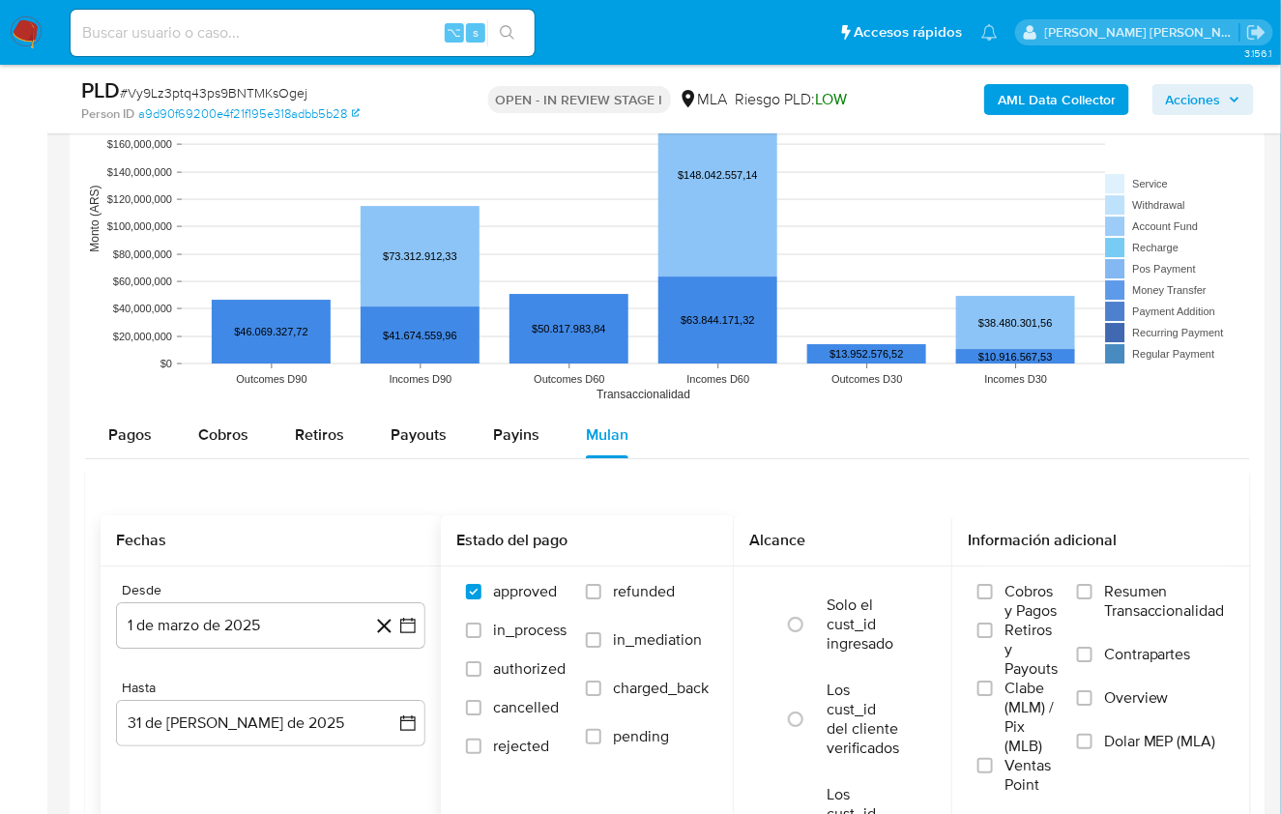
click at [684, 582] on label "refunded" at bounding box center [647, 606] width 123 height 48
click at [601, 584] on input "refunded" at bounding box center [593, 591] width 15 height 15
checkbox input "true"
click at [1119, 719] on label "Overview" at bounding box center [1151, 709] width 148 height 43
click at [1092, 706] on input "Overview" at bounding box center [1084, 697] width 15 height 15
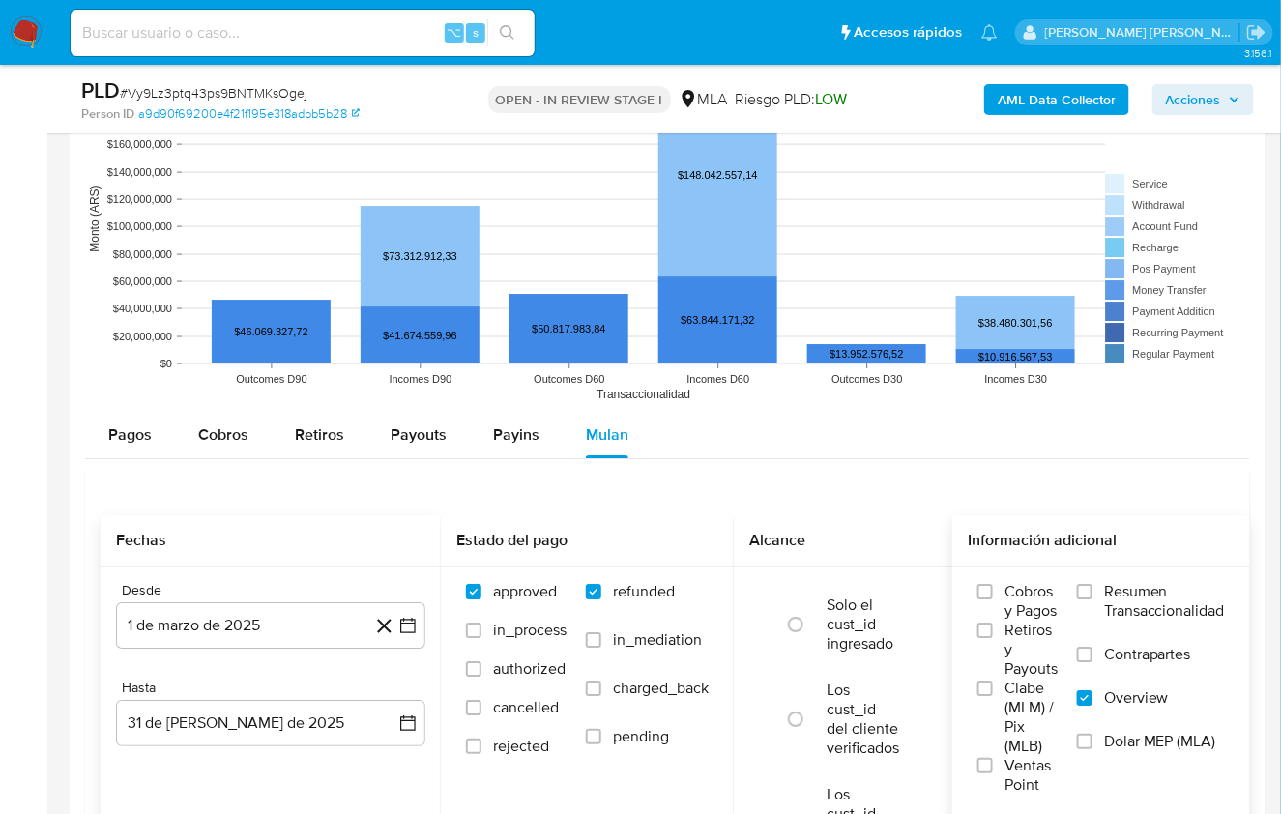
click at [1112, 698] on span "Overview" at bounding box center [1136, 697] width 65 height 19
click at [1092, 698] on input "Overview" at bounding box center [1084, 697] width 15 height 15
click at [1114, 732] on span "Dolar MEP (MLA)" at bounding box center [1160, 741] width 112 height 19
click at [1092, 734] on input "Dolar MEP (MLA)" at bounding box center [1084, 741] width 15 height 15
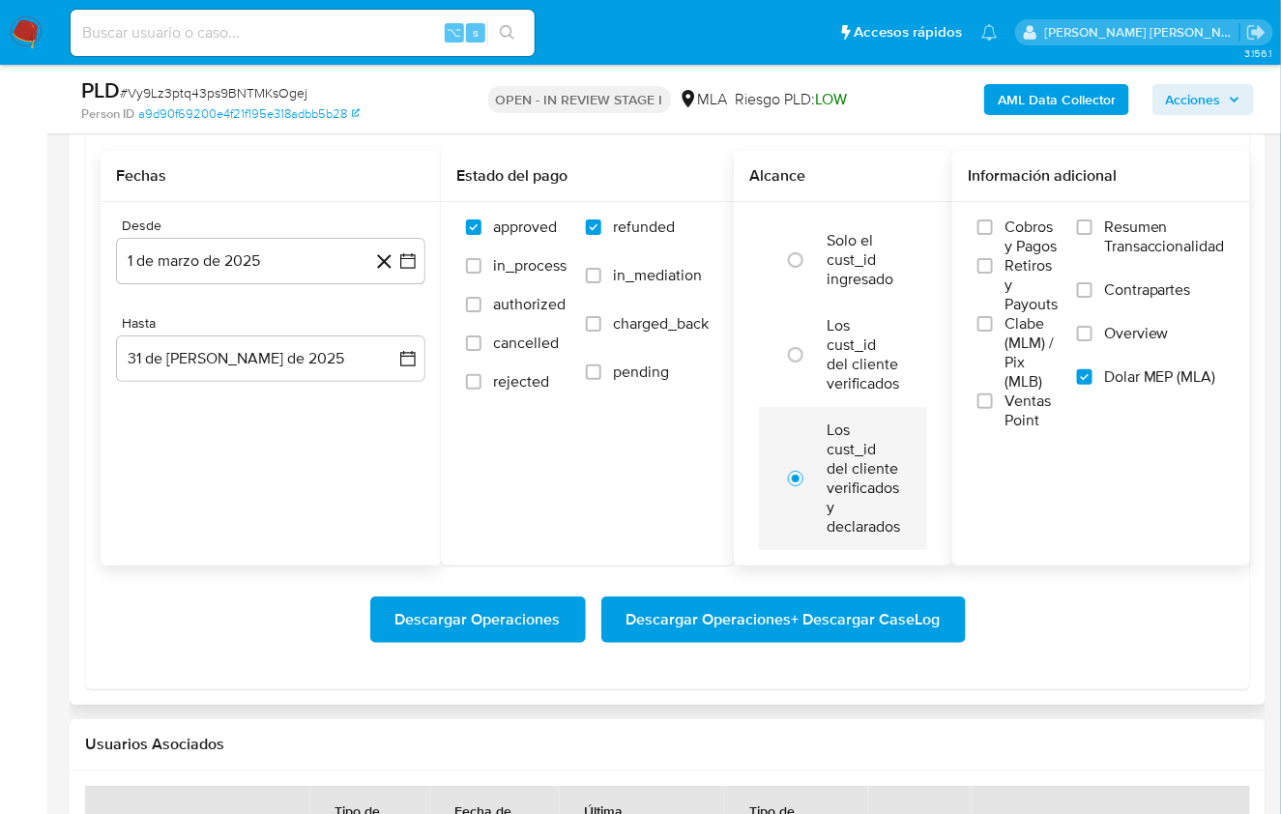
scroll to position [2241, 0]
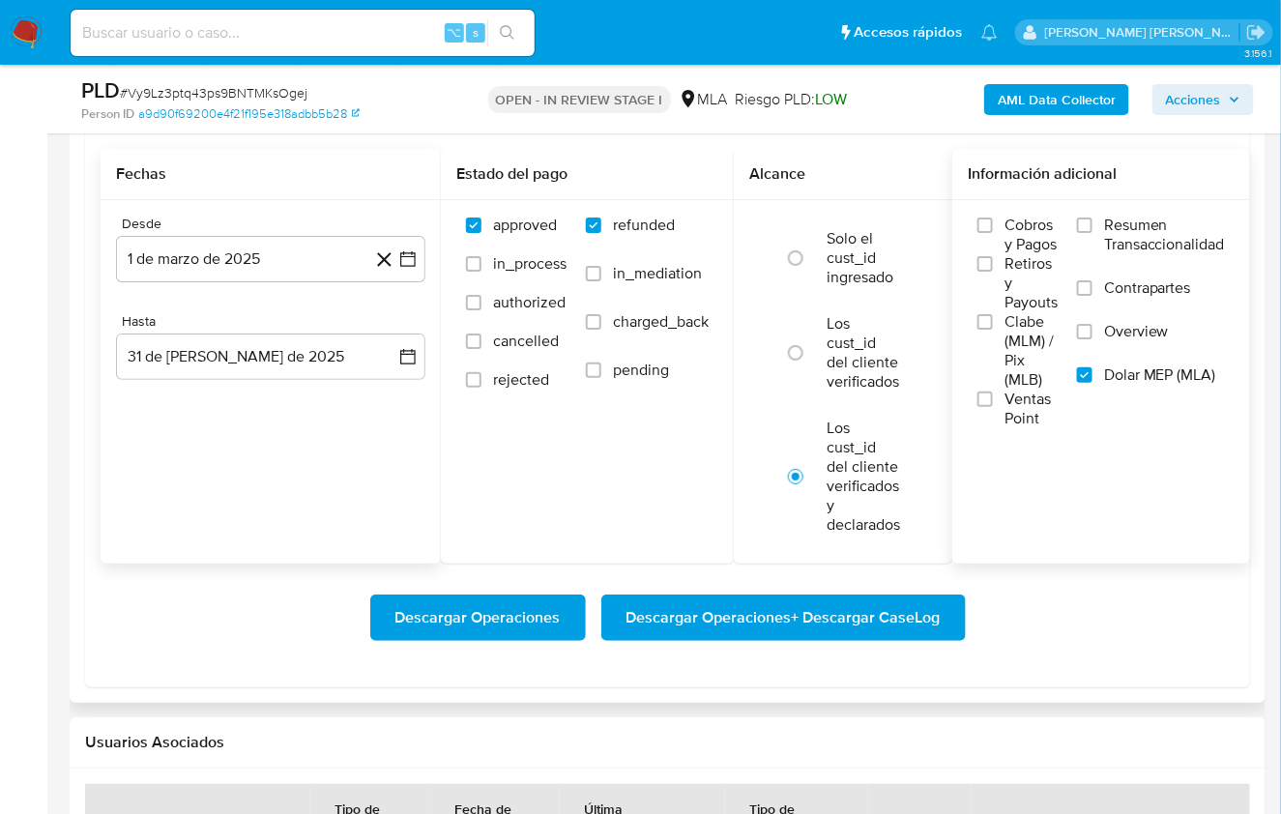
click at [816, 598] on span "Descargar Operaciones + Descargar CaseLog" at bounding box center [783, 617] width 314 height 43
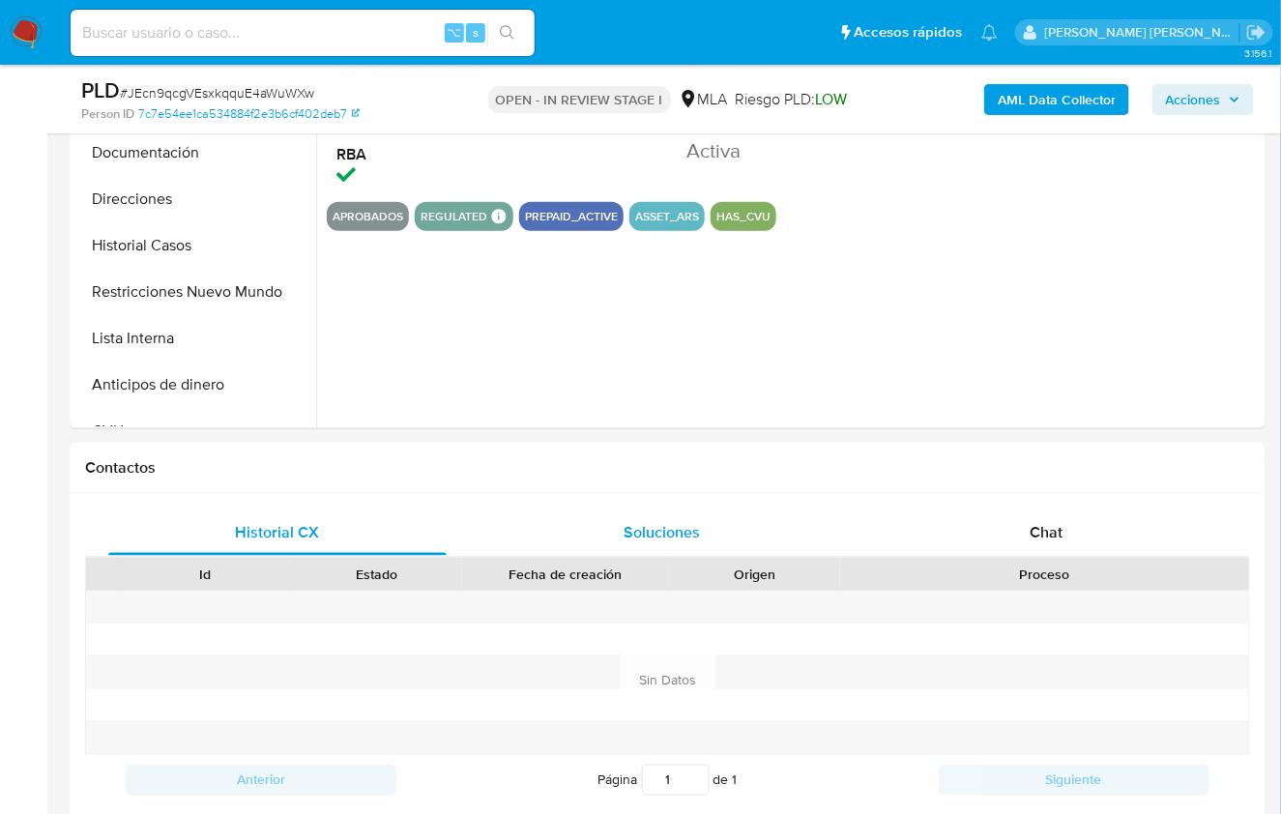
select select "10"
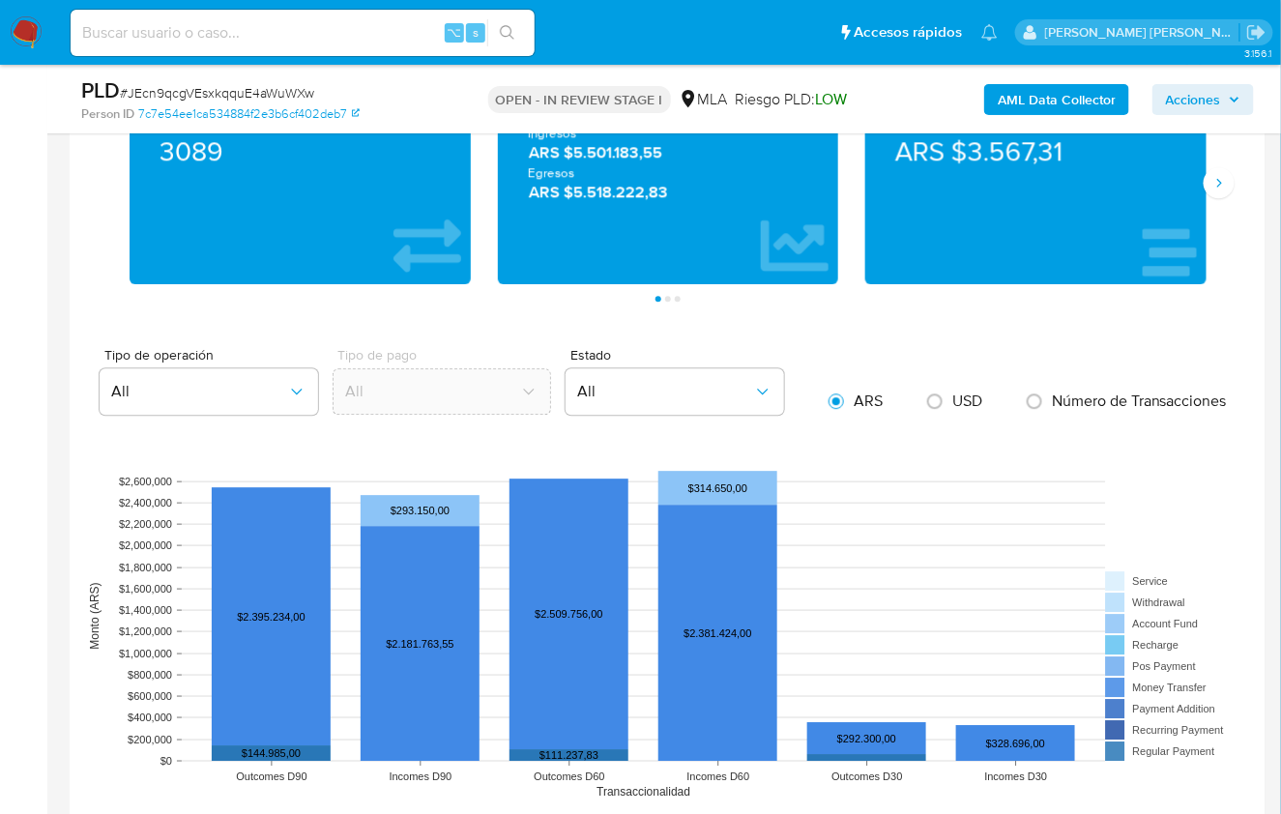
scroll to position [2044, 0]
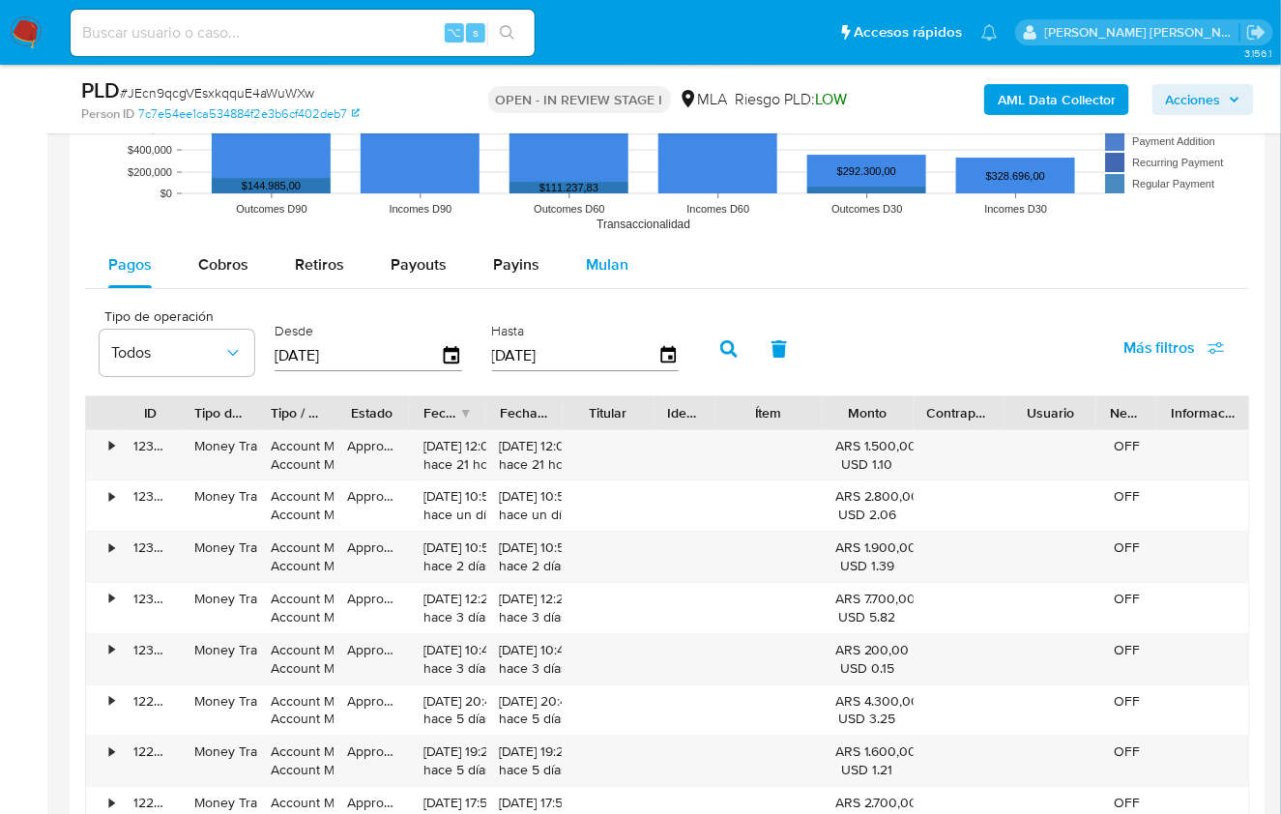
click at [626, 279] on button "Mulan" at bounding box center [607, 265] width 89 height 46
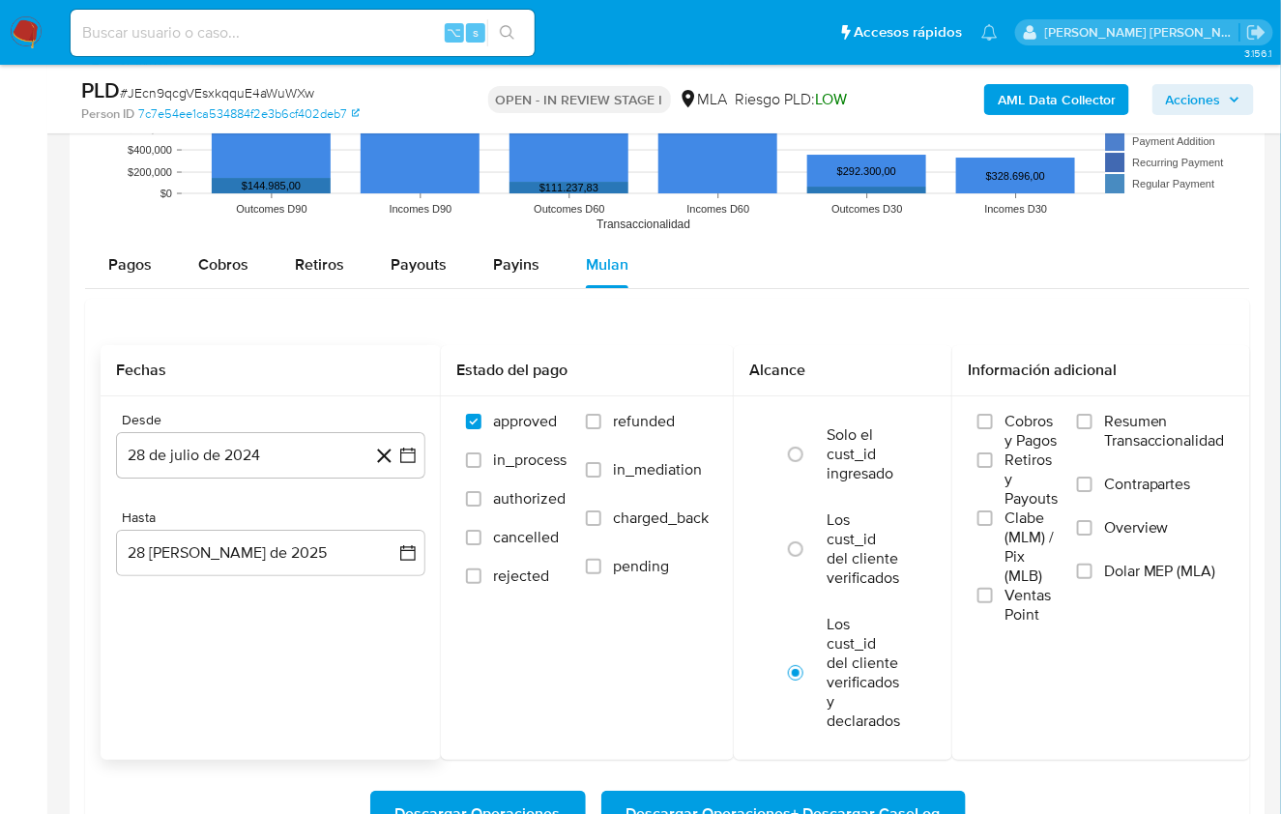
click at [213, 477] on div "Desde 28 de [PERSON_NAME] de 2024 [DATE] Hasta 28 [PERSON_NAME] de 2025 [DATE]" at bounding box center [271, 509] width 340 height 226
click at [219, 450] on button "28 de julio de 2024" at bounding box center [270, 455] width 309 height 46
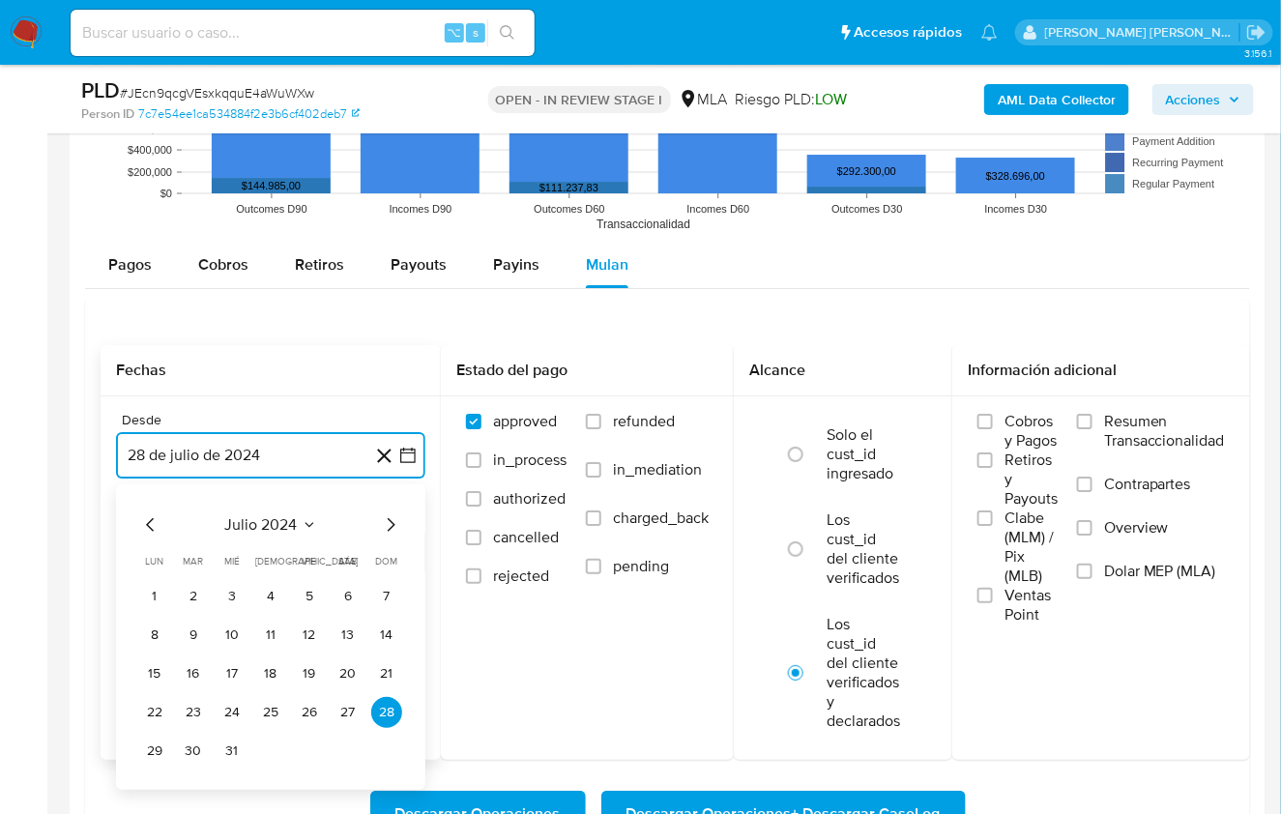
click at [269, 515] on span "julio 2024" at bounding box center [261, 524] width 72 height 19
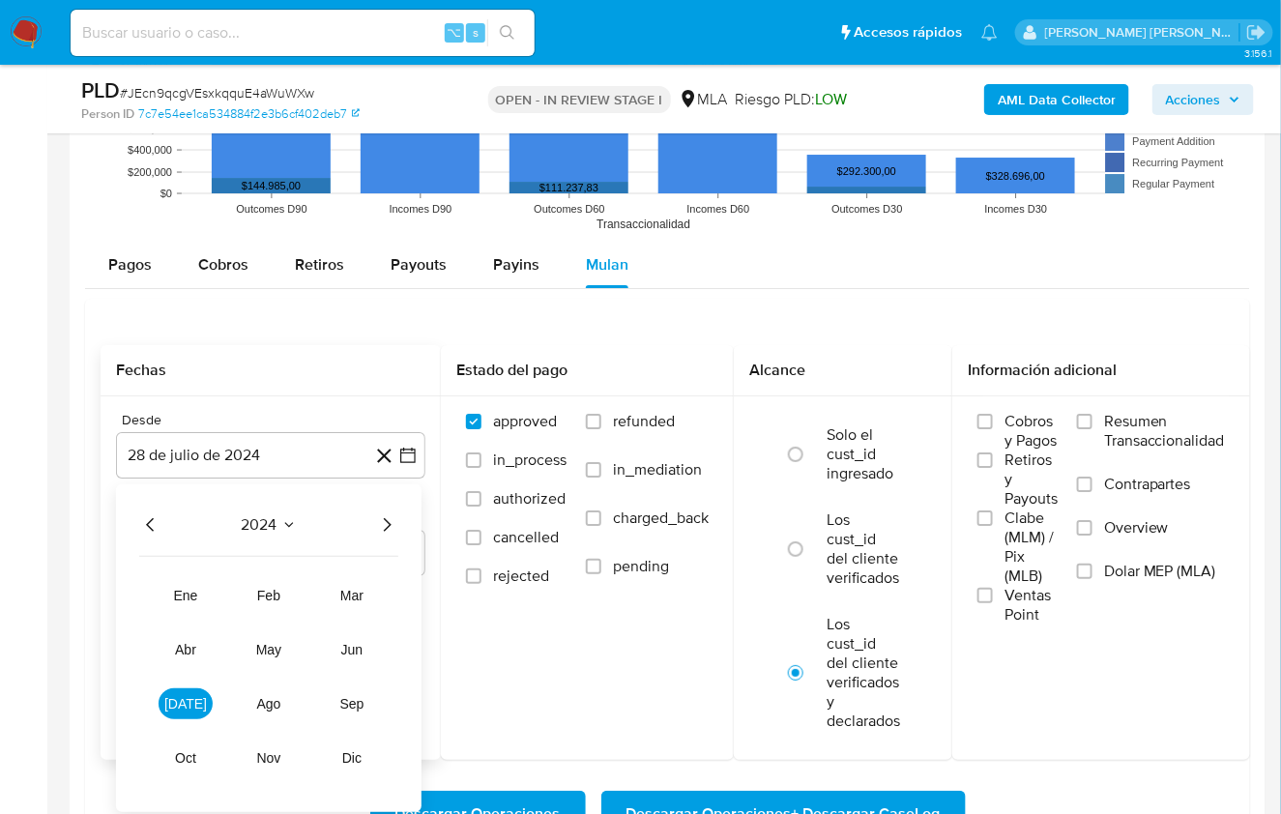
click at [391, 519] on icon "Año siguiente" at bounding box center [386, 524] width 23 height 23
click at [363, 590] on button "mar" at bounding box center [352, 595] width 54 height 31
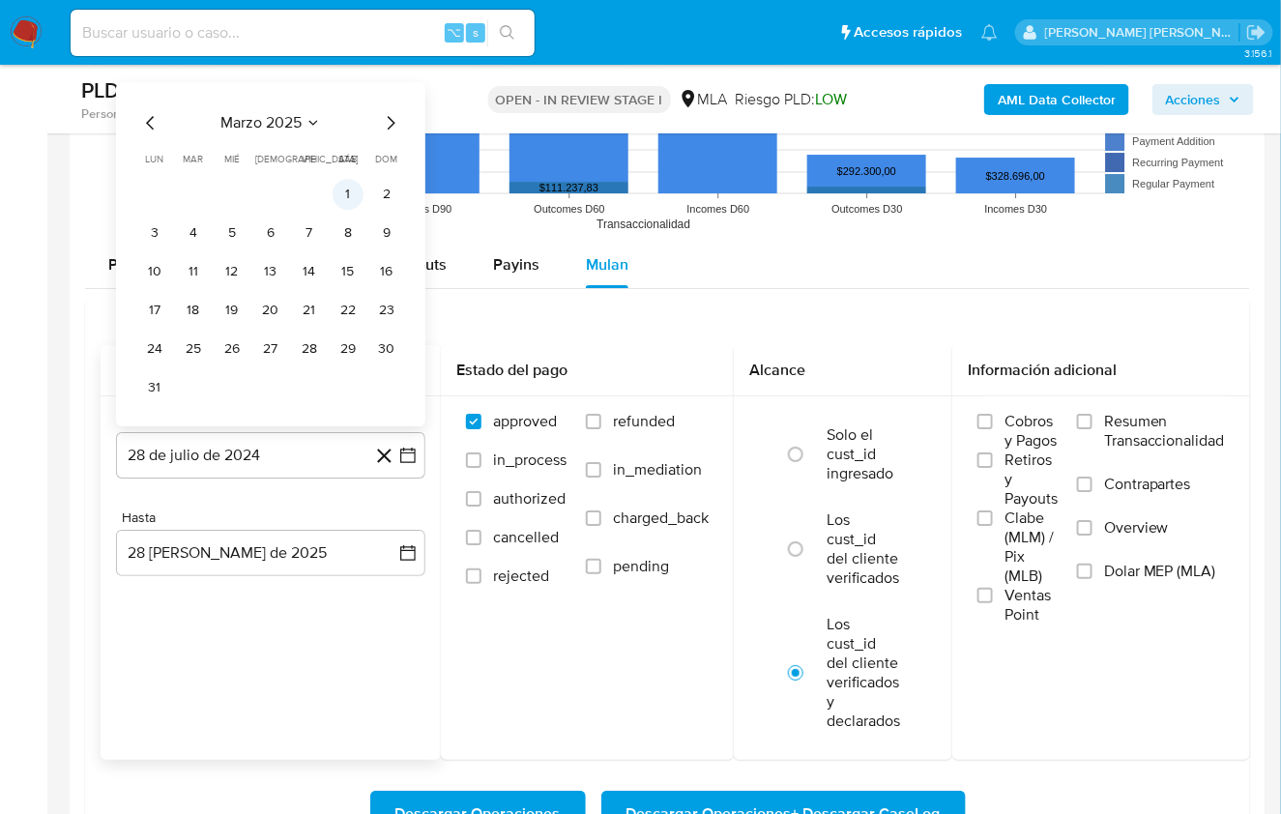
click at [345, 182] on button "1" at bounding box center [348, 194] width 31 height 31
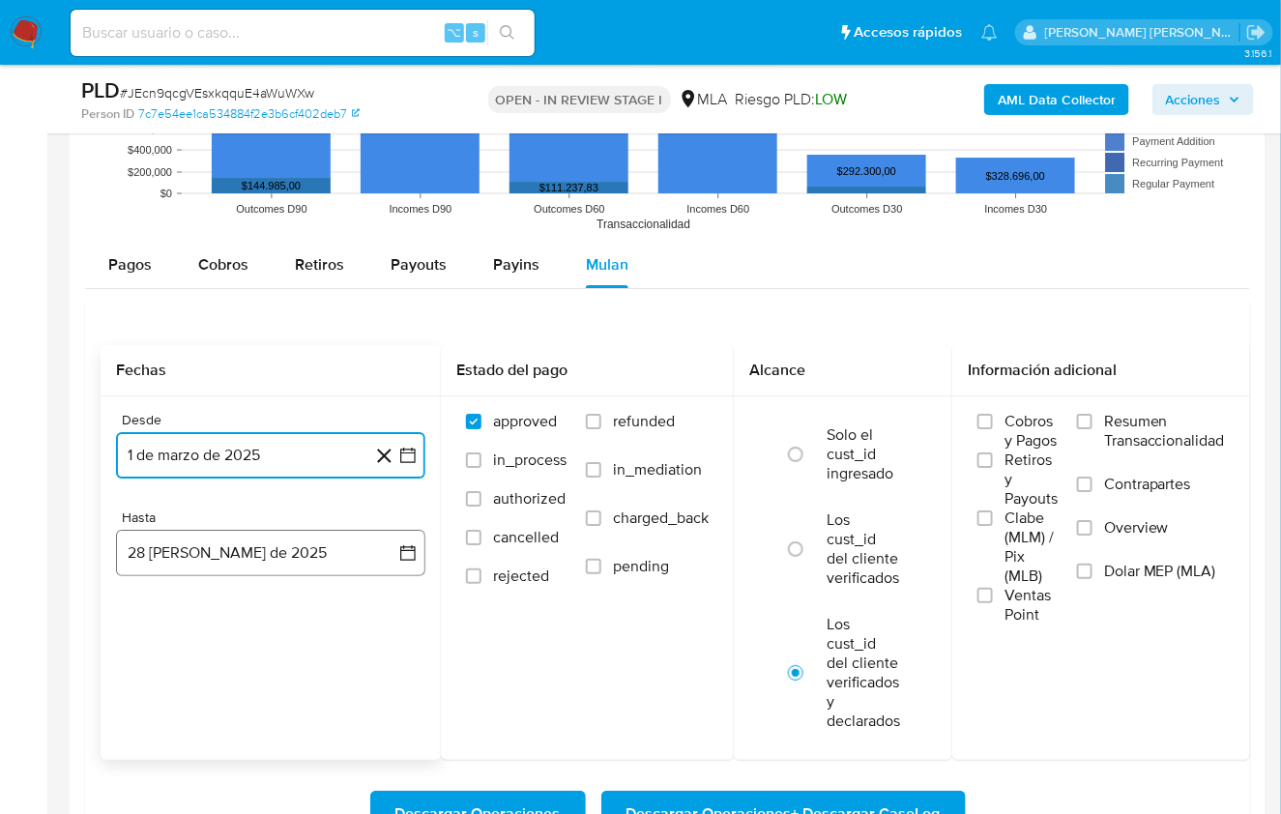
click at [243, 556] on button "28 [PERSON_NAME] de 2025" at bounding box center [270, 553] width 309 height 46
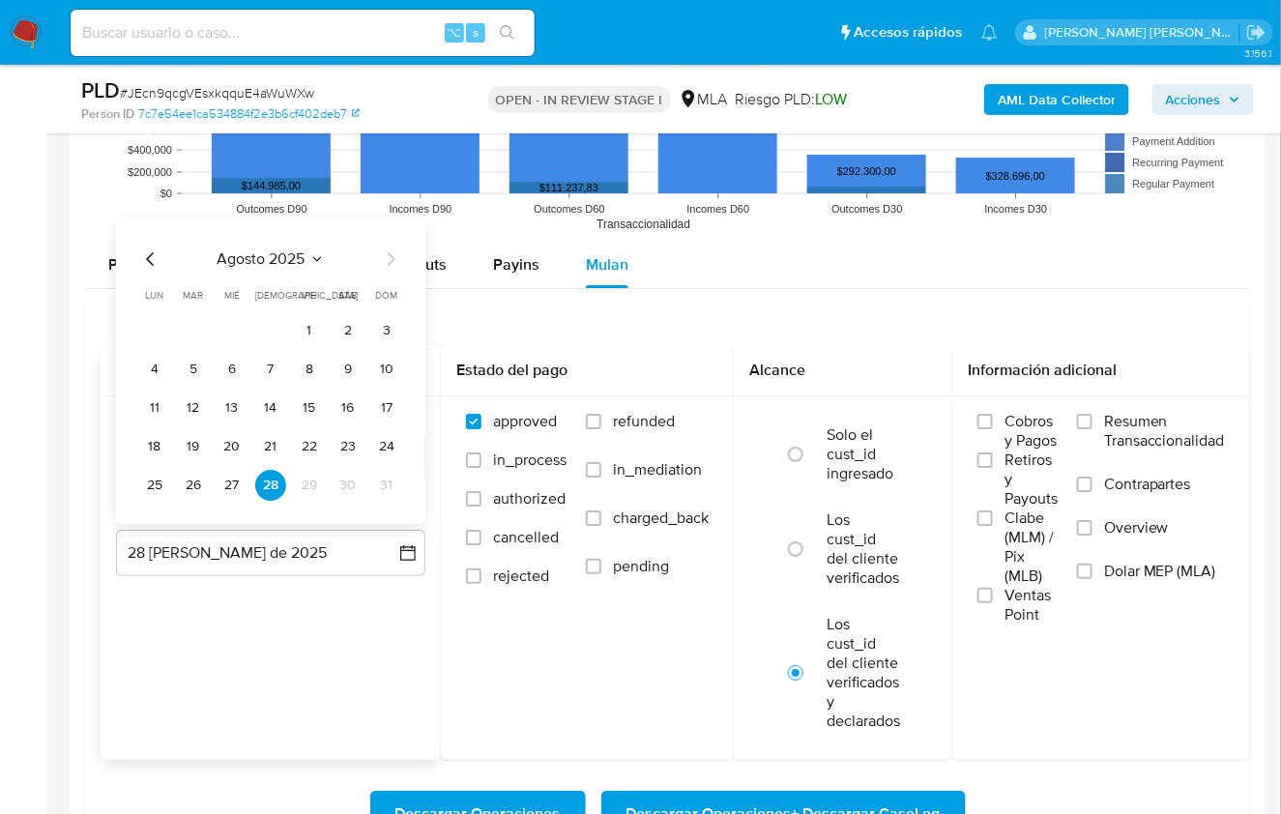
click at [145, 247] on icon "Mes anterior" at bounding box center [150, 258] width 23 height 23
click at [277, 475] on button "31" at bounding box center [270, 485] width 31 height 31
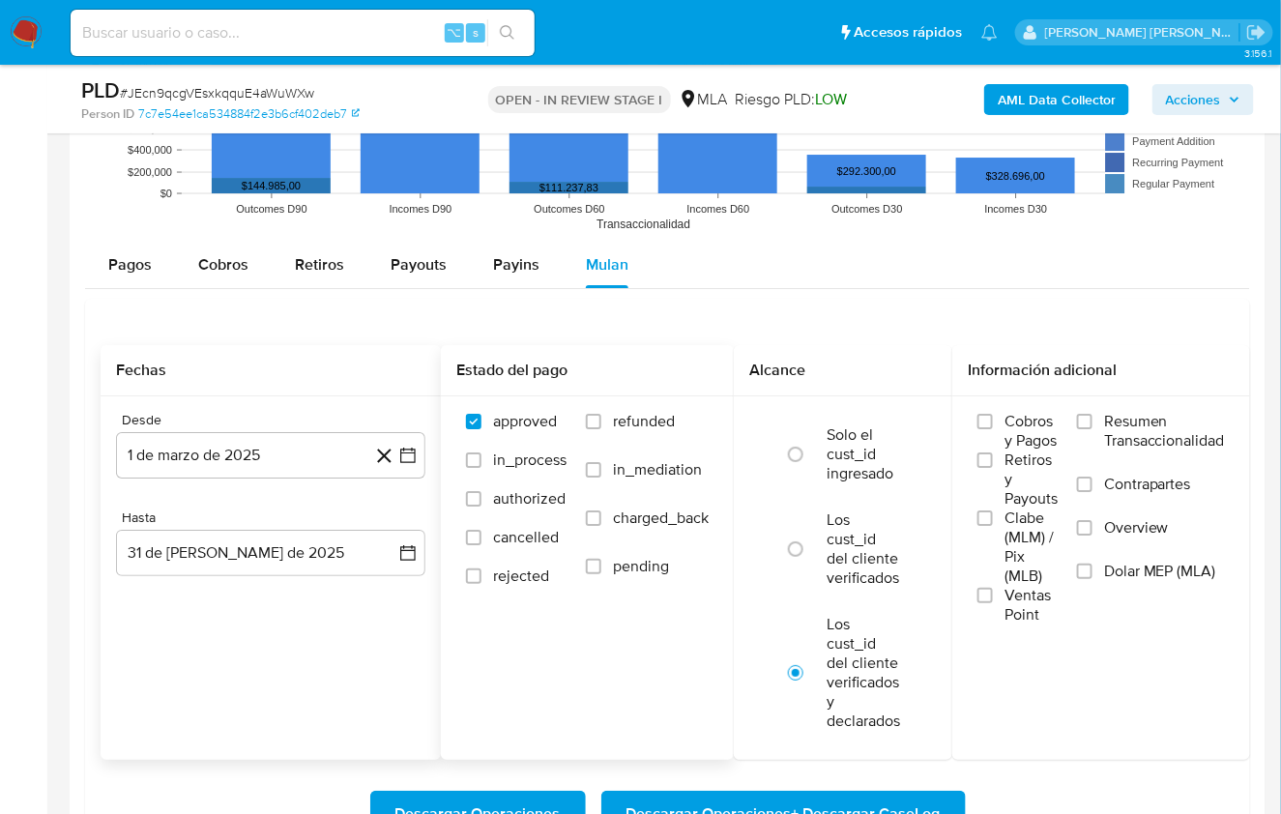
click at [629, 412] on span "refunded" at bounding box center [644, 421] width 62 height 19
click at [601, 414] on input "refunded" at bounding box center [593, 421] width 15 height 15
checkbox input "true"
click at [1148, 570] on span "Dolar MEP (MLA)" at bounding box center [1160, 571] width 112 height 19
click at [1092, 570] on input "Dolar MEP (MLA)" at bounding box center [1084, 571] width 15 height 15
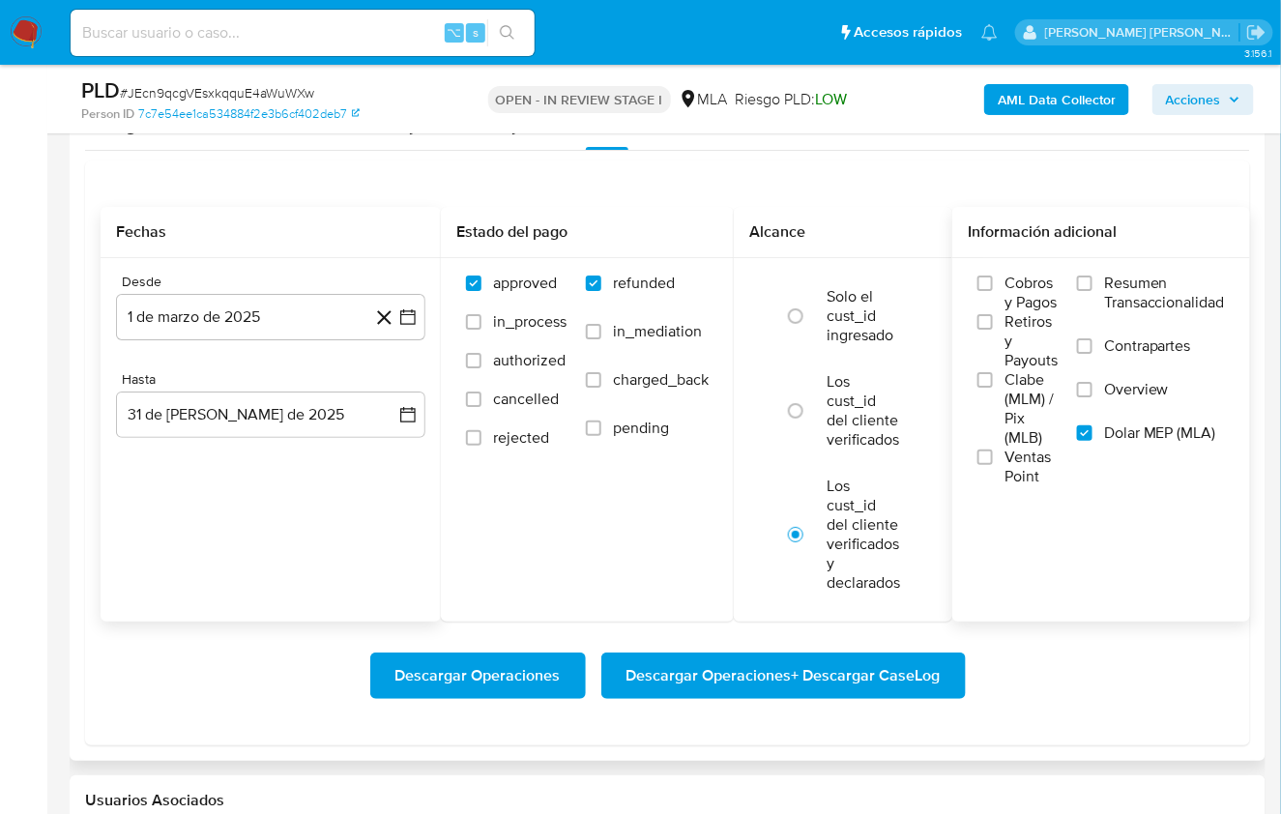
scroll to position [2191, 0]
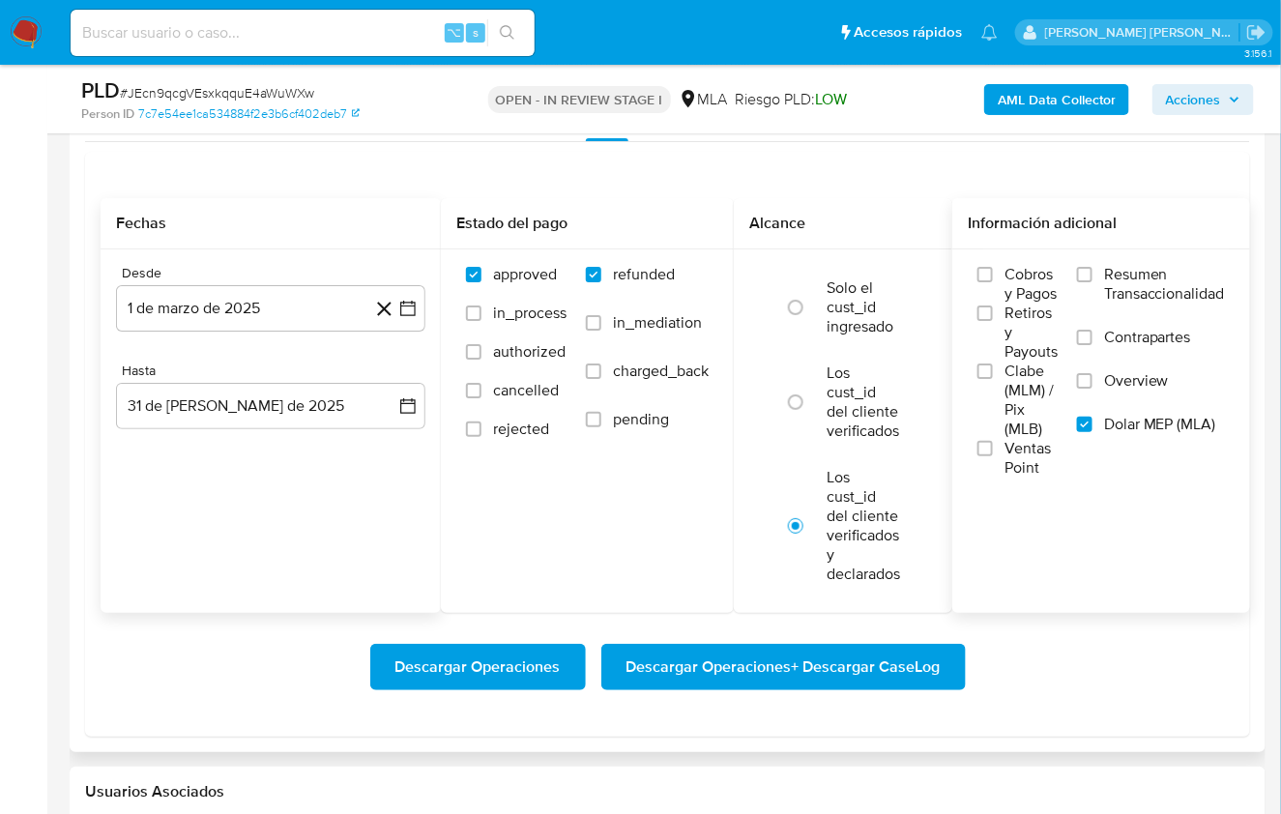
click at [766, 676] on span "Descargar Operaciones + Descargar CaseLog" at bounding box center [783, 667] width 314 height 43
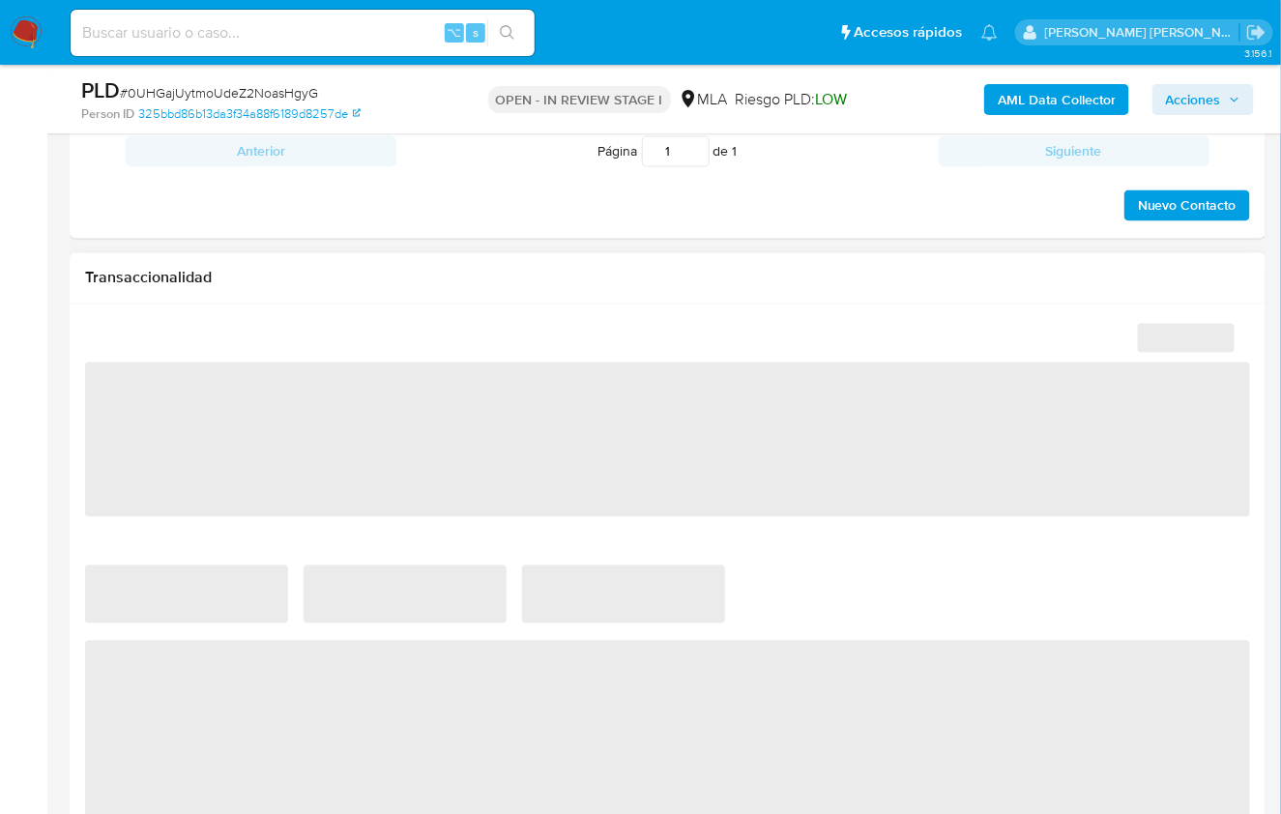
scroll to position [1394, 0]
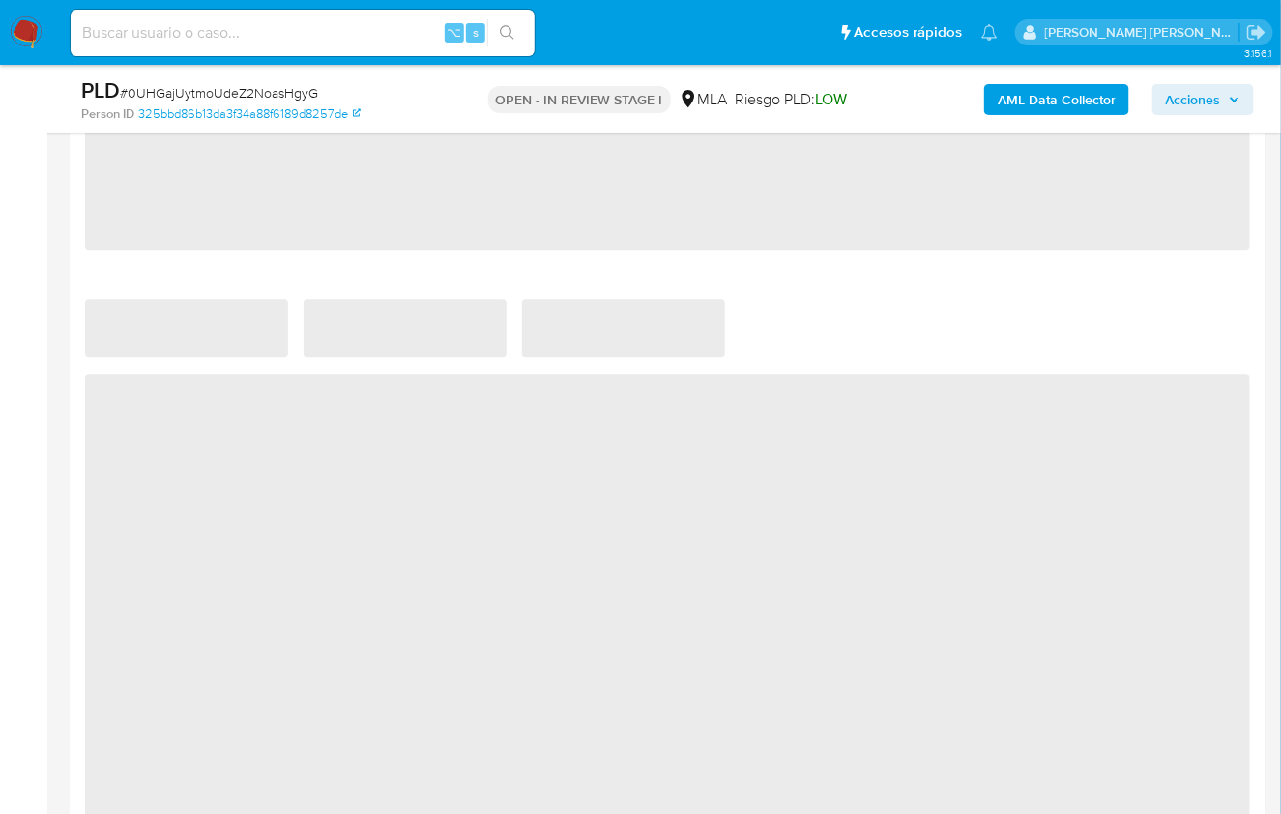
select select "10"
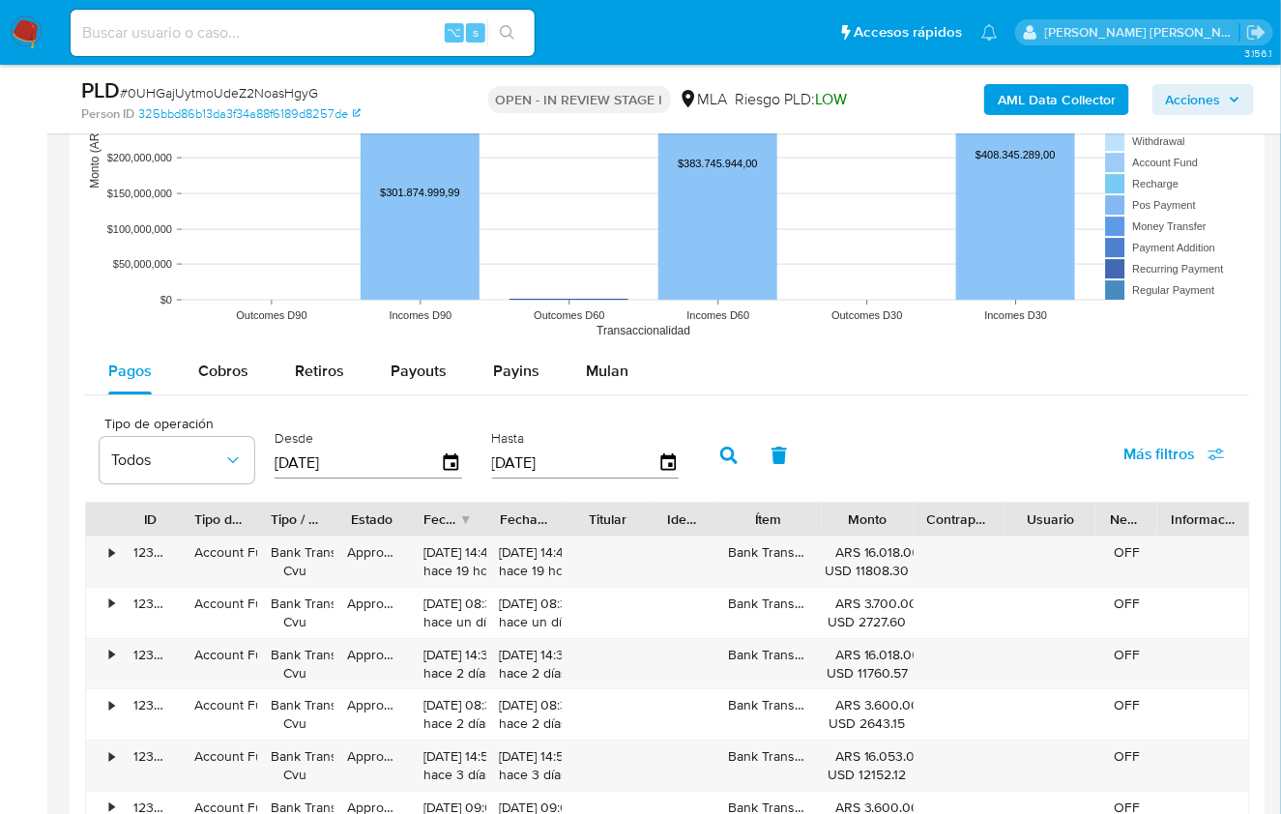
scroll to position [1808, 0]
click at [634, 369] on button "Mulan" at bounding box center [607, 370] width 89 height 46
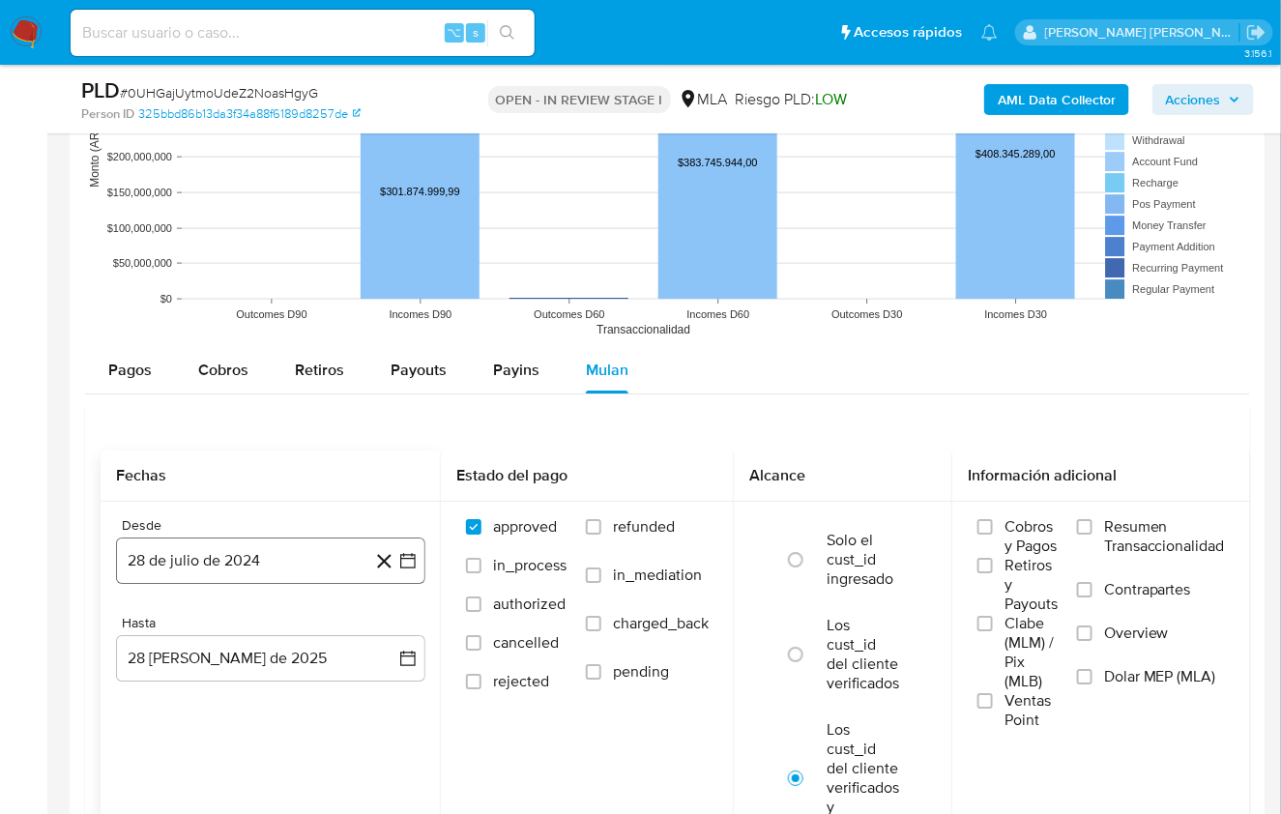
click at [261, 557] on button "28 de julio de 2024" at bounding box center [270, 560] width 309 height 46
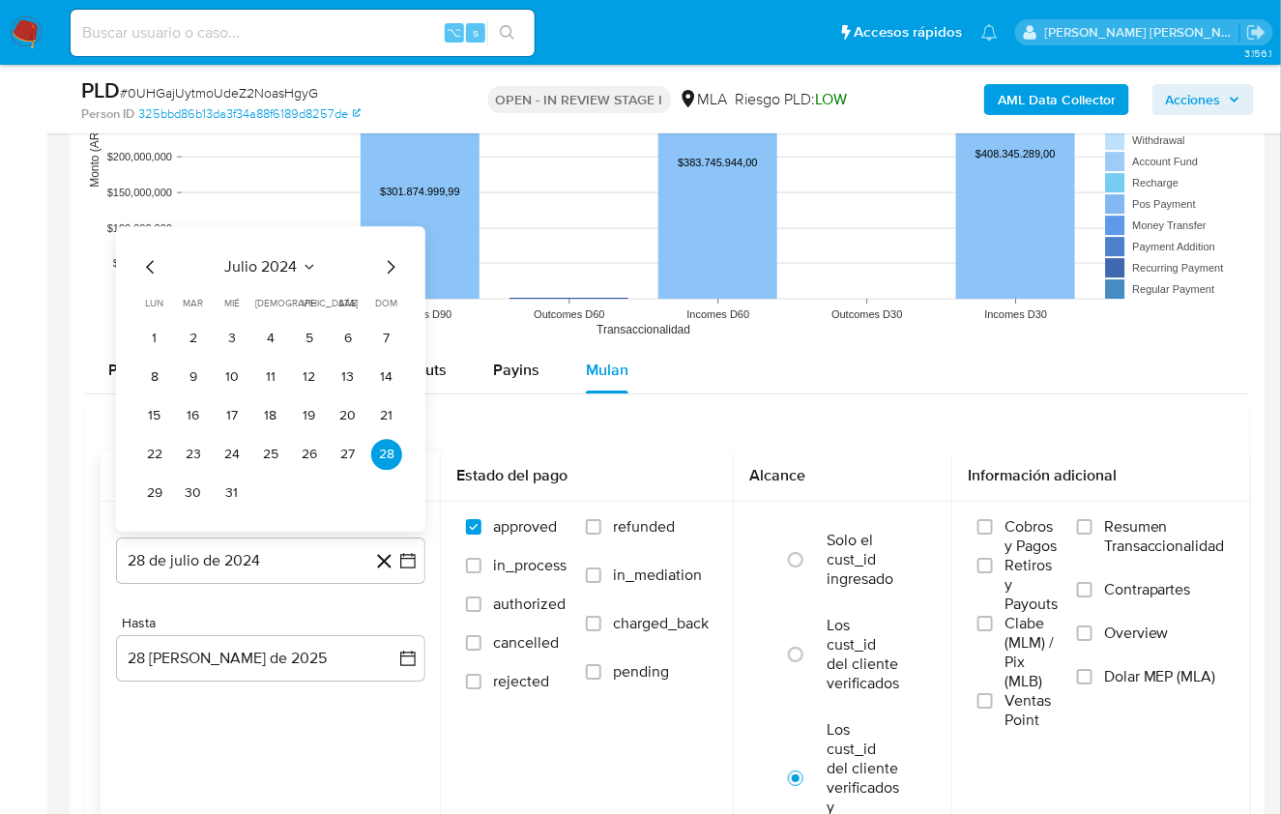
click at [282, 265] on span "julio 2024" at bounding box center [261, 266] width 72 height 19
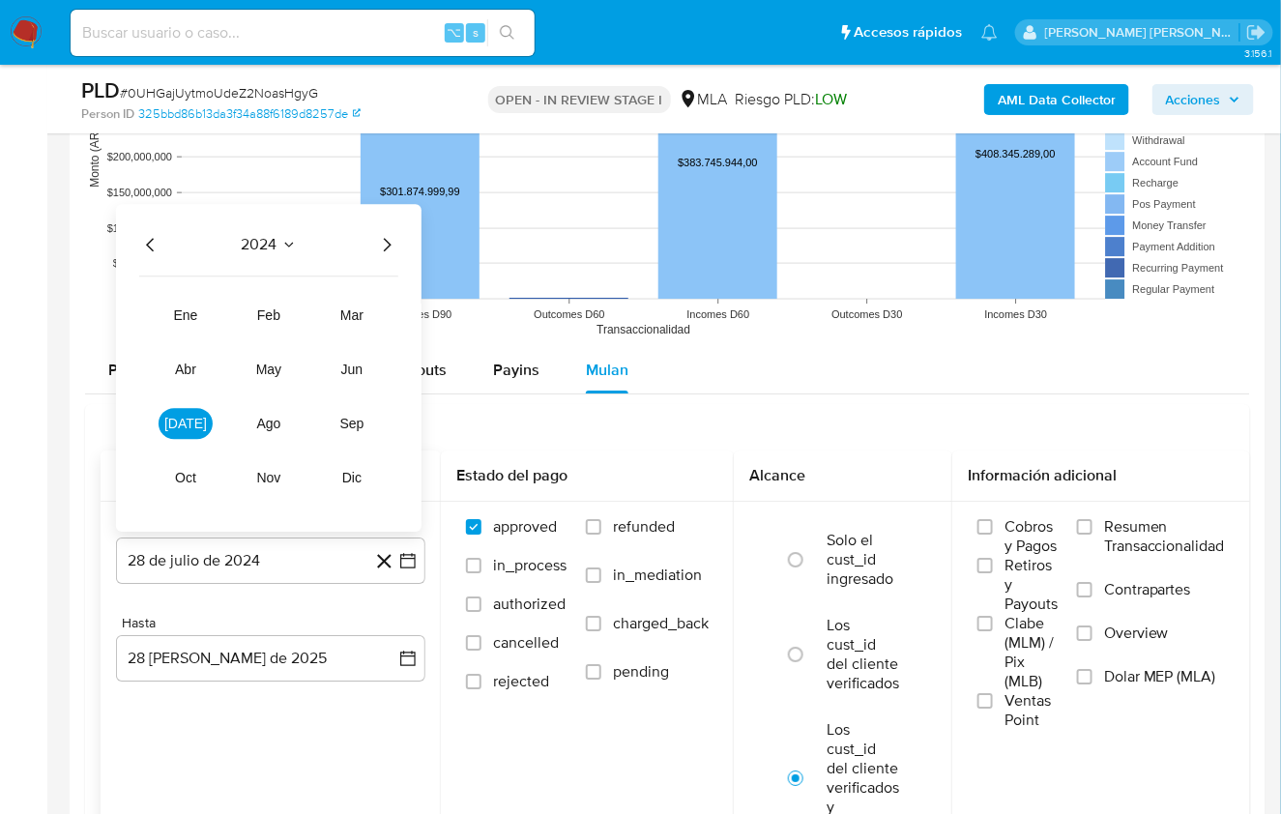
click at [387, 241] on icon "Año siguiente" at bounding box center [386, 244] width 23 height 23
click at [362, 308] on span "mar" at bounding box center [351, 314] width 23 height 15
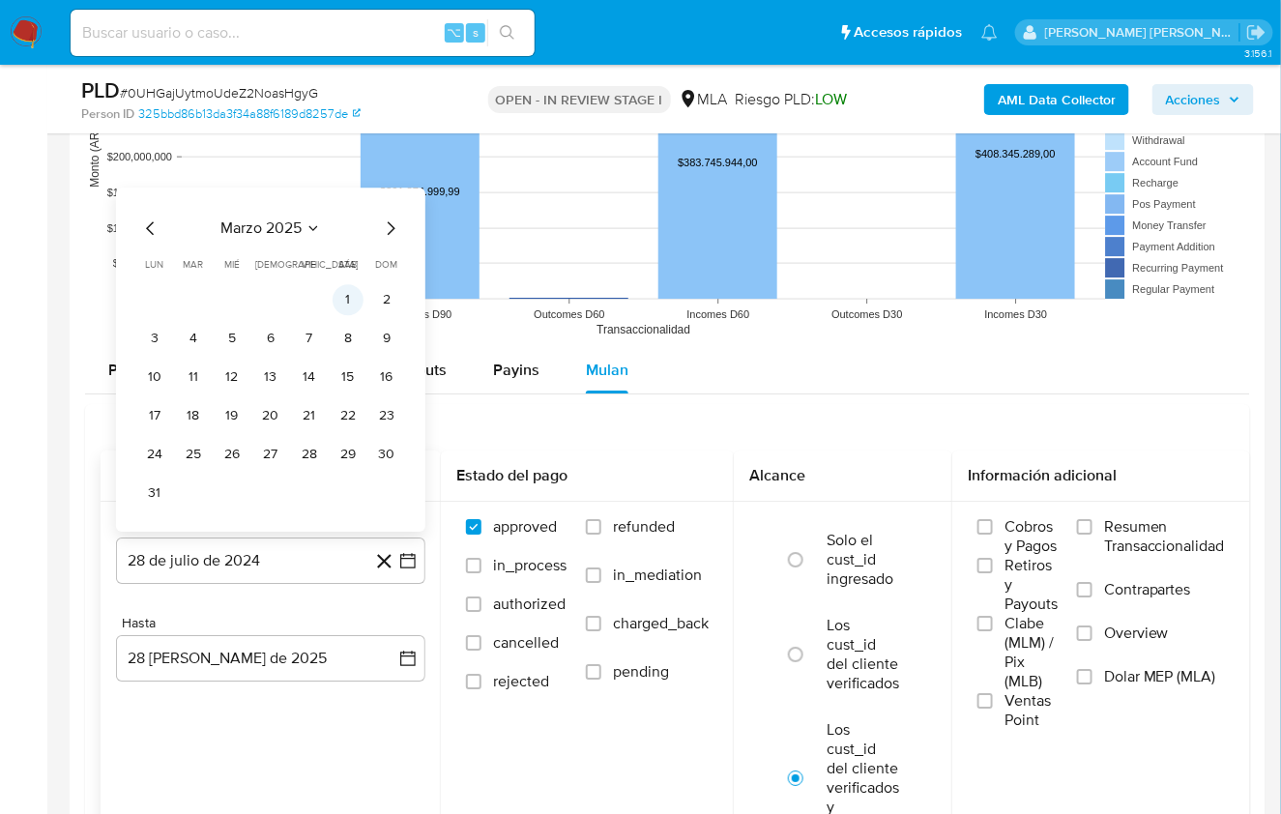
click at [343, 287] on button "1" at bounding box center [348, 299] width 31 height 31
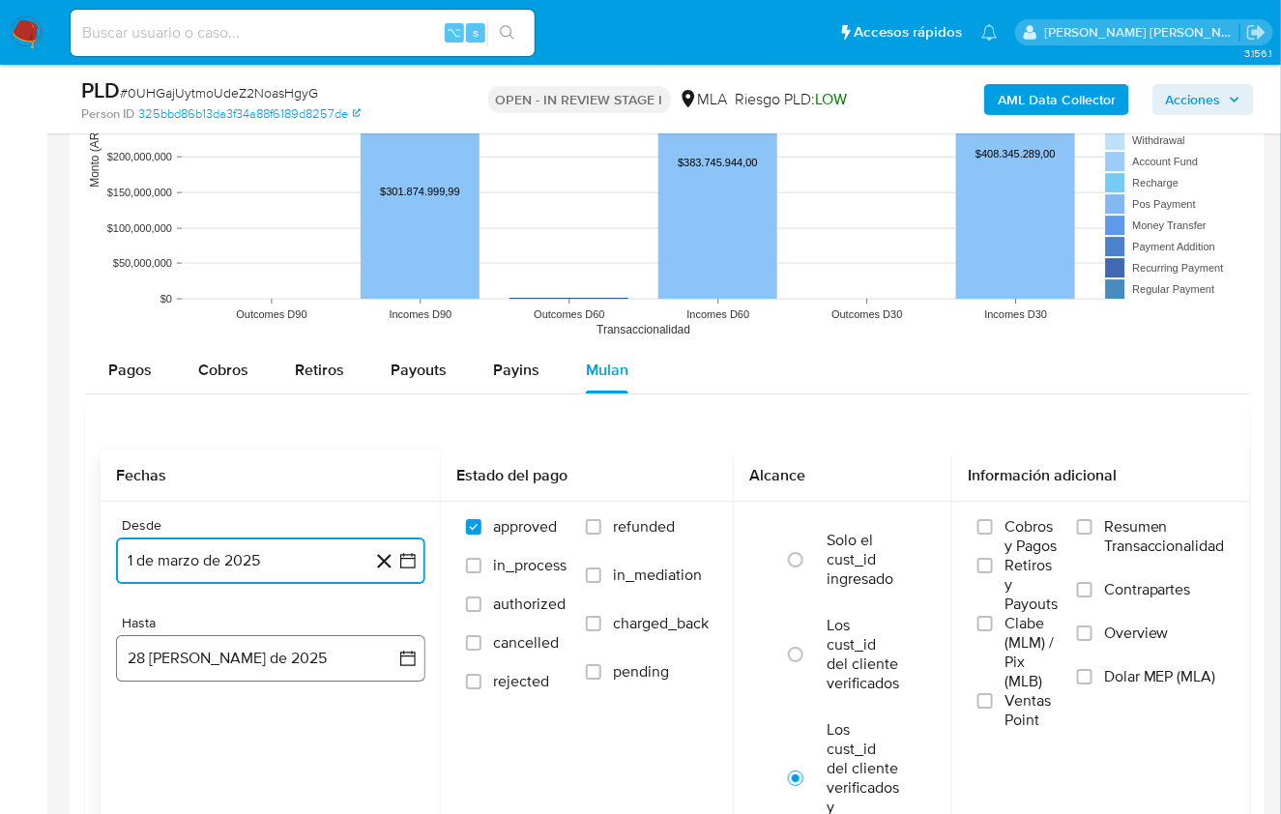
click at [230, 635] on button "28 de agosto de 2025" at bounding box center [270, 658] width 309 height 46
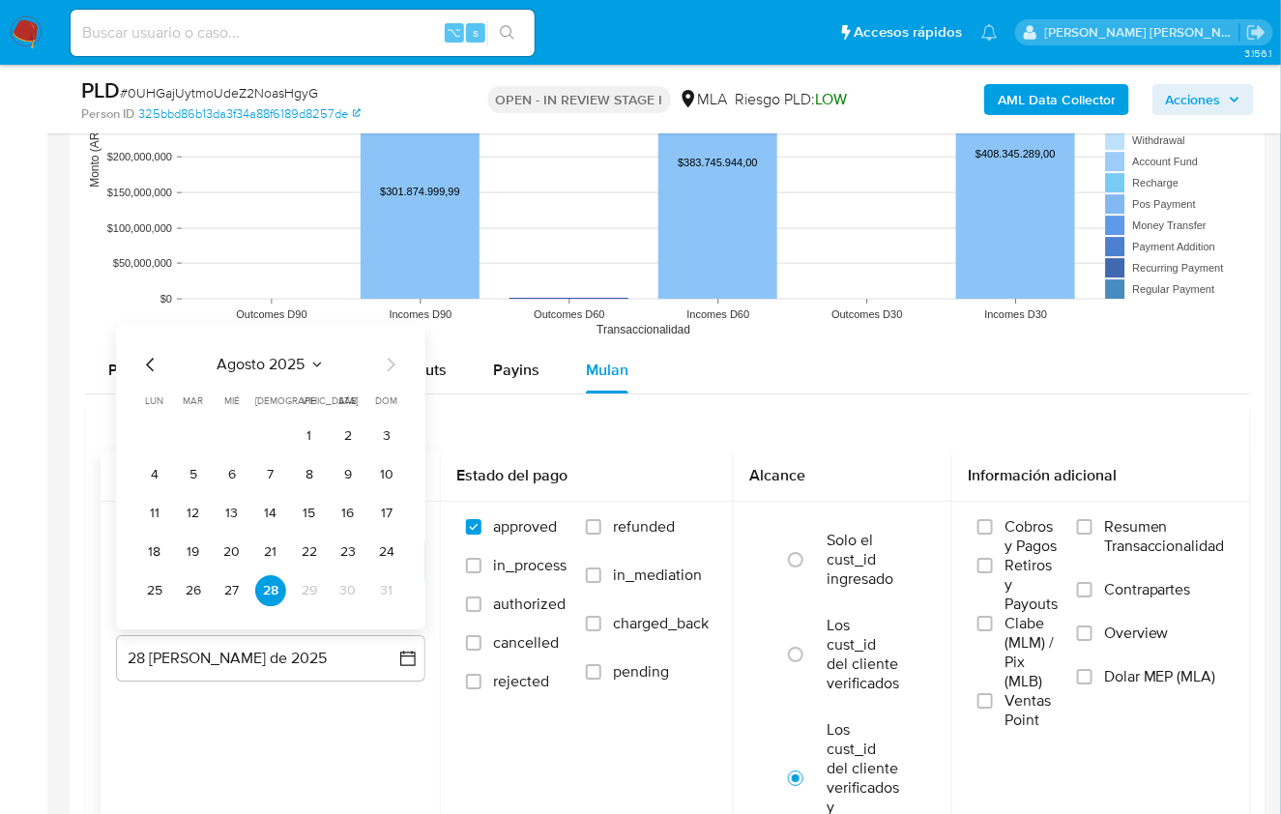
click at [146, 357] on icon "Mes anterior" at bounding box center [150, 364] width 23 height 23
click at [274, 579] on button "31" at bounding box center [270, 590] width 31 height 31
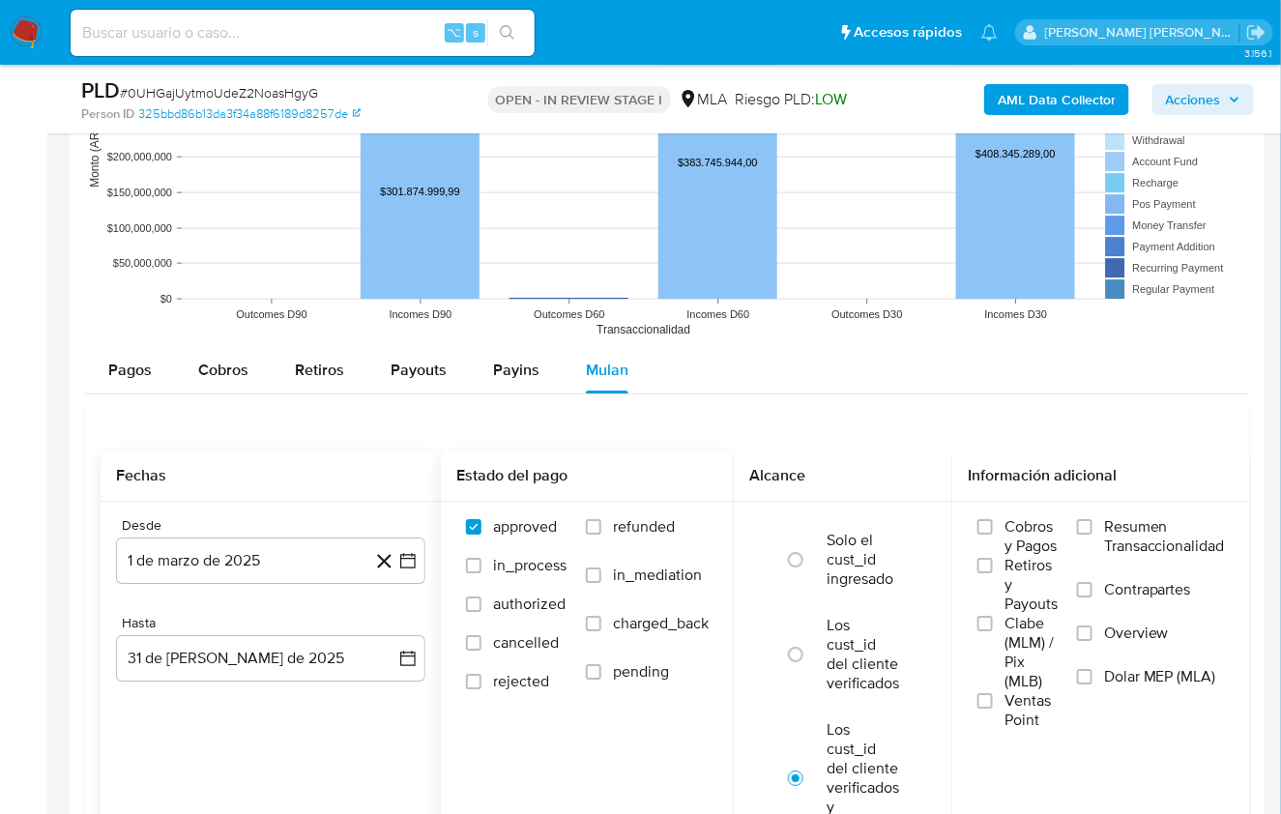
click at [626, 525] on span "refunded" at bounding box center [644, 526] width 62 height 19
click at [601, 525] on input "refunded" at bounding box center [593, 526] width 15 height 15
checkbox input "true"
click at [1090, 669] on input "Dolar MEP (MLA)" at bounding box center [1084, 676] width 15 height 15
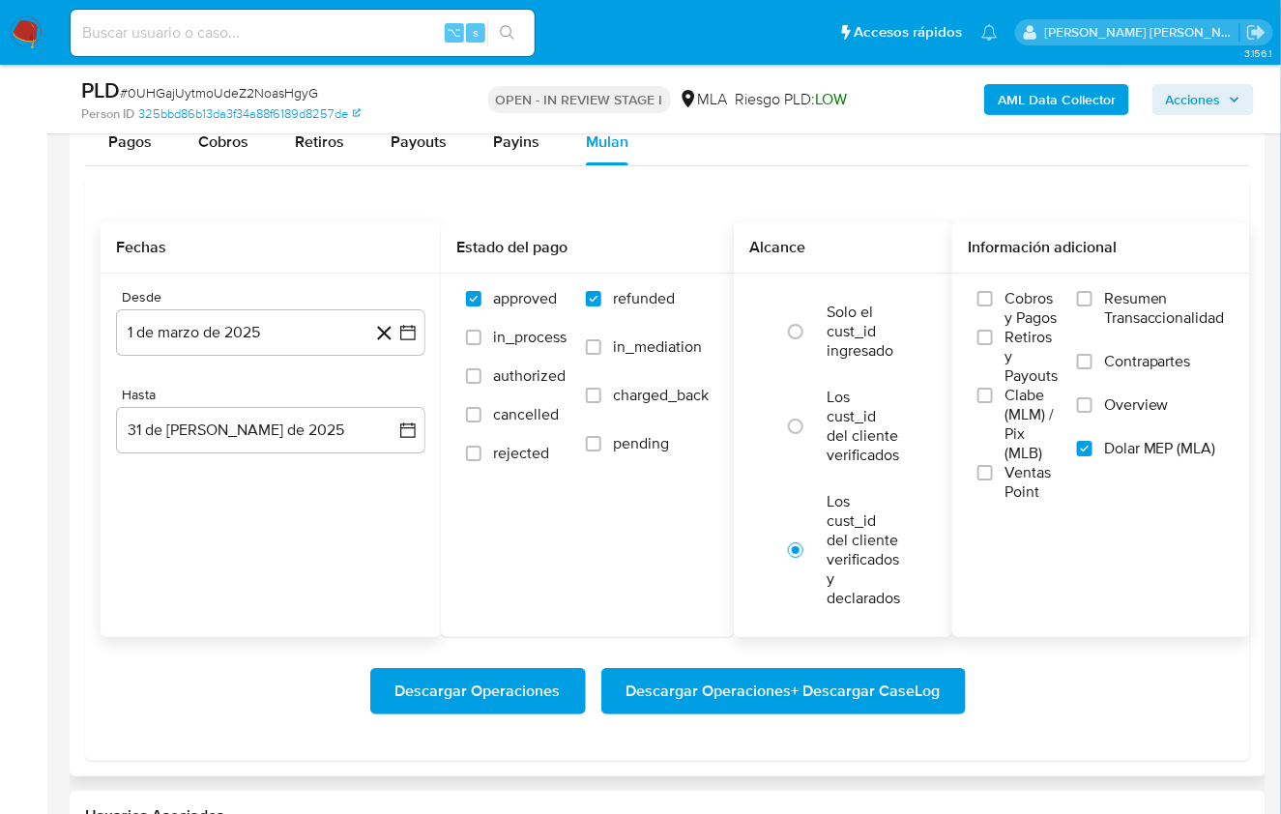
scroll to position [2085, 0]
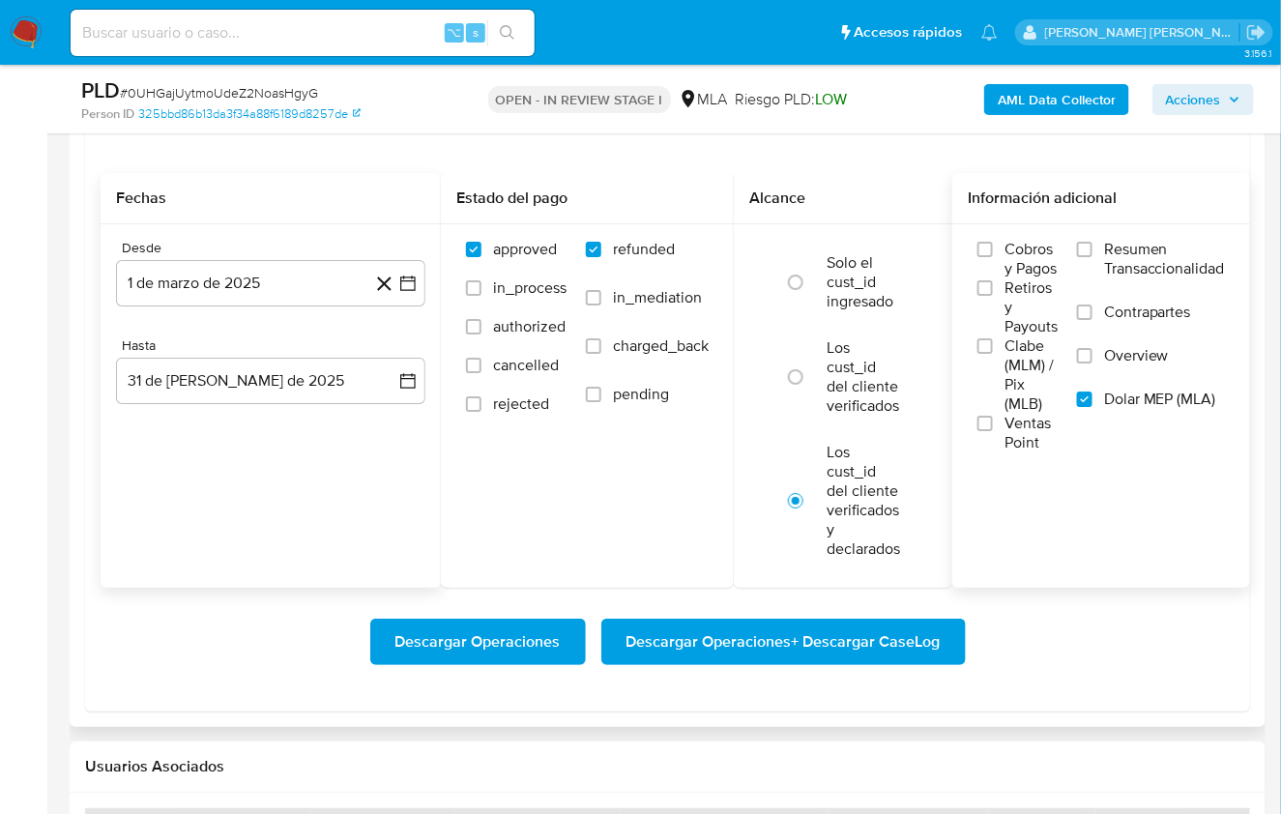
click at [744, 638] on span "Descargar Operaciones + Descargar CaseLog" at bounding box center [783, 642] width 314 height 43
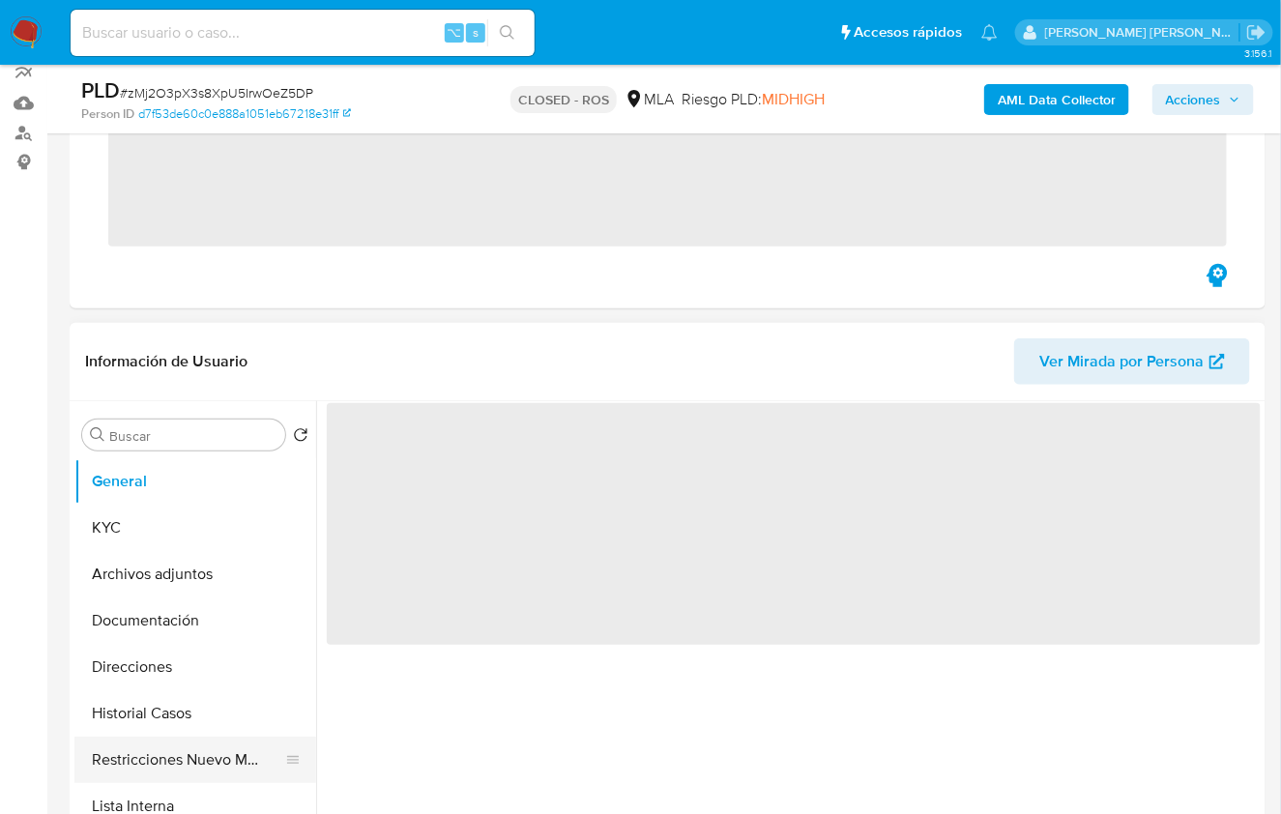
scroll to position [258, 0]
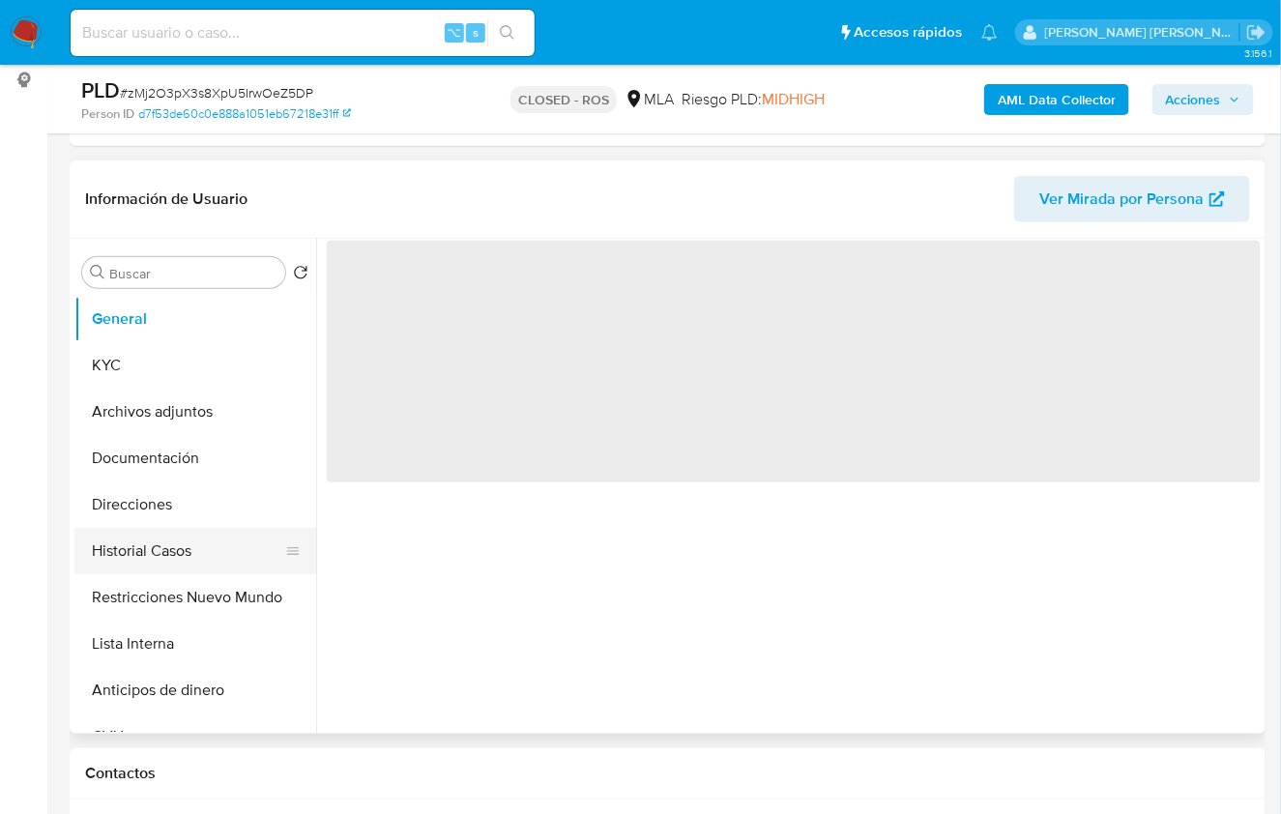
click at [191, 556] on button "Historial Casos" at bounding box center [187, 551] width 226 height 46
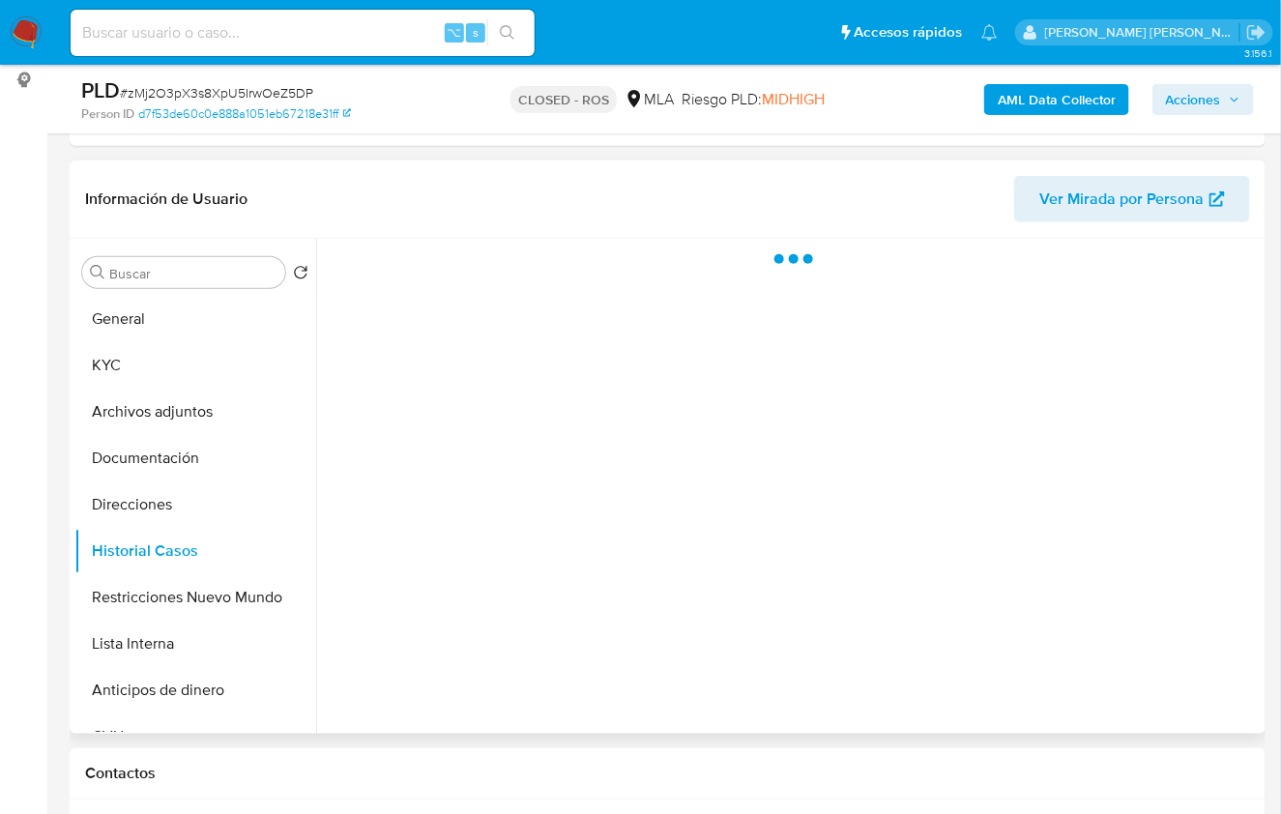
select select "10"
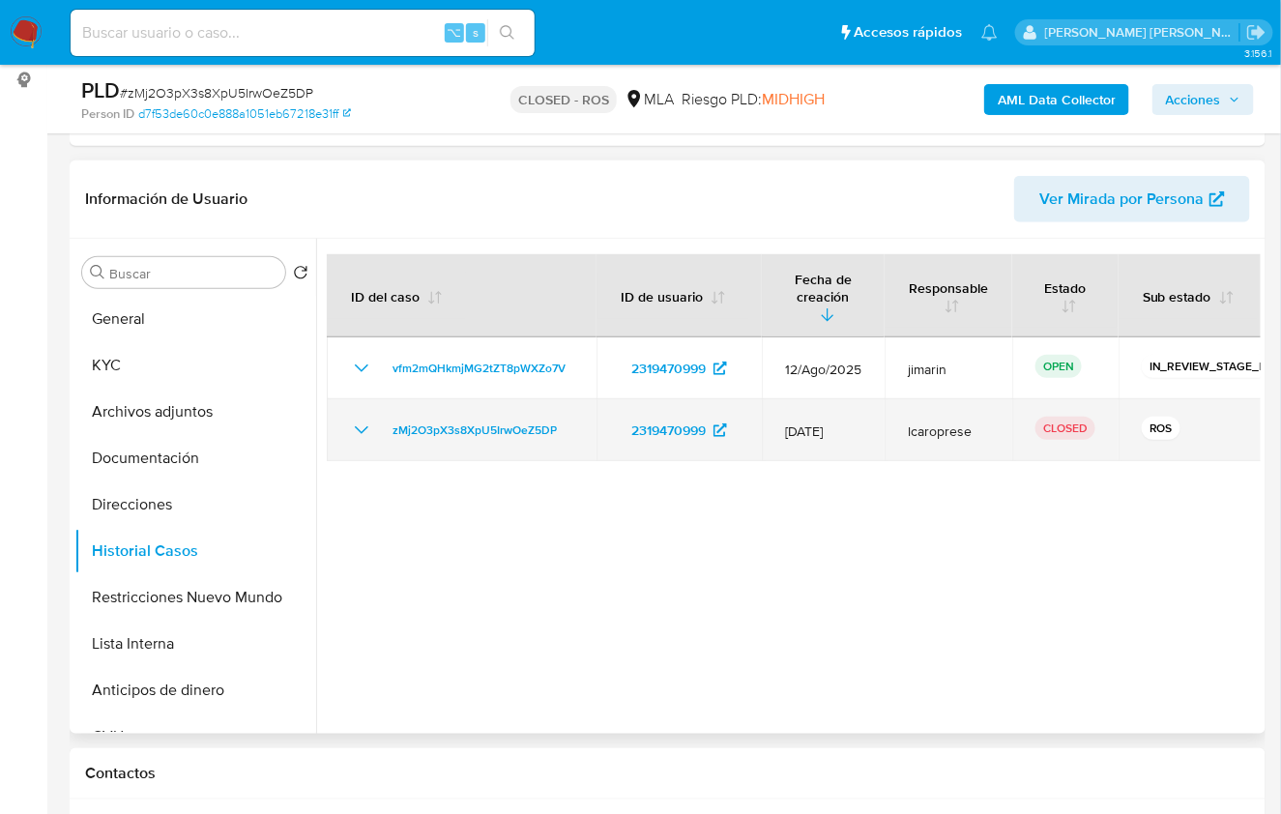
click at [362, 419] on icon "Mostrar/Ocultar" at bounding box center [361, 430] width 23 height 23
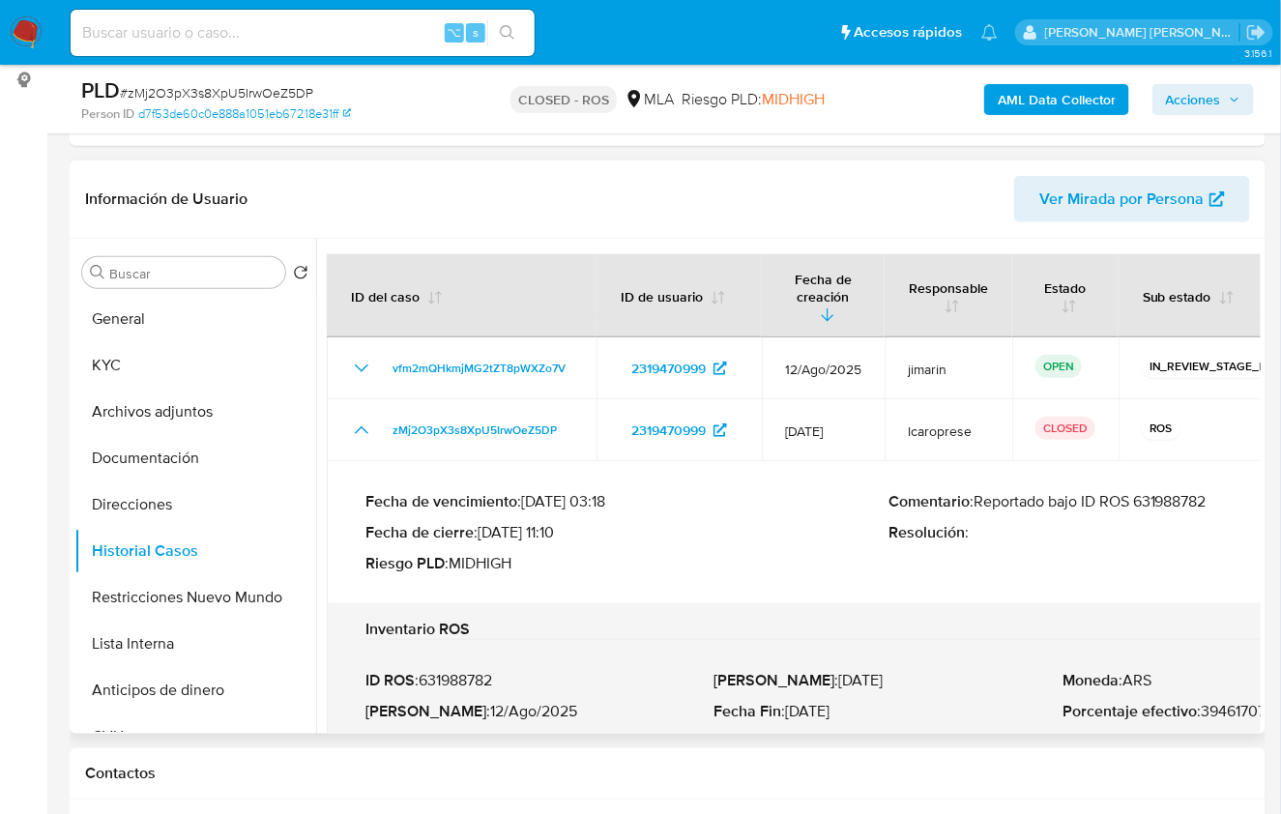
drag, startPoint x: 980, startPoint y: 481, endPoint x: 1237, endPoint y: 482, distance: 257.1
click at [1237, 492] on p "Comentario : Reportado bajo ID ROS 631988782" at bounding box center [1149, 501] width 523 height 19
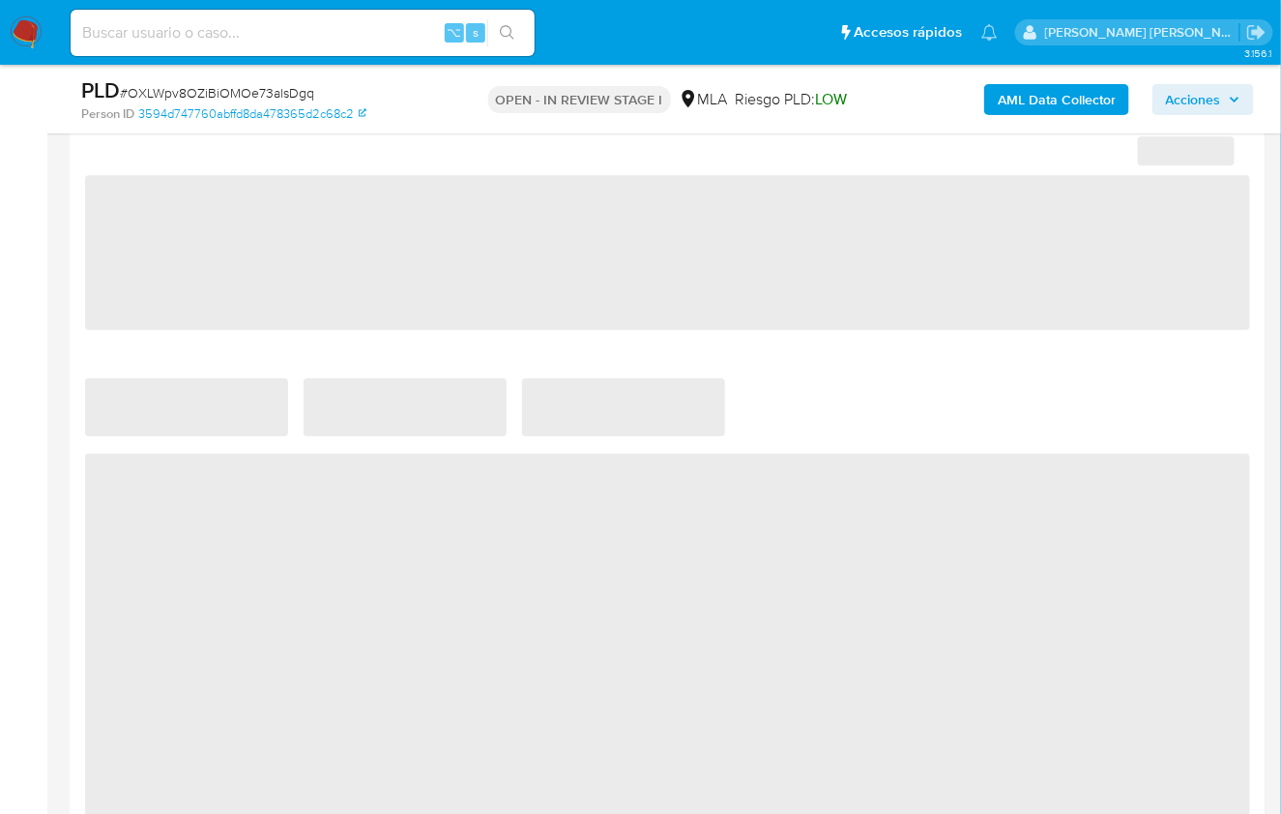
scroll to position [1287, 0]
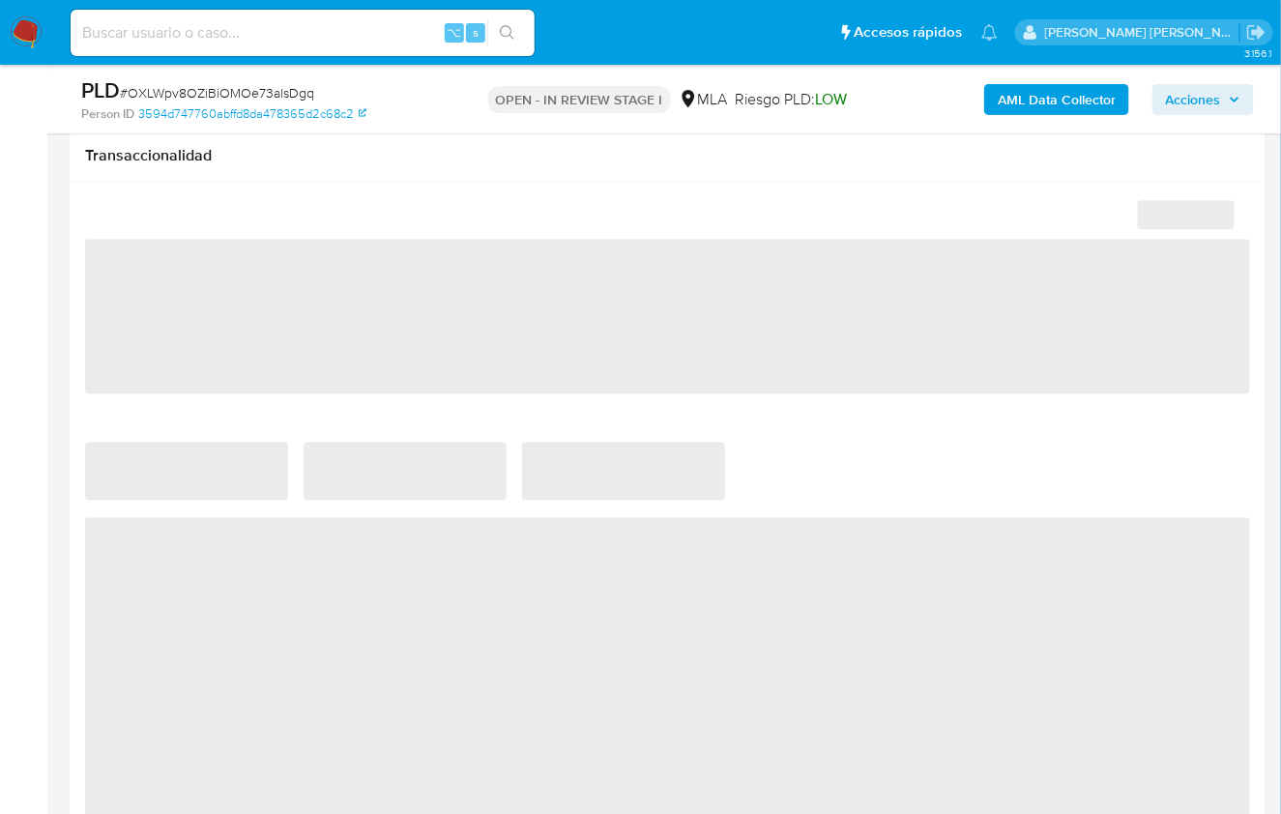
select select "10"
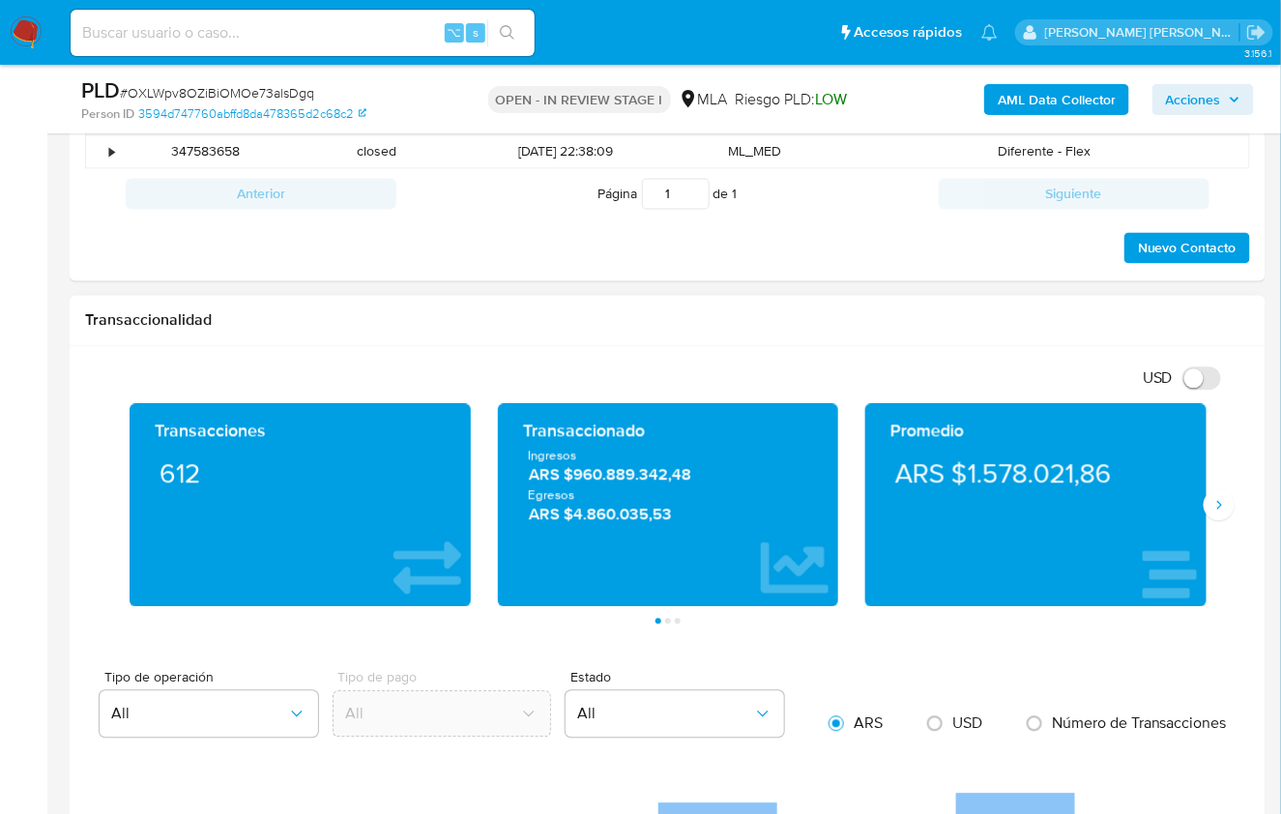
scroll to position [1954, 0]
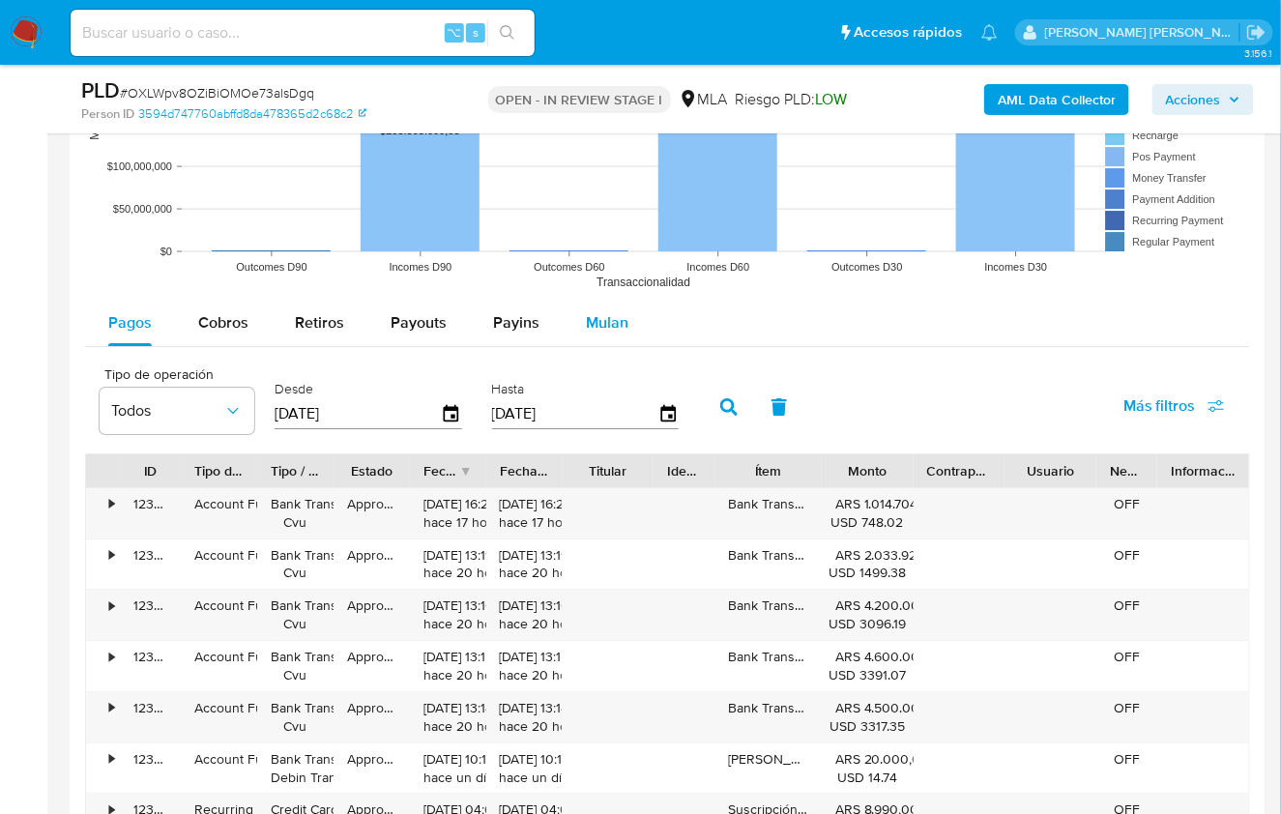
click at [623, 329] on div "Mulan" at bounding box center [607, 323] width 43 height 46
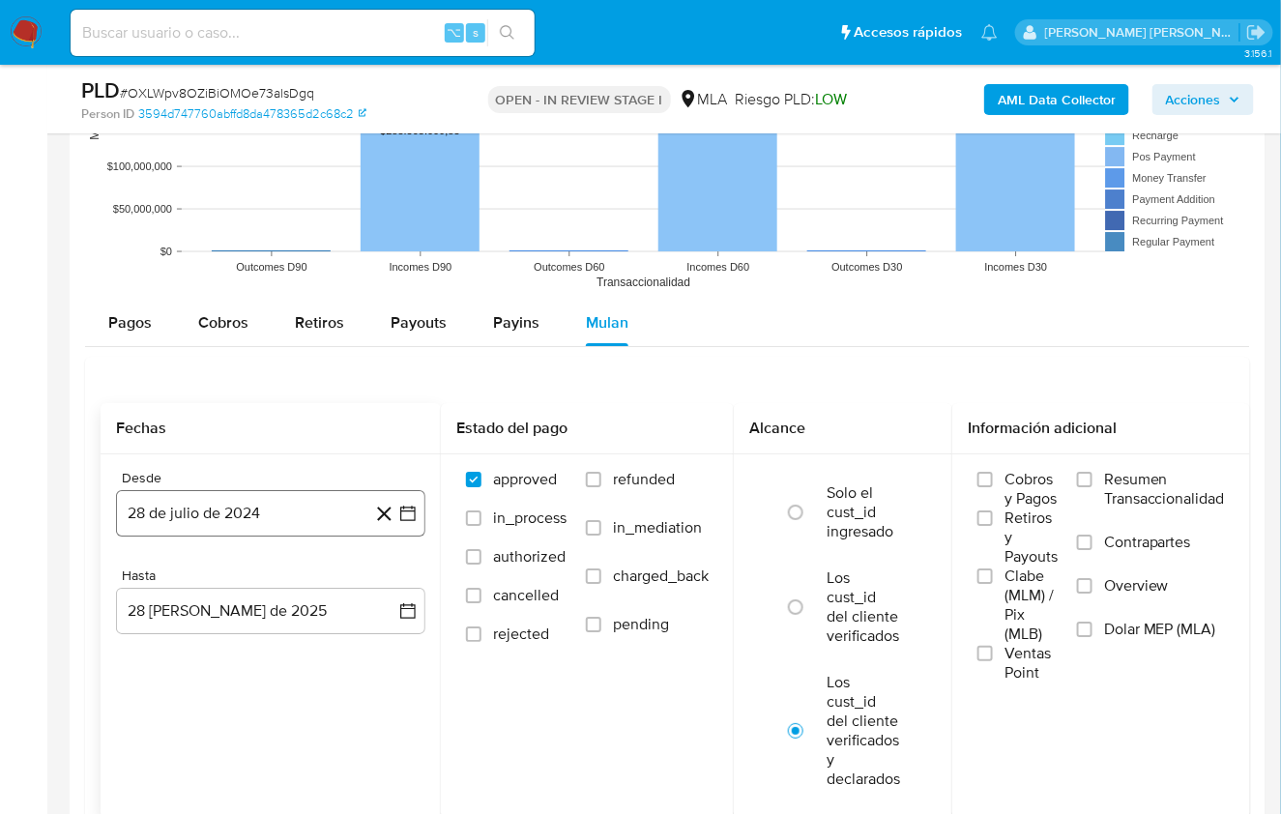
click at [224, 513] on button "28 de julio de 2024" at bounding box center [270, 513] width 309 height 46
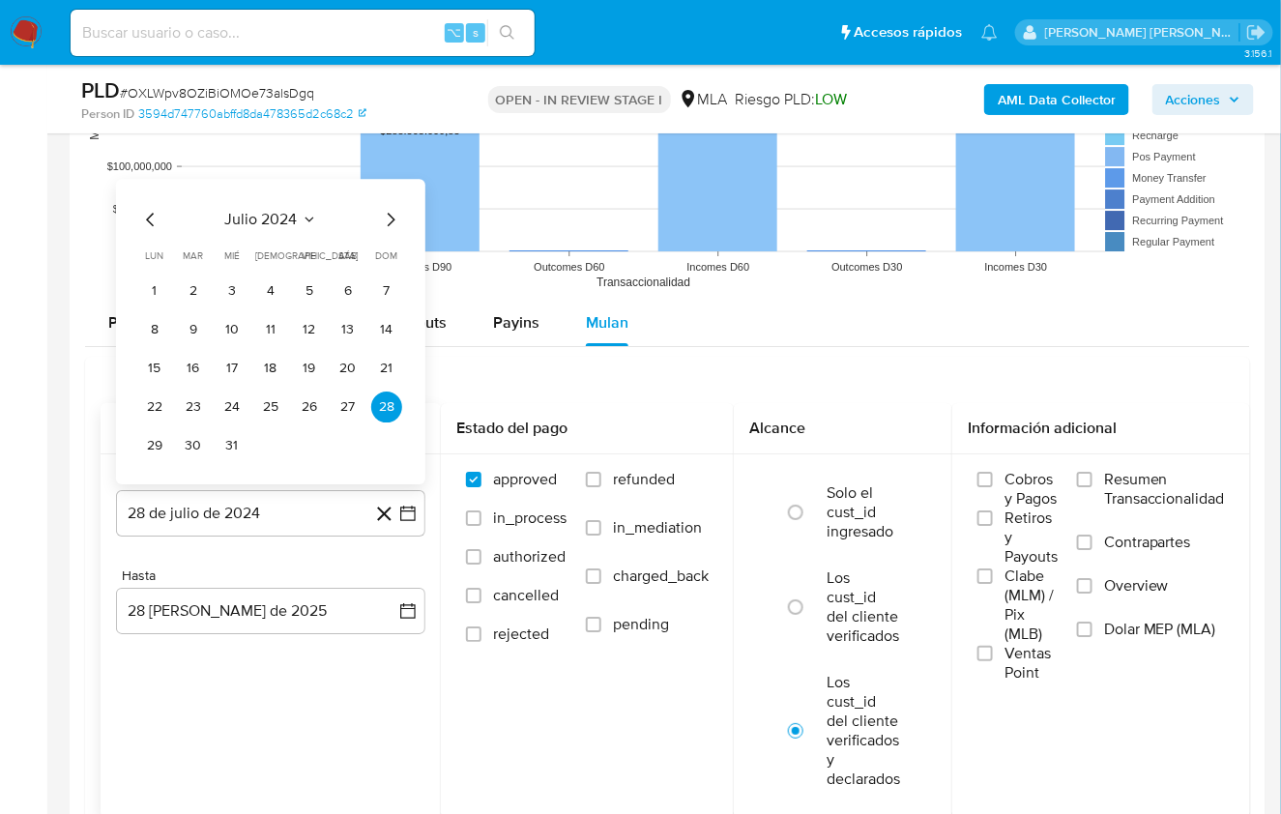
click at [297, 217] on span "julio 2024" at bounding box center [261, 219] width 72 height 19
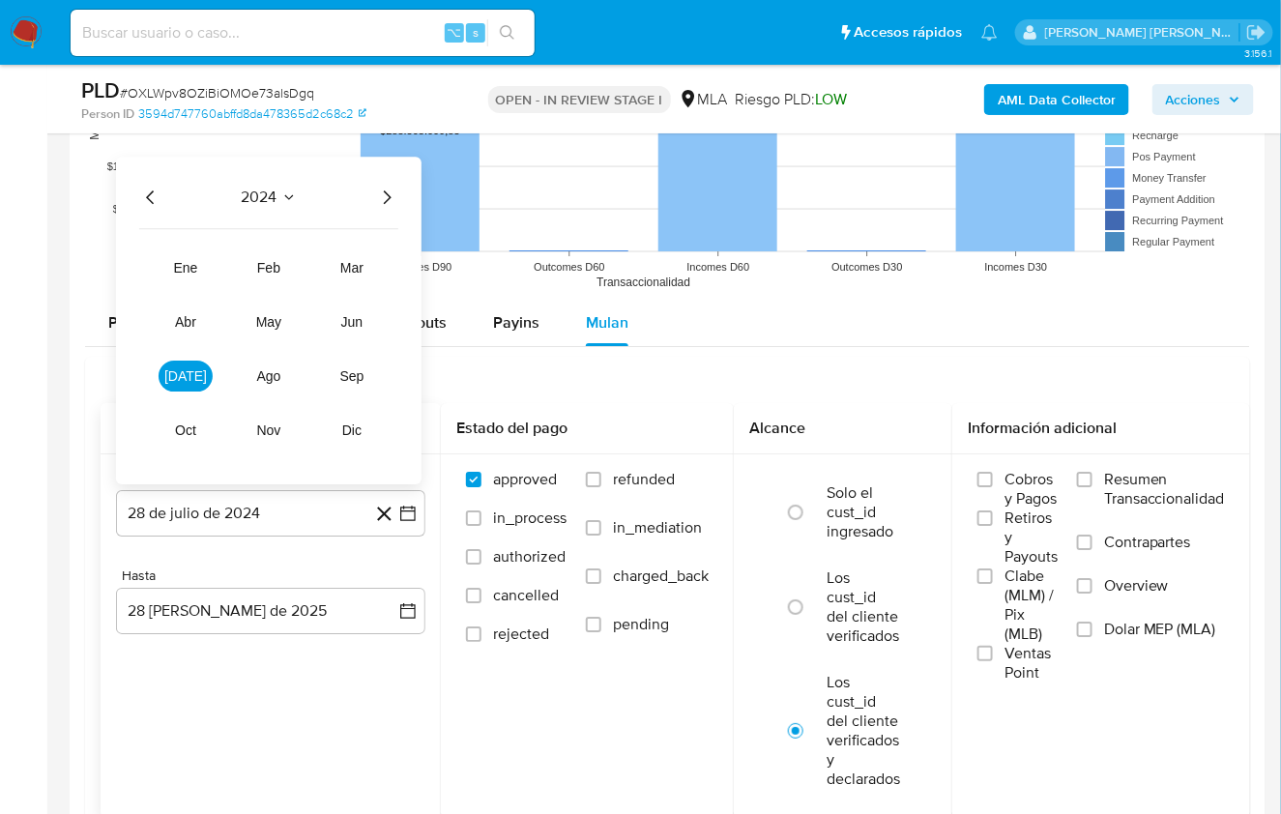
click at [395, 193] on icon "Año siguiente" at bounding box center [386, 197] width 23 height 23
click at [340, 265] on span "mar" at bounding box center [351, 267] width 23 height 15
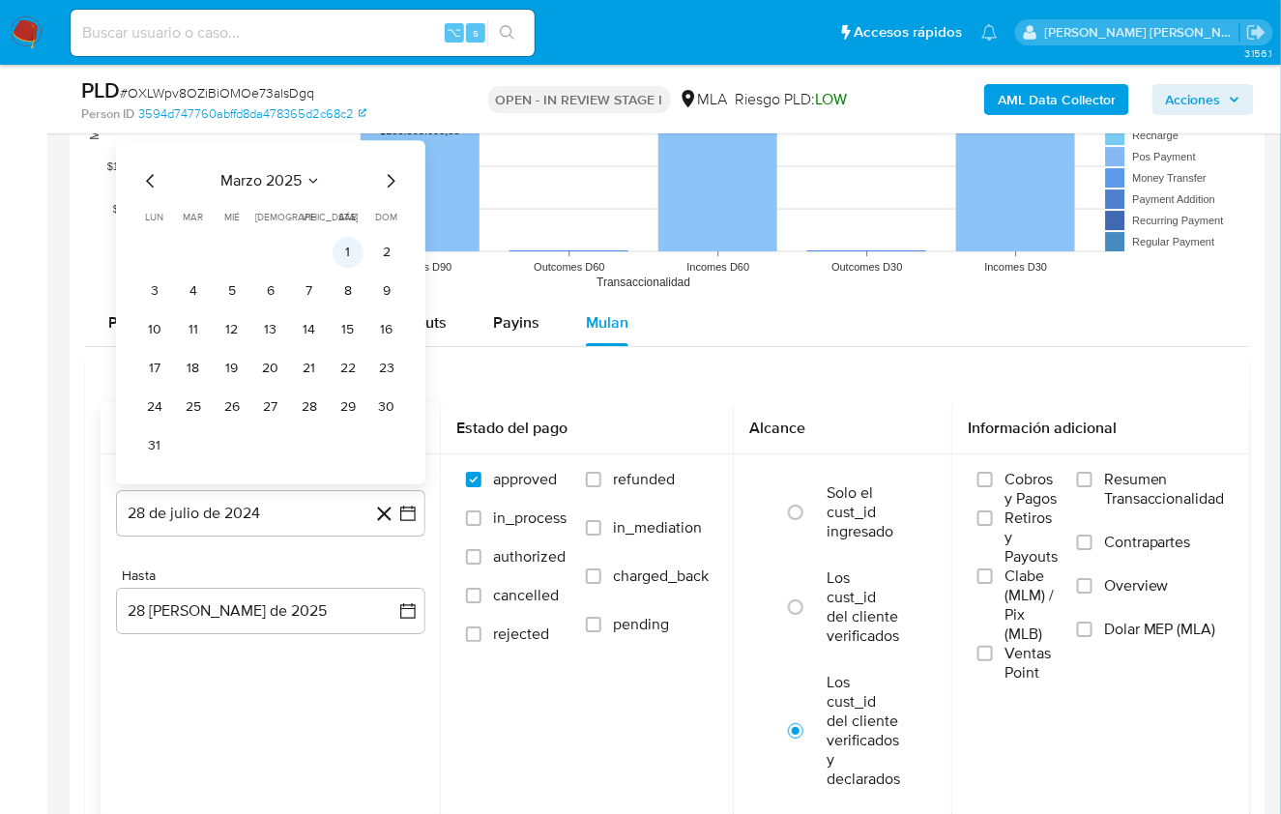
click at [343, 245] on button "1" at bounding box center [348, 252] width 31 height 31
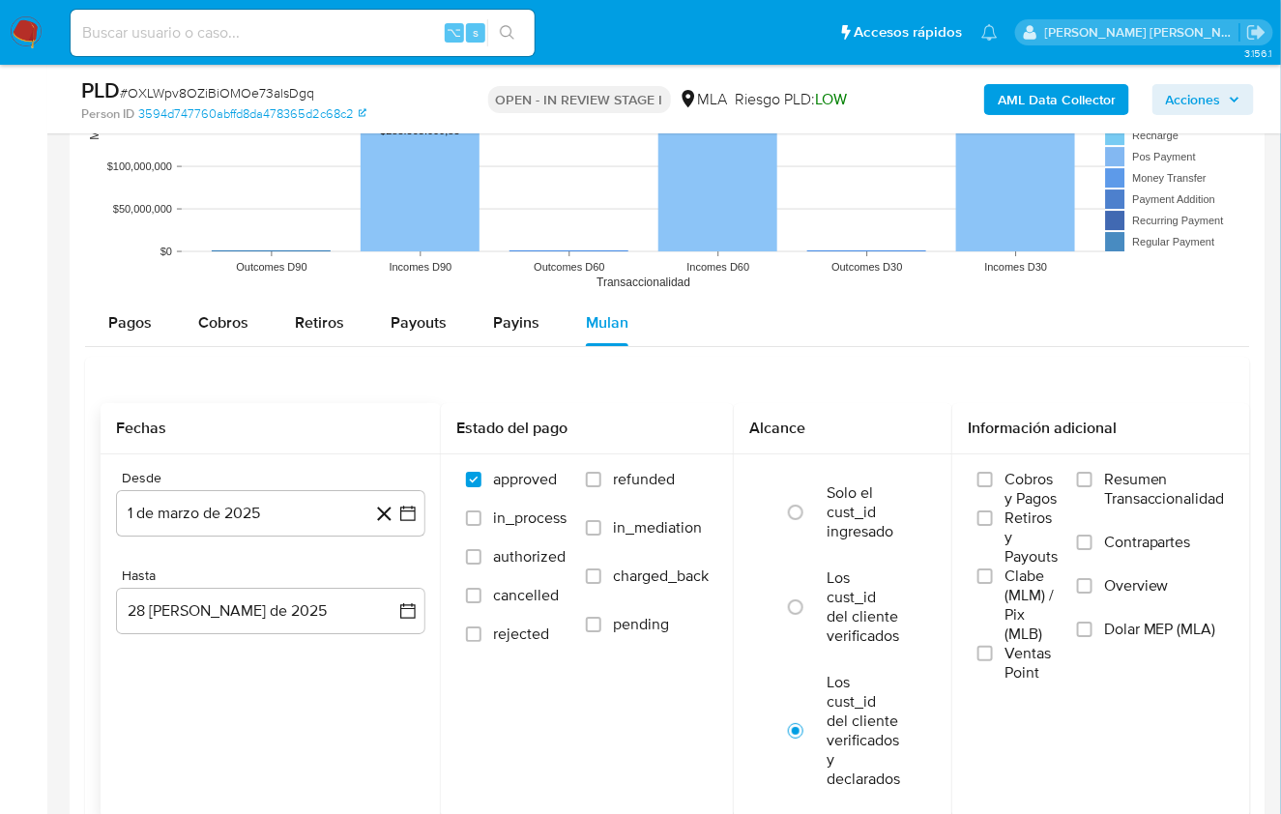
click at [278, 567] on div "Hasta" at bounding box center [270, 575] width 309 height 17
click at [272, 598] on button "28 [PERSON_NAME] de 2025" at bounding box center [270, 611] width 309 height 46
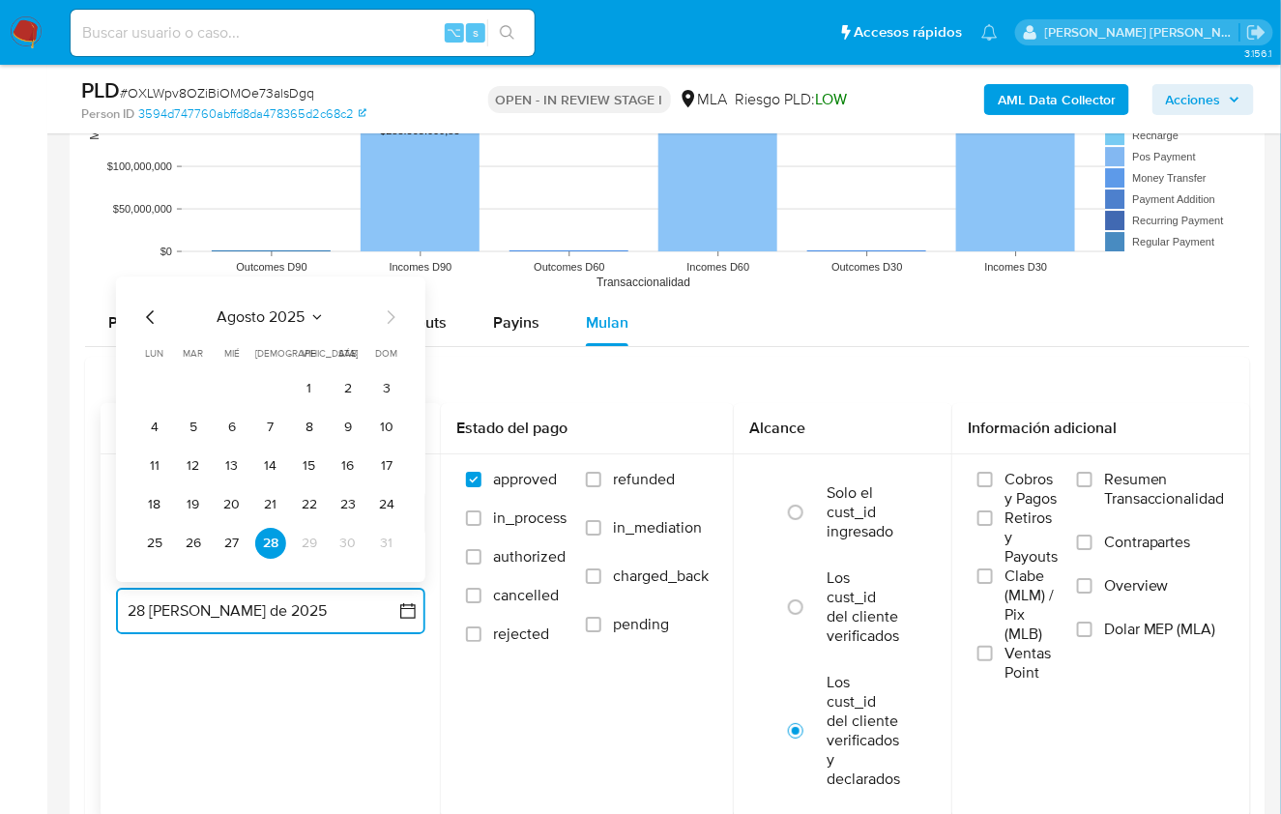
click at [157, 309] on icon "Mes anterior" at bounding box center [150, 316] width 23 height 23
click at [265, 528] on button "31" at bounding box center [270, 543] width 31 height 31
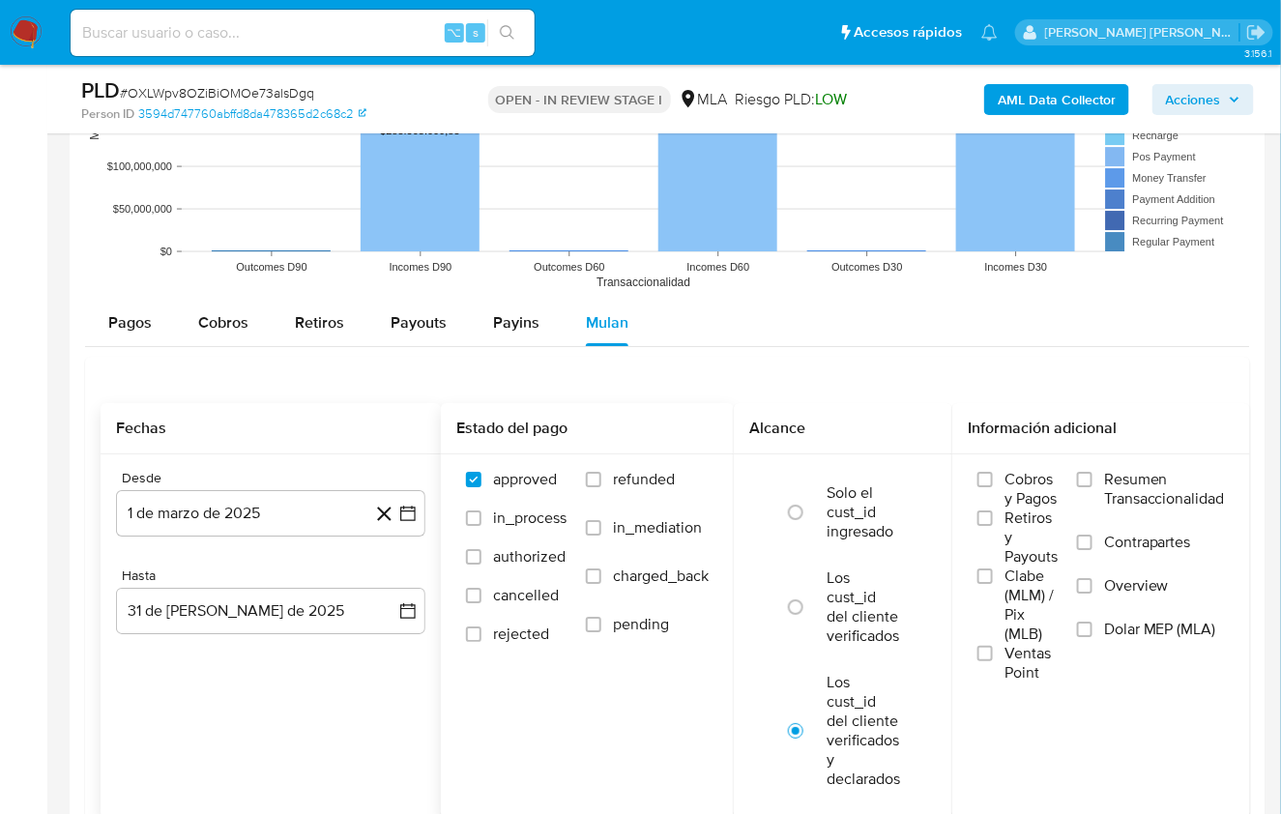
click at [636, 482] on span "refunded" at bounding box center [644, 479] width 62 height 19
click at [601, 482] on input "refunded" at bounding box center [593, 479] width 15 height 15
checkbox input "true"
click at [1105, 620] on label "Dolar MEP (MLA)" at bounding box center [1151, 641] width 148 height 43
click at [1092, 622] on input "Dolar MEP (MLA)" at bounding box center [1084, 629] width 15 height 15
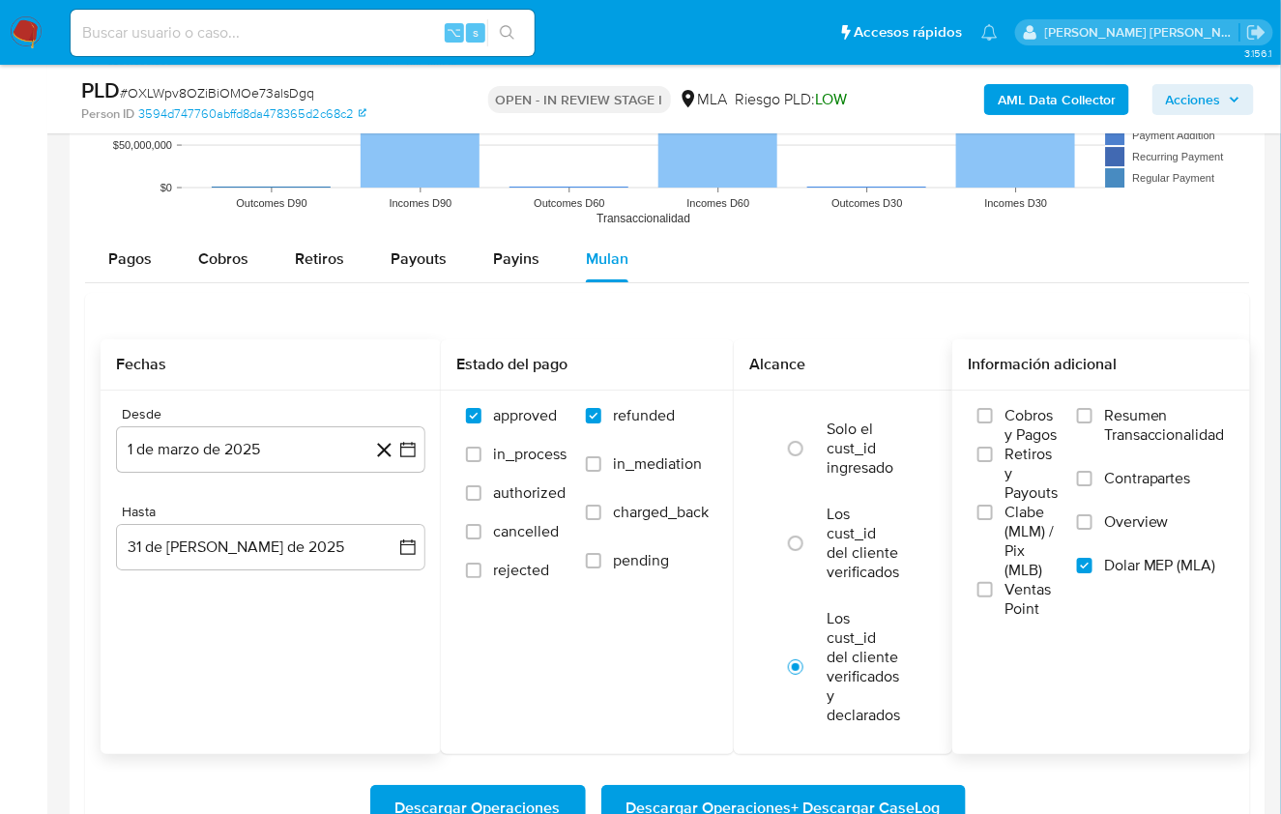
scroll to position [2258, 0]
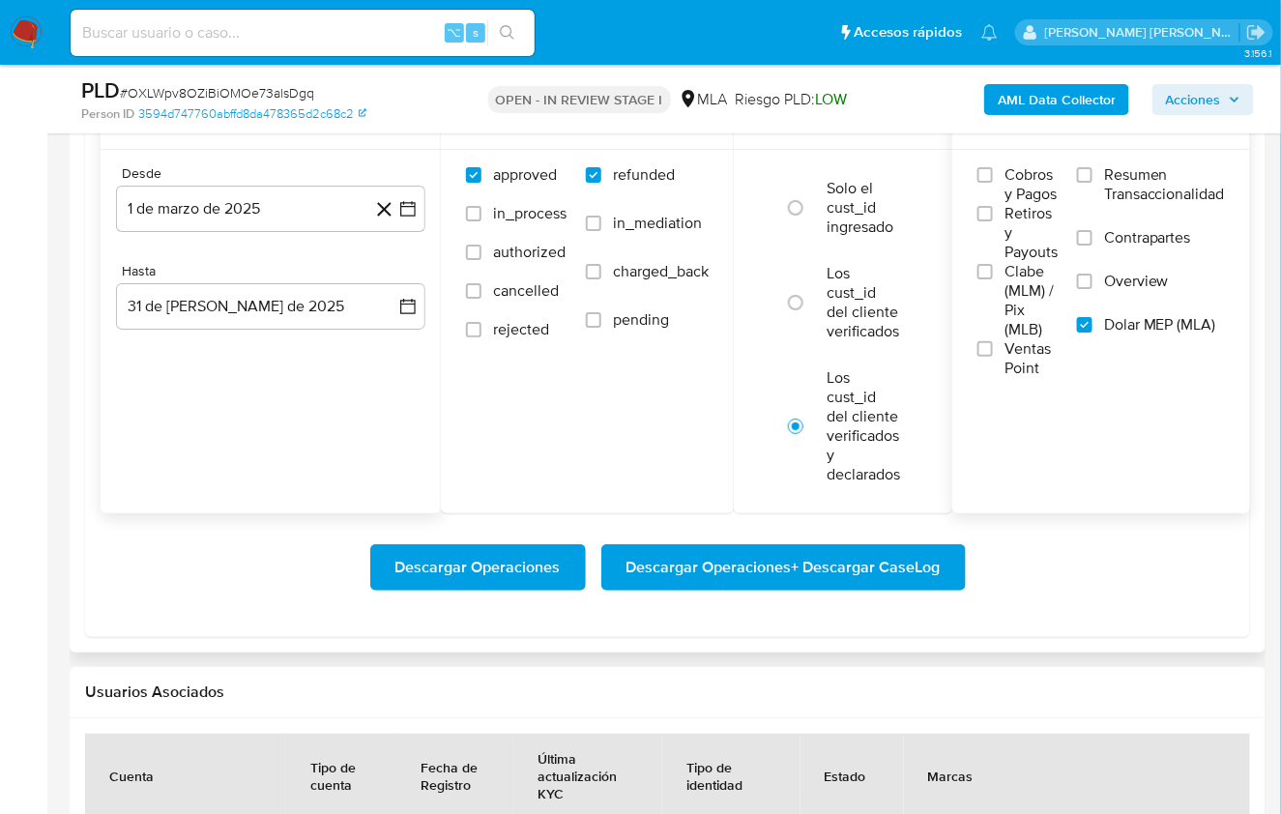
click at [837, 557] on span "Descargar Operaciones + Descargar CaseLog" at bounding box center [783, 567] width 314 height 43
